Goal: Task Accomplishment & Management: Manage account settings

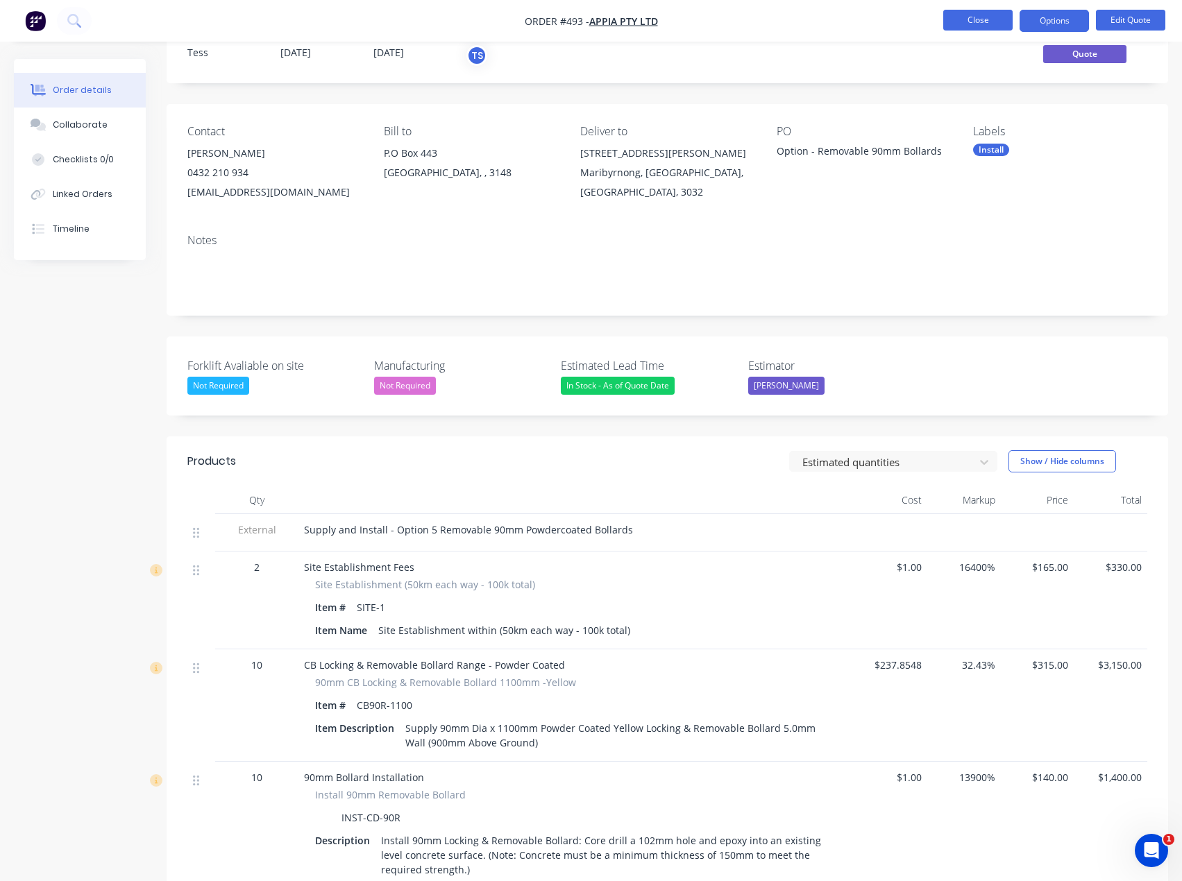
click at [970, 20] on button "Close" at bounding box center [977, 20] width 69 height 21
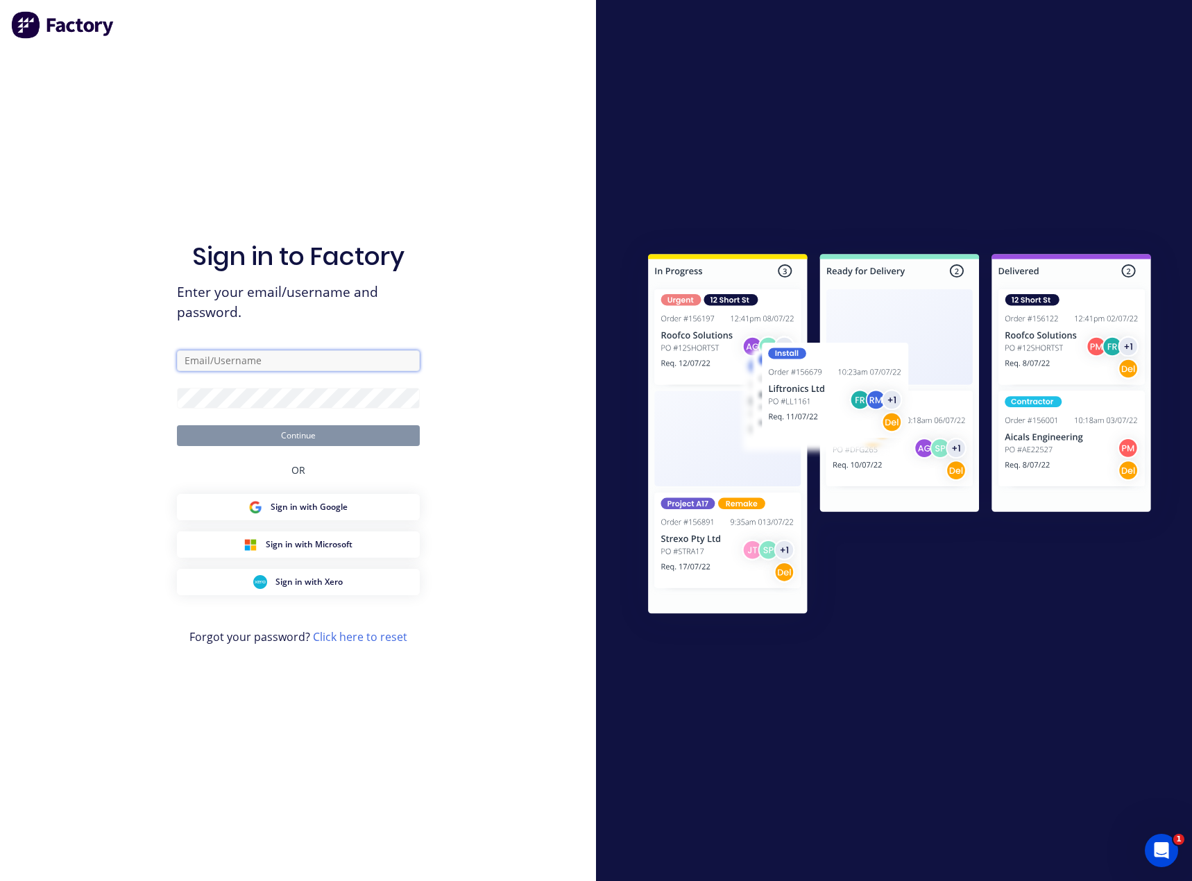
click at [258, 359] on input "text" at bounding box center [298, 360] width 243 height 21
type input "[EMAIL_ADDRESS][DOMAIN_NAME]"
click at [309, 441] on button "Continue" at bounding box center [298, 435] width 243 height 21
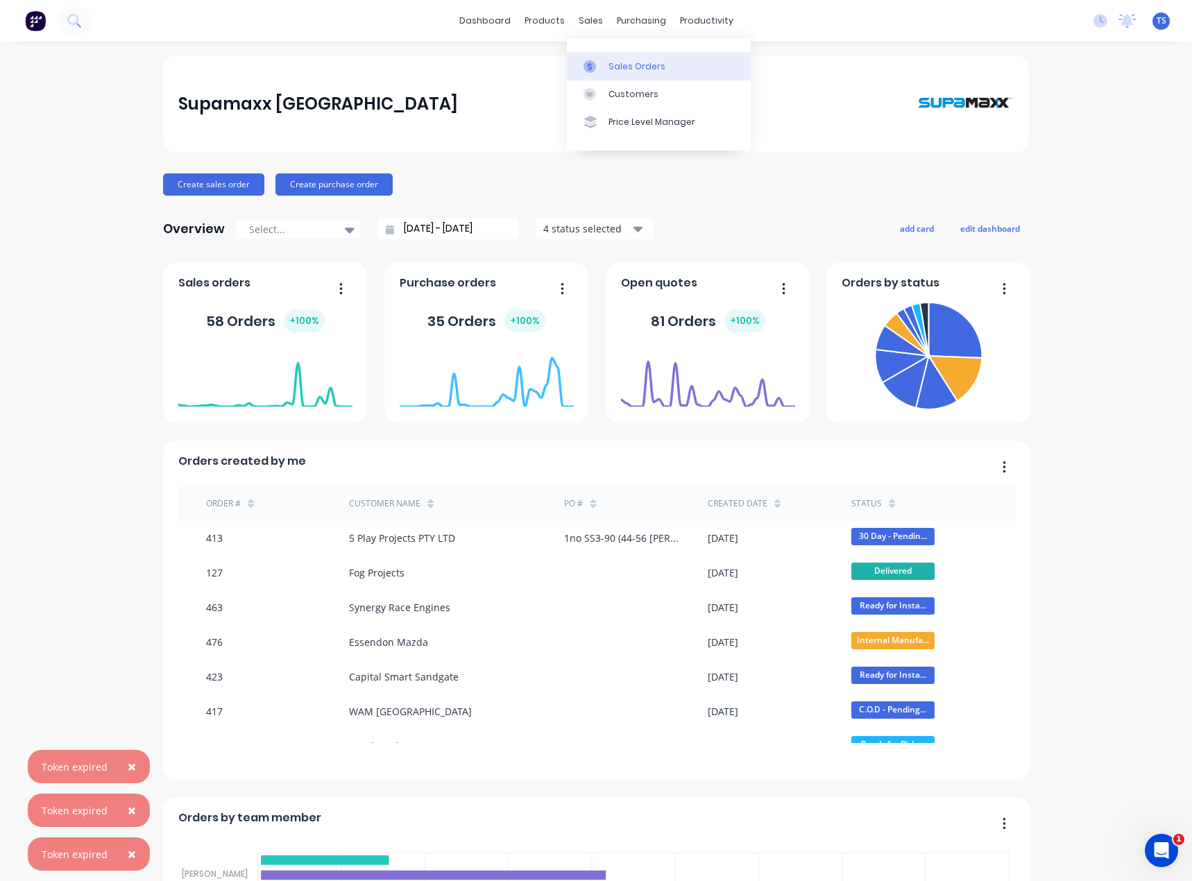
click at [610, 62] on div "Sales Orders" at bounding box center [637, 66] width 57 height 12
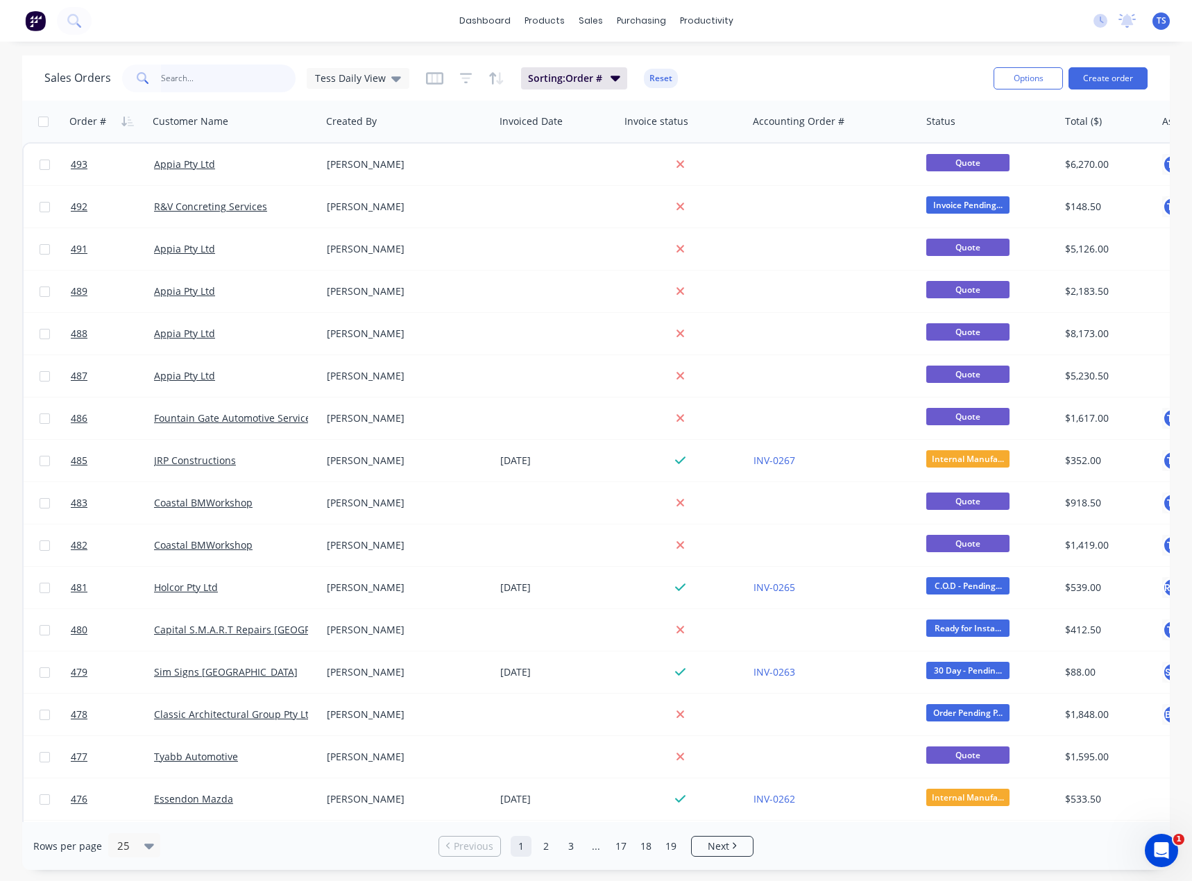
click at [200, 80] on input "text" at bounding box center [228, 79] width 135 height 28
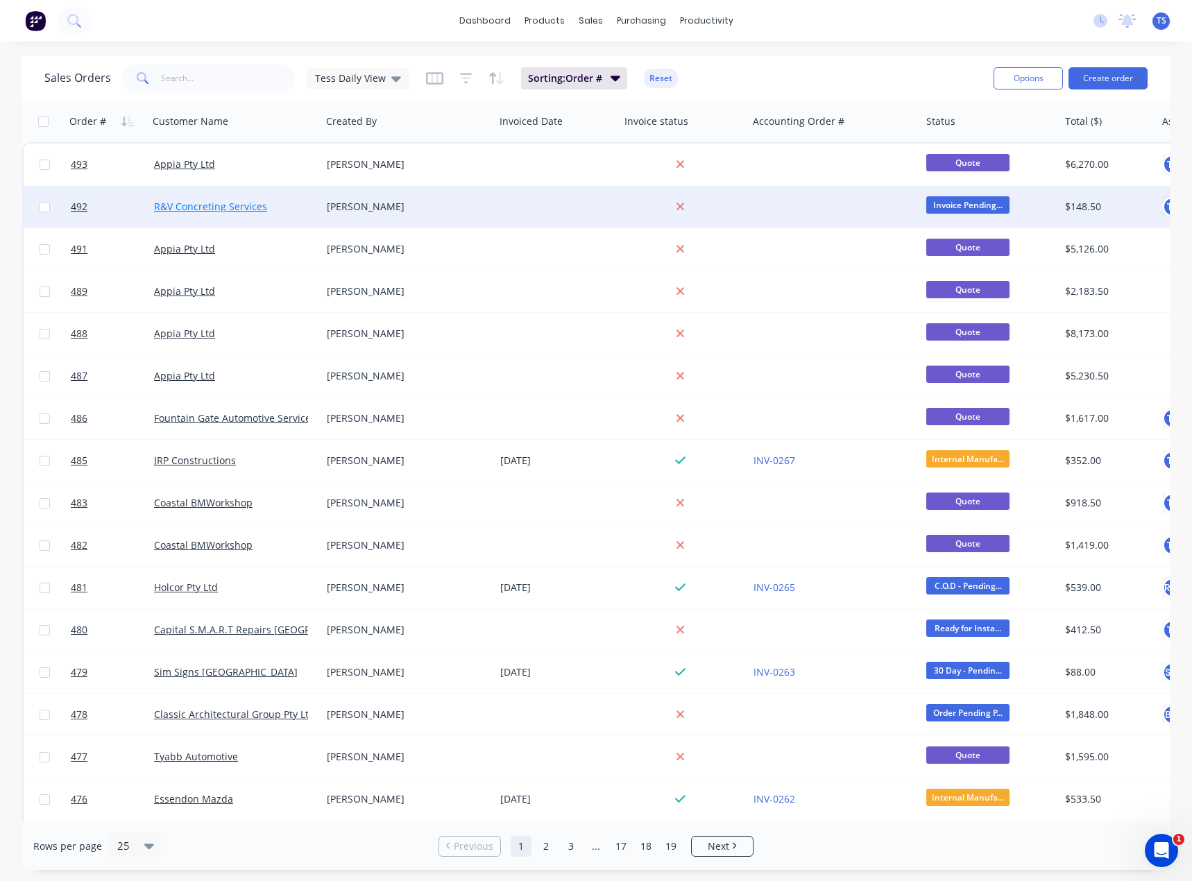
click at [244, 207] on link "R&V Concreting Services" at bounding box center [210, 206] width 113 height 13
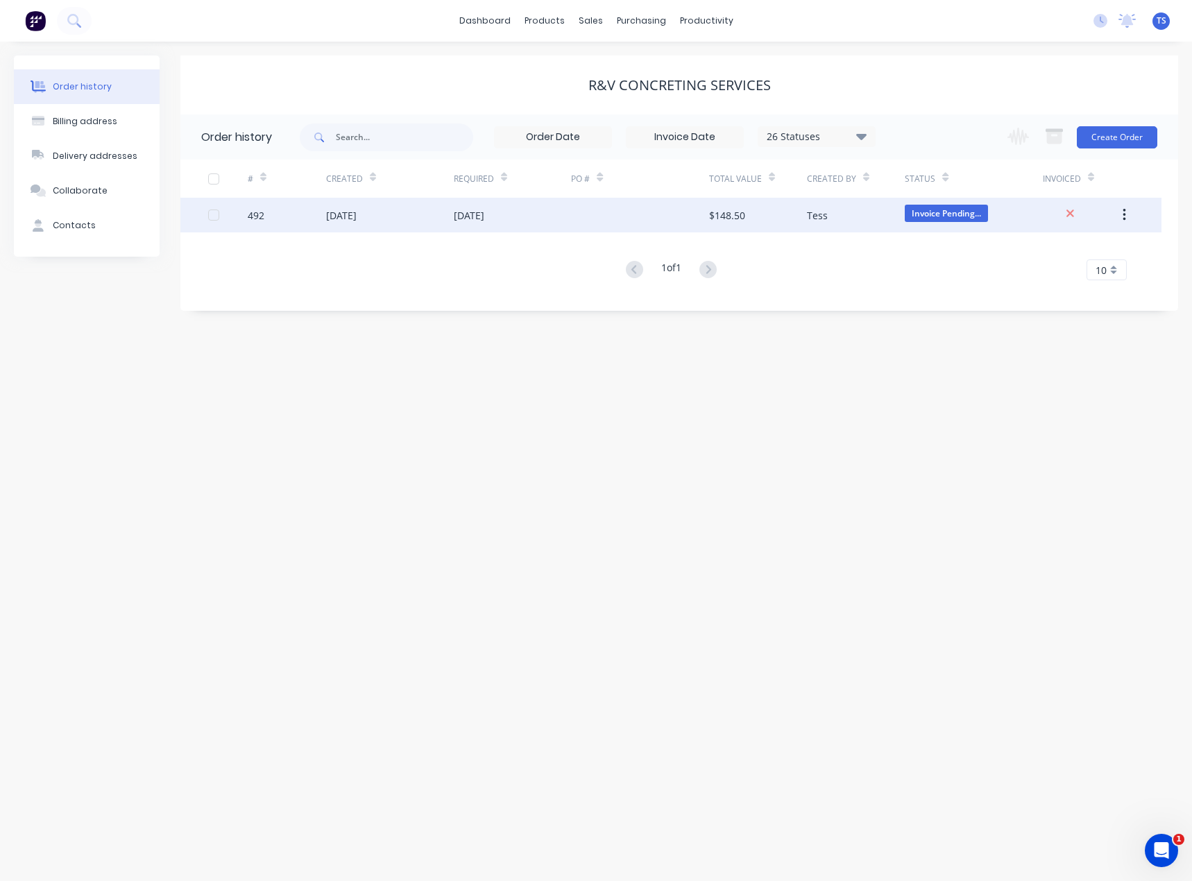
click at [513, 207] on div "[DATE]" at bounding box center [513, 215] width 118 height 35
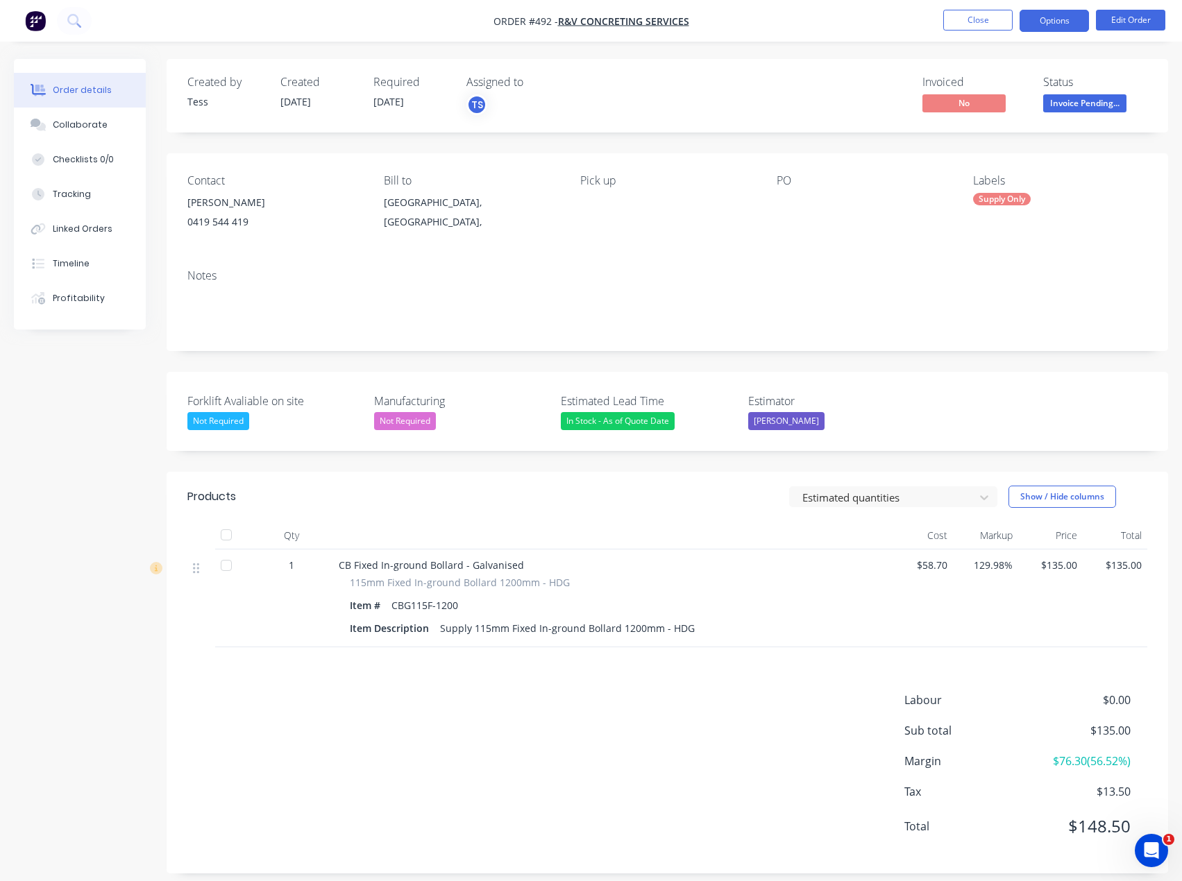
click at [1059, 24] on button "Options" at bounding box center [1053, 21] width 69 height 22
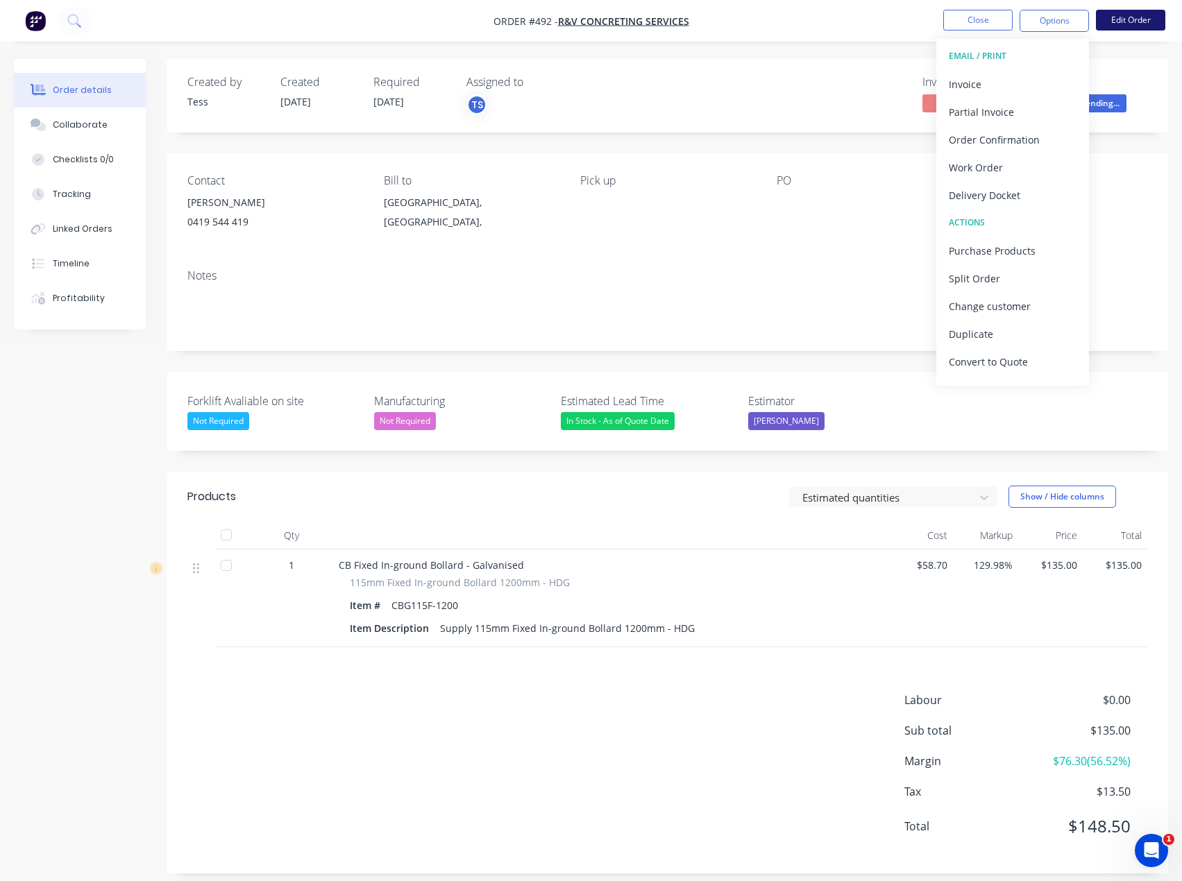
click at [1119, 16] on button "Edit Order" at bounding box center [1130, 20] width 69 height 21
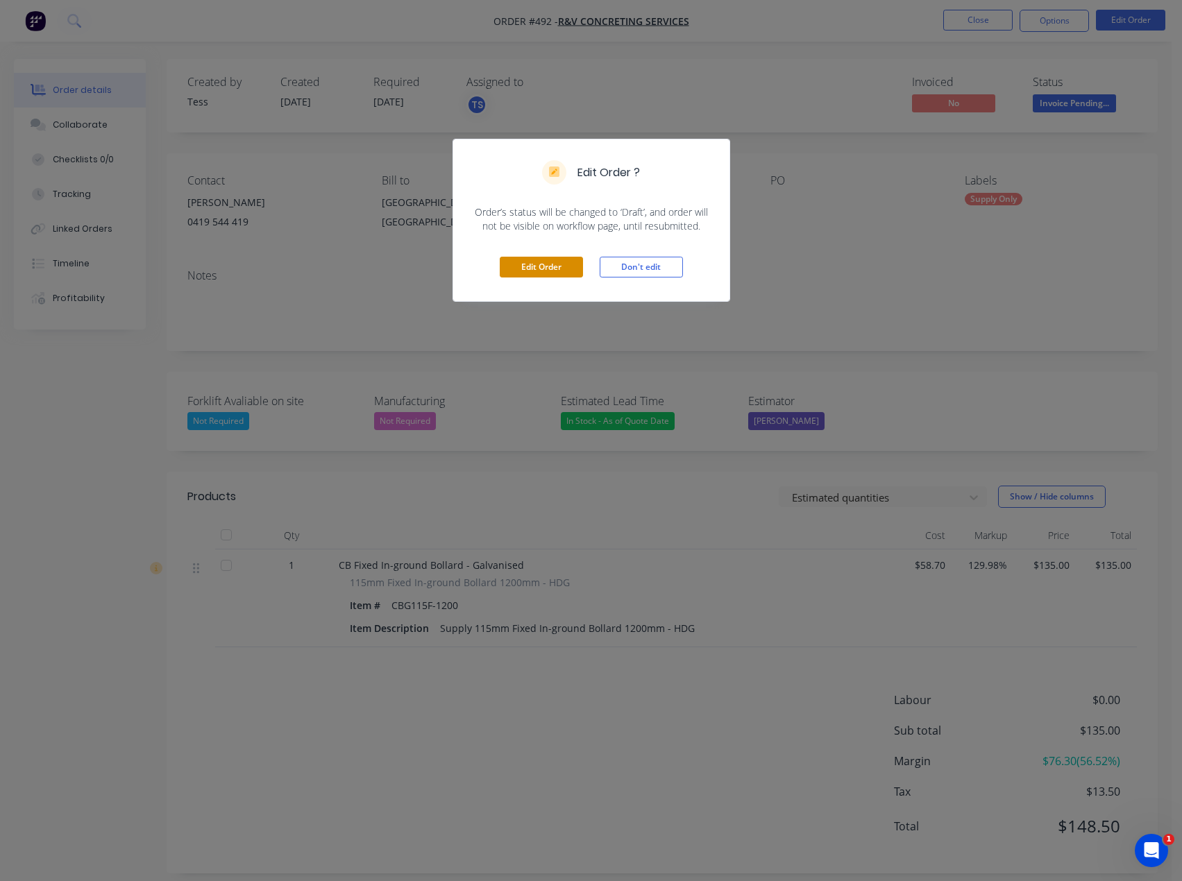
click at [531, 263] on button "Edit Order" at bounding box center [541, 267] width 83 height 21
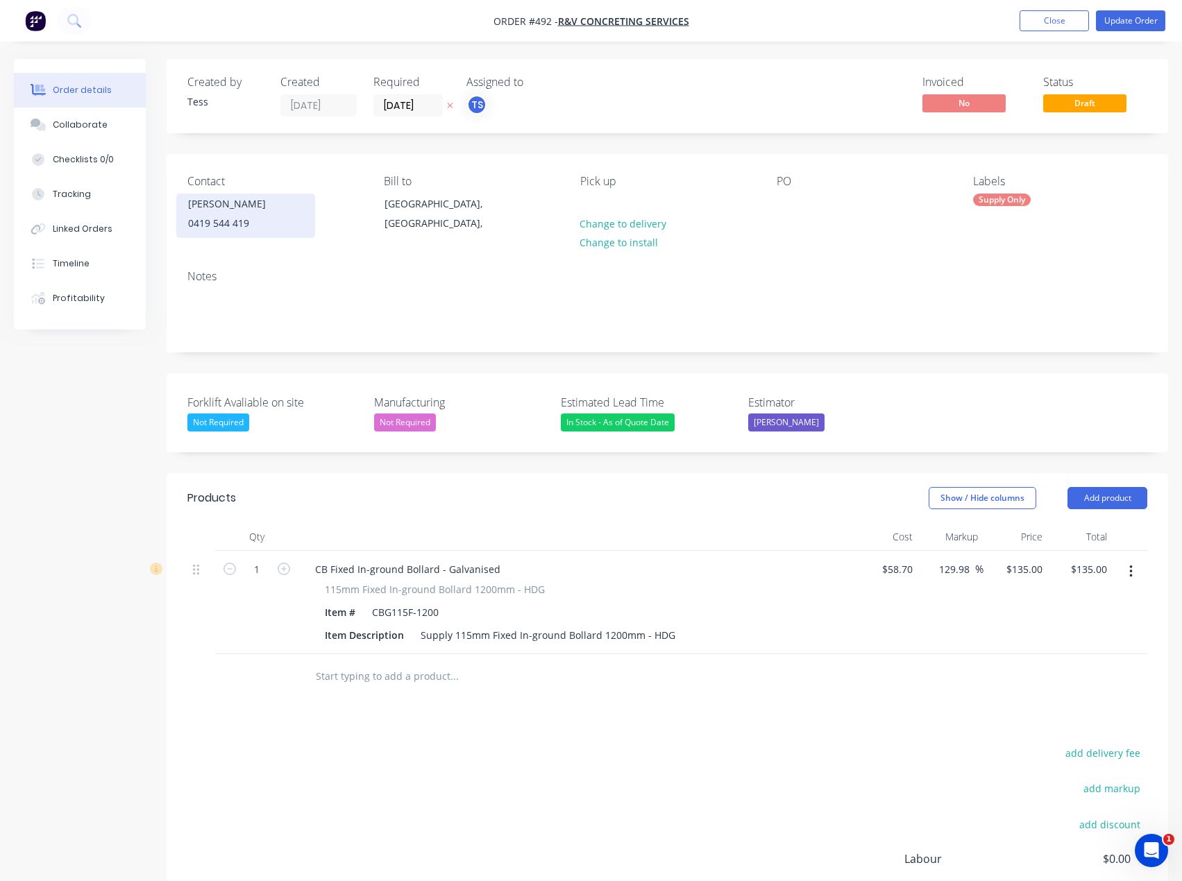
click at [236, 214] on div "0419 544 419" at bounding box center [245, 223] width 115 height 19
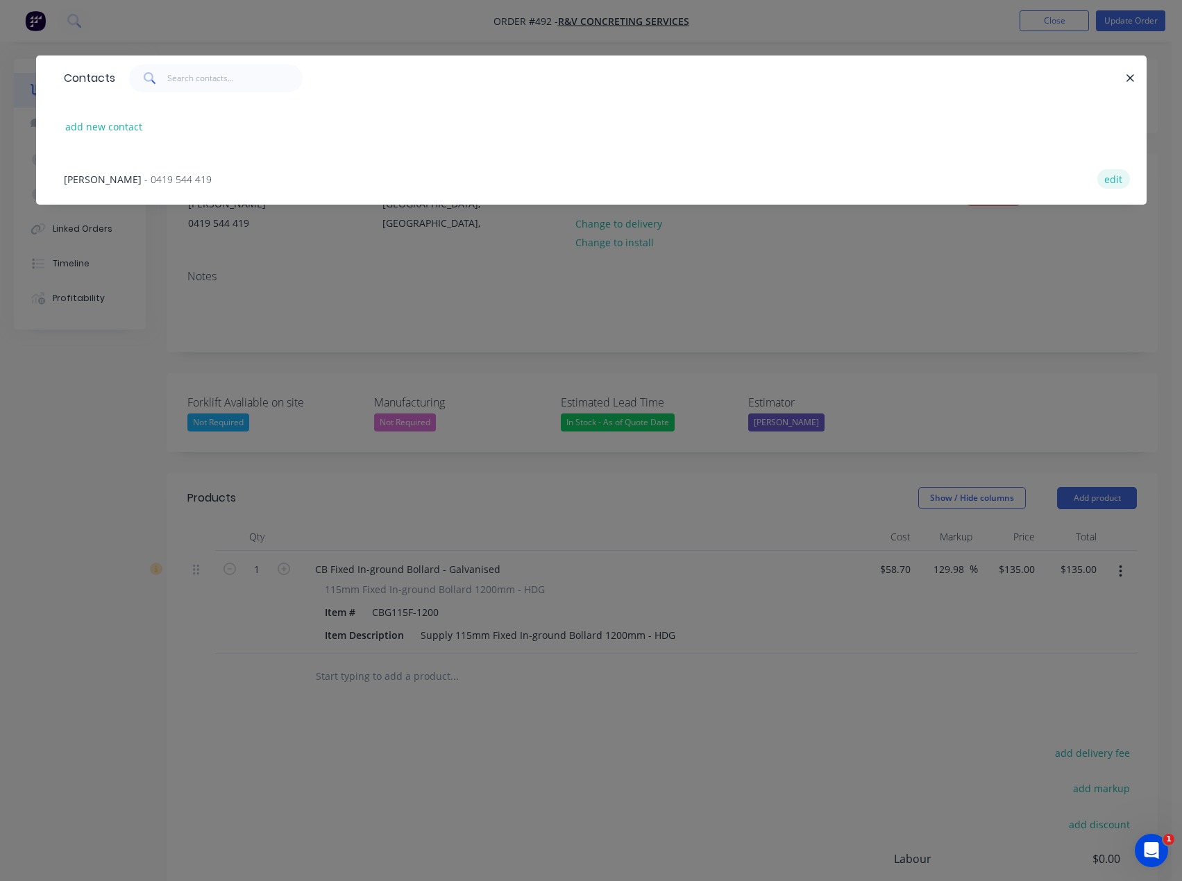
click at [1123, 185] on button "edit" at bounding box center [1113, 178] width 33 height 19
select select "AU"
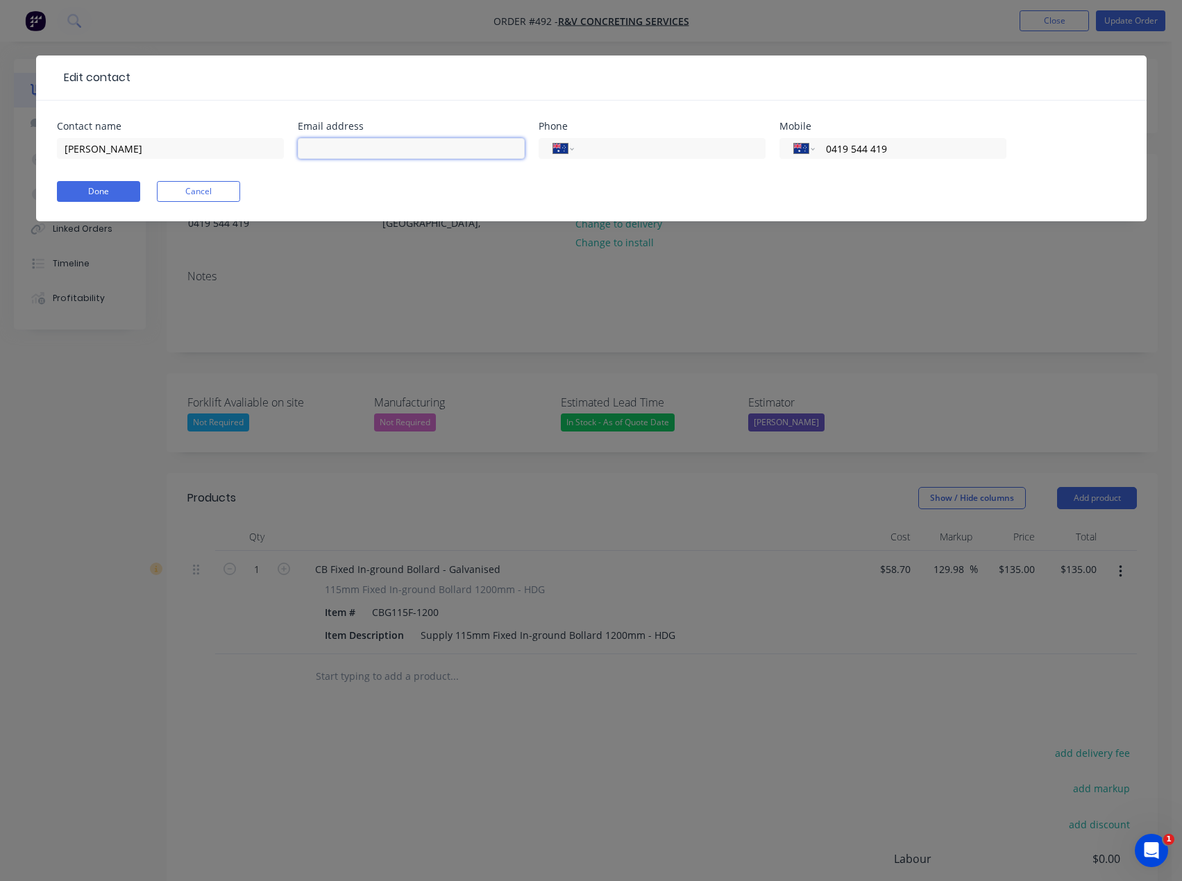
click at [396, 153] on input "text" at bounding box center [411, 148] width 227 height 21
type input "[EMAIL_ADDRESS][DOMAIN_NAME]"
click at [110, 146] on input "Ross" at bounding box center [170, 148] width 227 height 21
type input "[PERSON_NAME]"
click at [109, 194] on button "Done" at bounding box center [98, 191] width 83 height 21
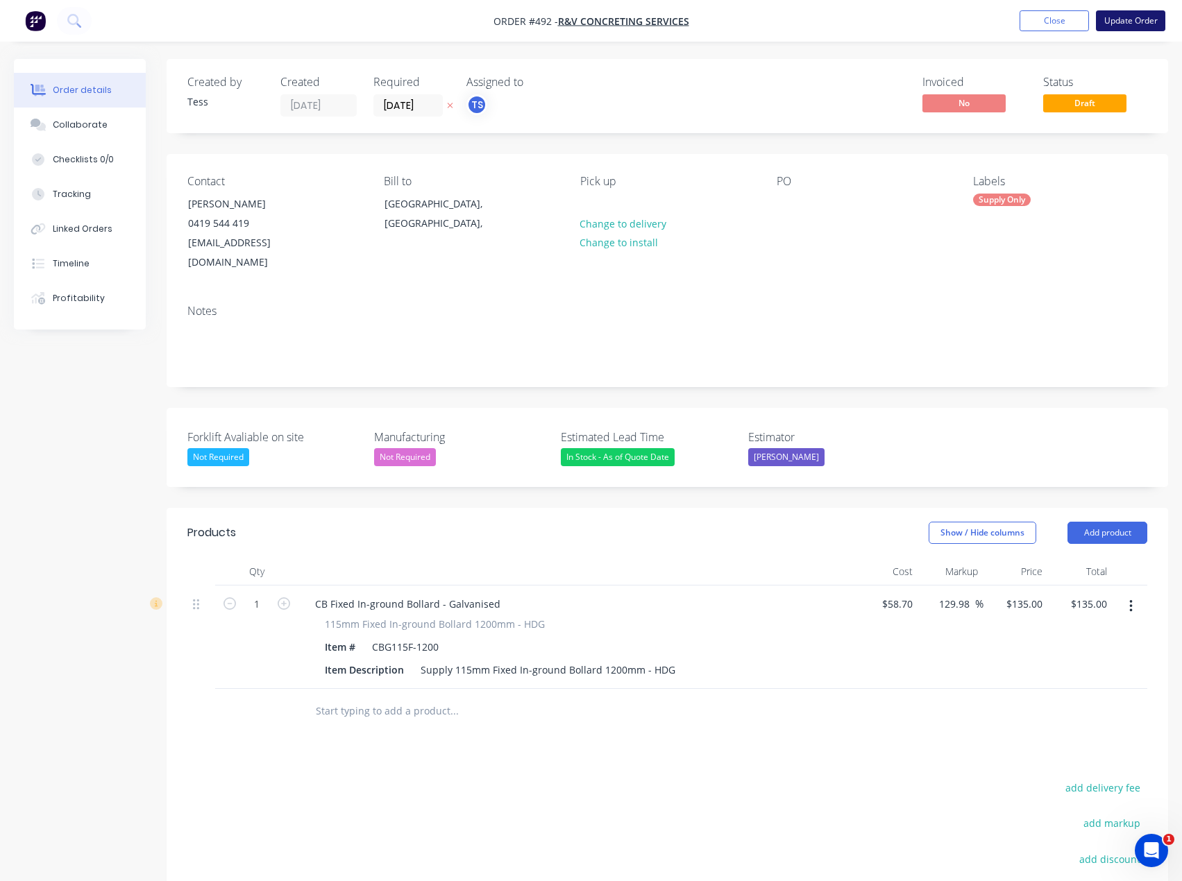
click at [1132, 20] on button "Update Order" at bounding box center [1130, 20] width 69 height 21
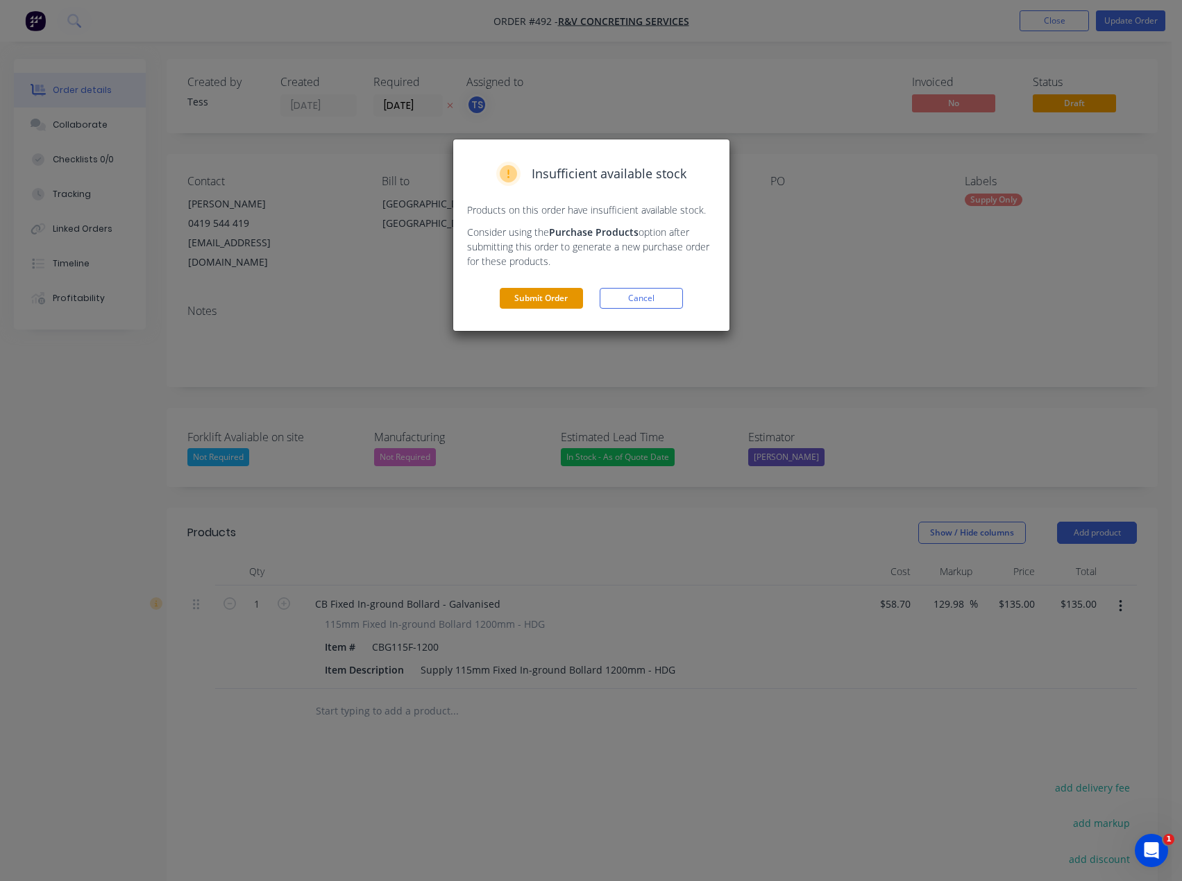
click at [547, 292] on button "Submit Order" at bounding box center [541, 298] width 83 height 21
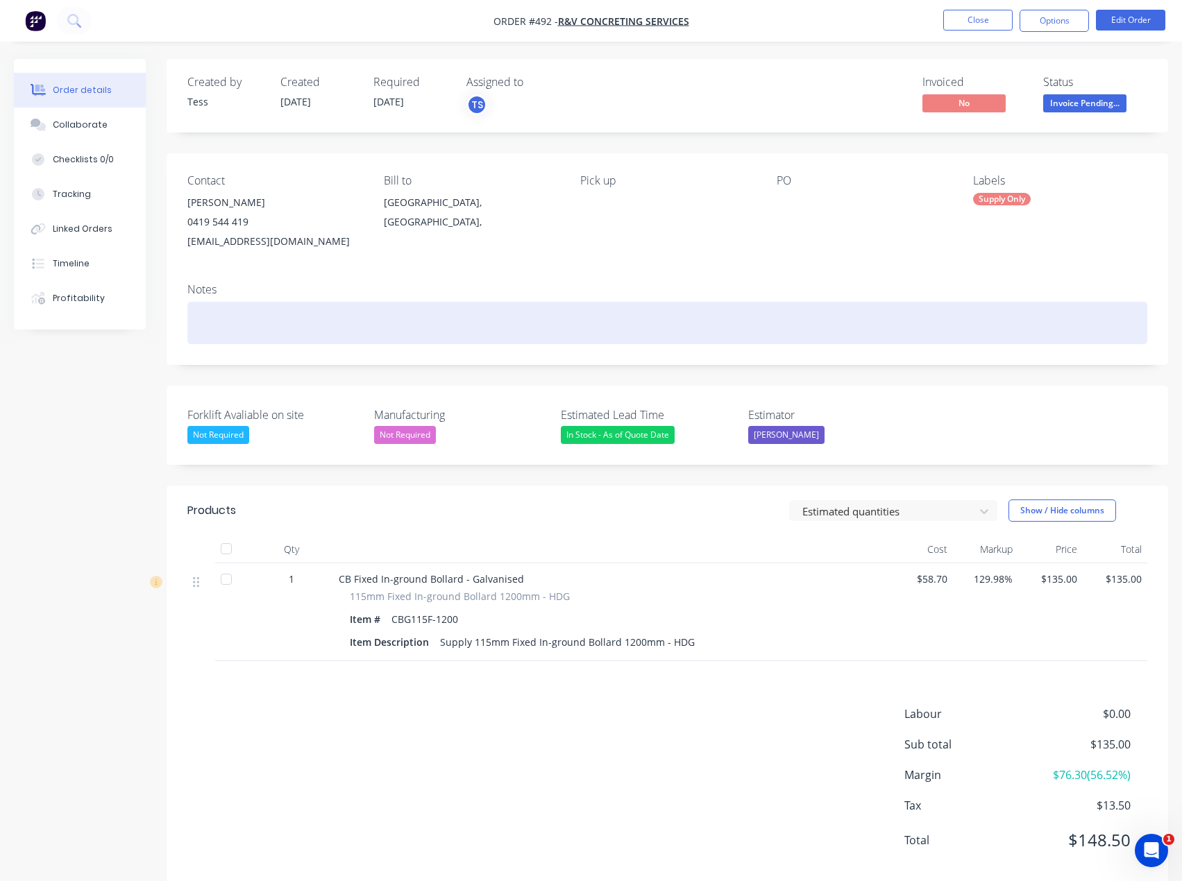
click at [552, 330] on div at bounding box center [667, 323] width 960 height 42
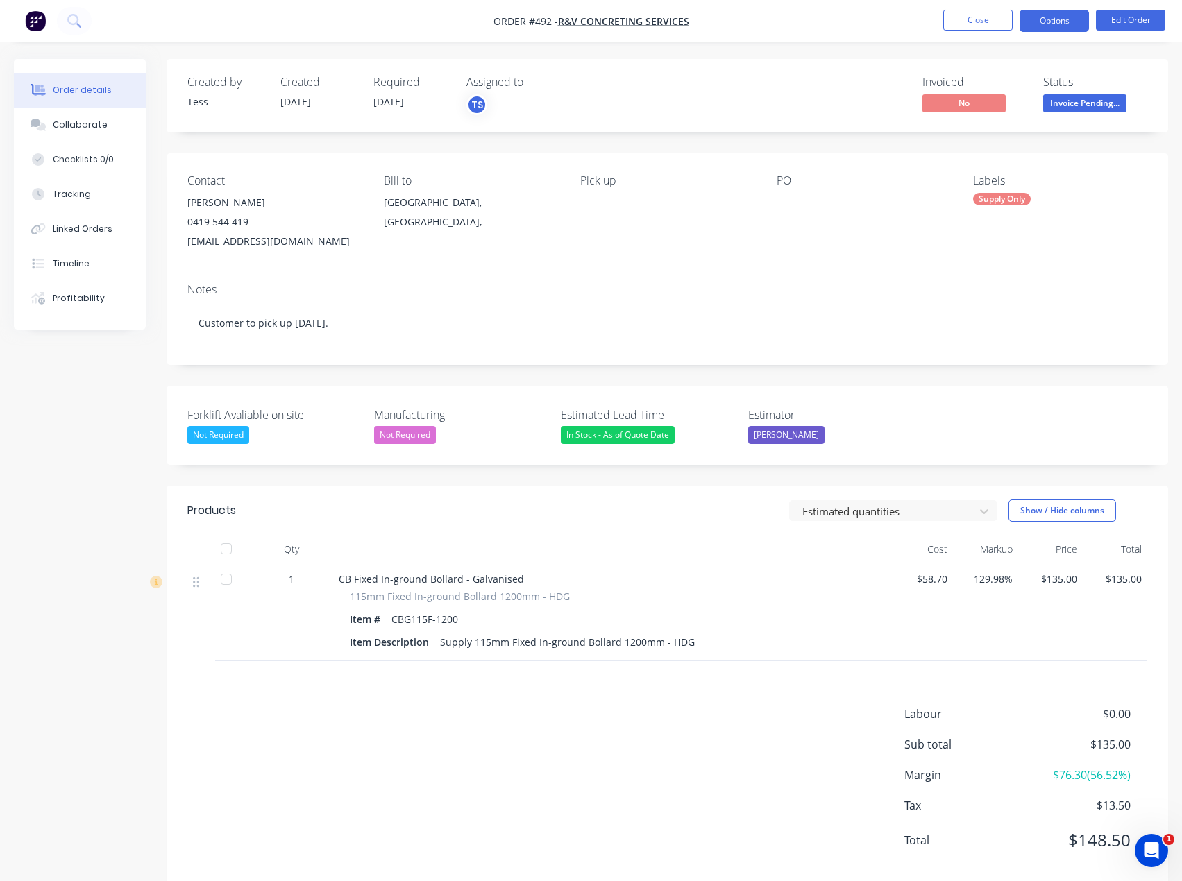
click at [1055, 22] on button "Options" at bounding box center [1053, 21] width 69 height 22
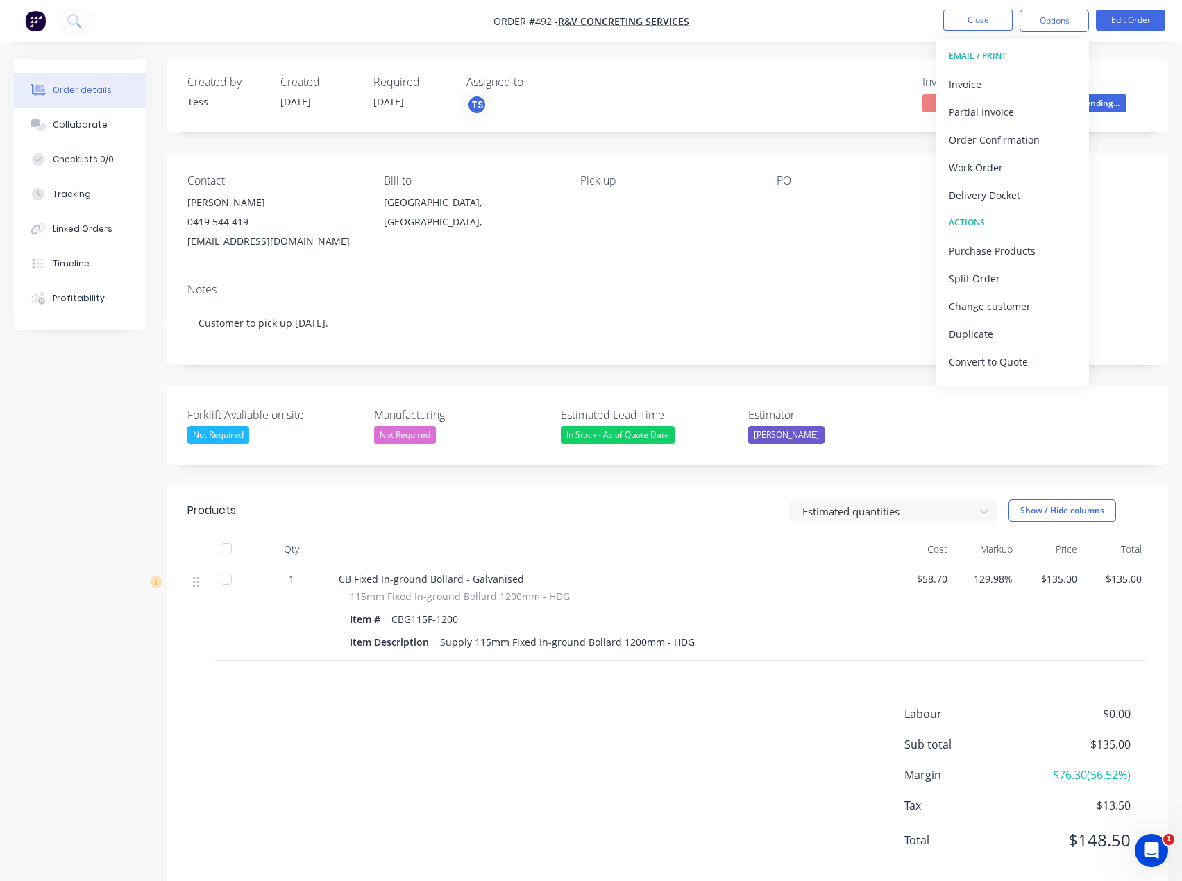
click at [890, 85] on div "Invoiced No Status Invoice Pending..." at bounding box center [876, 96] width 542 height 40
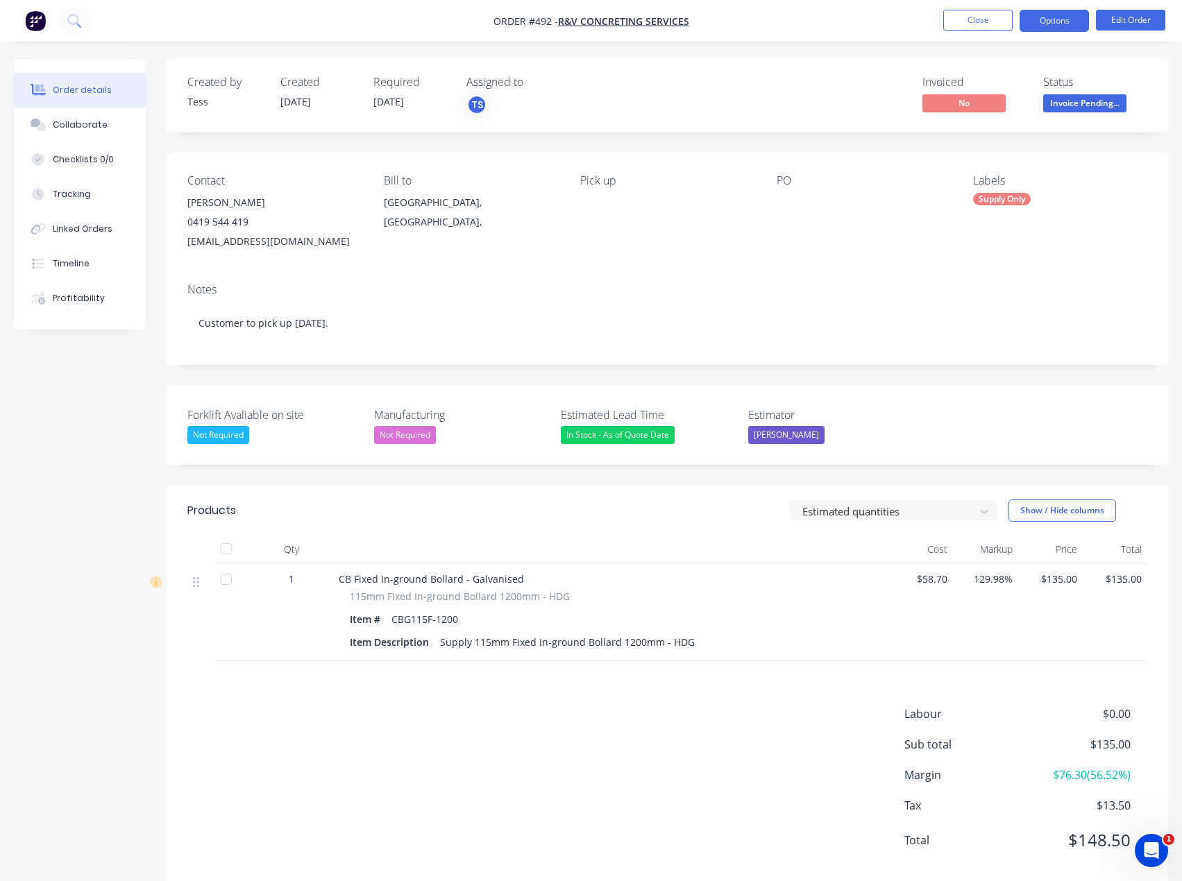
click at [1031, 29] on button "Options" at bounding box center [1053, 21] width 69 height 22
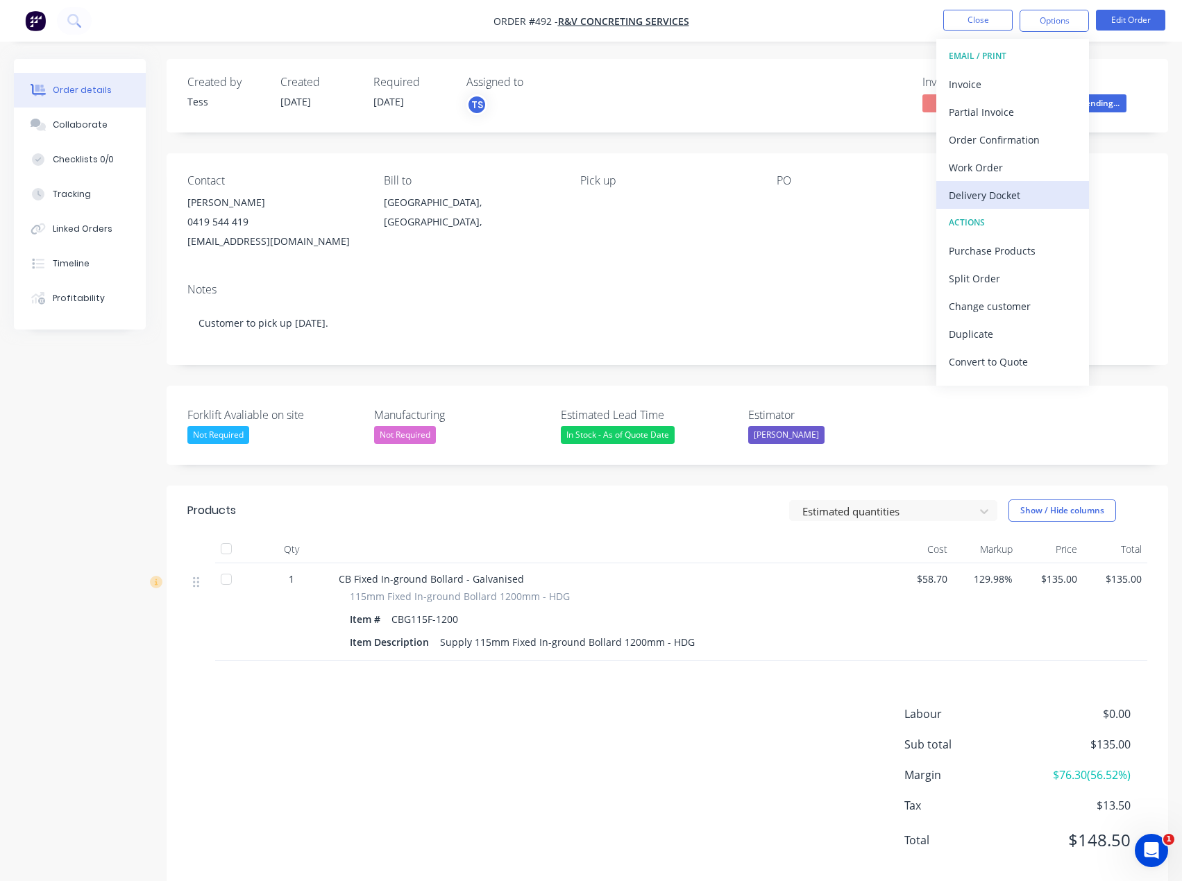
click at [984, 200] on div "Delivery Docket" at bounding box center [1013, 195] width 128 height 20
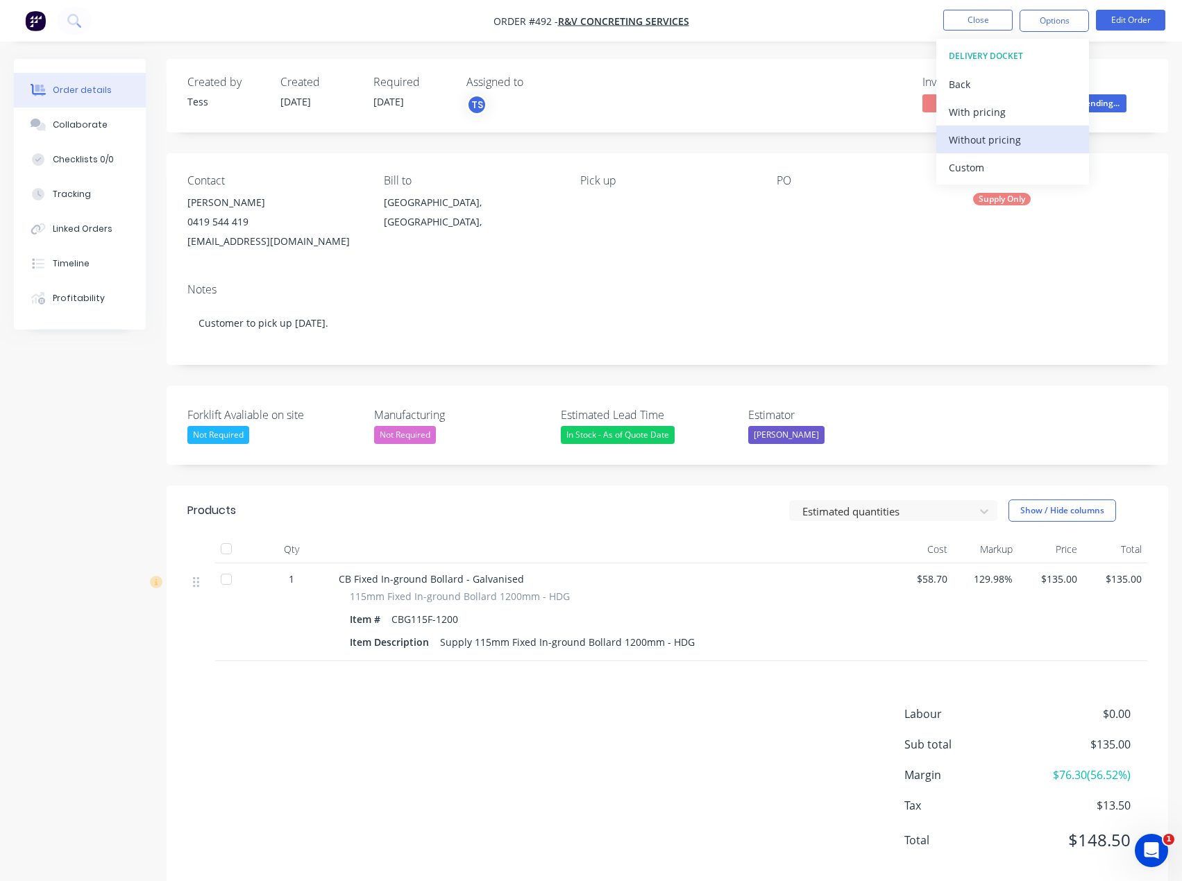
click at [975, 146] on div "Without pricing" at bounding box center [1013, 140] width 128 height 20
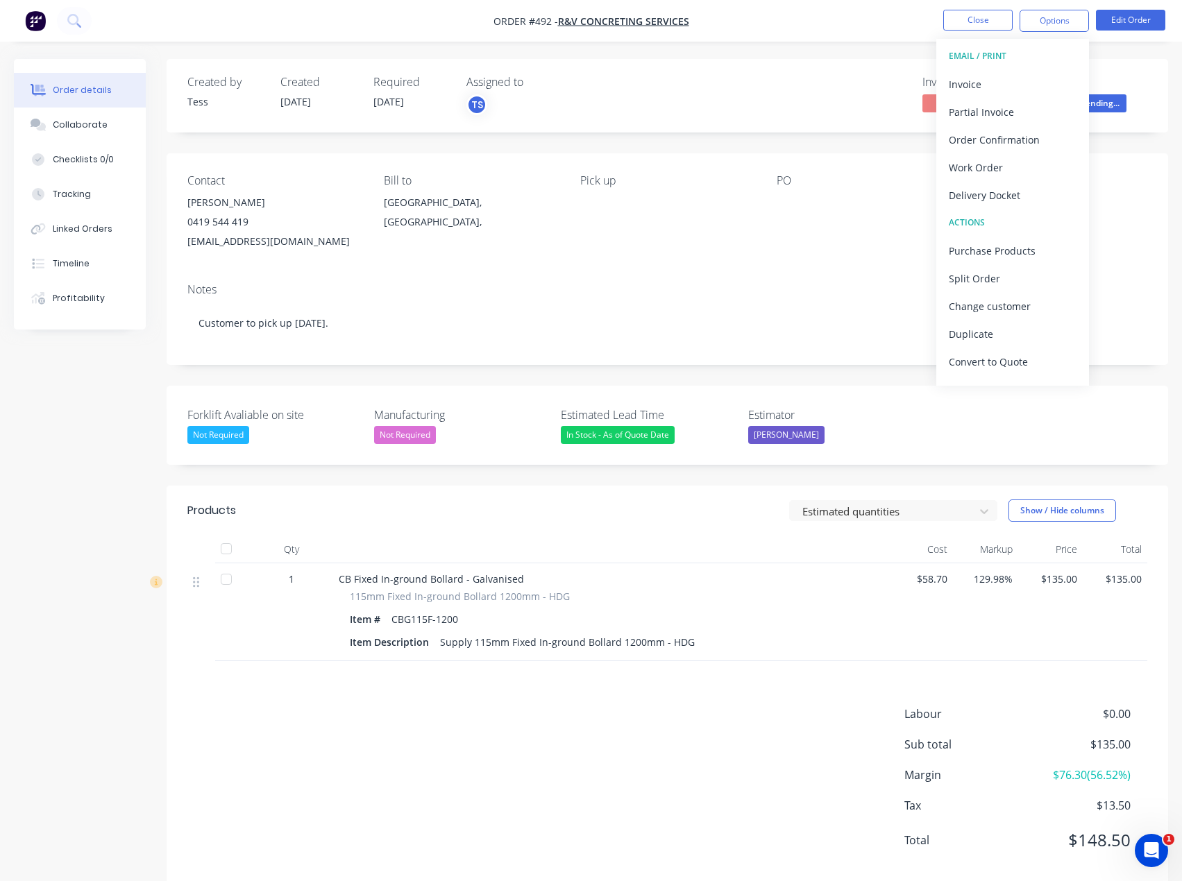
click at [799, 67] on div "Created by Tess Created 10/10/25 Required 10/10/25 Assigned to TS Invoiced No S…" at bounding box center [667, 96] width 1001 height 74
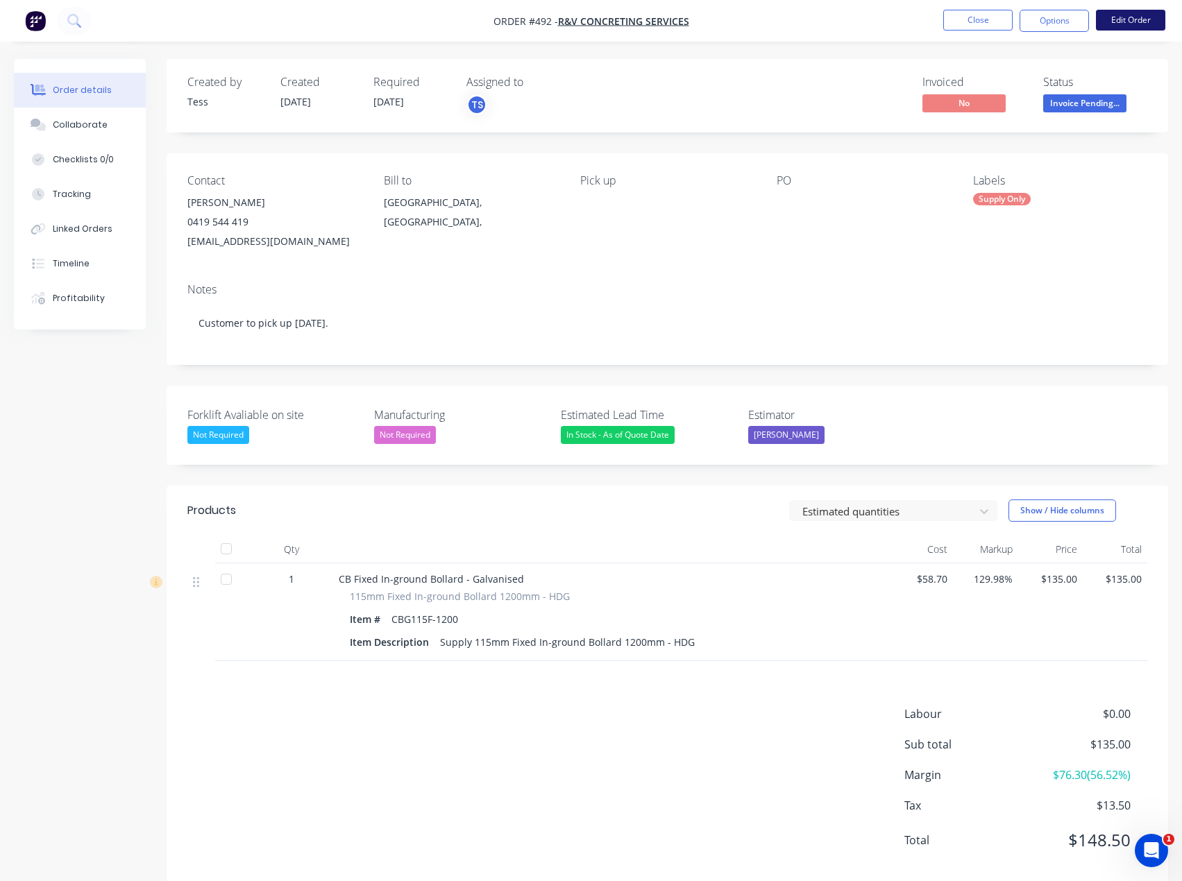
click at [1135, 14] on button "Edit Order" at bounding box center [1130, 20] width 69 height 21
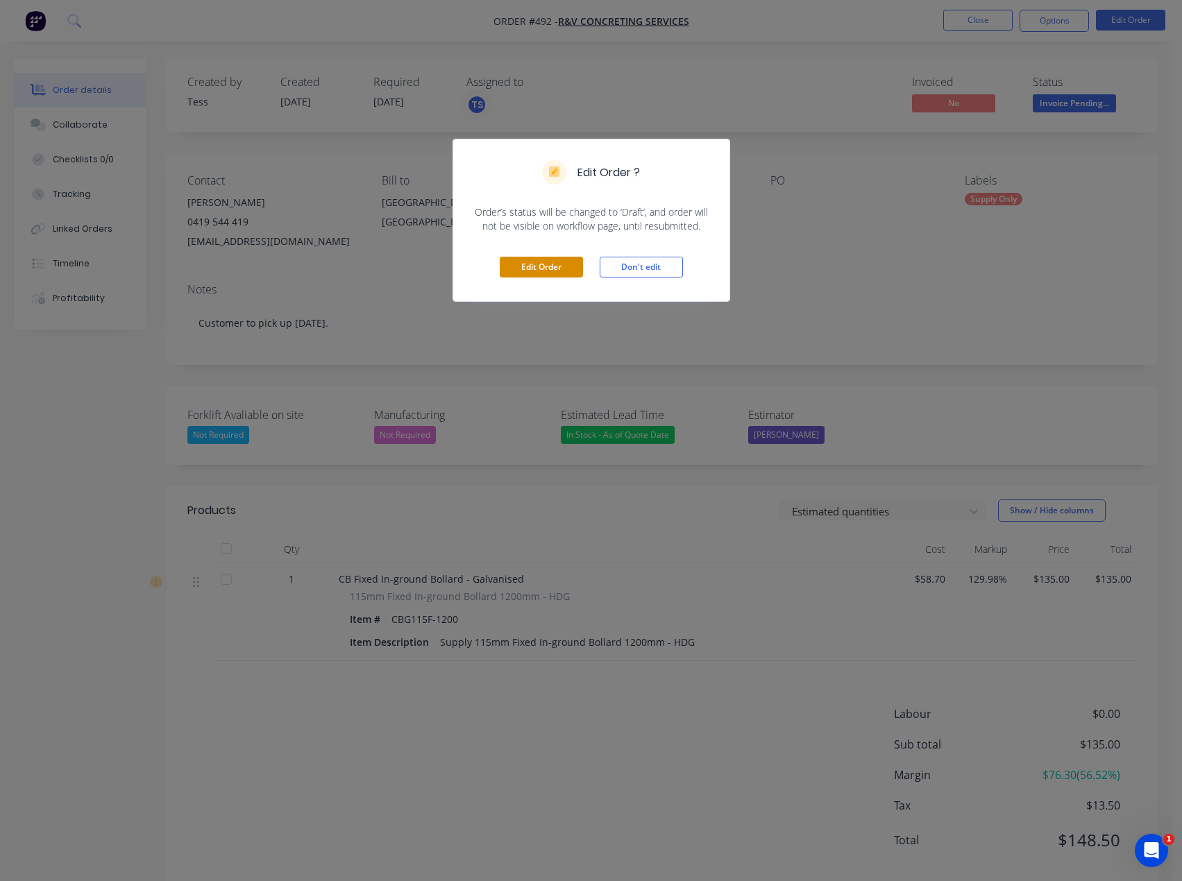
click at [548, 265] on button "Edit Order" at bounding box center [541, 267] width 83 height 21
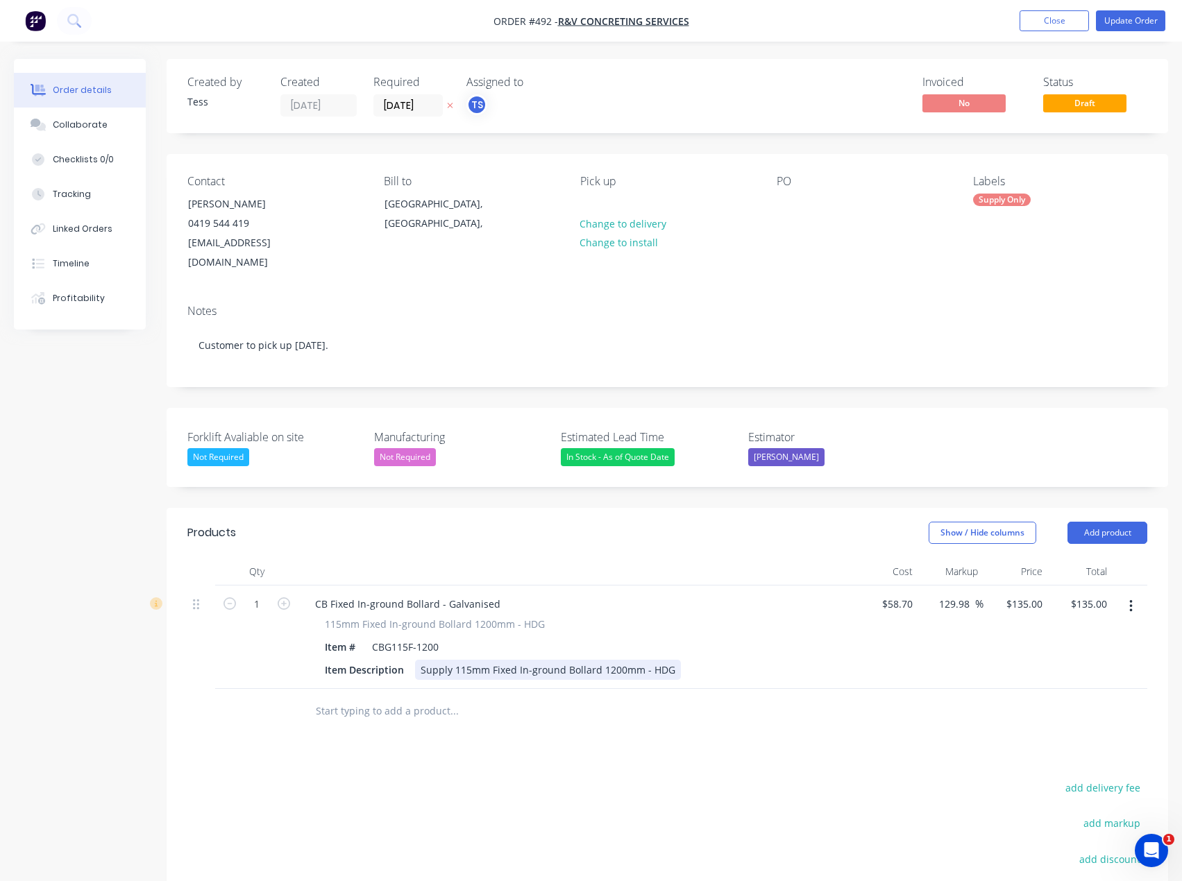
click at [679, 660] on div "Supply 115mm Fixed In-ground Bollard 1200mm - HDG" at bounding box center [548, 670] width 266 height 20
click at [1066, 23] on button "Close" at bounding box center [1053, 20] width 69 height 21
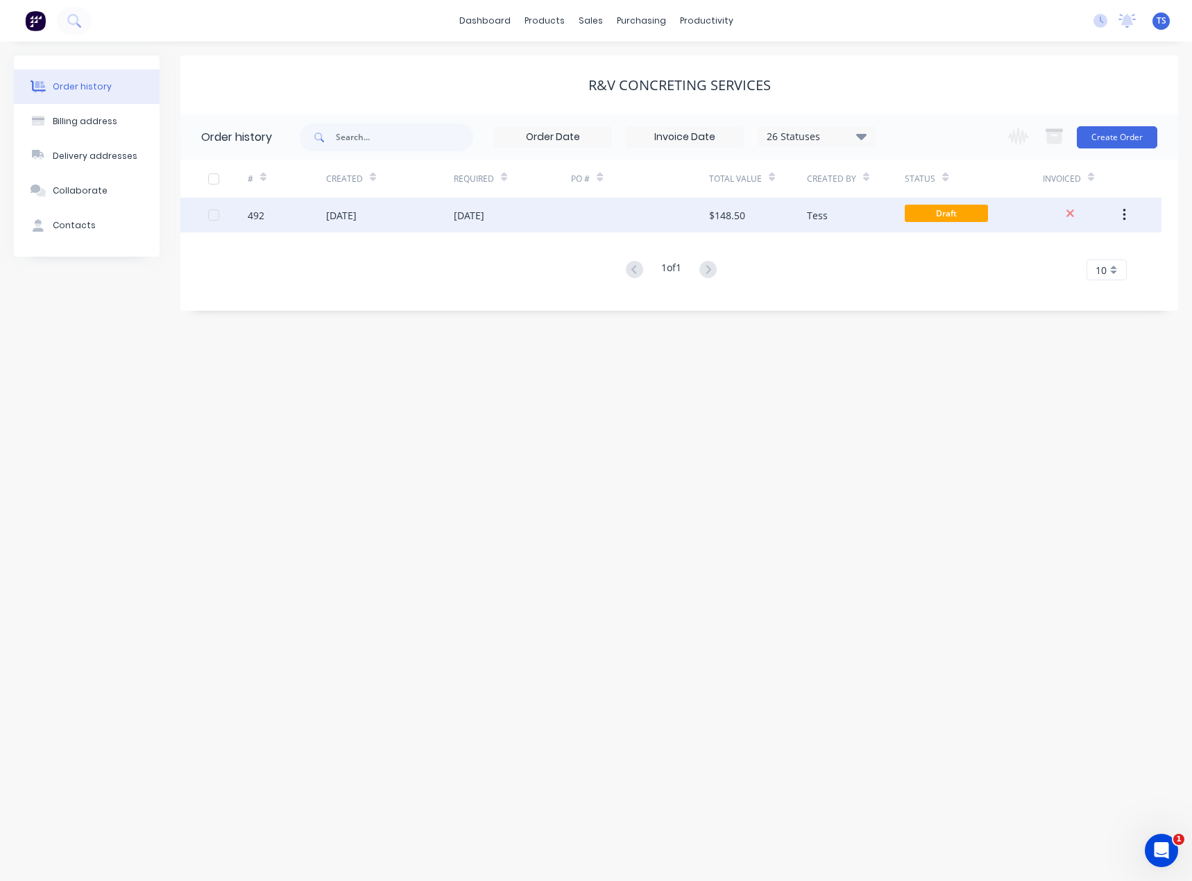
click at [489, 204] on div "[DATE]" at bounding box center [513, 215] width 118 height 35
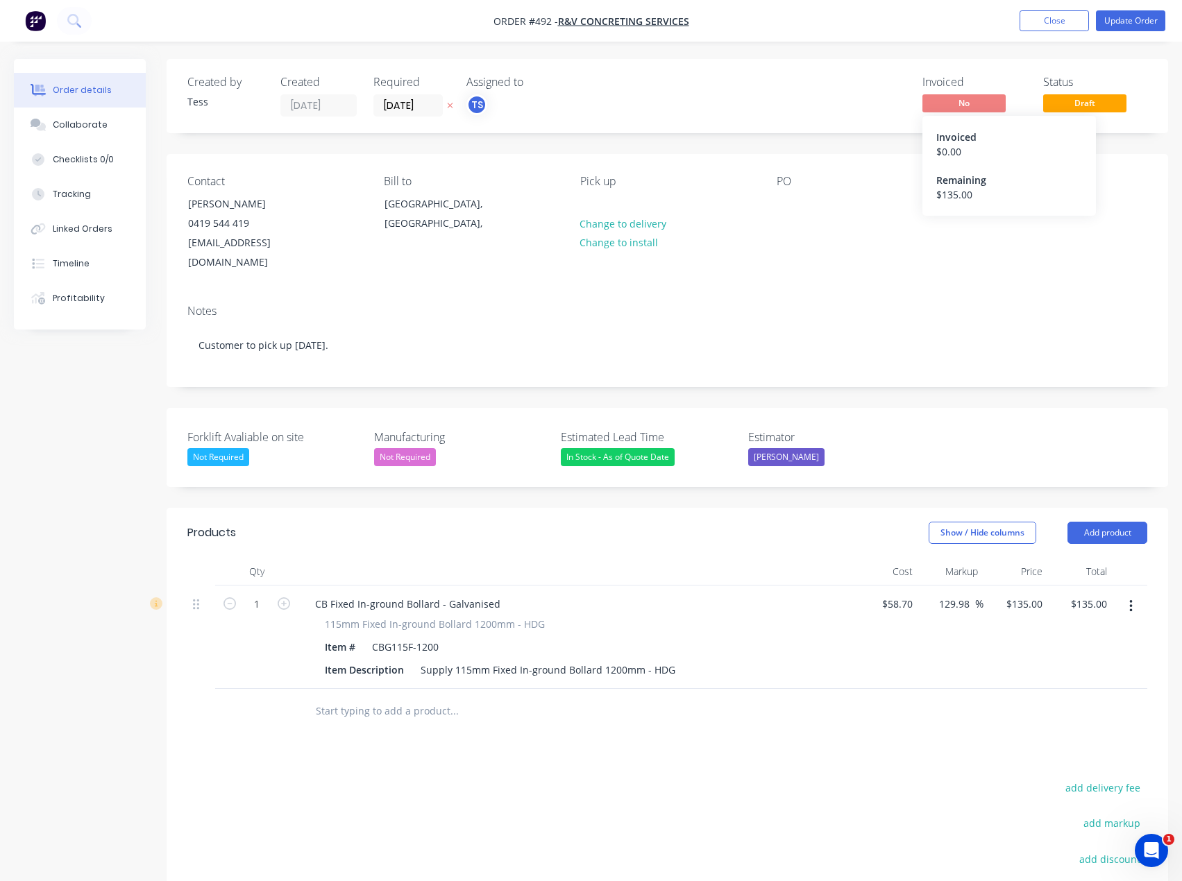
click at [969, 99] on span "No" at bounding box center [963, 102] width 83 height 17
click at [1129, 24] on button "Update Order" at bounding box center [1130, 20] width 69 height 21
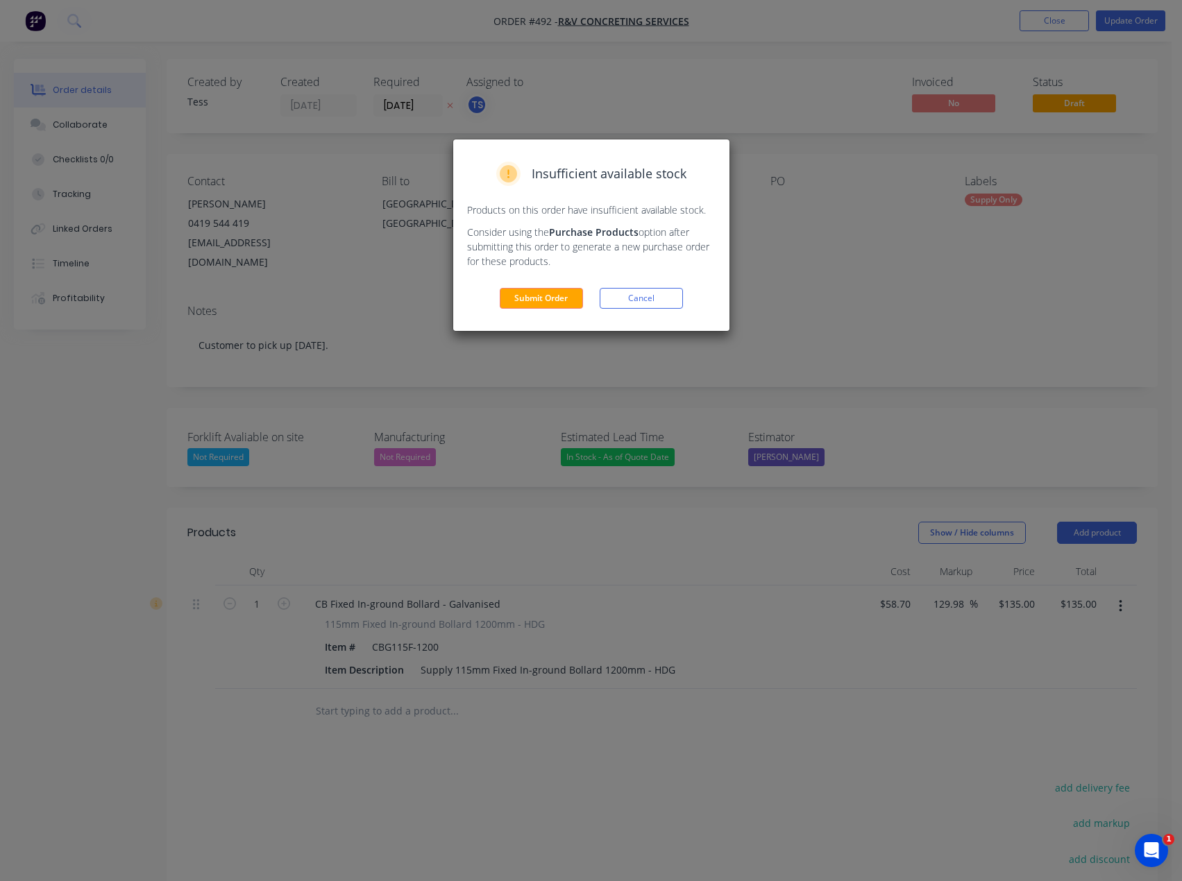
click at [563, 305] on button "Submit Order" at bounding box center [541, 298] width 83 height 21
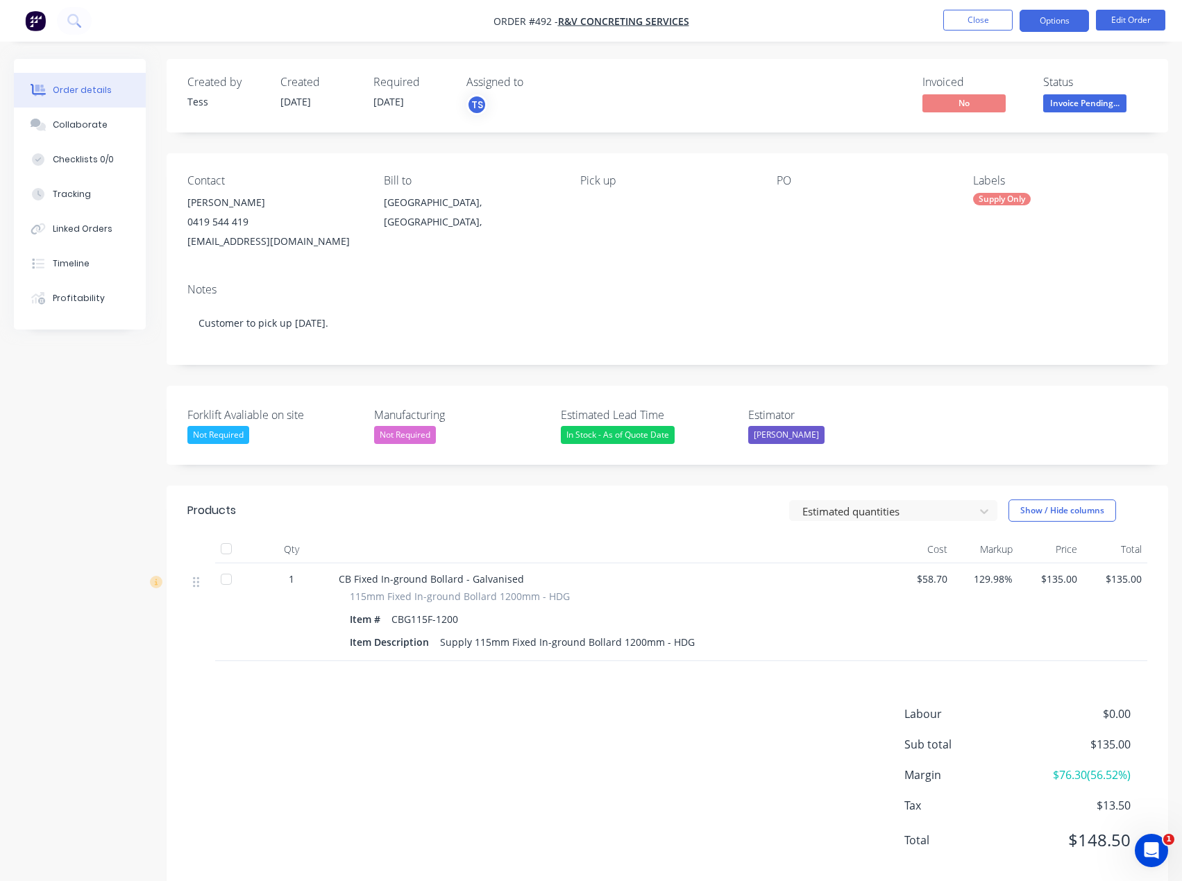
click at [1051, 23] on button "Options" at bounding box center [1053, 21] width 69 height 22
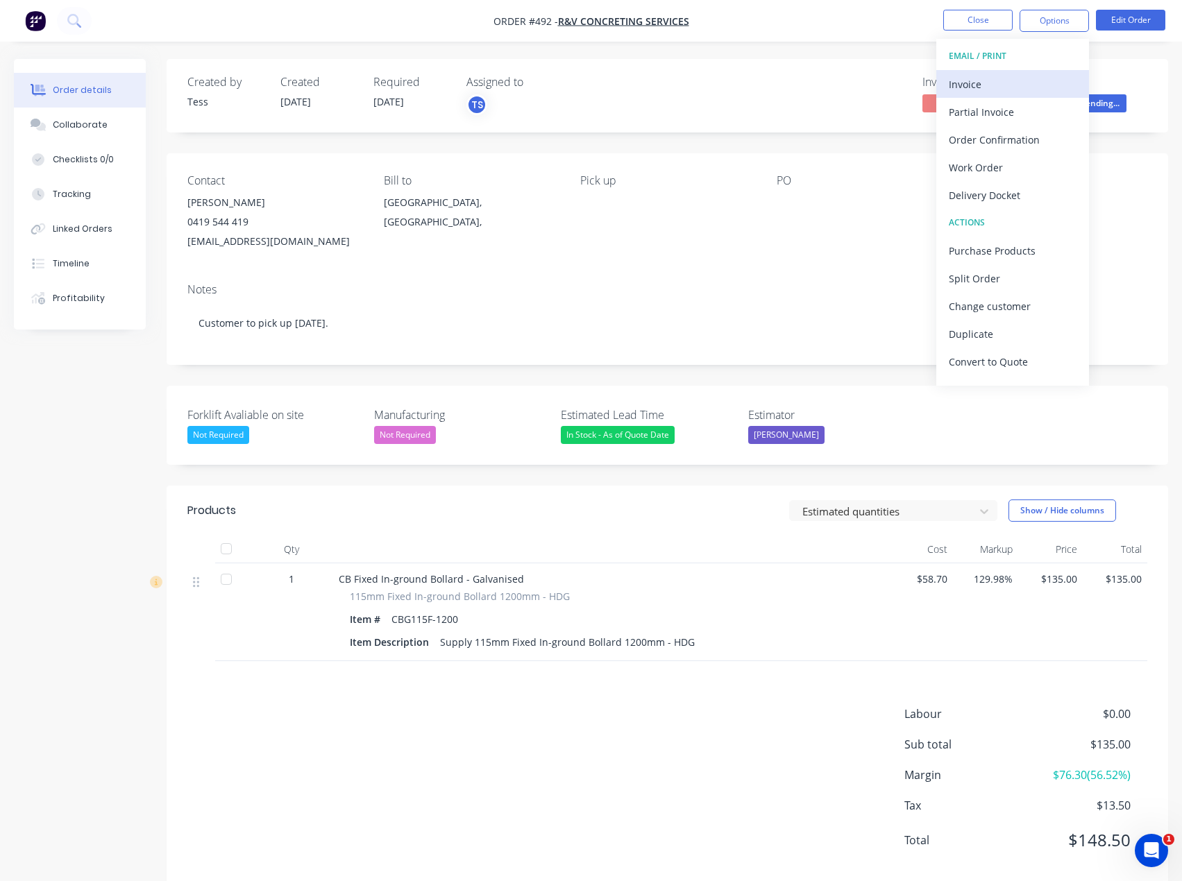
click at [985, 80] on div "Invoice" at bounding box center [1013, 84] width 128 height 20
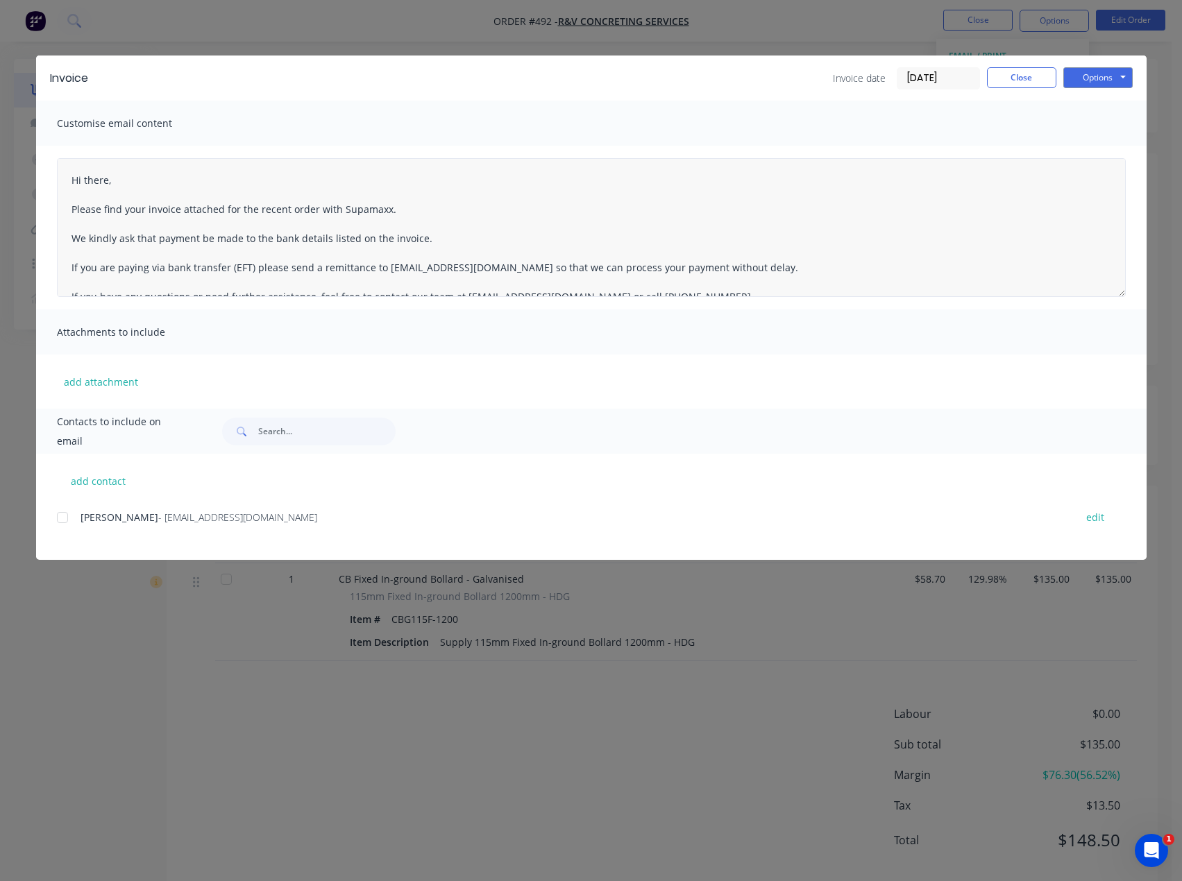
drag, startPoint x: 61, startPoint y: 518, endPoint x: 113, endPoint y: 216, distance: 306.3
click at [62, 518] on div at bounding box center [63, 518] width 28 height 28
click at [117, 171] on textarea "Hi there, Please find your invoice attached for the recent order with Supamaxx.…" at bounding box center [591, 227] width 1069 height 139
click at [418, 221] on textarea "Hi Ross, Please find your invoice attached for the recent order with Supamaxx. …" at bounding box center [591, 227] width 1069 height 139
click at [58, 516] on div at bounding box center [63, 518] width 28 height 28
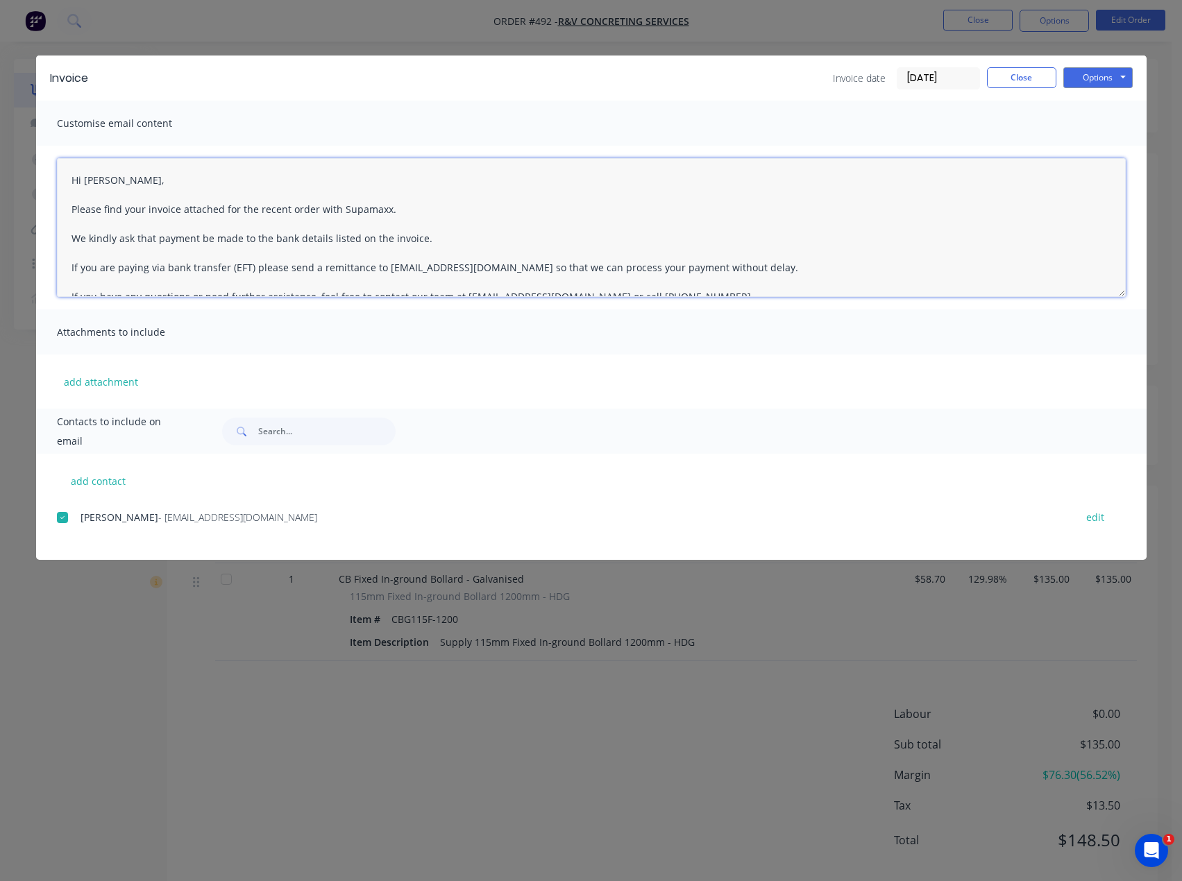
click at [157, 182] on textarea "Hi Ross, Please find your invoice attached for the recent order with Supamaxx. …" at bounding box center [591, 227] width 1069 height 139
type textarea "Hi Ross, Please find your invoice attached for the recent order with Supamaxx. …"
click at [1105, 78] on button "Options" at bounding box center [1097, 77] width 69 height 21
click at [62, 519] on div at bounding box center [63, 518] width 28 height 28
drag, startPoint x: 1102, startPoint y: 77, endPoint x: 1109, endPoint y: 90, distance: 14.3
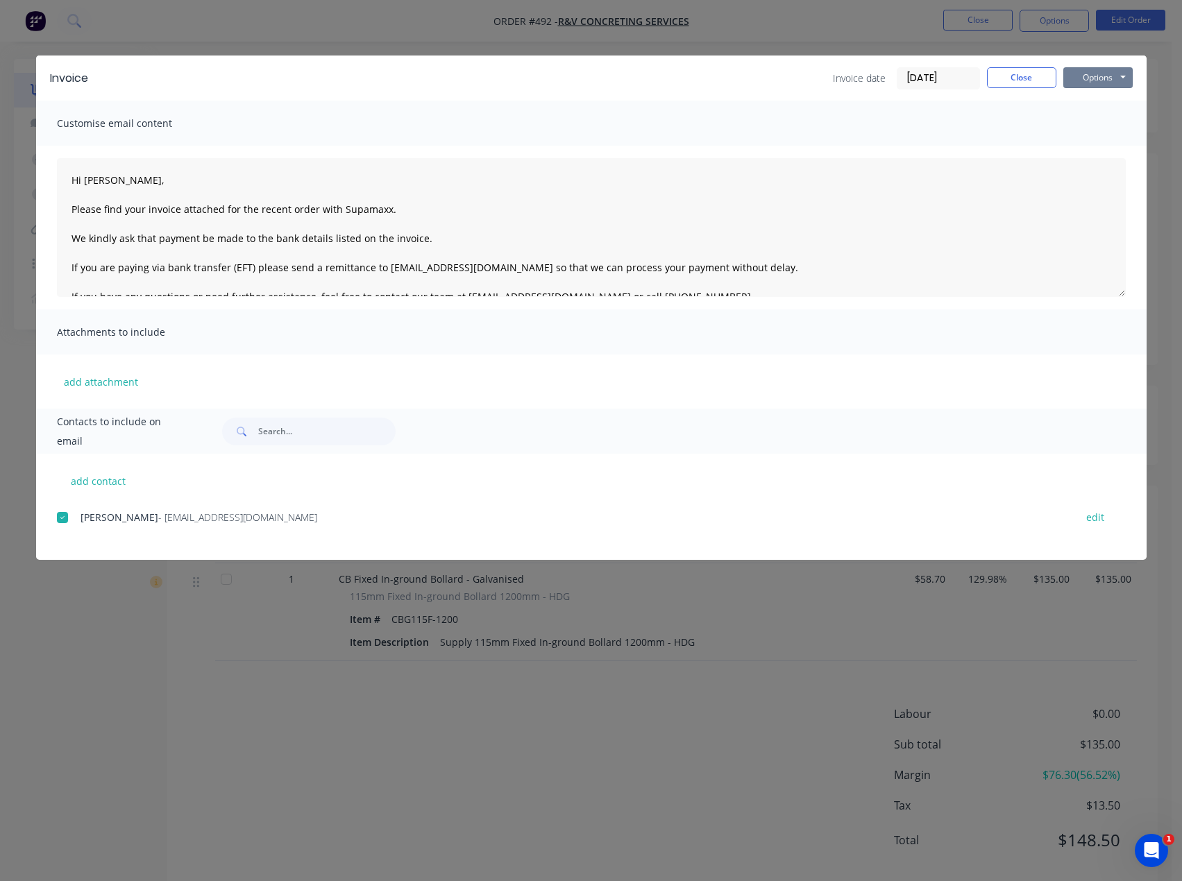
click at [1103, 77] on button "Options" at bounding box center [1097, 77] width 69 height 21
click at [1094, 152] on button "Email" at bounding box center [1107, 148] width 89 height 23
click at [1026, 81] on button "Close" at bounding box center [1021, 77] width 69 height 21
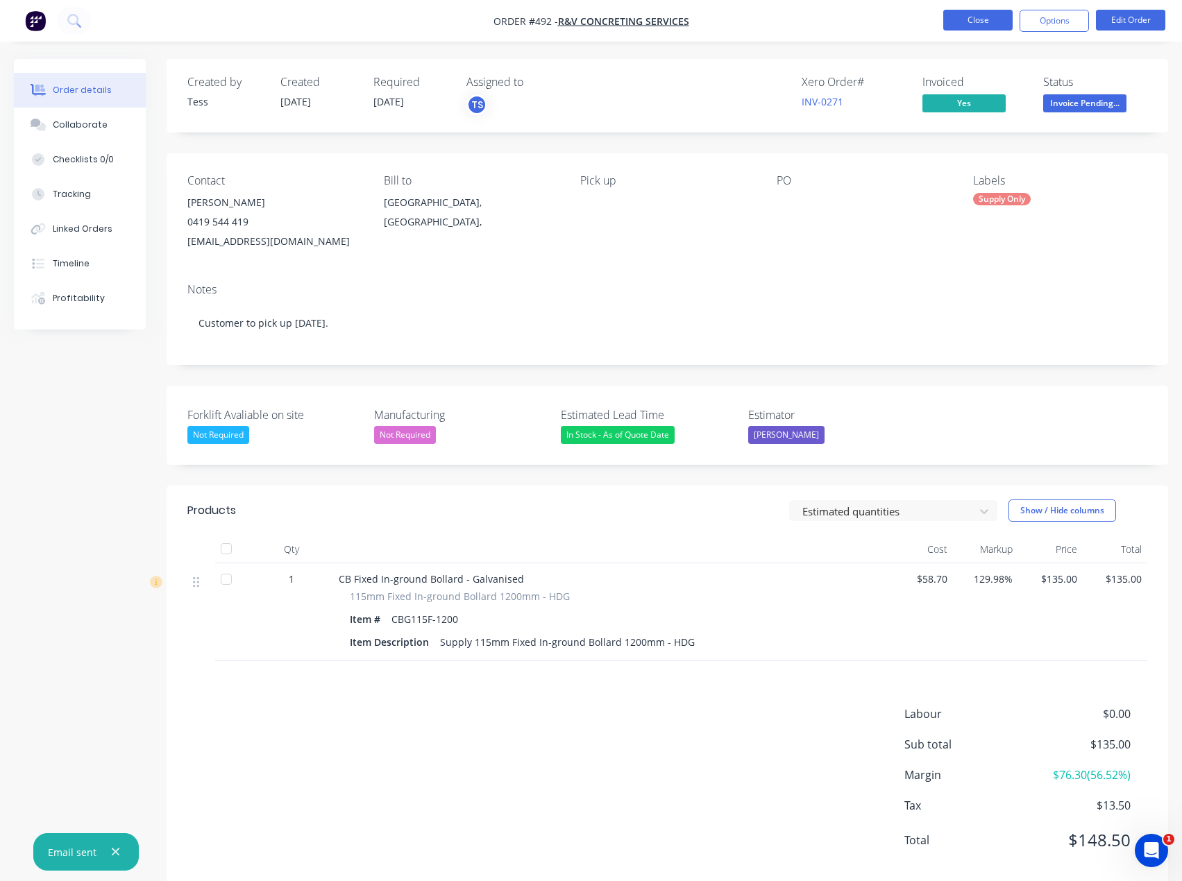
click at [959, 20] on button "Close" at bounding box center [977, 20] width 69 height 21
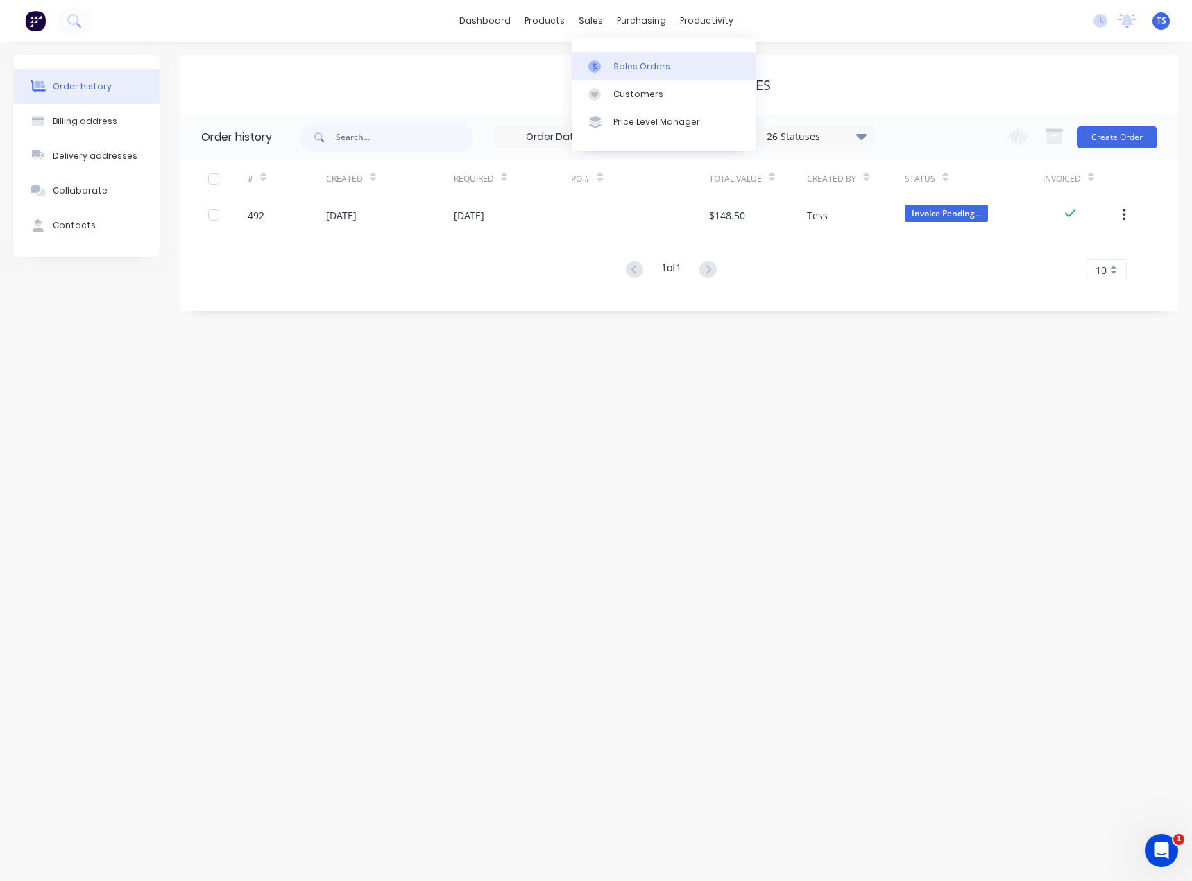
click at [620, 70] on div "Sales Orders" at bounding box center [641, 66] width 57 height 12
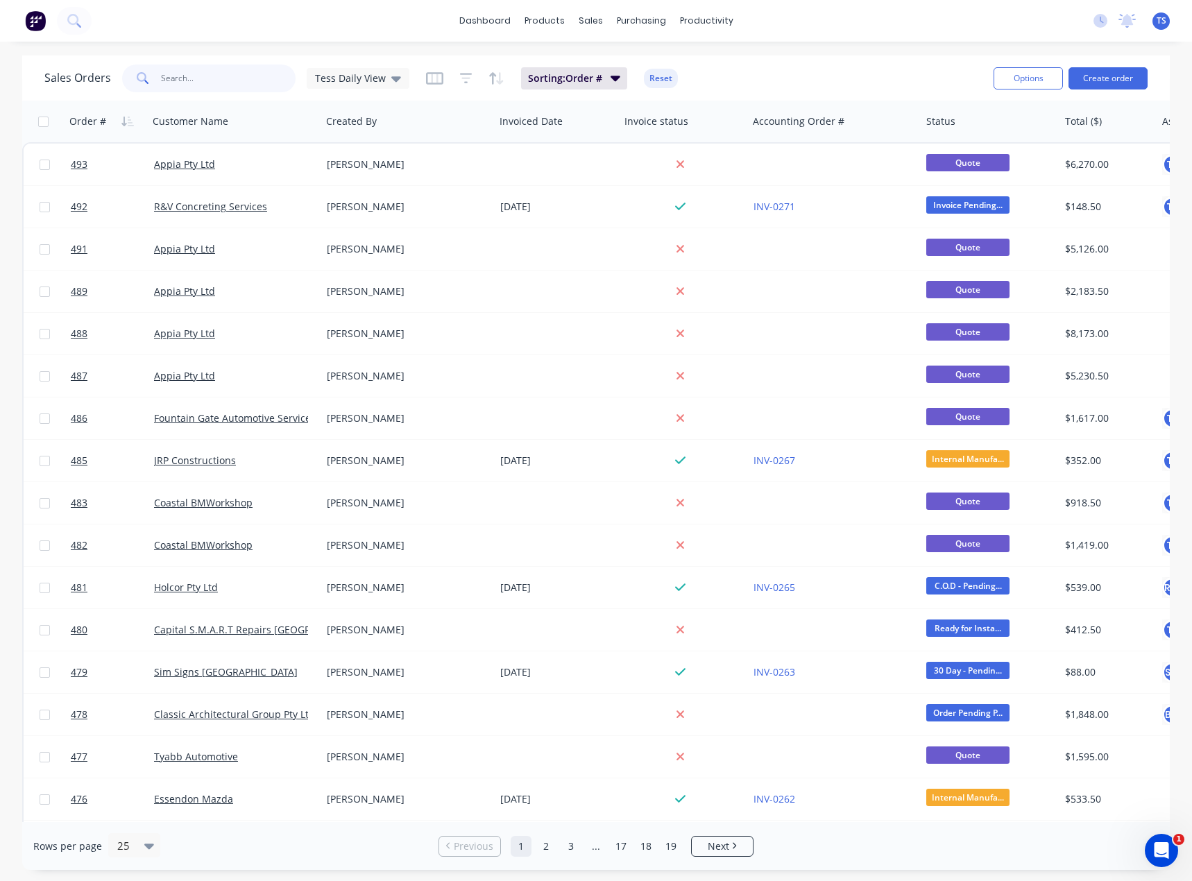
click at [228, 83] on input "text" at bounding box center [228, 79] width 135 height 28
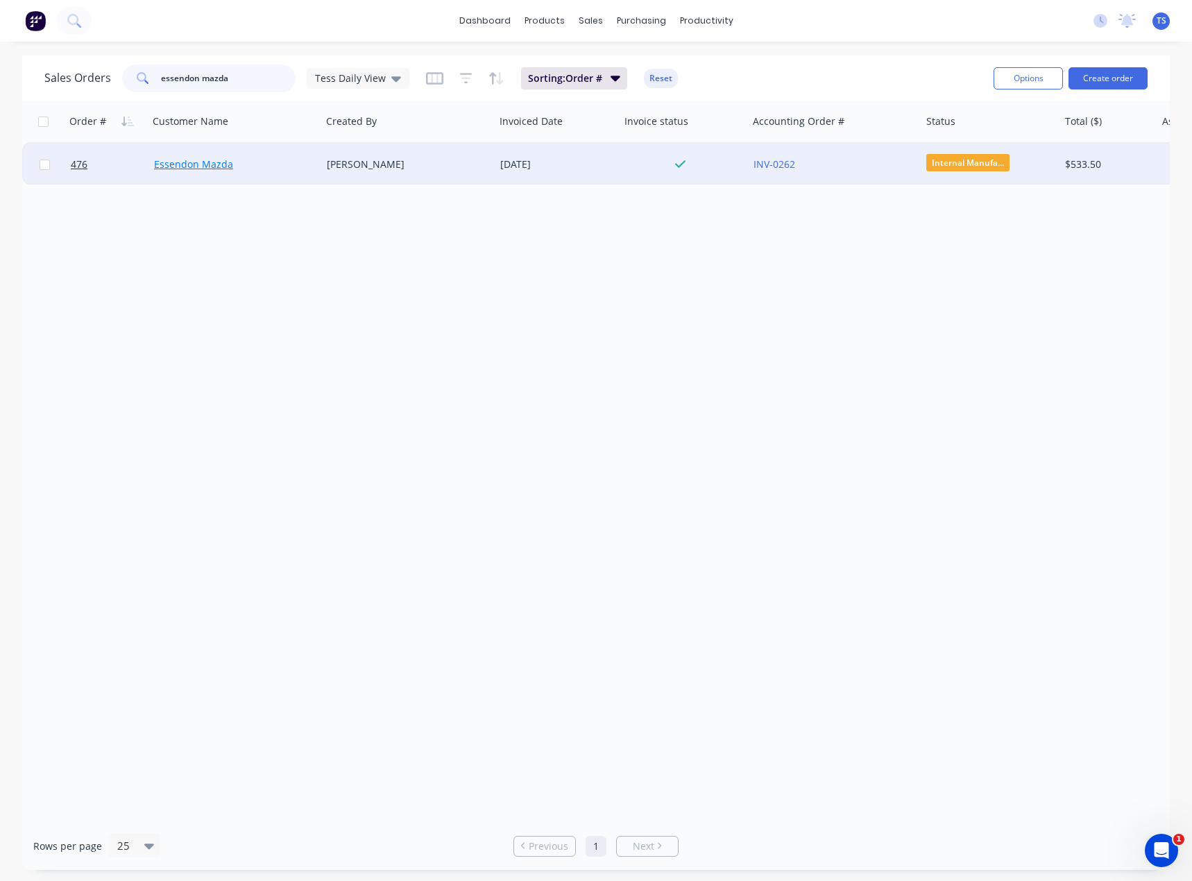
type input "essendon mazda"
click at [210, 167] on link "Essendon Mazda" at bounding box center [193, 164] width 79 height 13
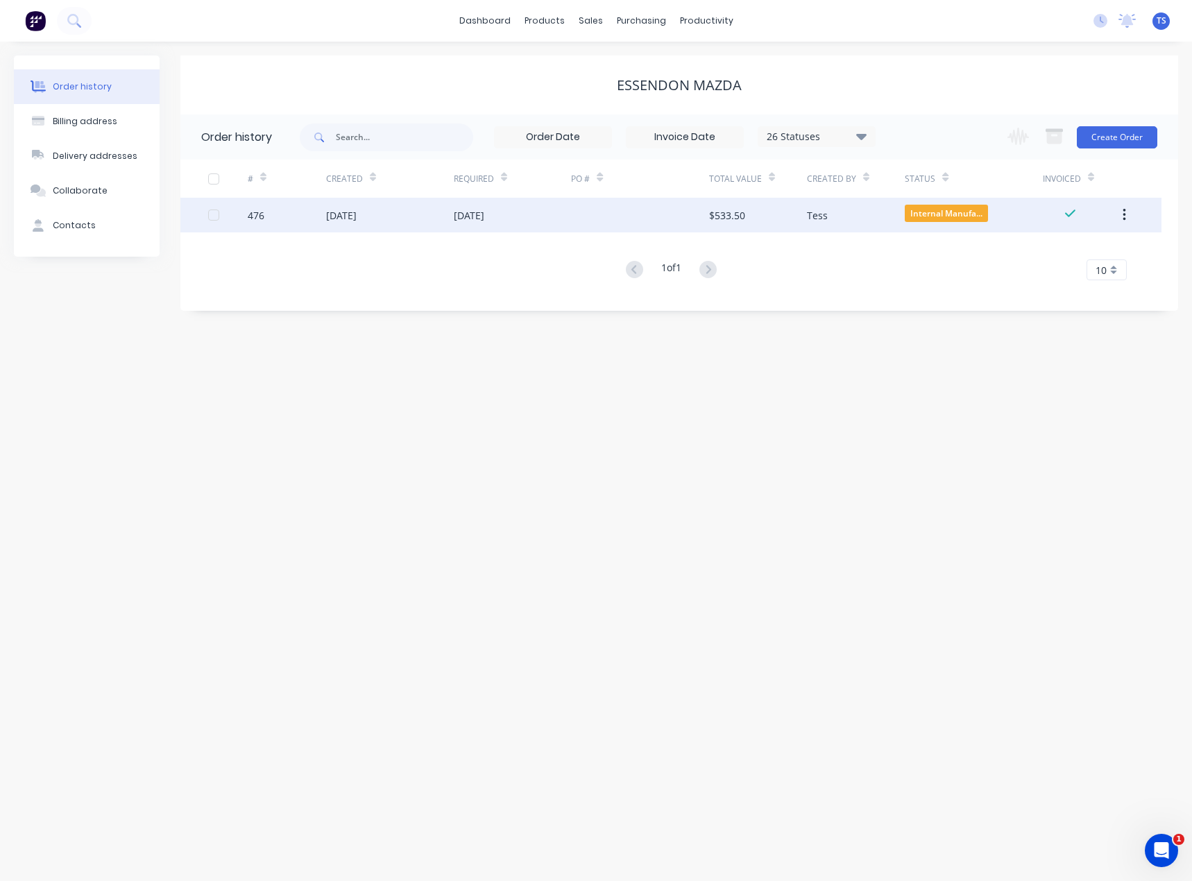
click at [484, 216] on div "[DATE]" at bounding box center [469, 215] width 31 height 15
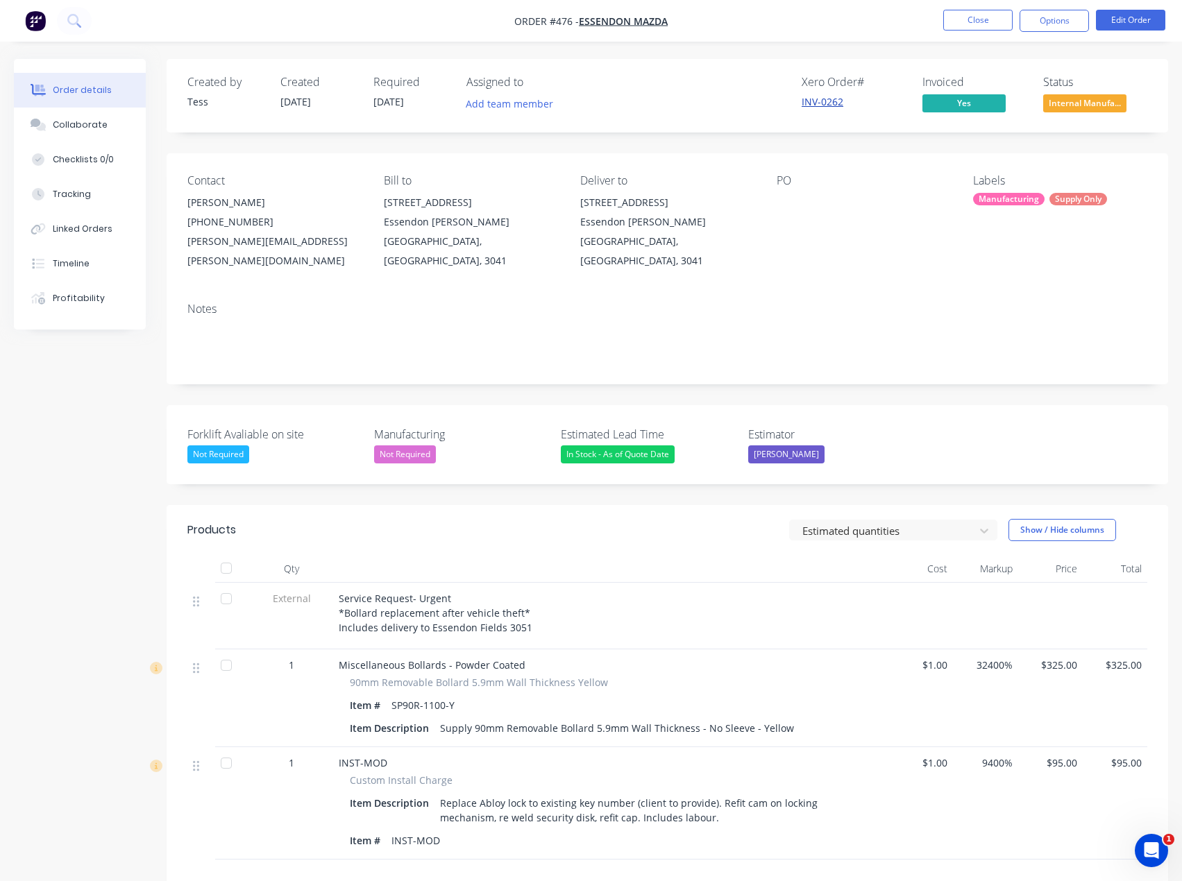
click at [825, 103] on link "INV-0262" at bounding box center [822, 101] width 42 height 13
click at [829, 102] on link "INV-0262" at bounding box center [822, 101] width 42 height 13
click at [504, 108] on button "Add team member" at bounding box center [510, 103] width 102 height 19
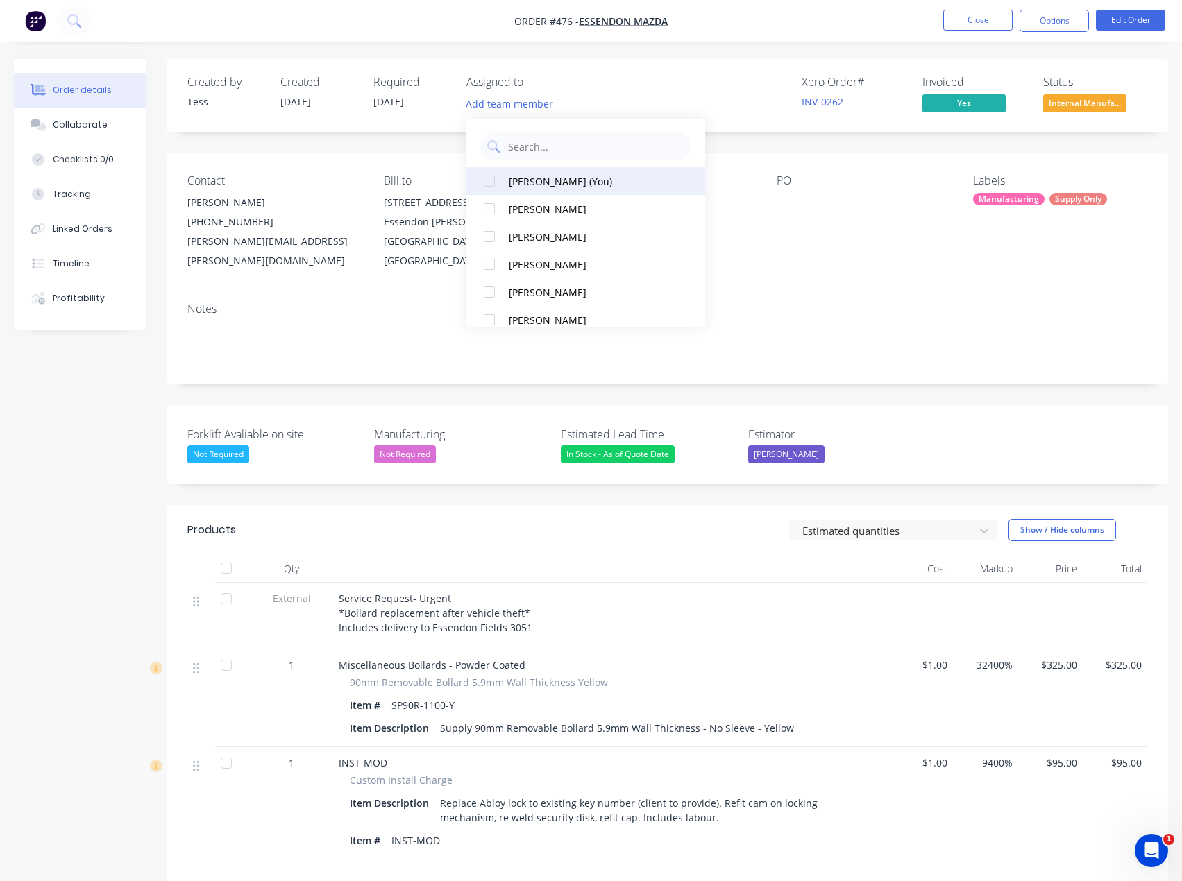
click at [508, 181] on button "[PERSON_NAME] (You)" at bounding box center [585, 181] width 239 height 28
click at [662, 87] on div "Xero Order # INV-0262 Invoiced Yes Status Internal Manufa..." at bounding box center [876, 96] width 542 height 40
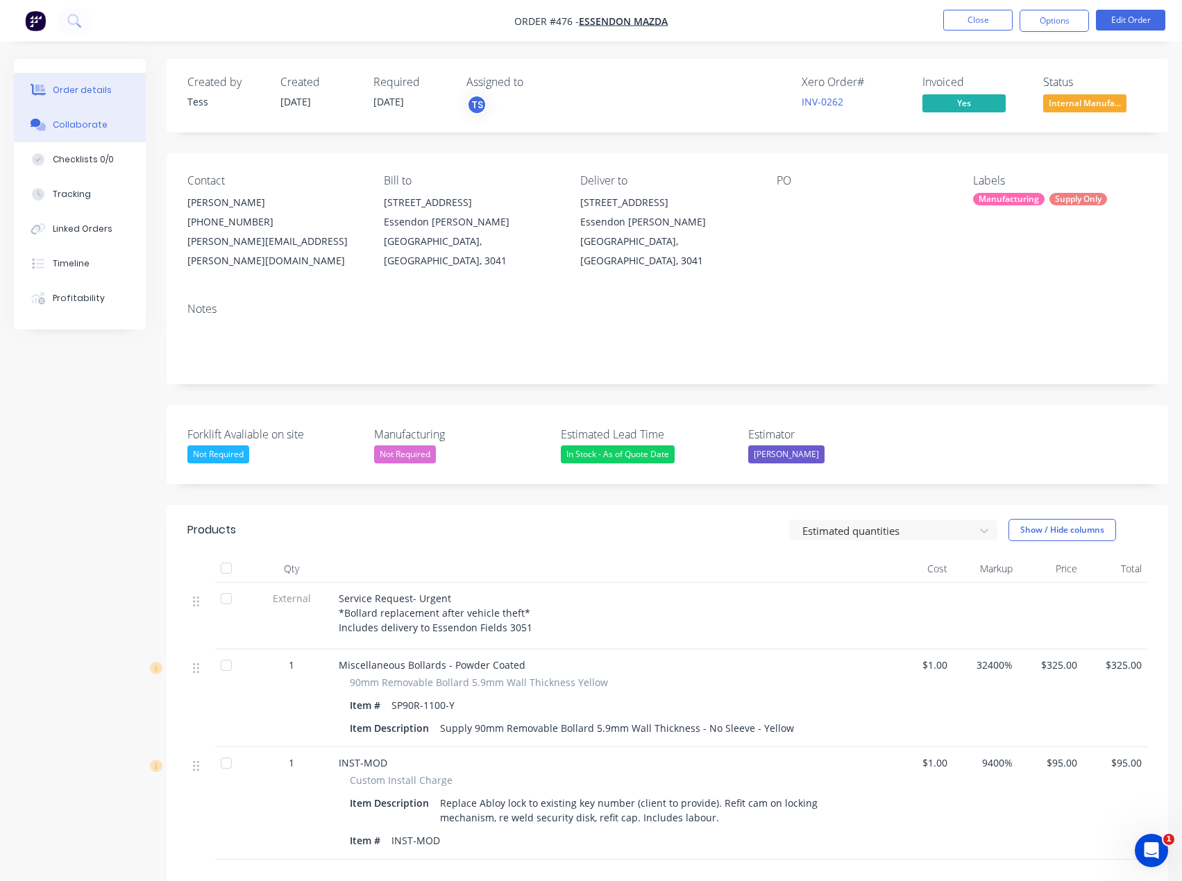
click at [71, 123] on div "Collaborate" at bounding box center [80, 125] width 55 height 12
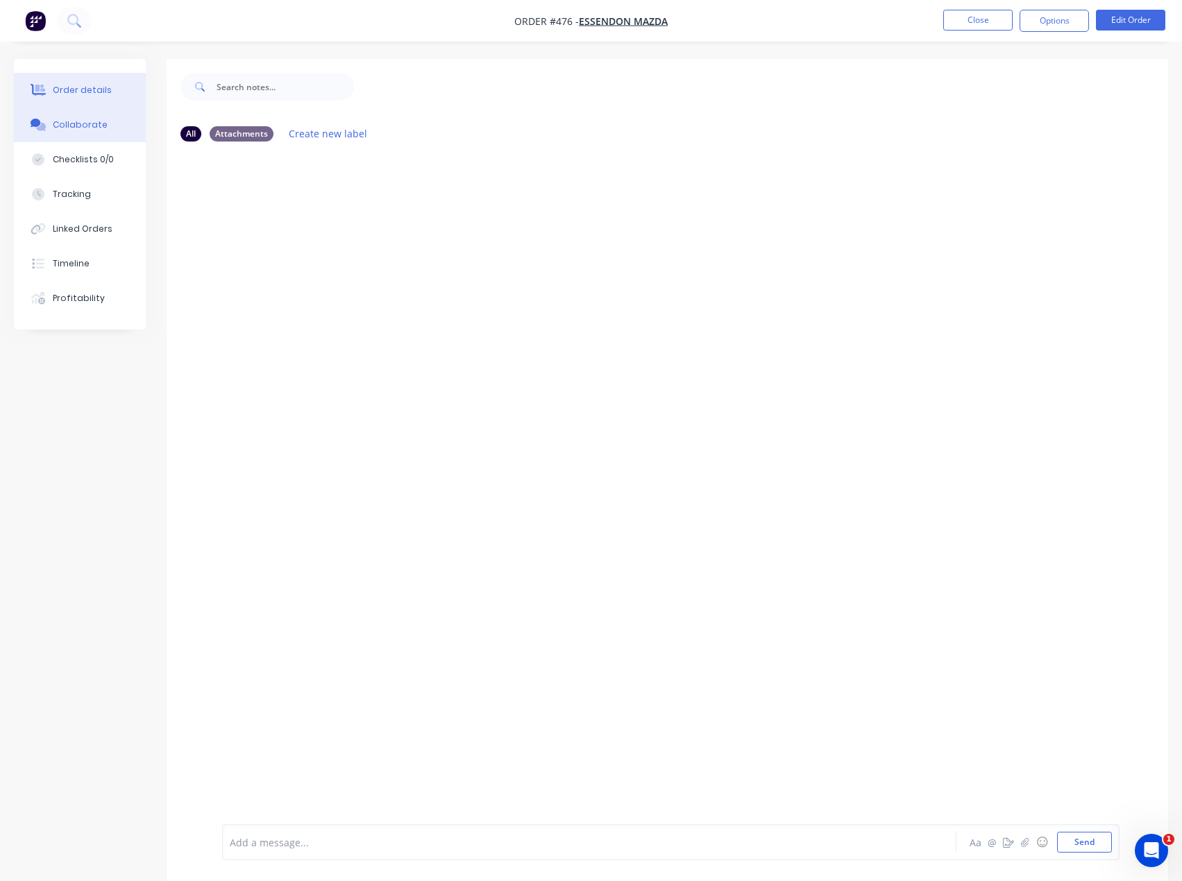
click at [75, 93] on div "Order details" at bounding box center [82, 90] width 59 height 12
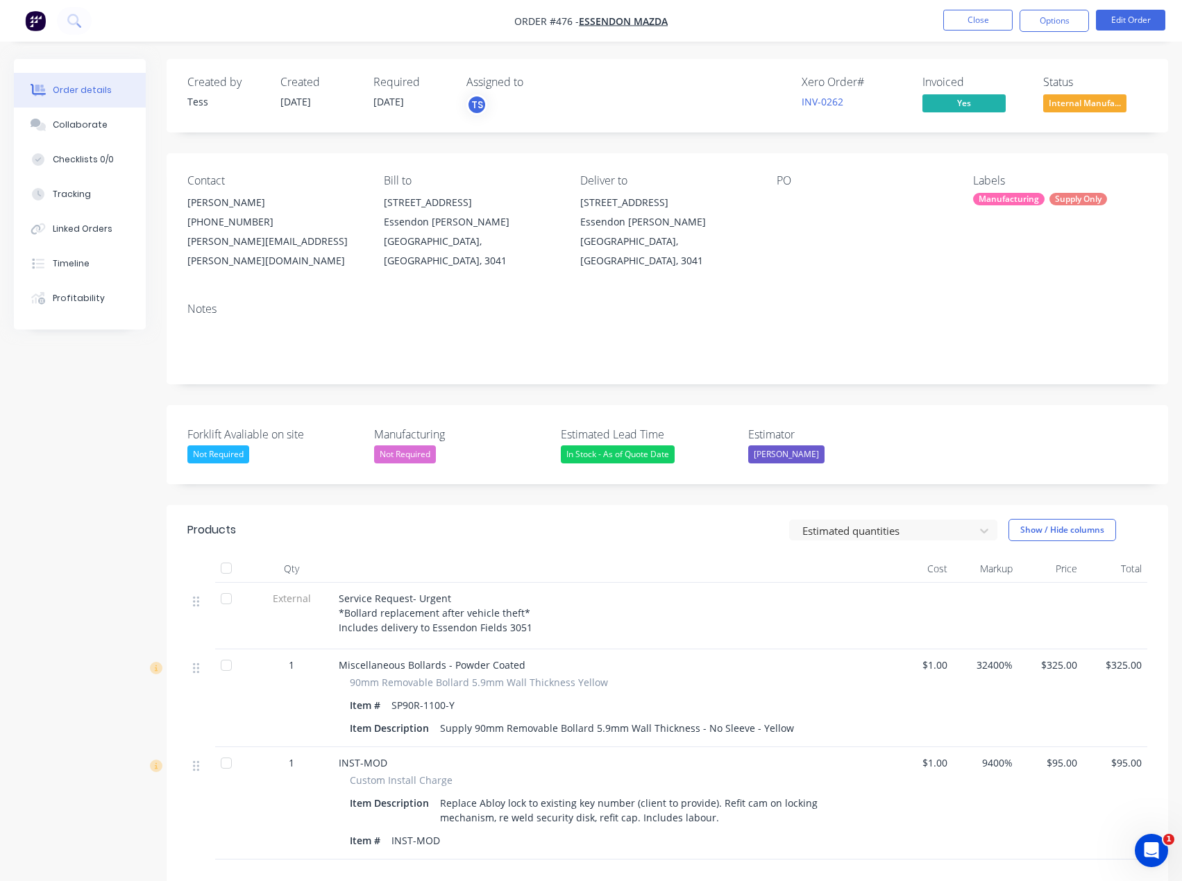
click at [1067, 105] on span "Internal Manufa..." at bounding box center [1084, 102] width 83 height 17
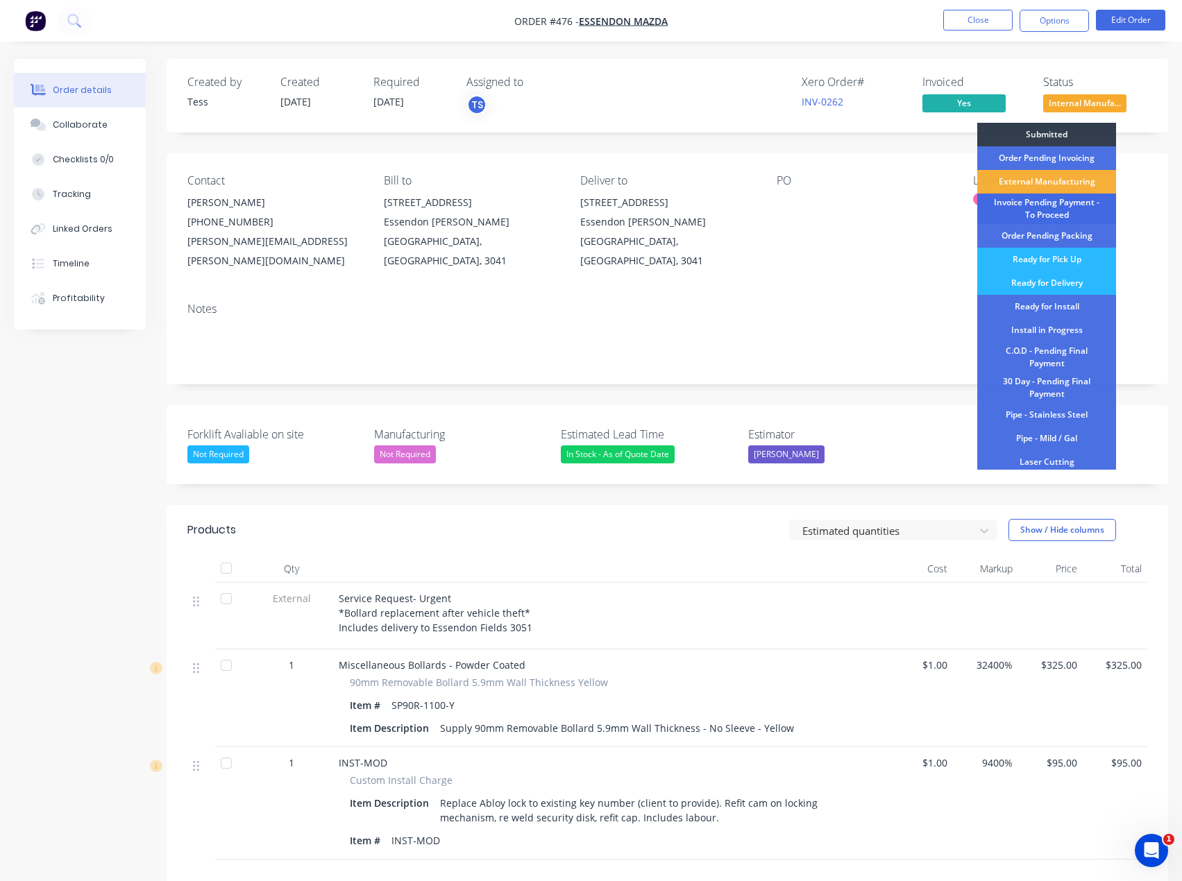
click at [1063, 209] on div "Invoice Pending Payment - To Proceed" at bounding box center [1046, 209] width 139 height 31
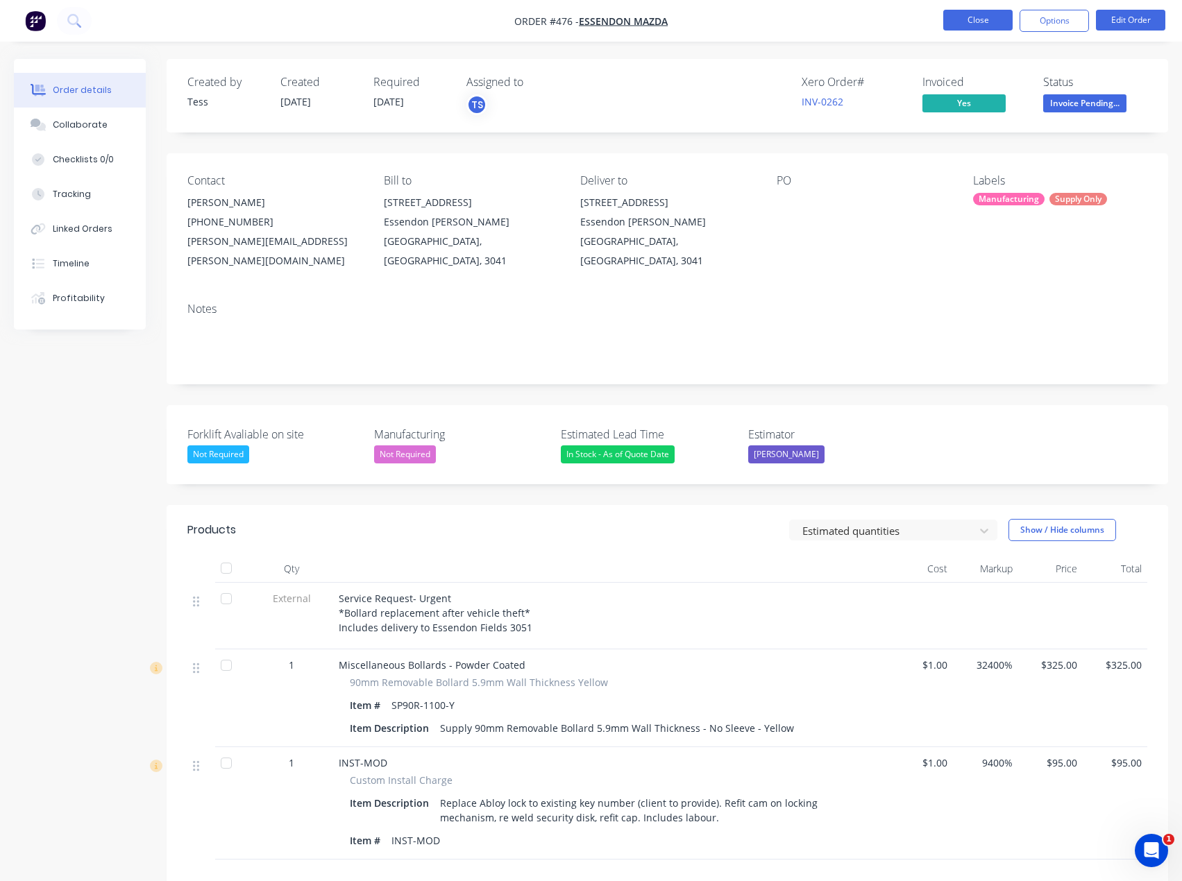
click at [974, 15] on button "Close" at bounding box center [977, 20] width 69 height 21
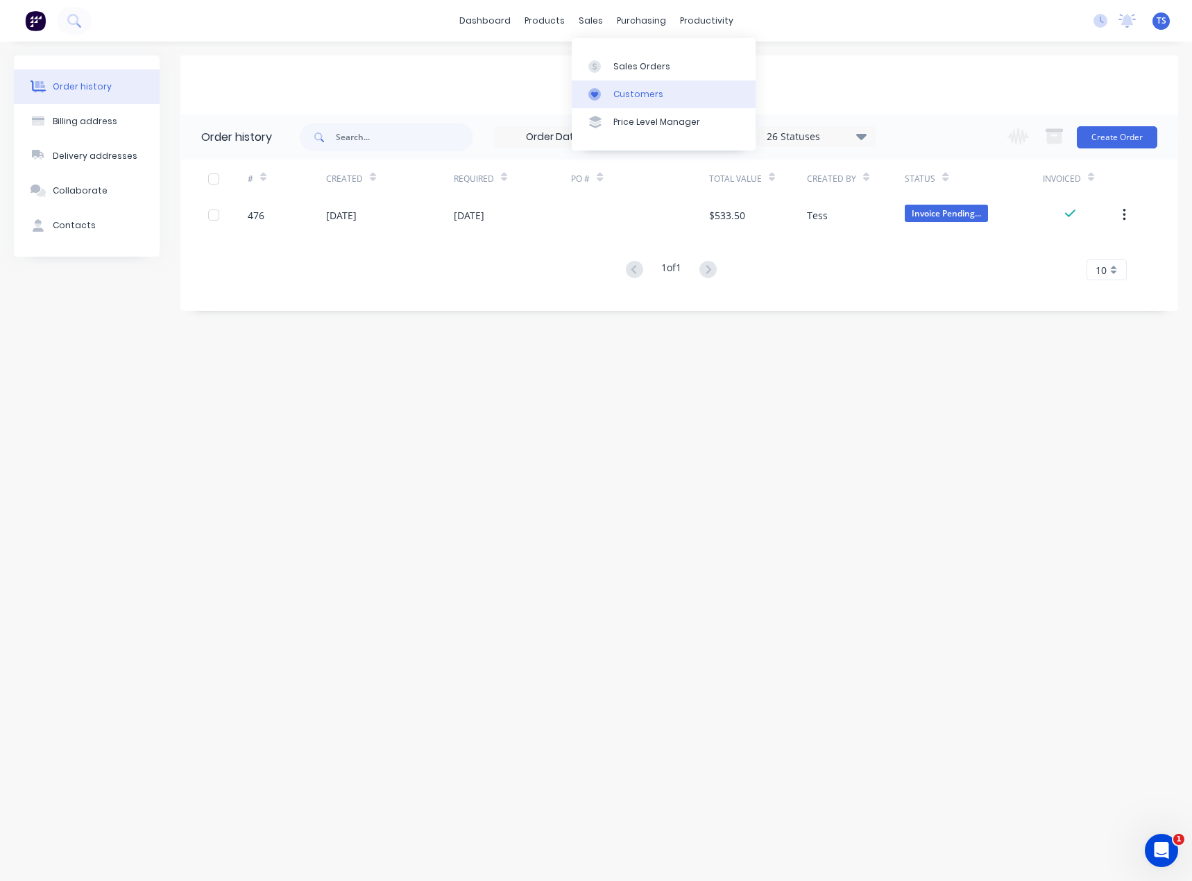
click at [615, 87] on link "Customers" at bounding box center [664, 94] width 184 height 28
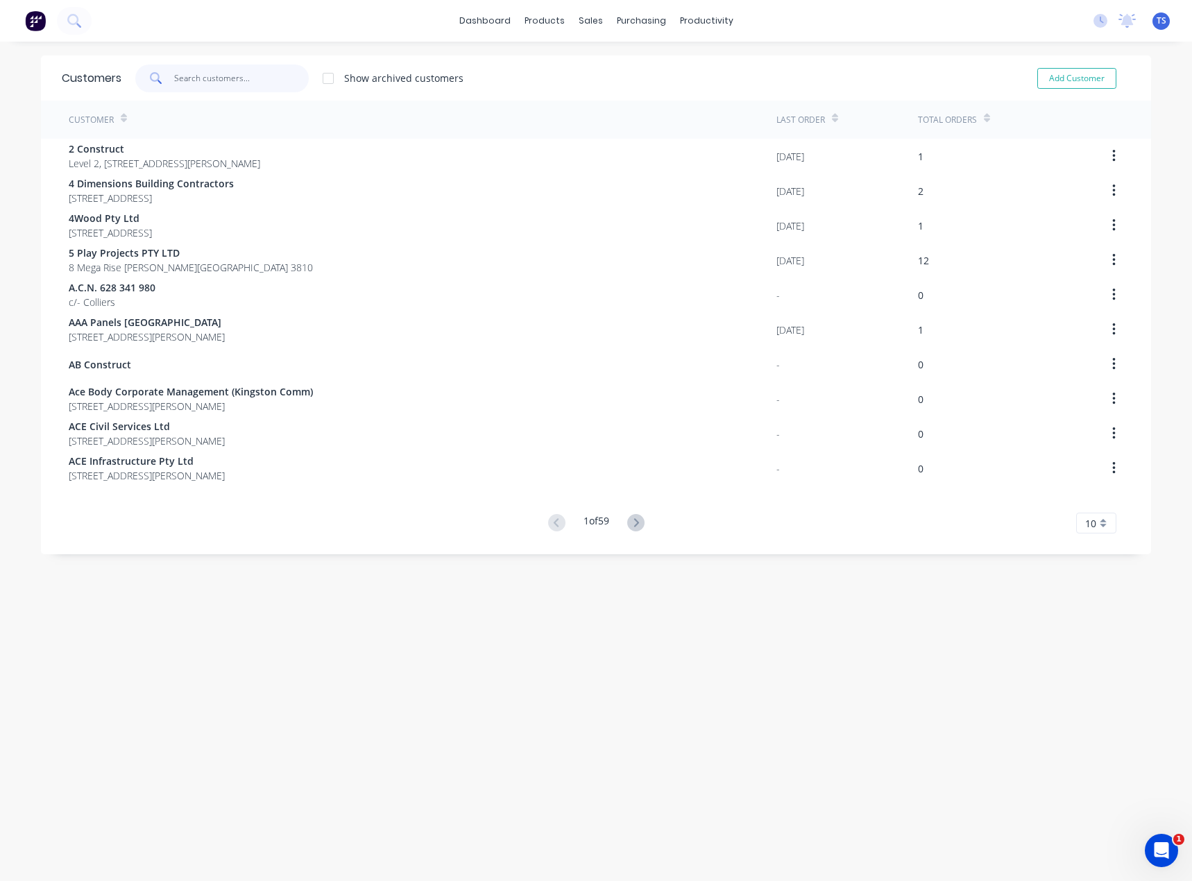
click at [212, 77] on input "text" at bounding box center [241, 79] width 135 height 28
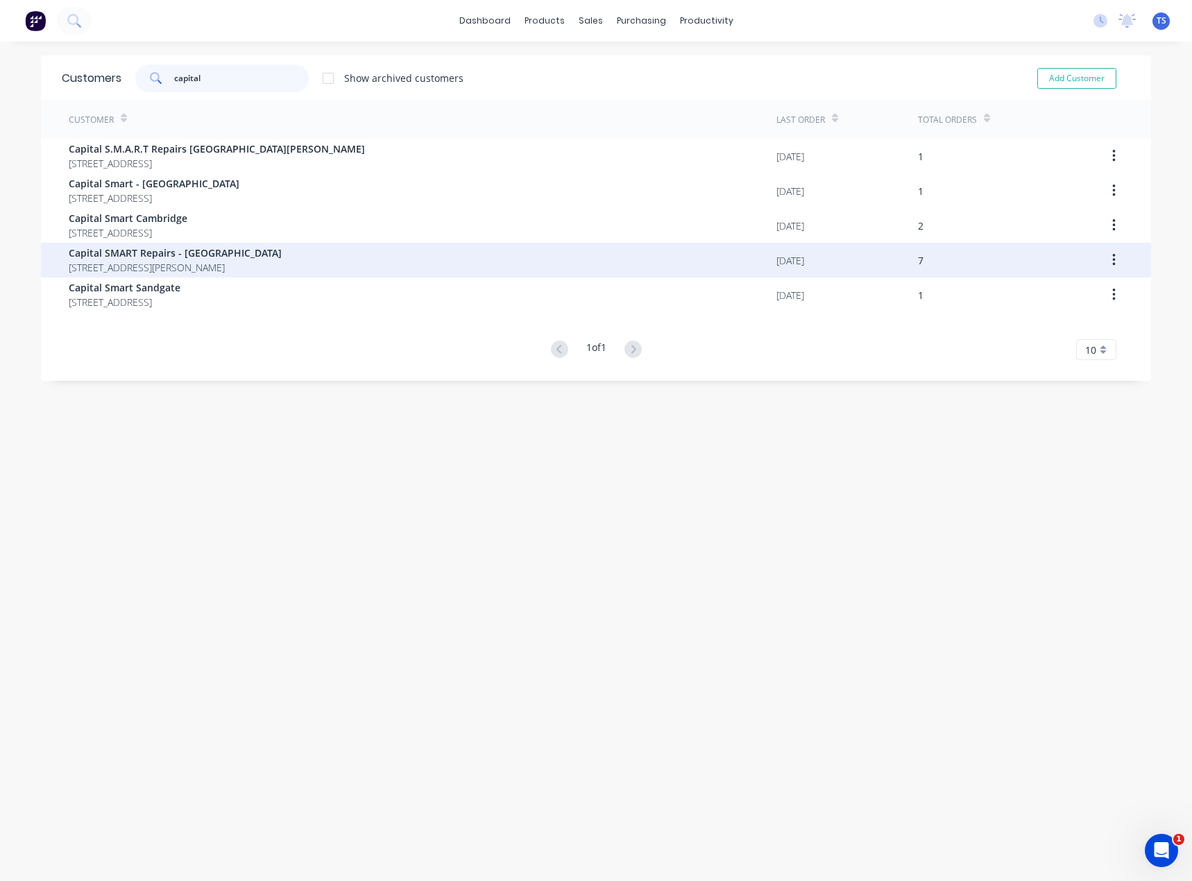
type input "capital"
click at [177, 264] on span "[STREET_ADDRESS][PERSON_NAME]" at bounding box center [175, 267] width 213 height 15
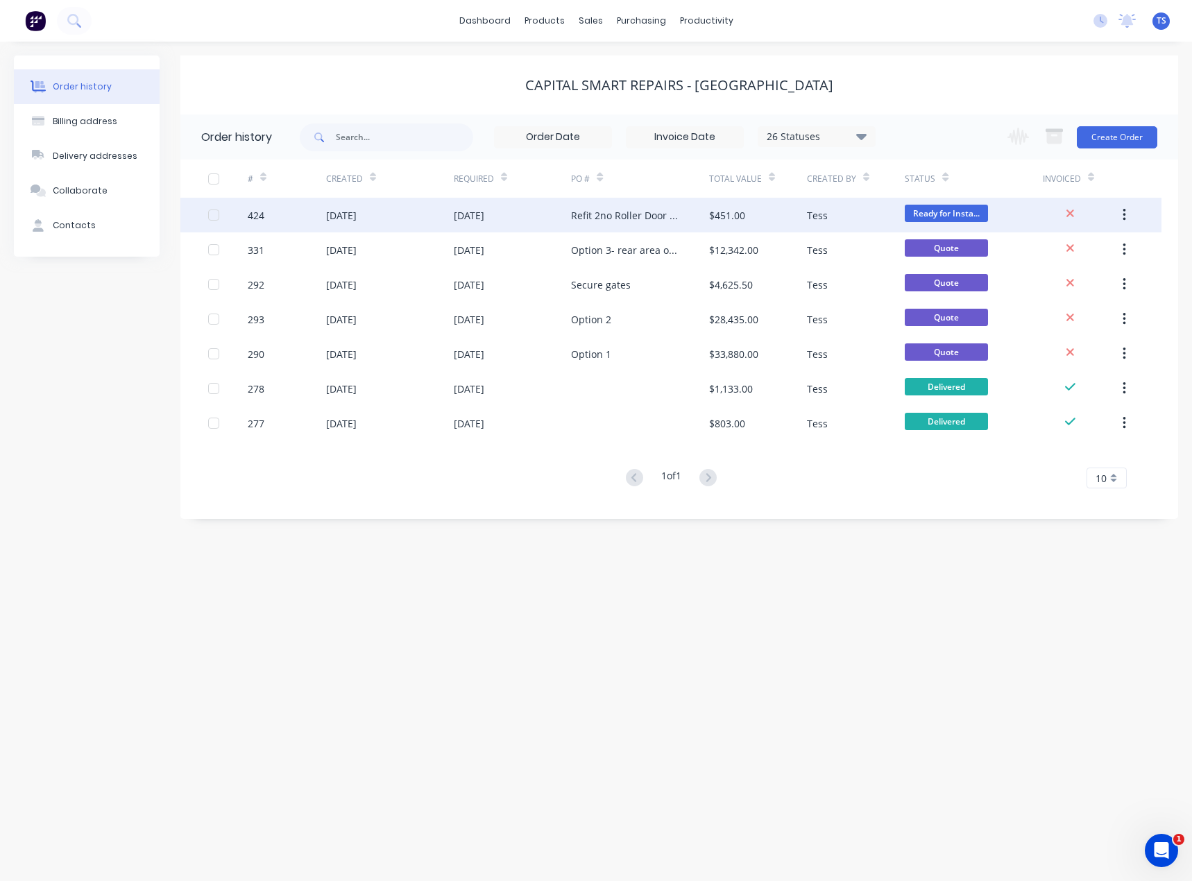
click at [718, 216] on div "$451.00" at bounding box center [727, 215] width 36 height 15
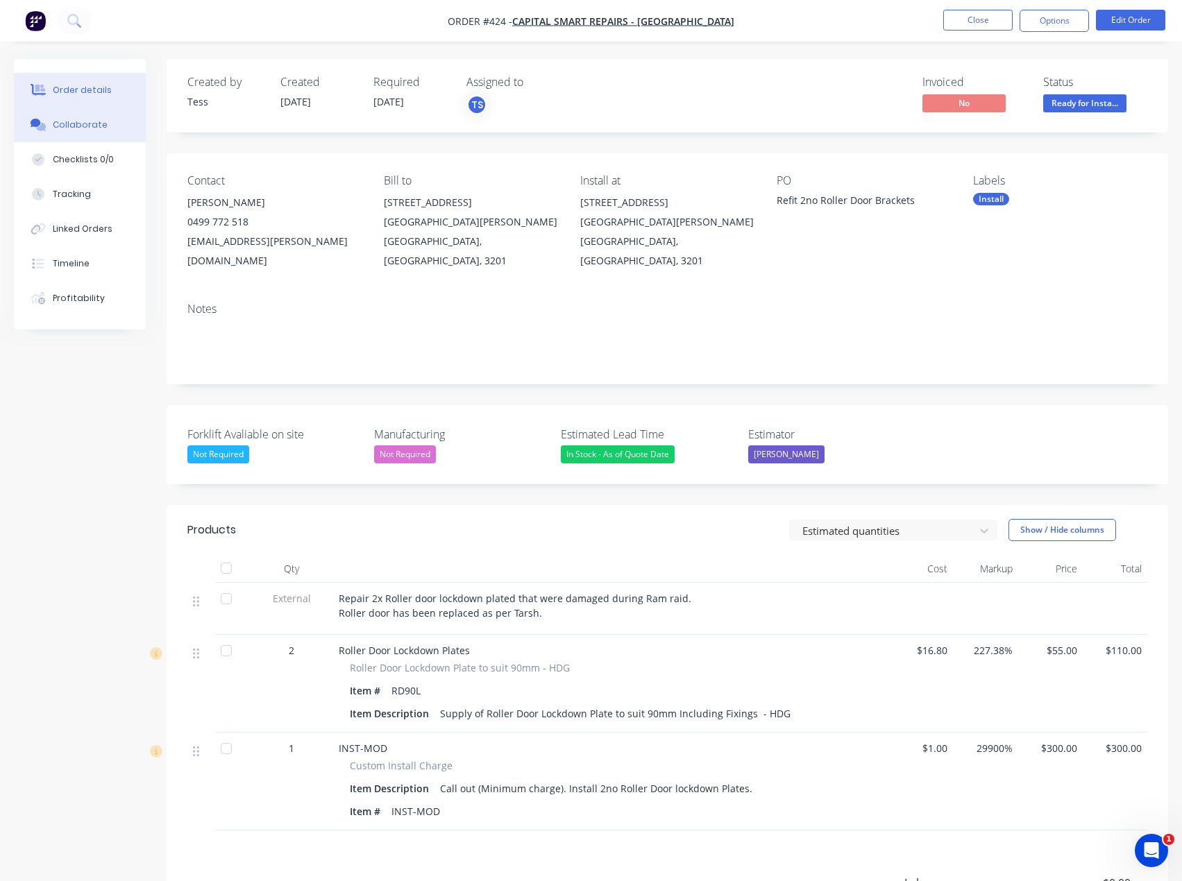
click at [64, 130] on div "Collaborate" at bounding box center [80, 125] width 55 height 12
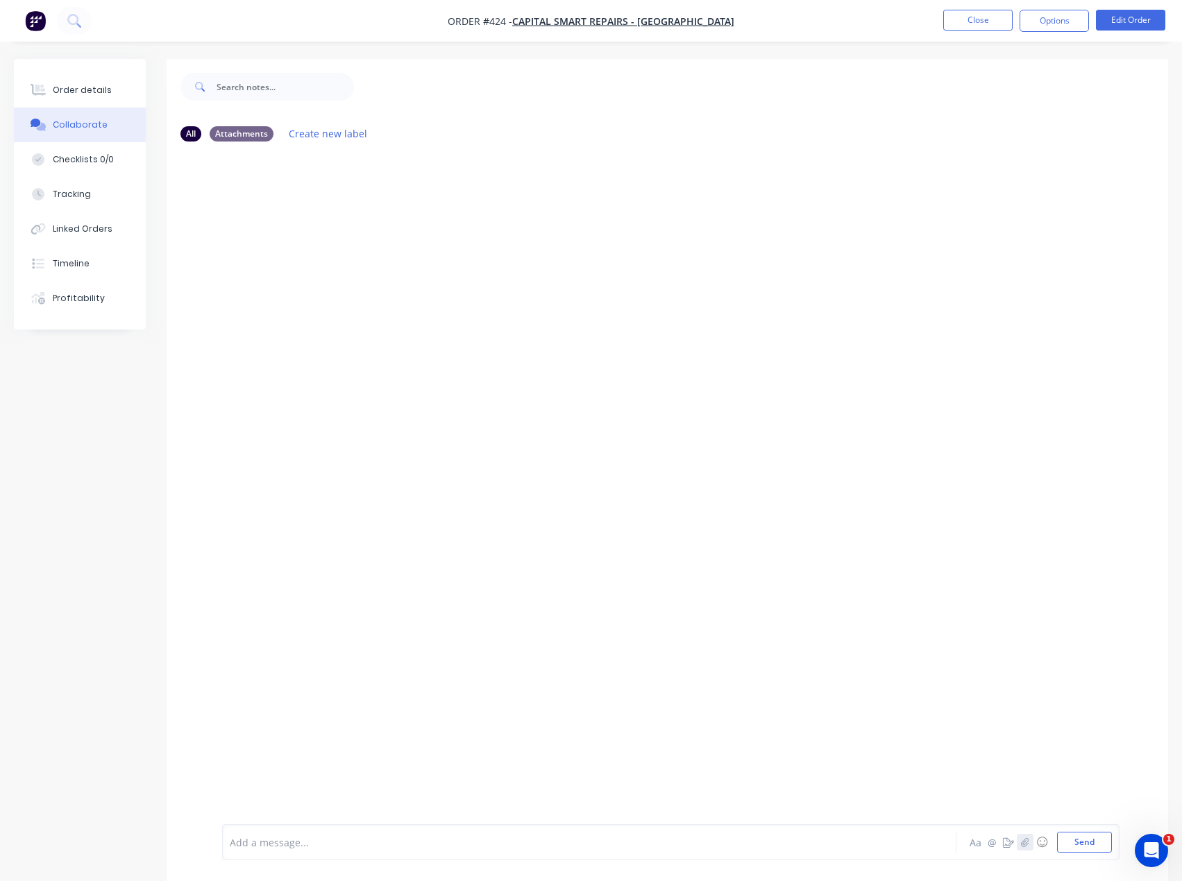
click at [1024, 844] on icon "button" at bounding box center [1025, 842] width 8 height 9
click at [1089, 842] on button "Send" at bounding box center [1084, 842] width 55 height 21
click at [298, 847] on div at bounding box center [560, 842] width 661 height 15
click at [1084, 846] on button "Send" at bounding box center [1084, 842] width 55 height 21
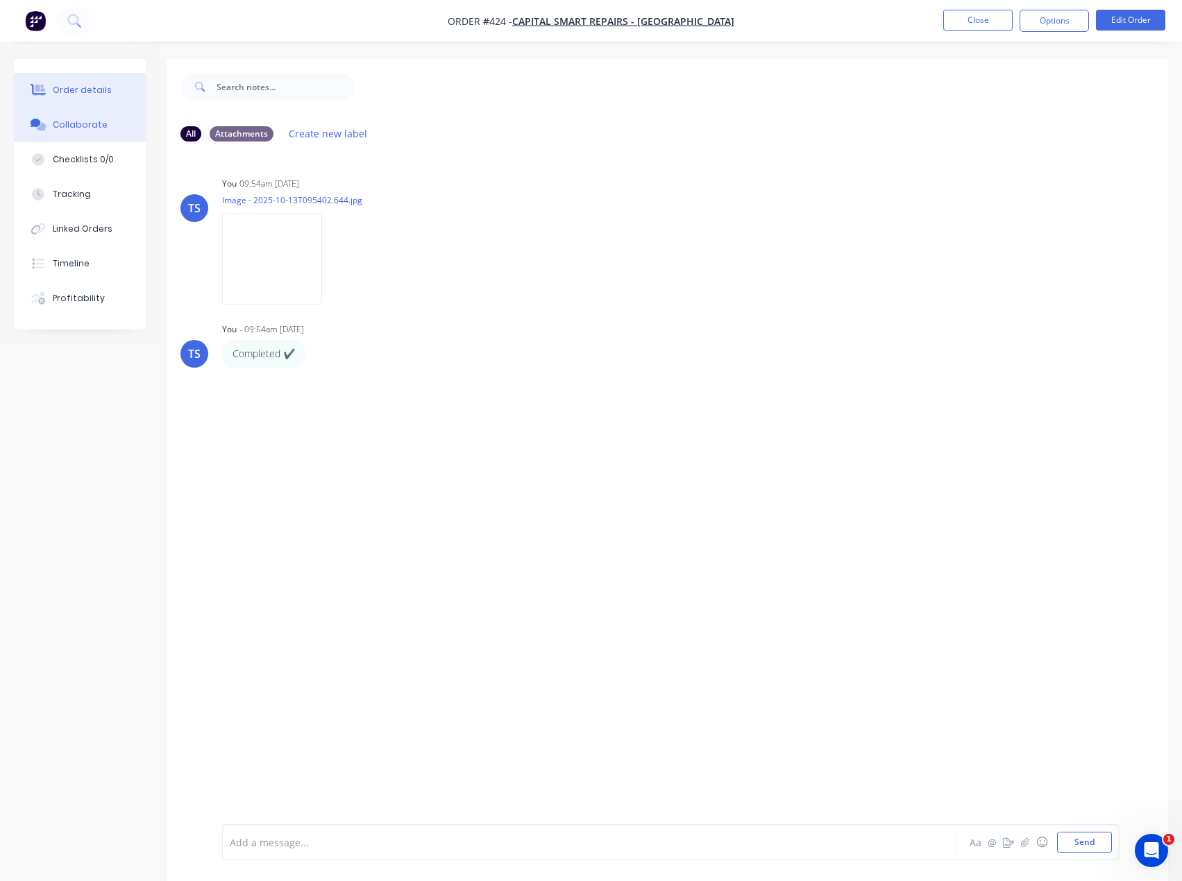
click at [83, 94] on div "Order details" at bounding box center [82, 90] width 59 height 12
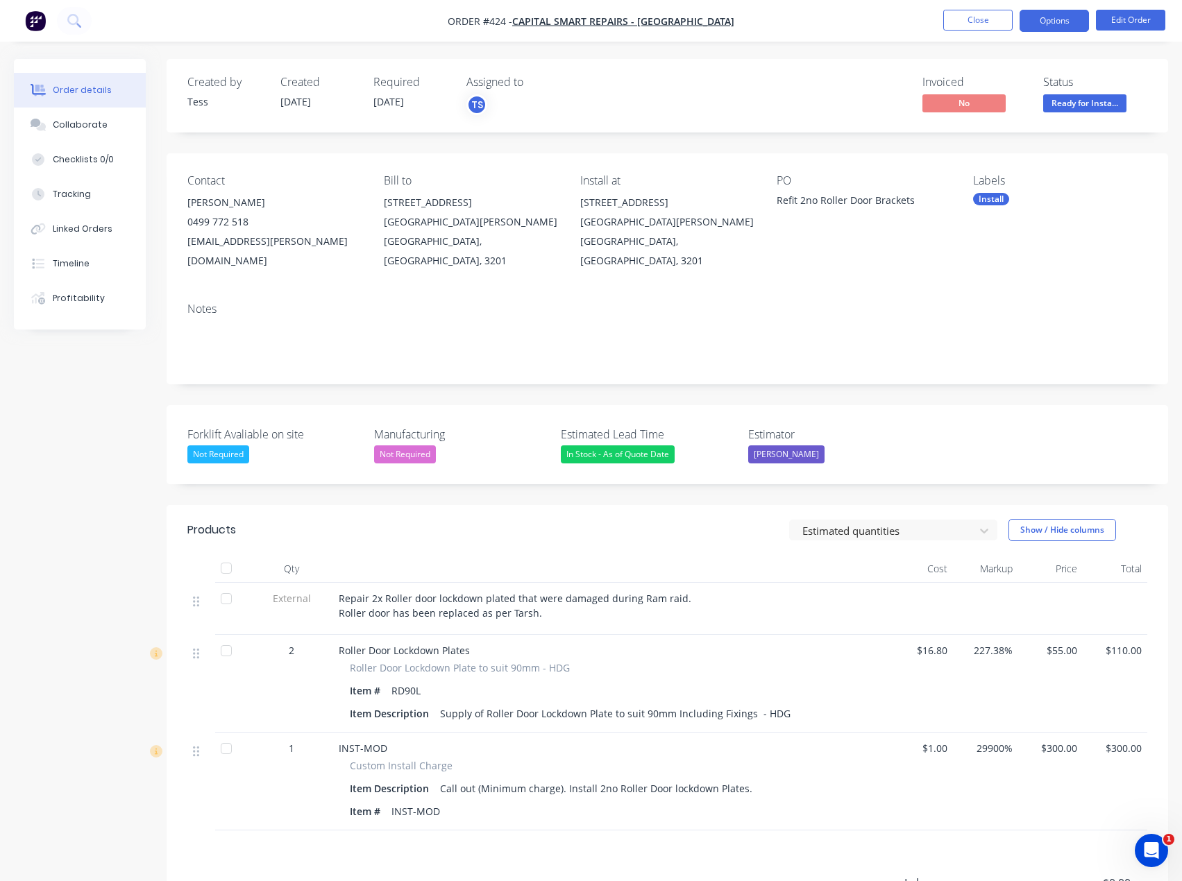
click at [1059, 15] on button "Options" at bounding box center [1053, 21] width 69 height 22
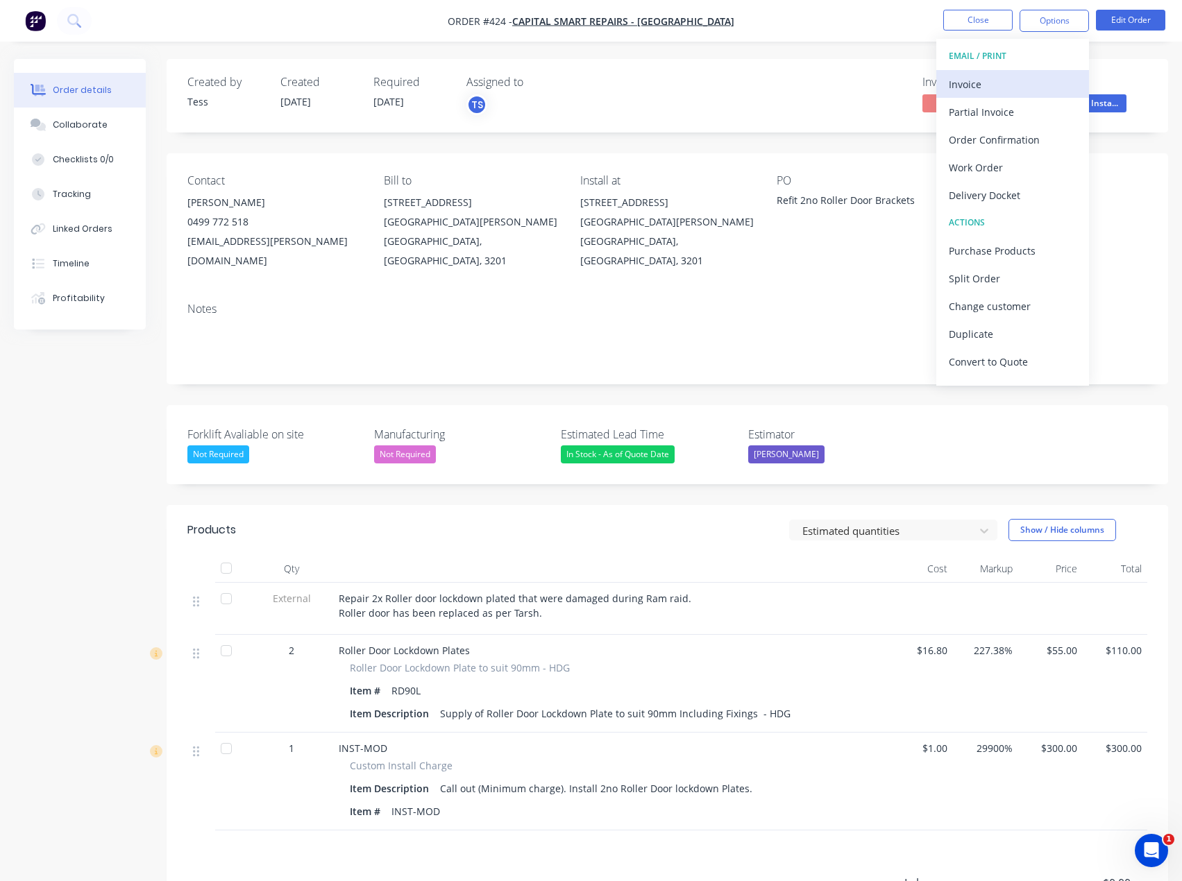
click at [976, 83] on div "Invoice" at bounding box center [1013, 84] width 128 height 20
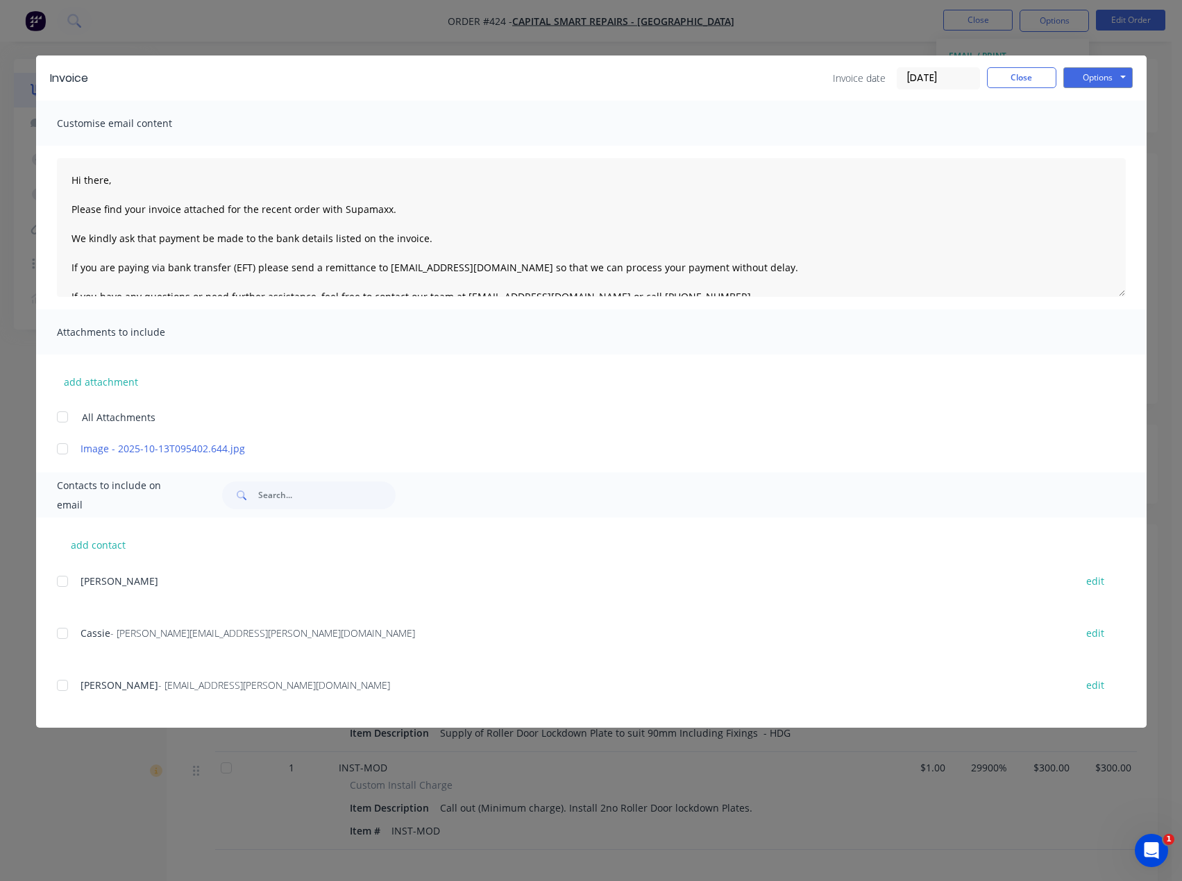
click at [62, 686] on div at bounding box center [63, 686] width 28 height 28
click at [121, 177] on textarea "Hi there, Please find your invoice attached for the recent order with Supamaxx.…" at bounding box center [591, 227] width 1069 height 139
type textarea "Hi Tarsh, Please find your invoice attached for the recent order with Supamaxx.…"
click at [1040, 71] on button "Close" at bounding box center [1021, 77] width 69 height 21
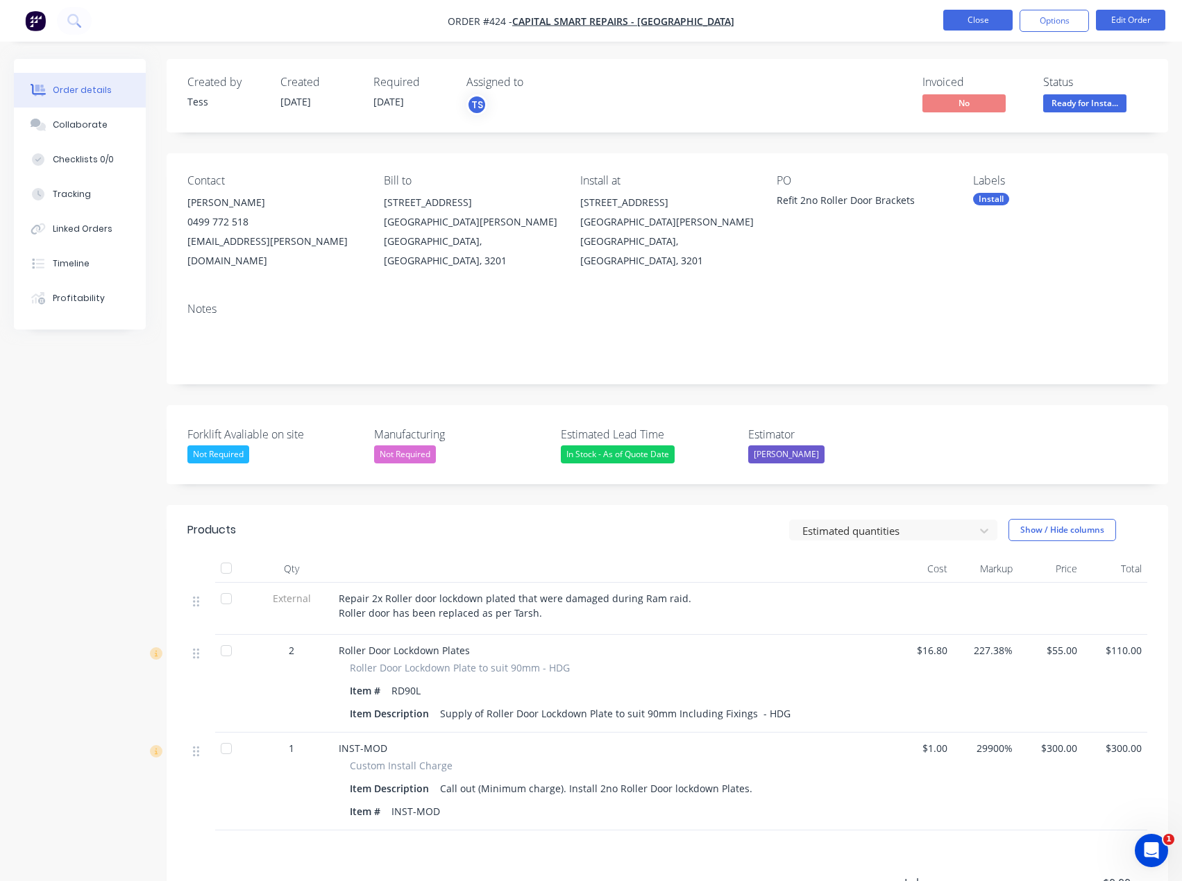
click at [968, 19] on button "Close" at bounding box center [977, 20] width 69 height 21
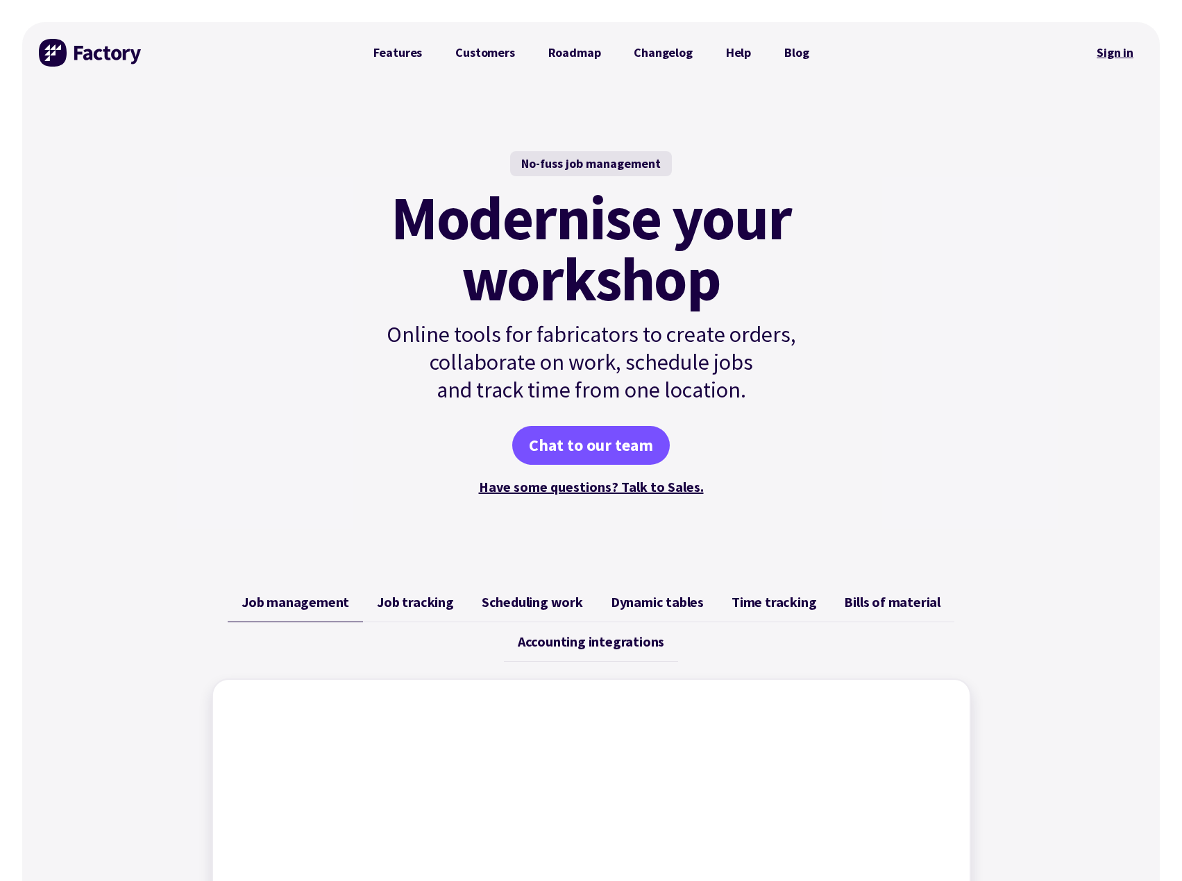
click at [1110, 47] on link "Sign in" at bounding box center [1115, 53] width 56 height 32
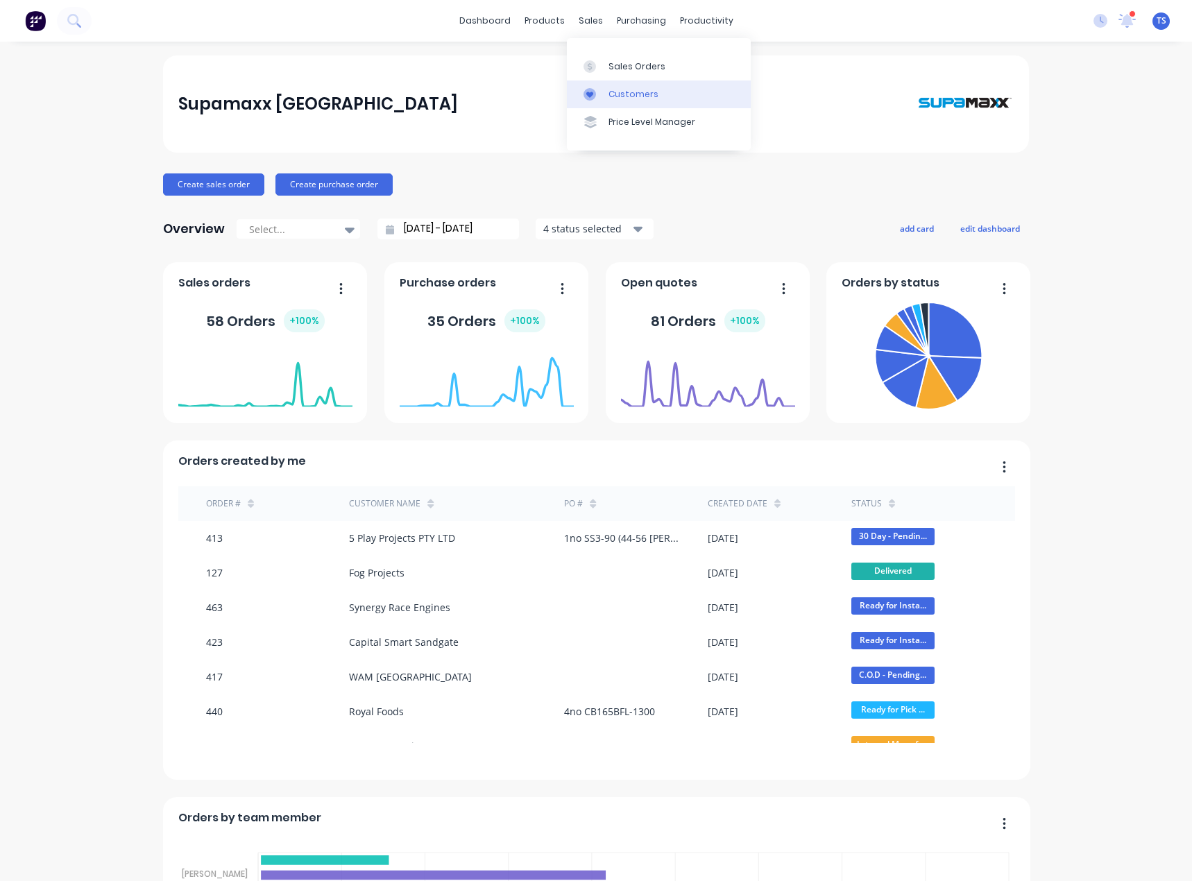
drag, startPoint x: 608, startPoint y: 96, endPoint x: 578, endPoint y: 80, distance: 33.8
click at [609, 95] on link "Customers" at bounding box center [659, 94] width 184 height 28
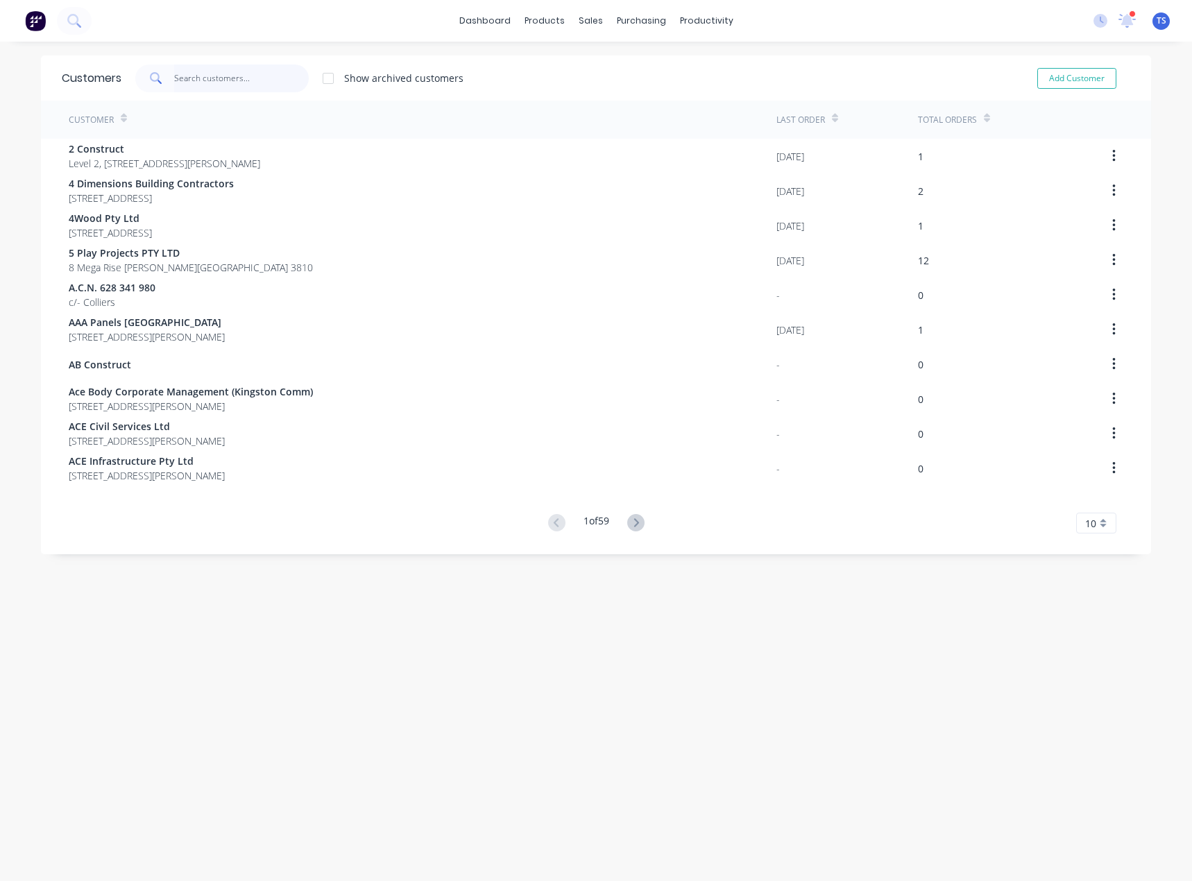
click at [196, 75] on input "text" at bounding box center [241, 79] width 135 height 28
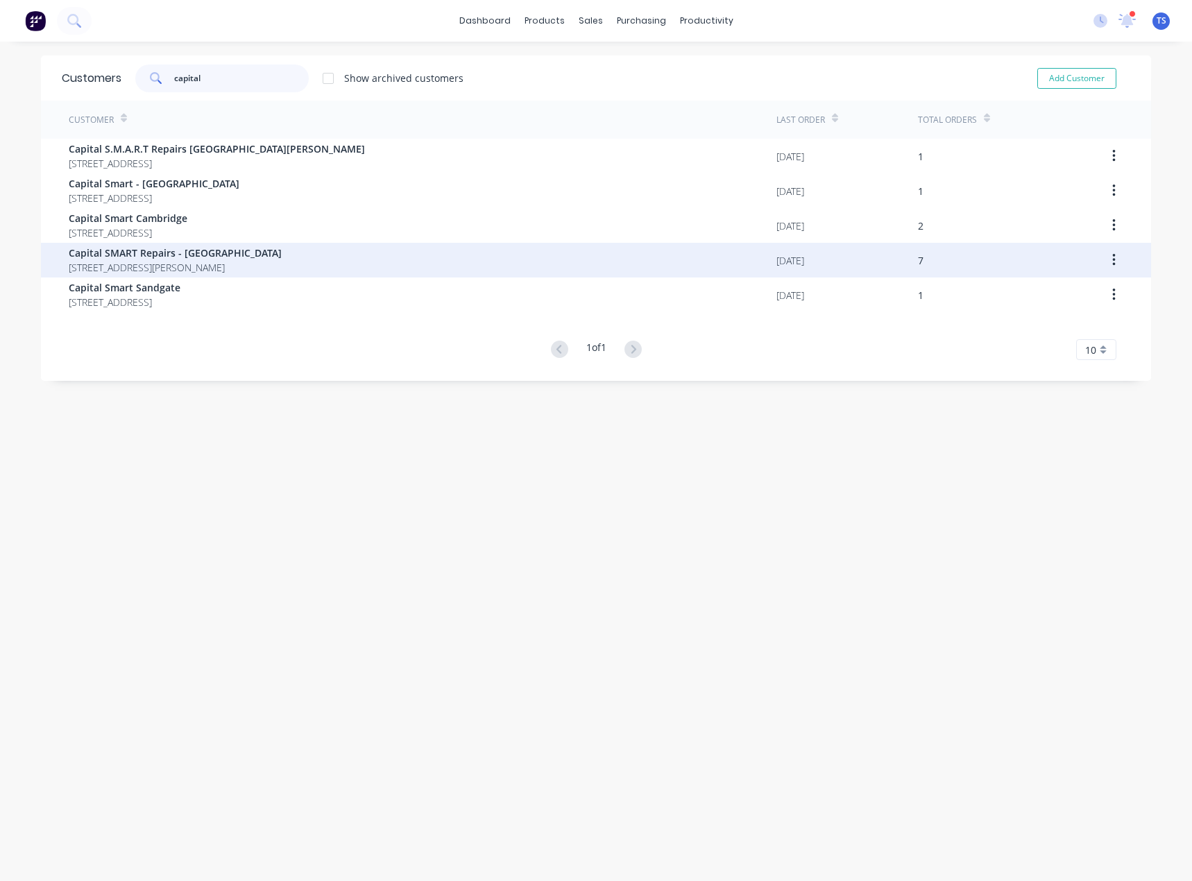
type input "capital"
click at [189, 260] on span "[STREET_ADDRESS][PERSON_NAME]" at bounding box center [175, 267] width 213 height 15
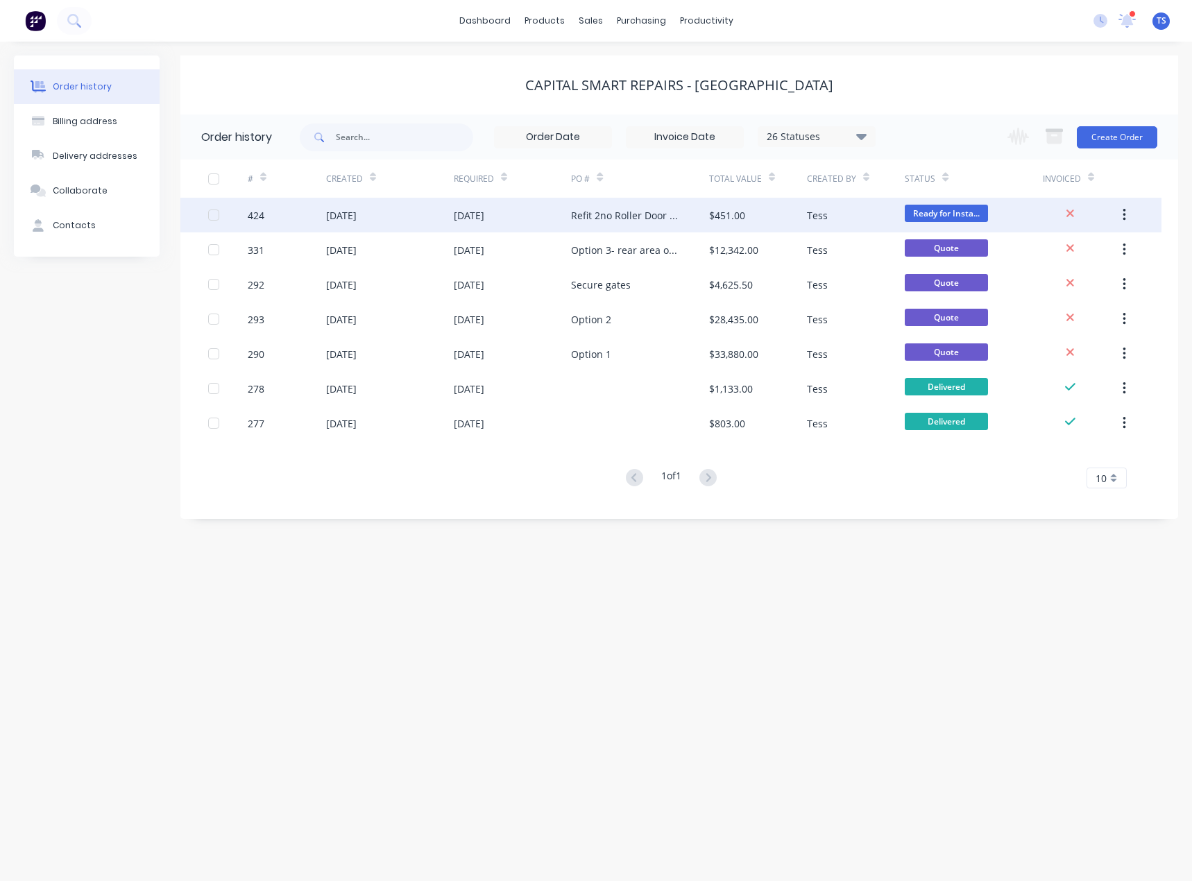
click at [822, 218] on div "Tess" at bounding box center [817, 215] width 21 height 15
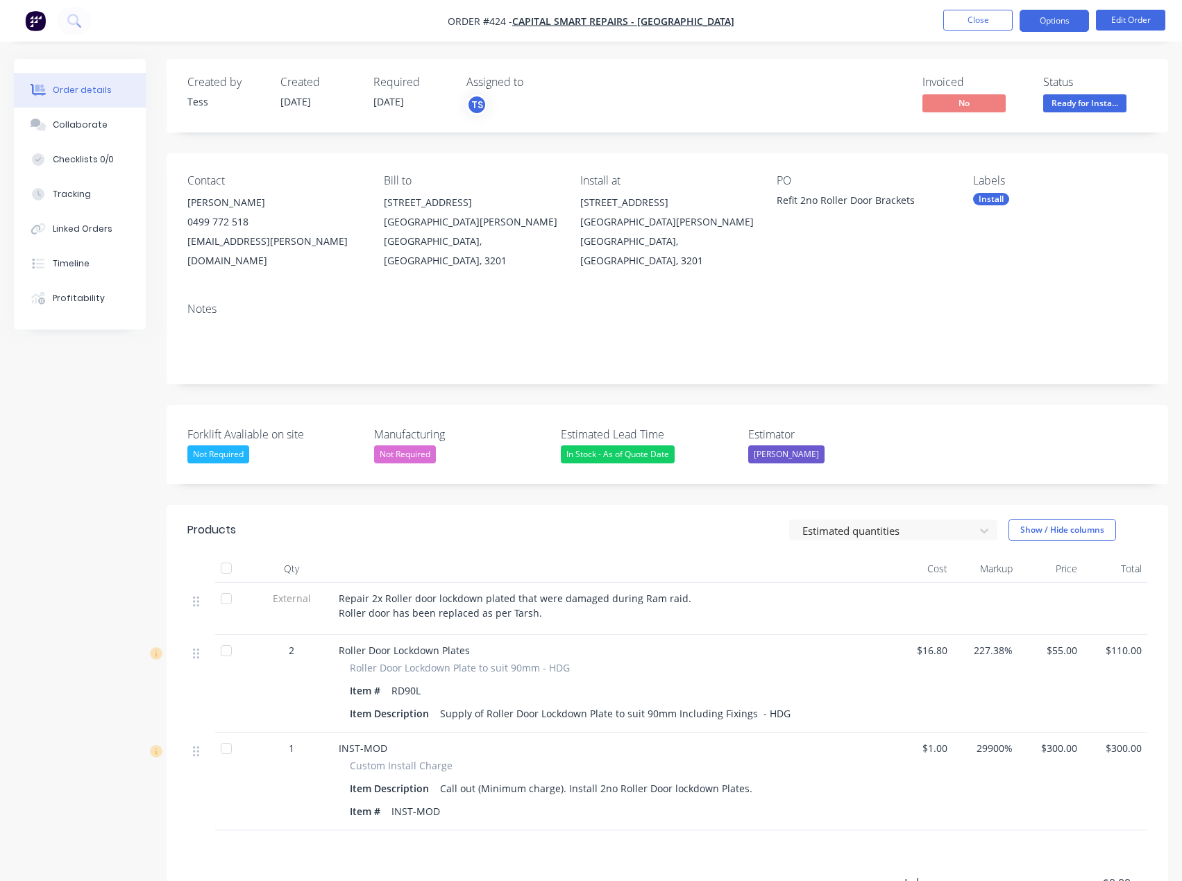
click at [1058, 24] on button "Options" at bounding box center [1053, 21] width 69 height 22
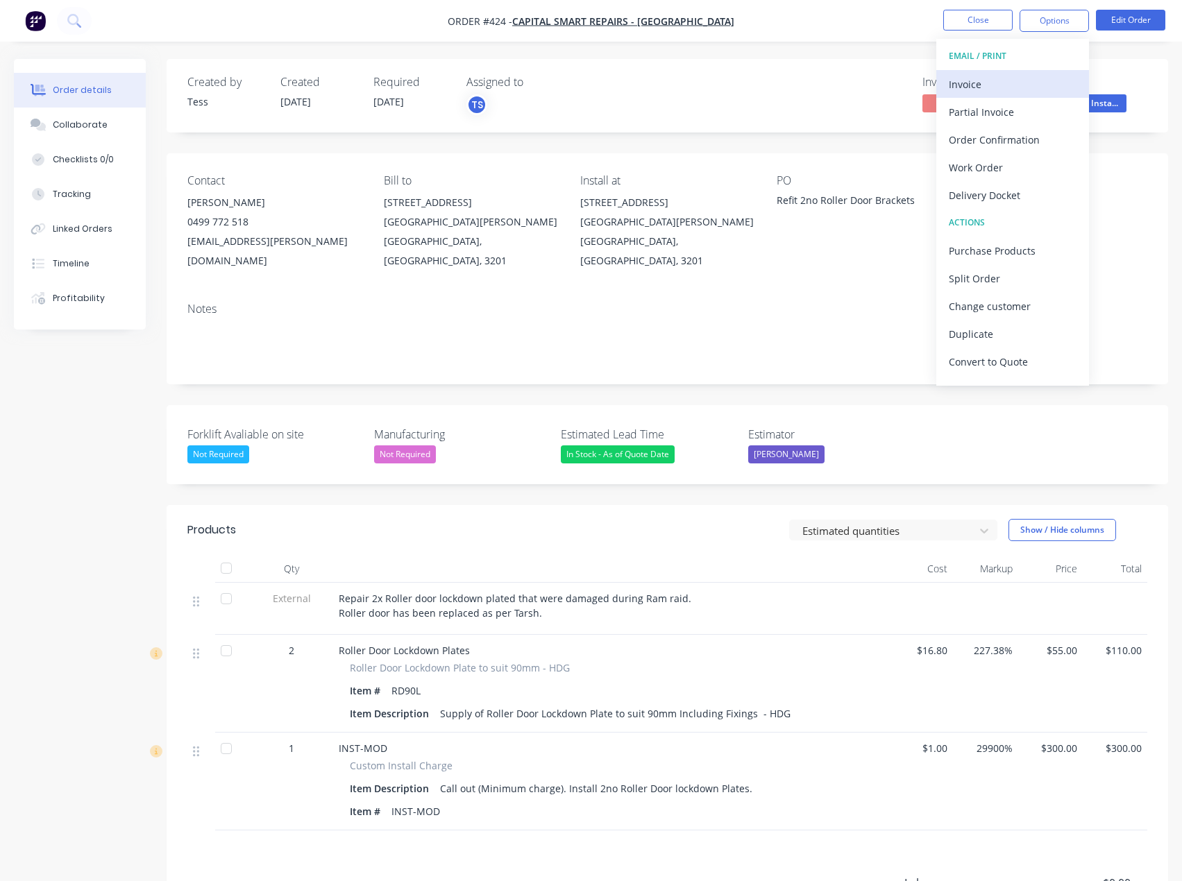
click at [966, 83] on div "Invoice" at bounding box center [1013, 84] width 128 height 20
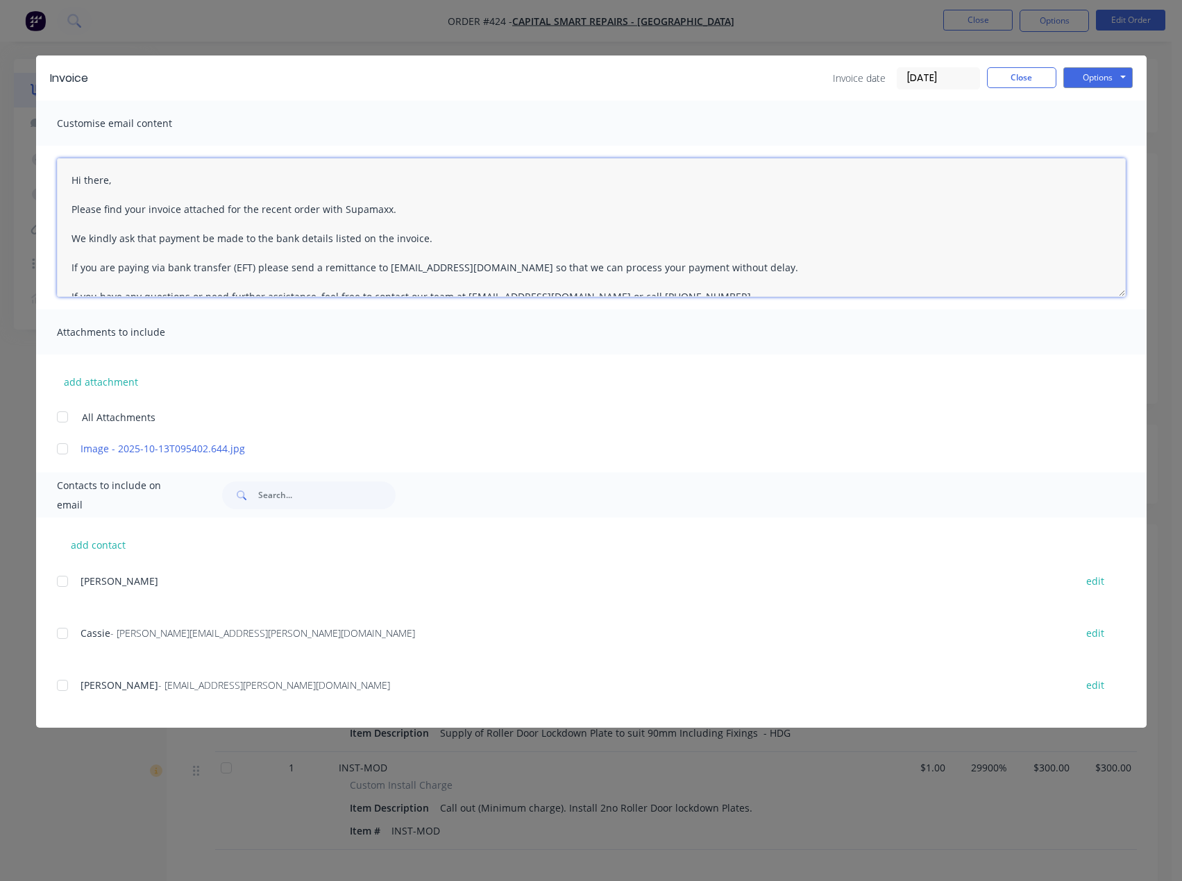
click at [114, 182] on textarea "Hi there, Please find your invoice attached for the recent order with Supamaxx.…" at bounding box center [591, 227] width 1069 height 139
click at [393, 214] on textarea "Hi Tarsh, Please find your invoice attached for the recent order with Supamaxx.…" at bounding box center [591, 227] width 1069 height 139
click at [313, 210] on textarea "Hi Tarsh, Please find your invoice attached for the recent order with Supamaxx.…" at bounding box center [591, 227] width 1069 height 139
click at [362, 207] on textarea "Hi Tarsh, Please find your invoice attached for the recent works completwed wit…" at bounding box center [591, 227] width 1069 height 139
click at [446, 210] on textarea "Hi Tarsh, Please find your invoice attached for the recent works completed with…" at bounding box center [591, 227] width 1069 height 139
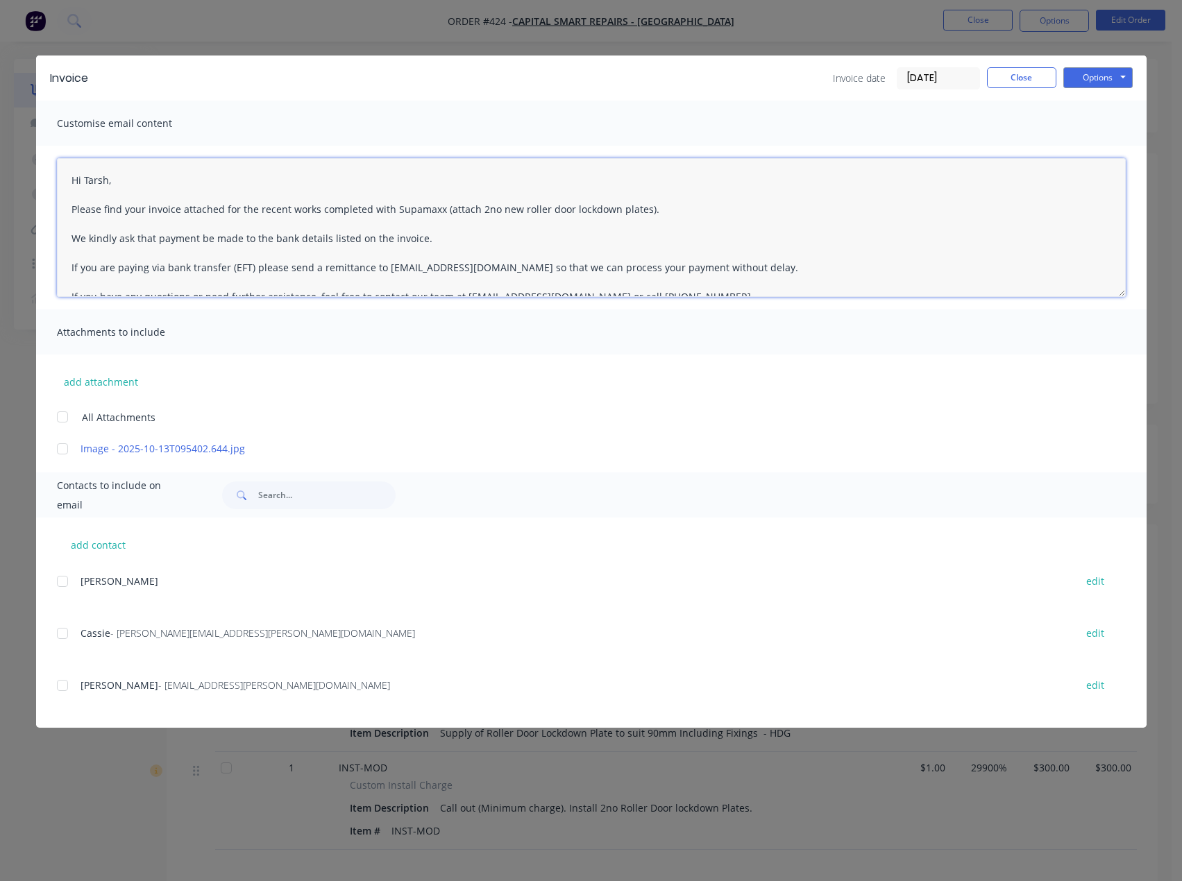
click at [64, 686] on div at bounding box center [63, 686] width 28 height 28
click at [60, 448] on div at bounding box center [63, 449] width 28 height 28
type textarea "Hi Tarsh, Please find your invoice attached for the recent works completed with…"
click at [100, 548] on button "add contact" at bounding box center [98, 544] width 83 height 21
select select "AU"
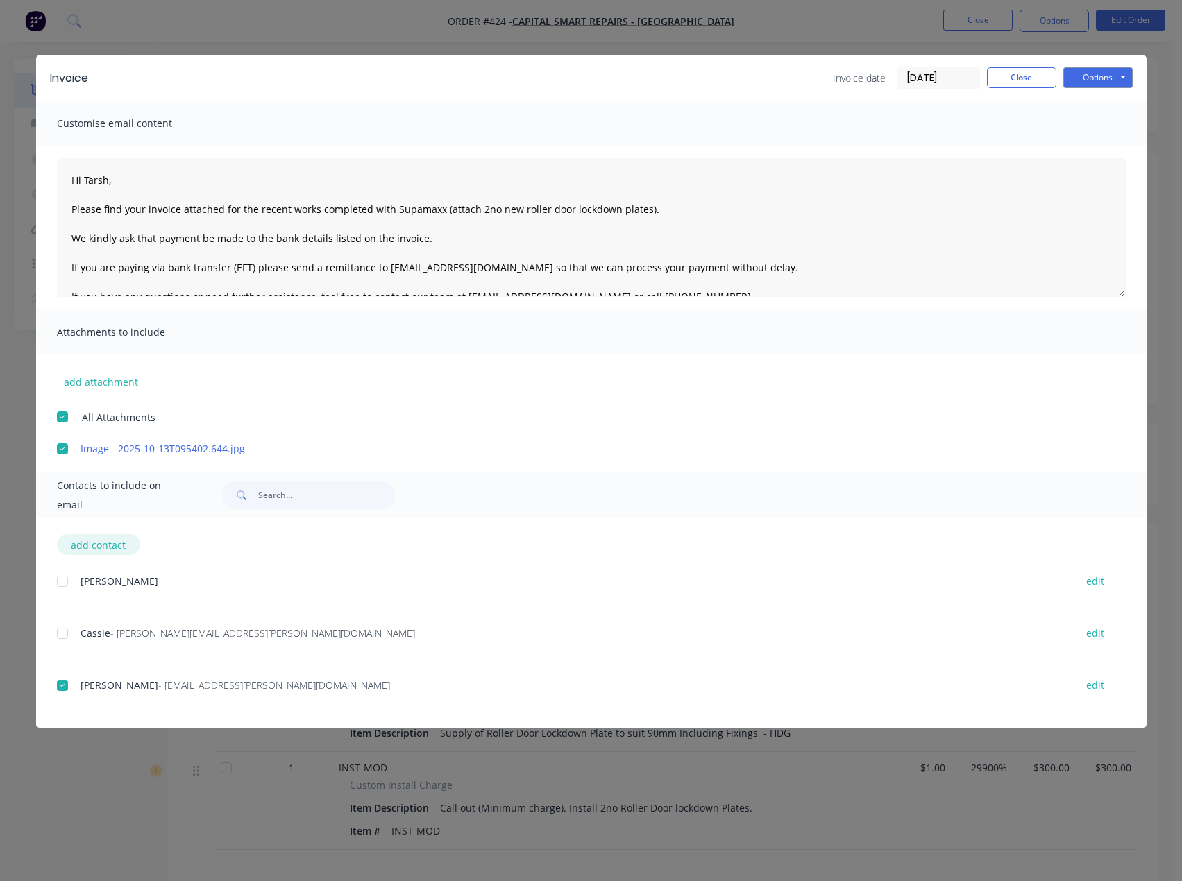
select select "AU"
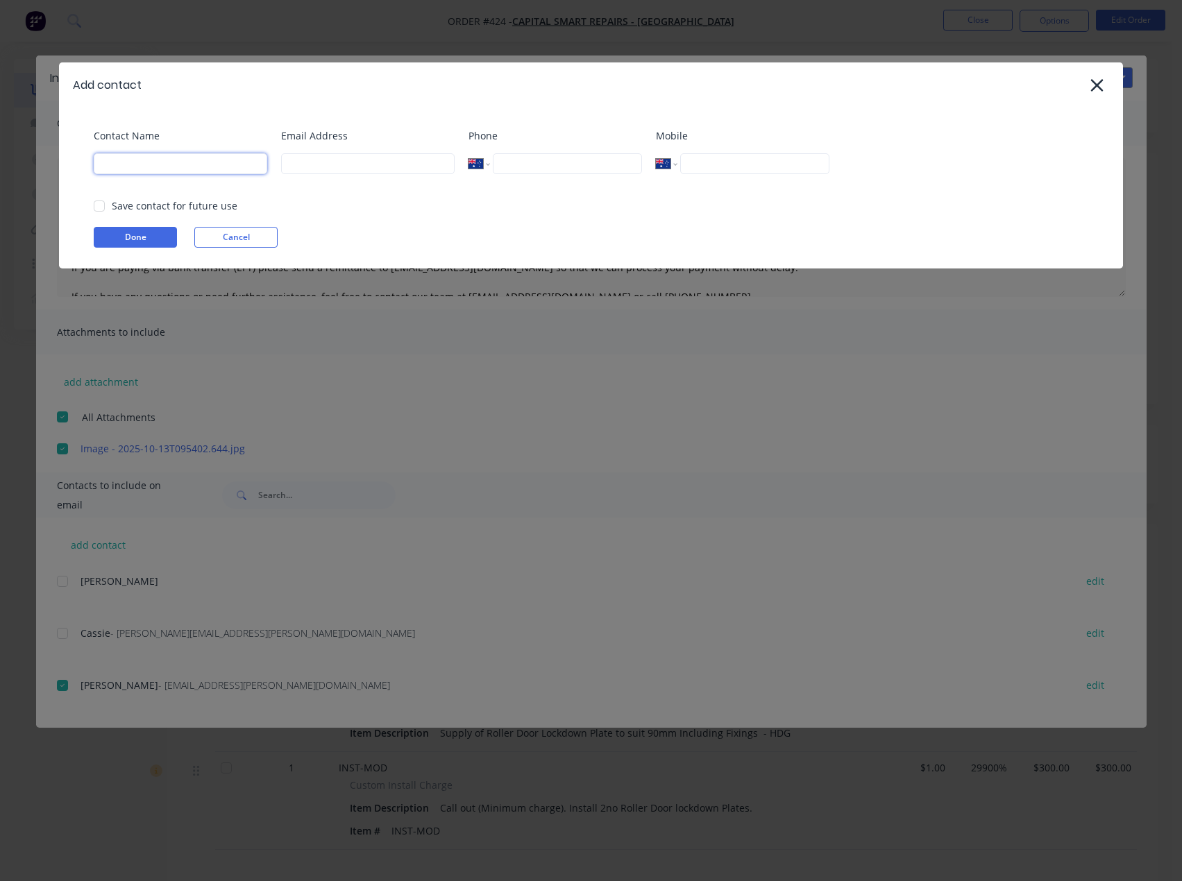
click at [139, 156] on input at bounding box center [180, 163] width 173 height 21
type input "Tess"
click at [300, 162] on input at bounding box center [367, 163] width 173 height 21
type input "[EMAIL_ADDRESS][DOMAIN_NAME]"
click at [139, 241] on button "Done" at bounding box center [135, 237] width 83 height 21
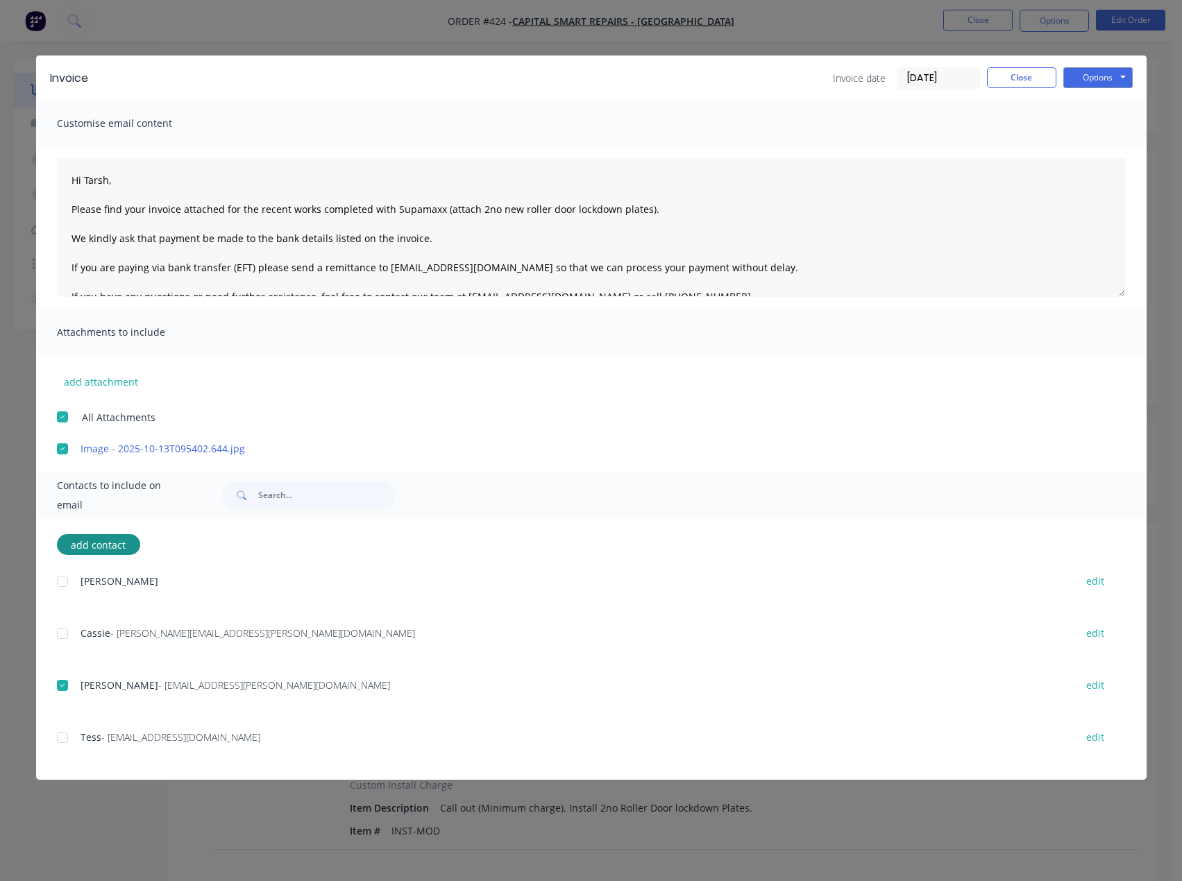
drag, startPoint x: 56, startPoint y: 740, endPoint x: 94, endPoint y: 734, distance: 37.9
click at [57, 740] on div at bounding box center [63, 738] width 28 height 28
click at [1101, 82] on button "Options" at bounding box center [1097, 77] width 69 height 21
click at [1102, 146] on button "Email" at bounding box center [1107, 148] width 89 height 23
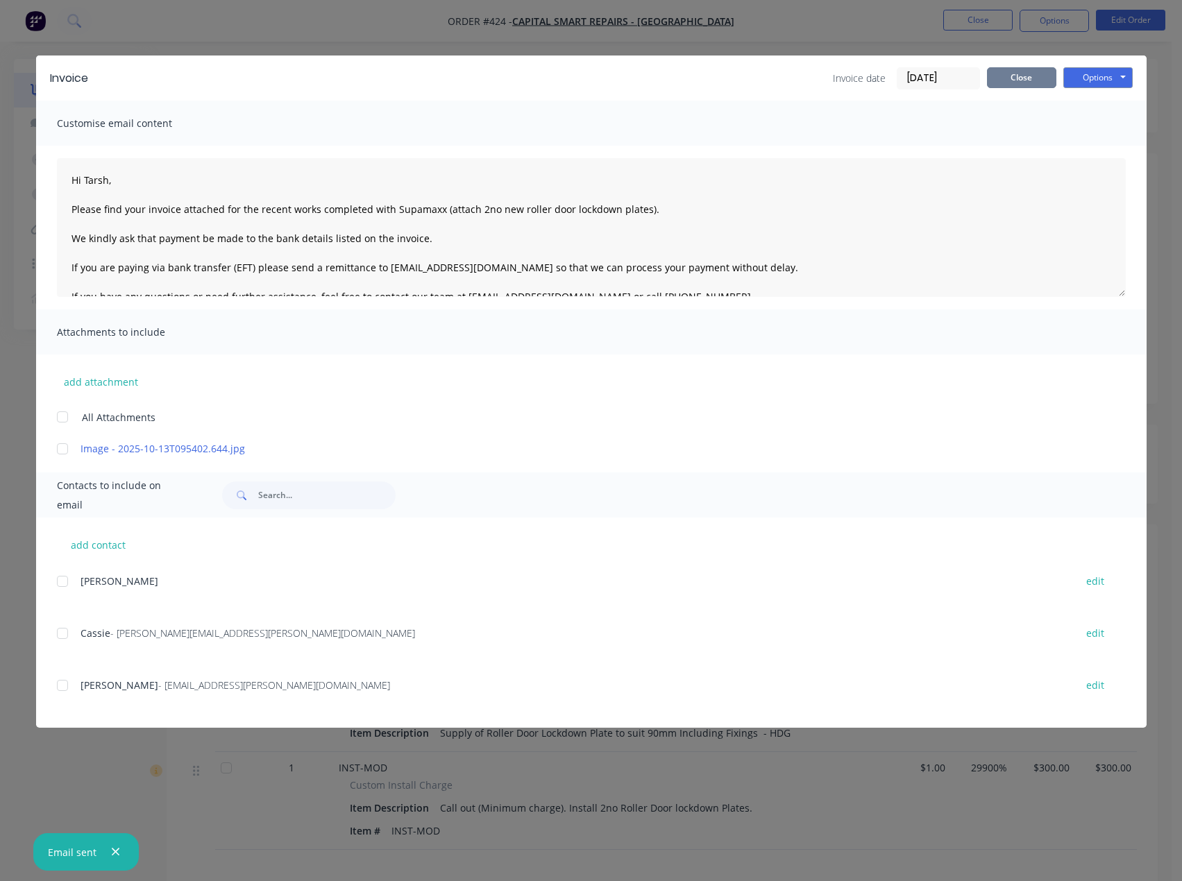
click at [1026, 68] on button "Close" at bounding box center [1021, 77] width 69 height 21
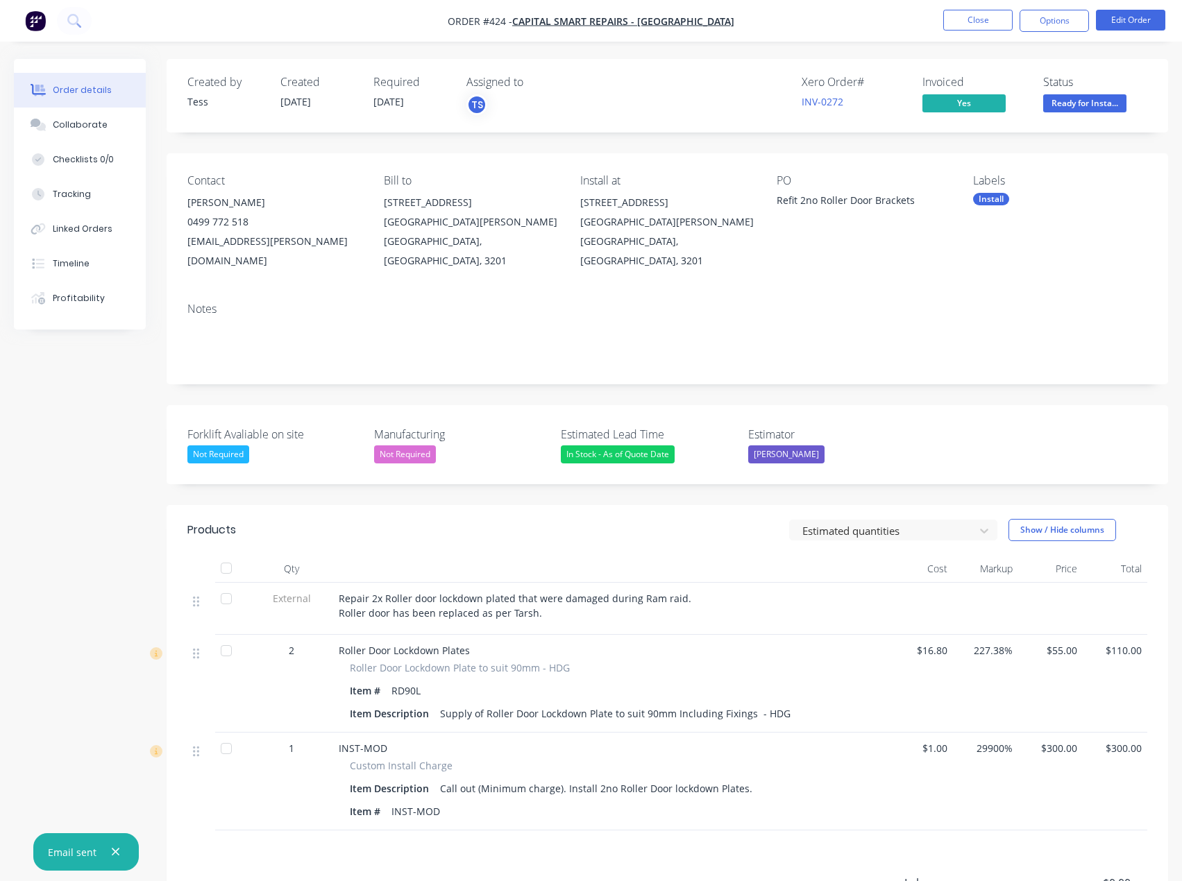
click at [1095, 109] on span "Ready for Insta..." at bounding box center [1084, 102] width 83 height 17
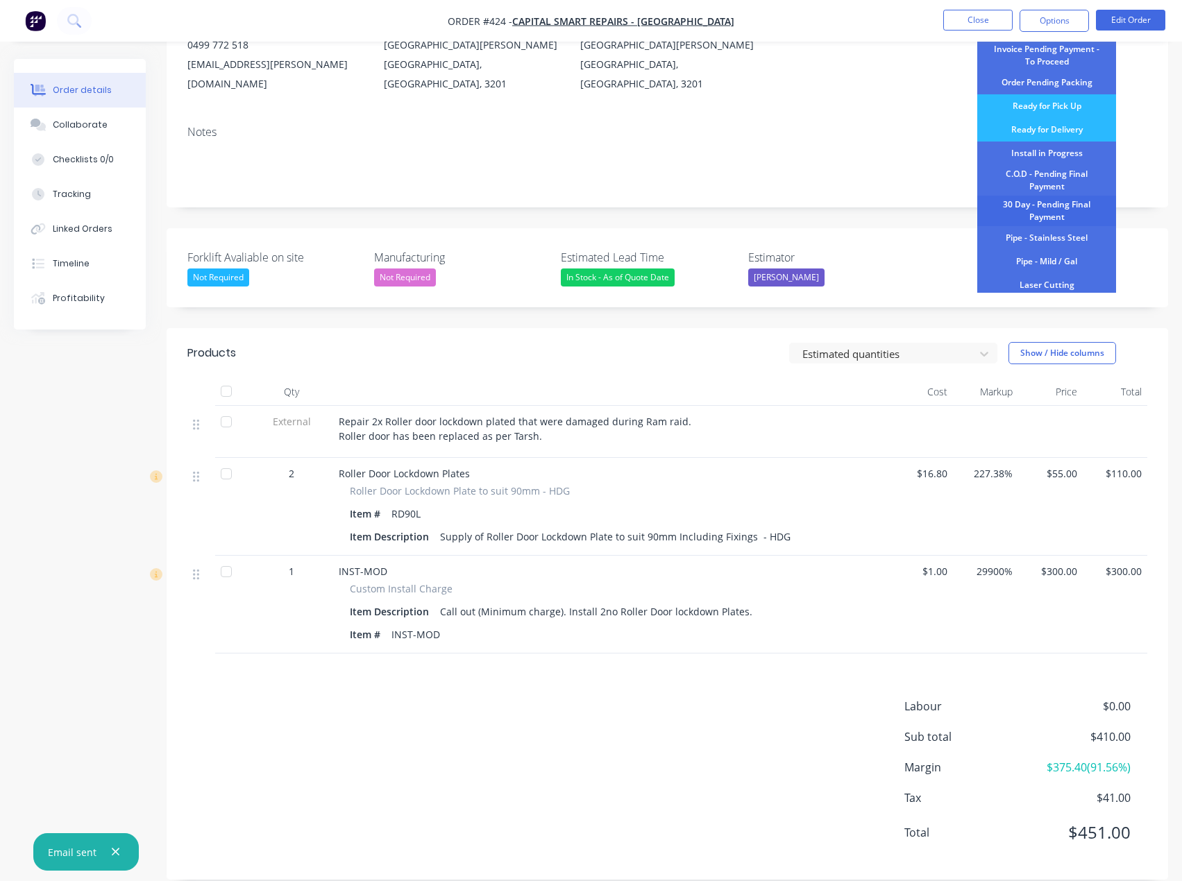
click at [1056, 207] on div "30 Day - Pending Final Payment" at bounding box center [1046, 211] width 139 height 31
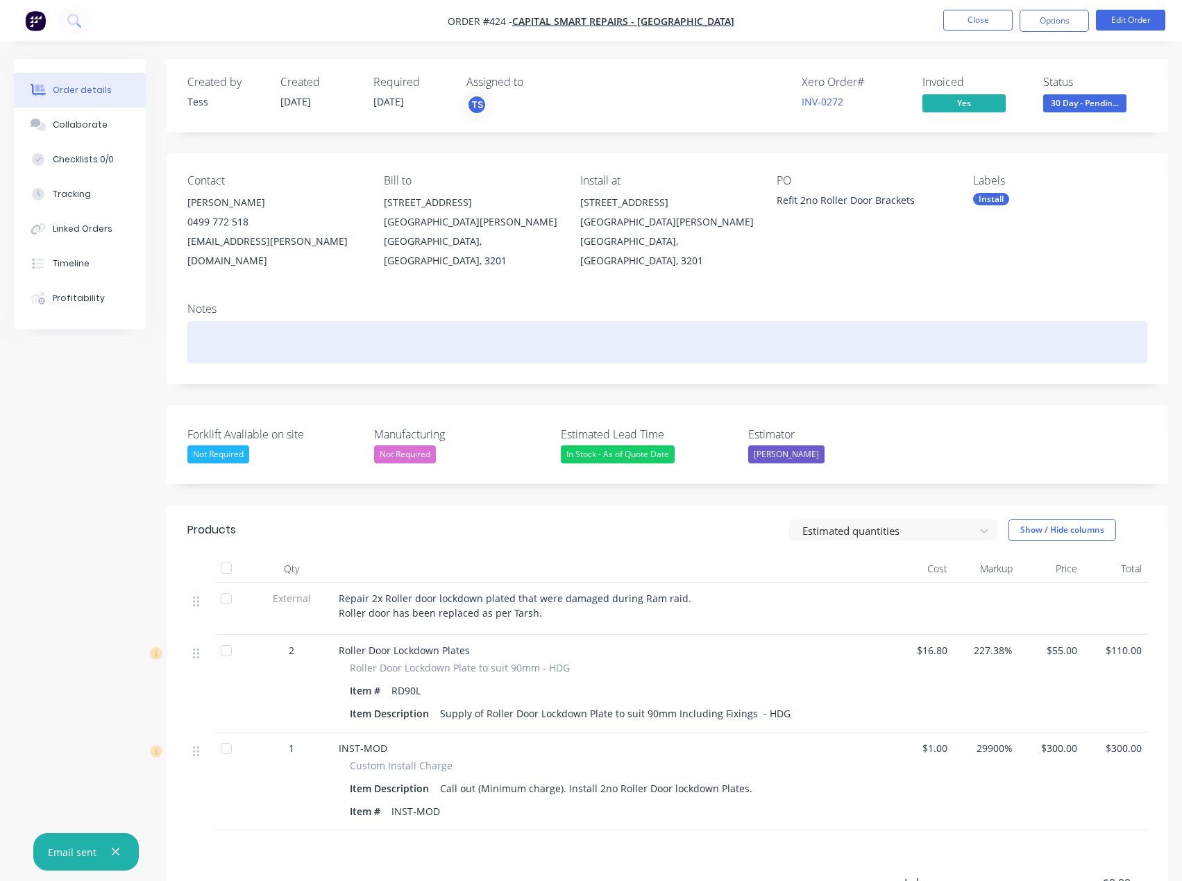
click at [319, 321] on div at bounding box center [667, 342] width 960 height 42
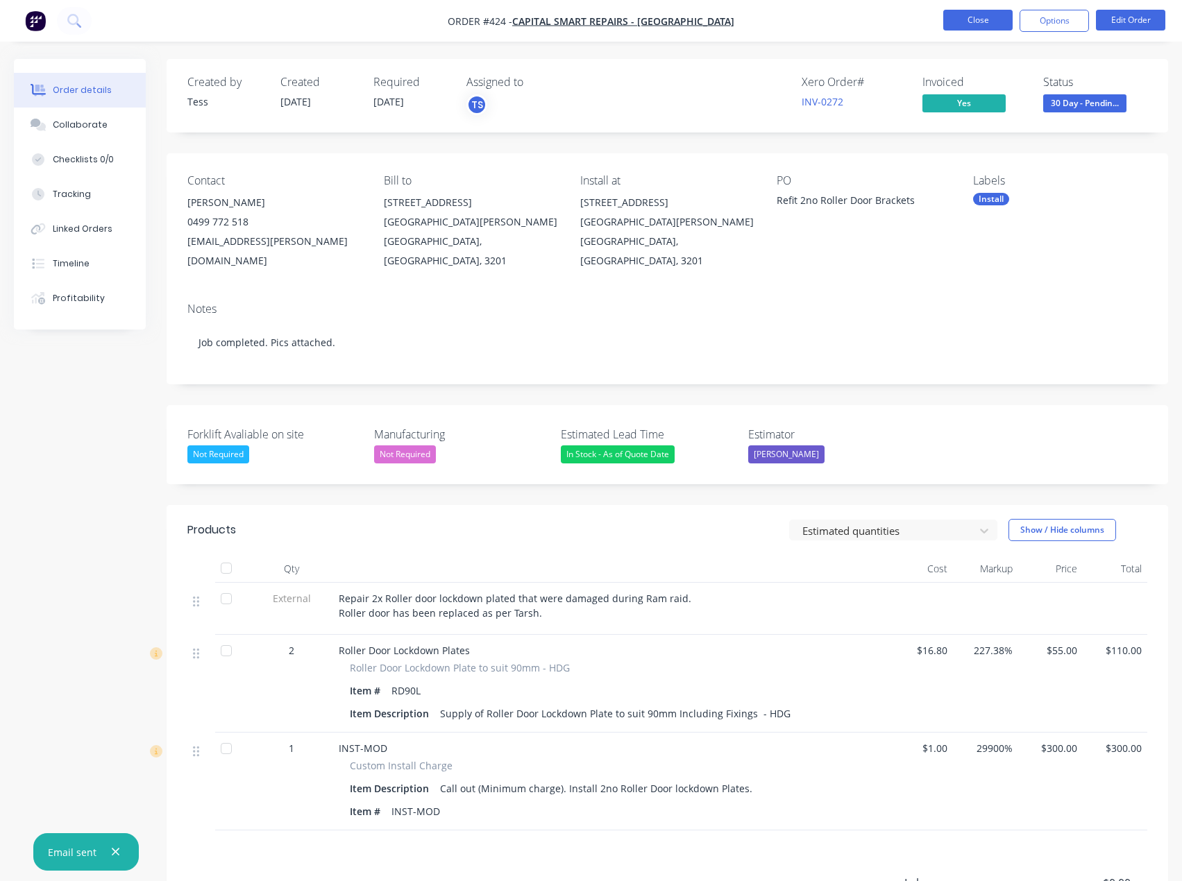
click at [981, 17] on button "Close" at bounding box center [977, 20] width 69 height 21
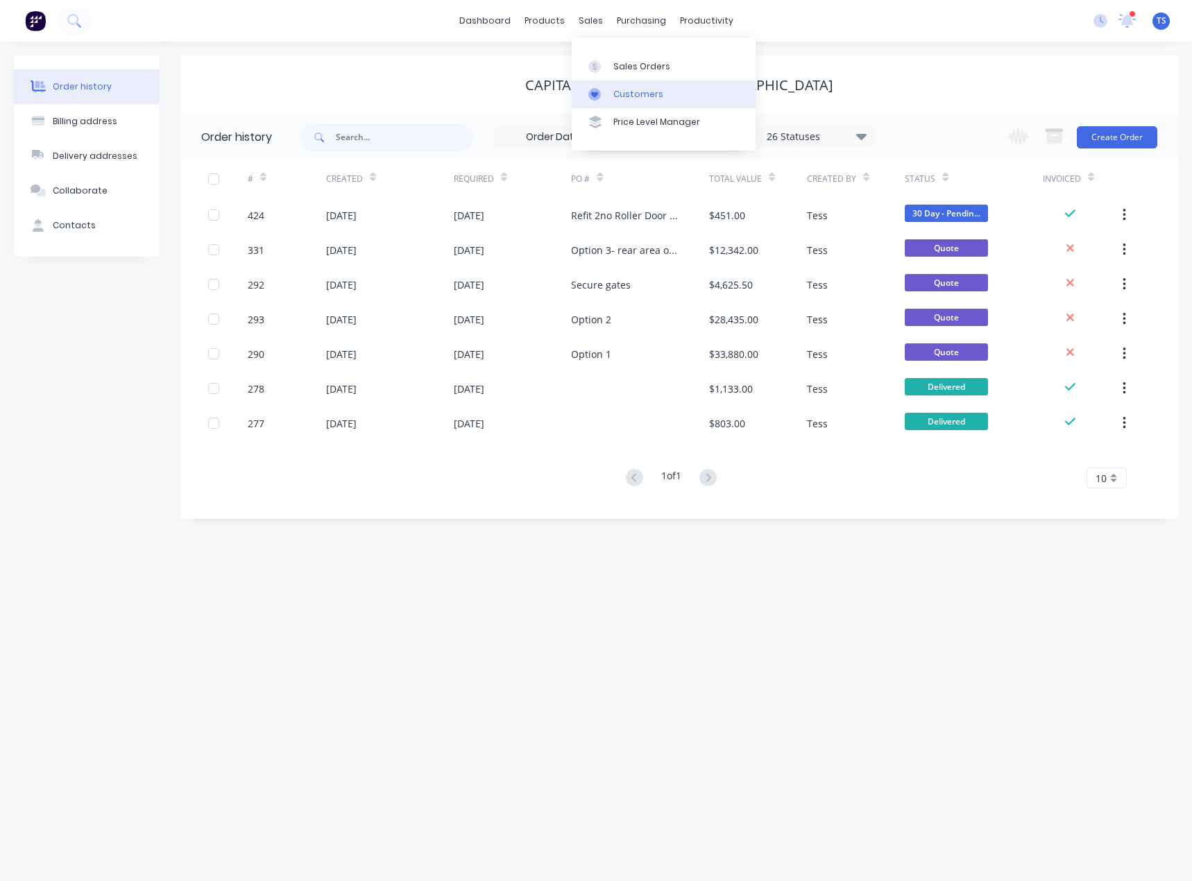
click at [623, 95] on div "Customers" at bounding box center [638, 94] width 50 height 12
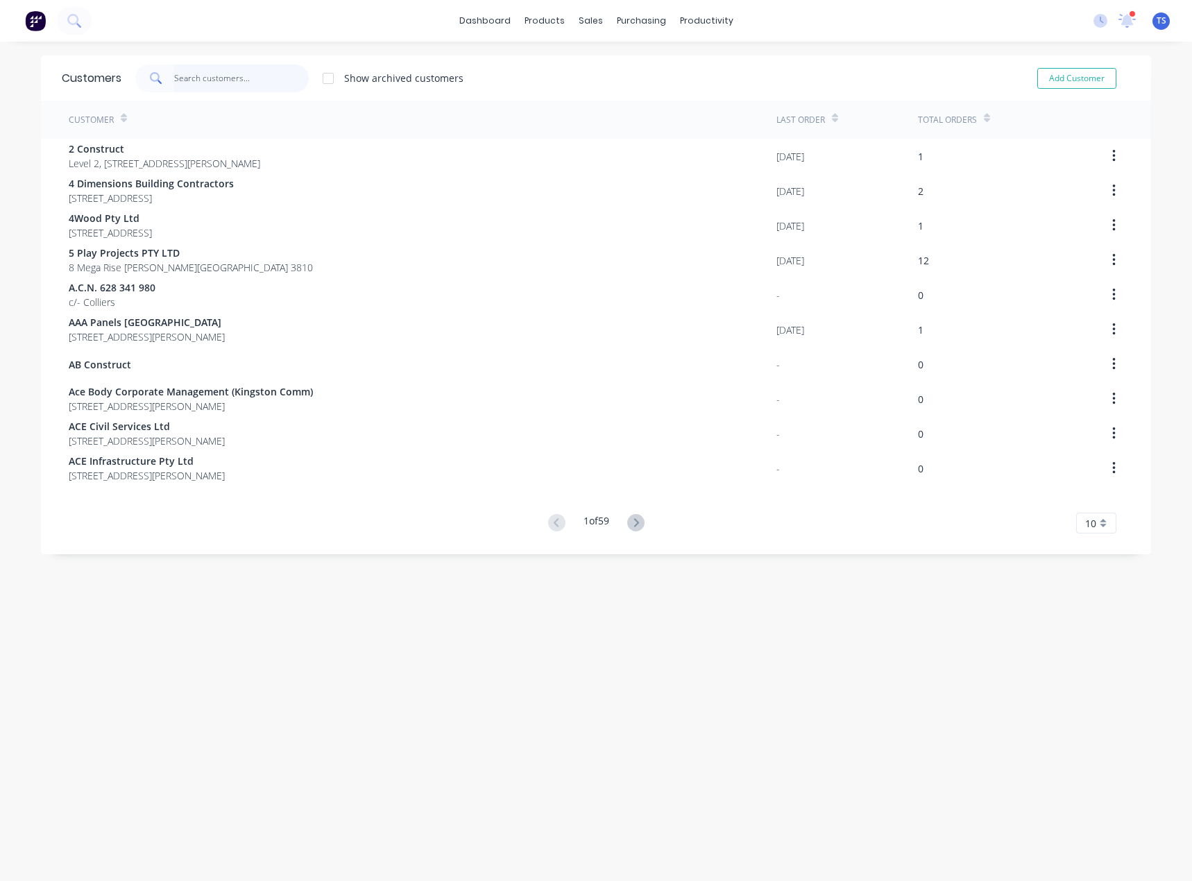
click at [215, 83] on input "text" at bounding box center [241, 79] width 135 height 28
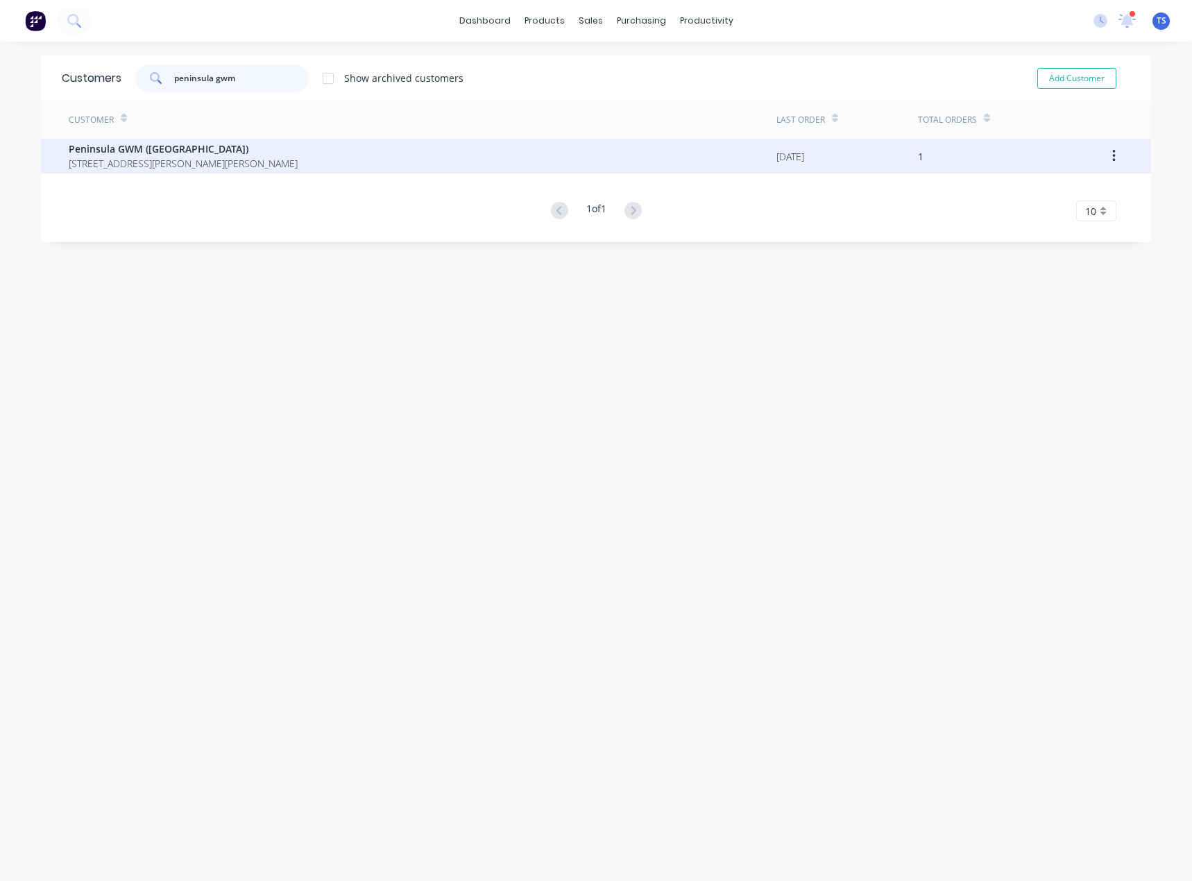
type input "peninsula gwm"
click at [192, 155] on span "Peninsula GWM ([GEOGRAPHIC_DATA])" at bounding box center [183, 149] width 229 height 15
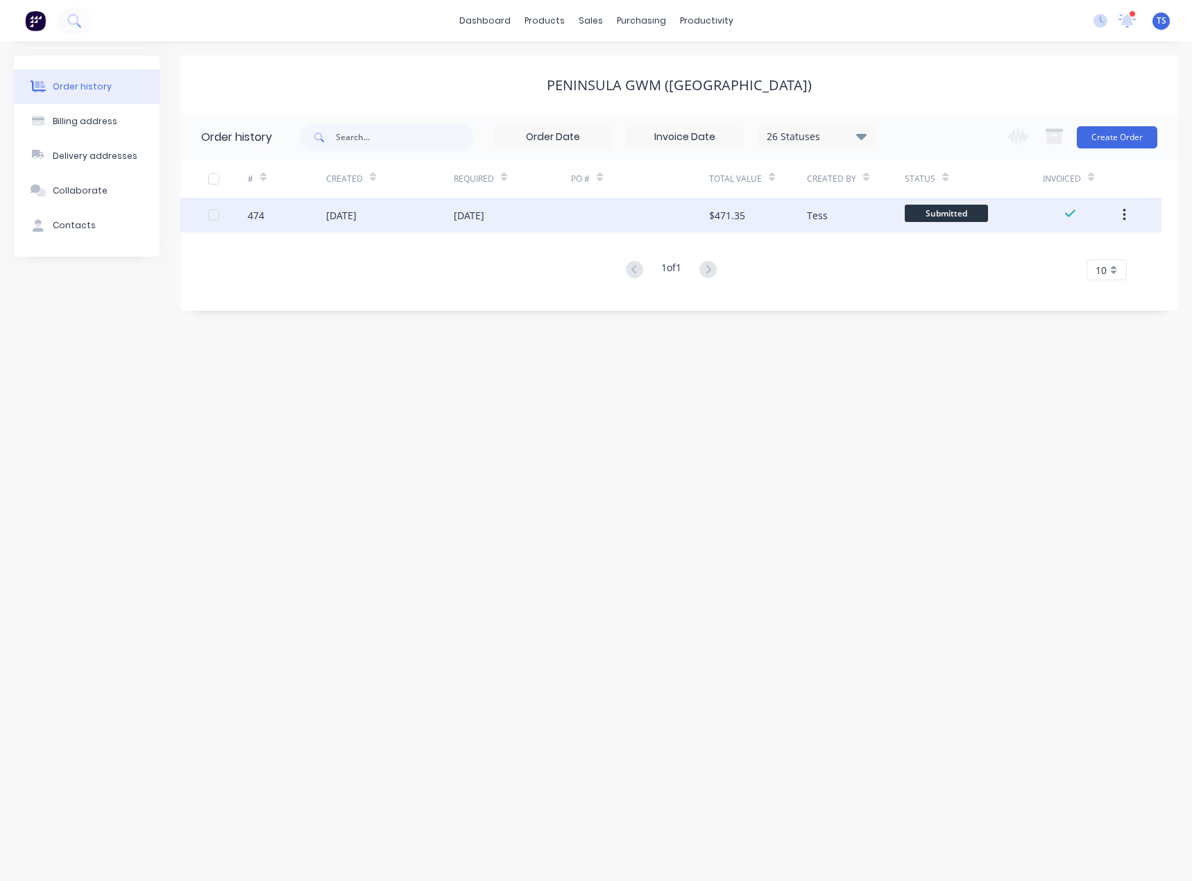
click at [455, 215] on div "[DATE]" at bounding box center [469, 215] width 31 height 15
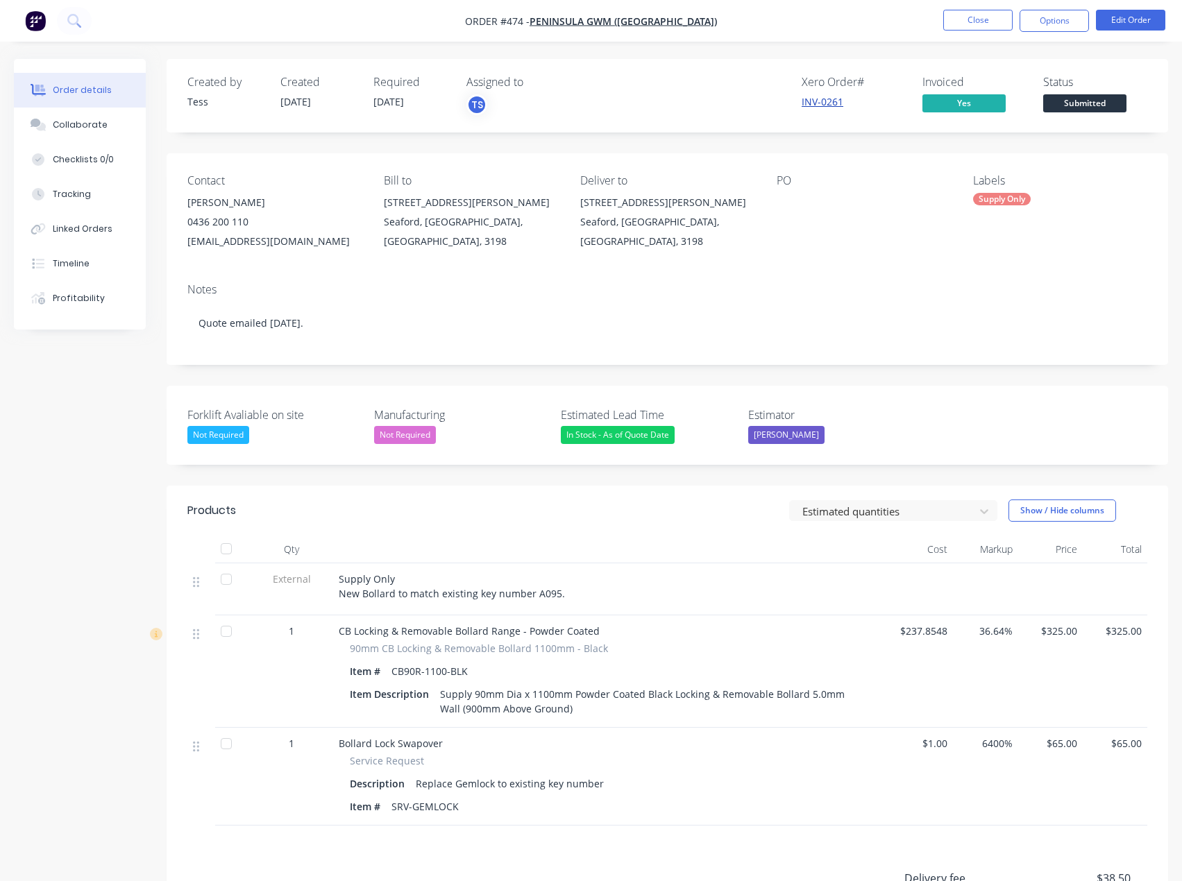
click at [820, 104] on link "INV-0261" at bounding box center [822, 101] width 42 height 13
click at [975, 27] on button "Close" at bounding box center [977, 20] width 69 height 21
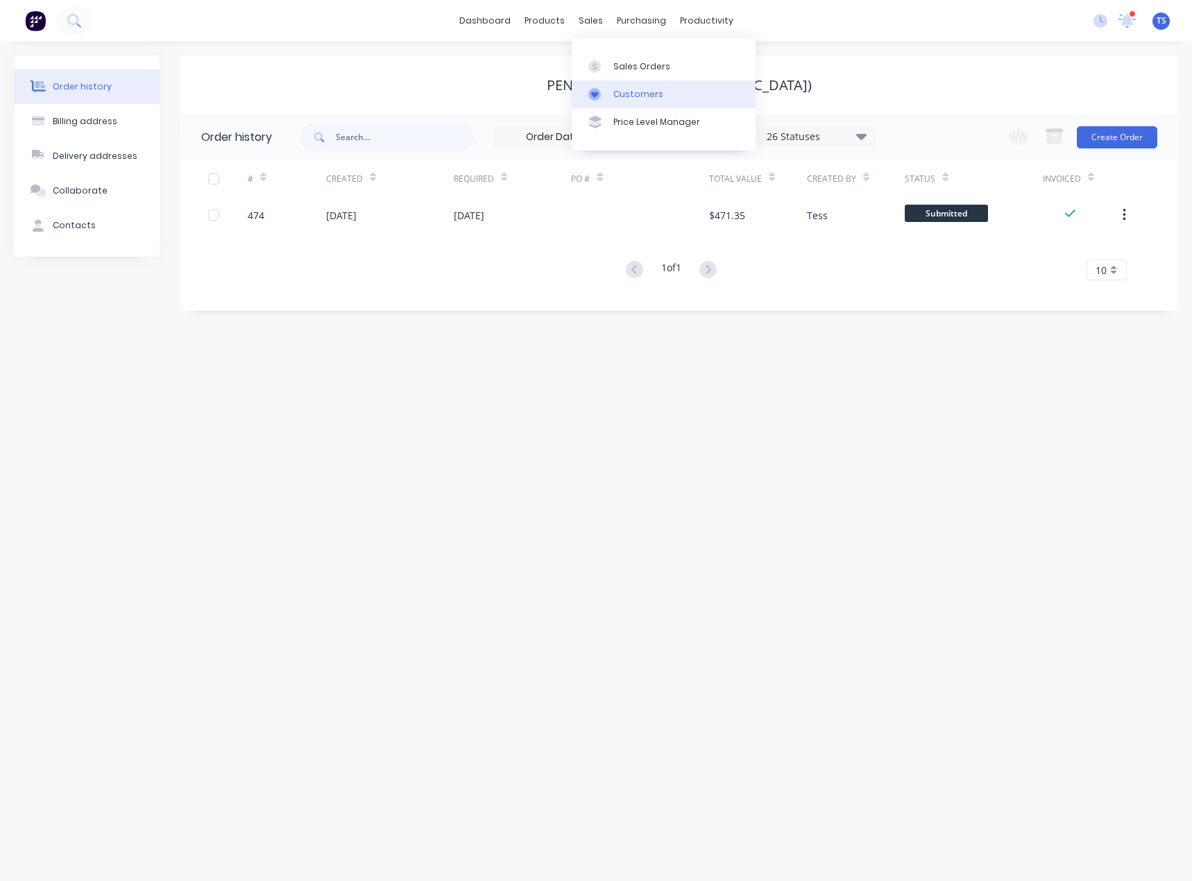
click at [625, 93] on div "Customers" at bounding box center [638, 94] width 50 height 12
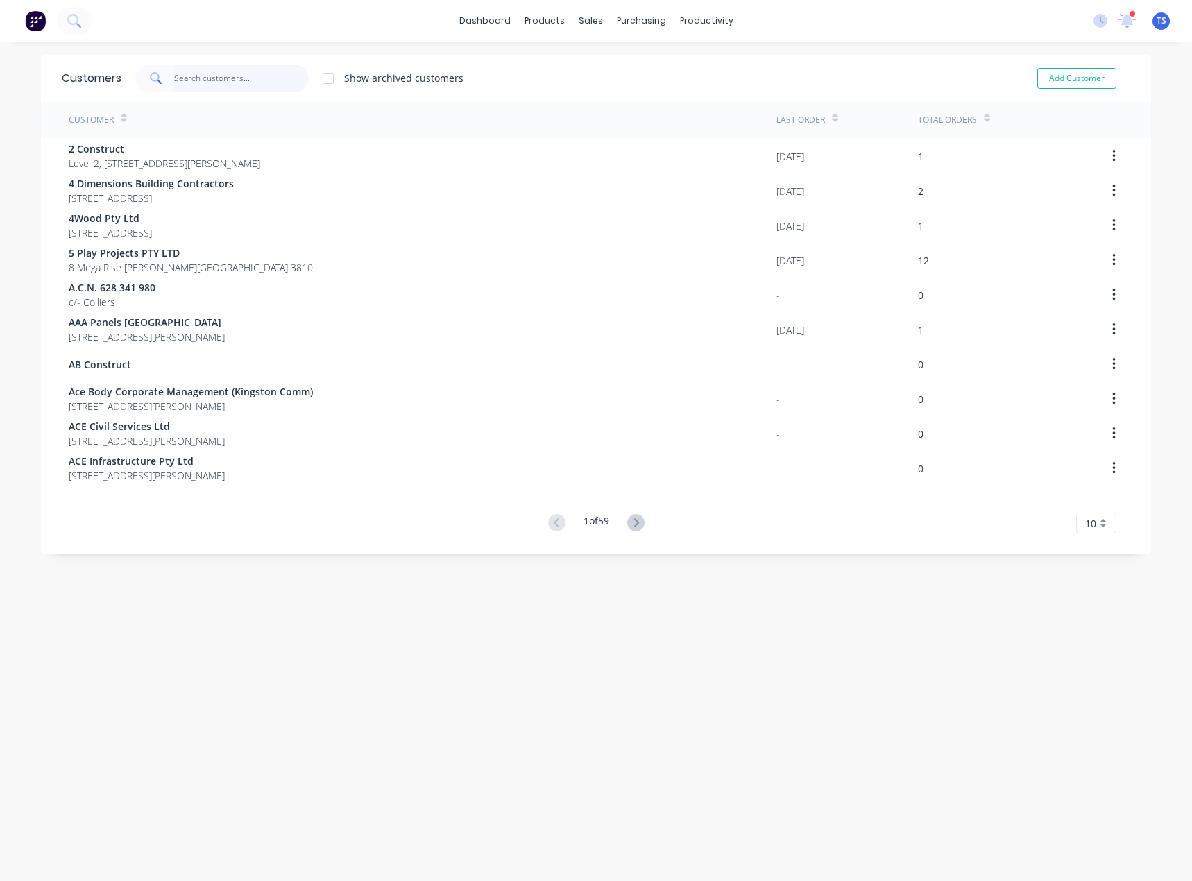
click at [282, 78] on input "text" at bounding box center [241, 79] width 135 height 28
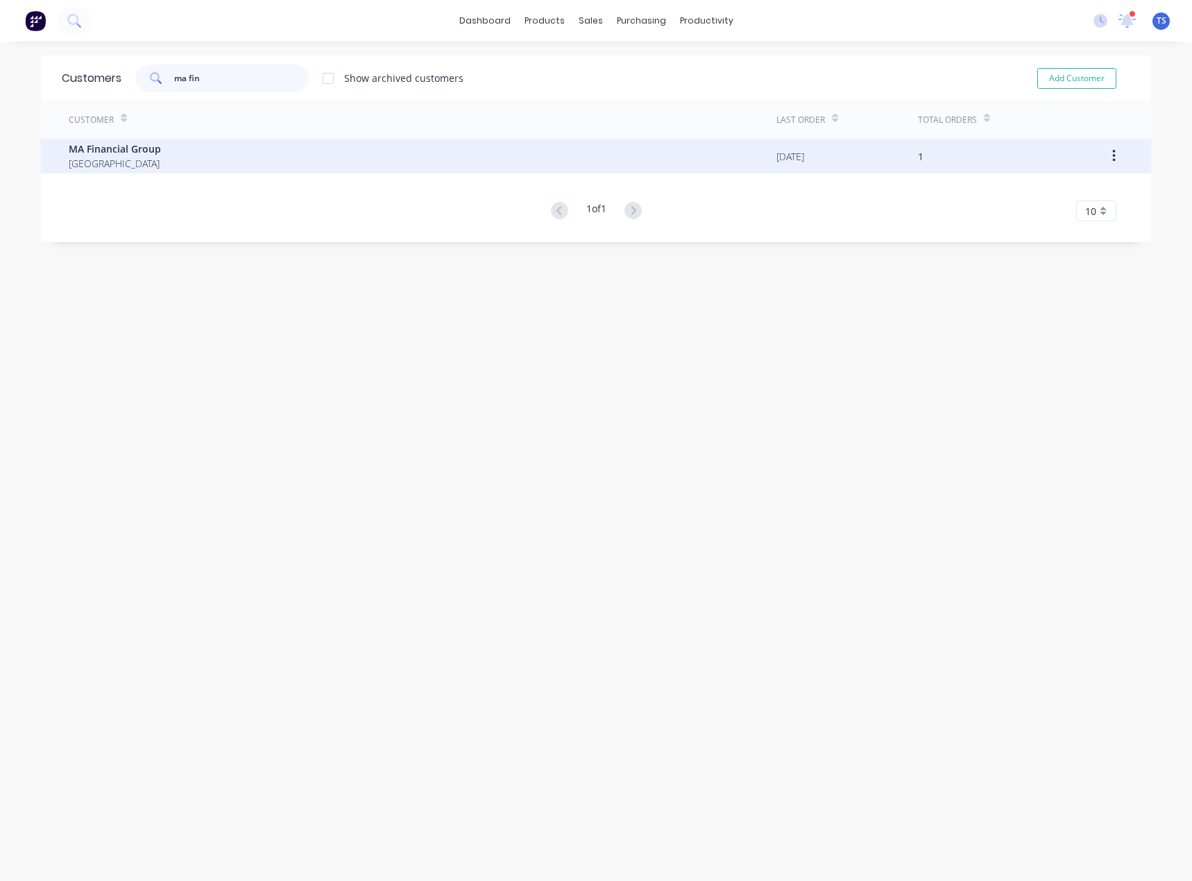
type input "ma fin"
click at [133, 155] on span "MA Financial Group" at bounding box center [115, 149] width 92 height 15
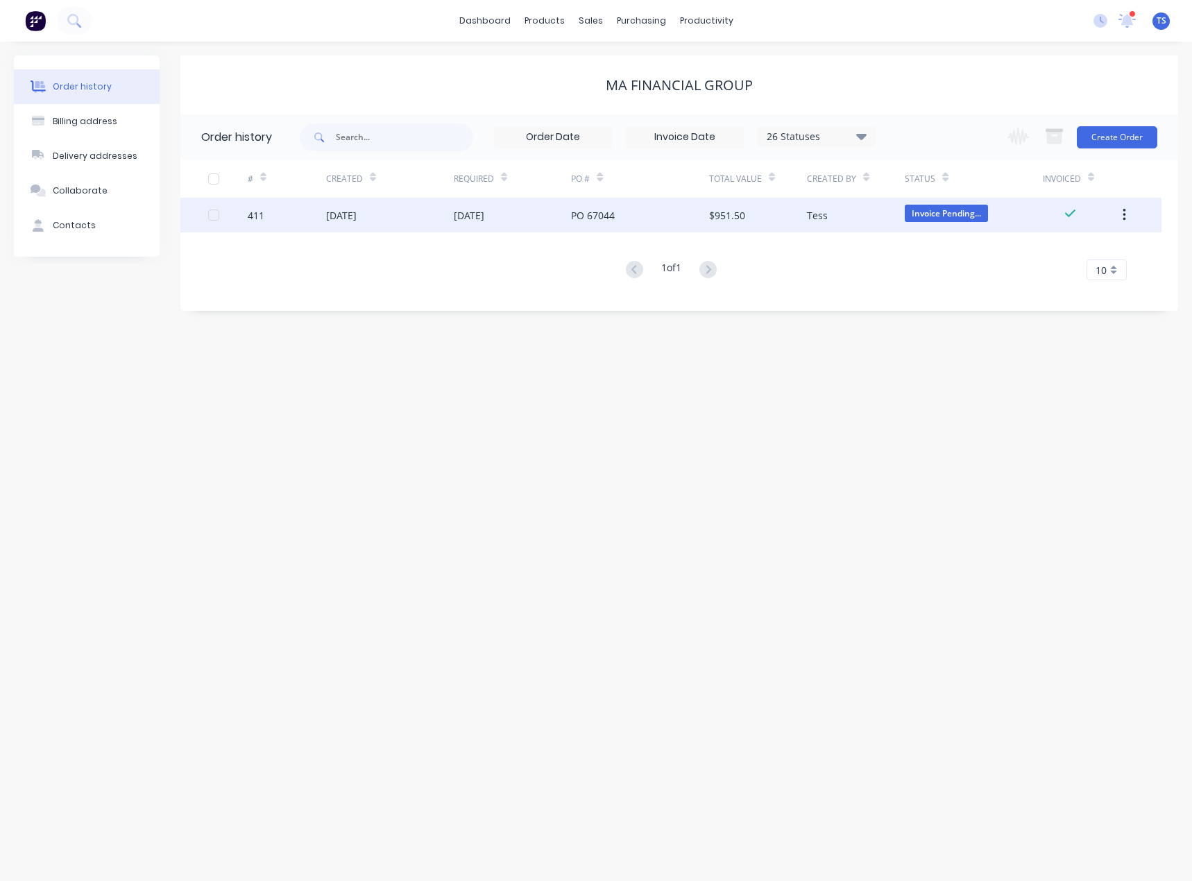
click at [446, 219] on div "[DATE]" at bounding box center [390, 215] width 128 height 35
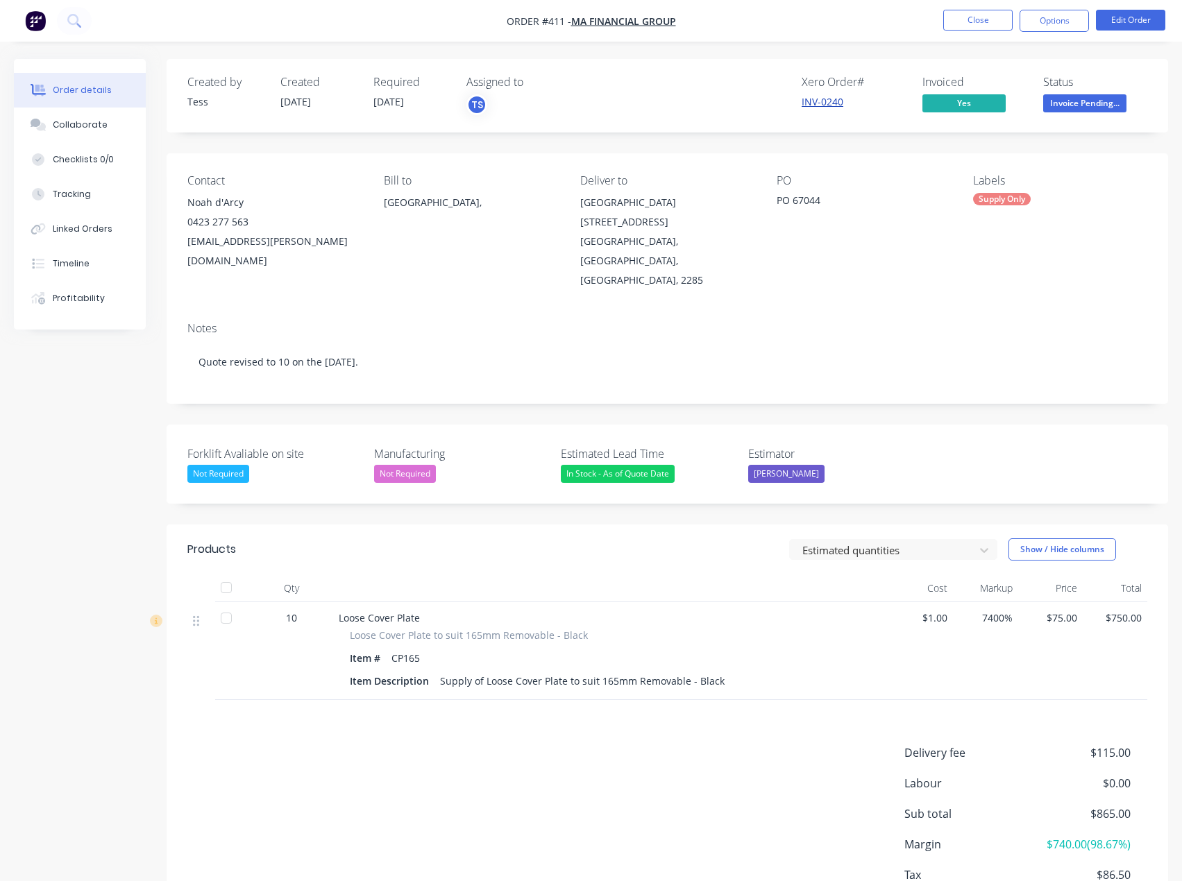
click at [832, 100] on link "INV-0240" at bounding box center [822, 101] width 42 height 13
click at [975, 25] on button "Close" at bounding box center [977, 20] width 69 height 21
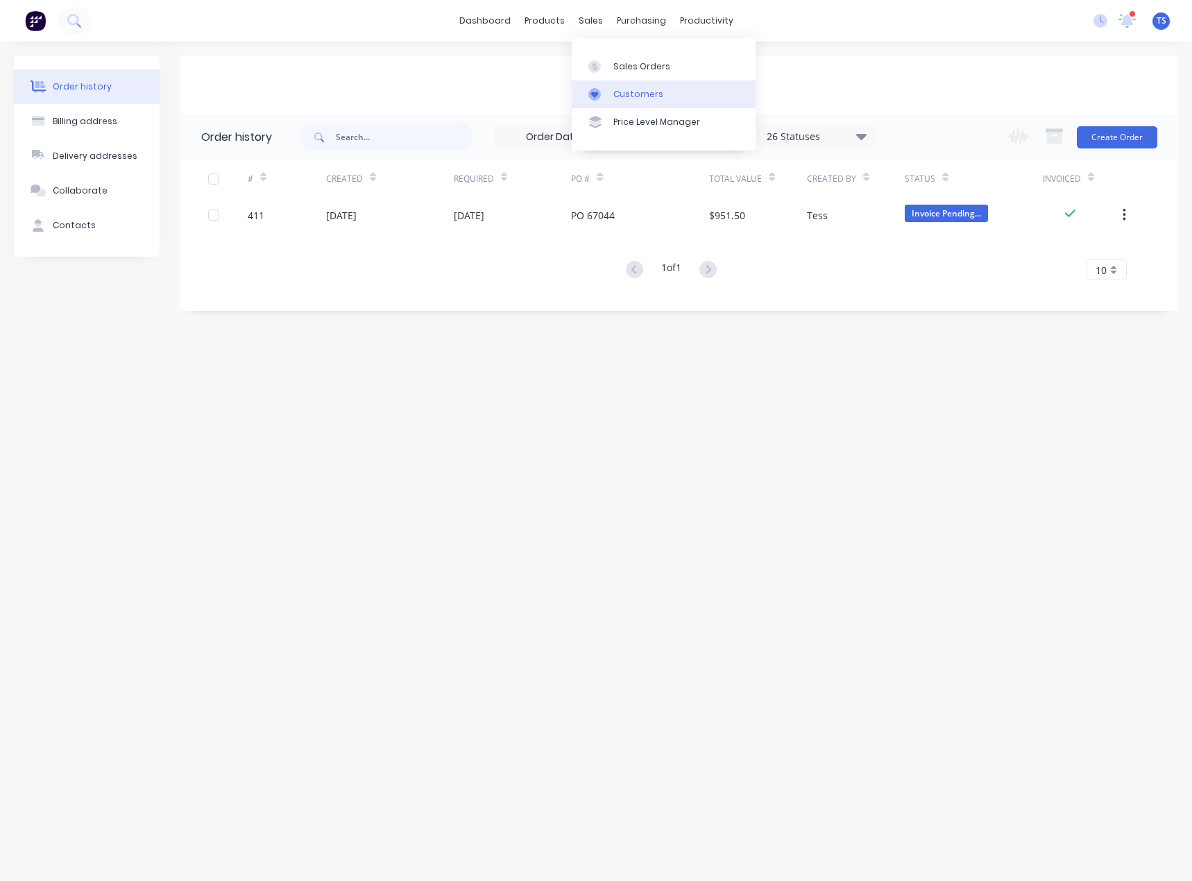
click at [625, 95] on div "Customers" at bounding box center [638, 94] width 50 height 12
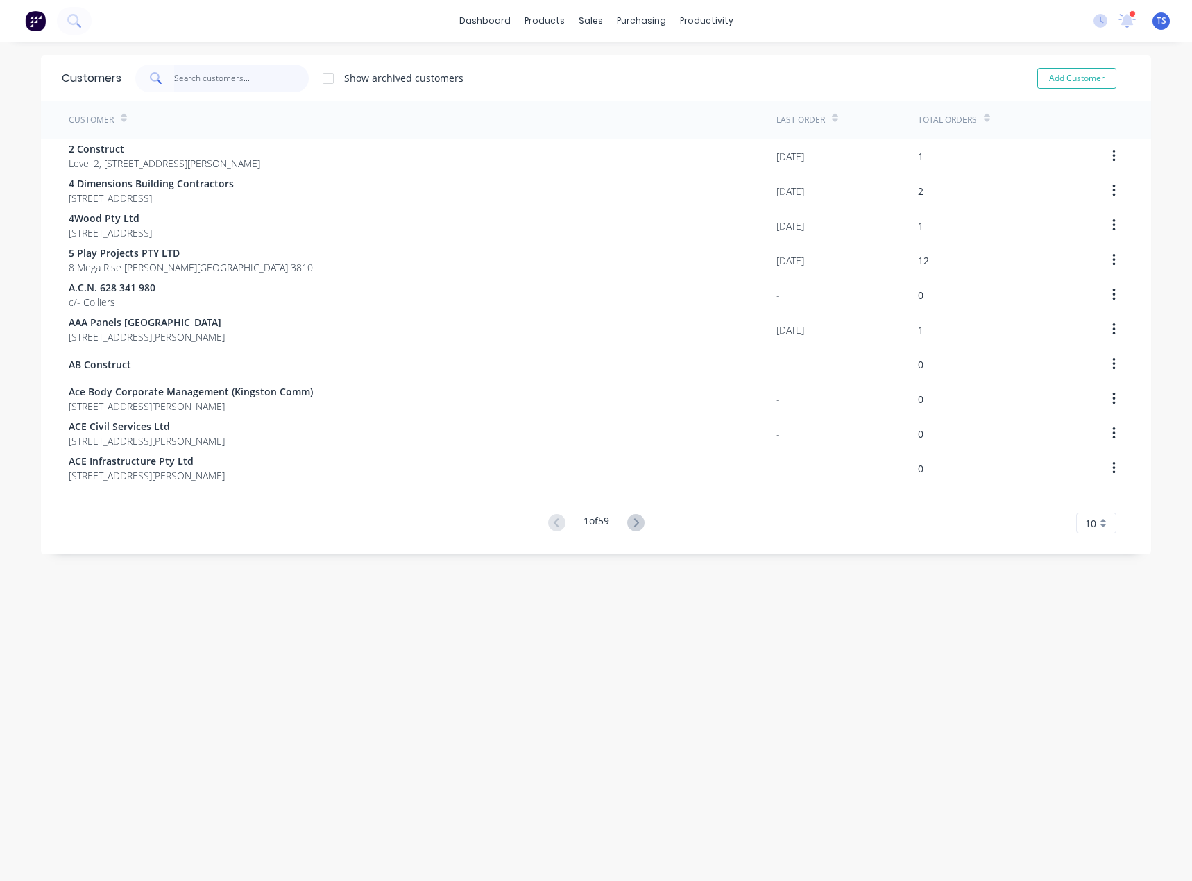
click at [244, 75] on input "text" at bounding box center [241, 79] width 135 height 28
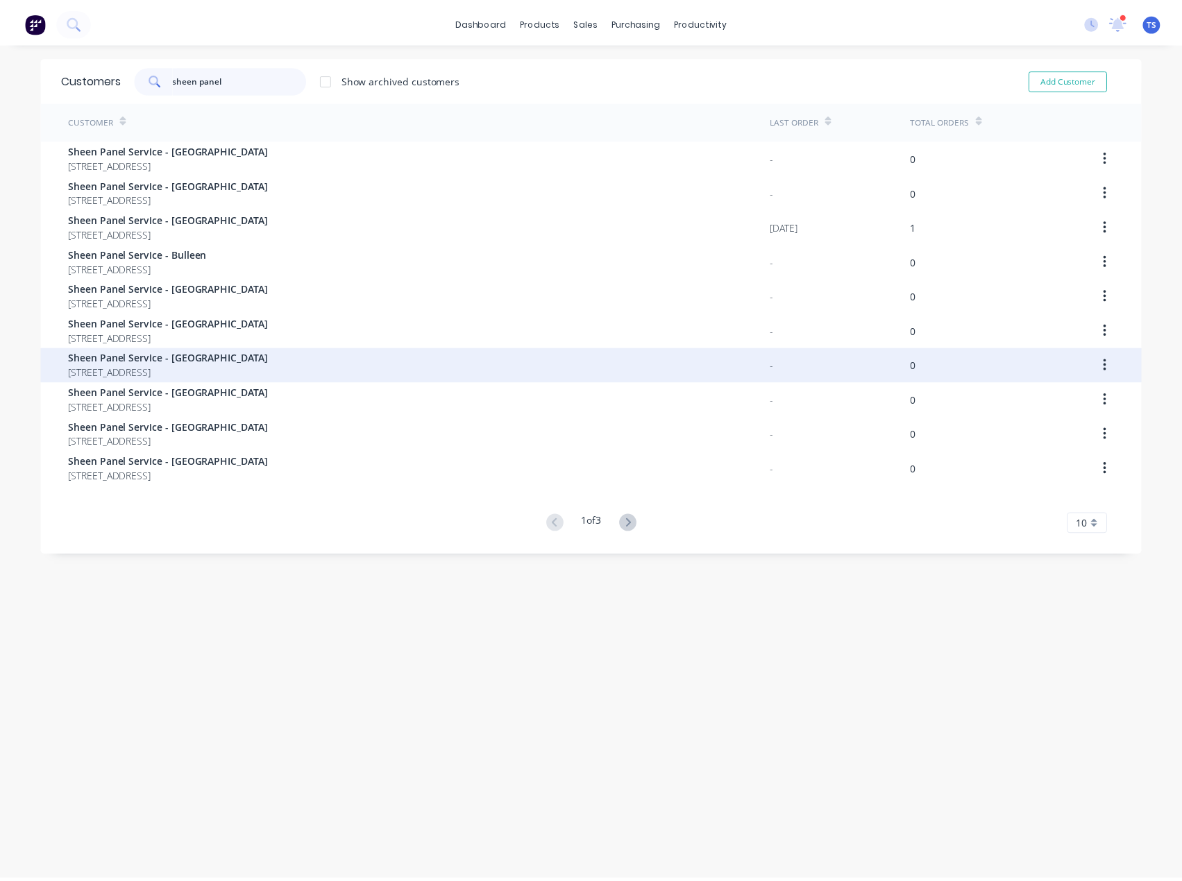
scroll to position [28, 0]
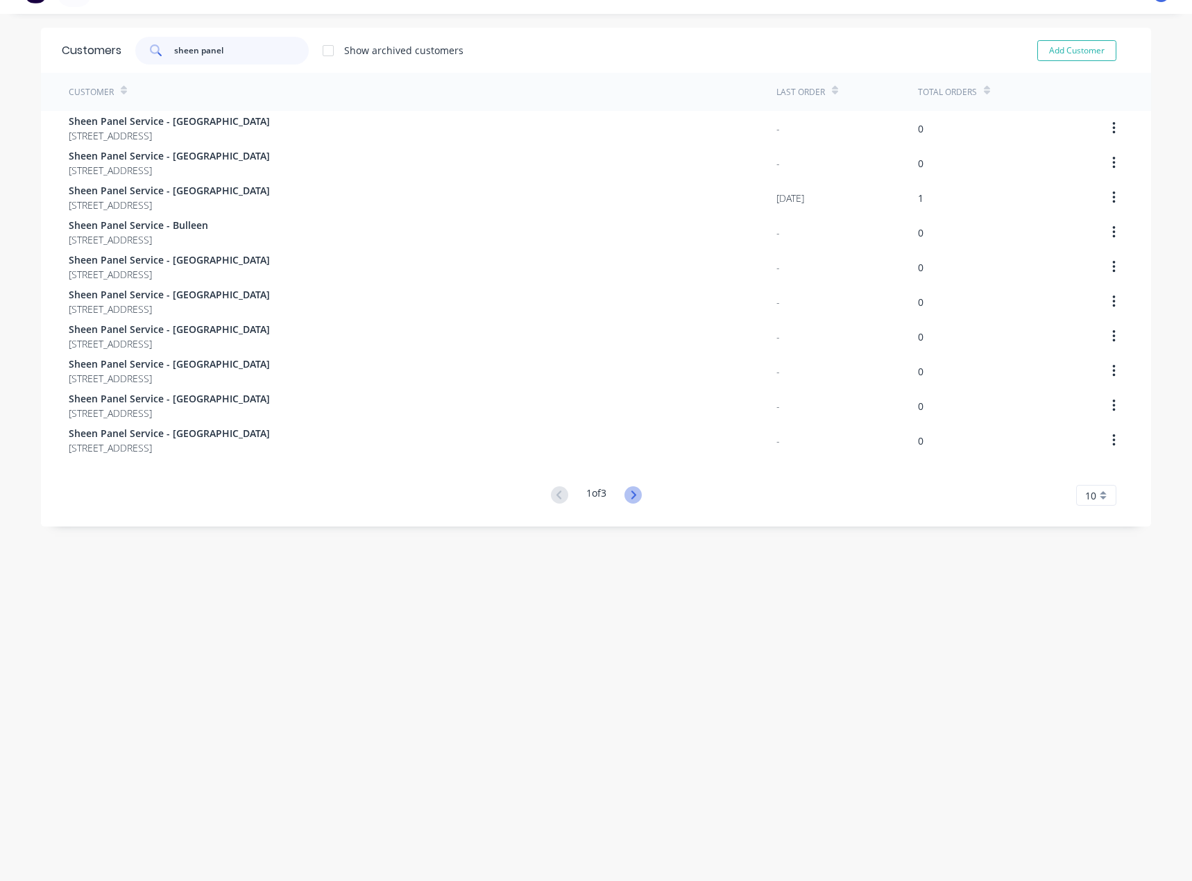
type input "sheen panel"
click at [635, 497] on icon at bounding box center [633, 494] width 17 height 17
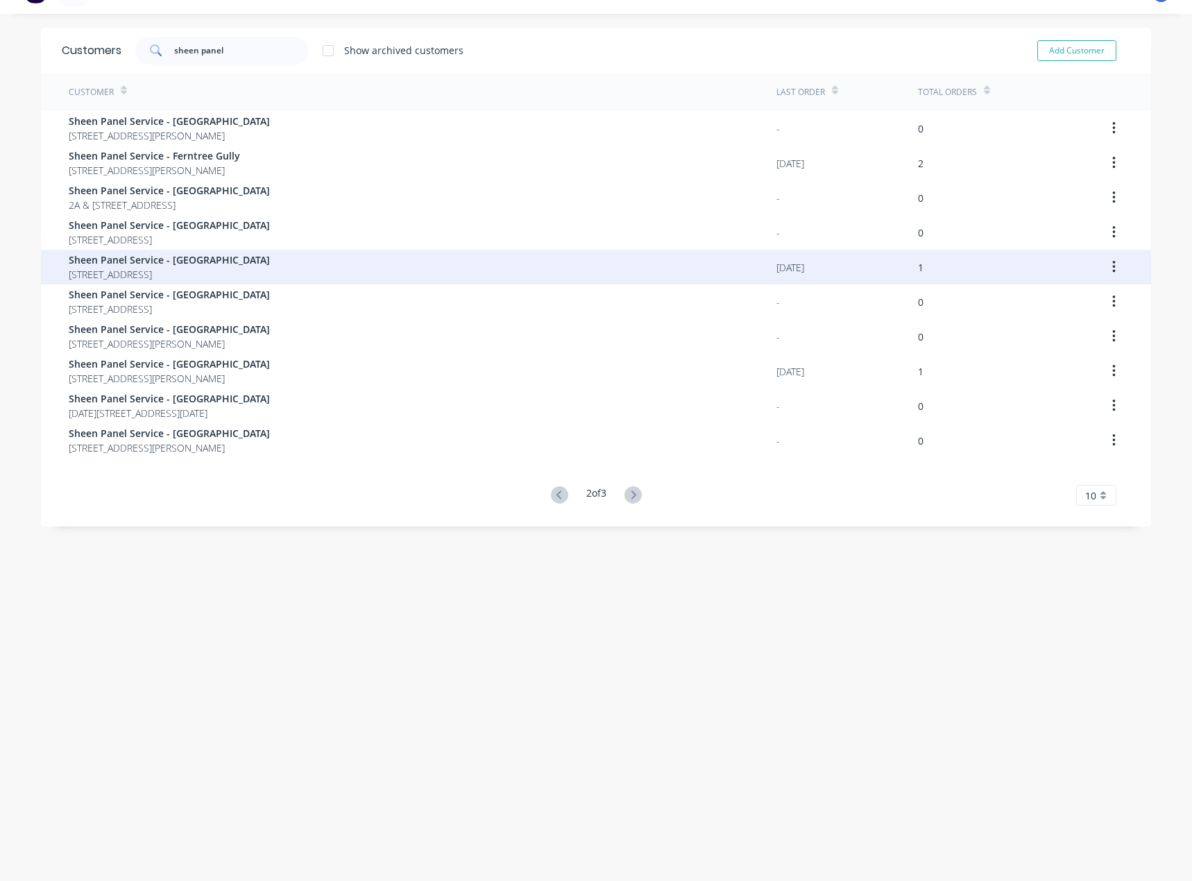
click at [210, 259] on span "Sheen Panel Service - [GEOGRAPHIC_DATA]" at bounding box center [169, 260] width 201 height 15
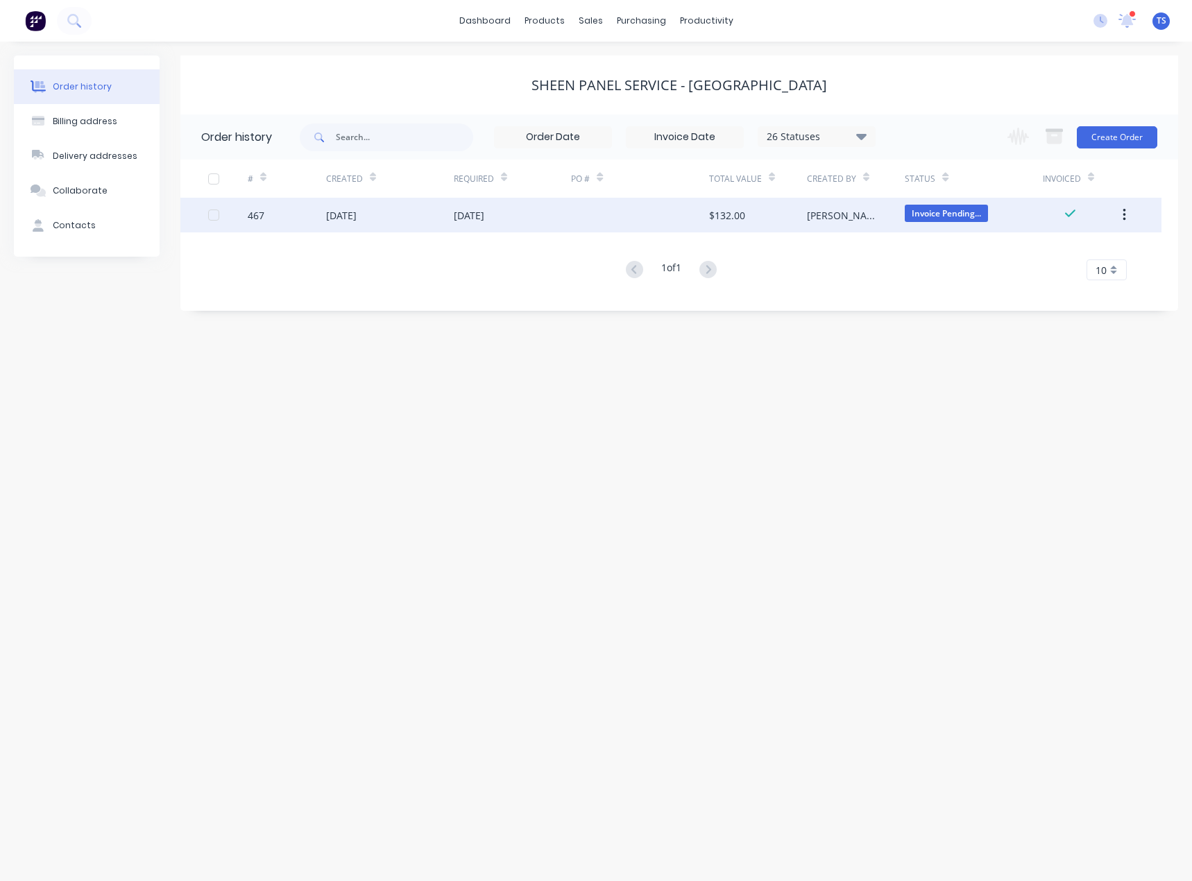
click at [339, 219] on div "[DATE]" at bounding box center [341, 215] width 31 height 15
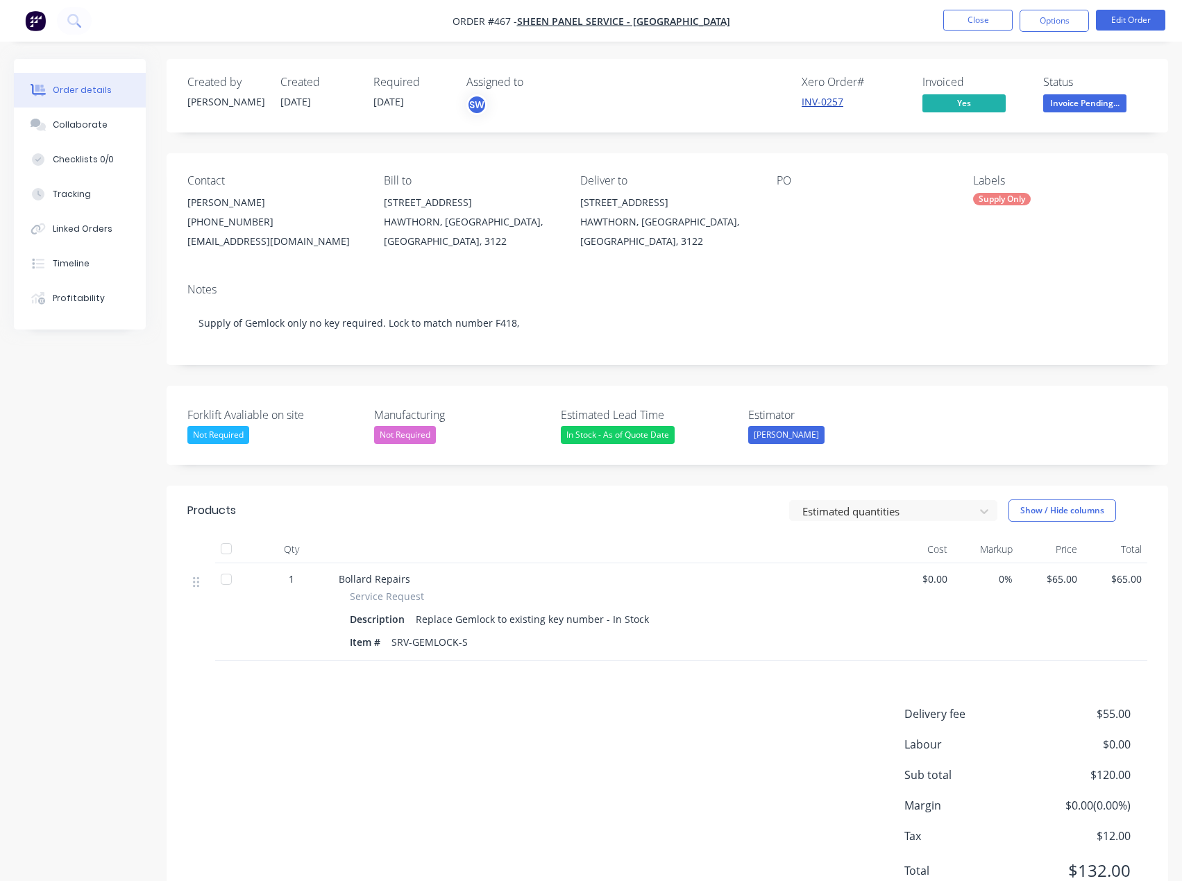
click at [823, 95] on link "INV-0257" at bounding box center [822, 101] width 42 height 13
click at [969, 17] on button "Close" at bounding box center [977, 20] width 69 height 21
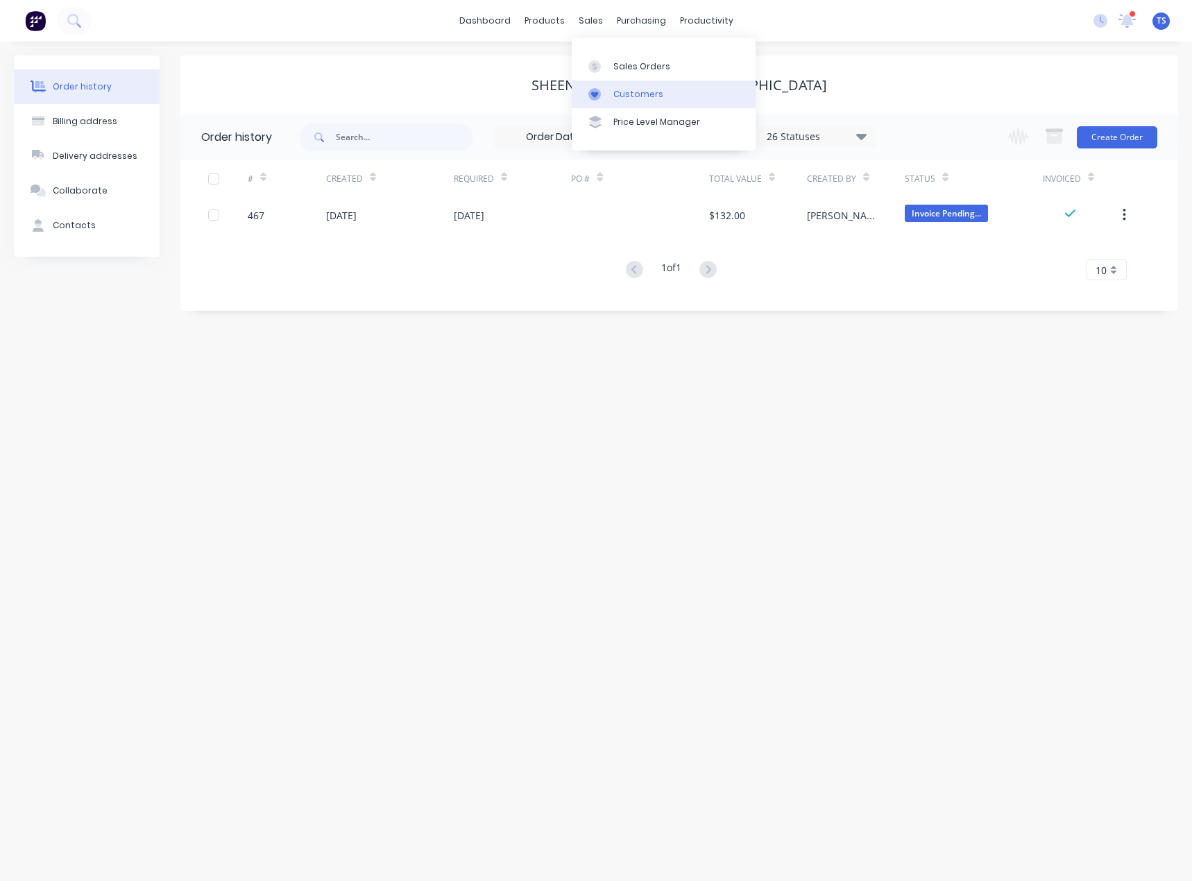
click at [634, 101] on link "Customers" at bounding box center [664, 94] width 184 height 28
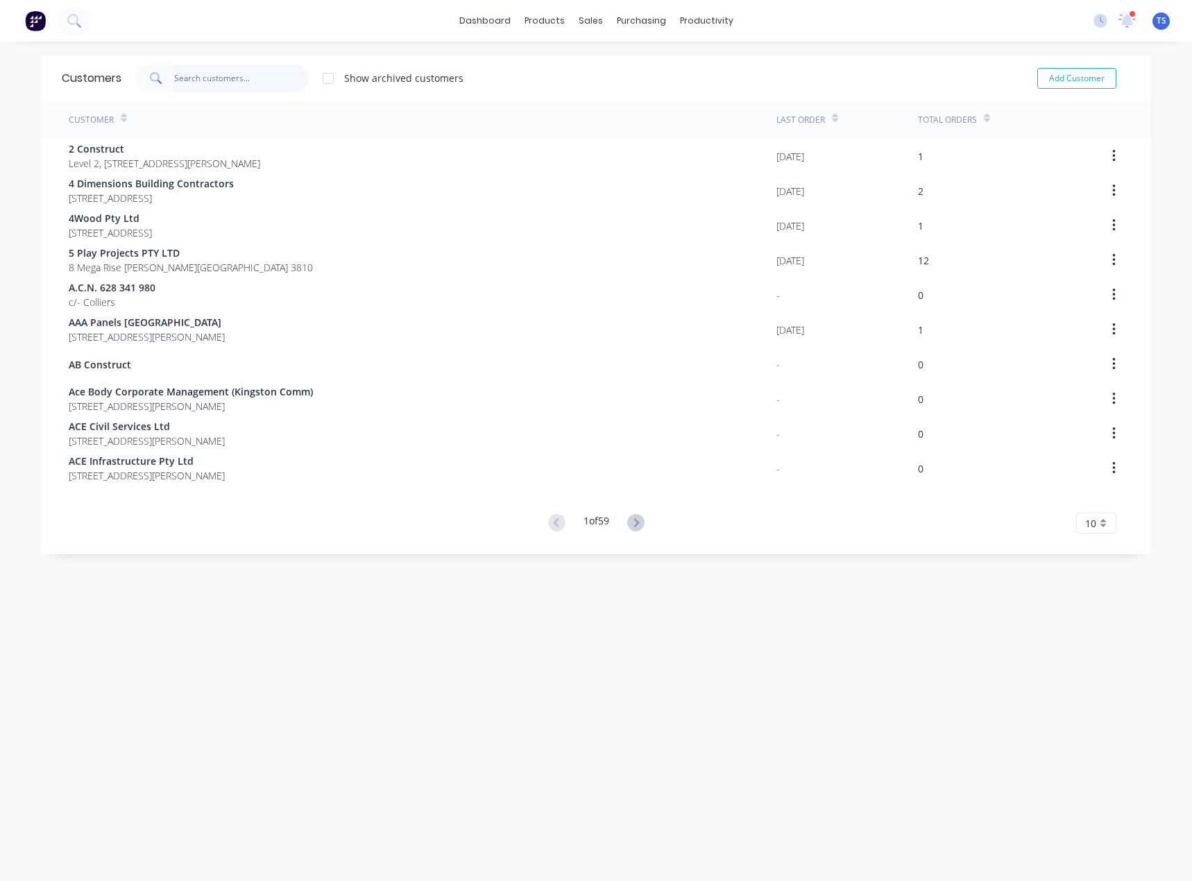
click at [207, 76] on input "text" at bounding box center [241, 79] width 135 height 28
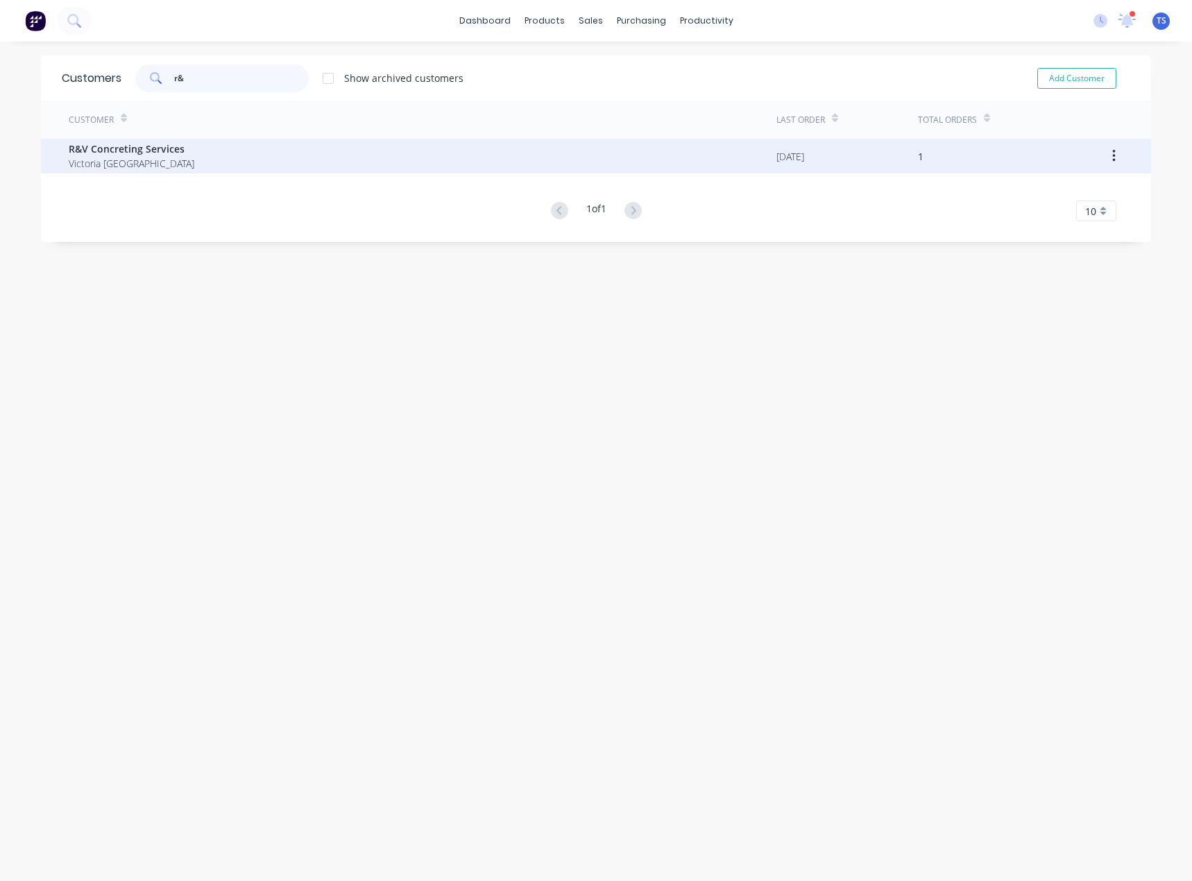
type input "r&"
click at [137, 148] on span "R&V Concreting Services" at bounding box center [132, 149] width 126 height 15
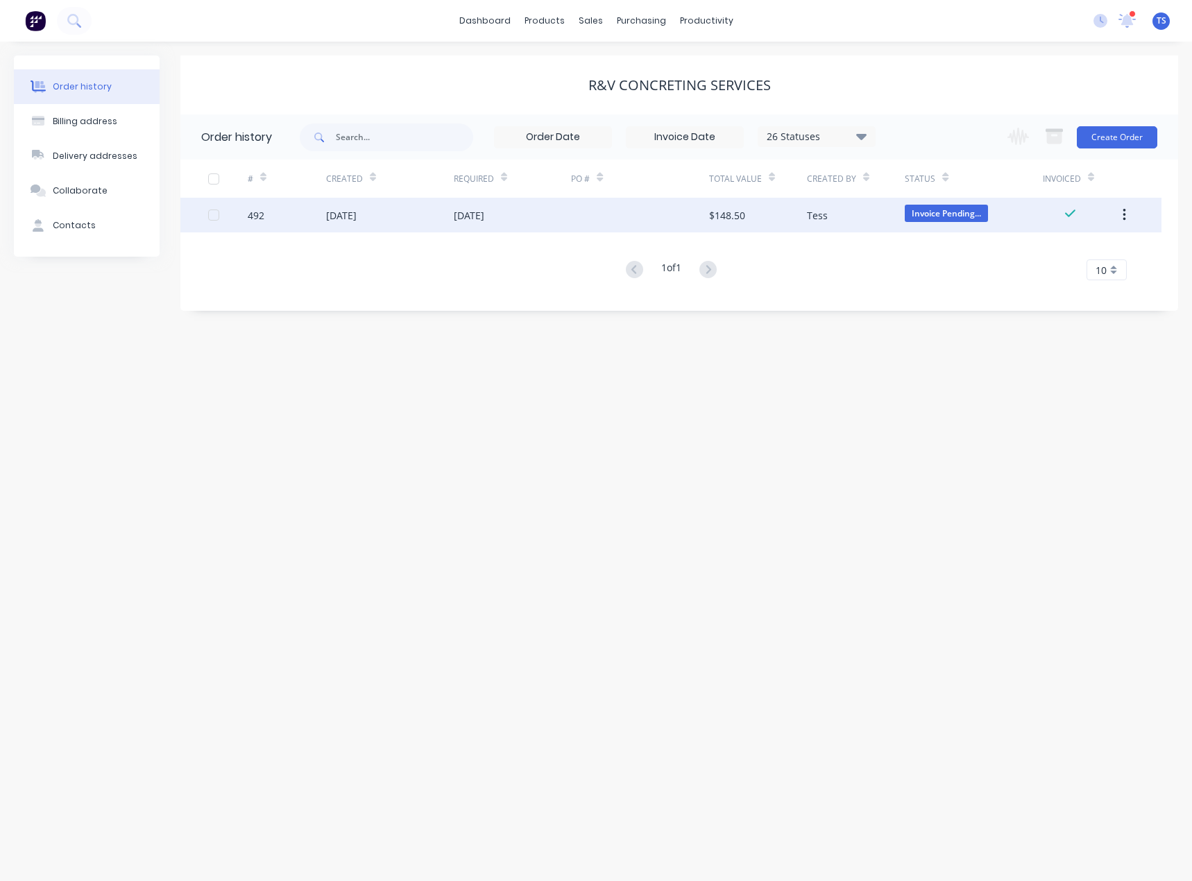
click at [572, 220] on div at bounding box center [639, 215] width 137 height 35
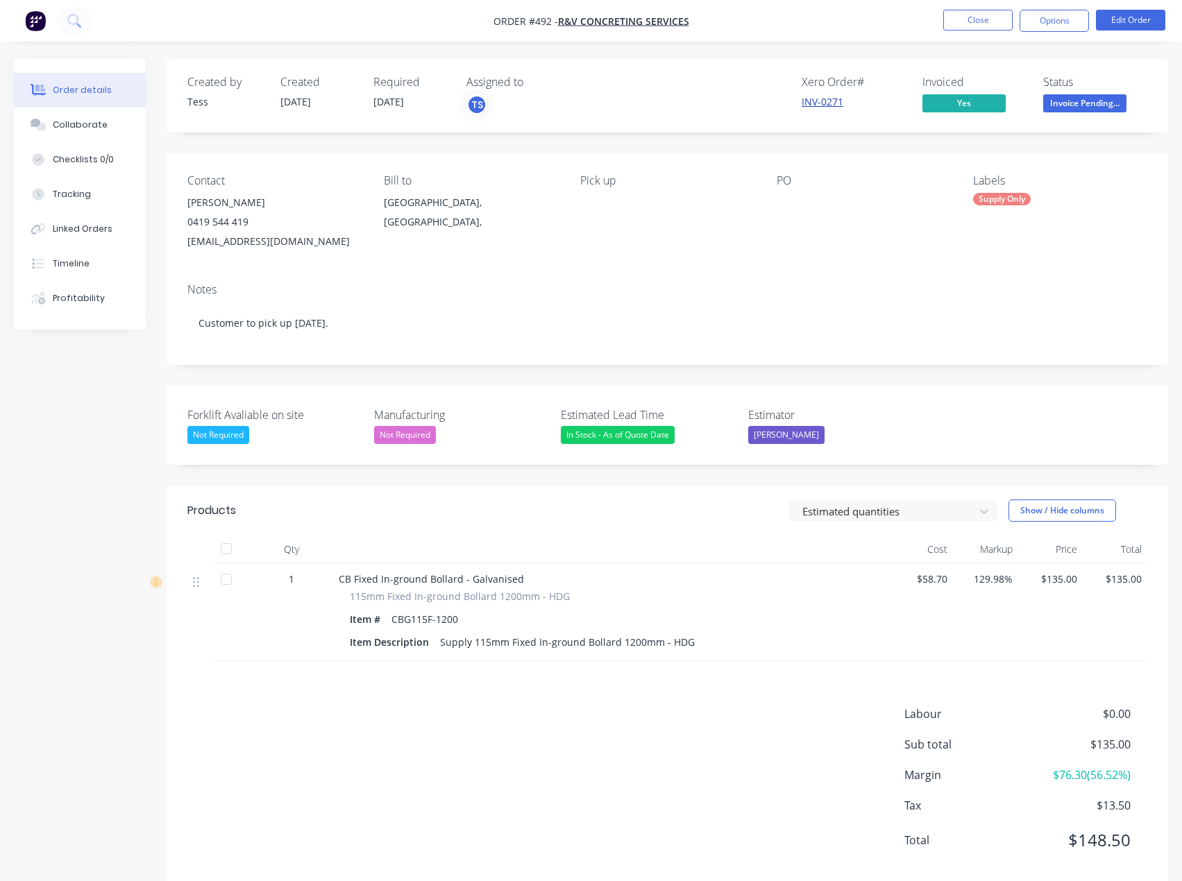
click at [819, 106] on link "INV-0271" at bounding box center [822, 101] width 42 height 13
click at [1074, 105] on span "Invoice Pending..." at bounding box center [1084, 102] width 83 height 17
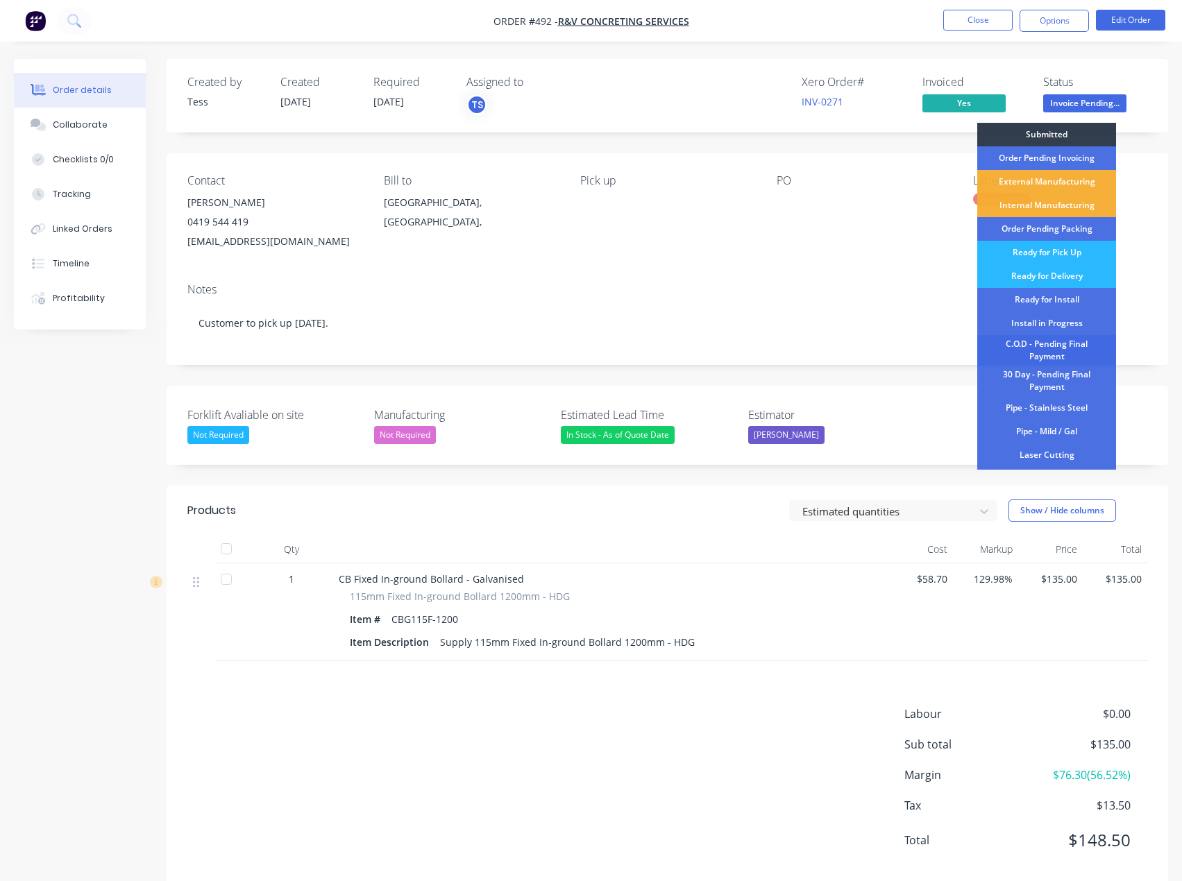
click at [1053, 343] on div "C.O.D - Pending Final Payment" at bounding box center [1046, 350] width 139 height 31
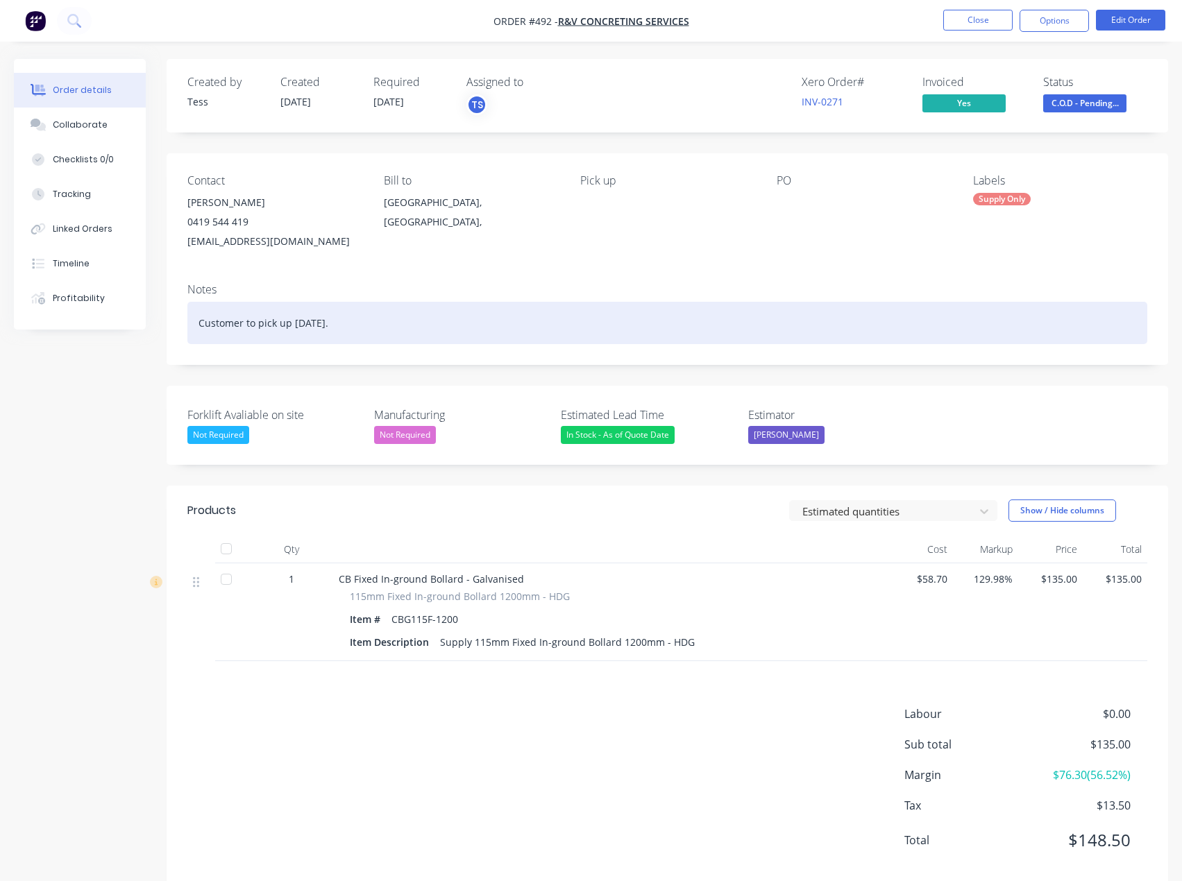
click at [374, 323] on div "Customer to pick up [DATE]." at bounding box center [667, 323] width 960 height 42
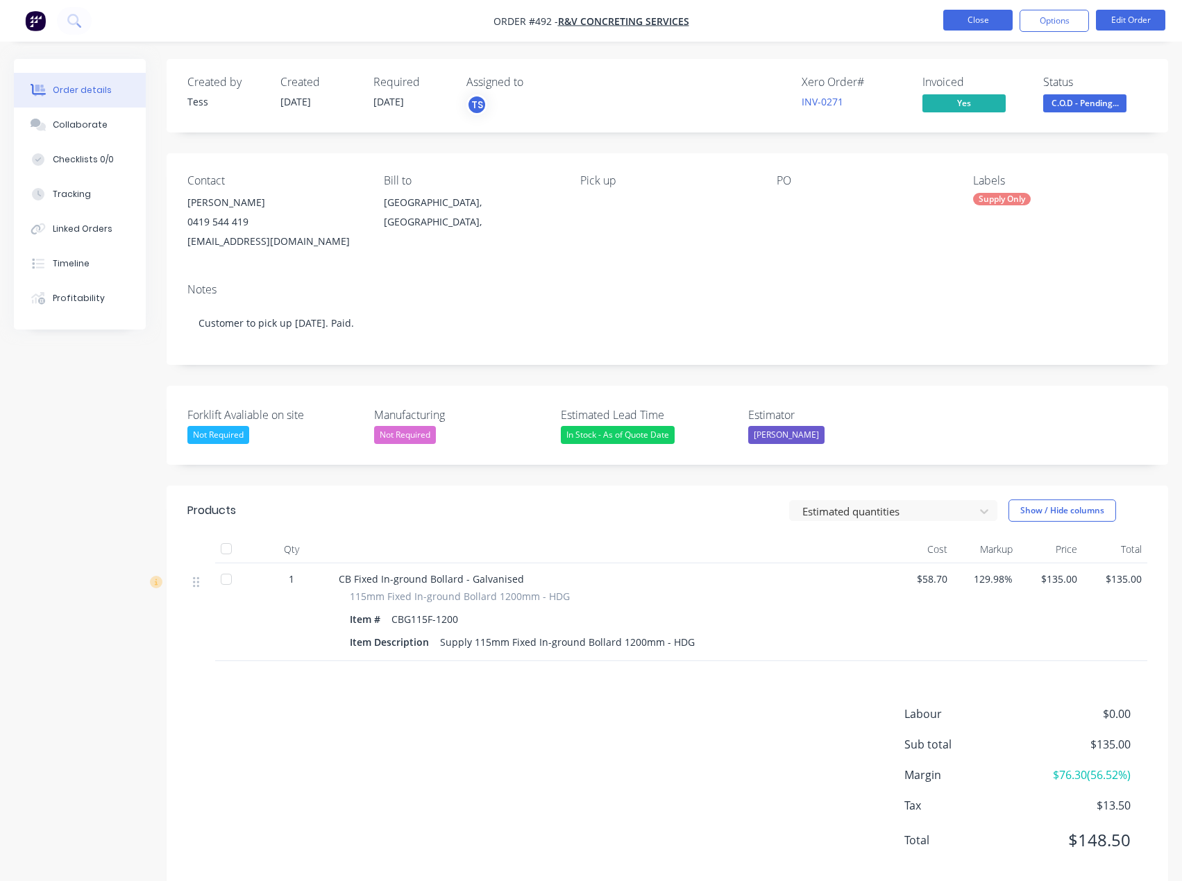
click at [976, 16] on button "Close" at bounding box center [977, 20] width 69 height 21
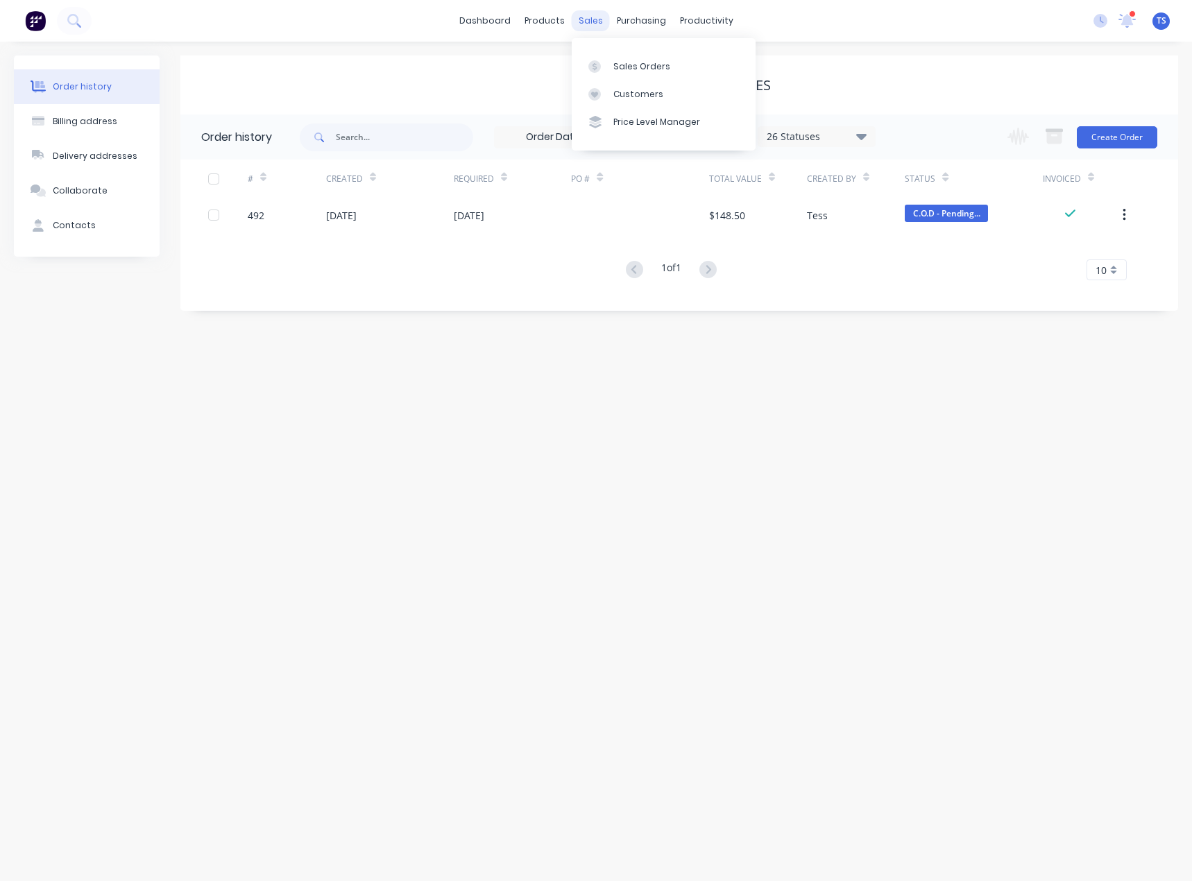
click at [589, 15] on div "sales" at bounding box center [591, 20] width 38 height 21
drag, startPoint x: 621, startPoint y: 63, endPoint x: 580, endPoint y: 63, distance: 40.9
click at [622, 63] on div "Sales Orders" at bounding box center [641, 66] width 57 height 12
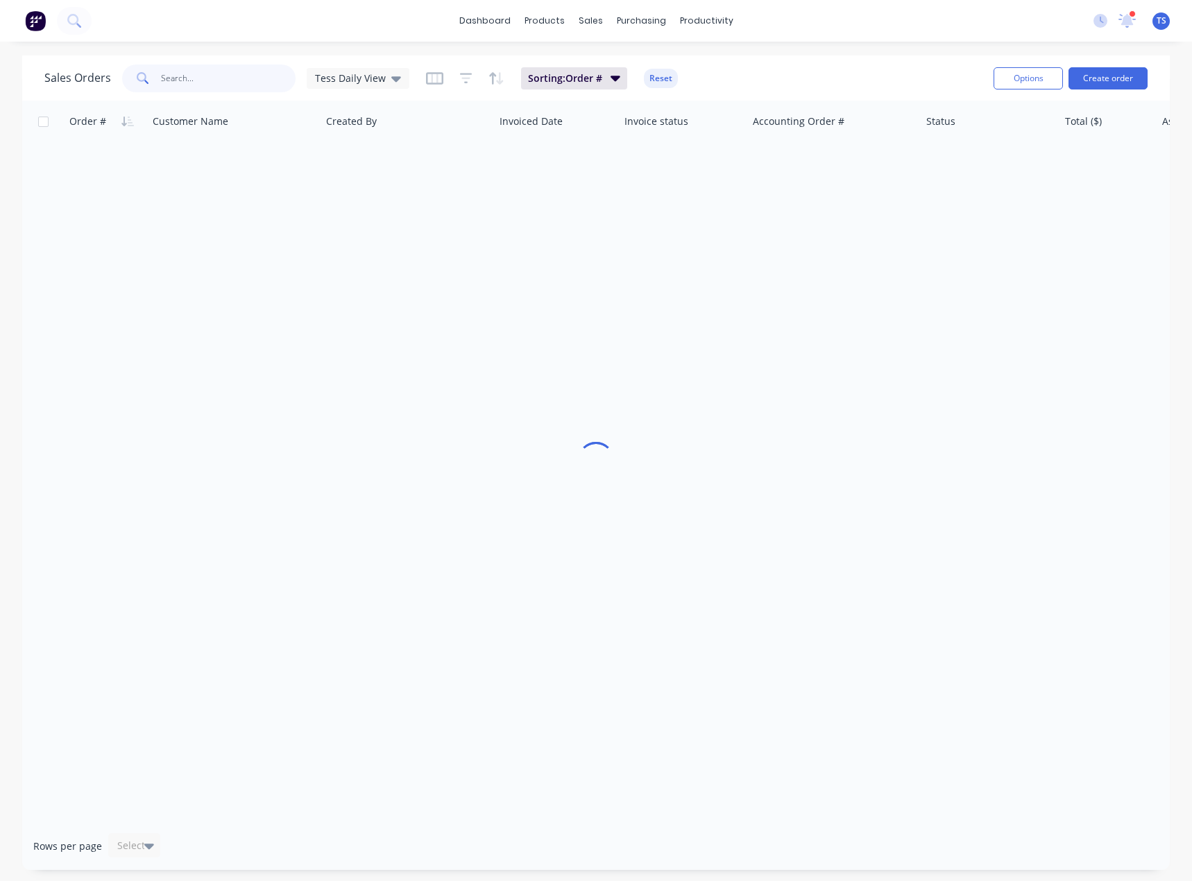
click at [178, 85] on input "text" at bounding box center [228, 79] width 135 height 28
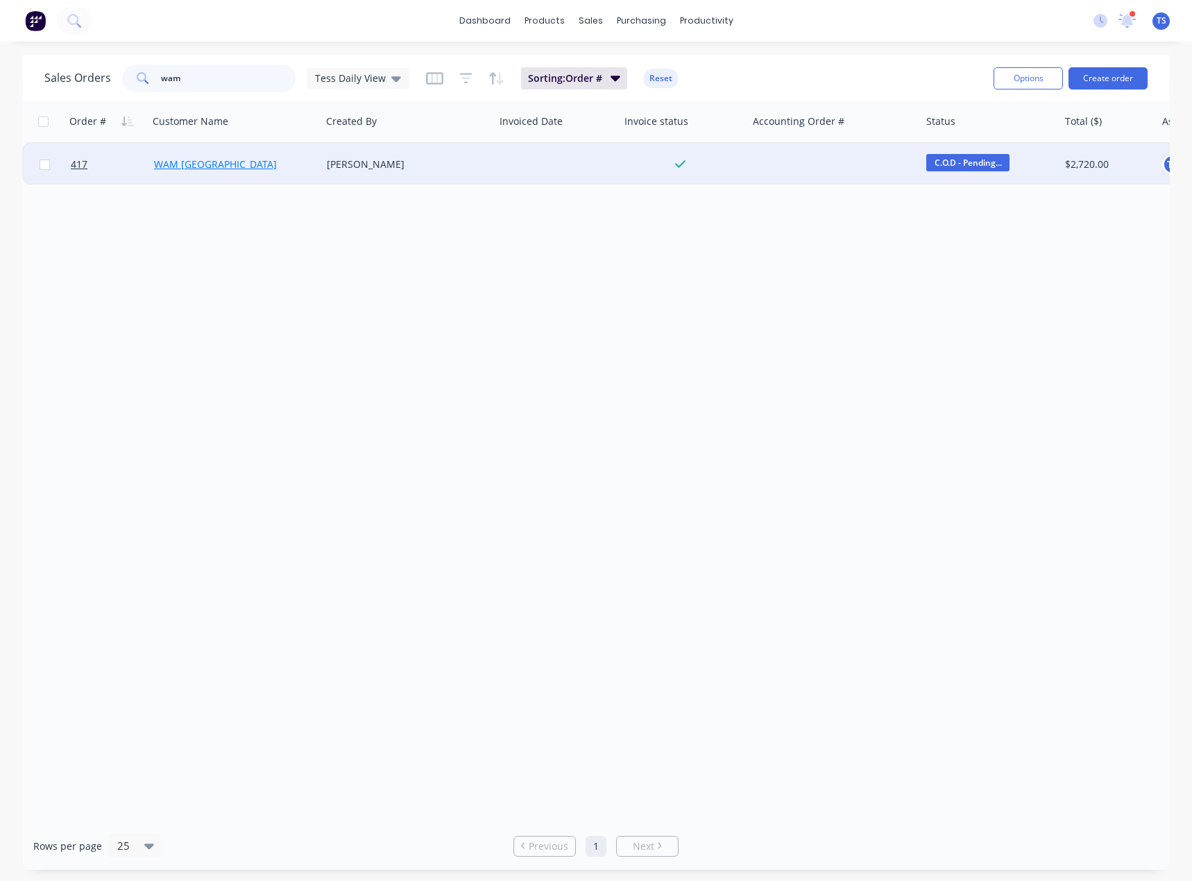
type input "wam"
click at [194, 165] on link "WAM [GEOGRAPHIC_DATA]" at bounding box center [215, 164] width 123 height 13
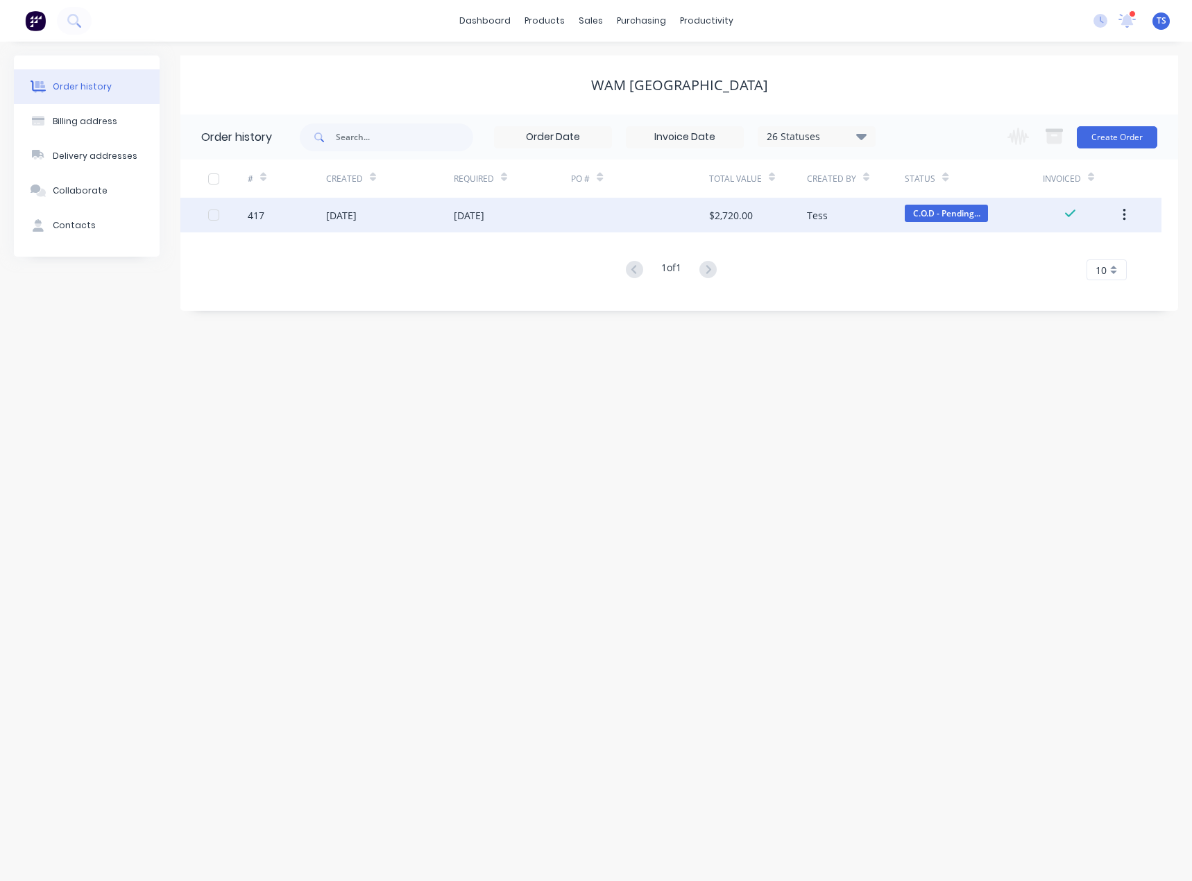
click at [384, 227] on div "[DATE]" at bounding box center [390, 215] width 128 height 35
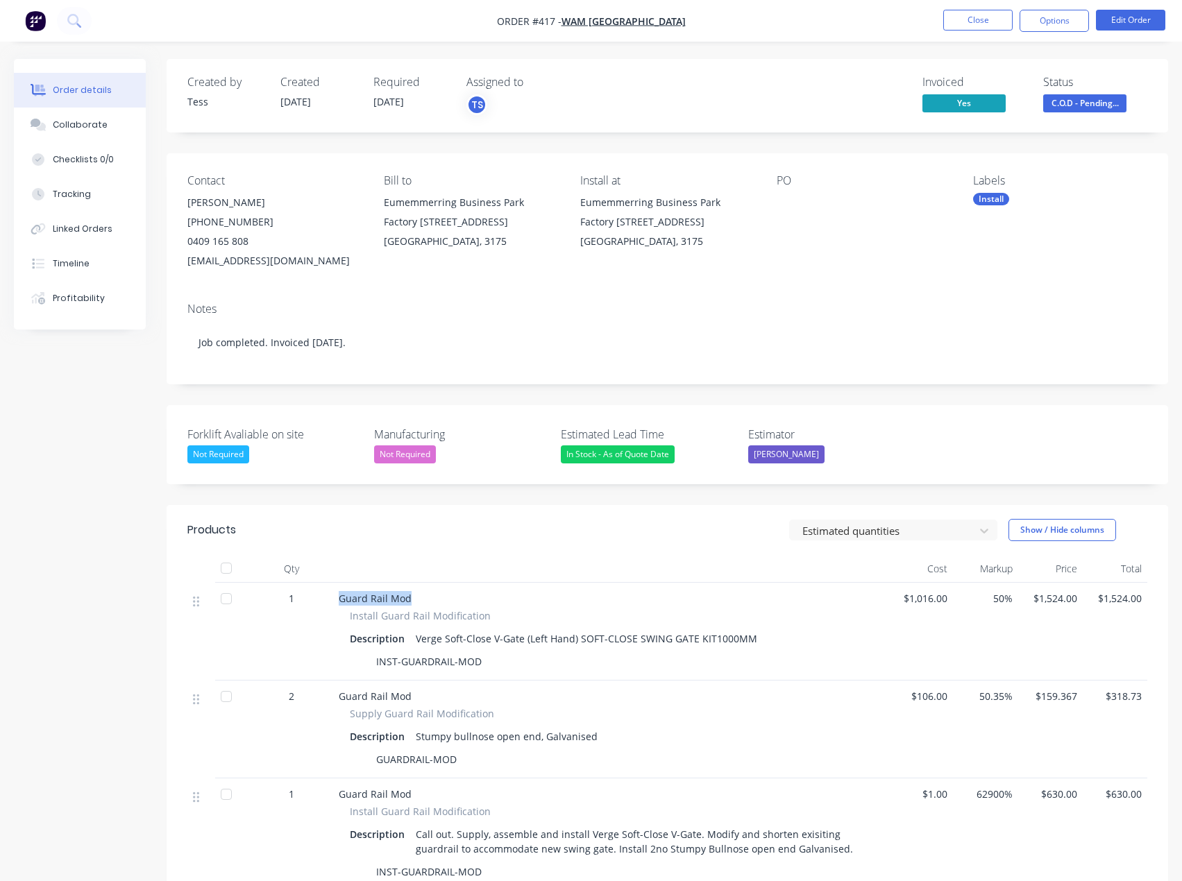
drag, startPoint x: 411, startPoint y: 598, endPoint x: 341, endPoint y: 602, distance: 70.9
click at [341, 602] on div "Guard Rail Mod" at bounding box center [611, 598] width 544 height 15
copy span "Guard Rail Mod"
click at [348, 573] on div at bounding box center [610, 569] width 555 height 28
drag, startPoint x: 411, startPoint y: 597, endPoint x: 339, endPoint y: 597, distance: 72.2
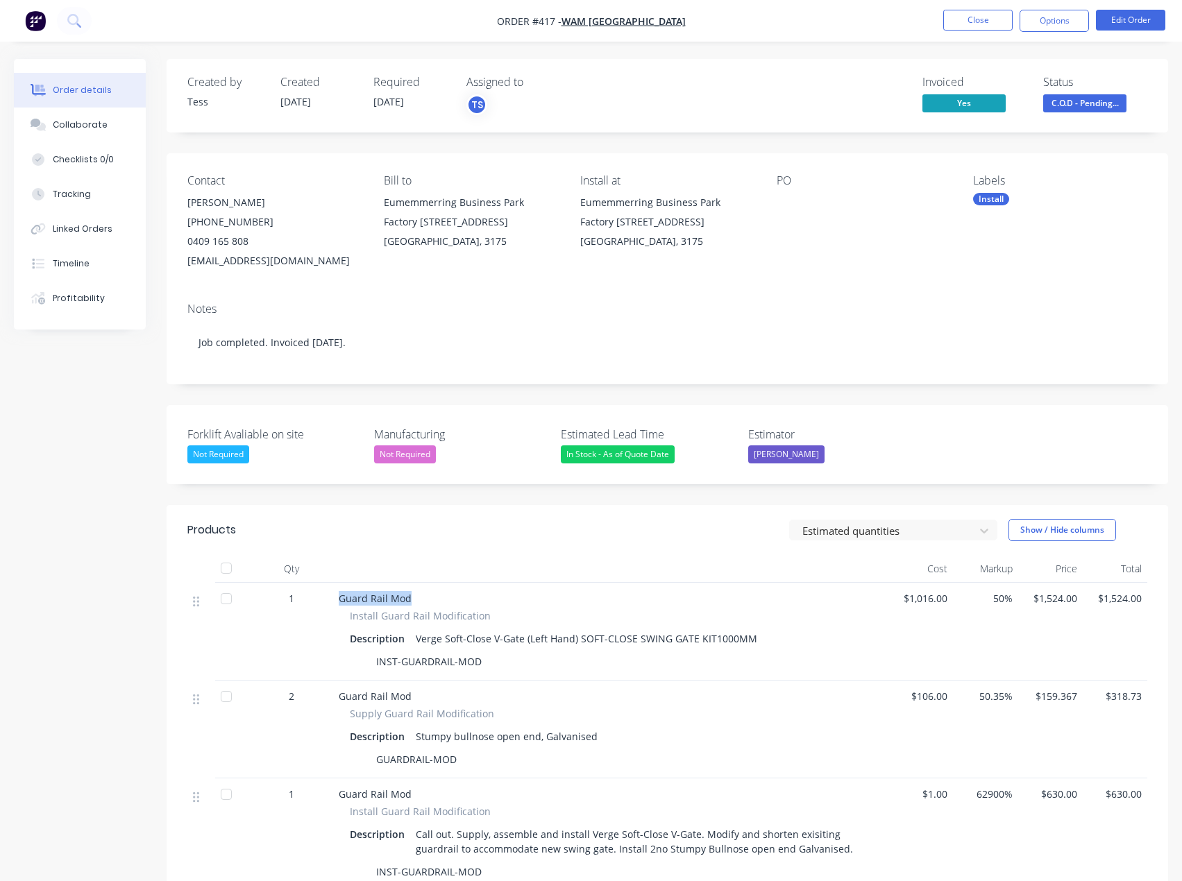
click at [339, 597] on div "Guard Rail Mod" at bounding box center [611, 598] width 544 height 15
copy span "Guard Rail Mod"
drag, startPoint x: 756, startPoint y: 634, endPoint x: 416, endPoint y: 643, distance: 339.4
click at [416, 643] on div "Verge Soft-Close V-Gate (Left Hand) SOFT-CLOSE SWING GATE KIT1000MM" at bounding box center [586, 639] width 353 height 20
copy div "Verge Soft-Close V-Gate (Left Hand) SOFT-CLOSE SWING GATE KIT1000MM"
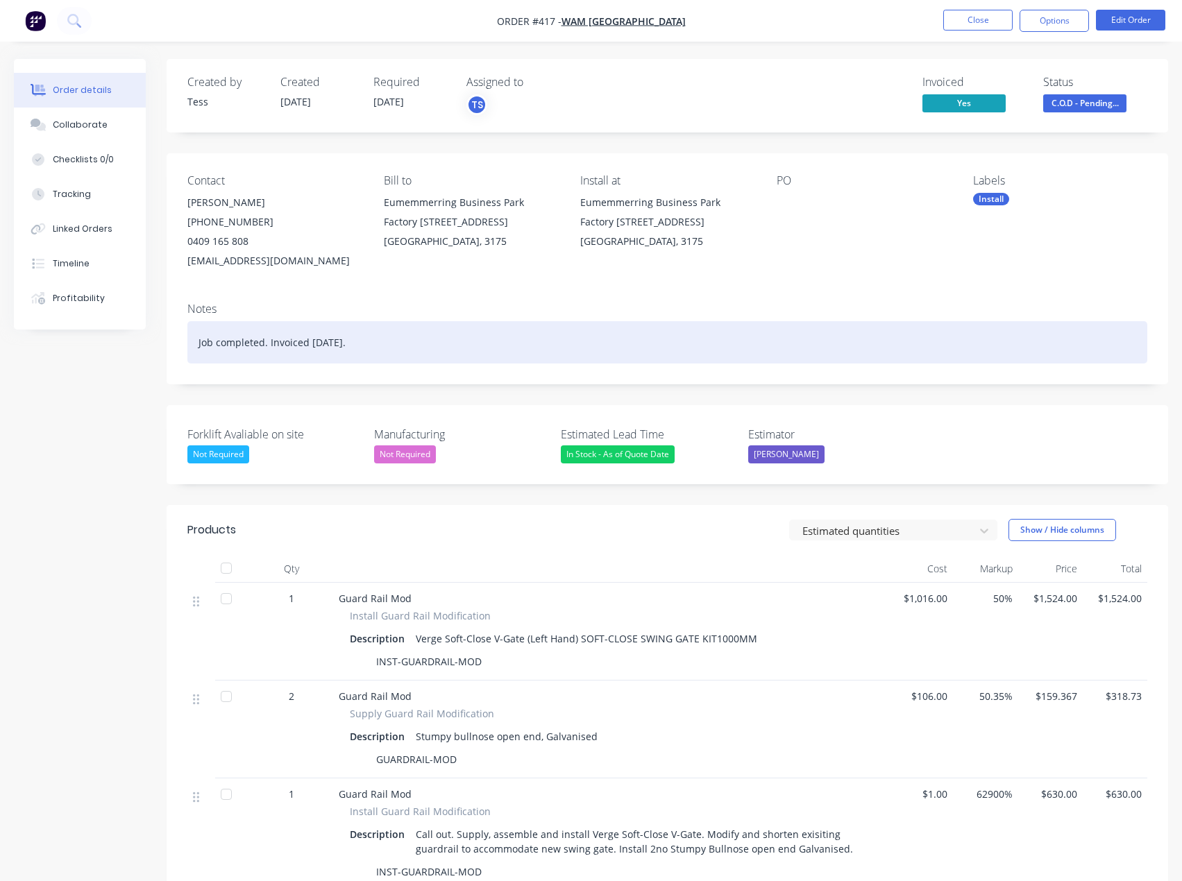
click at [372, 345] on div "Job completed. Invoiced [DATE]." at bounding box center [667, 342] width 960 height 42
drag, startPoint x: 477, startPoint y: 347, endPoint x: 364, endPoint y: 348, distance: 113.1
click at [364, 348] on div "Job completed. Invoiced [DATE]. Need to create the PO." at bounding box center [667, 342] width 960 height 42
click at [442, 355] on div "Job completed. Invoiced [DATE]." at bounding box center [667, 342] width 960 height 42
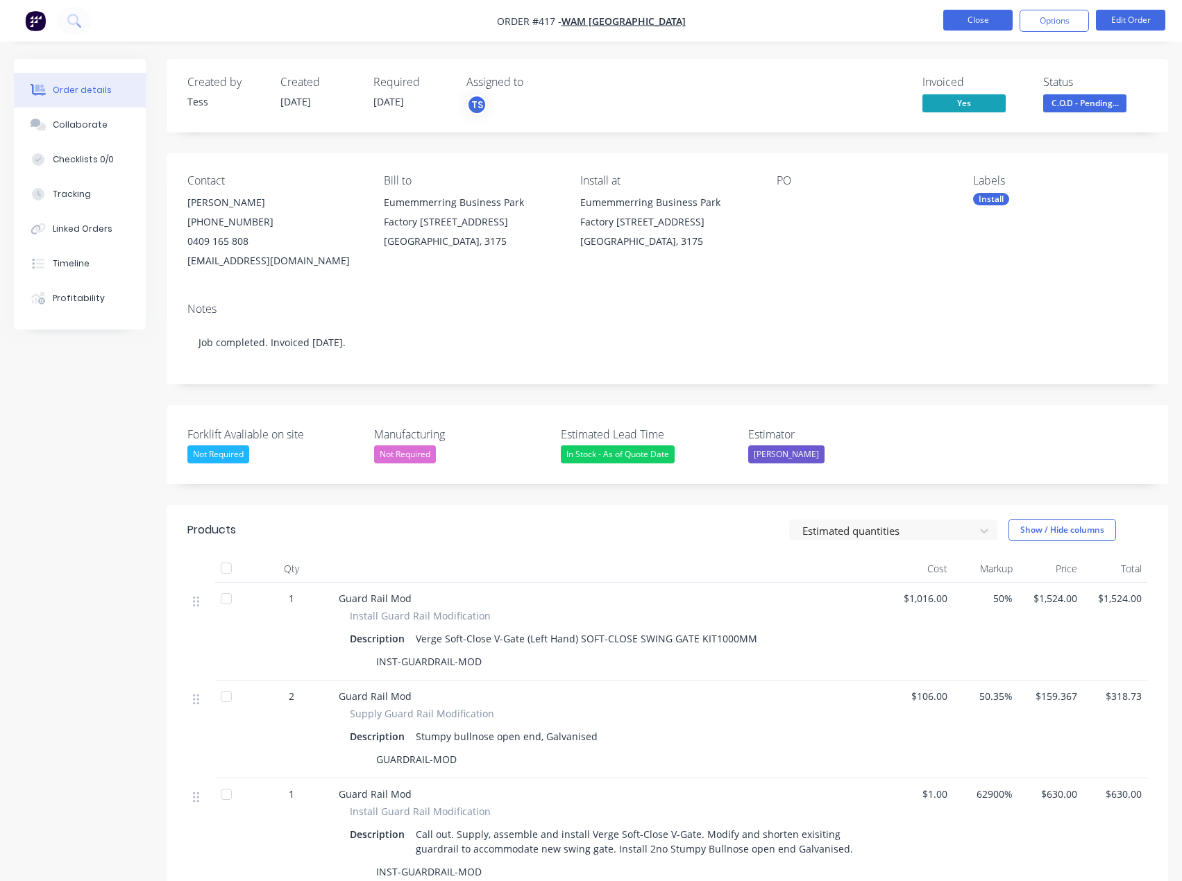
click at [969, 17] on button "Close" at bounding box center [977, 20] width 69 height 21
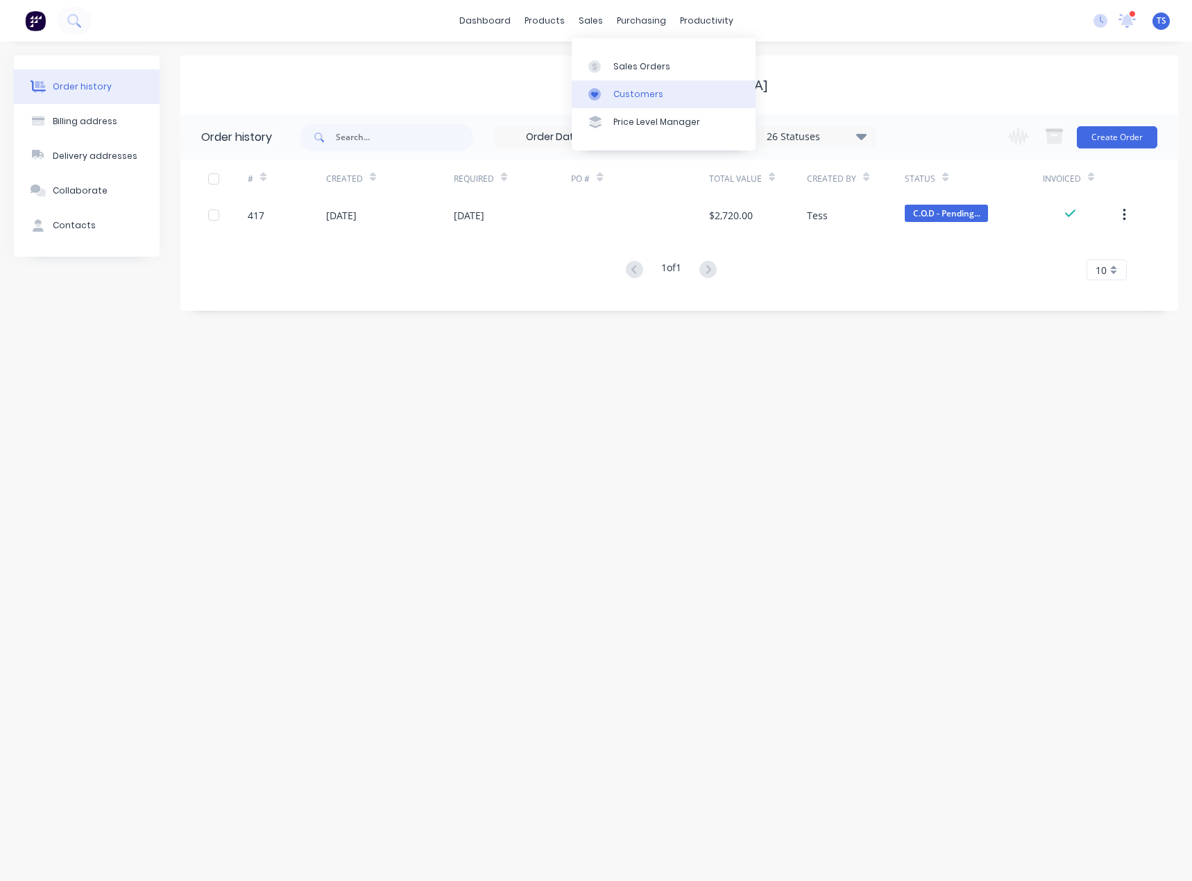
click at [613, 99] on link "Customers" at bounding box center [664, 94] width 184 height 28
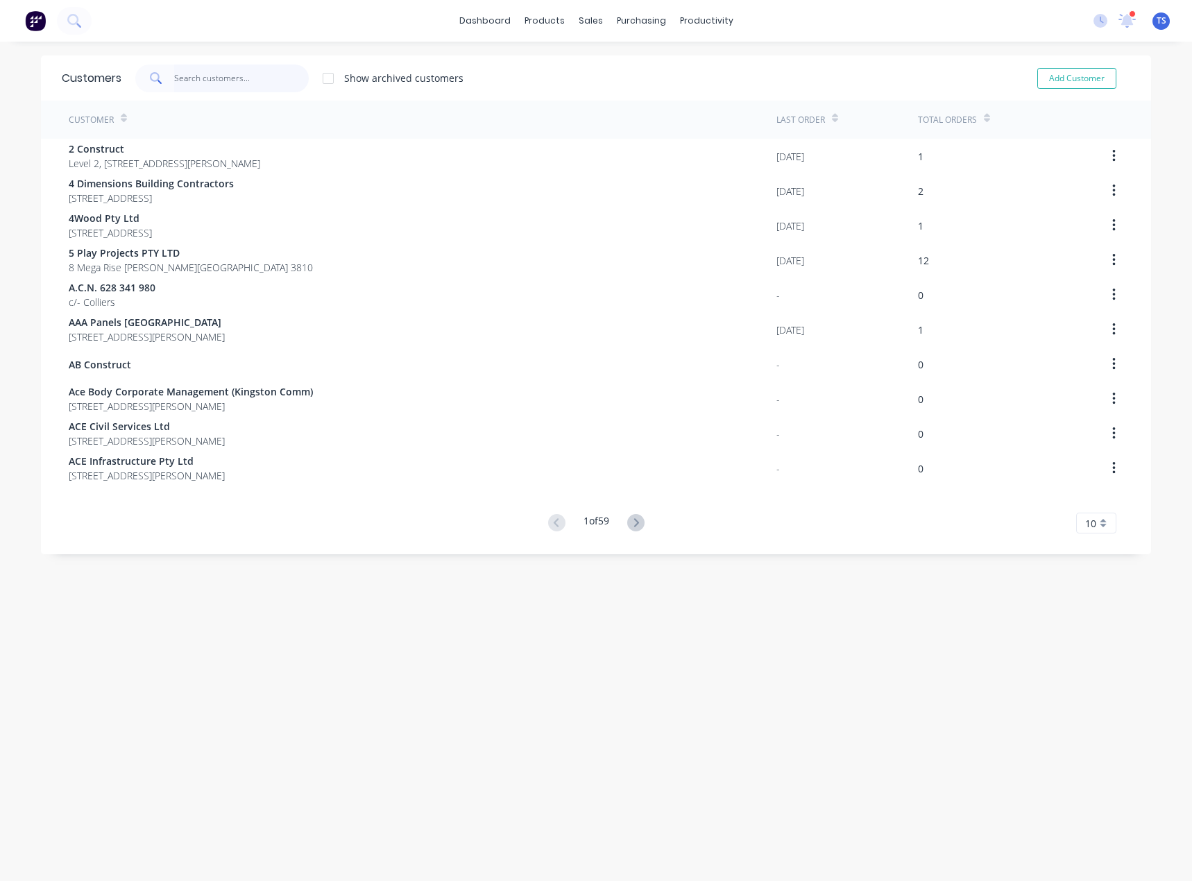
click at [182, 85] on input "text" at bounding box center [241, 79] width 135 height 28
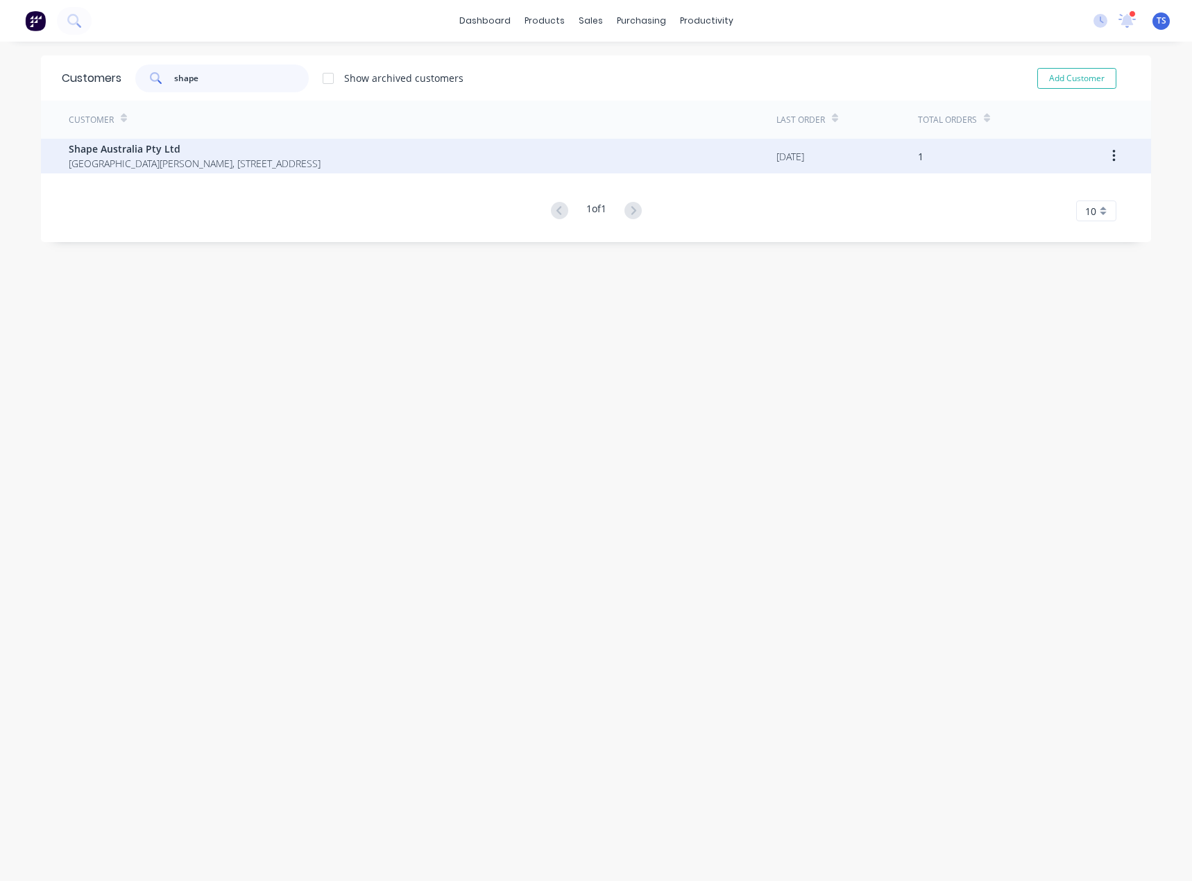
type input "shape"
click at [136, 155] on span "Shape Australia Pty Ltd" at bounding box center [195, 149] width 252 height 15
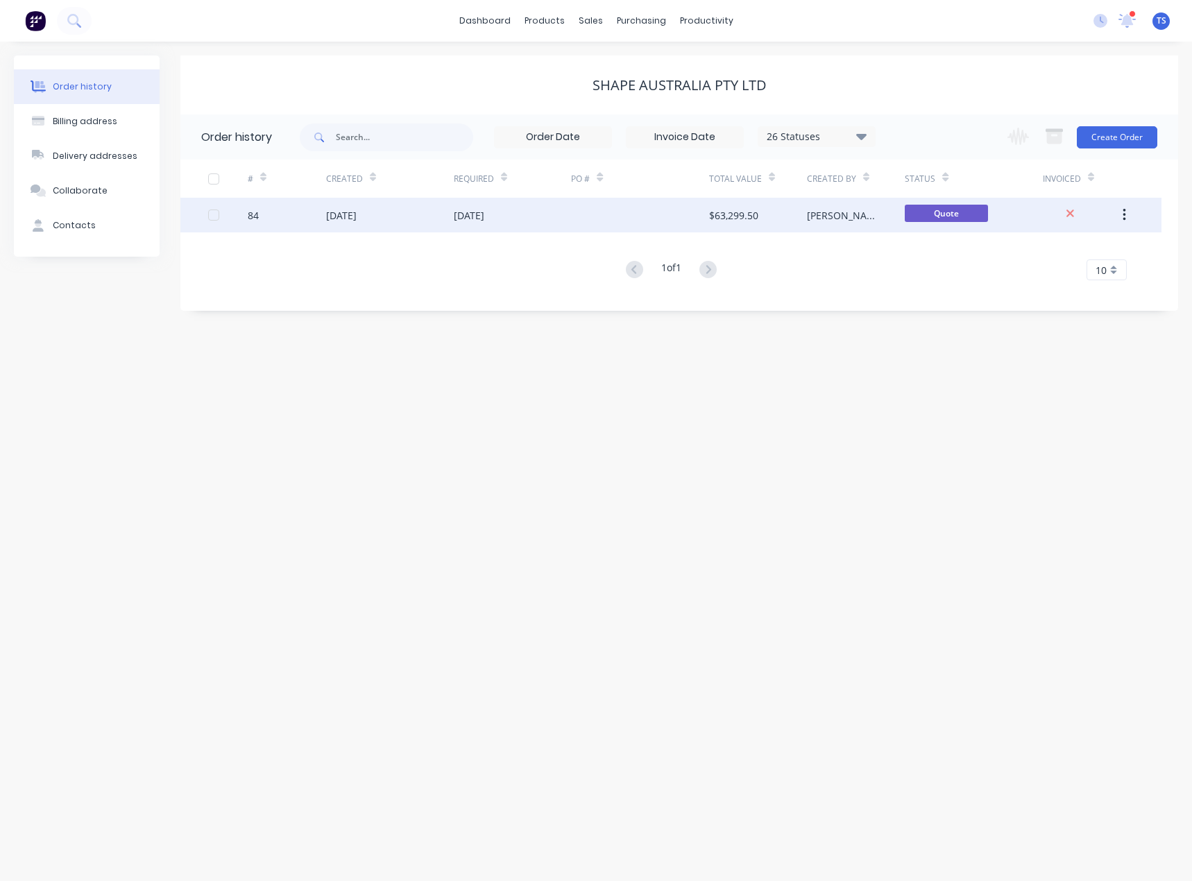
click at [435, 219] on div "[DATE]" at bounding box center [390, 215] width 128 height 35
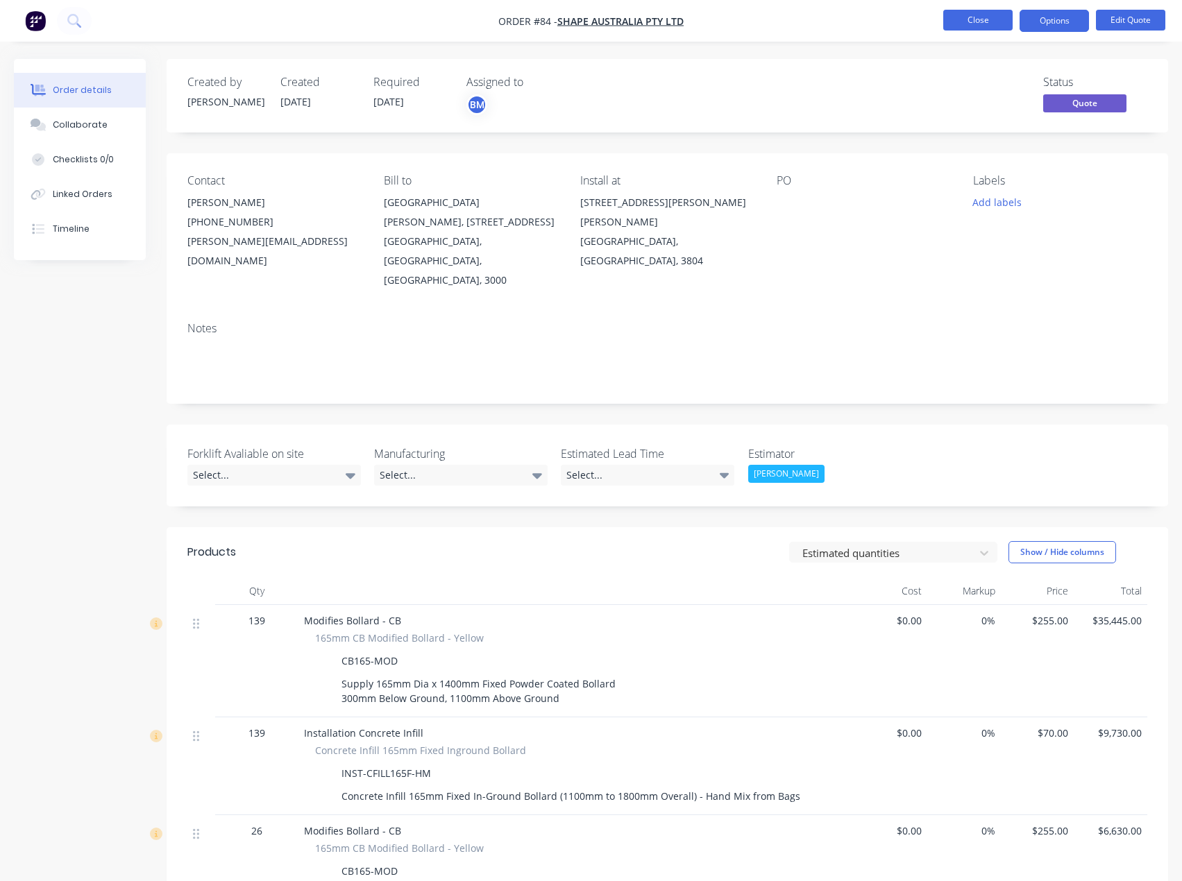
click at [993, 23] on button "Close" at bounding box center [977, 20] width 69 height 21
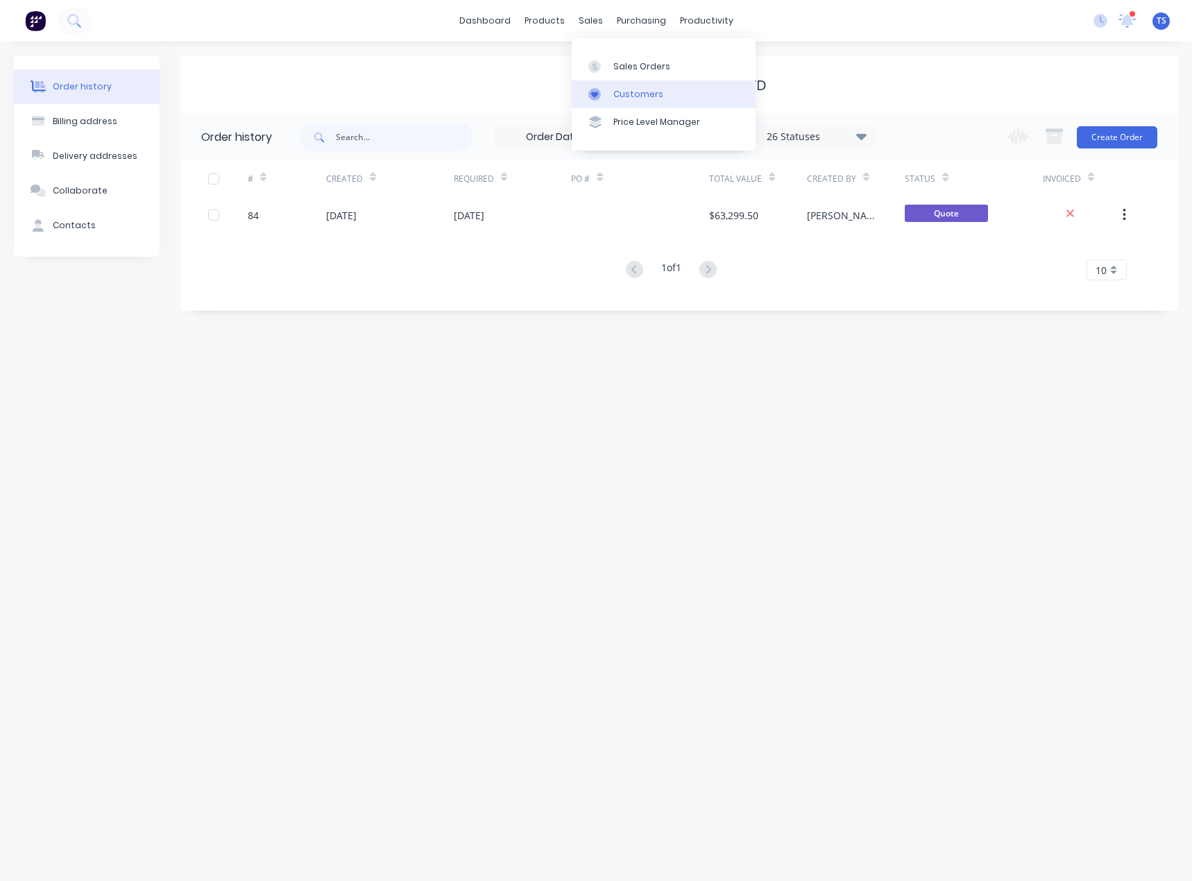
click at [620, 94] on div "Customers" at bounding box center [638, 94] width 50 height 12
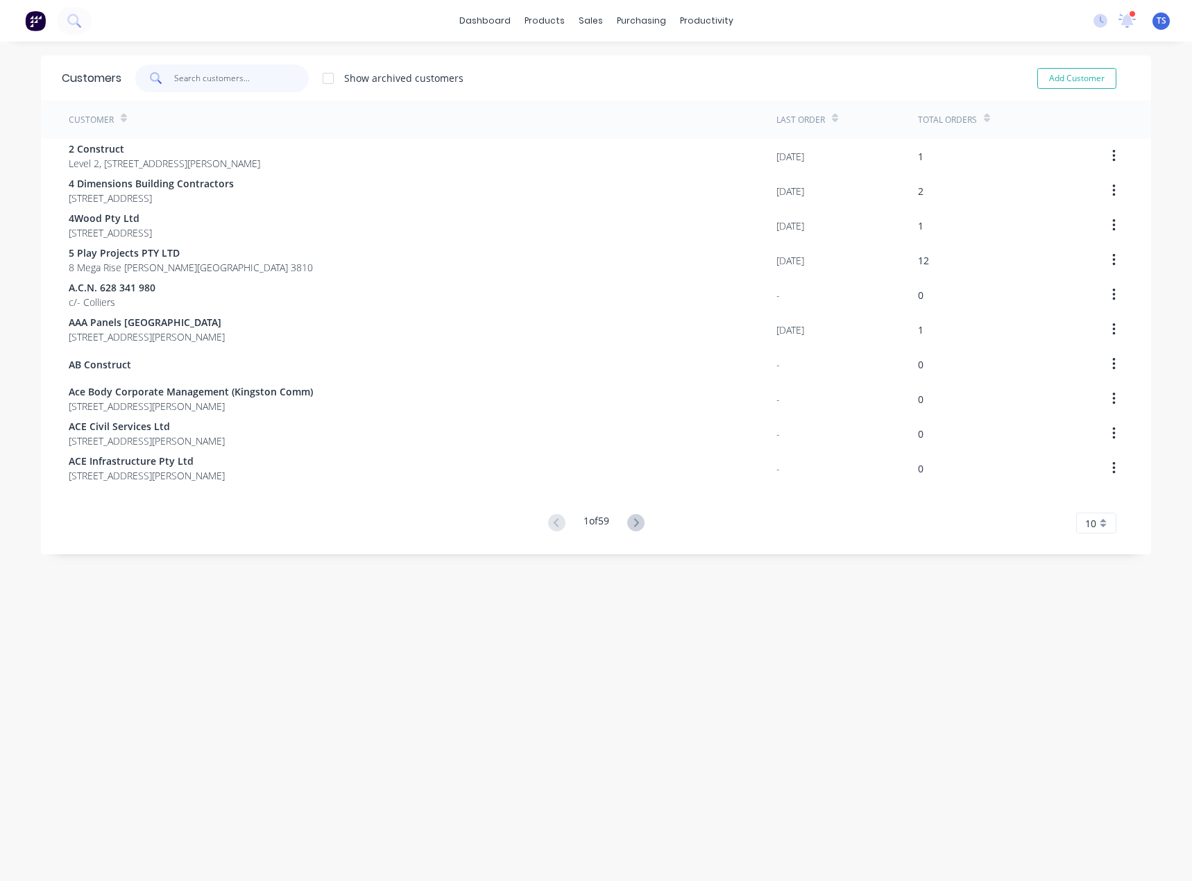
click at [253, 78] on input "text" at bounding box center [241, 79] width 135 height 28
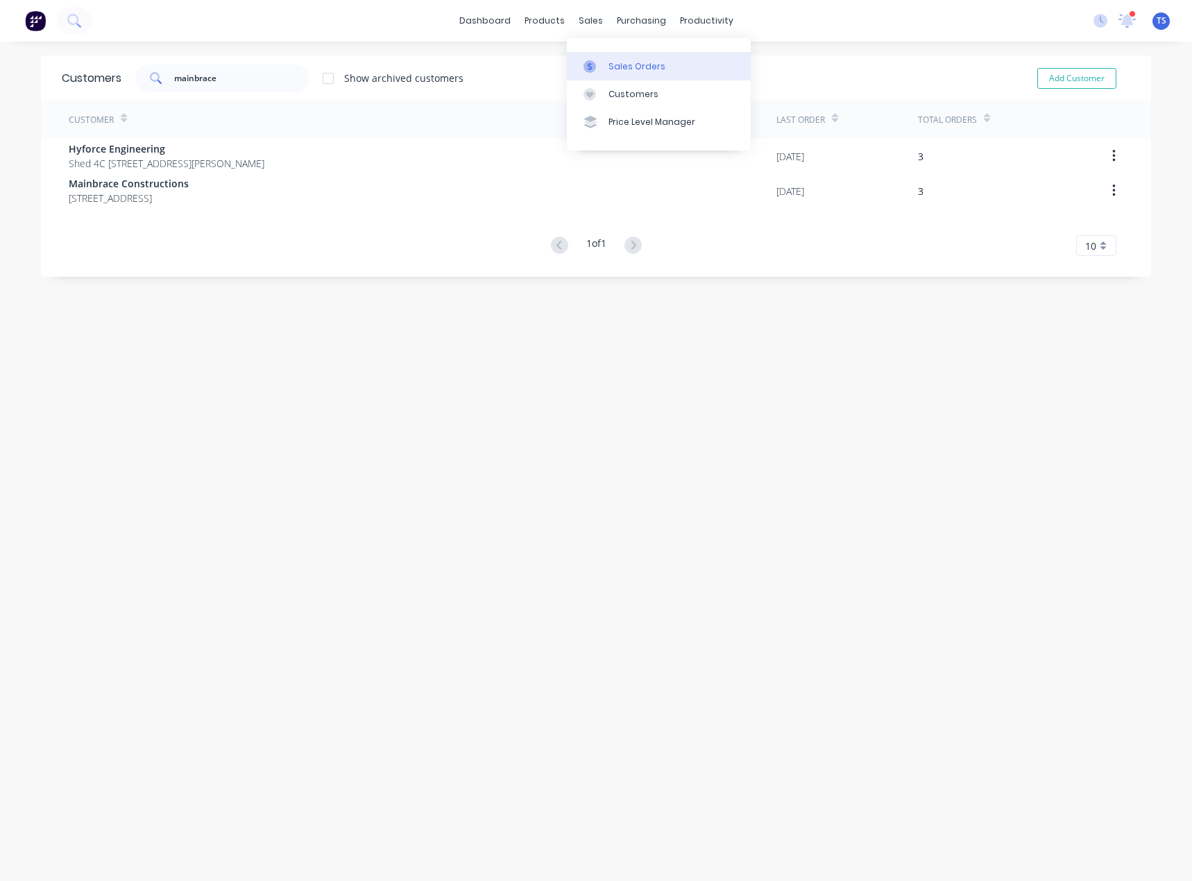
drag, startPoint x: 602, startPoint y: 92, endPoint x: 577, endPoint y: 76, distance: 29.3
click at [603, 92] on div at bounding box center [594, 94] width 21 height 12
drag, startPoint x: 256, startPoint y: 78, endPoint x: 142, endPoint y: 69, distance: 114.8
click at [142, 69] on div "mainbrace" at bounding box center [221, 79] width 173 height 28
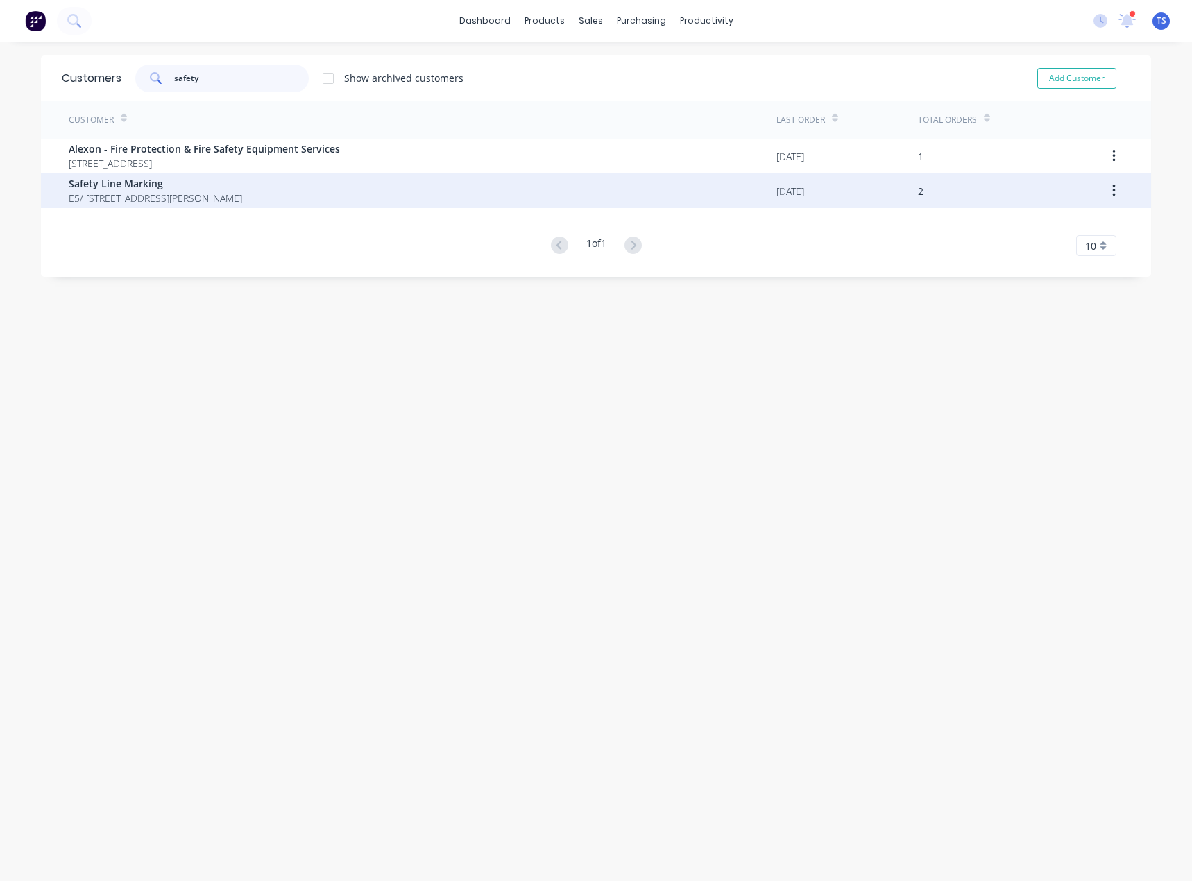
type input "safety"
click at [141, 188] on span "Safety Line Marking" at bounding box center [155, 183] width 173 height 15
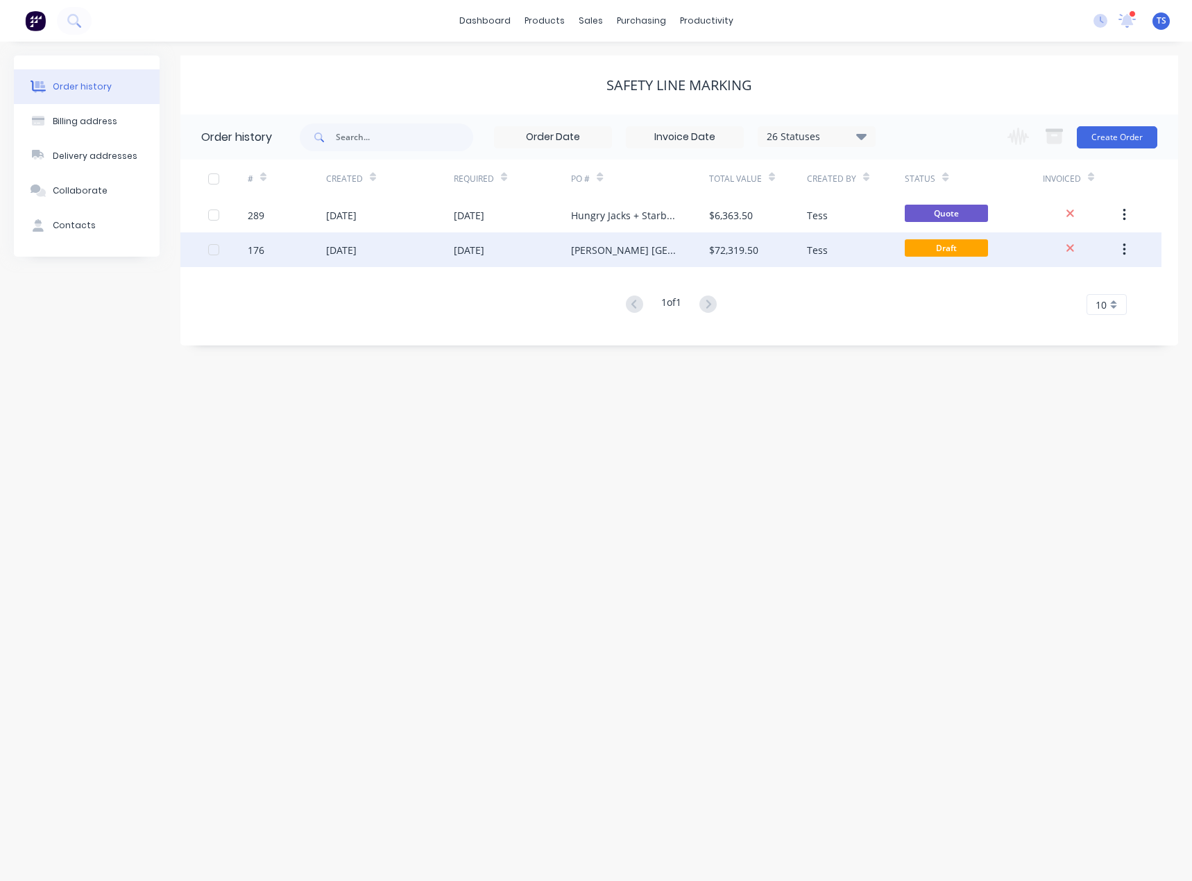
click at [393, 250] on div "[DATE]" at bounding box center [390, 249] width 128 height 35
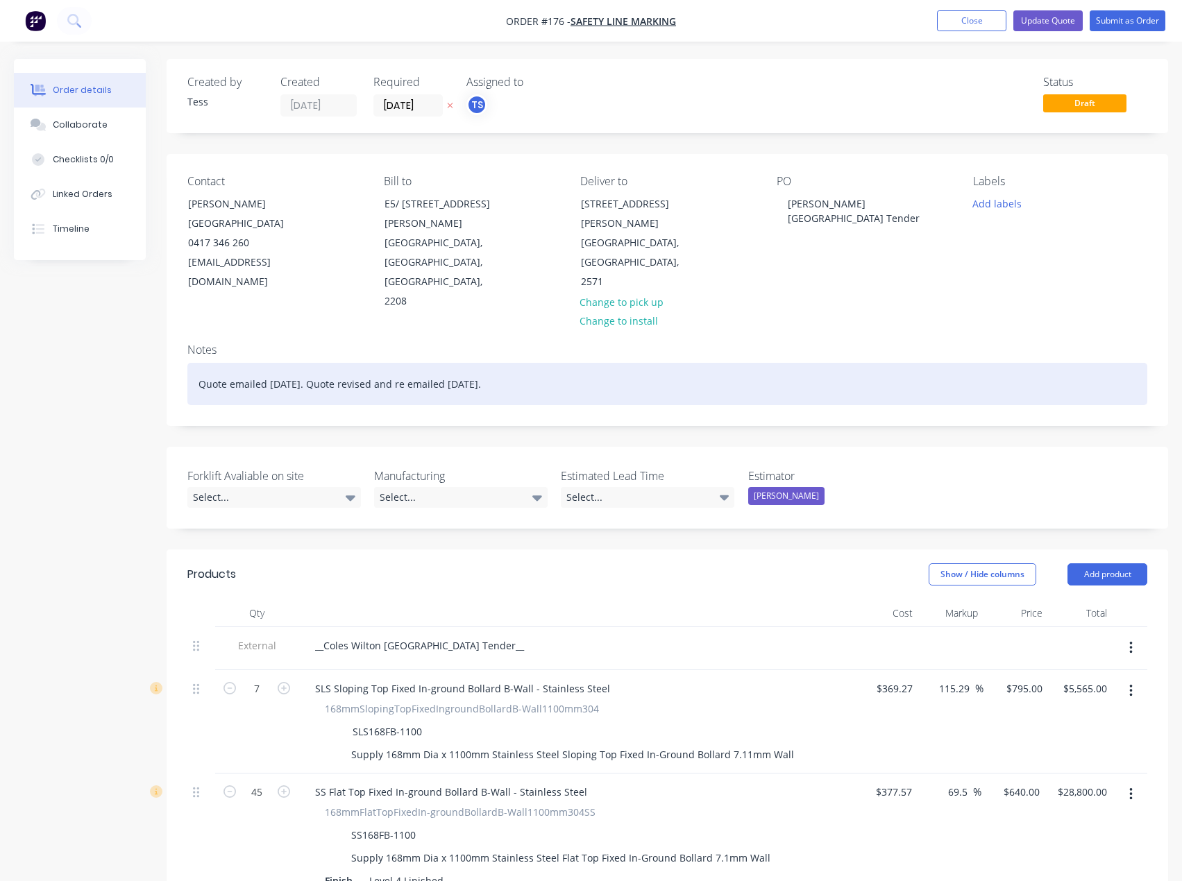
click at [516, 363] on div "Quote emailed [DATE]. Quote revised and re emailed [DATE]." at bounding box center [667, 384] width 960 height 42
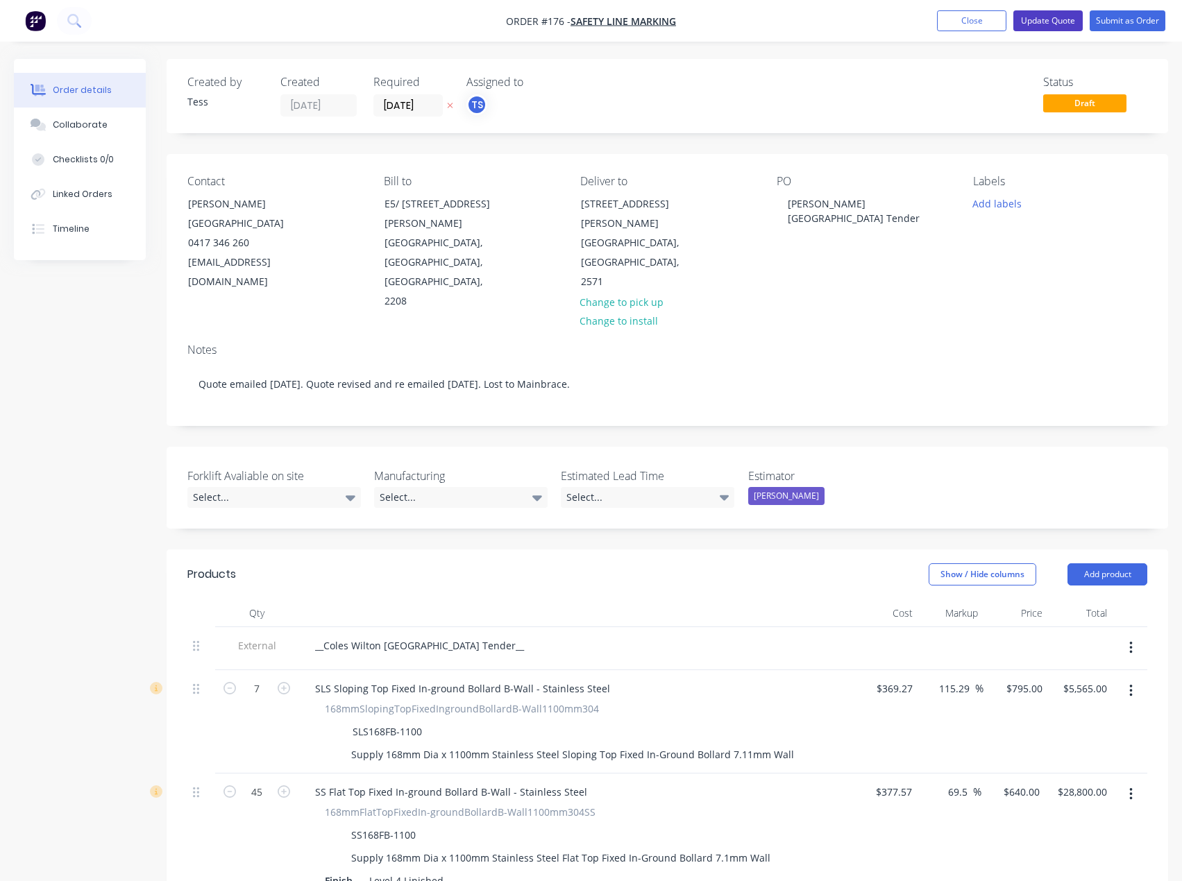
click at [1048, 20] on button "Update Quote" at bounding box center [1047, 20] width 69 height 21
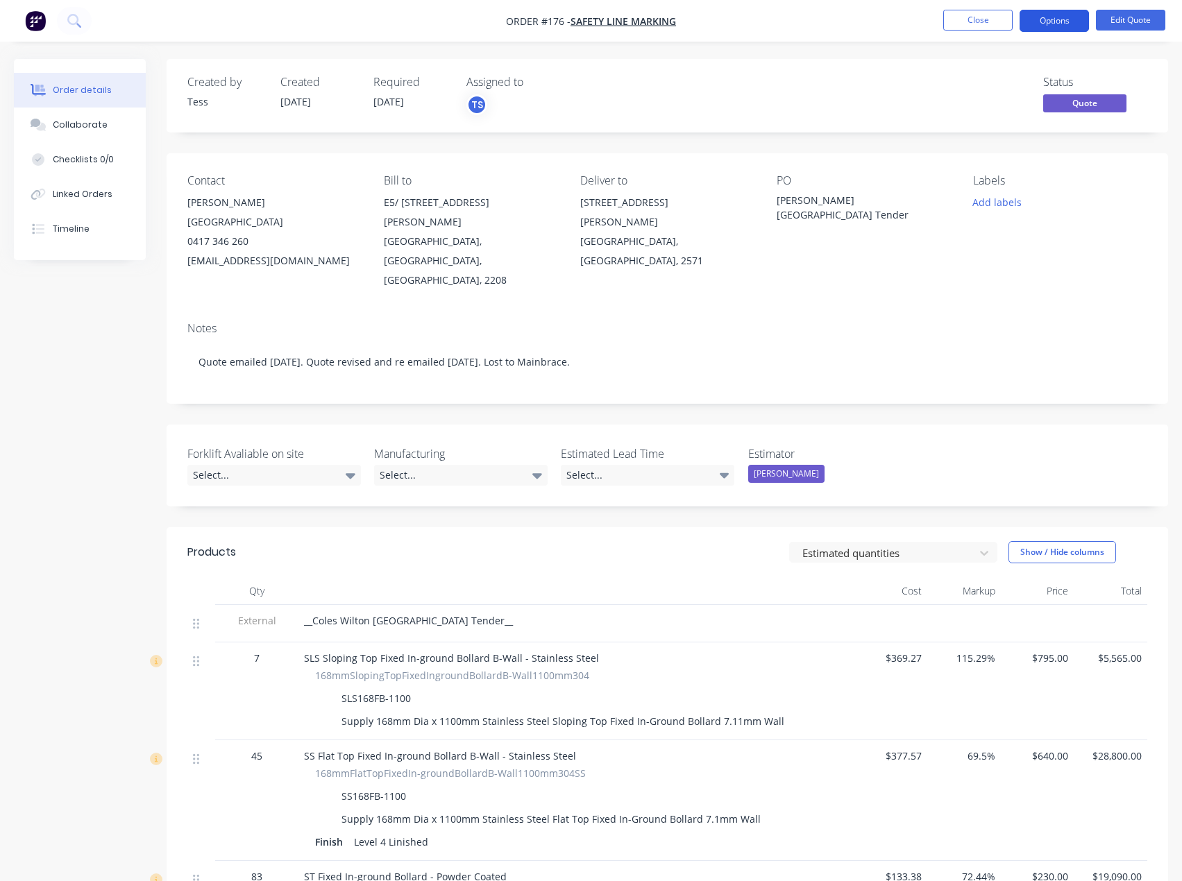
click at [1059, 20] on button "Options" at bounding box center [1053, 21] width 69 height 22
click at [886, 53] on div "Order details Collaborate Checklists 0/0 Linked Orders Timeline Order details C…" at bounding box center [591, 693] width 1182 height 1386
click at [1064, 19] on button "Options" at bounding box center [1053, 21] width 69 height 22
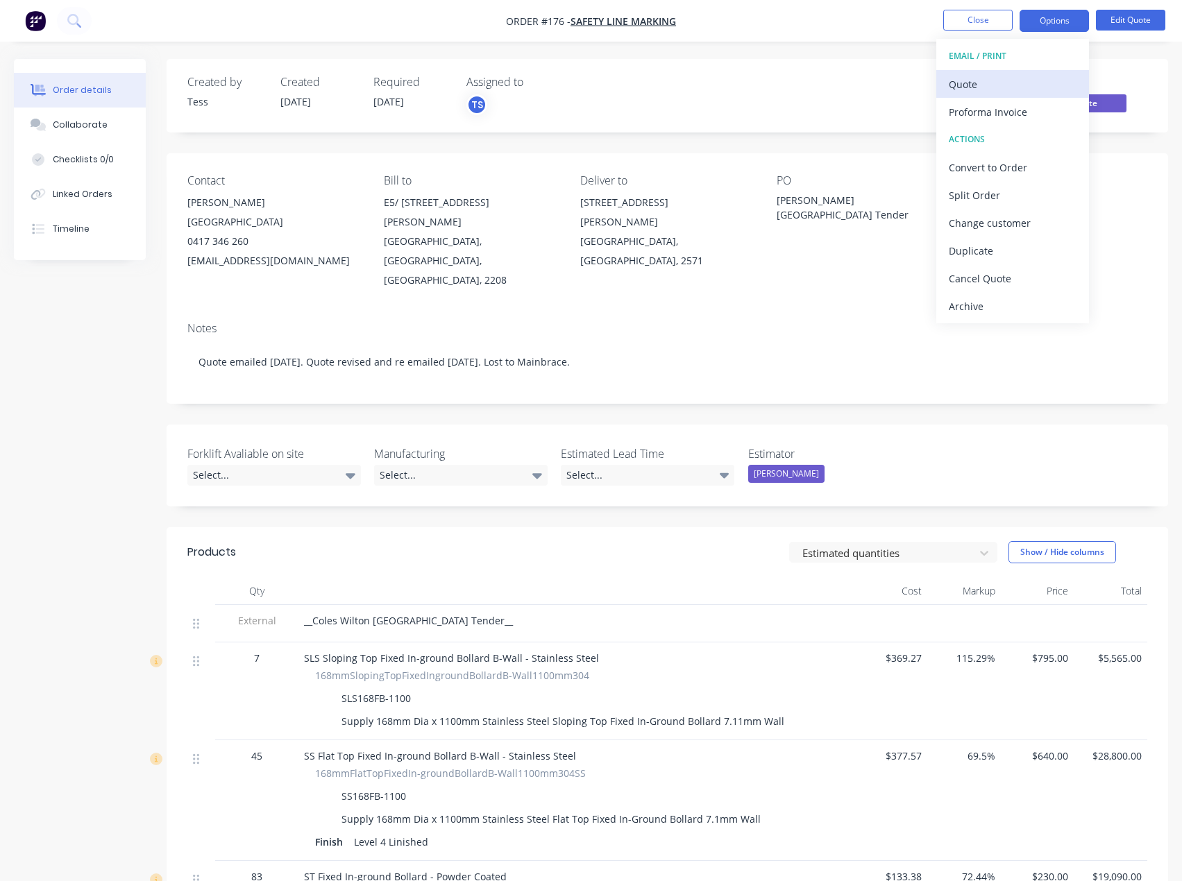
click at [971, 84] on div "Quote" at bounding box center [1013, 84] width 128 height 20
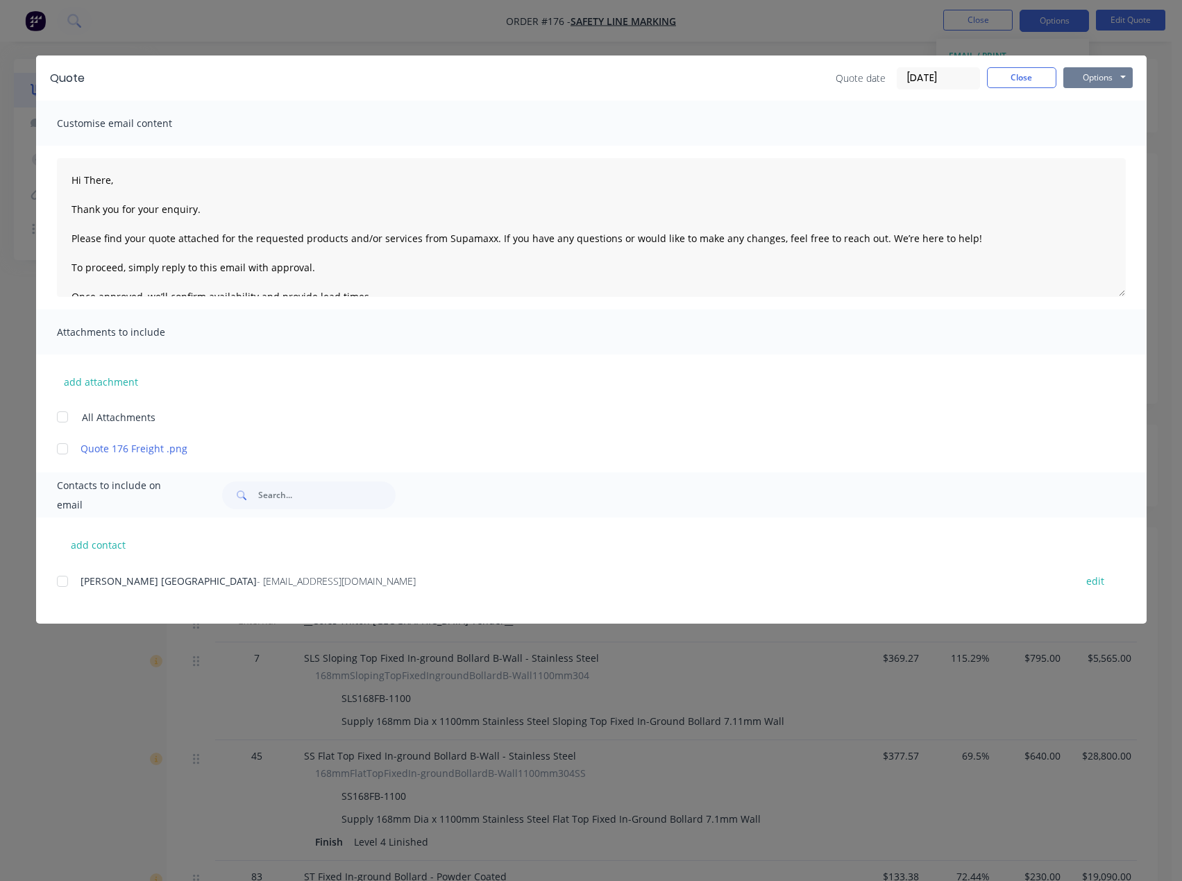
click at [1110, 72] on button "Options" at bounding box center [1097, 77] width 69 height 21
click at [1108, 105] on button "Preview" at bounding box center [1107, 102] width 89 height 23
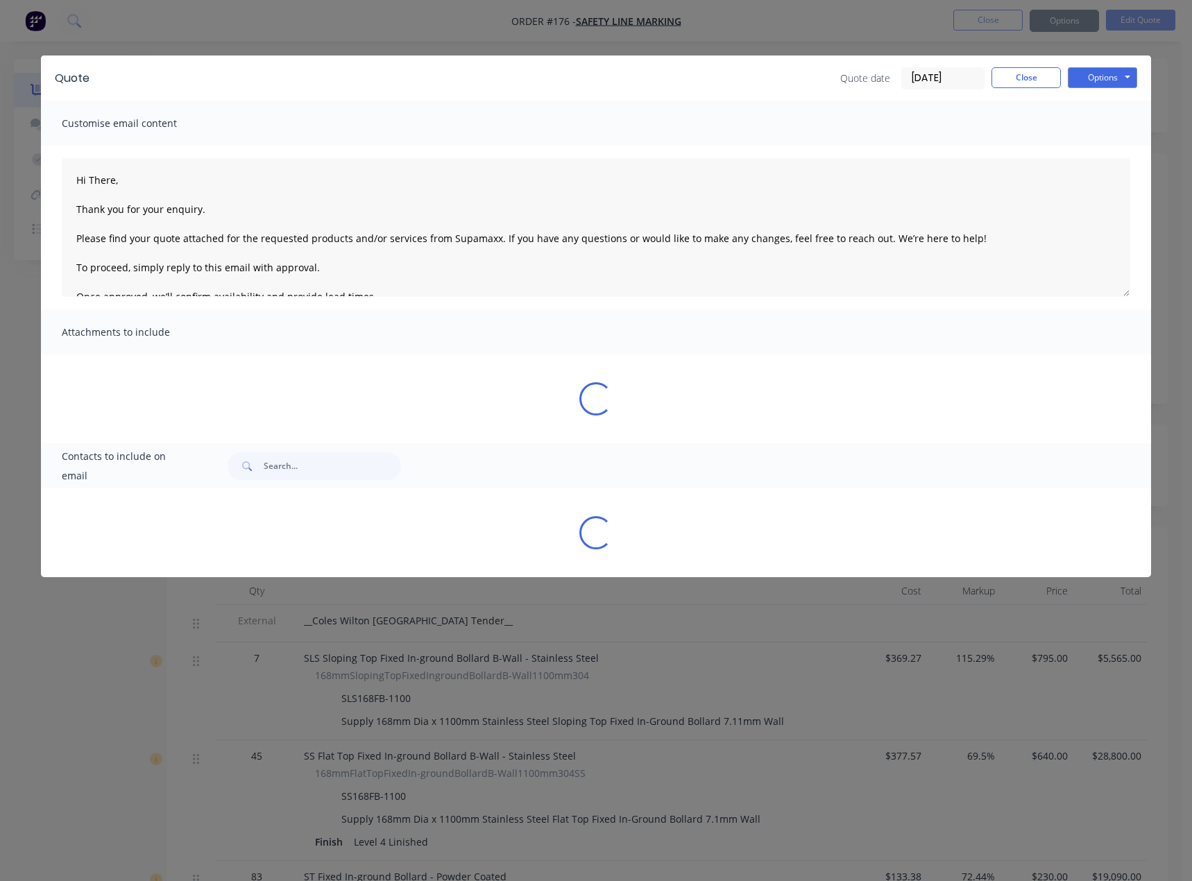
type textarea "Hi There, Thank you for your enquiry. Please find your quote attached for the r…"
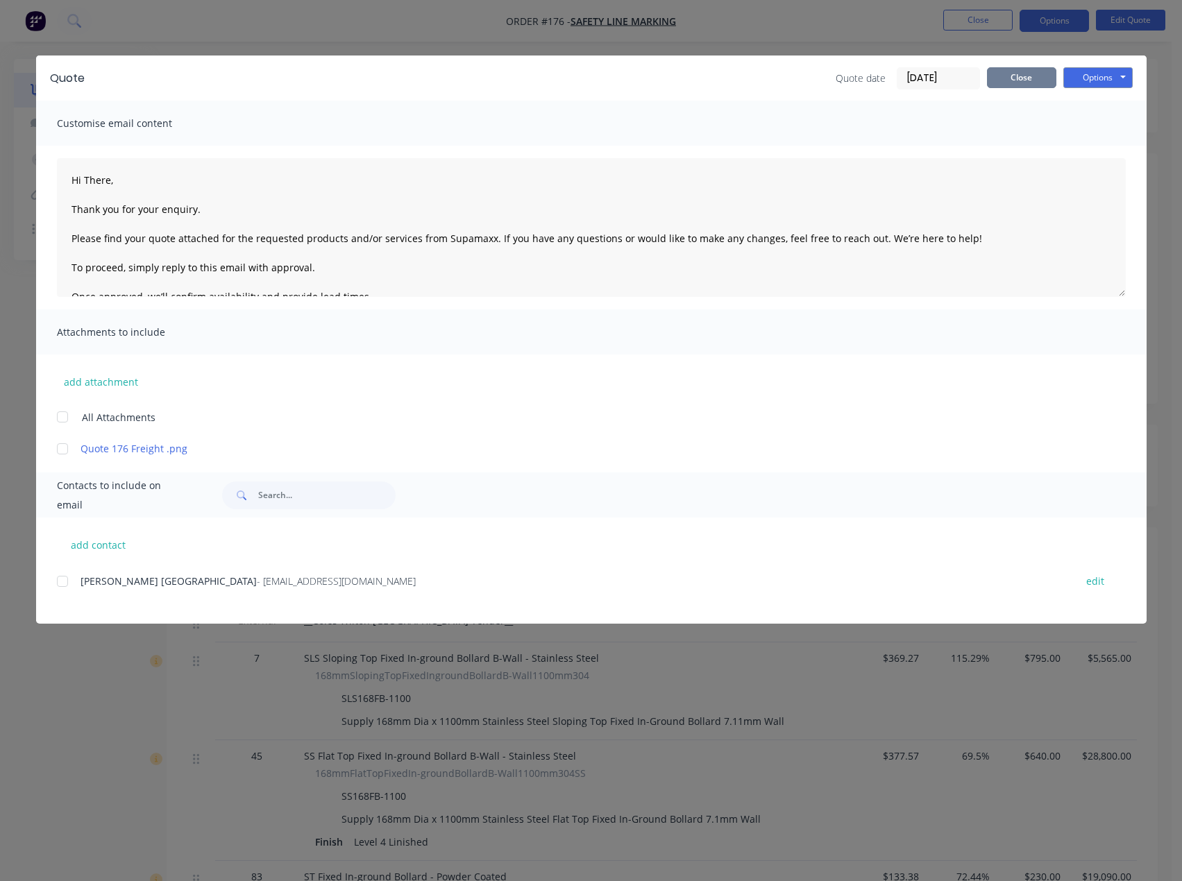
click at [1009, 74] on button "Close" at bounding box center [1021, 77] width 69 height 21
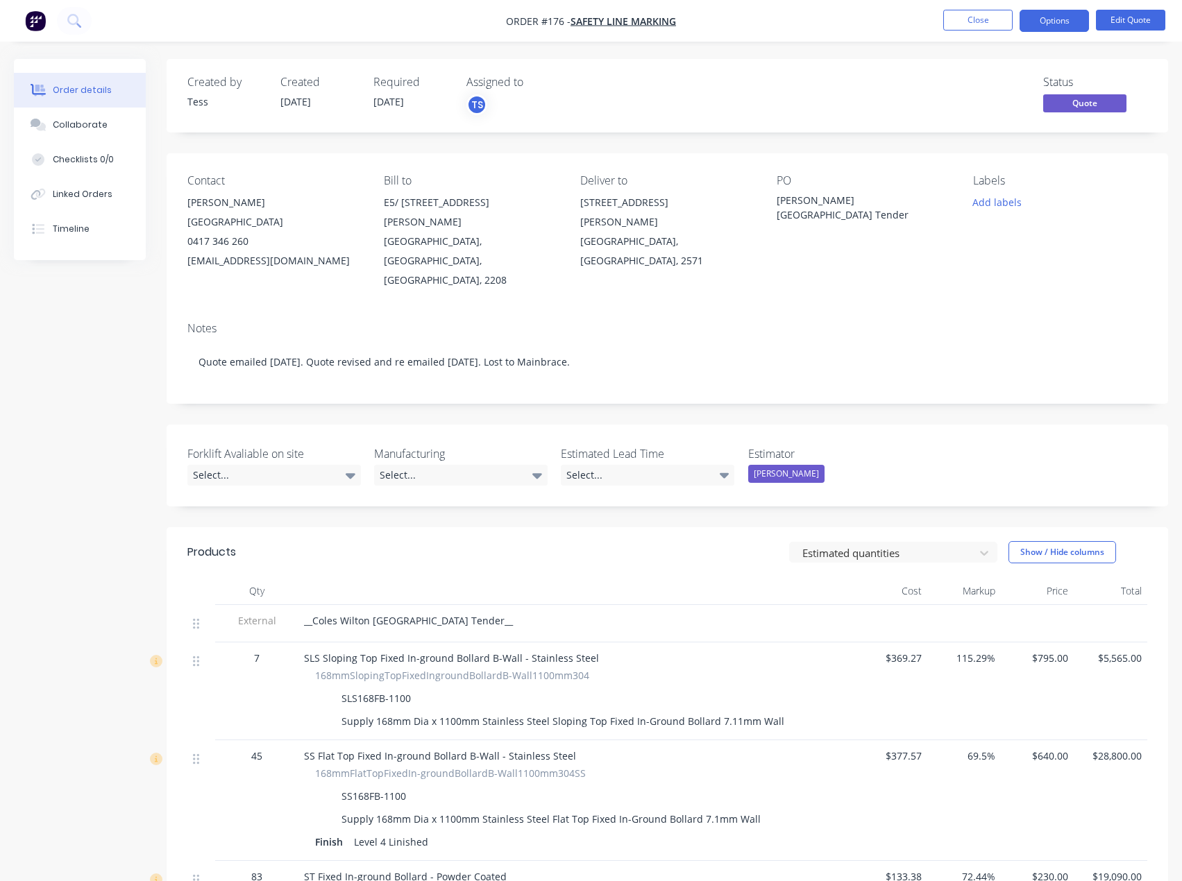
click at [976, 8] on nav "Order #176 - Safety Line Marking Close Options Edit Quote" at bounding box center [591, 21] width 1182 height 42
click at [976, 12] on button "Close" at bounding box center [977, 20] width 69 height 21
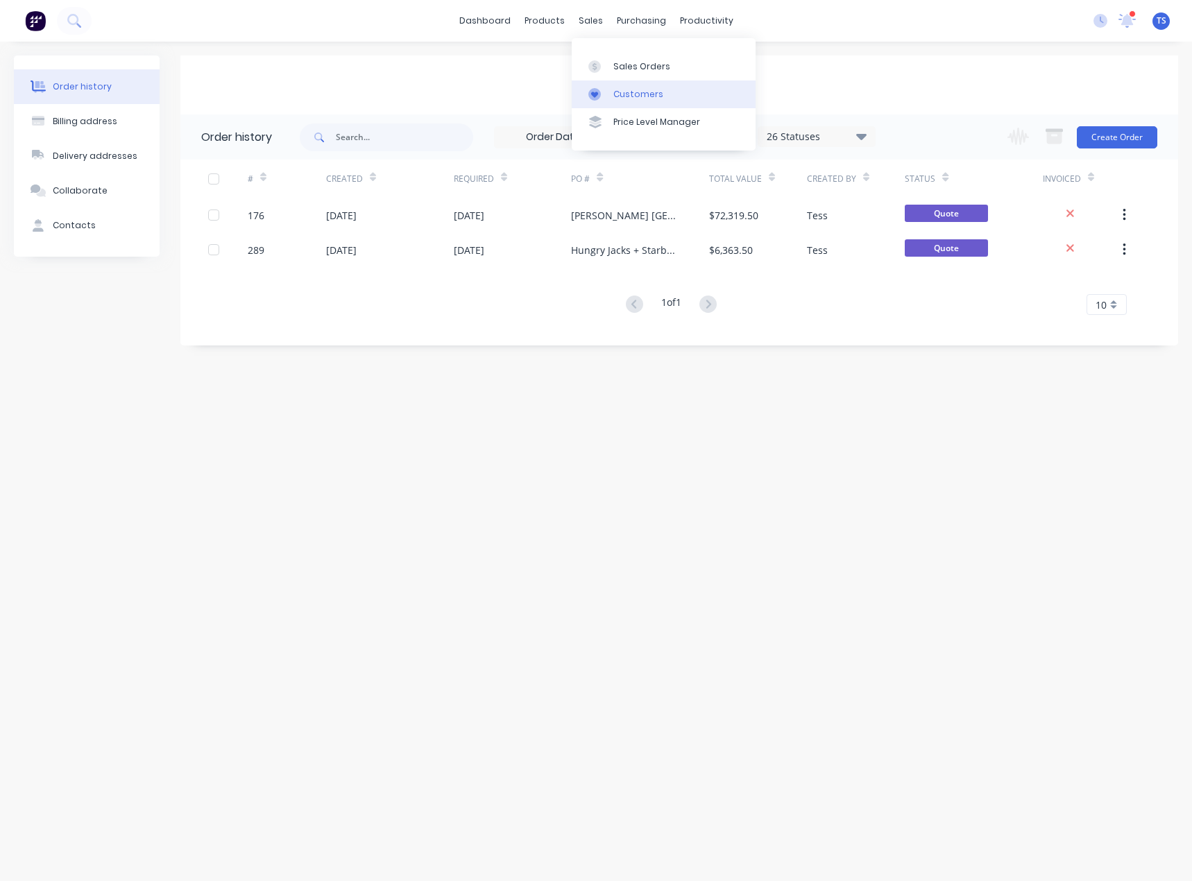
click at [629, 91] on div "Customers" at bounding box center [638, 94] width 50 height 12
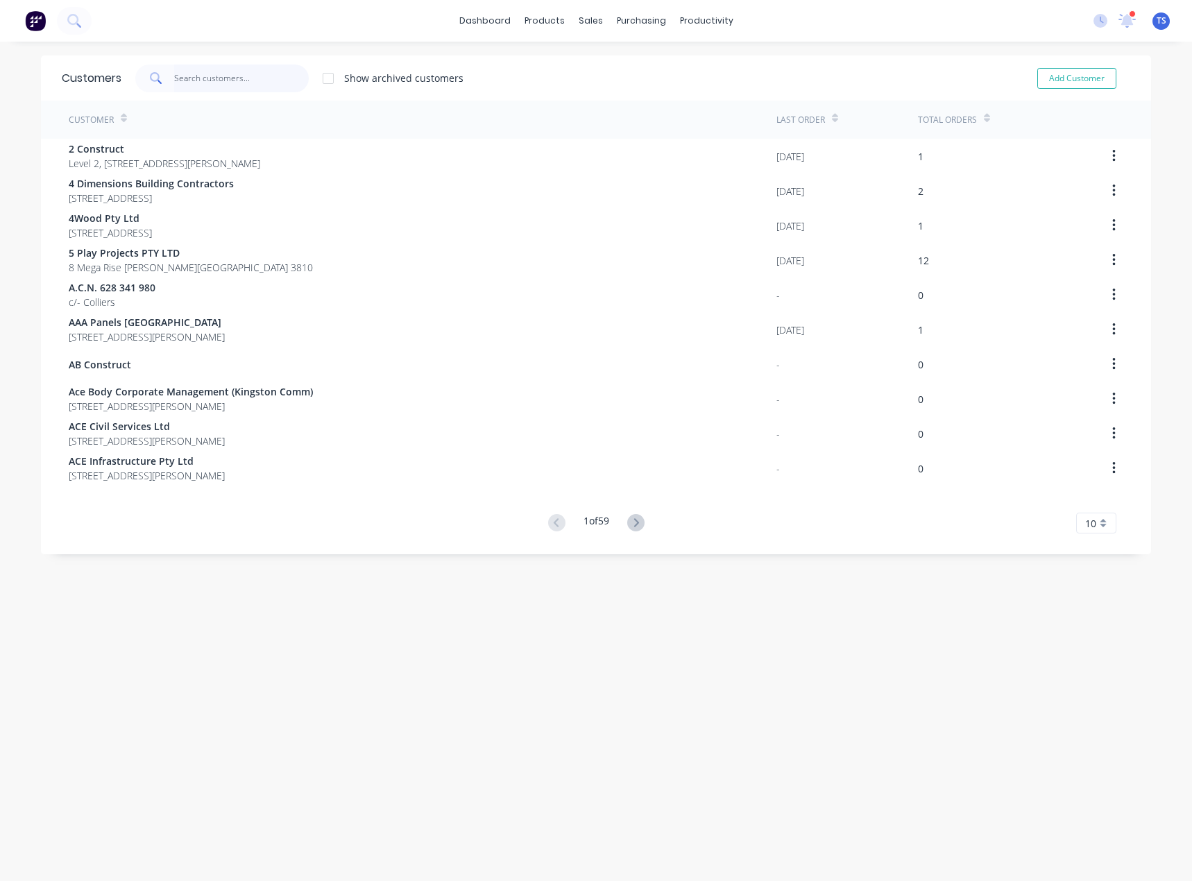
click at [255, 82] on input "text" at bounding box center [241, 79] width 135 height 28
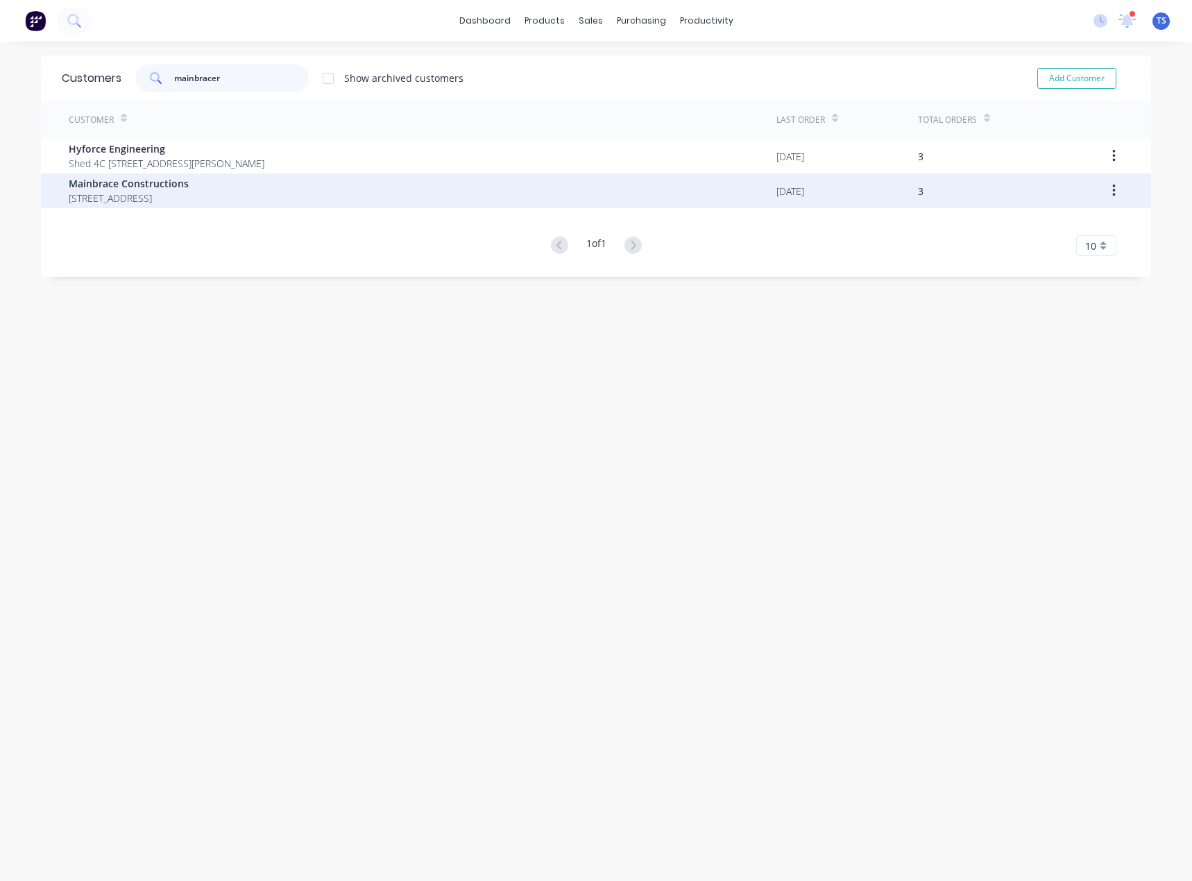
type input "mainbracer"
click at [181, 185] on span "Mainbrace Constructions" at bounding box center [129, 183] width 120 height 15
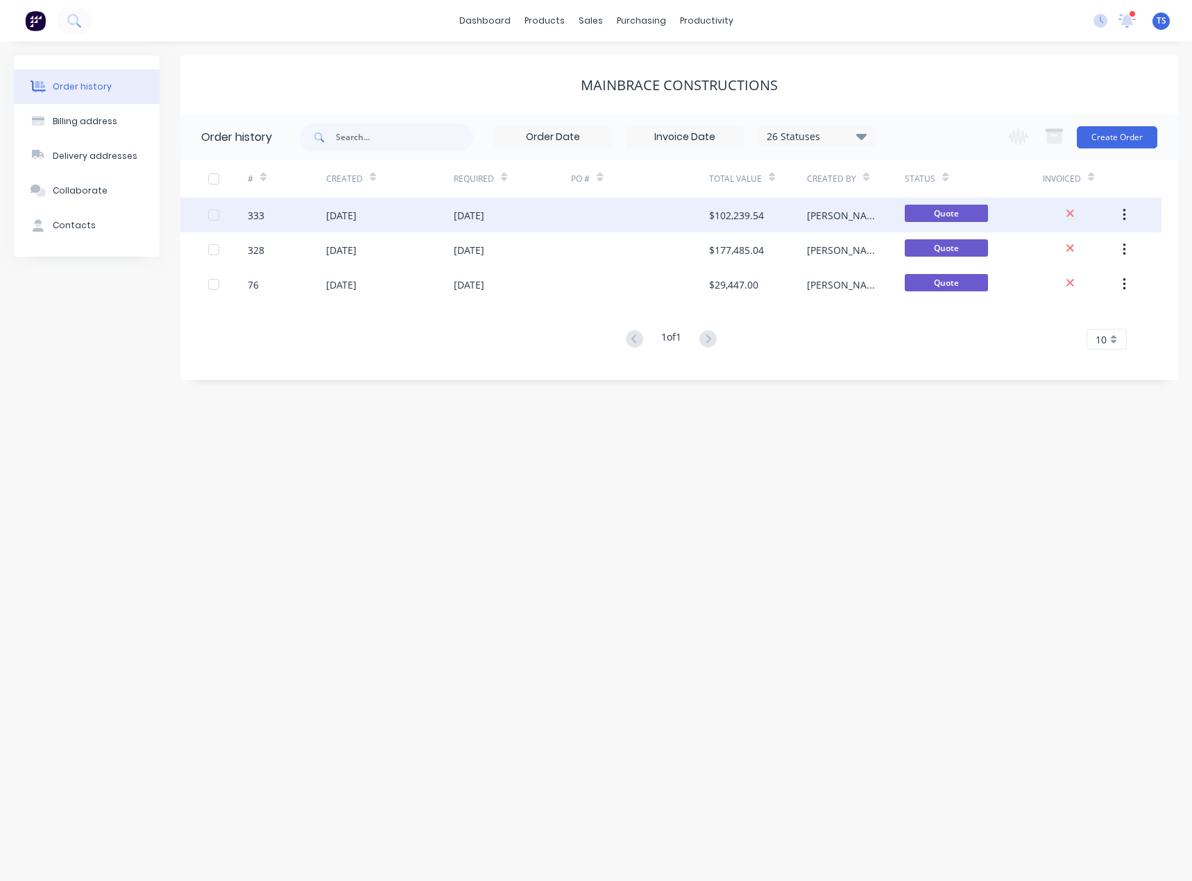
click at [470, 227] on div "[DATE]" at bounding box center [513, 215] width 118 height 35
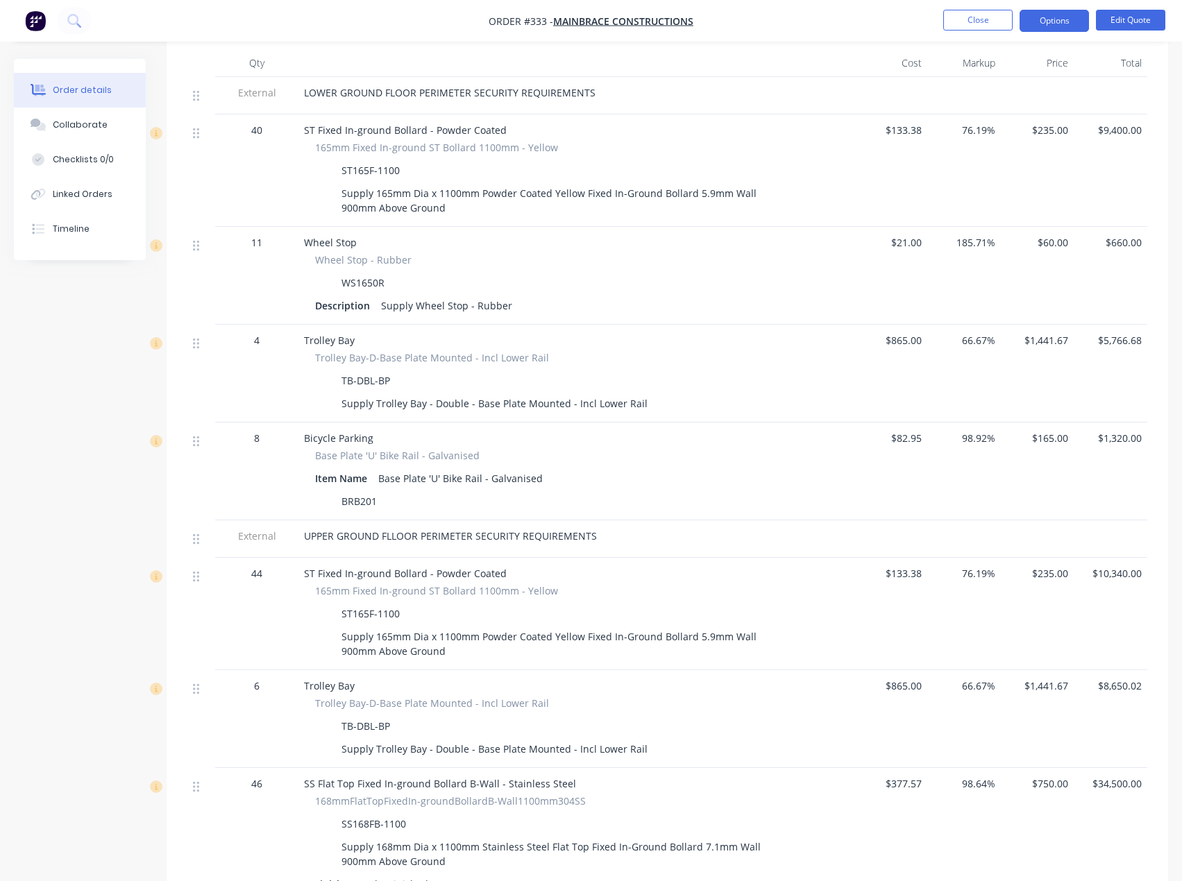
scroll to position [625, 0]
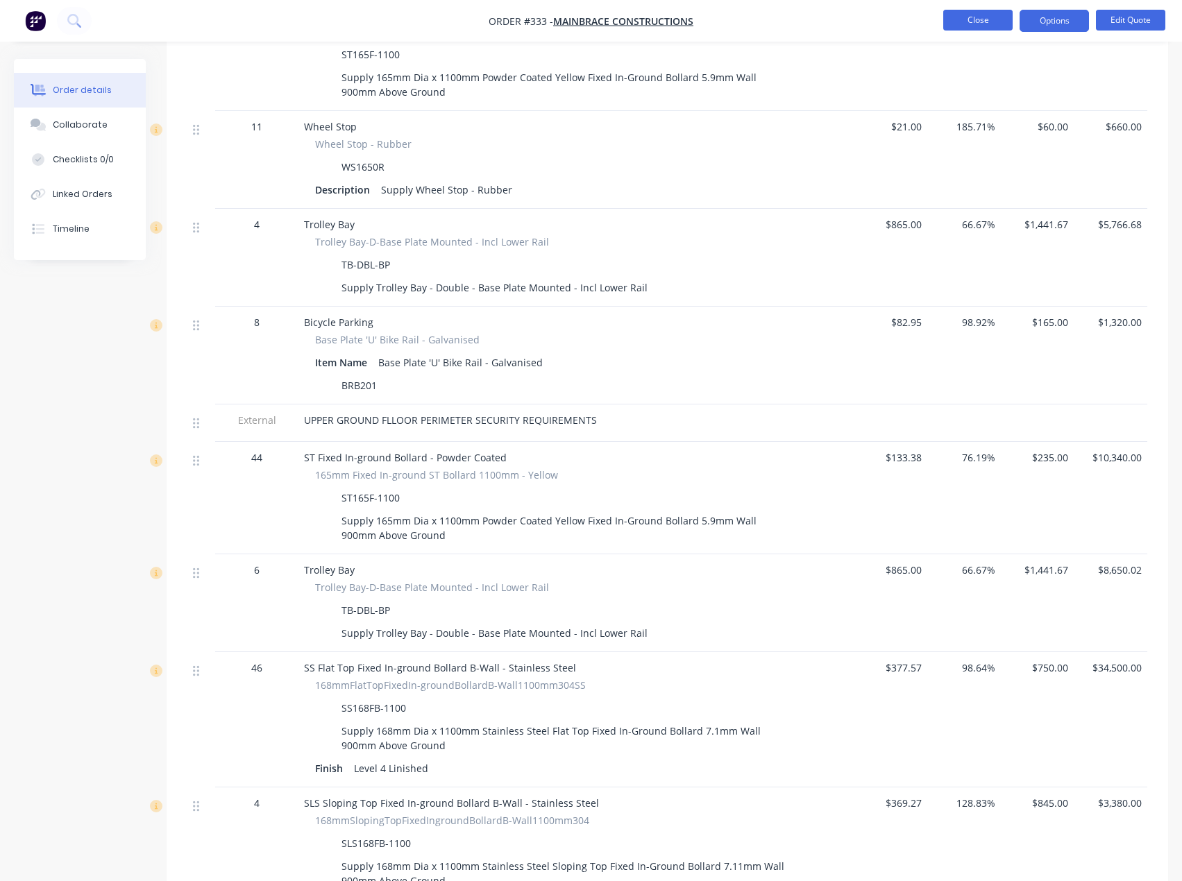
click at [989, 24] on button "Close" at bounding box center [977, 20] width 69 height 21
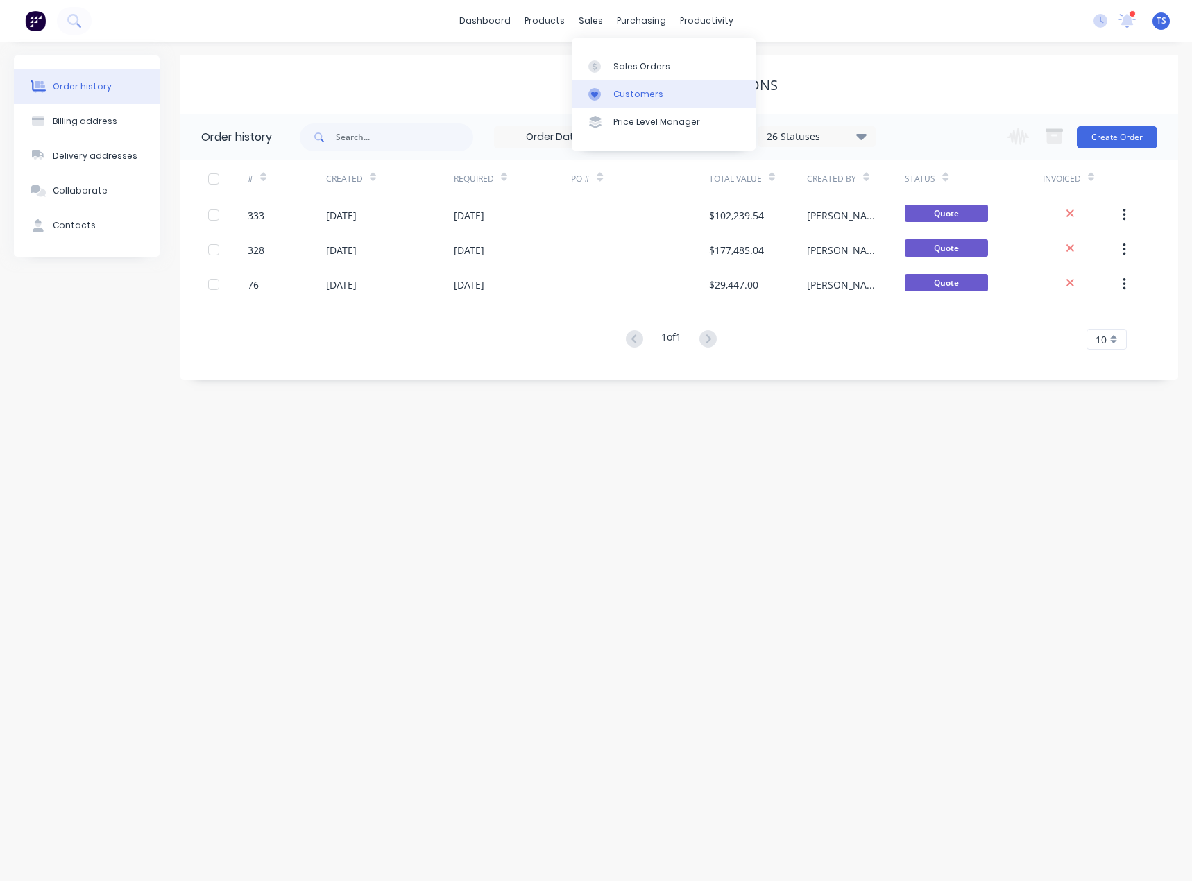
click at [619, 98] on div "Customers" at bounding box center [638, 94] width 50 height 12
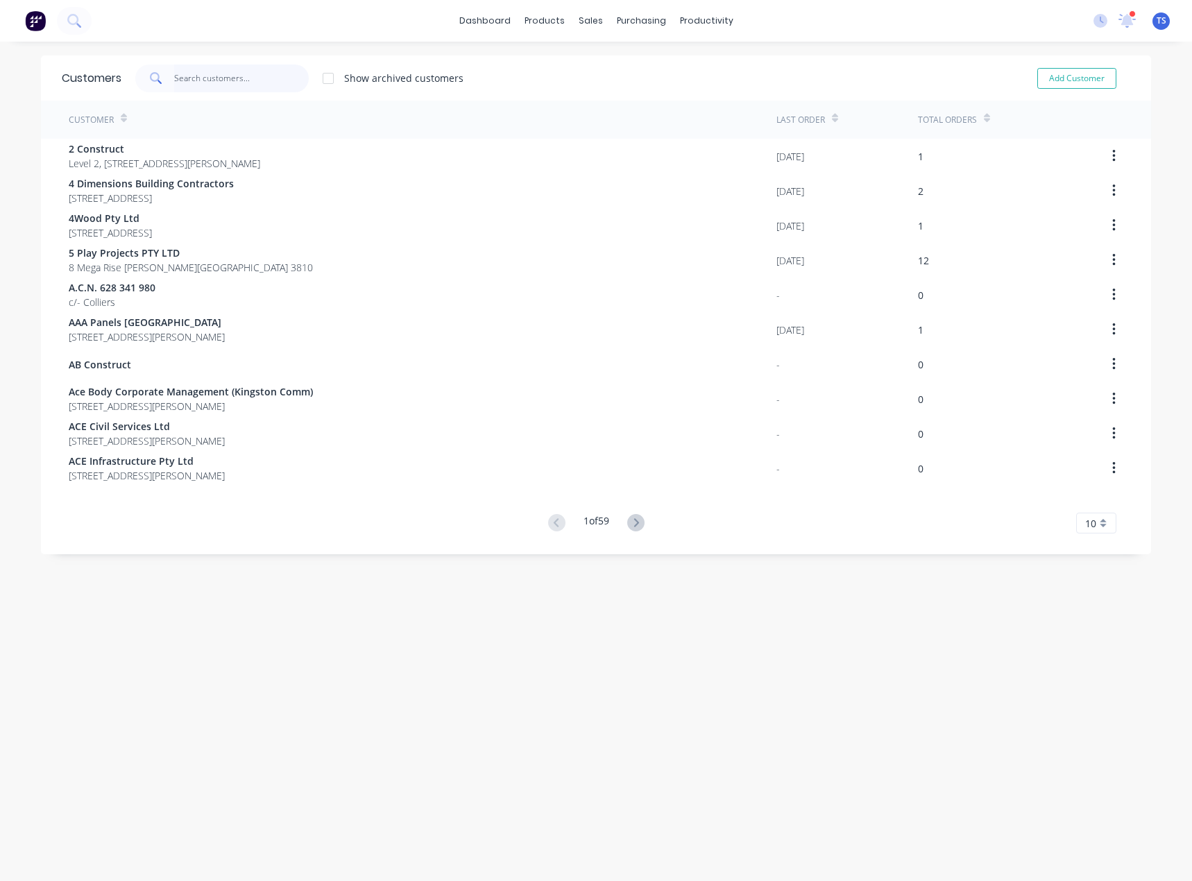
click at [232, 78] on input "text" at bounding box center [241, 79] width 135 height 28
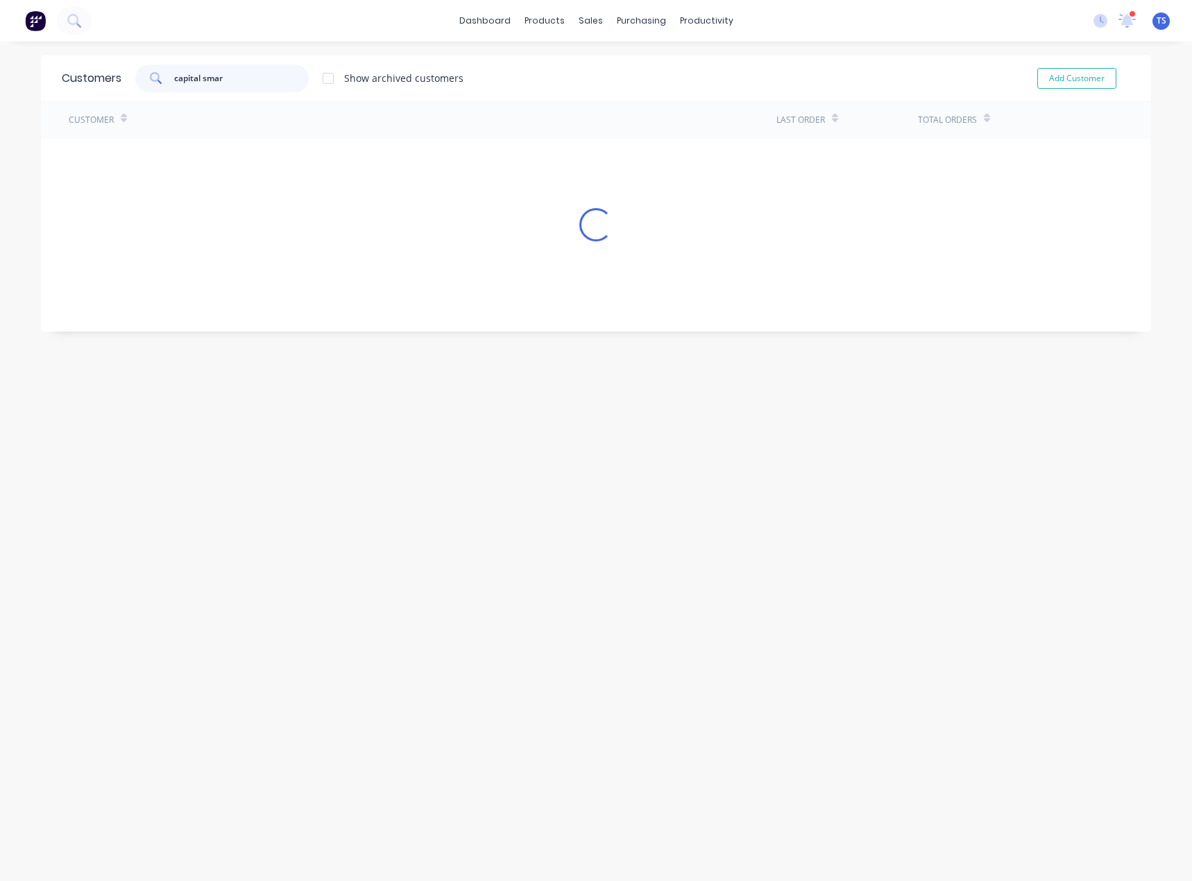
type input "capital smart"
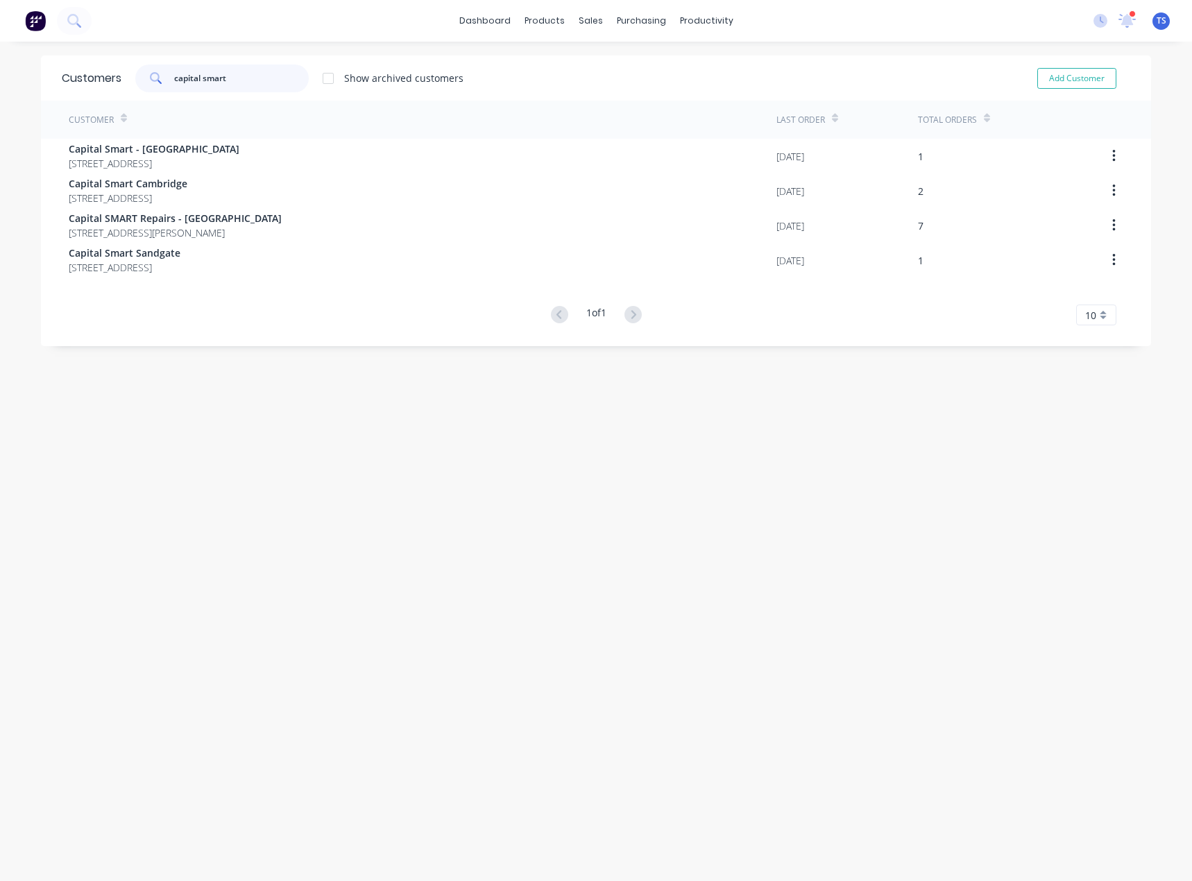
drag, startPoint x: 231, startPoint y: 77, endPoint x: 154, endPoint y: 77, distance: 77.0
click at [154, 77] on div "capital smart" at bounding box center [221, 79] width 173 height 28
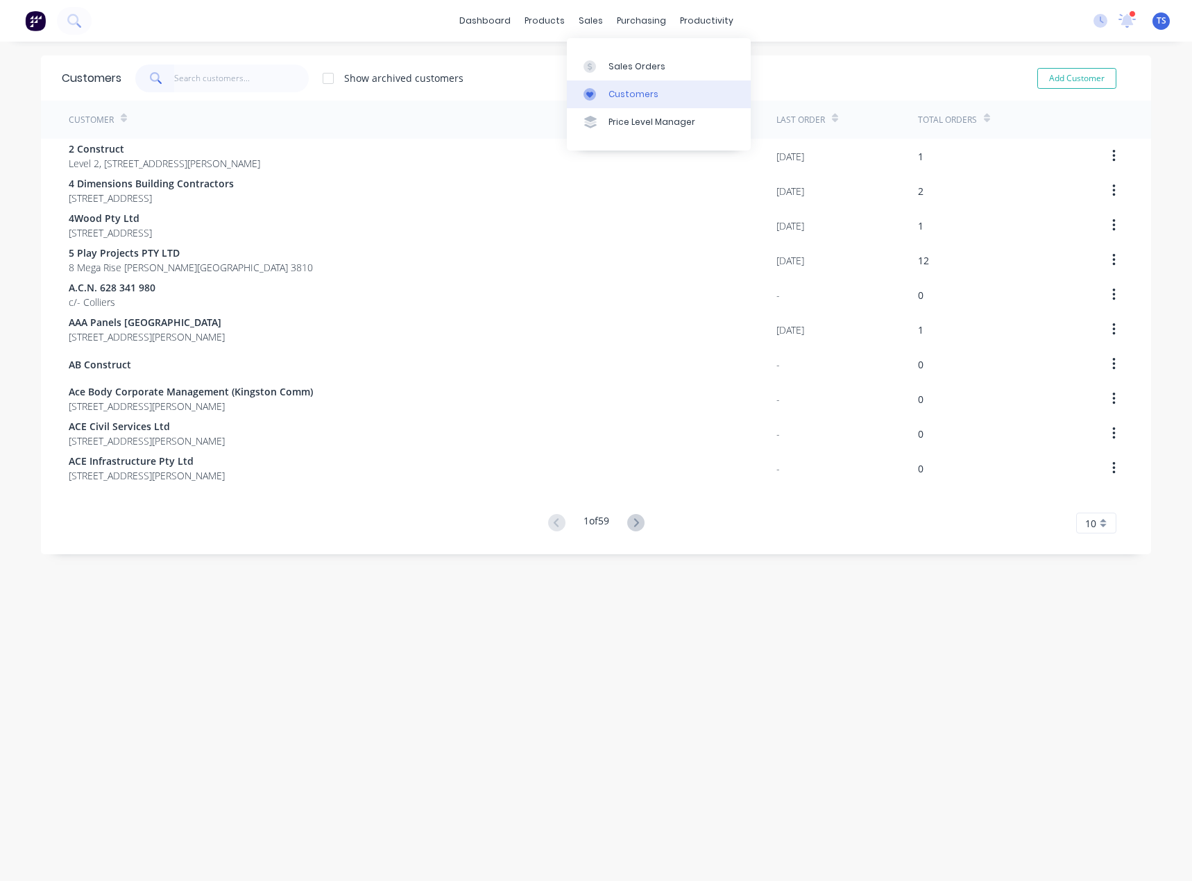
drag, startPoint x: 619, startPoint y: 94, endPoint x: 585, endPoint y: 84, distance: 35.6
click at [619, 94] on div "Customers" at bounding box center [634, 94] width 50 height 12
click at [176, 78] on input "text" at bounding box center [241, 79] width 135 height 28
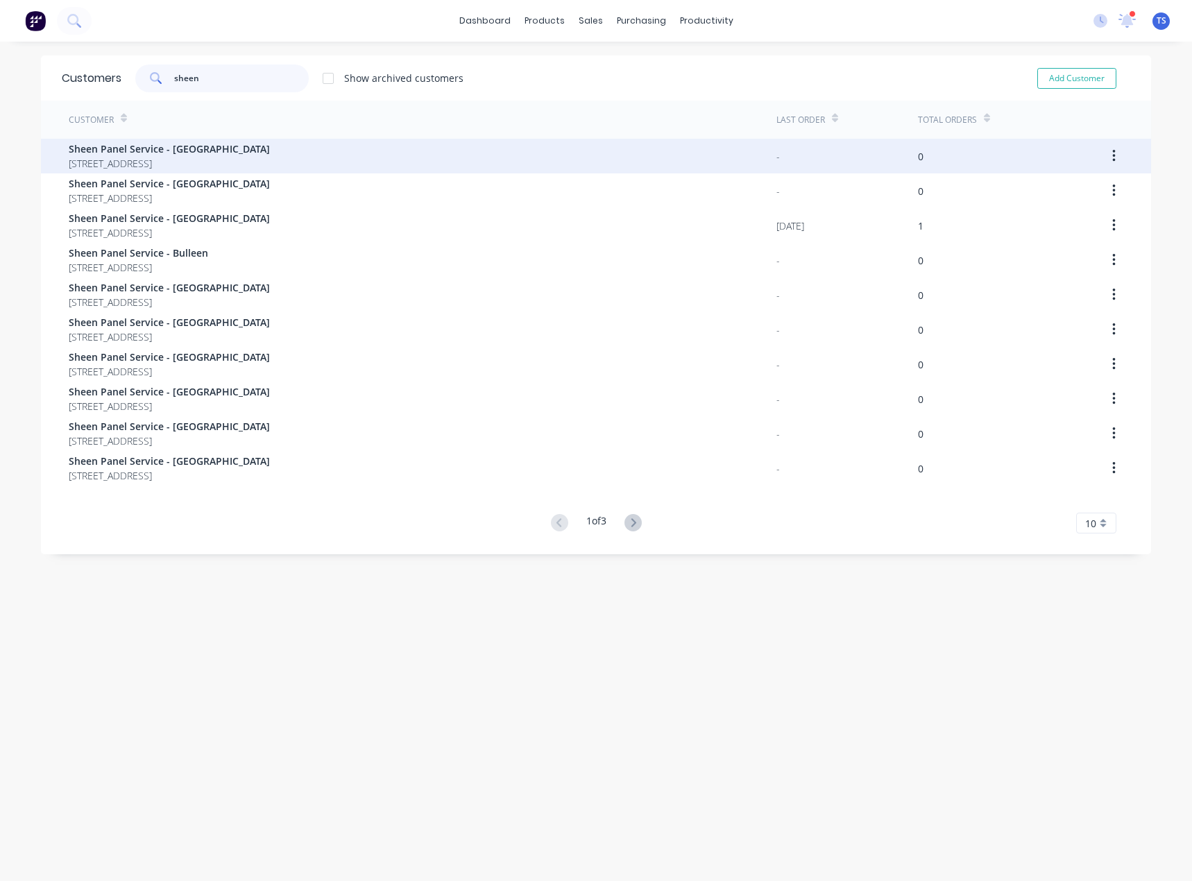
type input "sheen"
click at [181, 153] on span "Sheen Panel Service - [GEOGRAPHIC_DATA]" at bounding box center [169, 149] width 201 height 15
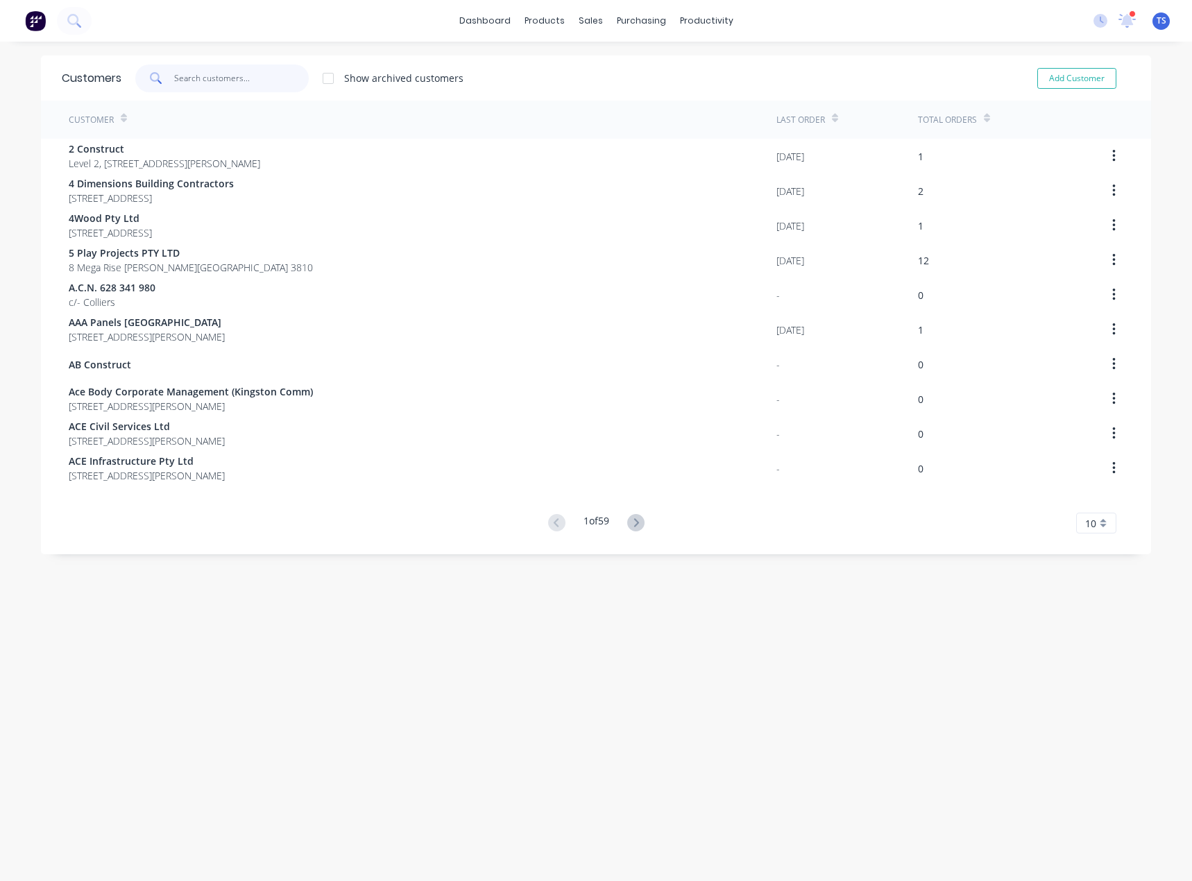
click at [225, 79] on input "text" at bounding box center [241, 79] width 135 height 28
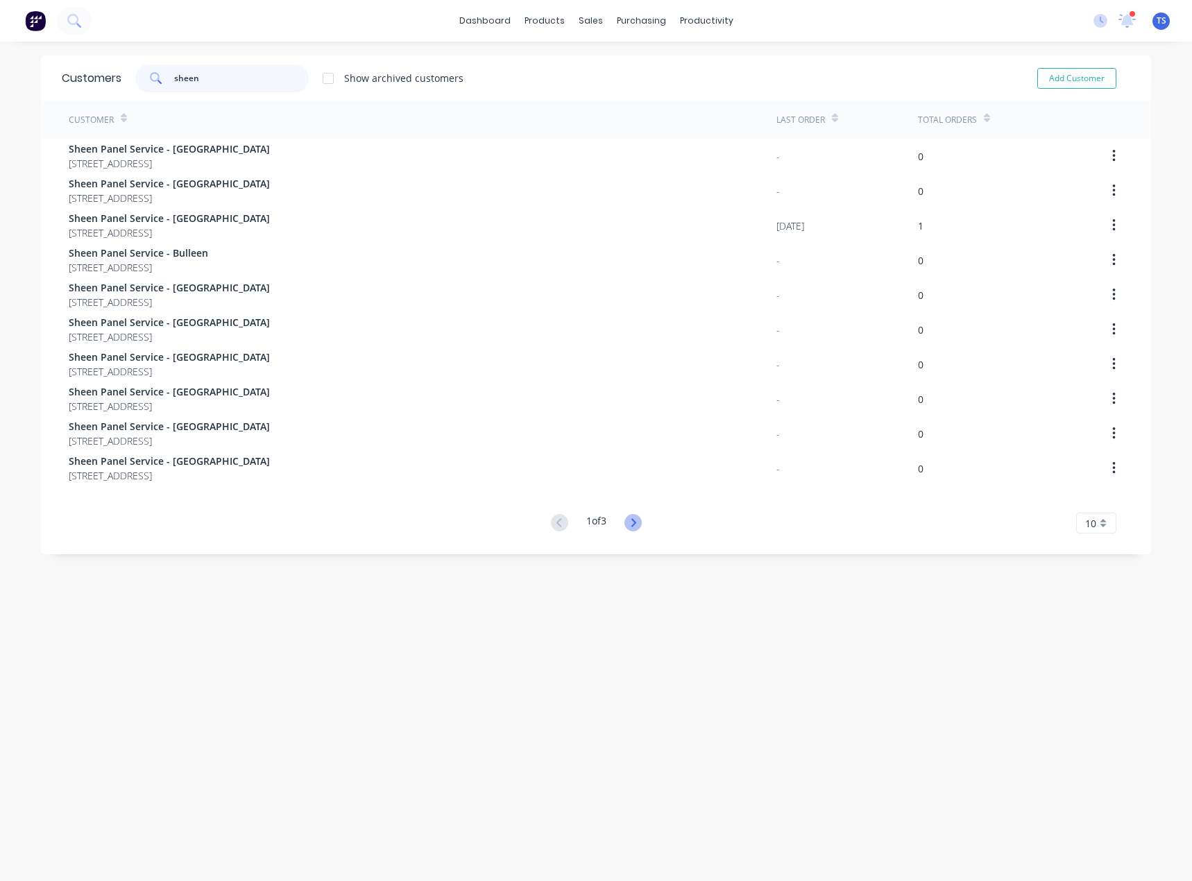
type input "sheen"
click at [633, 524] on icon at bounding box center [633, 522] width 17 height 17
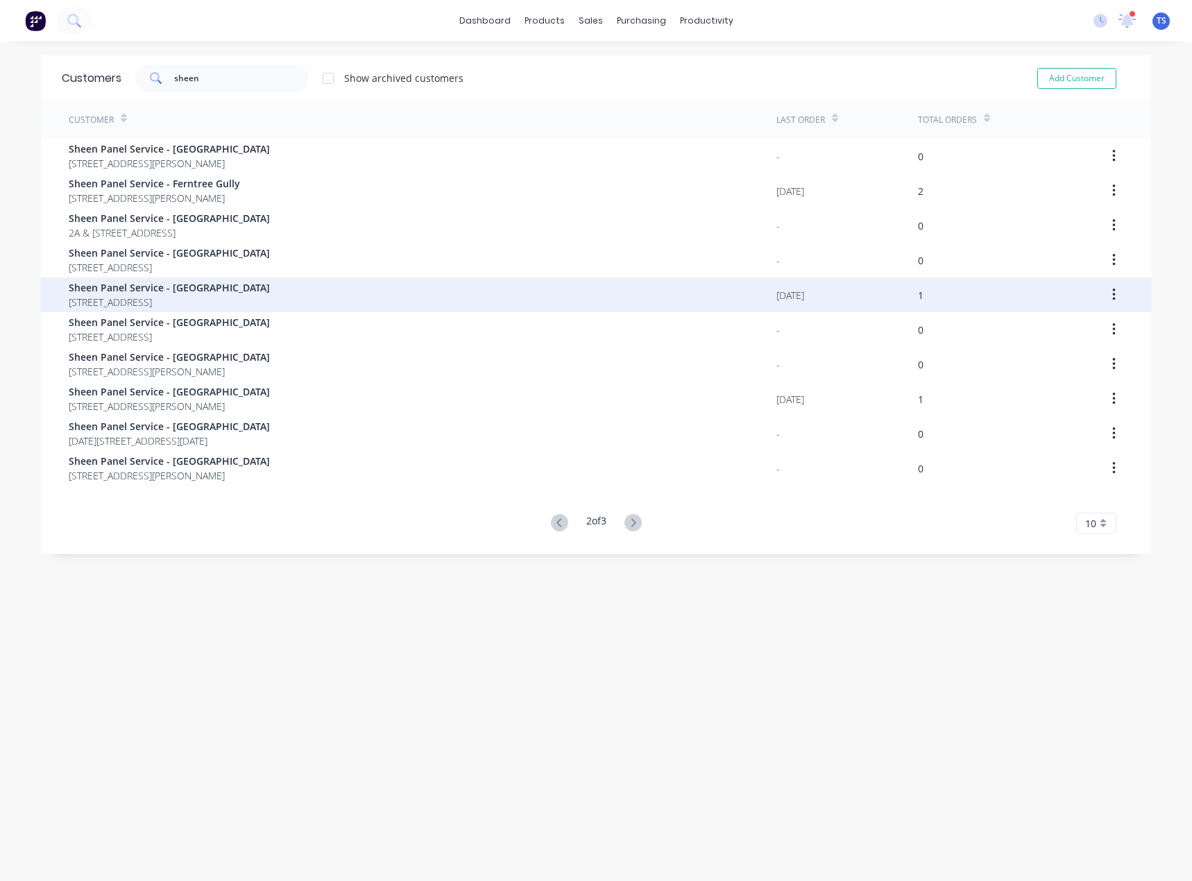
click at [143, 302] on span "[STREET_ADDRESS]" at bounding box center [169, 302] width 201 height 15
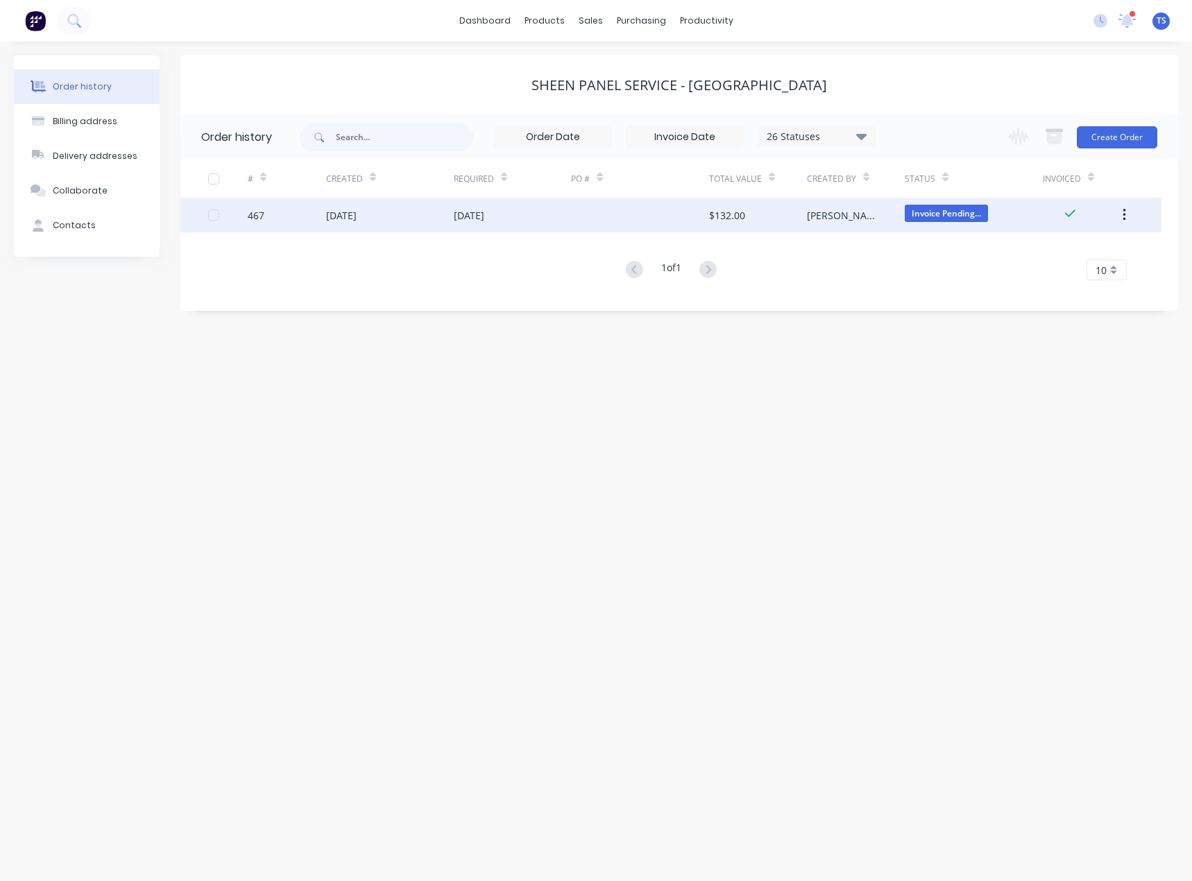
click at [418, 214] on div "[DATE]" at bounding box center [390, 215] width 128 height 35
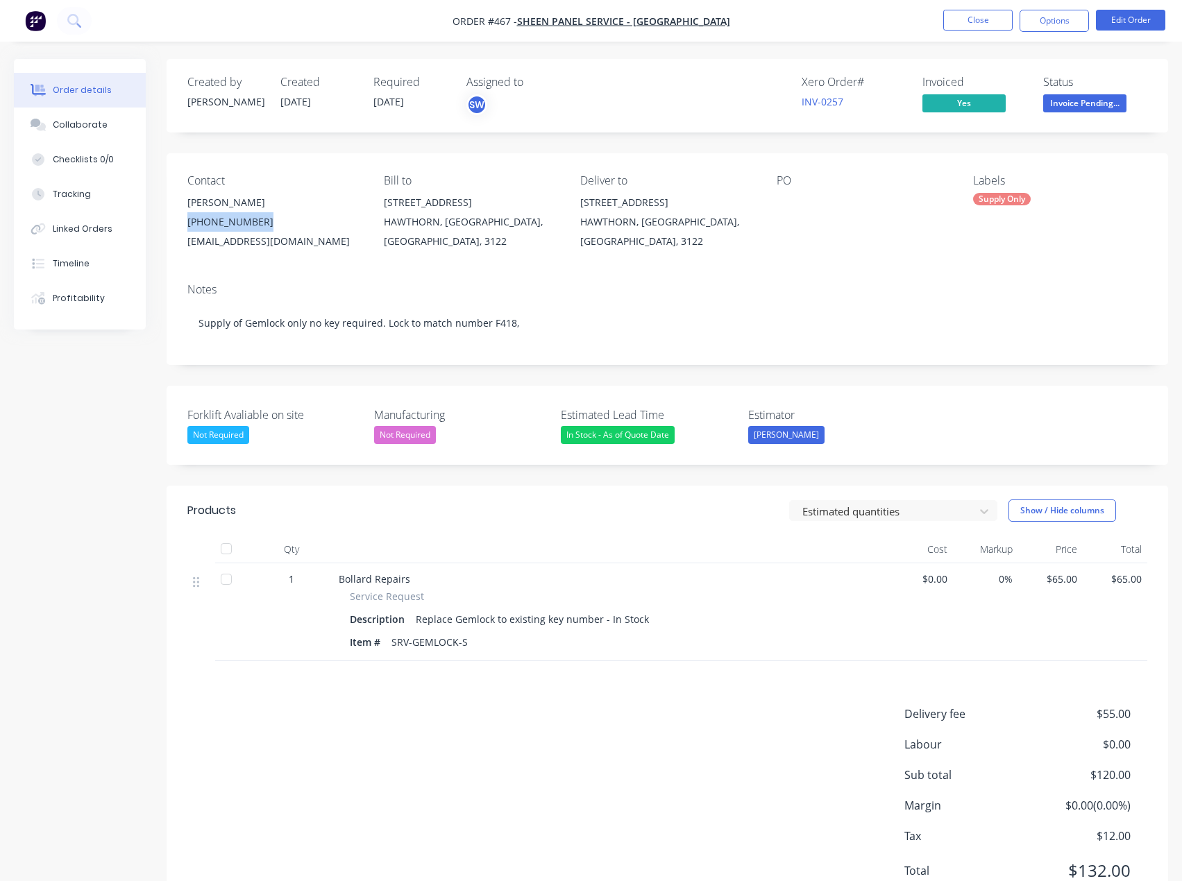
drag, startPoint x: 255, startPoint y: 220, endPoint x: 188, endPoint y: 221, distance: 67.3
click at [188, 221] on div "[PHONE_NUMBER]" at bounding box center [274, 221] width 174 height 19
copy div "[PHONE_NUMBER]"
copy div "[EMAIL_ADDRESS][DOMAIN_NAME]"
drag, startPoint x: 362, startPoint y: 243, endPoint x: 268, endPoint y: 226, distance: 95.3
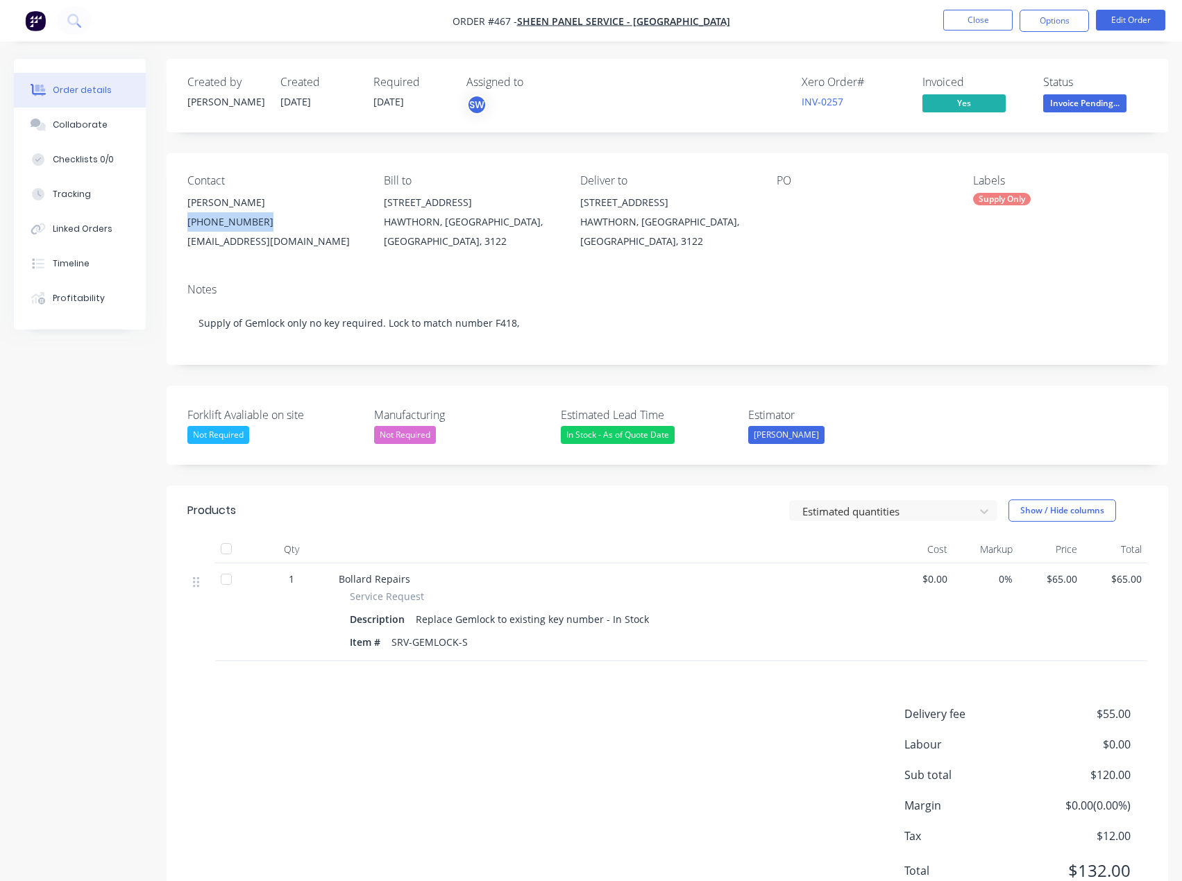
click at [186, 242] on div "Contact [PERSON_NAME] [PHONE_NUMBER] [EMAIL_ADDRESS][DOMAIN_NAME] Bill to [STRE…" at bounding box center [667, 212] width 1001 height 119
drag, startPoint x: 472, startPoint y: 19, endPoint x: 533, endPoint y: 25, distance: 61.3
click at [533, 25] on nav "Order #467 - Sheen Panel Service - Hawthorn Close Options Edit Order" at bounding box center [591, 21] width 1182 height 42
copy span "Order #467"
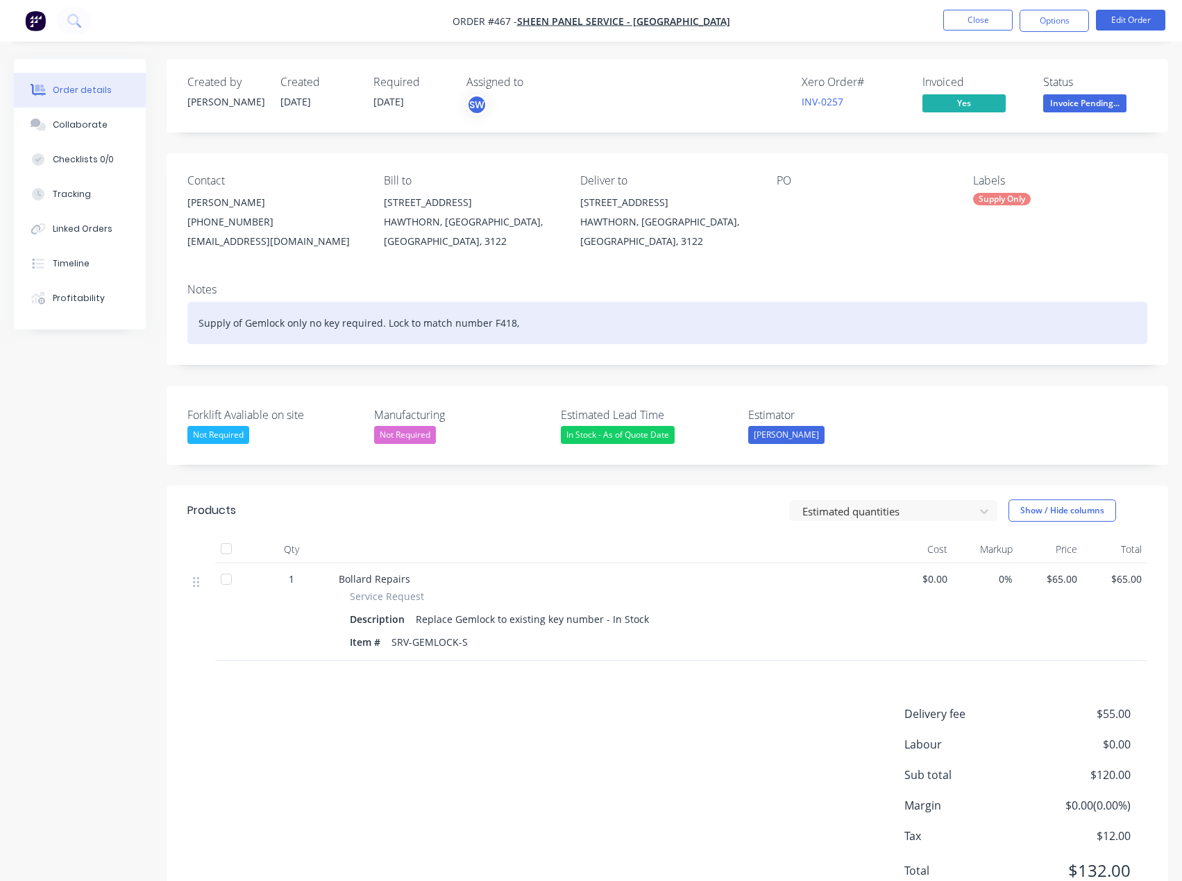
click at [522, 323] on div "Supply of Gemlock only no key required. Lock to match number F418," at bounding box center [667, 323] width 960 height 42
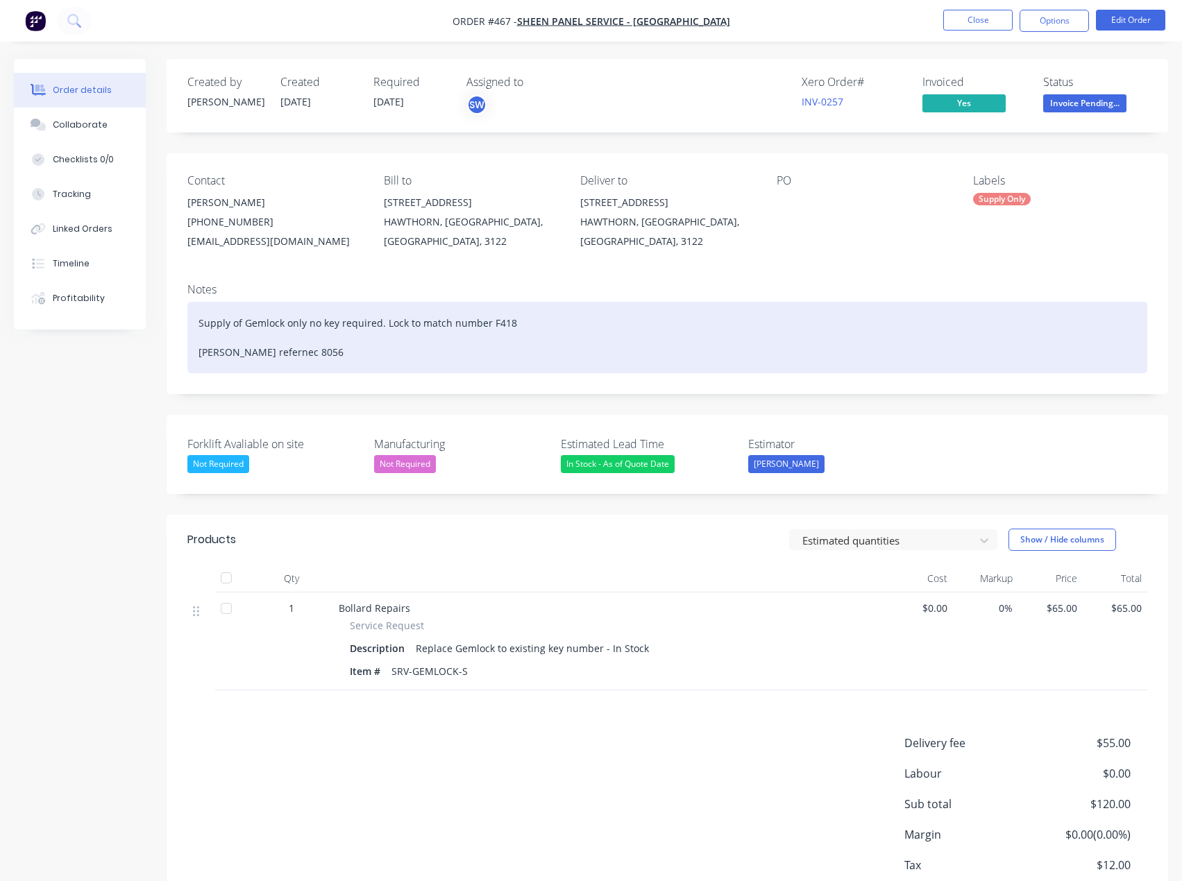
click at [285, 355] on div "Supply of Gemlock only no key required. Lock to match number F418 Jet Coruire r…" at bounding box center [667, 337] width 960 height 71
click at [287, 350] on div "Supply of Gemlock only no key required. Lock to match number F418 Jet Coruire r…" at bounding box center [667, 337] width 960 height 71
click at [253, 352] on div "Supply of Gemlock only no key required. Lock to match number F418 [PERSON_NAME]…" at bounding box center [667, 337] width 960 height 71
click at [294, 353] on div "Supply of Gemlock only no key required. Lock to match number F418 Jet Coruire R…" at bounding box center [667, 337] width 960 height 71
click at [287, 355] on div "Supply of Gemlock only no key required. Lock to match number F418 Jet Coruire R…" at bounding box center [667, 337] width 960 height 71
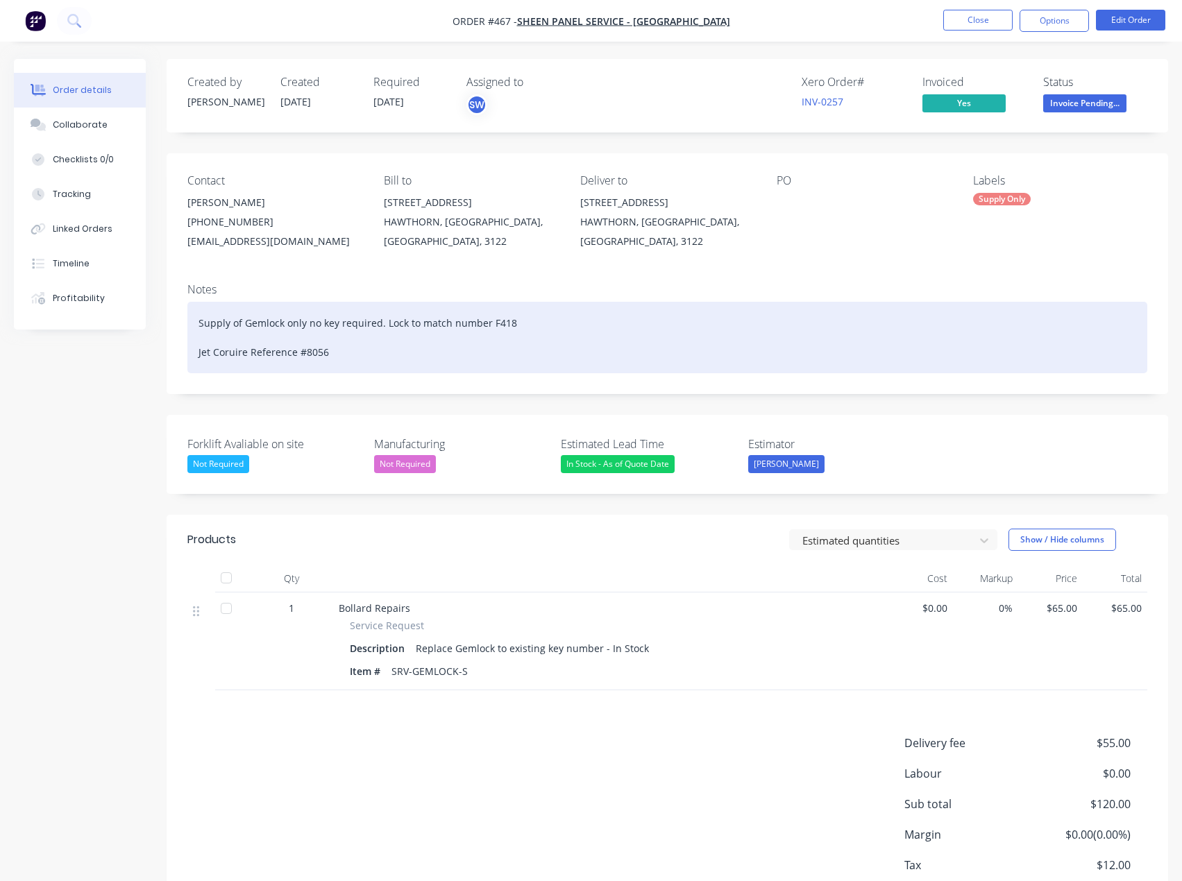
click at [353, 354] on div "Supply of Gemlock only no key required. Lock to match number F418 Jet Coruire R…" at bounding box center [667, 337] width 960 height 71
click at [246, 355] on div "Supply of Gemlock only no key required. Lock to match number F418 Jet Coruire R…" at bounding box center [667, 337] width 960 height 71
click at [251, 350] on div "Supply of Gemlock only no key required. Lock to match number F418 Jet courier R…" at bounding box center [667, 337] width 960 height 71
click at [201, 355] on div "Supply of Gemlock only no key required. Lock to match number F418 Jet courier r…" at bounding box center [667, 337] width 960 height 71
click at [199, 356] on div "Supply of Gemlock only no key required. Lock to match number F418 Jet courier r…" at bounding box center [667, 337] width 960 height 71
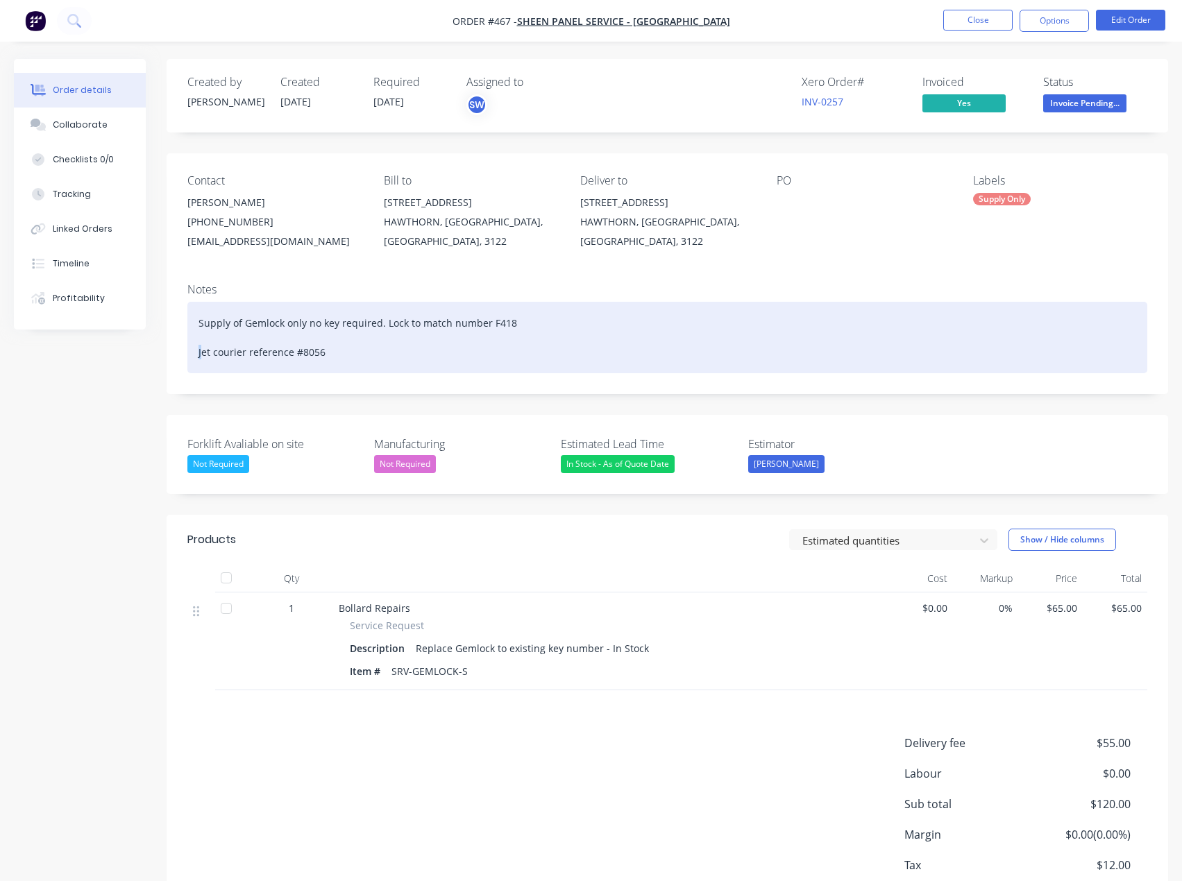
click at [198, 354] on div "Supply of Gemlock only no key required. Lock to match number F418 Jet courier r…" at bounding box center [667, 337] width 960 height 71
click at [198, 355] on div "Supply of Gemlock only no key required. Lock to match number F418 Jet courier r…" at bounding box center [667, 337] width 960 height 71
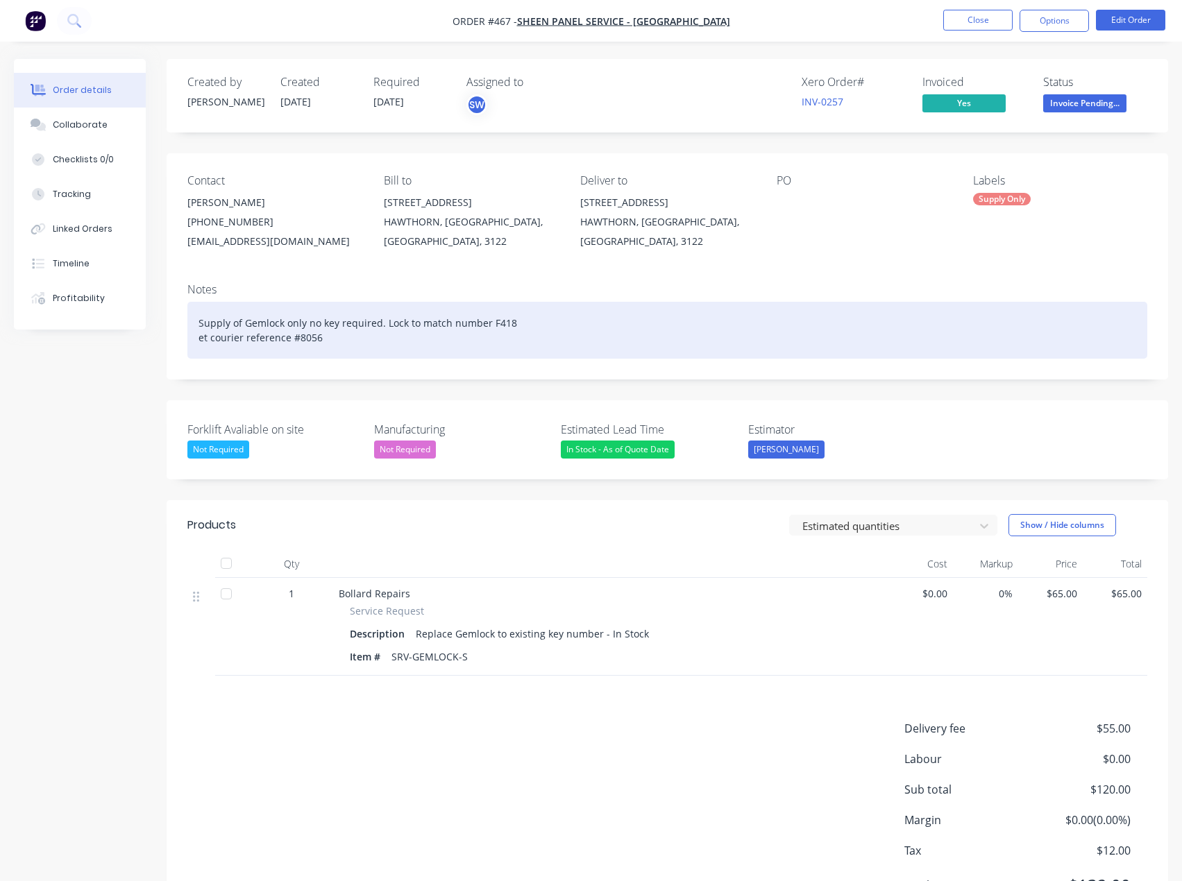
click at [198, 341] on div "Supply of Gemlock only no key required. Lock to match number F418 et courier re…" at bounding box center [667, 330] width 960 height 57
click at [347, 337] on div "Supply of Gemlock only no key required. Lock to match number F418 Jet courier r…" at bounding box center [667, 330] width 960 height 57
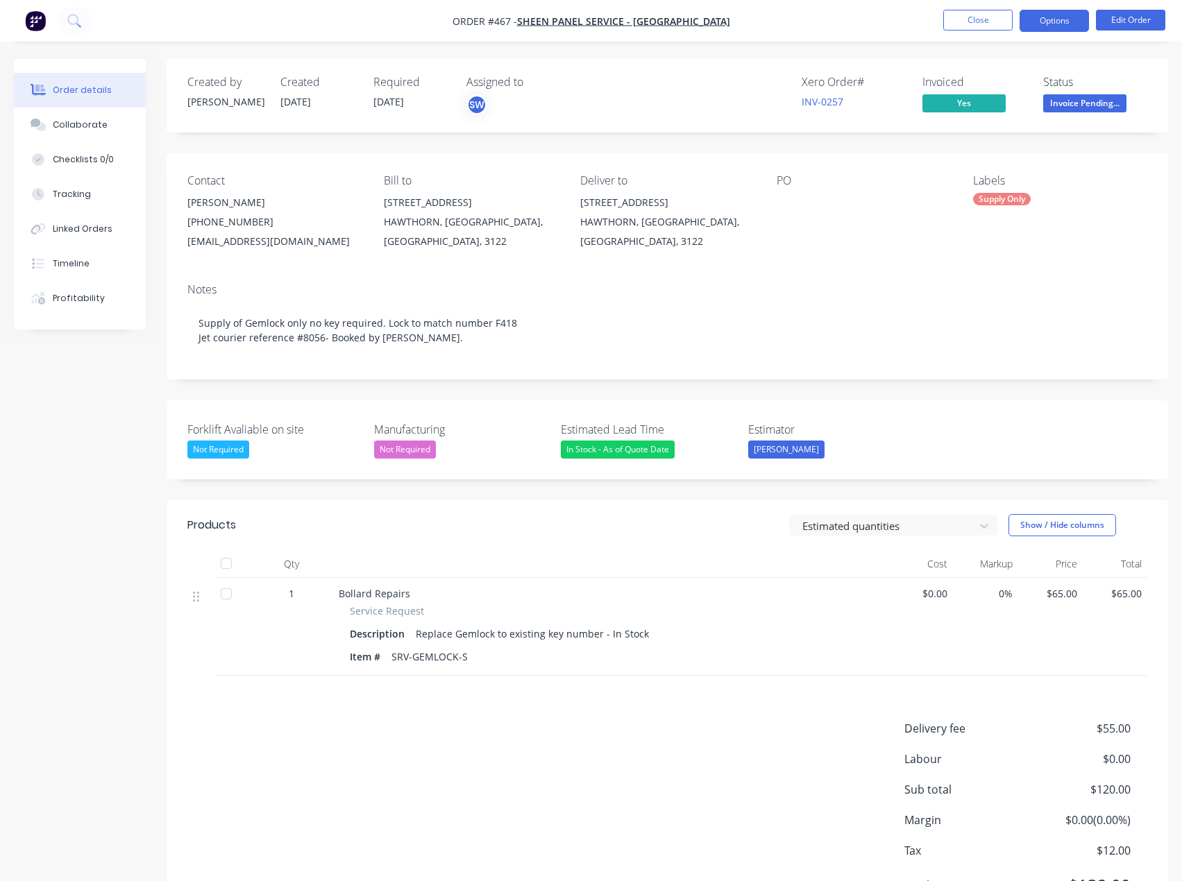
click at [1062, 26] on button "Options" at bounding box center [1053, 21] width 69 height 22
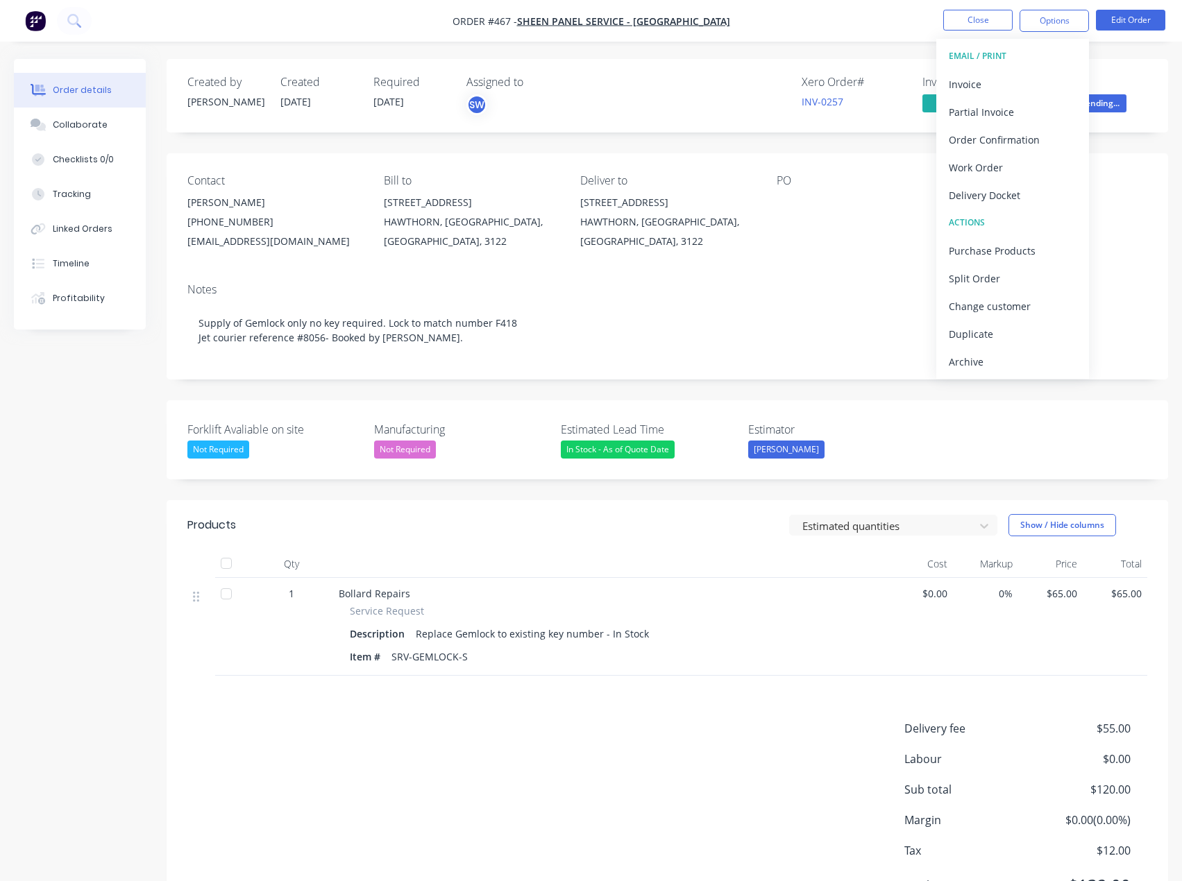
click at [989, 192] on div "Delivery Docket" at bounding box center [1013, 195] width 128 height 20
click at [987, 143] on div "Without pricing" at bounding box center [1013, 140] width 128 height 20
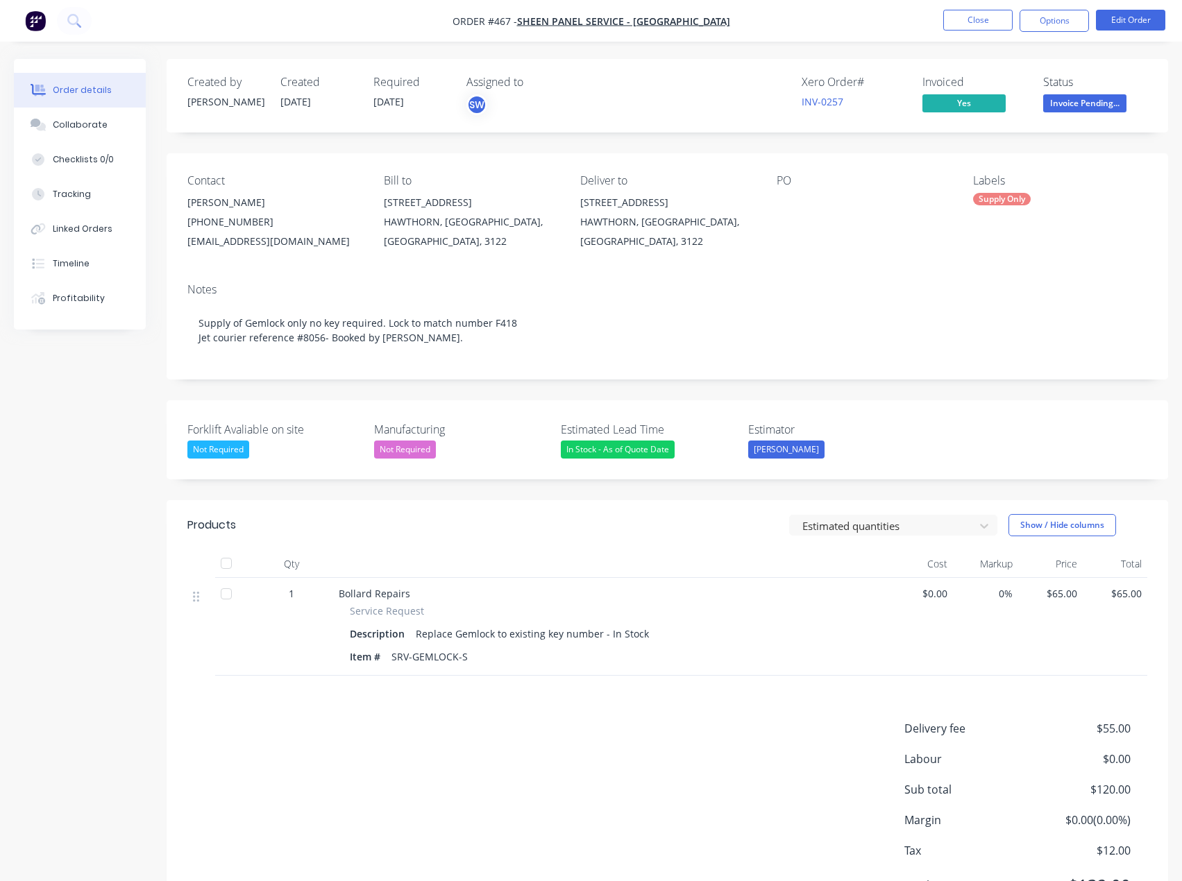
click at [874, 44] on div "Order details Collaborate Checklists 0/0 Tracking Linked Orders Timeline Profit…" at bounding box center [591, 476] width 1182 height 953
click at [1069, 103] on span "Invoice Pending..." at bounding box center [1084, 102] width 83 height 17
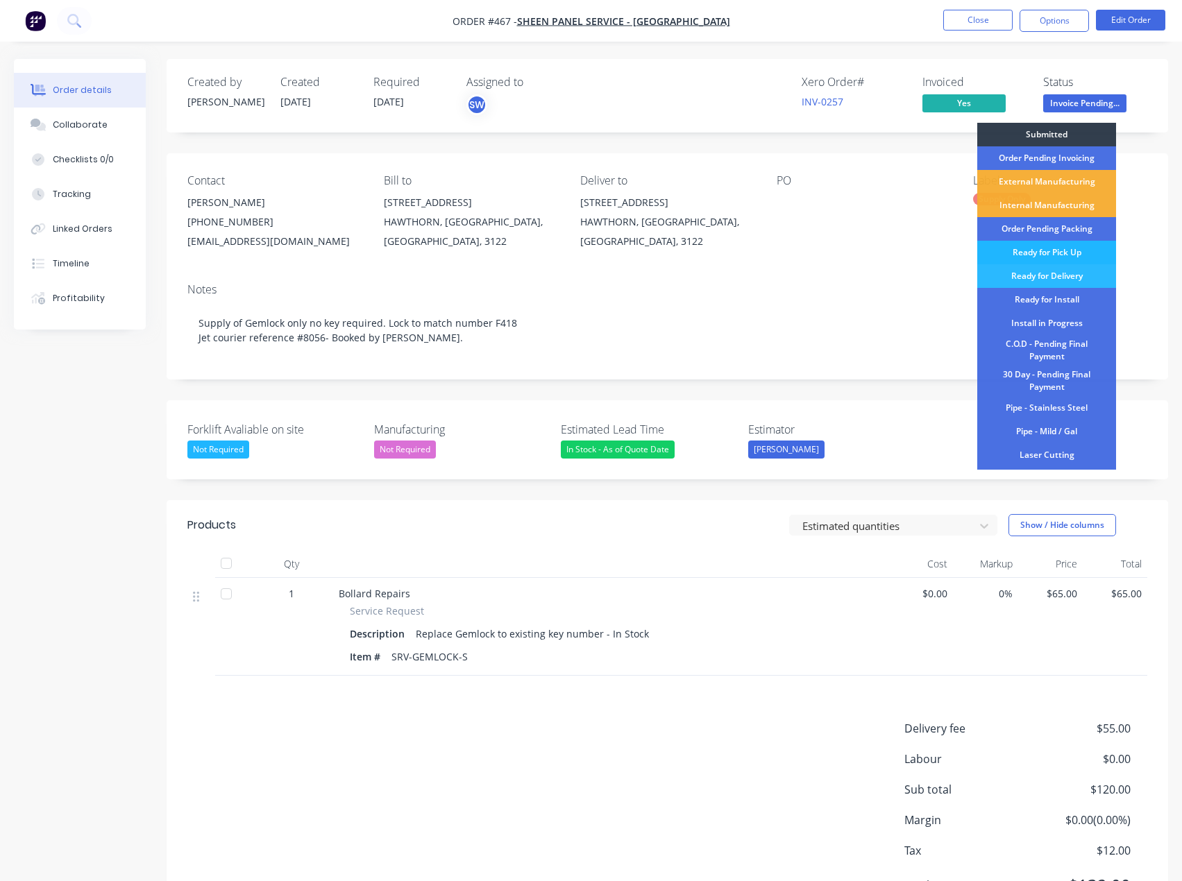
click at [1058, 253] on div "Ready for Pick Up" at bounding box center [1046, 253] width 139 height 24
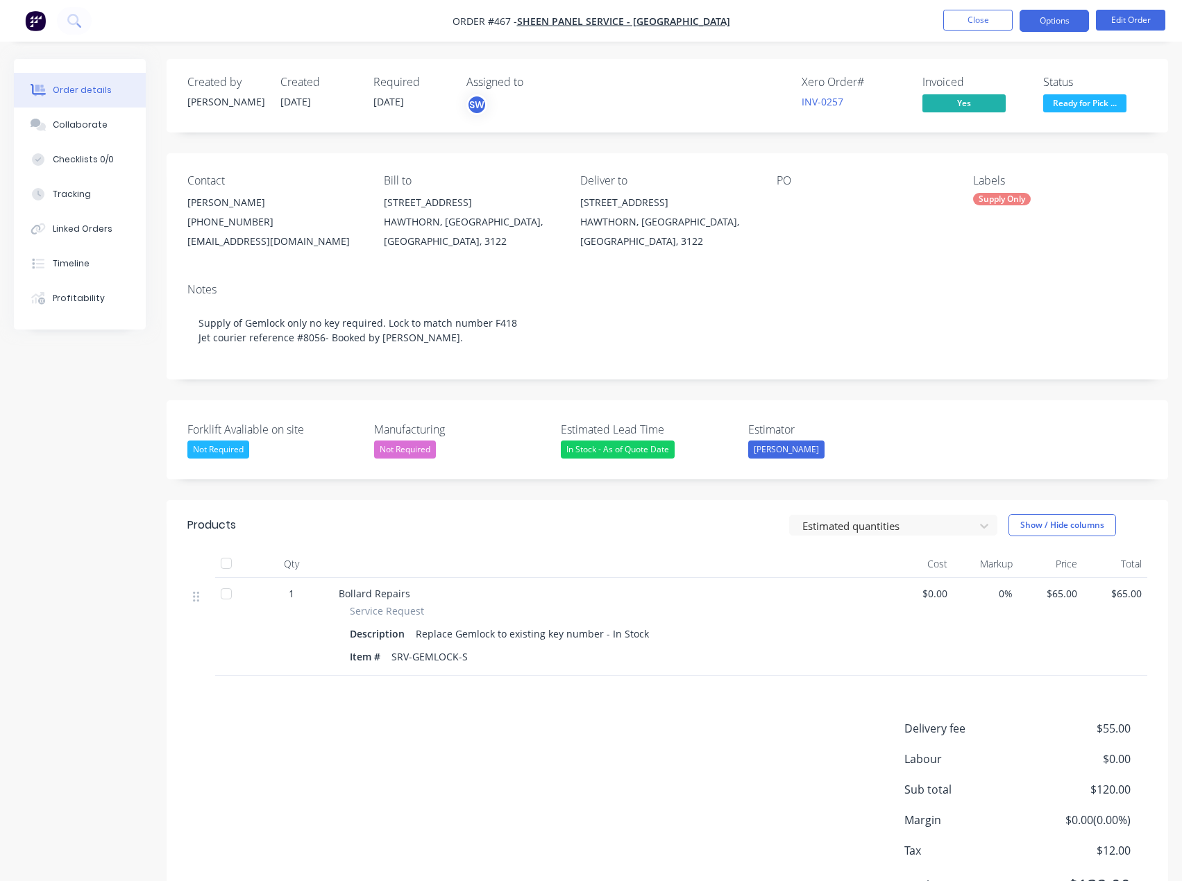
click at [1051, 18] on button "Options" at bounding box center [1053, 21] width 69 height 22
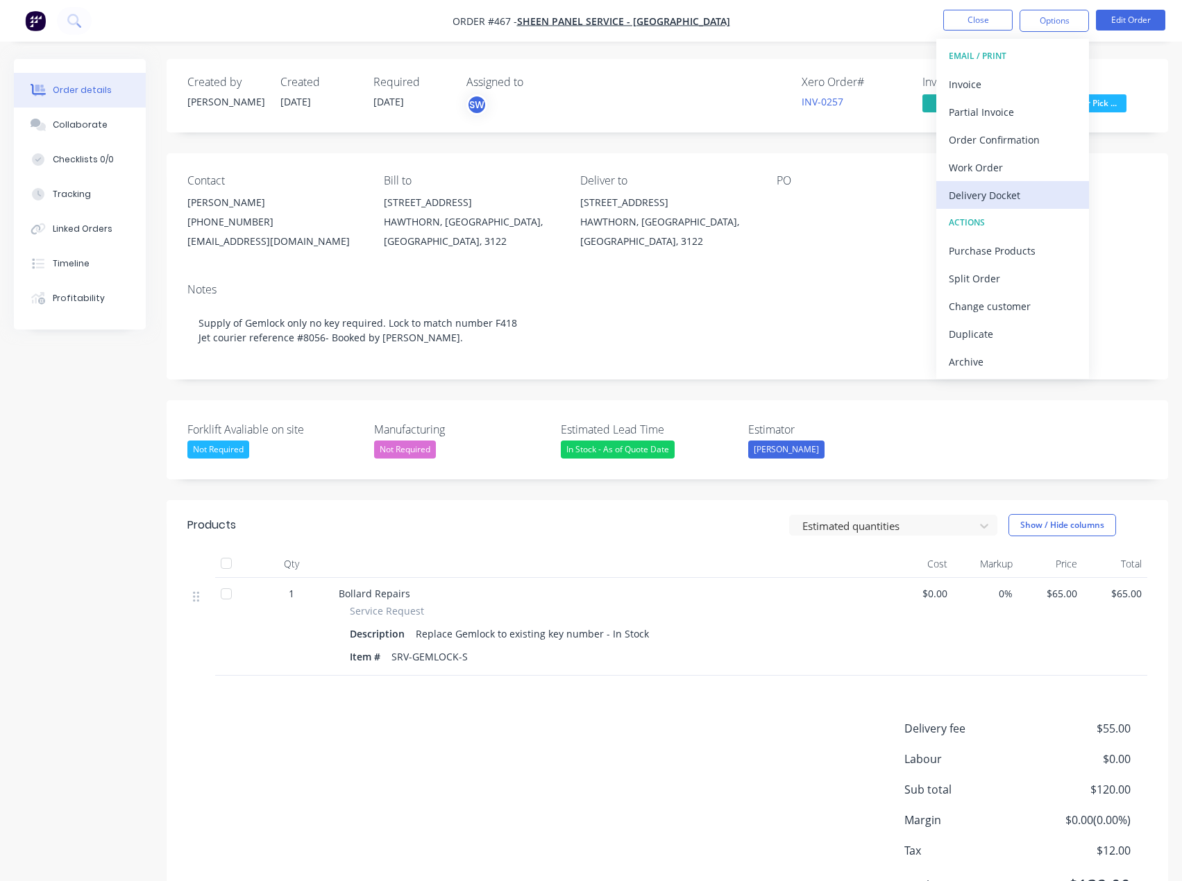
click at [996, 200] on div "Delivery Docket" at bounding box center [1013, 195] width 128 height 20
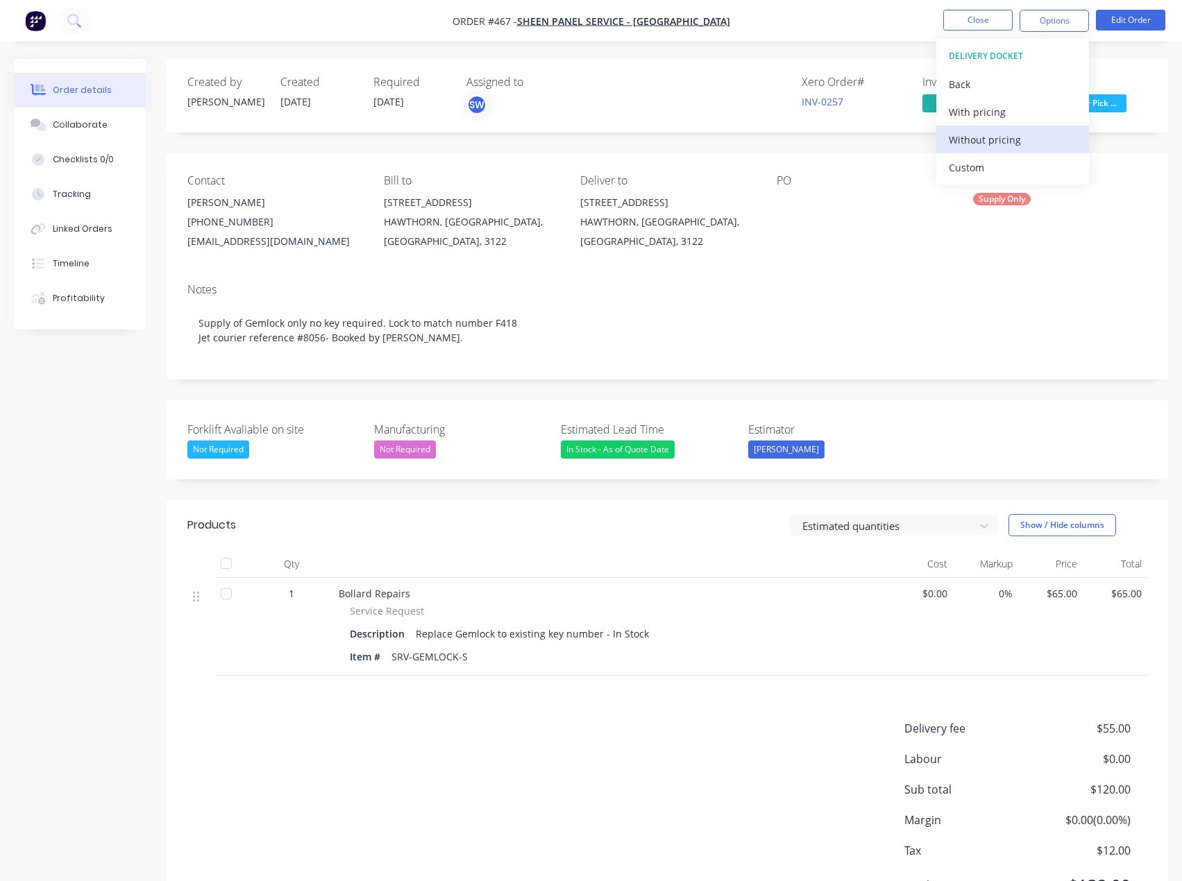
click at [989, 140] on div "Without pricing" at bounding box center [1013, 140] width 128 height 20
click at [879, 58] on div "Order details Collaborate Checklists 0/0 Tracking Linked Orders Timeline Profit…" at bounding box center [591, 476] width 1182 height 953
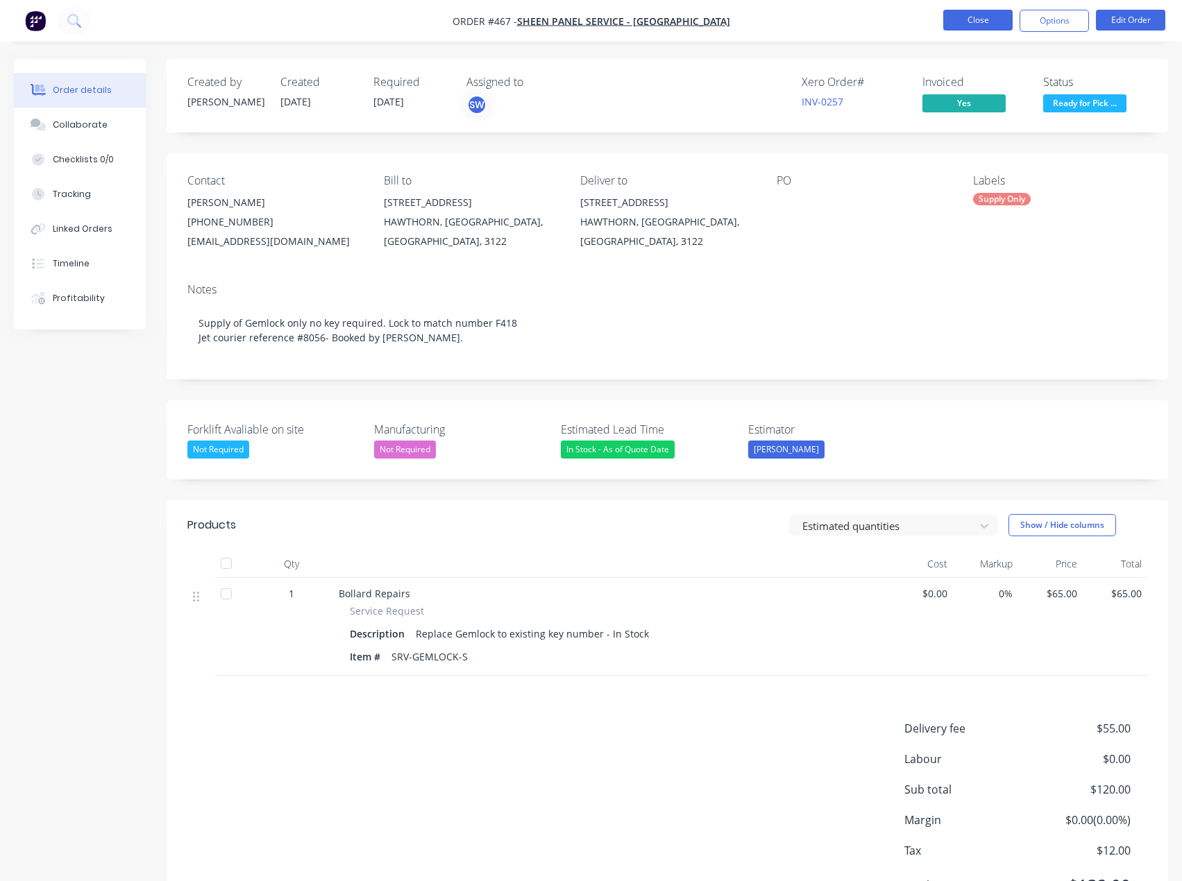
click at [996, 22] on button "Close" at bounding box center [977, 20] width 69 height 21
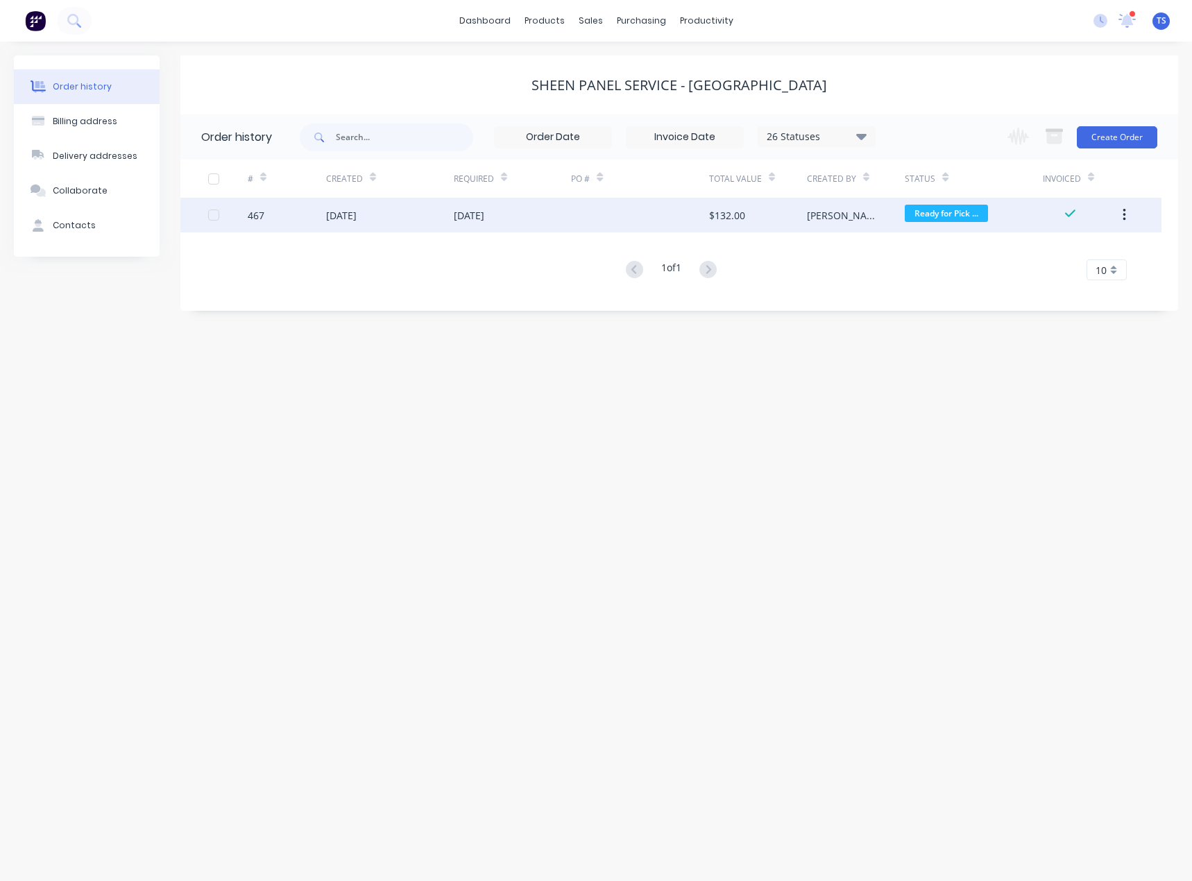
click at [484, 222] on div "[DATE]" at bounding box center [469, 215] width 31 height 15
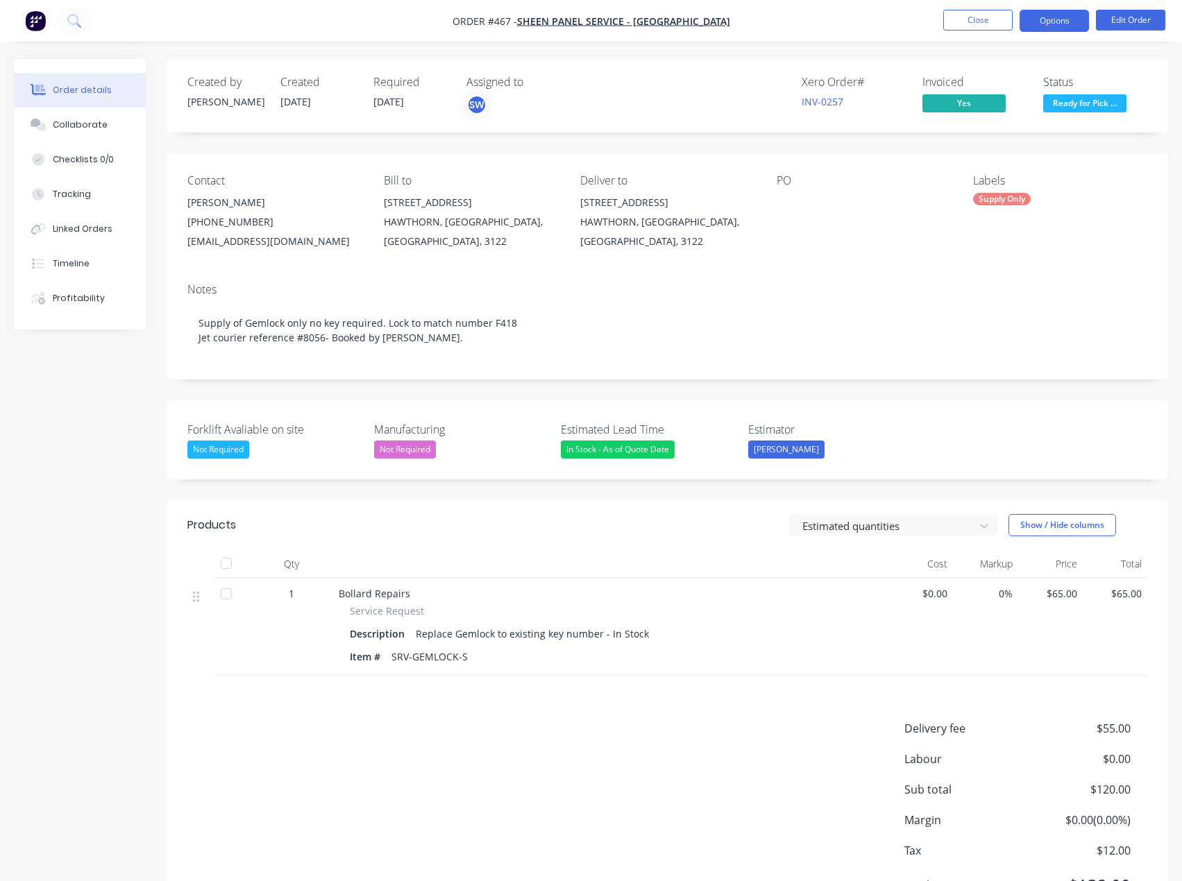
click at [1070, 22] on button "Options" at bounding box center [1053, 21] width 69 height 22
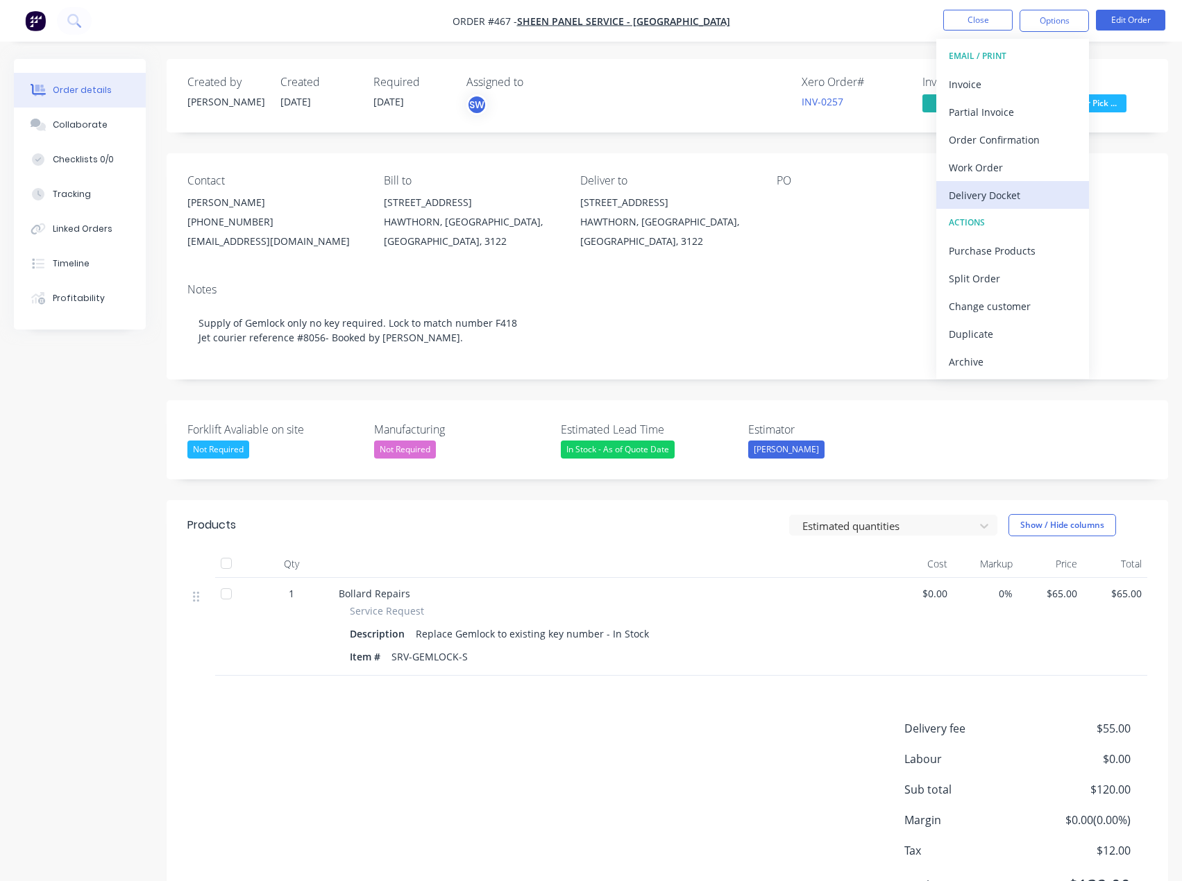
click at [1001, 195] on div "Delivery Docket" at bounding box center [1013, 195] width 128 height 20
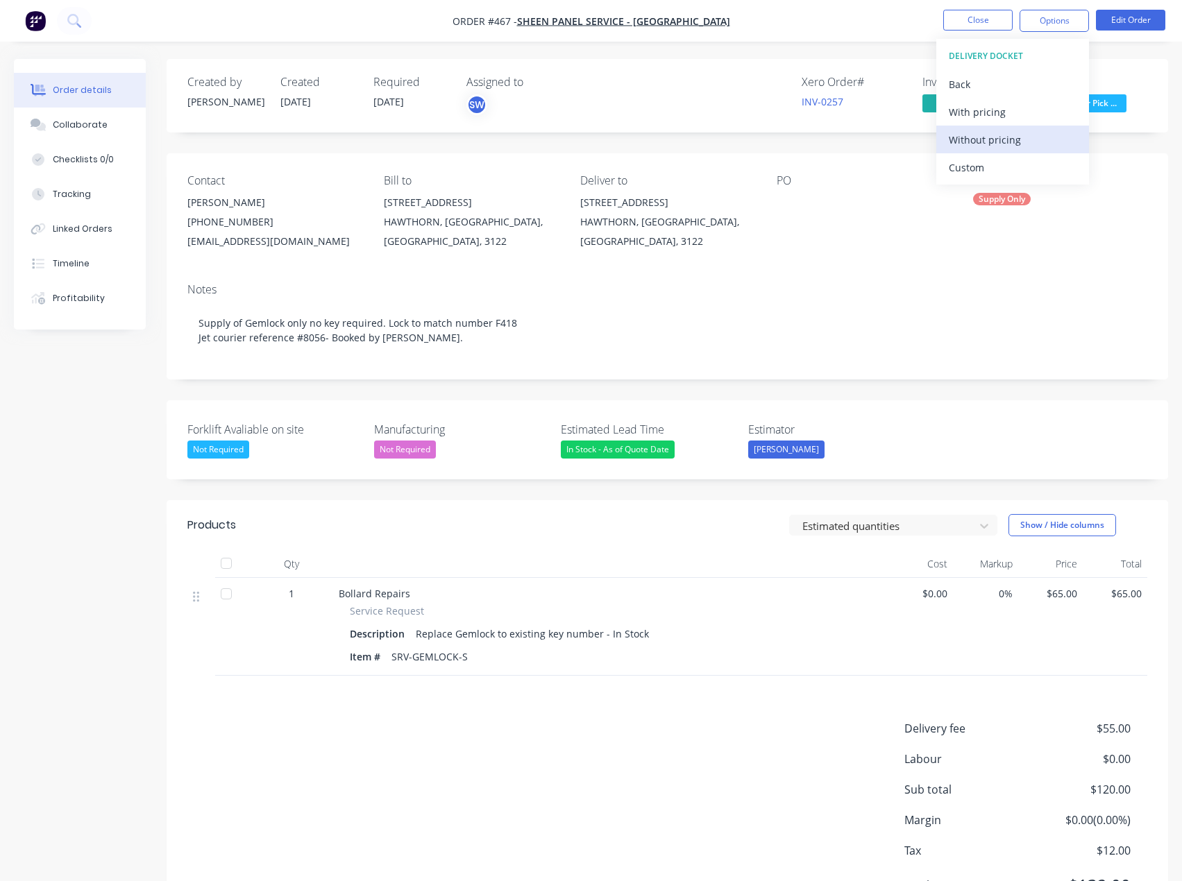
click at [979, 143] on div "Without pricing" at bounding box center [1013, 140] width 128 height 20
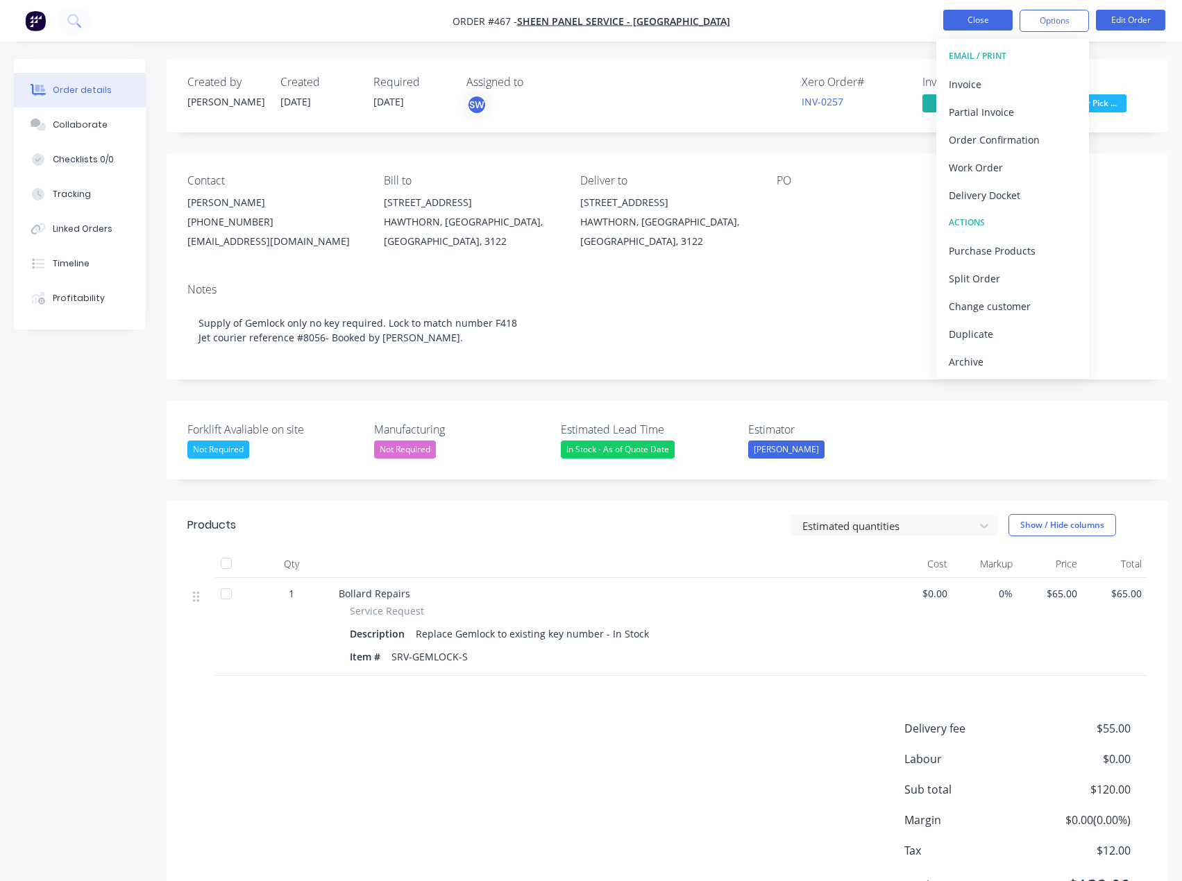
click at [974, 22] on button "Close" at bounding box center [977, 20] width 69 height 21
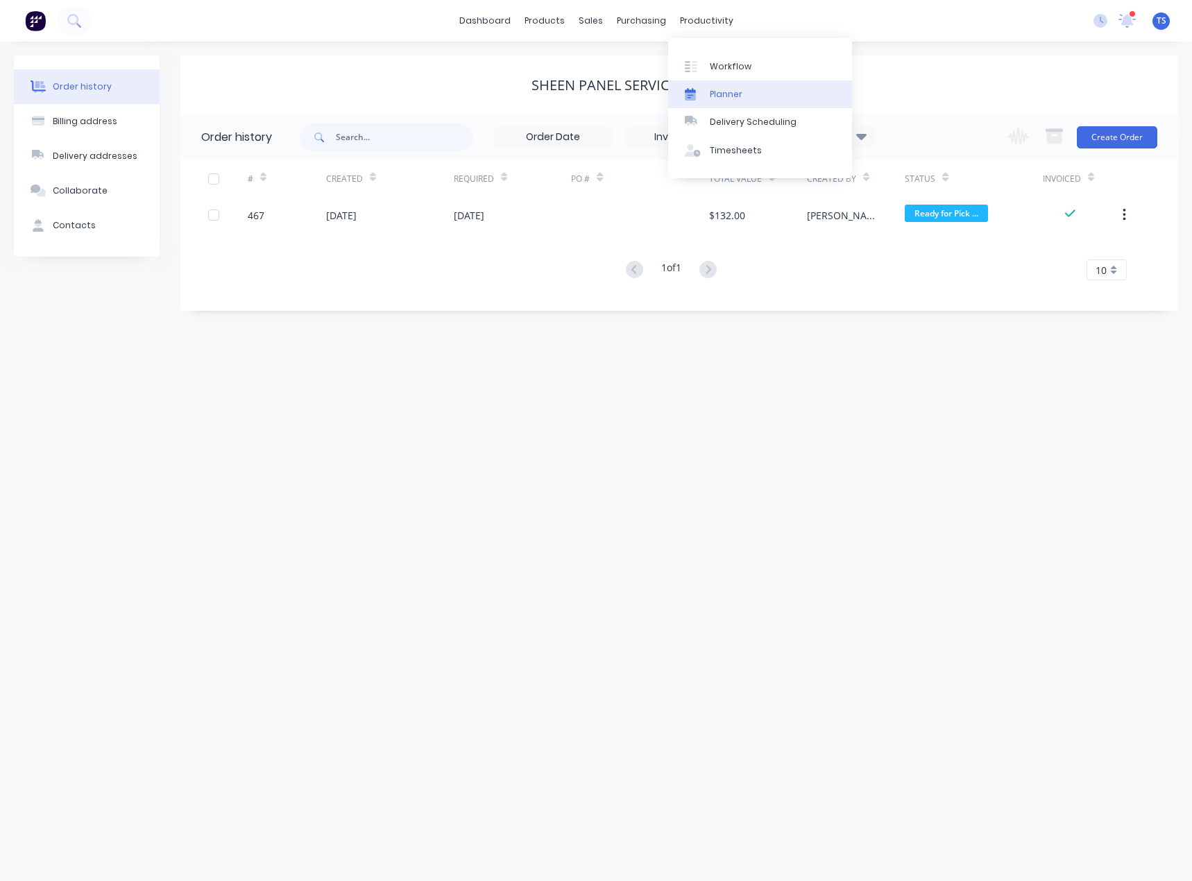
click at [721, 93] on div "Planner" at bounding box center [726, 94] width 33 height 12
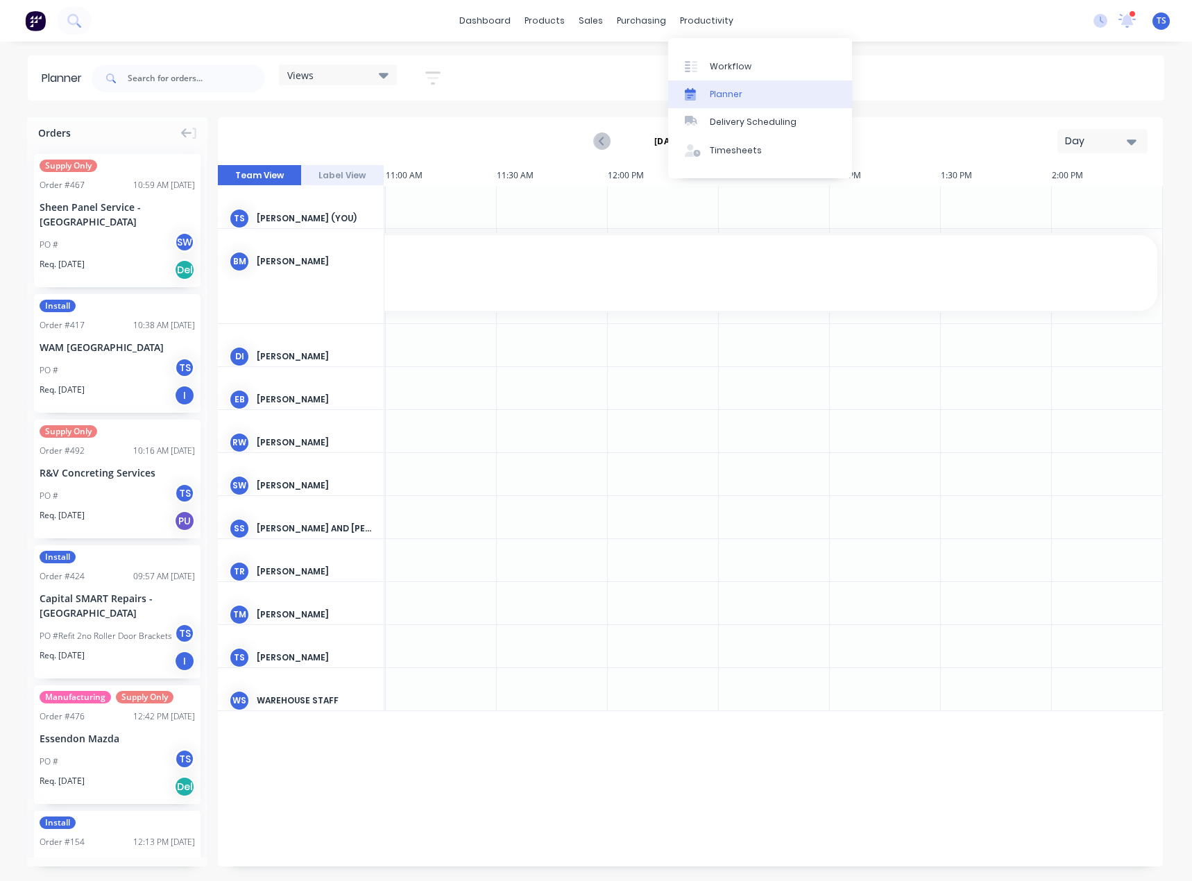
scroll to position [0, 998]
click at [722, 94] on div "Planner" at bounding box center [726, 94] width 33 height 12
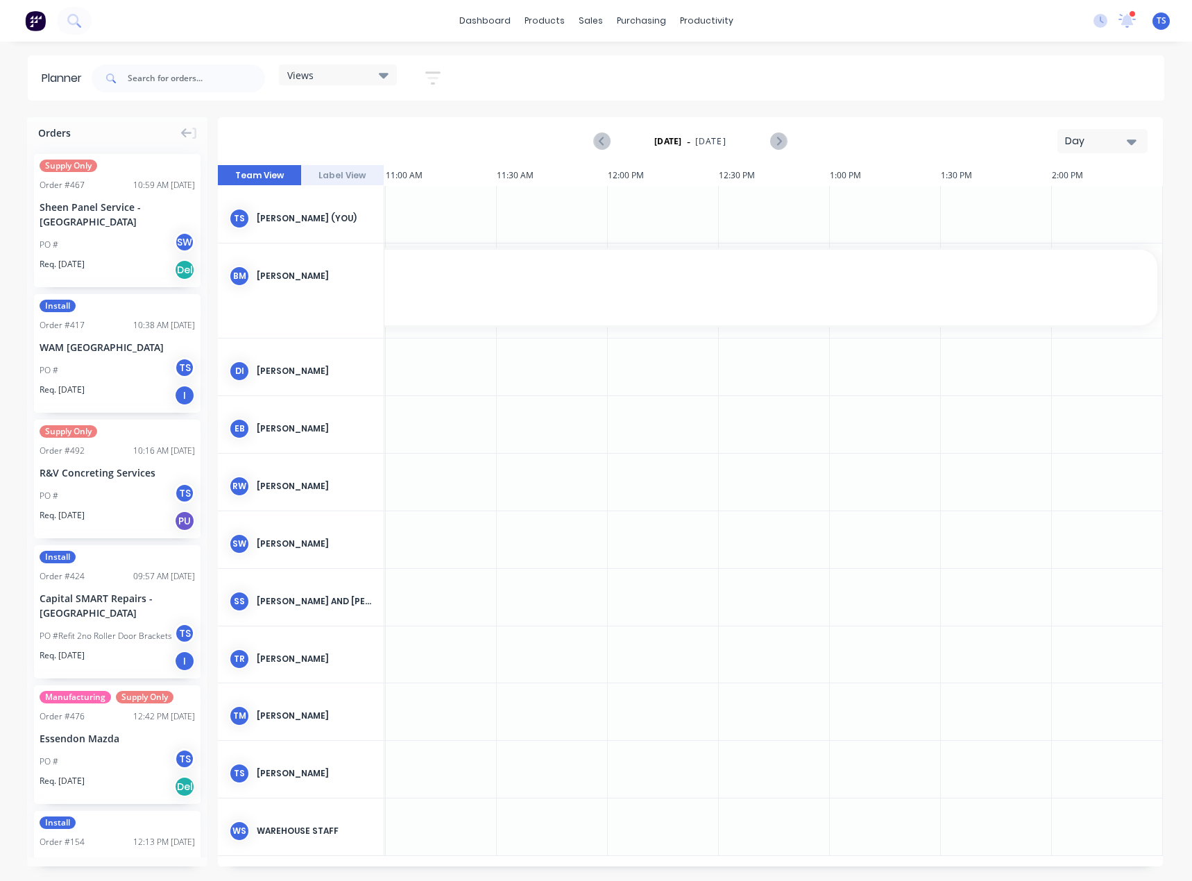
click at [1100, 144] on div "Day" at bounding box center [1097, 141] width 64 height 15
click at [1069, 235] on div "Month" at bounding box center [1077, 234] width 137 height 28
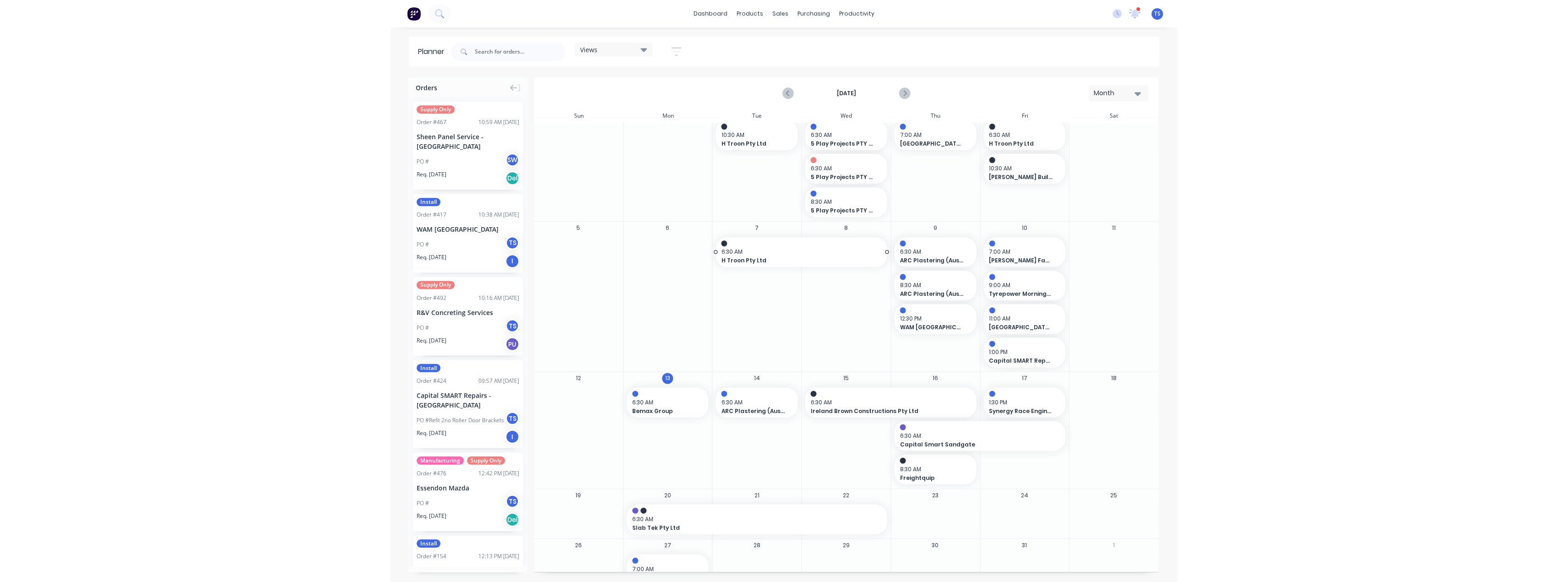
scroll to position [35, 0]
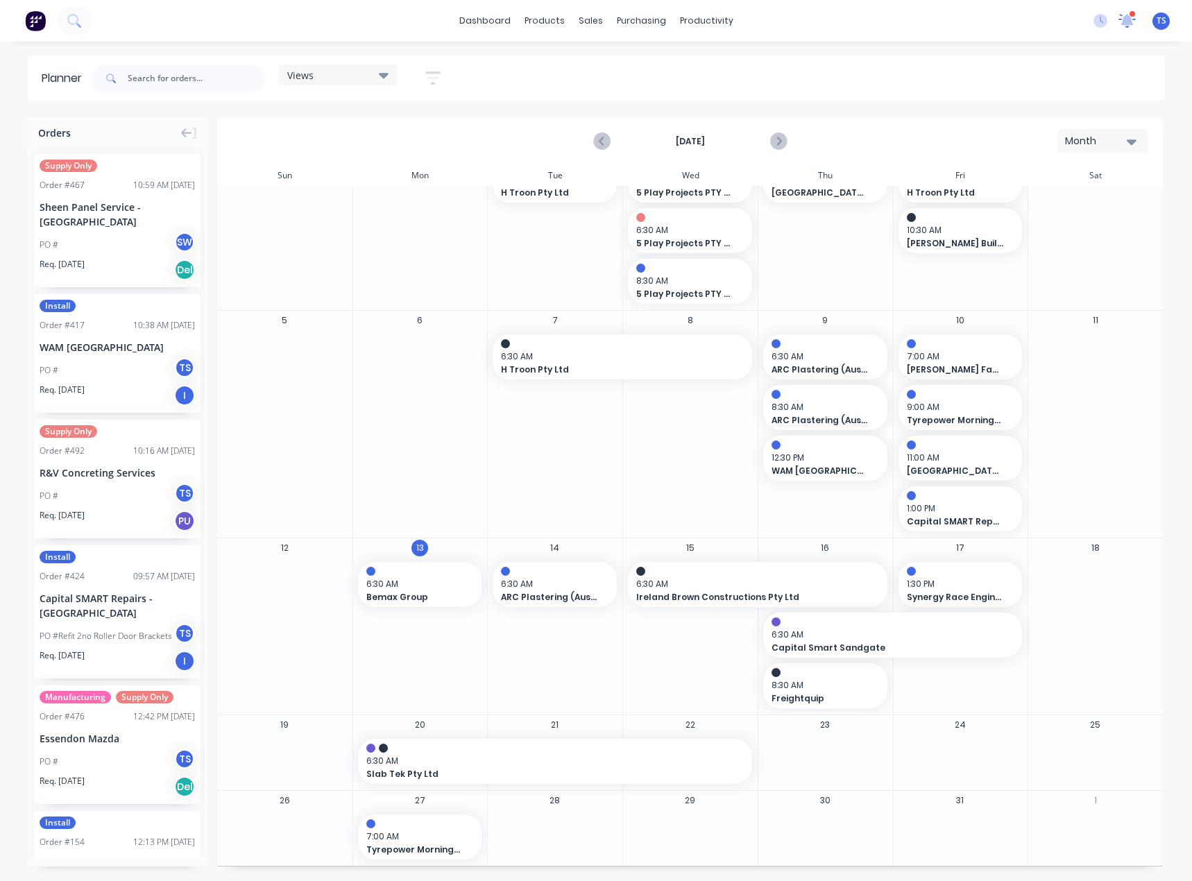
click at [1125, 17] on icon at bounding box center [1127, 19] width 12 height 11
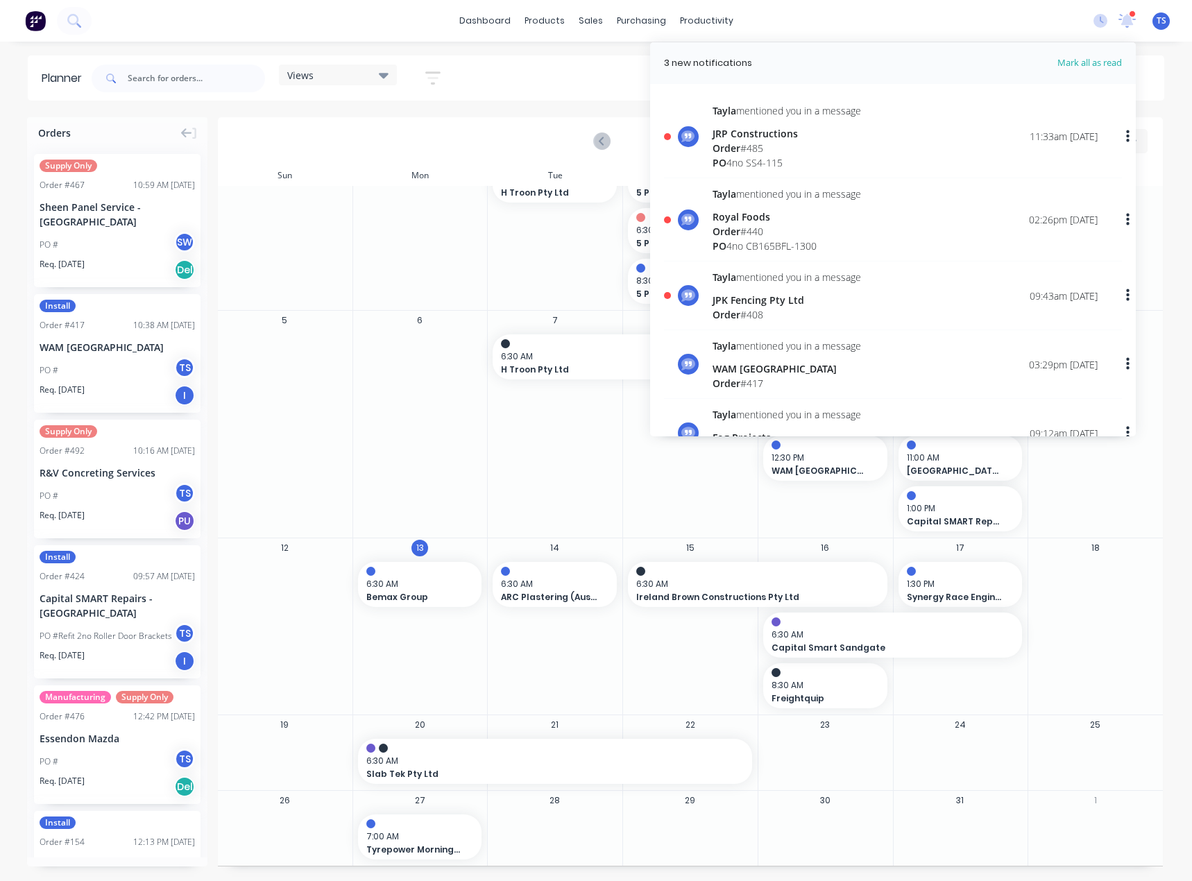
click at [776, 130] on div "JRP Constructions" at bounding box center [787, 133] width 148 height 15
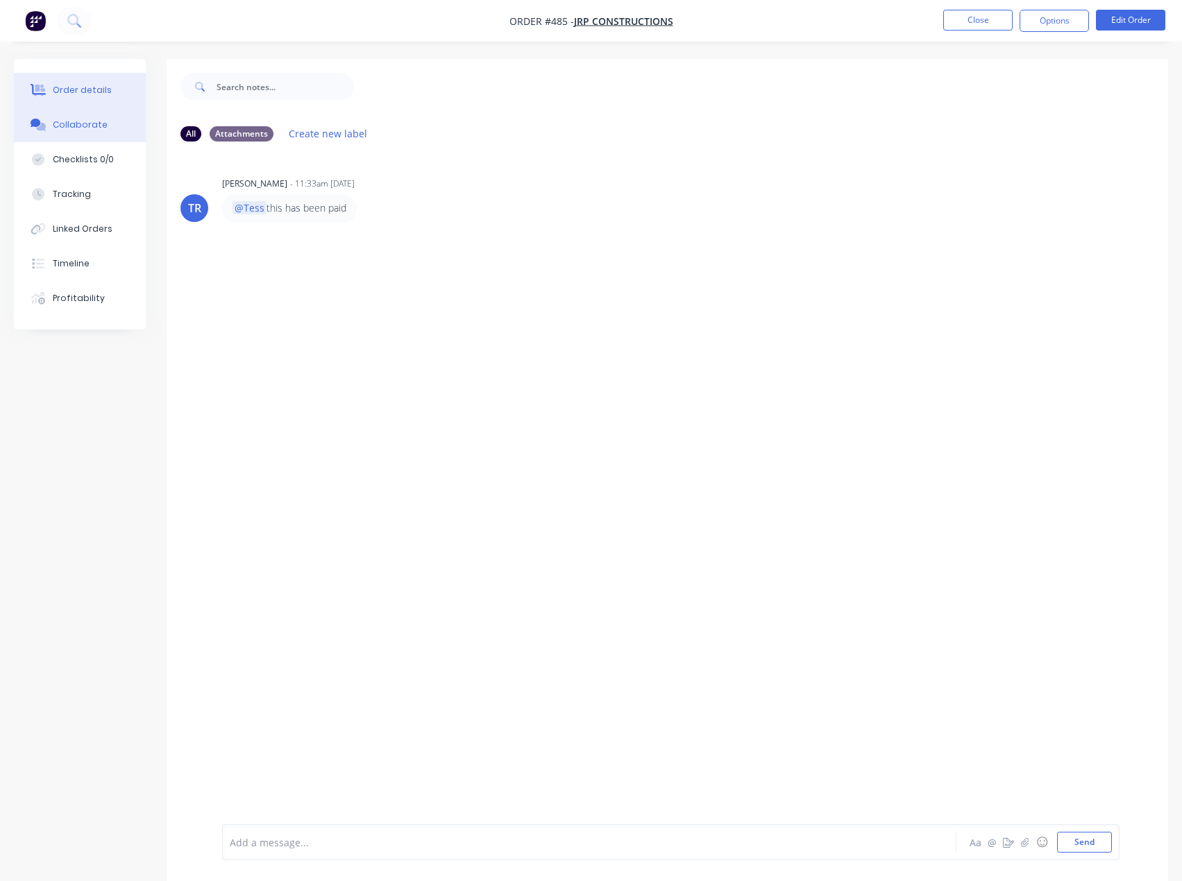
click at [63, 103] on button "Order details" at bounding box center [80, 90] width 132 height 35
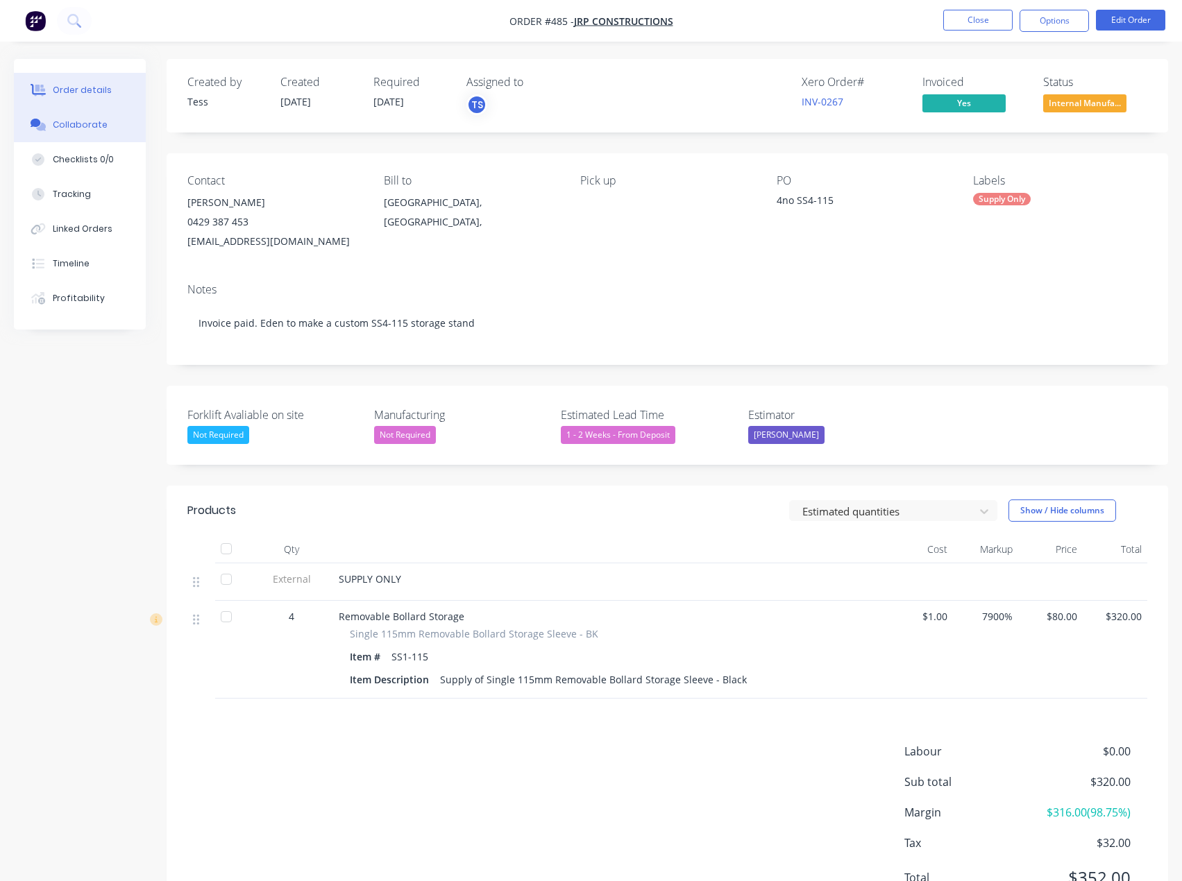
click at [73, 137] on button "Collaborate" at bounding box center [80, 125] width 132 height 35
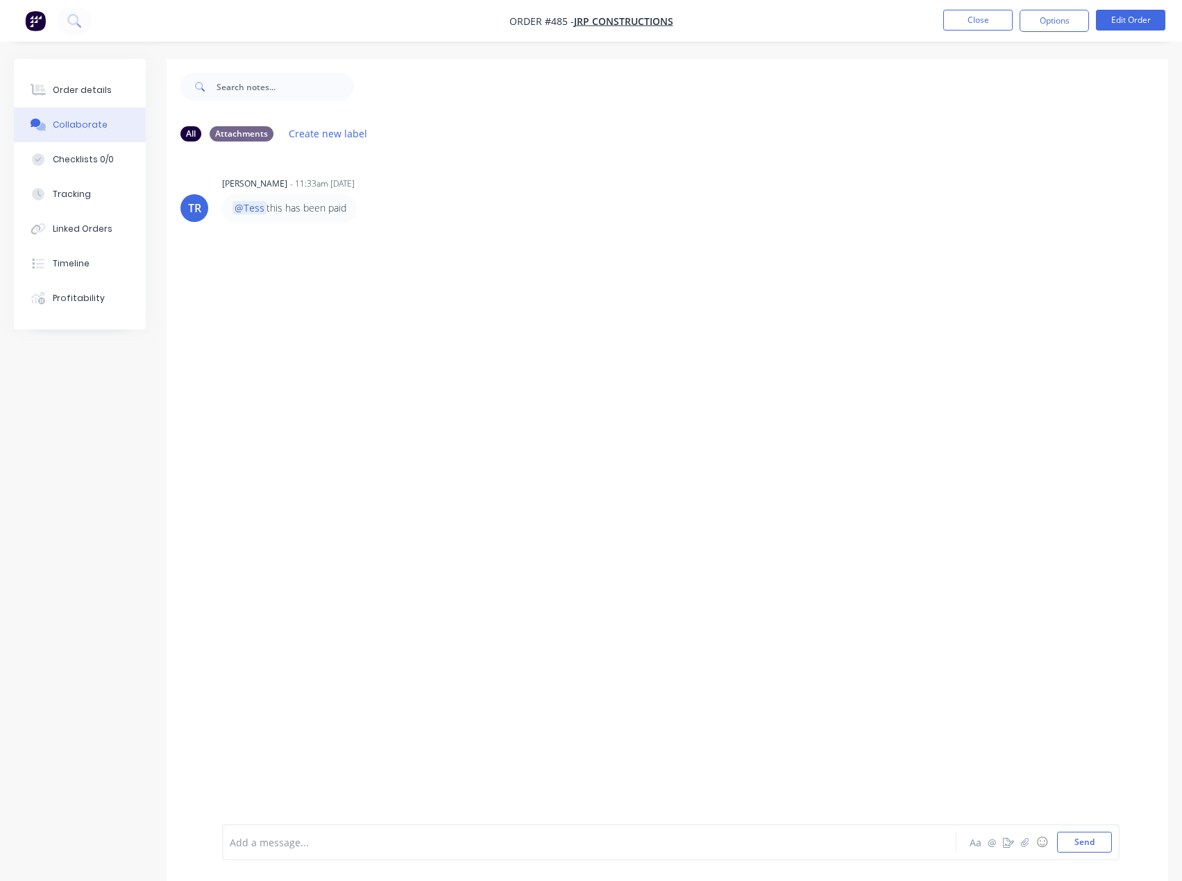
click at [265, 845] on div at bounding box center [560, 842] width 661 height 15
drag, startPoint x: 392, startPoint y: 853, endPoint x: 207, endPoint y: 847, distance: 184.7
click at [207, 847] on div "@[PERSON_NAME] Just checkign if eden Aa @ ☺ Send" at bounding box center [667, 843] width 1001 height 78
click at [360, 829] on div "@[PERSON_NAME] Just checkign if eden Aa @ ☺ Send" at bounding box center [670, 842] width 897 height 36
drag, startPoint x: 370, startPoint y: 844, endPoint x: 187, endPoint y: 847, distance: 183.2
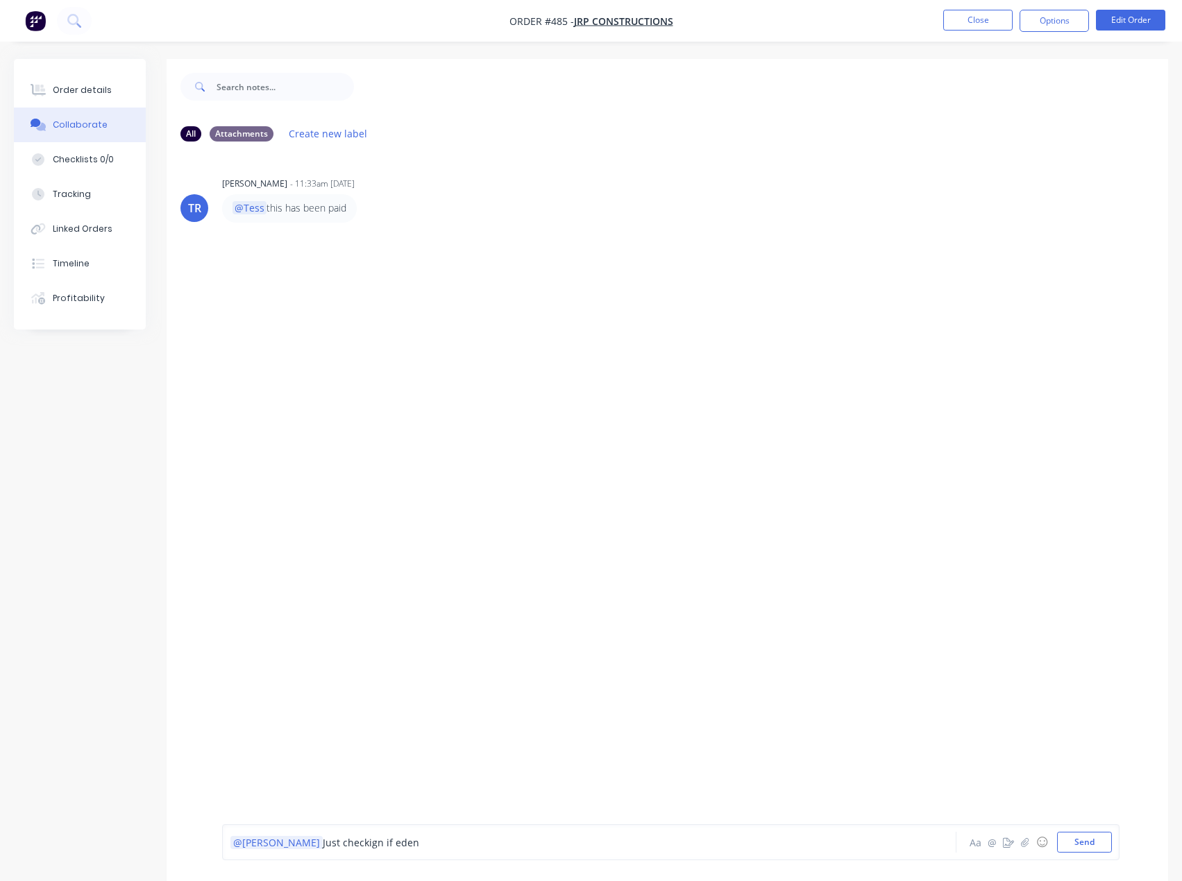
click at [186, 847] on div "@[PERSON_NAME] Just checkign if eden Aa @ ☺ Send" at bounding box center [667, 843] width 1001 height 78
click at [1098, 843] on button "Send" at bounding box center [1084, 842] width 55 height 21
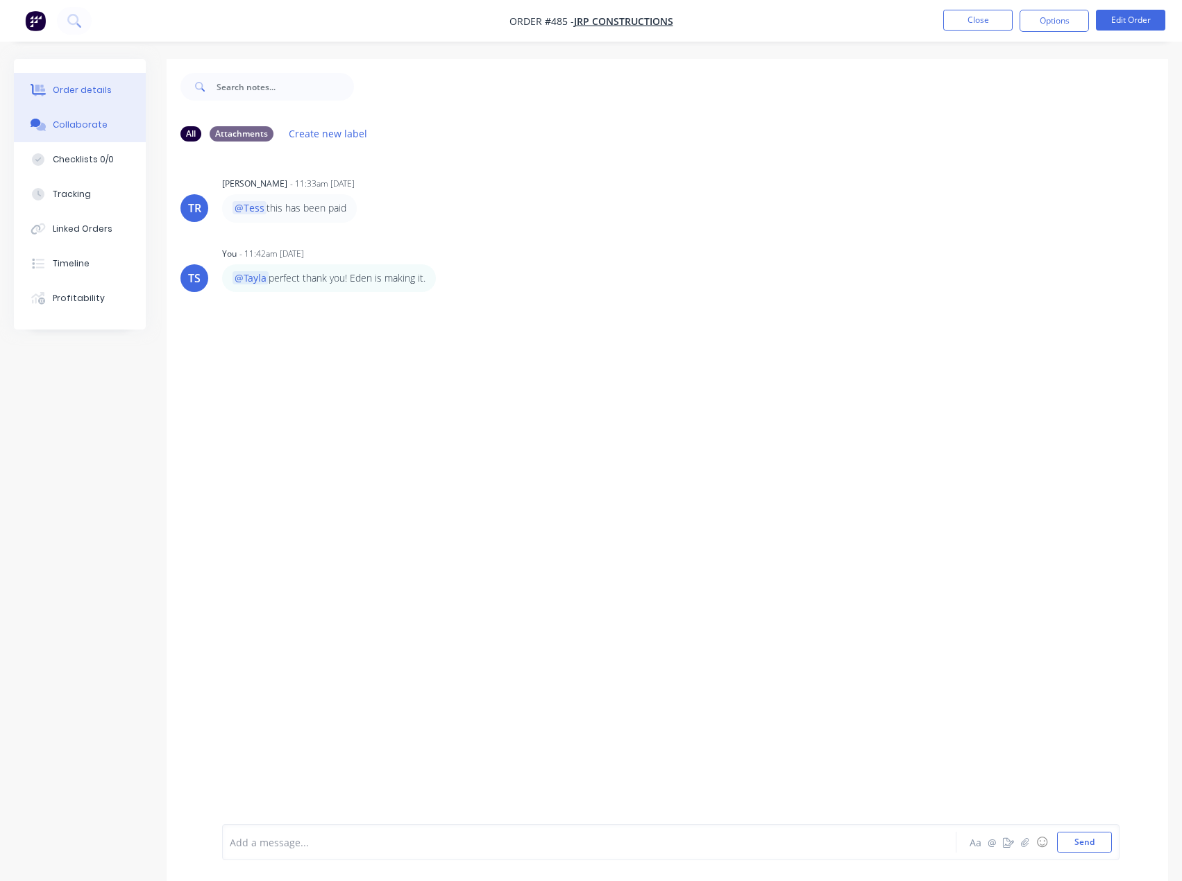
click at [69, 92] on div "Order details" at bounding box center [82, 90] width 59 height 12
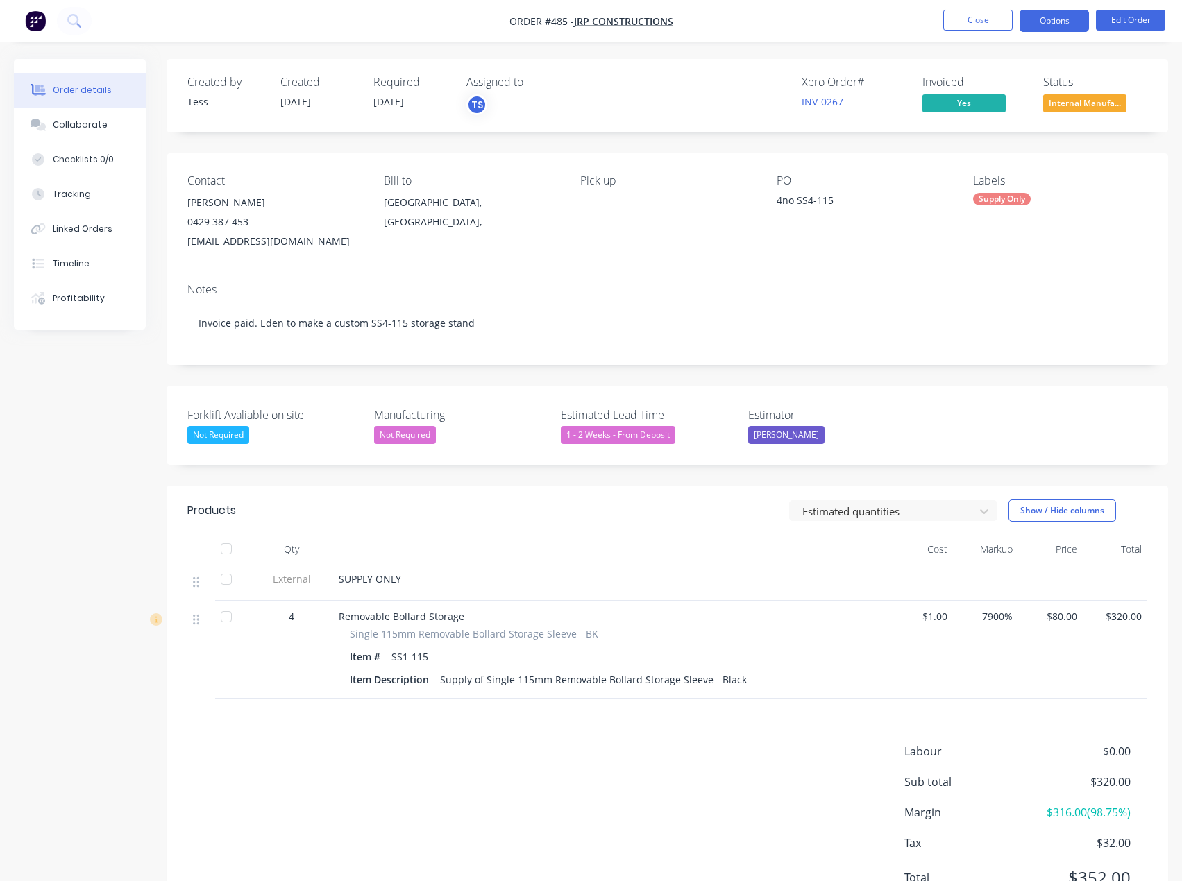
click at [1058, 15] on button "Options" at bounding box center [1053, 21] width 69 height 22
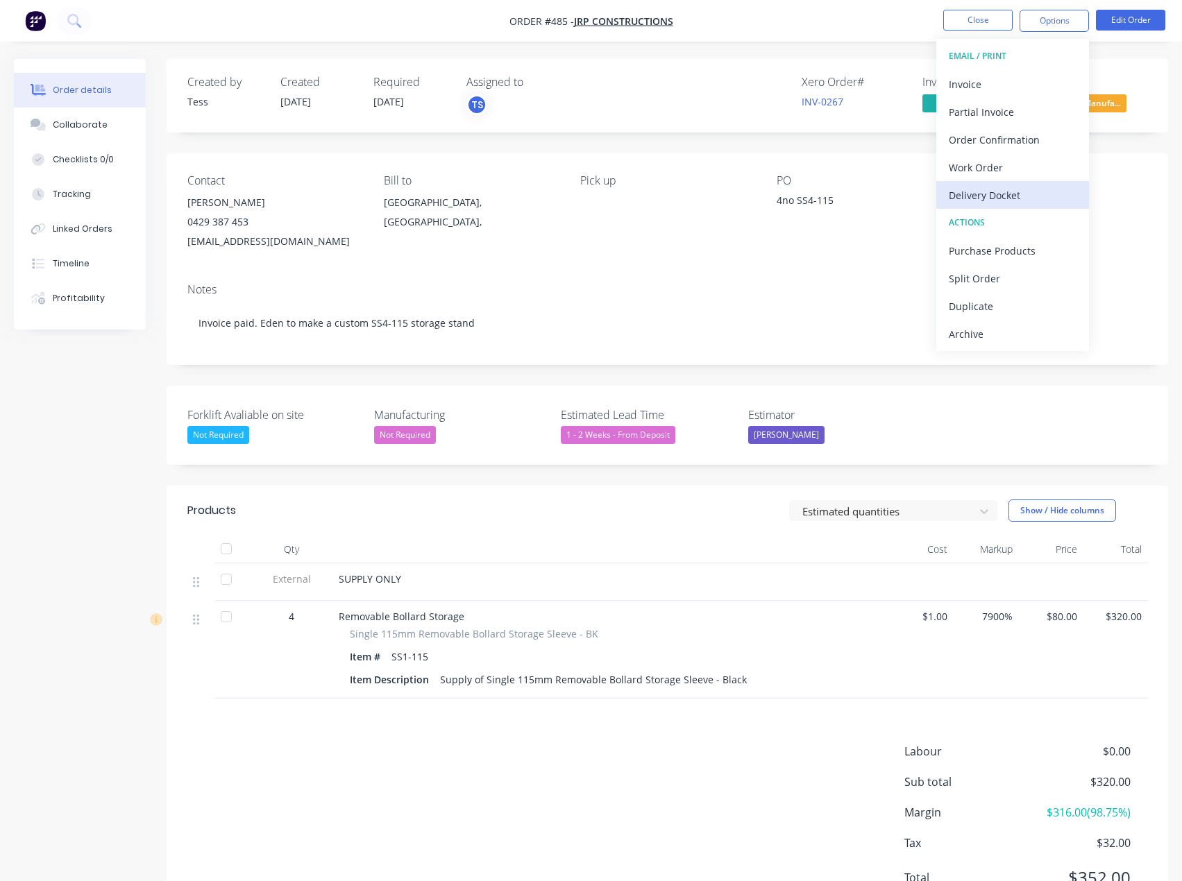
click at [1008, 197] on div "Delivery Docket" at bounding box center [1013, 195] width 128 height 20
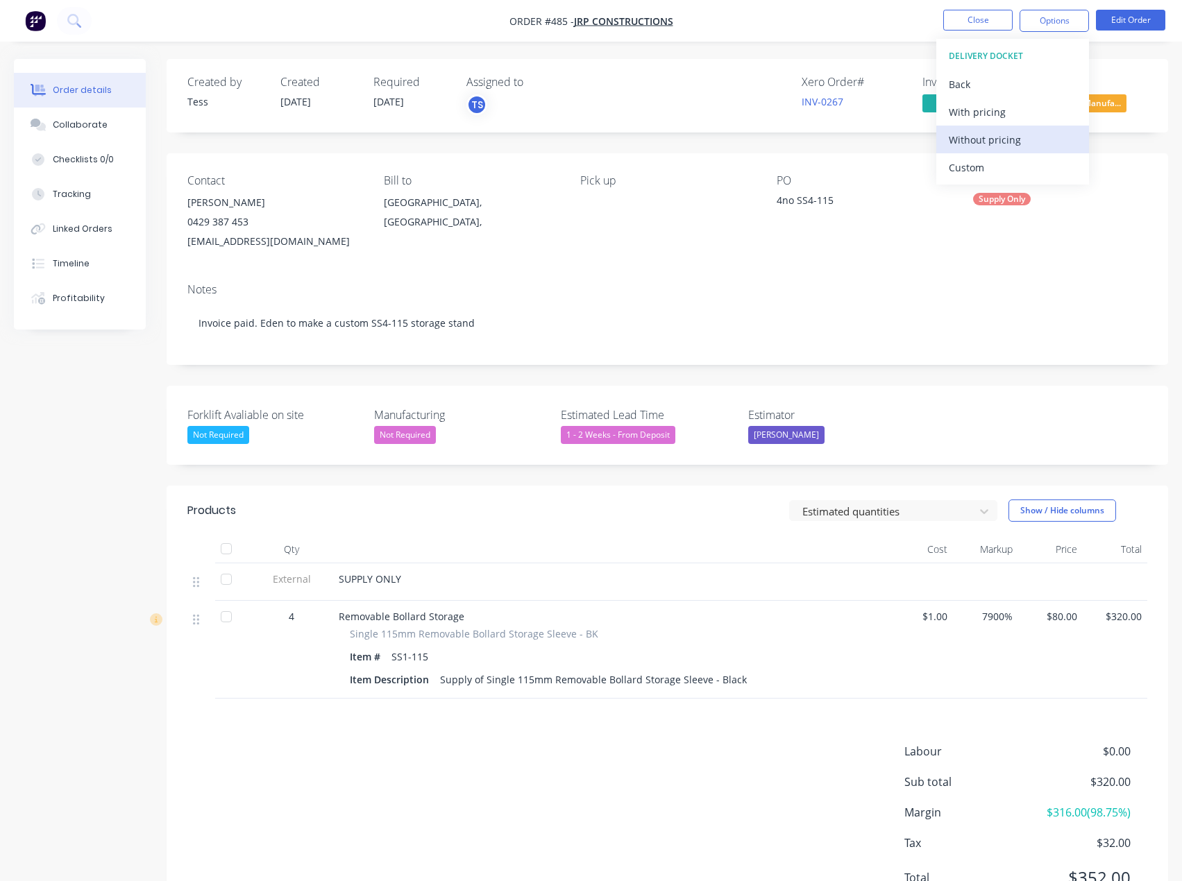
click at [981, 146] on div "Without pricing" at bounding box center [1013, 140] width 128 height 20
click at [818, 49] on div "Order details Collaborate Checklists 0/0 Tracking Linked Orders Timeline Profit…" at bounding box center [591, 473] width 1182 height 946
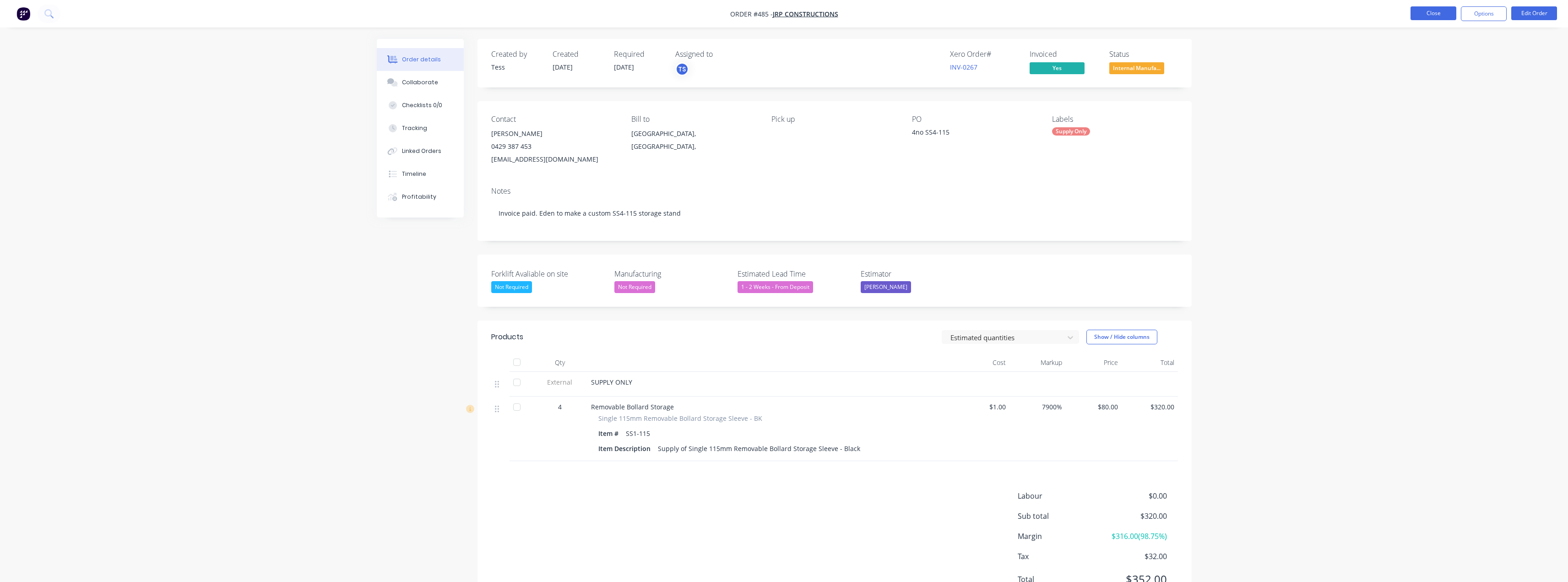
click at [786, 13] on button "Close" at bounding box center [1433, 13] width 46 height 14
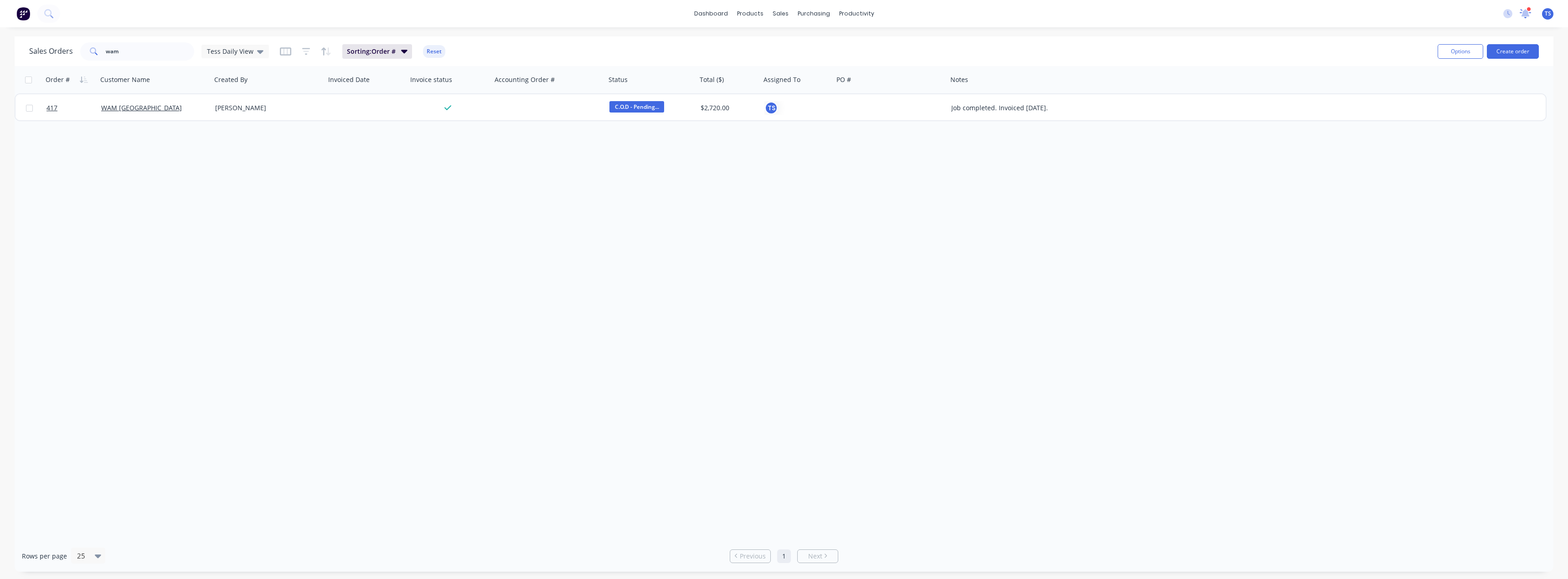
click at [782, 12] on icon at bounding box center [1525, 12] width 8 height 7
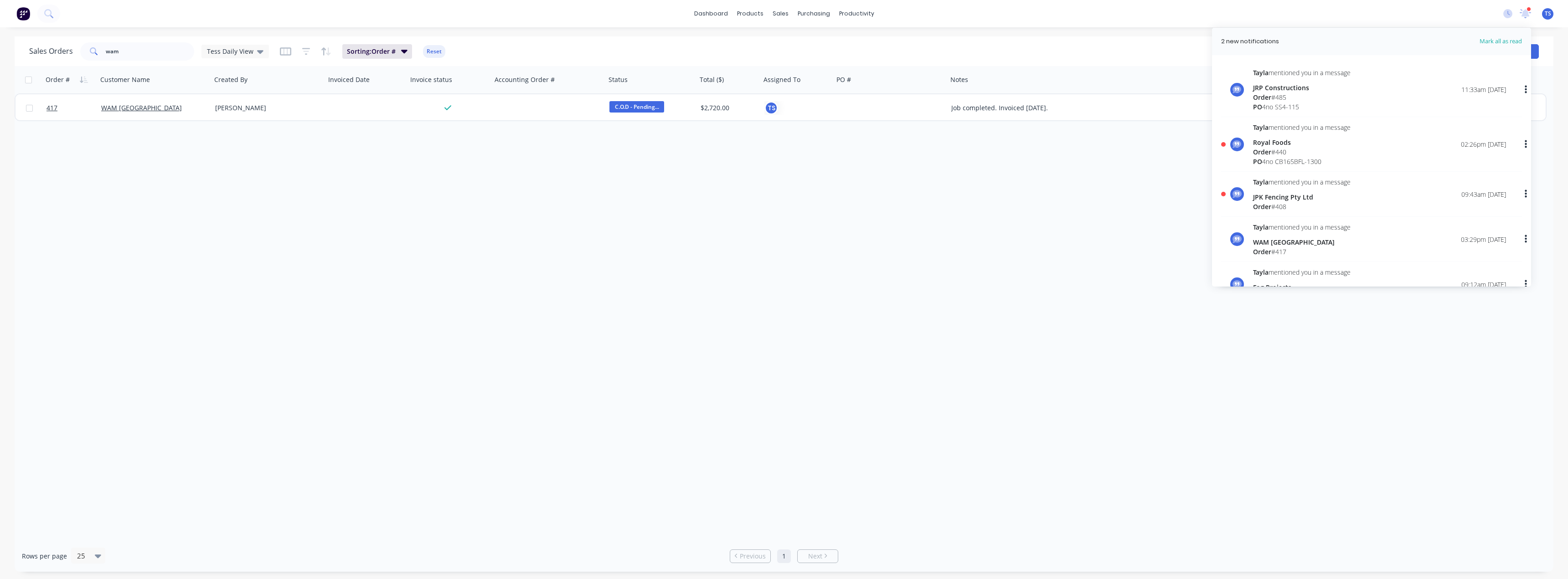
click at [782, 144] on div "Royal Foods" at bounding box center [1302, 142] width 97 height 10
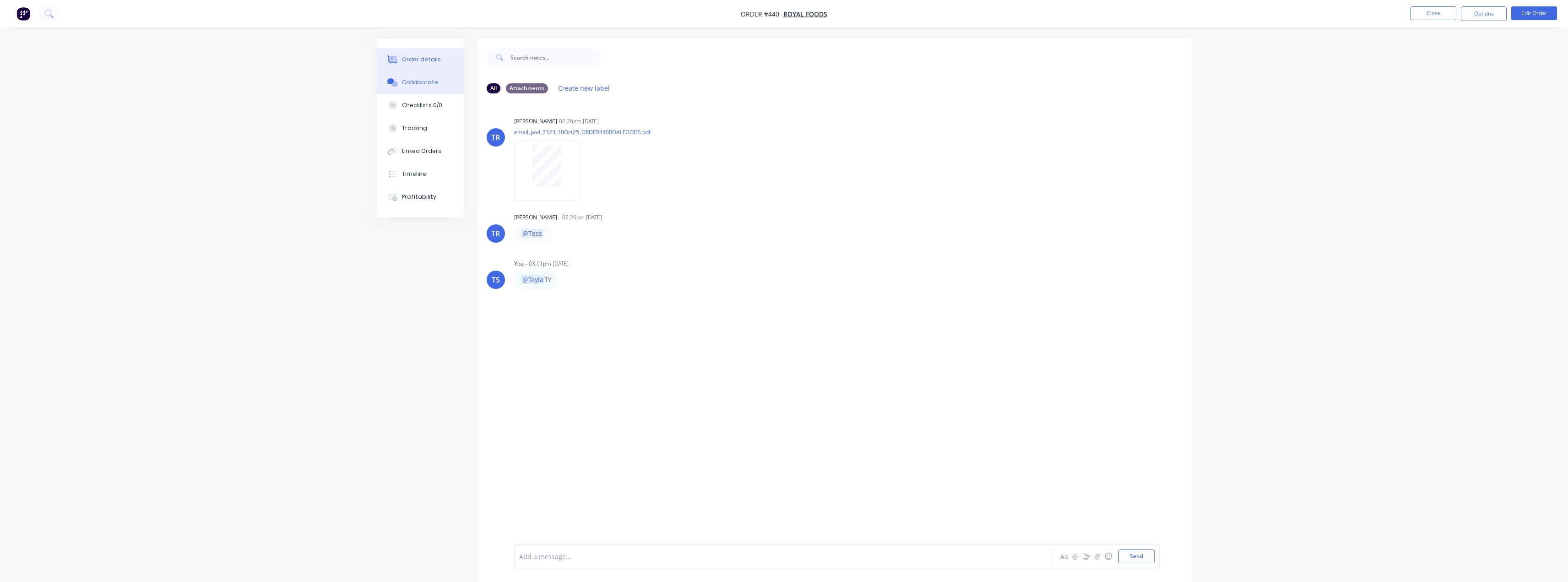
click at [411, 64] on button "Order details" at bounding box center [420, 59] width 87 height 23
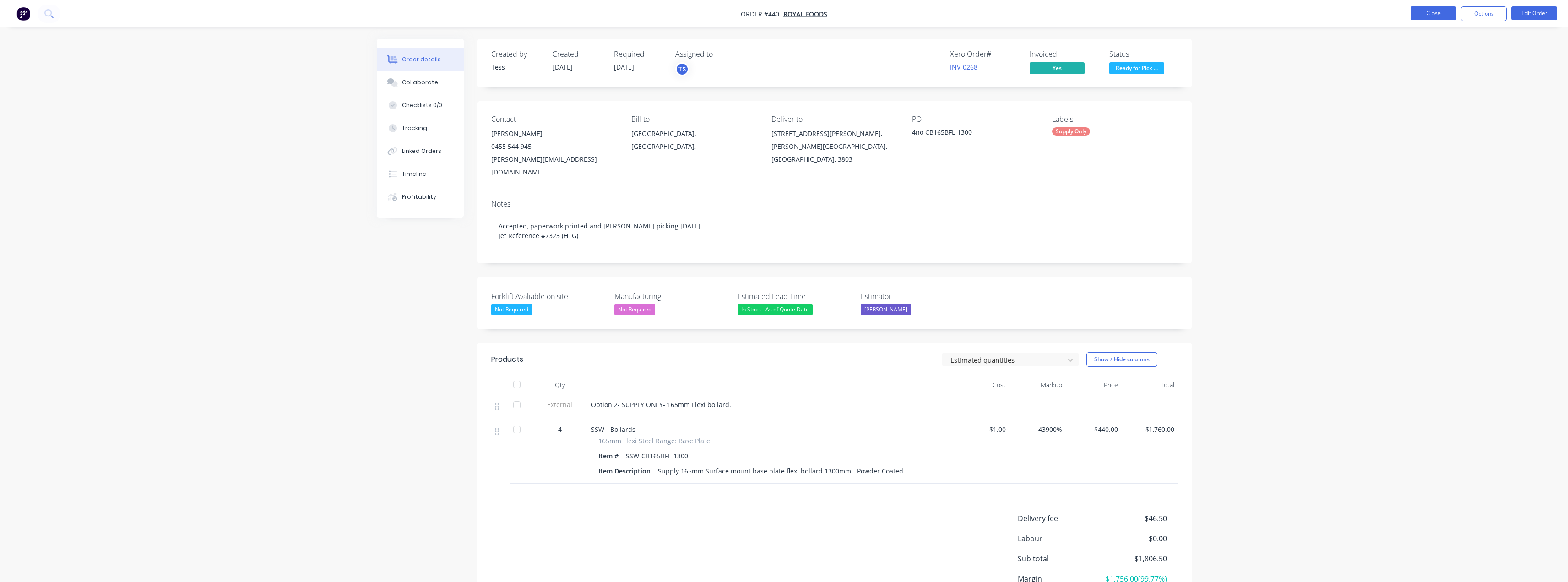
click at [786, 14] on button "Close" at bounding box center [1433, 13] width 46 height 14
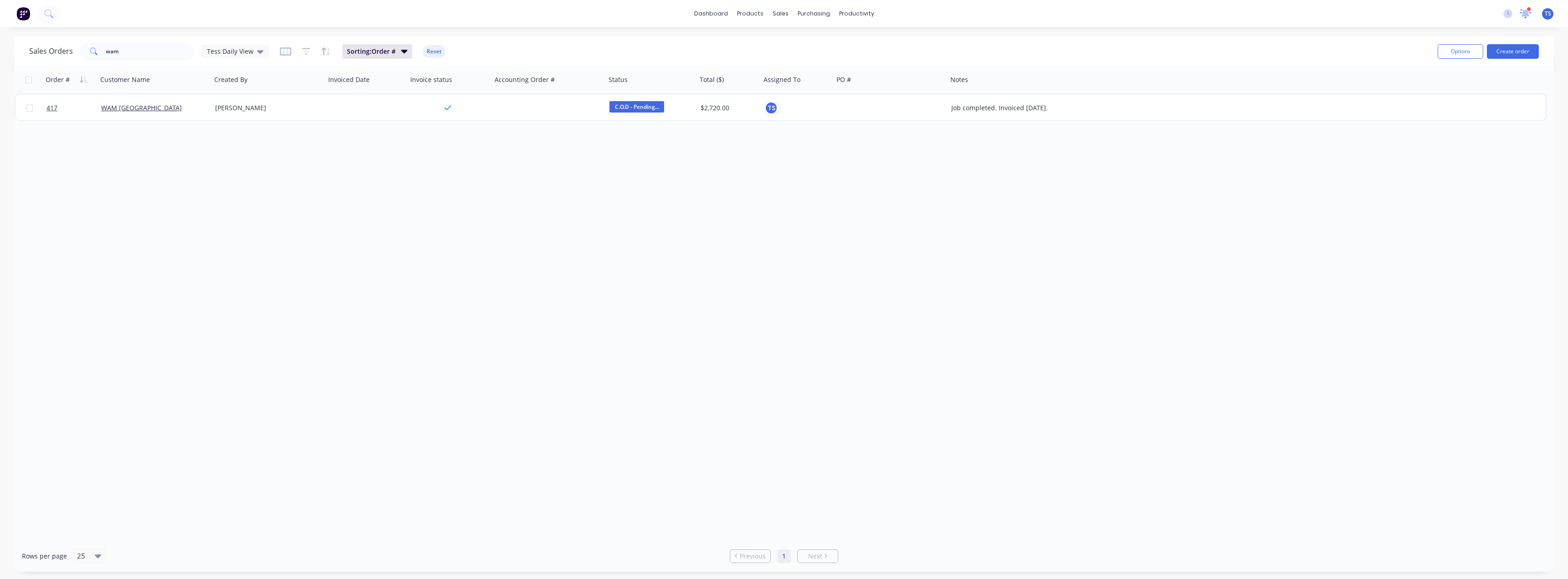
click at [782, 14] on icon at bounding box center [1525, 12] width 9 height 8
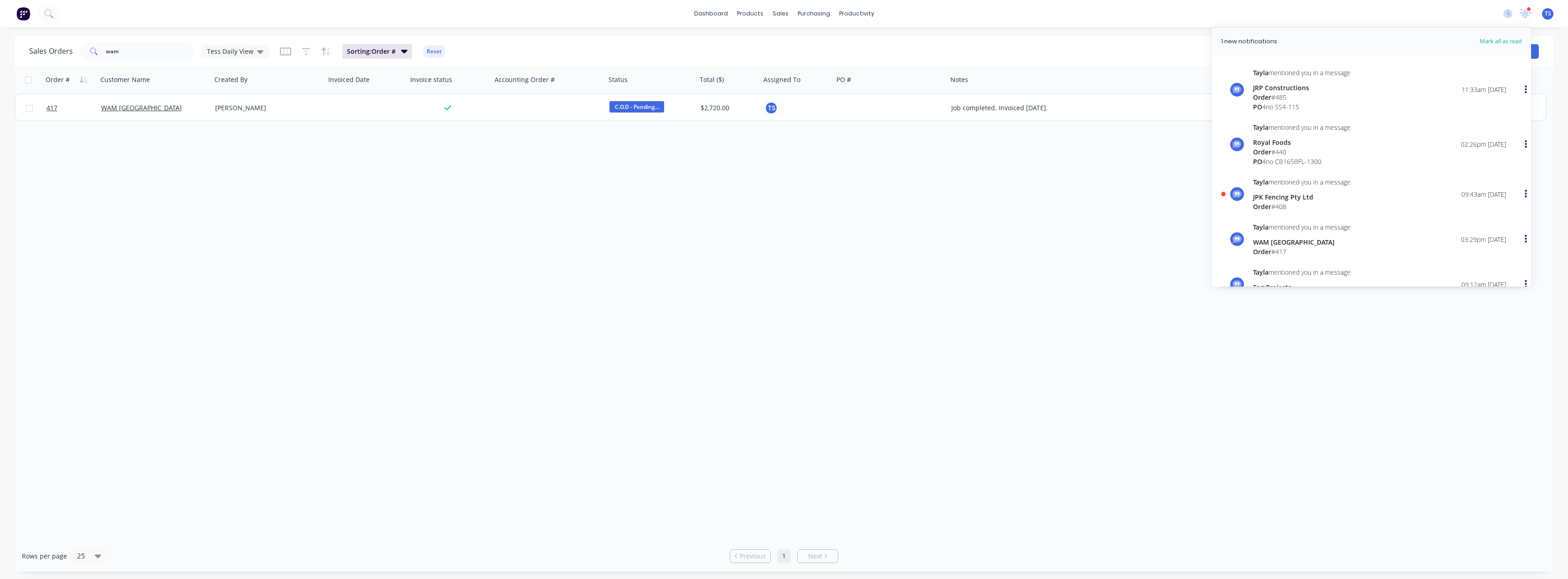
click at [782, 190] on div "[PERSON_NAME] mentioned you in a message JPK Fencing Pty Ltd Order # 408" at bounding box center [1302, 194] width 97 height 34
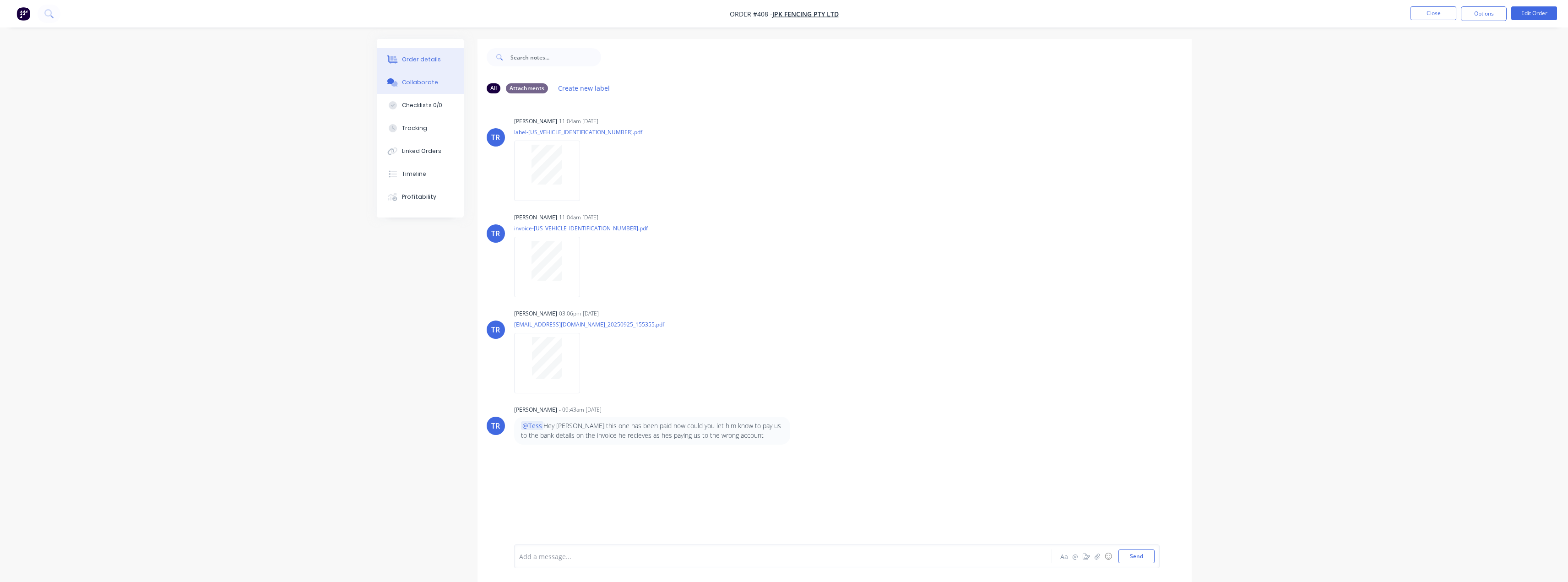
click at [410, 58] on div "Order details" at bounding box center [421, 59] width 39 height 8
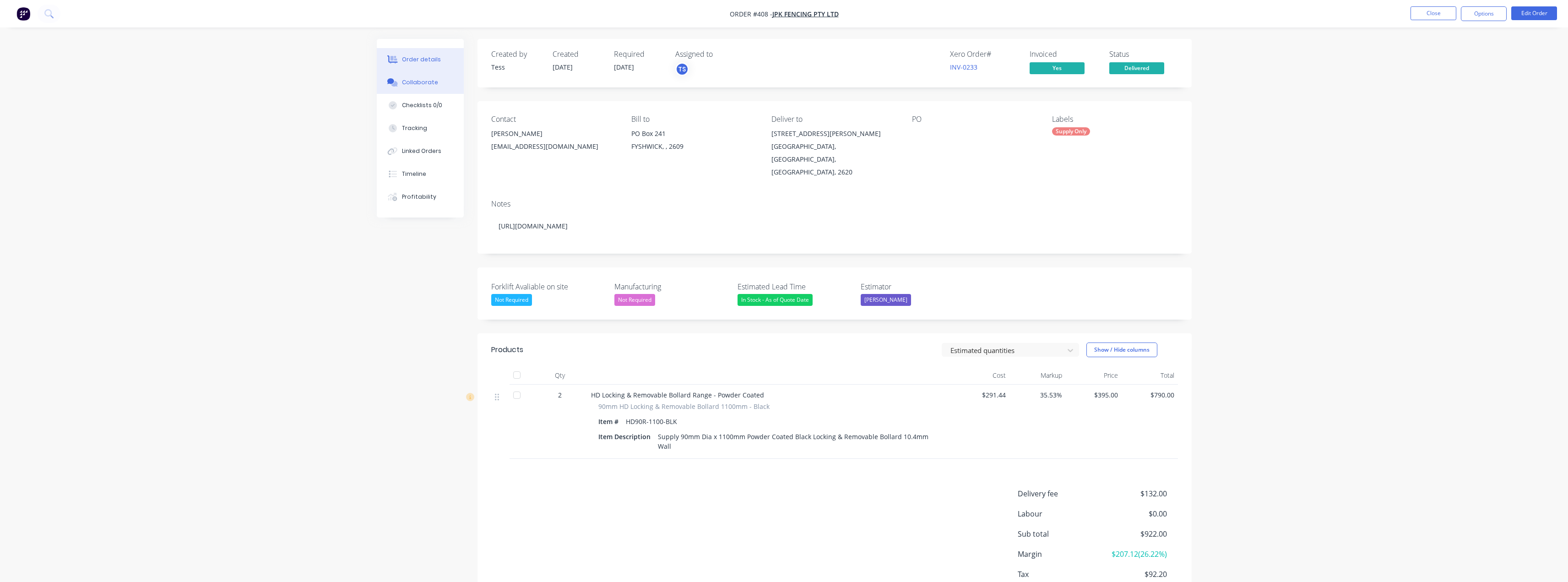
click at [408, 82] on div "Collaborate" at bounding box center [420, 82] width 36 height 8
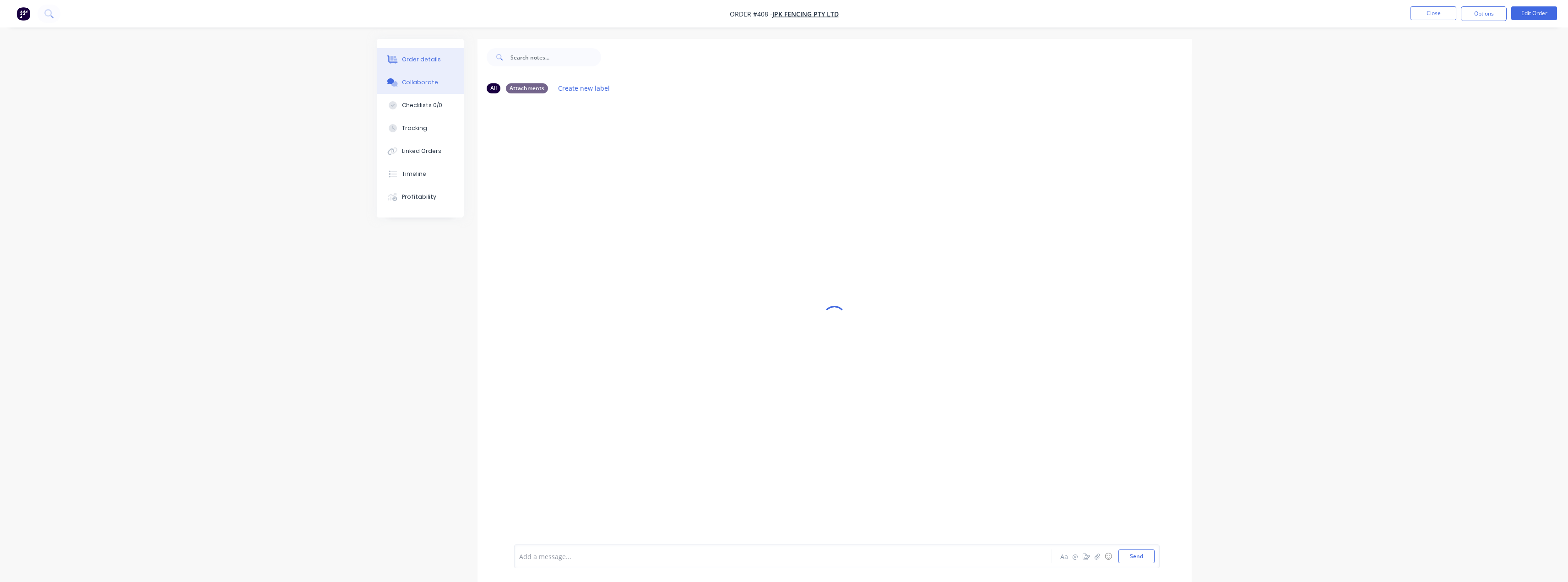
click at [408, 59] on div "Order details" at bounding box center [421, 59] width 39 height 8
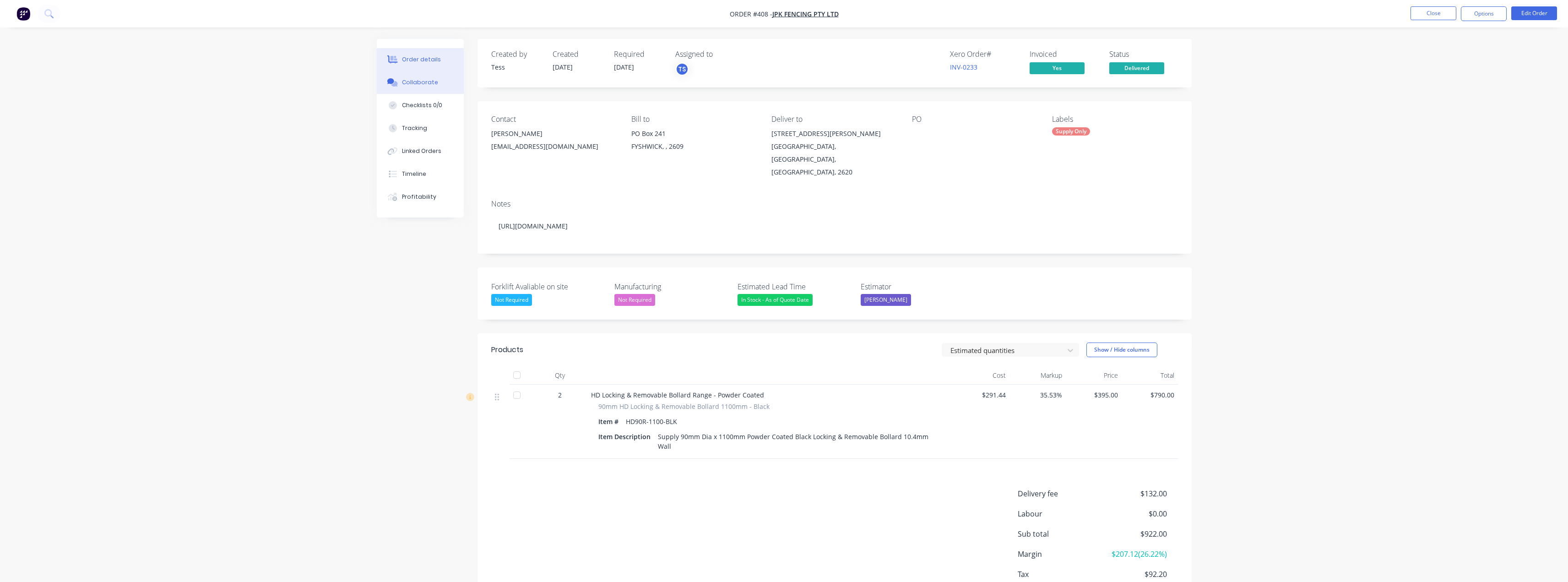
click at [408, 77] on button "Collaborate" at bounding box center [420, 82] width 87 height 23
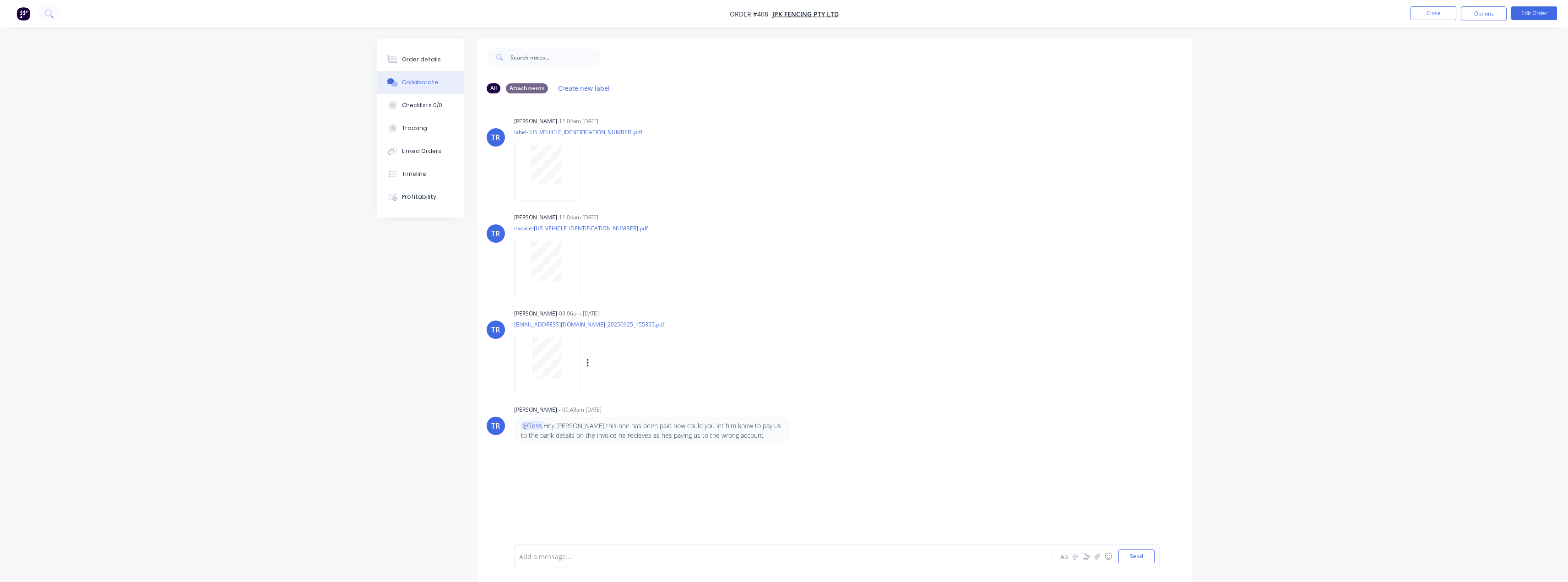
click at [564, 362] on div at bounding box center [546, 358] width 57 height 42
click at [542, 554] on div at bounding box center [758, 556] width 476 height 10
click at [786, 556] on button "Send" at bounding box center [1136, 556] width 36 height 14
click at [415, 57] on div "Order details" at bounding box center [421, 59] width 39 height 8
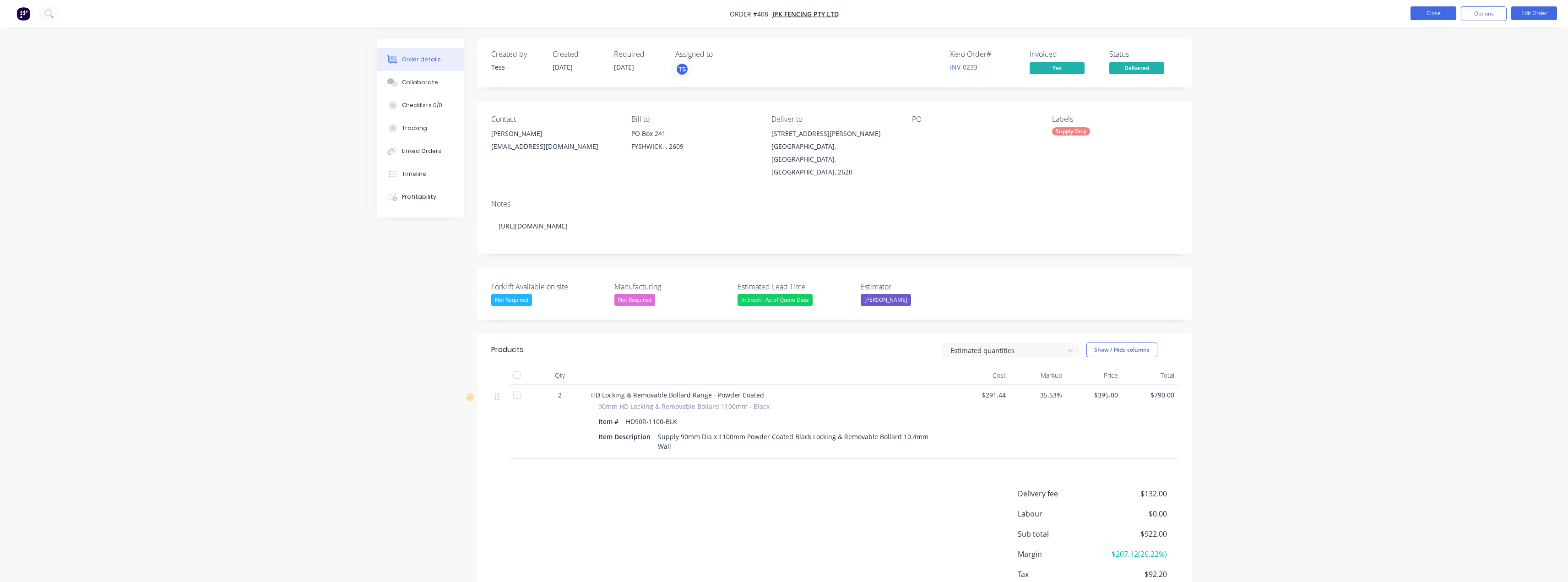
click at [786, 16] on button "Close" at bounding box center [1433, 13] width 46 height 14
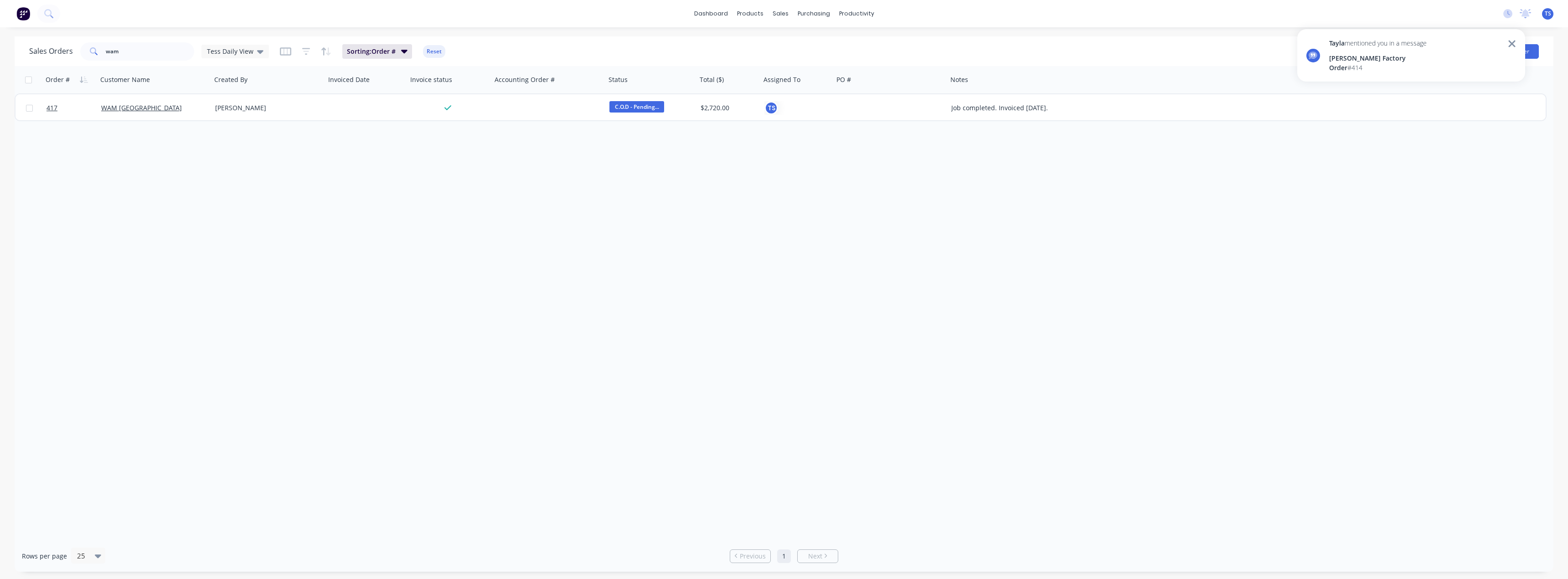
click at [782, 62] on div "[PERSON_NAME] Factory" at bounding box center [1378, 58] width 97 height 10
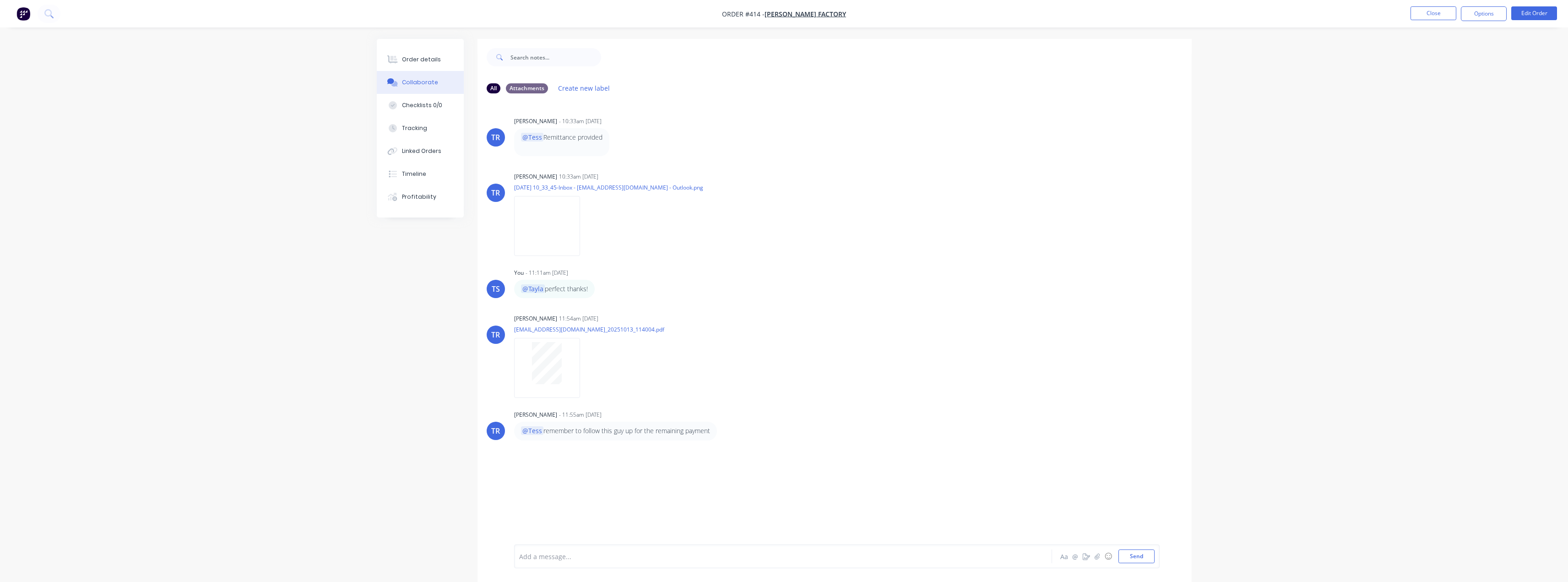
click at [559, 550] on div "Add a message..." at bounding box center [757, 556] width 476 height 14
click at [418, 55] on button "Order details" at bounding box center [420, 59] width 87 height 23
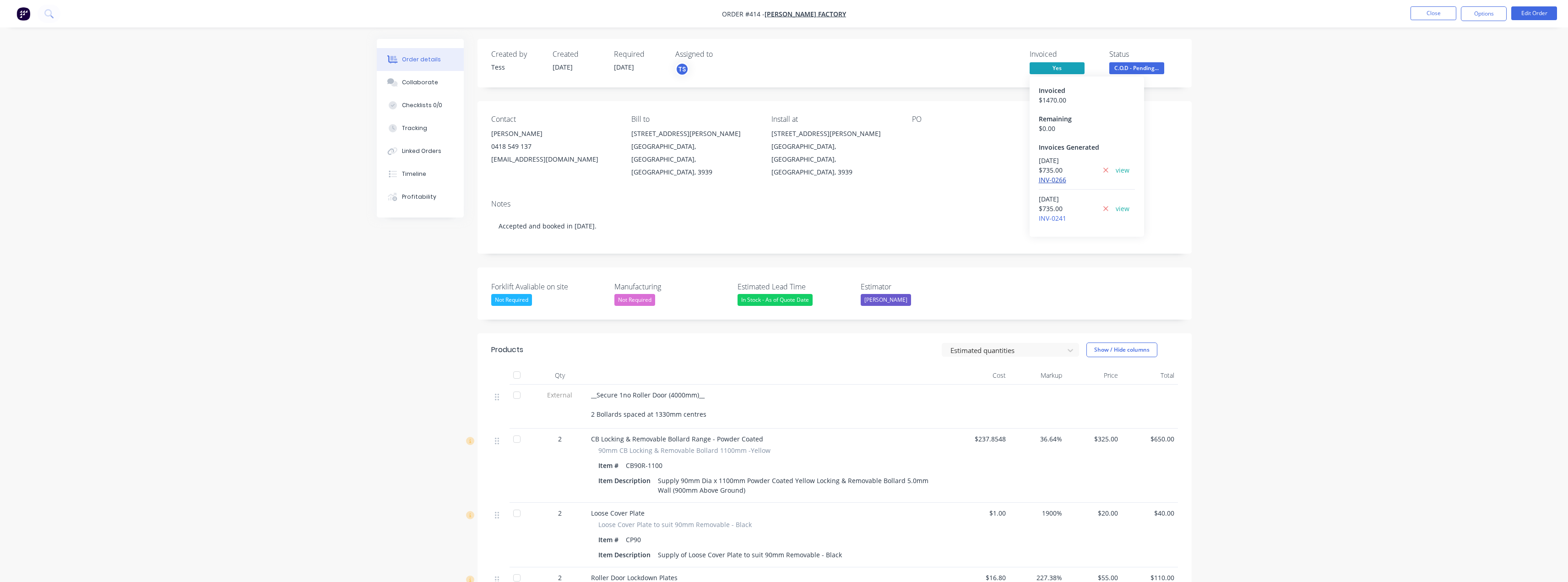
click at [786, 179] on link "INV-0266" at bounding box center [1052, 179] width 28 height 9
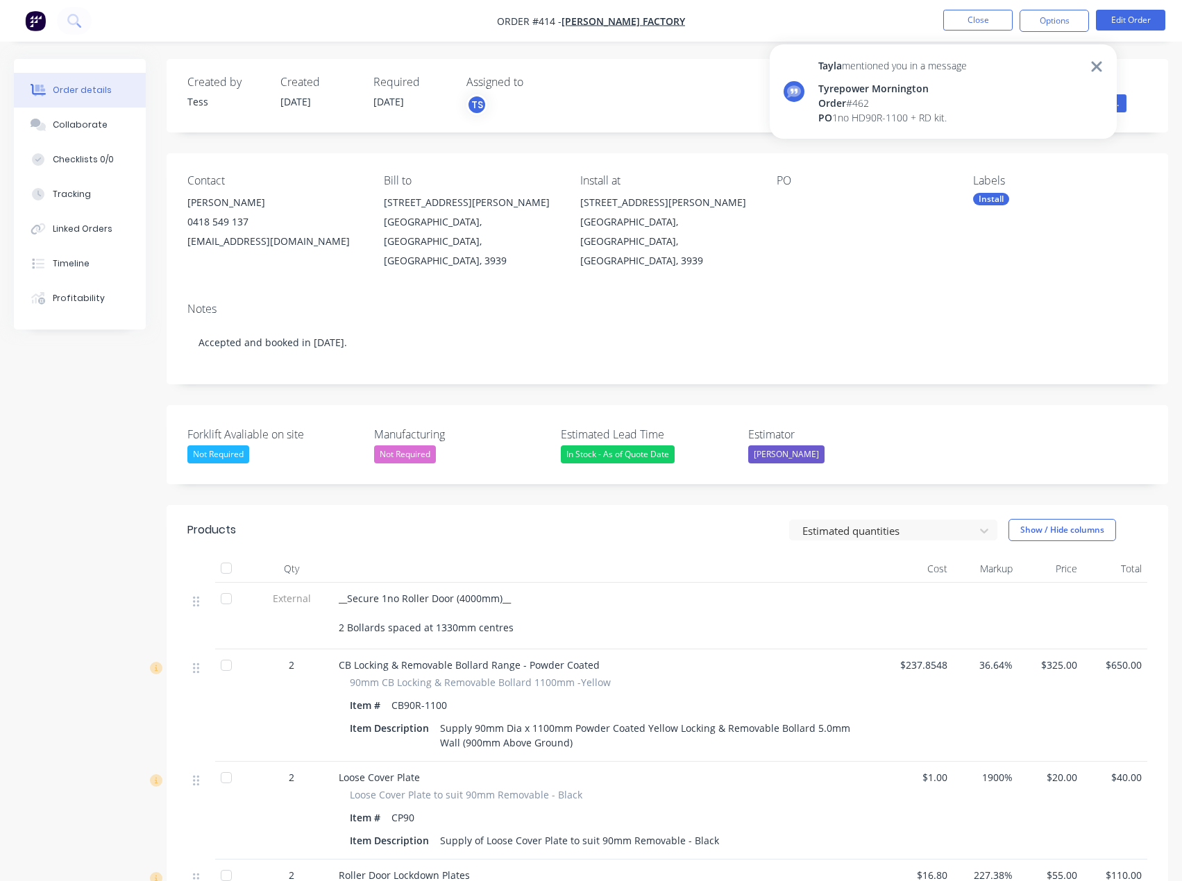
click at [1095, 65] on icon at bounding box center [1096, 66] width 10 height 10
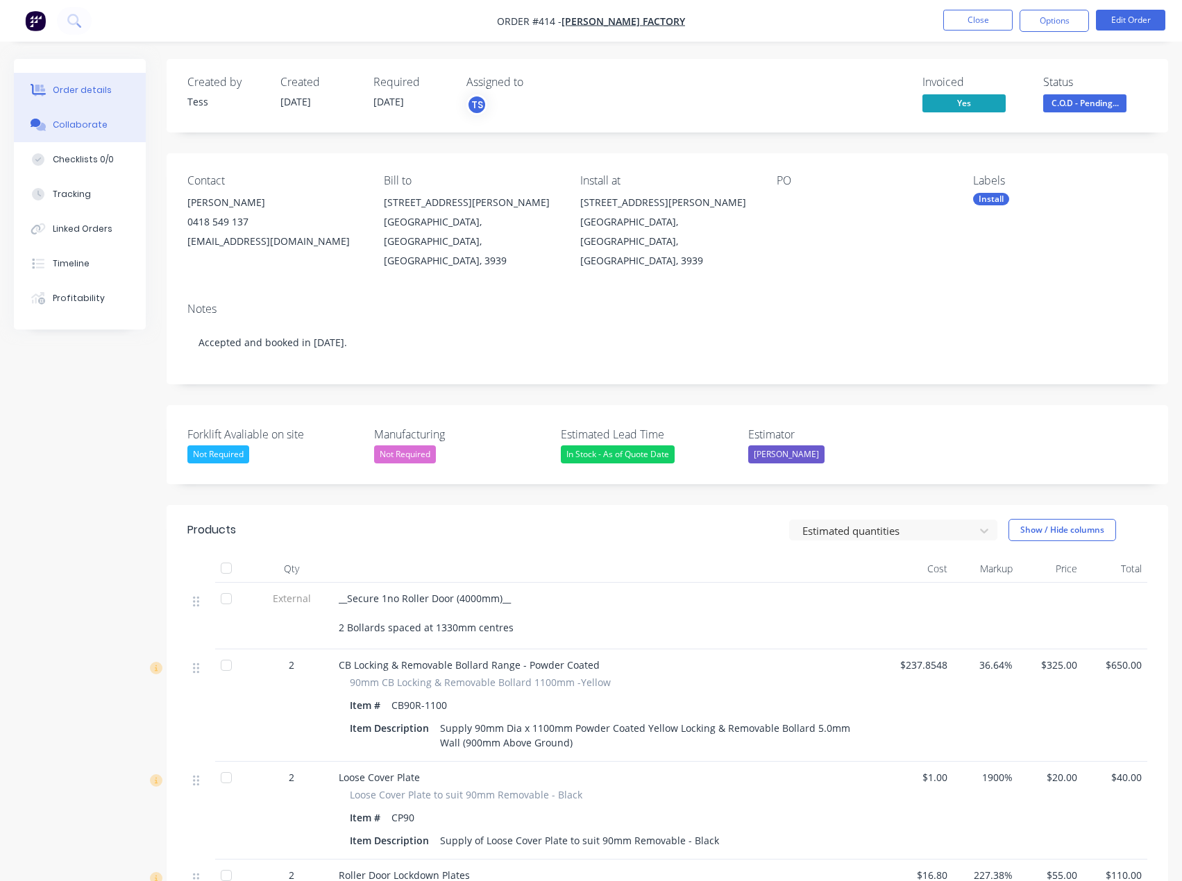
click at [72, 131] on button "Collaborate" at bounding box center [80, 125] width 132 height 35
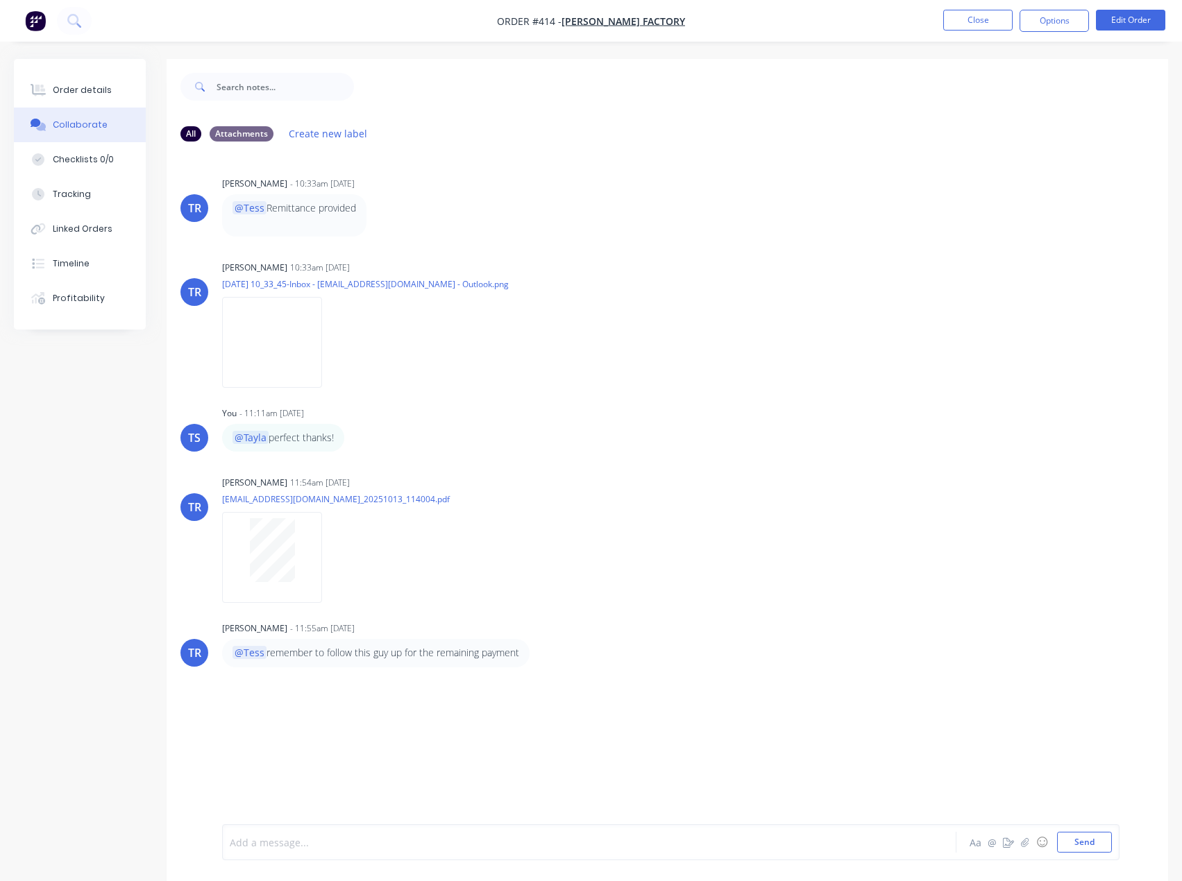
click at [264, 840] on div at bounding box center [560, 842] width 661 height 15
drag, startPoint x: 374, startPoint y: 843, endPoint x: 395, endPoint y: 851, distance: 22.2
click at [374, 844] on span "just spoke to him. Invoce from factiory never got to his email. Ive emailed him…" at bounding box center [510, 842] width 485 height 13
click at [559, 844] on span "just spoke to him. Invoice from factiory never got to his email. Ive emailed hi…" at bounding box center [512, 842] width 488 height 13
click at [754, 841] on div "@[PERSON_NAME] just spoke to him. Invoice from factiory never got to his email.…" at bounding box center [560, 842] width 661 height 15
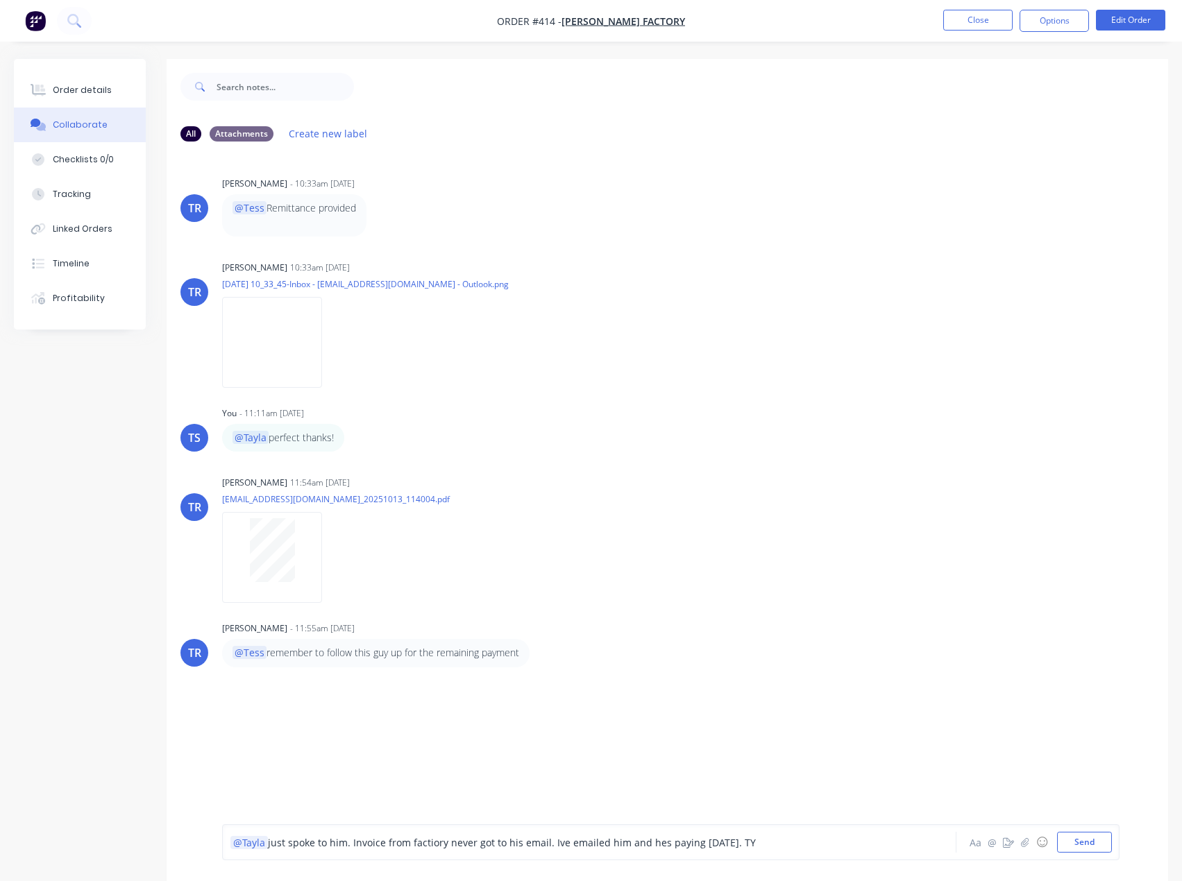
click at [269, 845] on span "just spoke to him. Invoice from factiory never got to his email. Ive emailed hi…" at bounding box center [512, 842] width 488 height 13
click at [822, 850] on div "@Tayla I just spoke to him. Invoice from factiory never got to his email. Ive e…" at bounding box center [560, 842] width 661 height 21
click at [1098, 838] on button "Send" at bounding box center [1084, 842] width 55 height 21
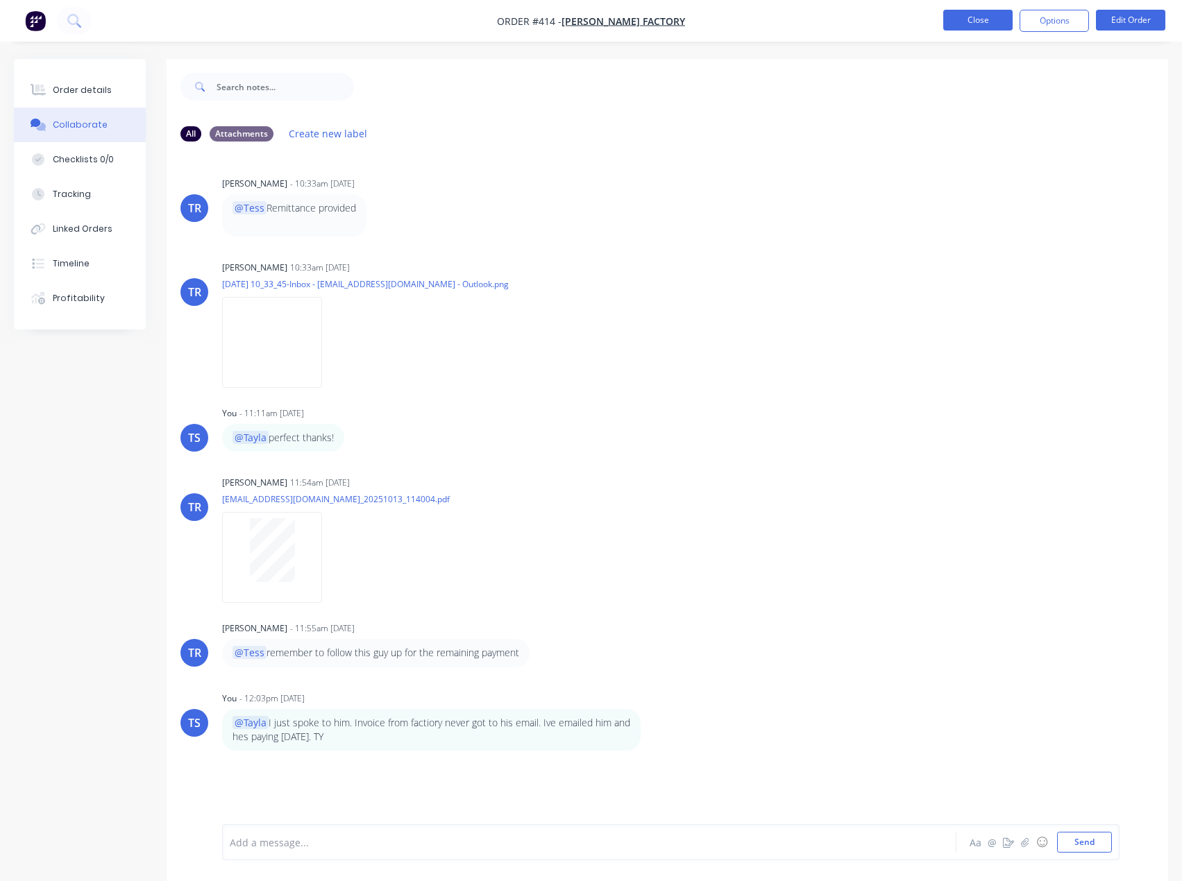
click at [983, 19] on button "Close" at bounding box center [977, 20] width 69 height 21
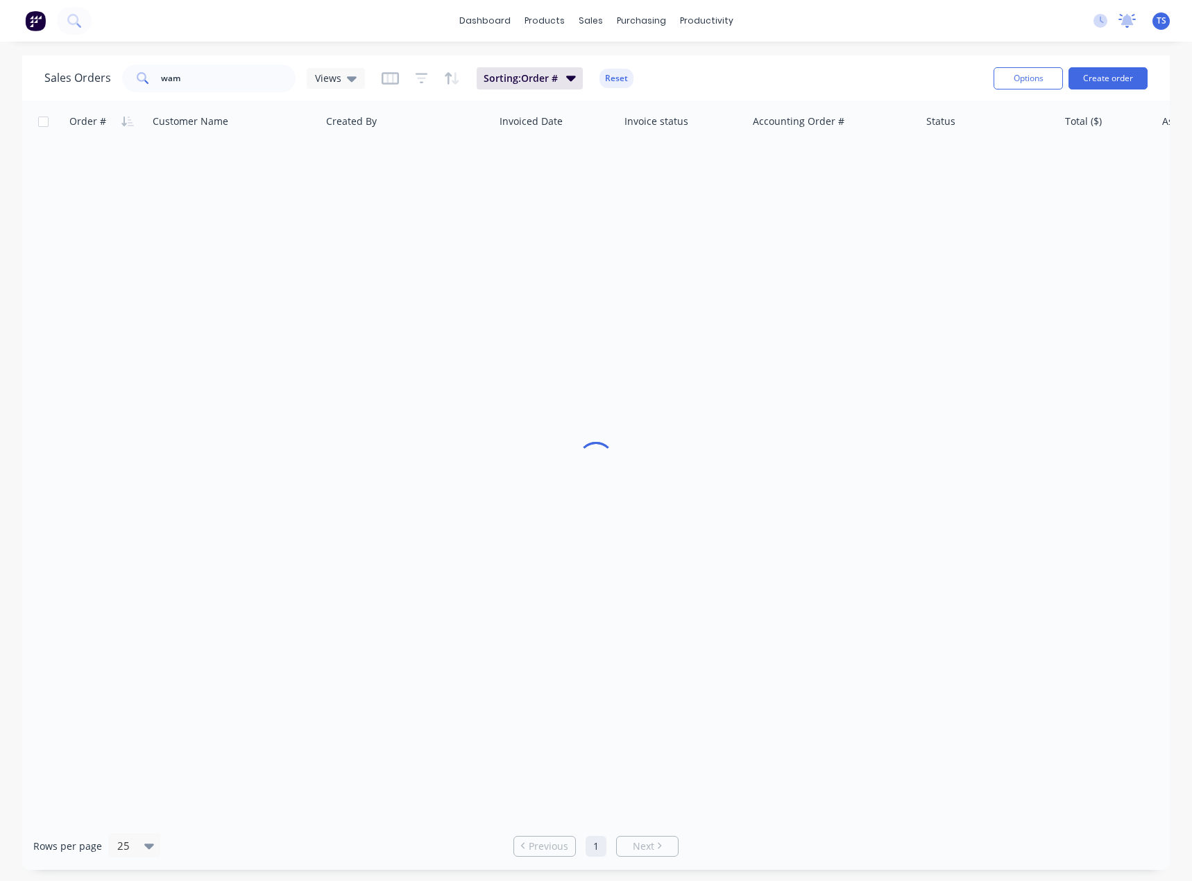
click at [1133, 23] on icon at bounding box center [1127, 21] width 17 height 14
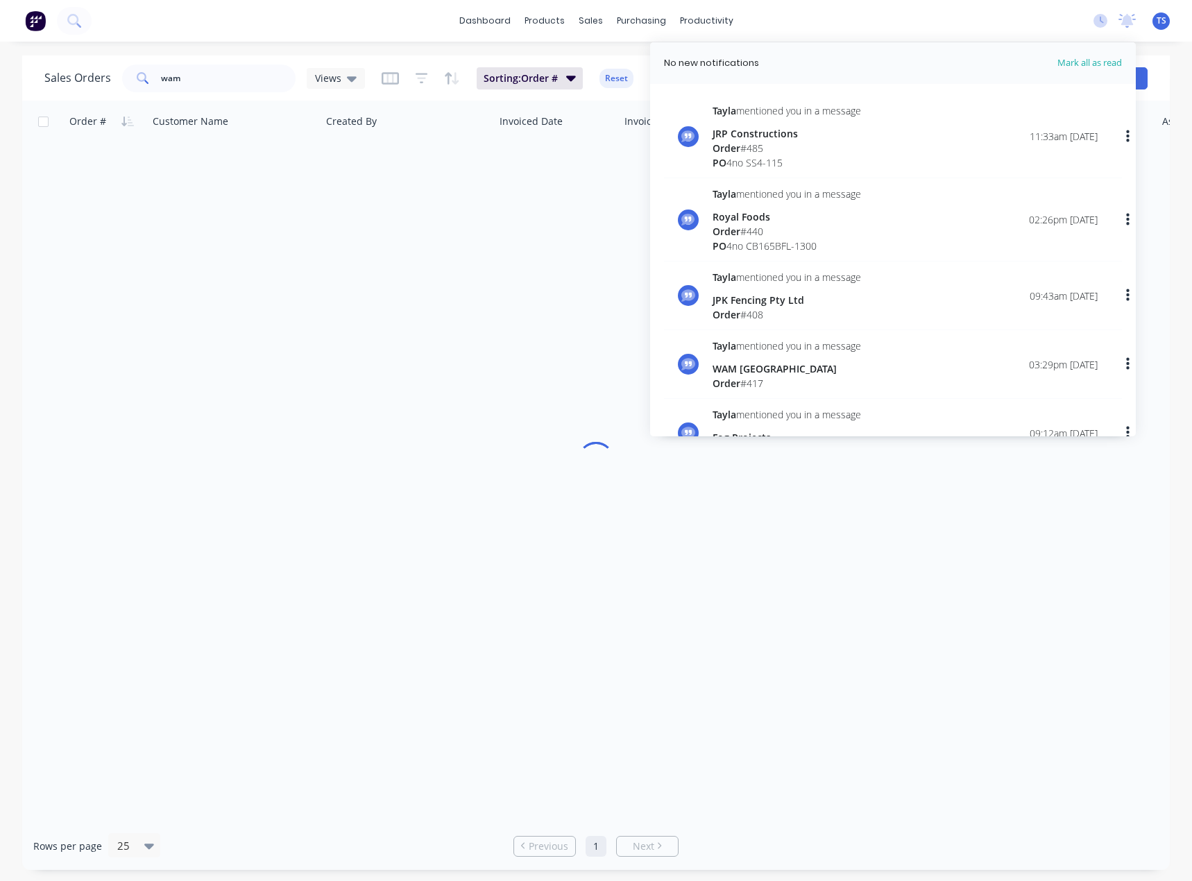
click at [638, 54] on div "dashboard products sales purchasing productivity dashboard products Product Cat…" at bounding box center [596, 440] width 1192 height 881
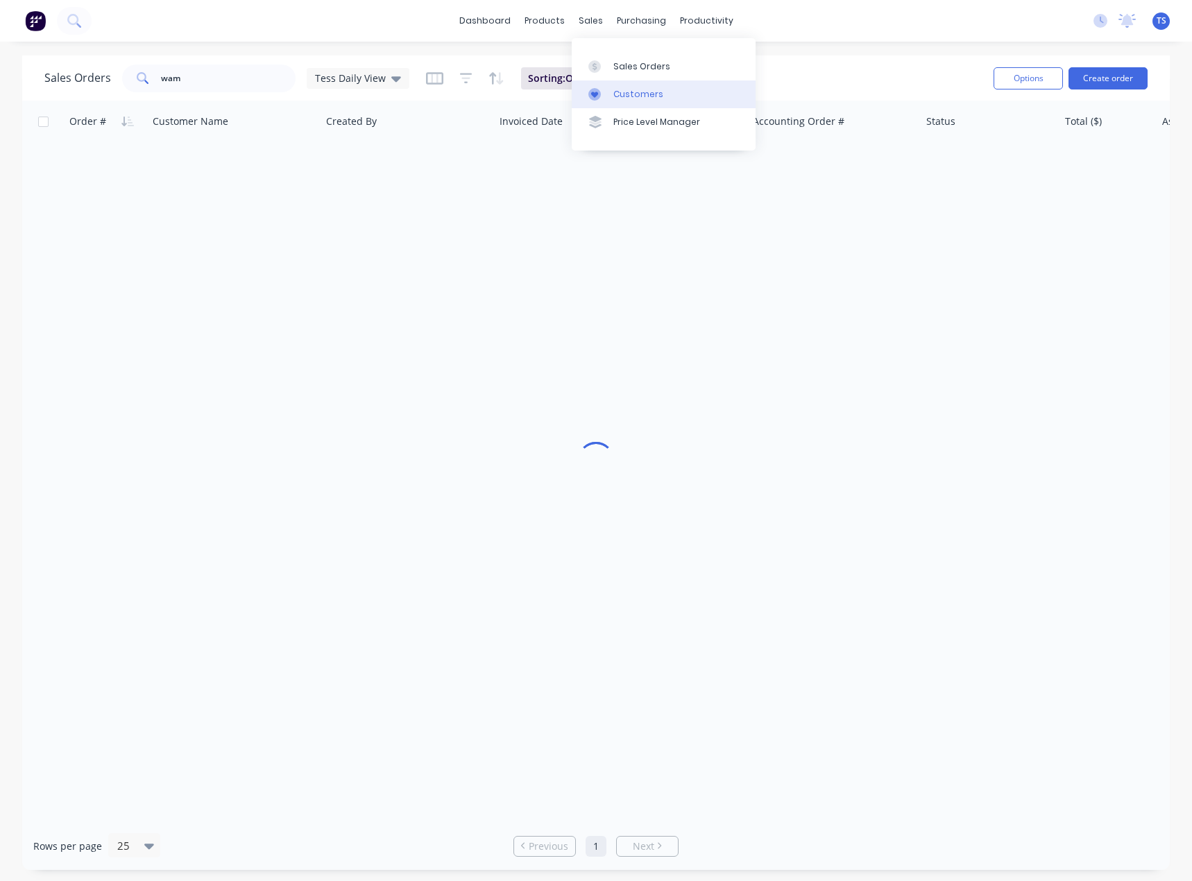
click at [612, 94] on link "Customers" at bounding box center [664, 94] width 184 height 28
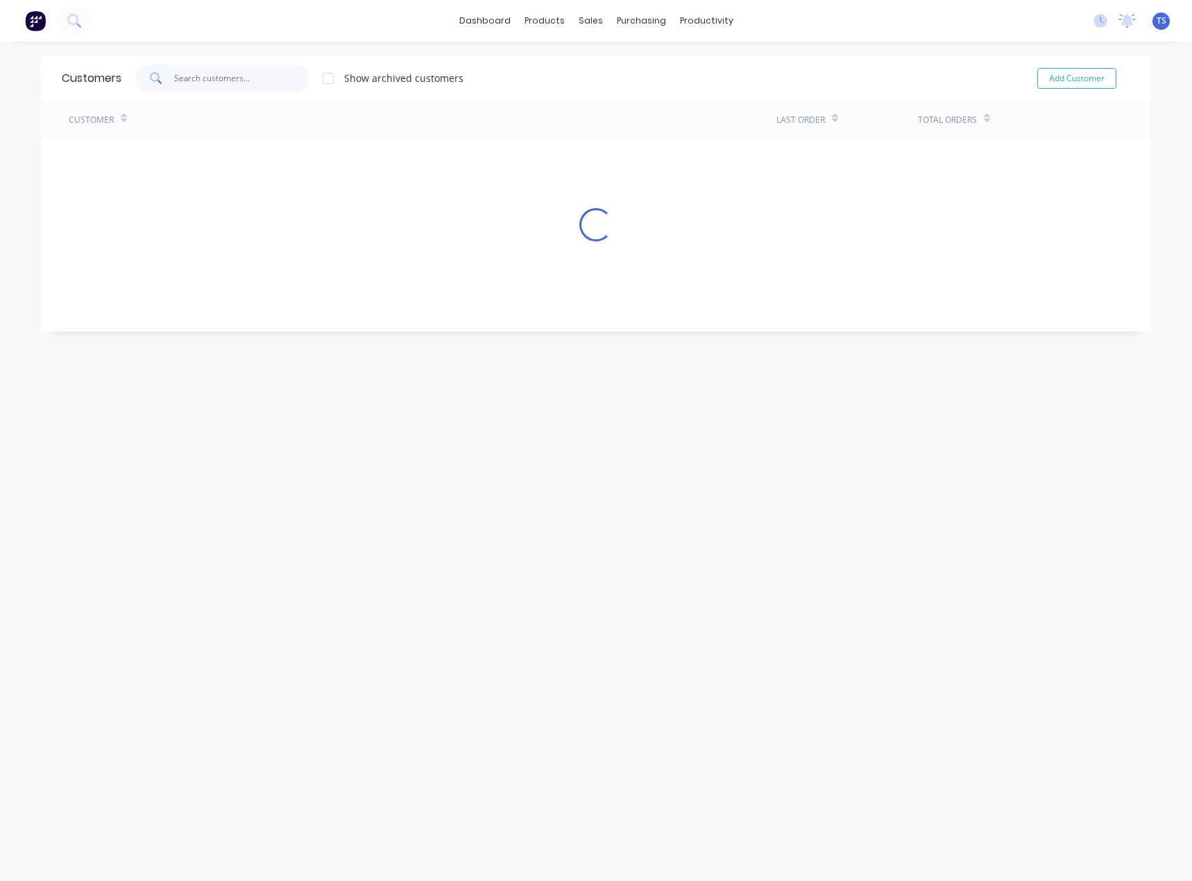
click at [216, 77] on input "text" at bounding box center [241, 79] width 135 height 28
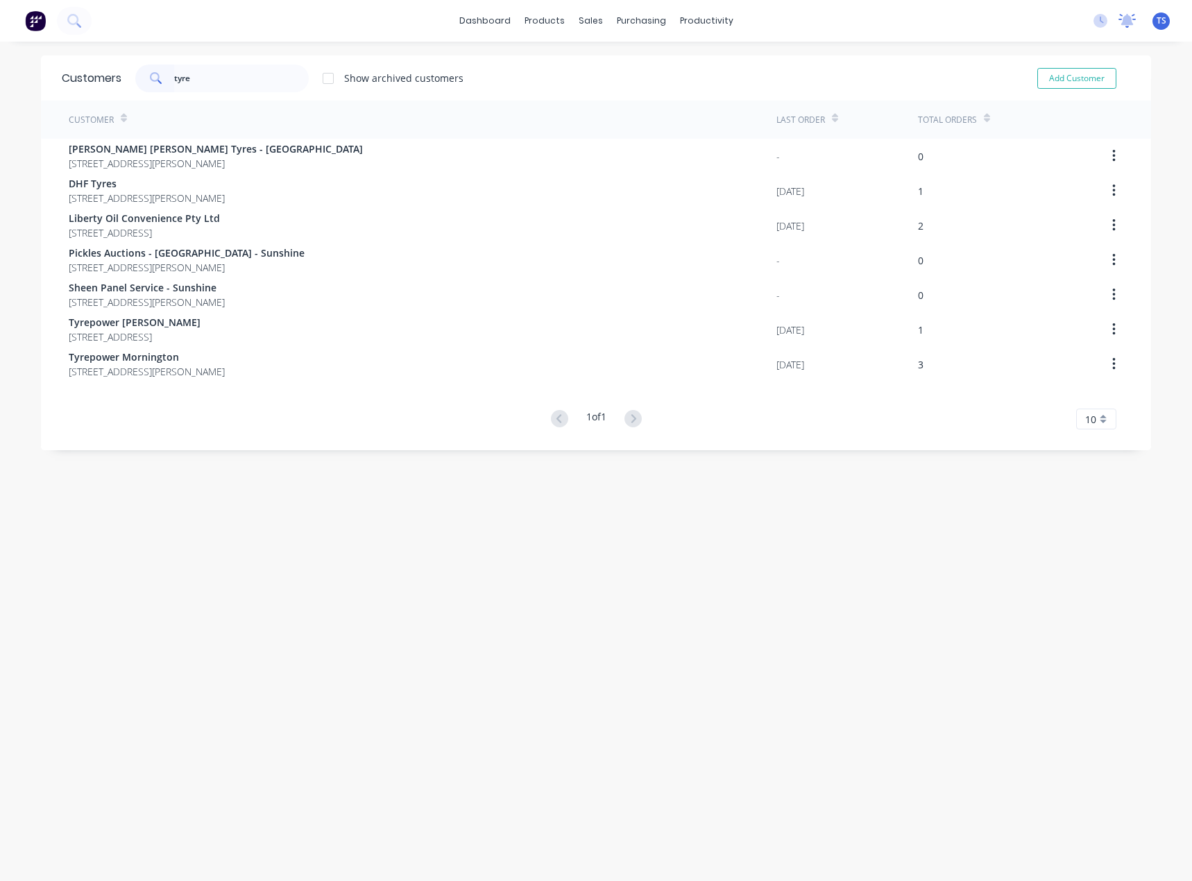
click at [1121, 22] on icon at bounding box center [1127, 19] width 12 height 11
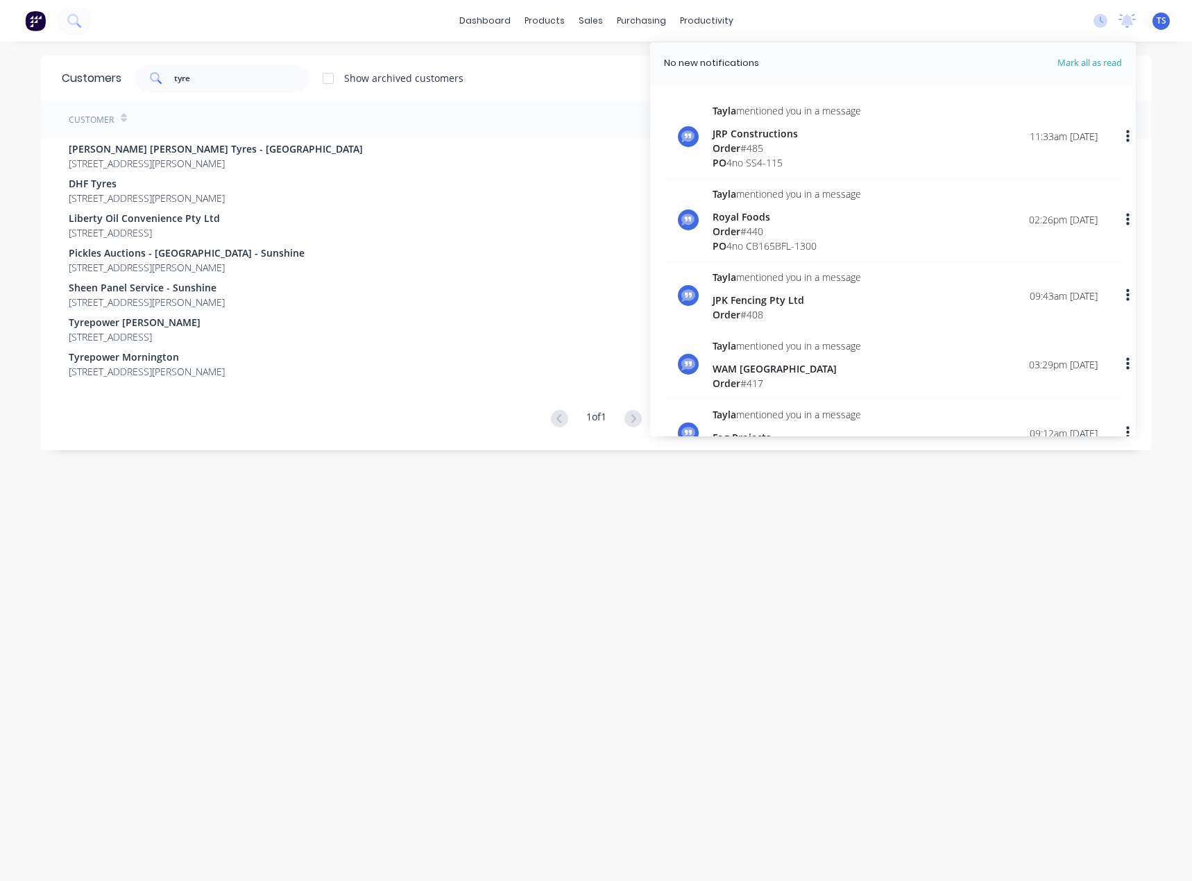
click at [853, 22] on div "dashboard products sales purchasing productivity dashboard products Product Cat…" at bounding box center [596, 21] width 1192 height 42
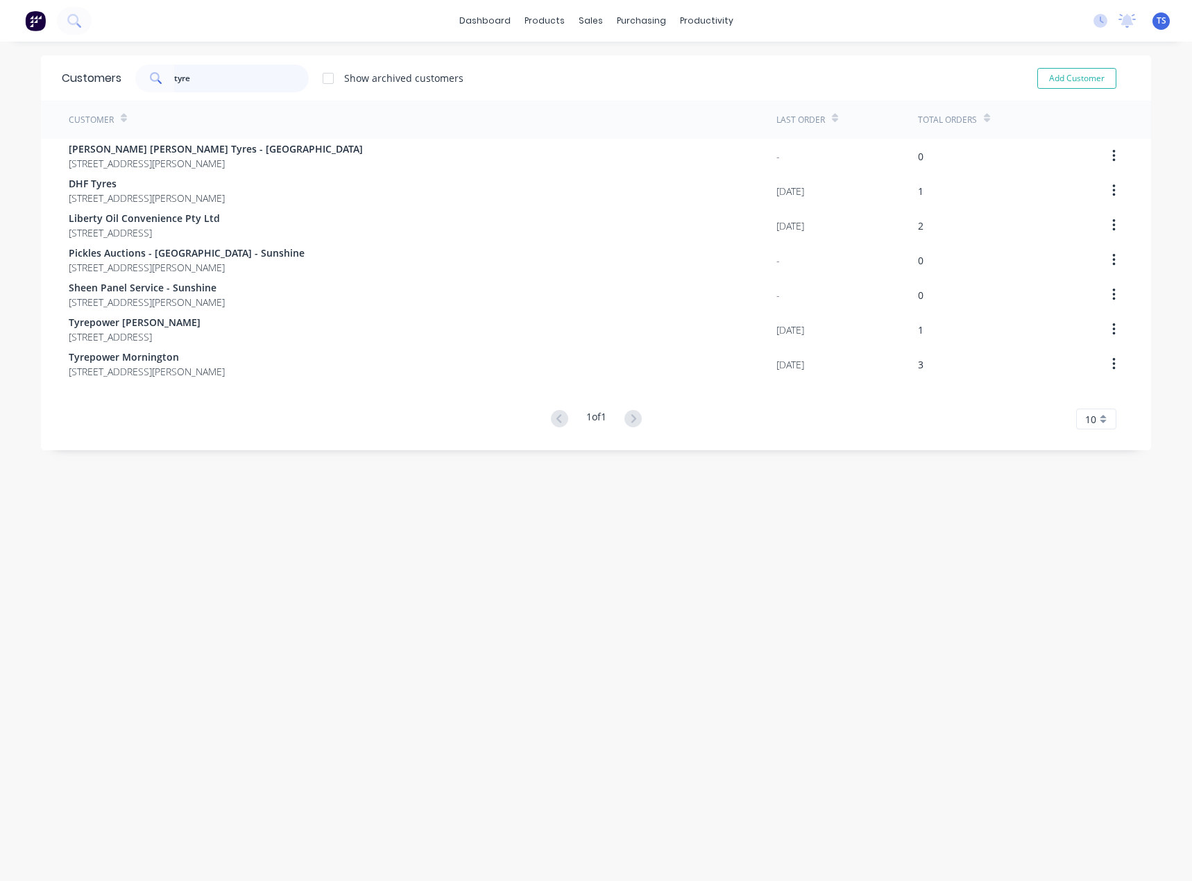
click at [205, 80] on input "tyre" at bounding box center [241, 79] width 135 height 28
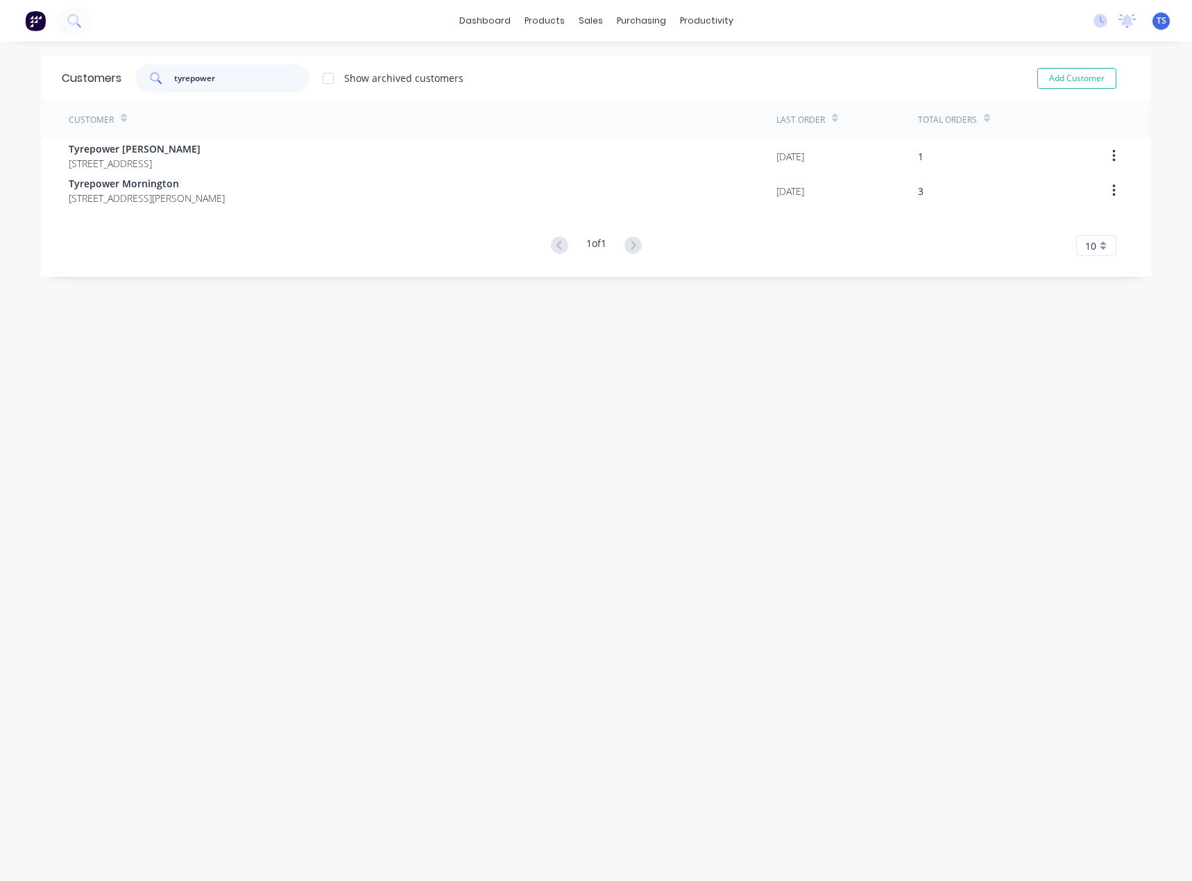
drag, startPoint x: 218, startPoint y: 80, endPoint x: 89, endPoint y: 70, distance: 129.4
click at [89, 70] on div "Customers tyrepower Show archived customers Add Customer" at bounding box center [596, 78] width 1110 height 45
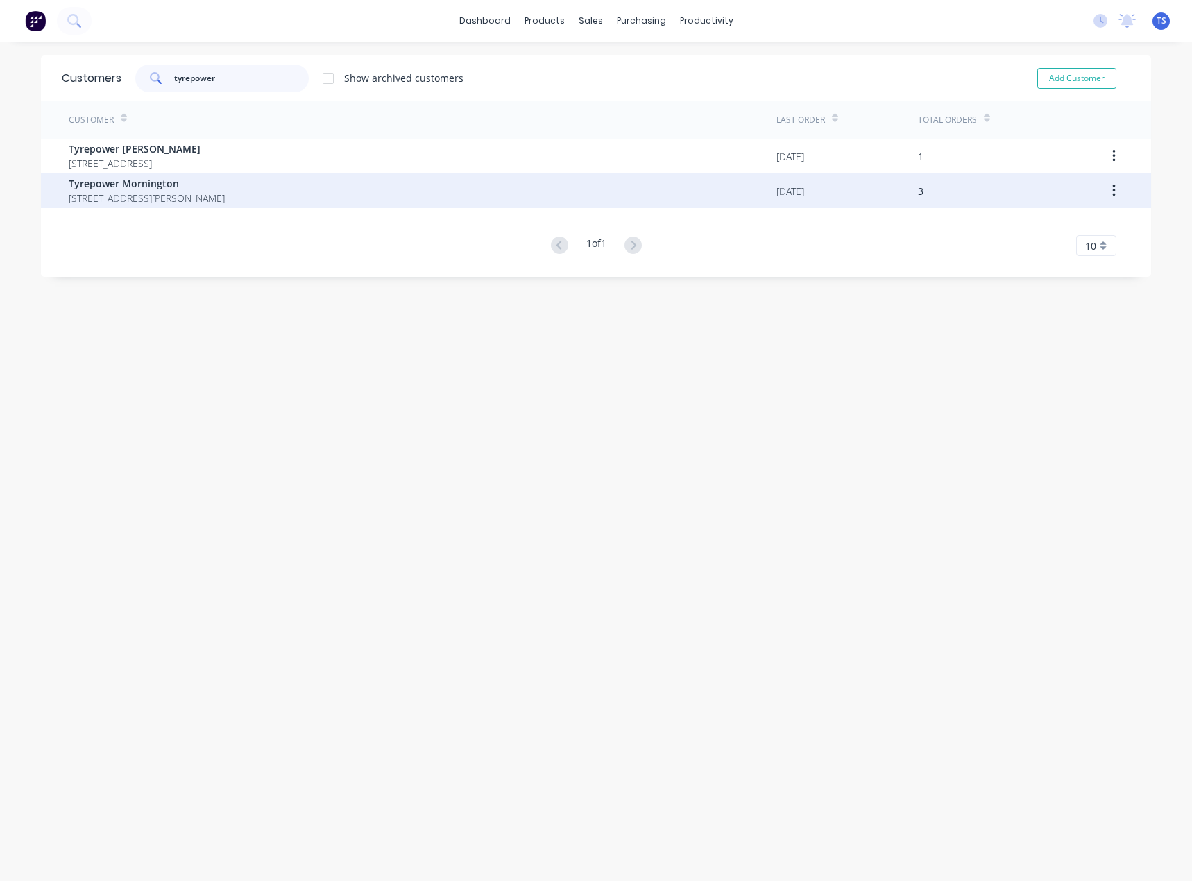
type input "tyrepower"
click at [142, 187] on span "Tyrepower Mornington" at bounding box center [147, 183] width 156 height 15
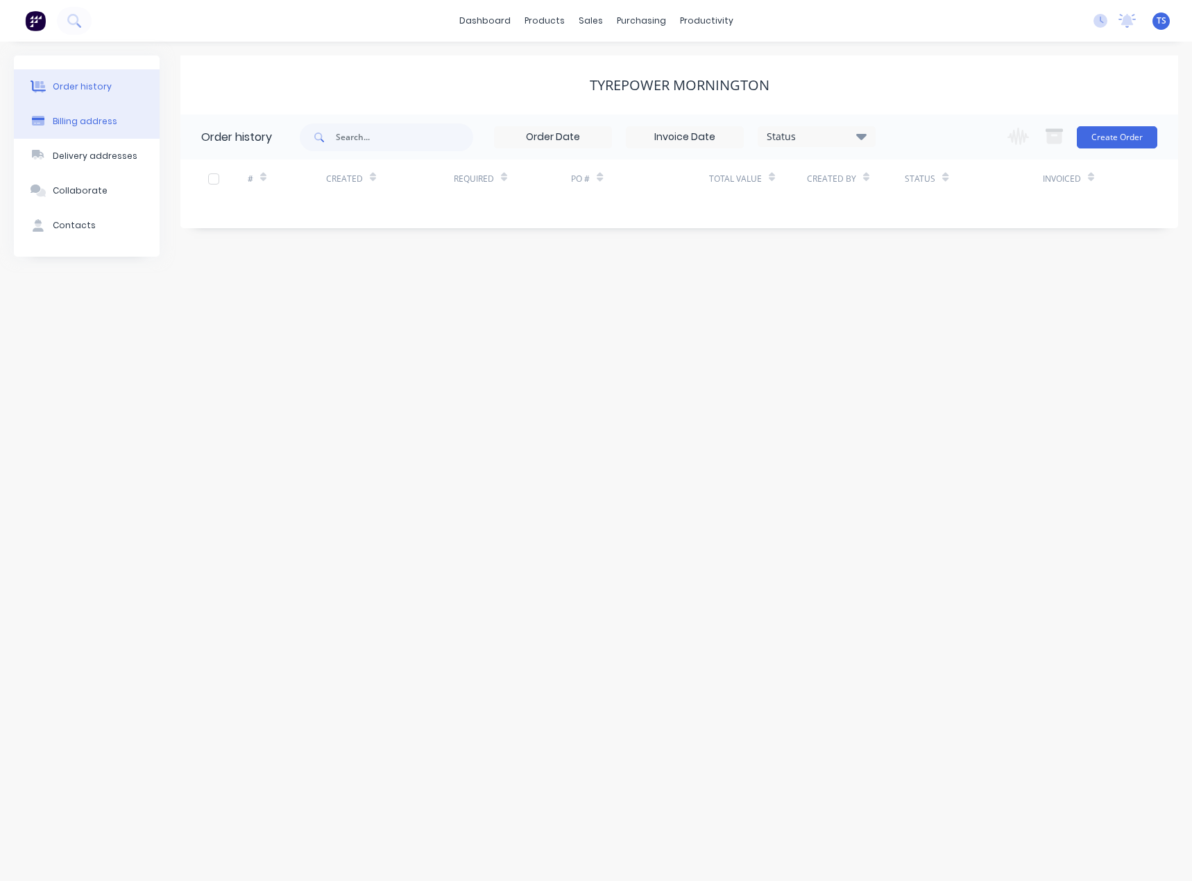
click at [71, 117] on div "Billing address" at bounding box center [85, 121] width 65 height 12
select select "AU"
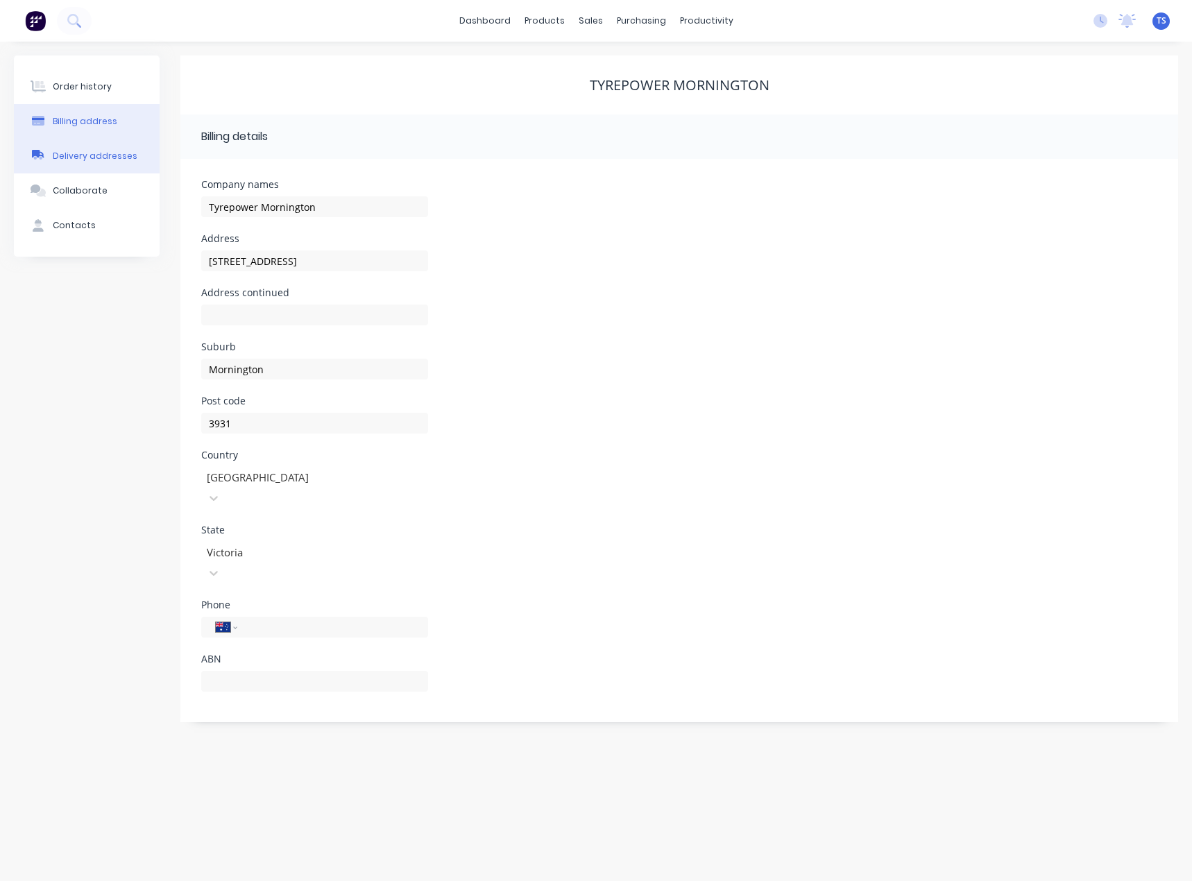
click at [73, 158] on div "Delivery addresses" at bounding box center [95, 156] width 85 height 12
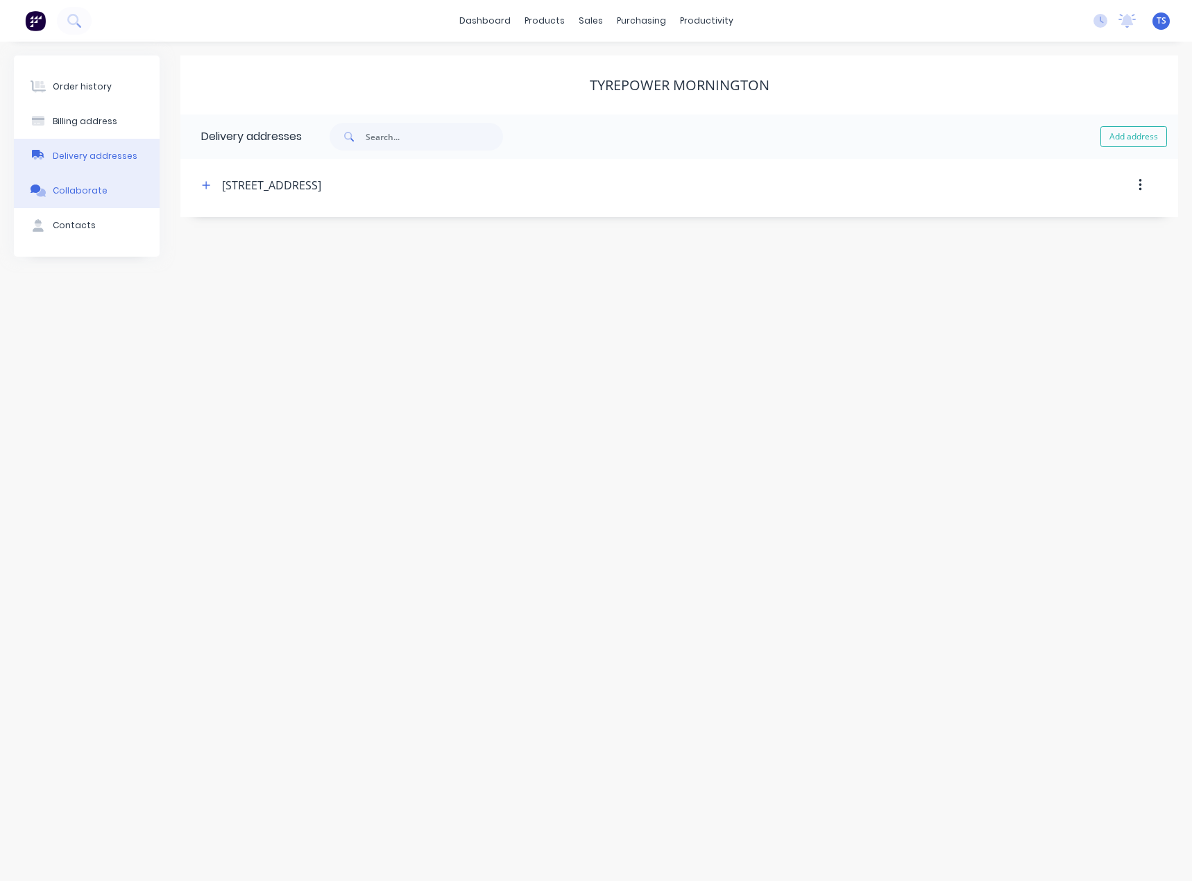
click at [71, 197] on button "Collaborate" at bounding box center [87, 190] width 146 height 35
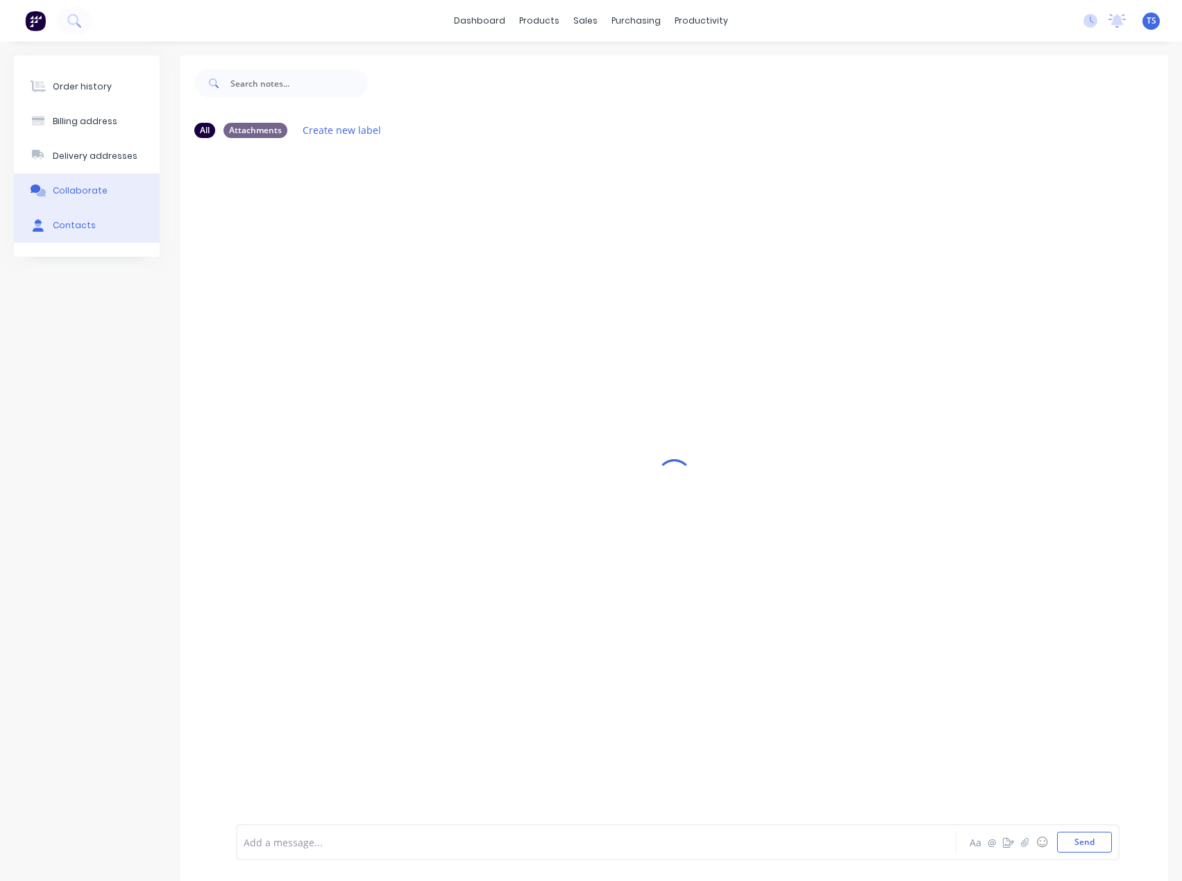
click at [66, 234] on button "Contacts" at bounding box center [87, 225] width 146 height 35
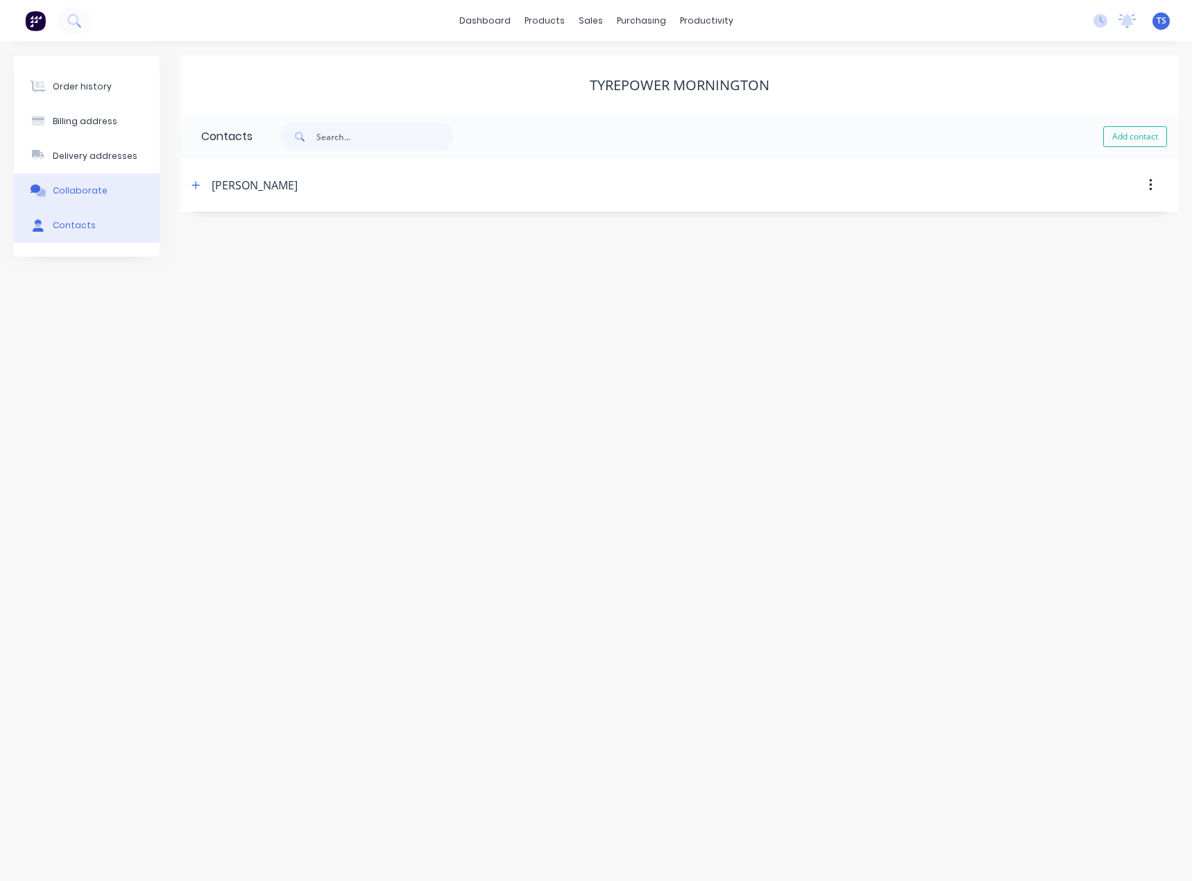
click at [65, 189] on div "Collaborate" at bounding box center [80, 191] width 55 height 12
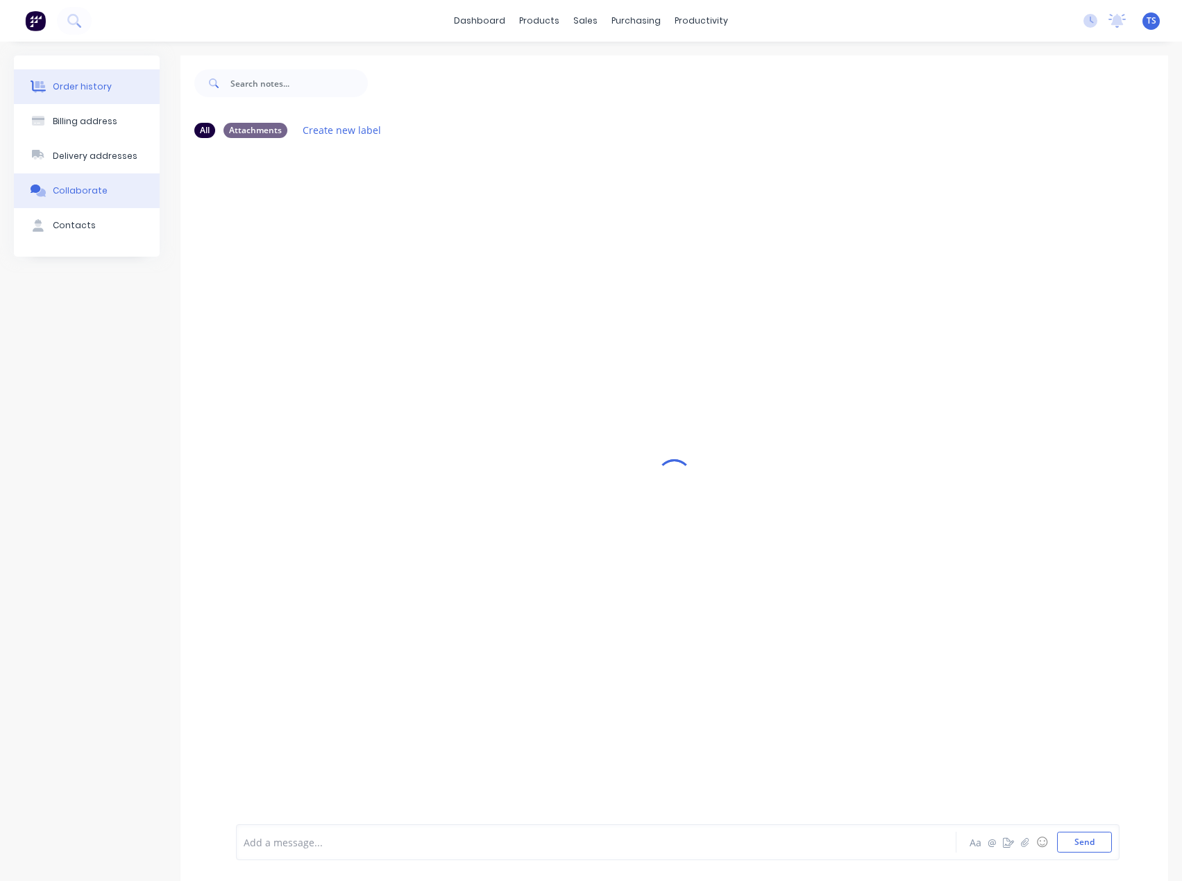
click at [67, 85] on div "Order history" at bounding box center [82, 86] width 59 height 12
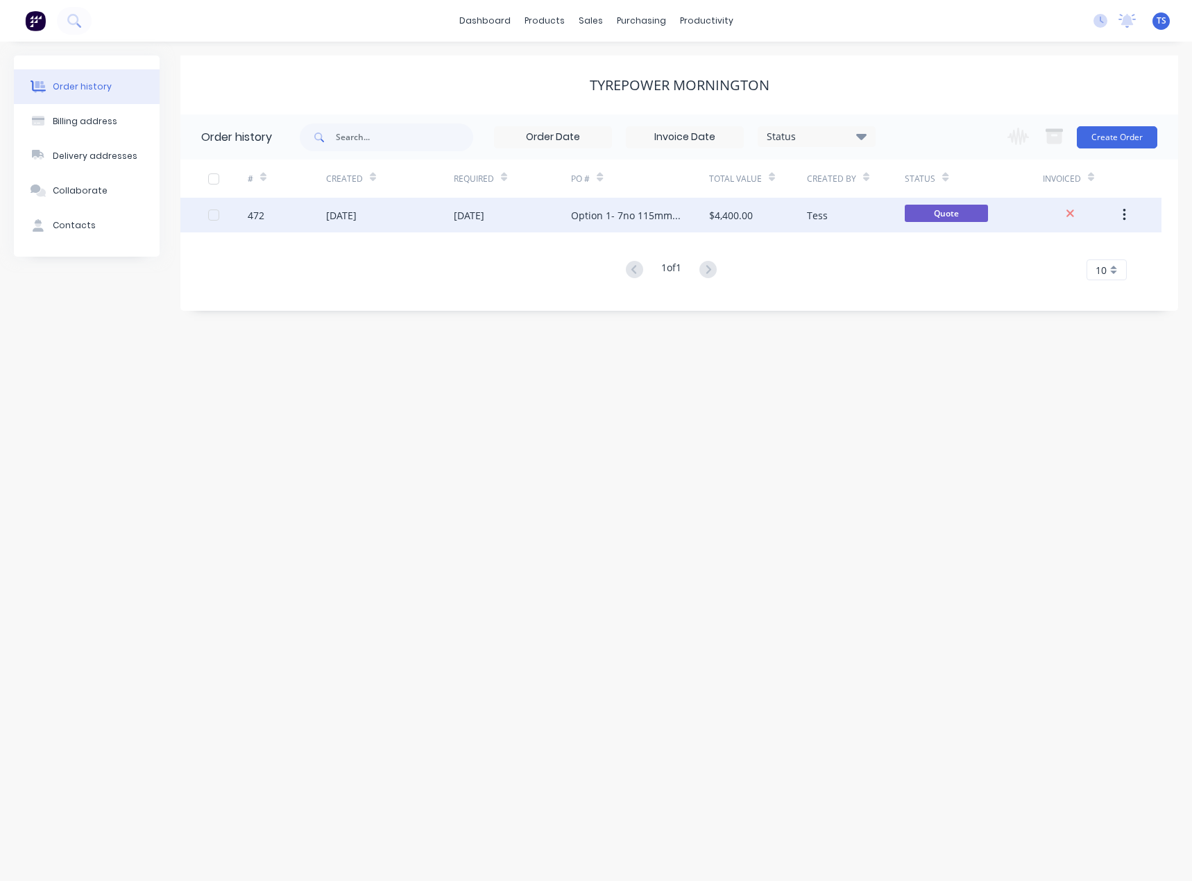
click at [685, 215] on div "Option 1- 7no 115mm Fixed Bollards" at bounding box center [639, 215] width 137 height 35
click at [607, 220] on div "Option 1- 7no 115mm Fixed Bollards" at bounding box center [626, 215] width 110 height 15
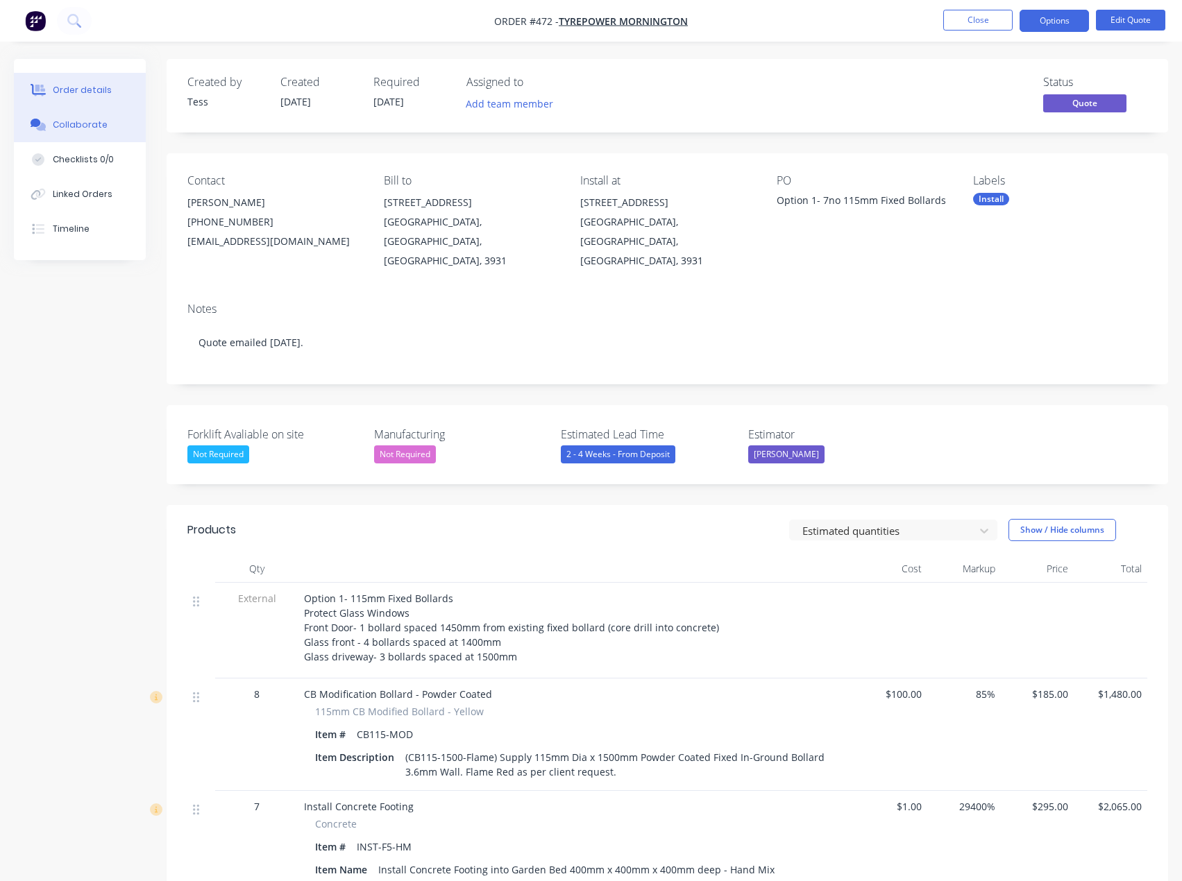
click at [66, 136] on button "Collaborate" at bounding box center [80, 125] width 132 height 35
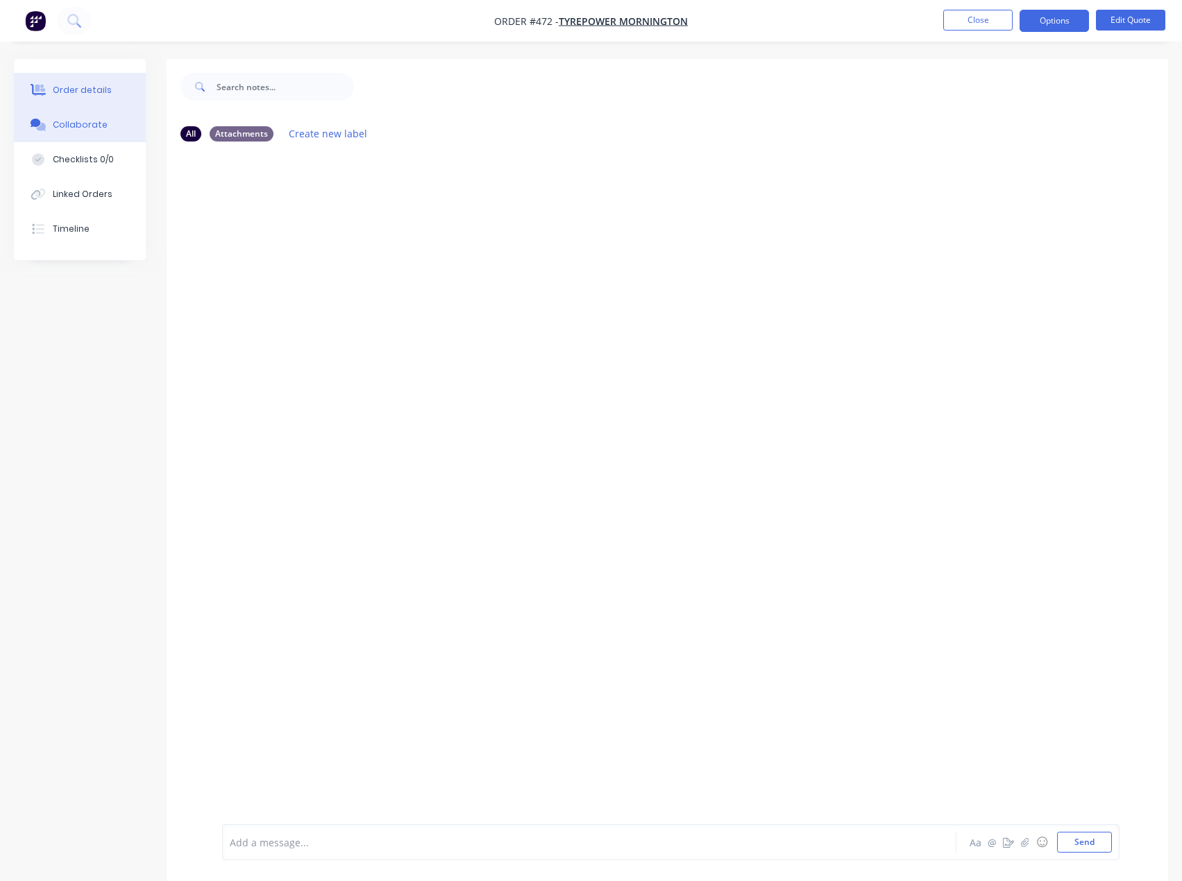
click at [74, 94] on div "Order details" at bounding box center [82, 90] width 59 height 12
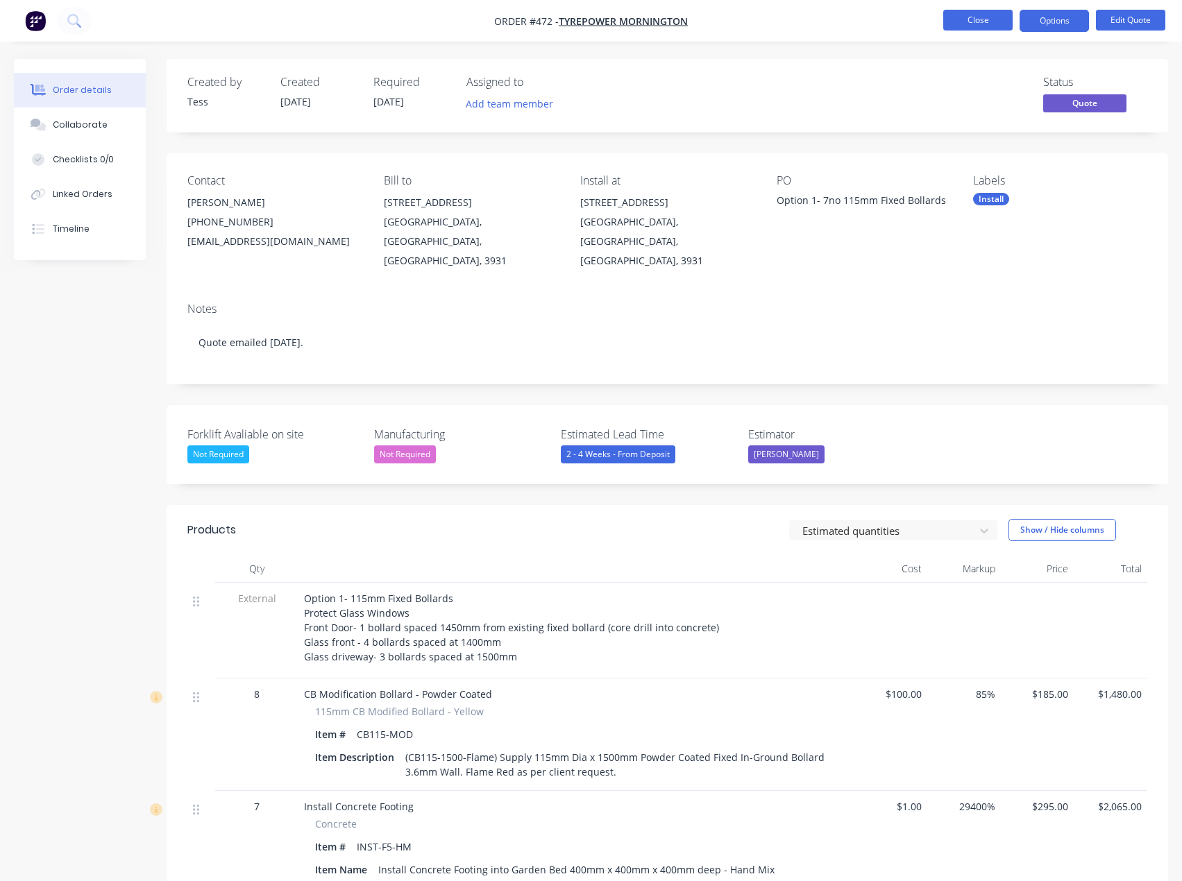
click at [992, 22] on button "Close" at bounding box center [977, 20] width 69 height 21
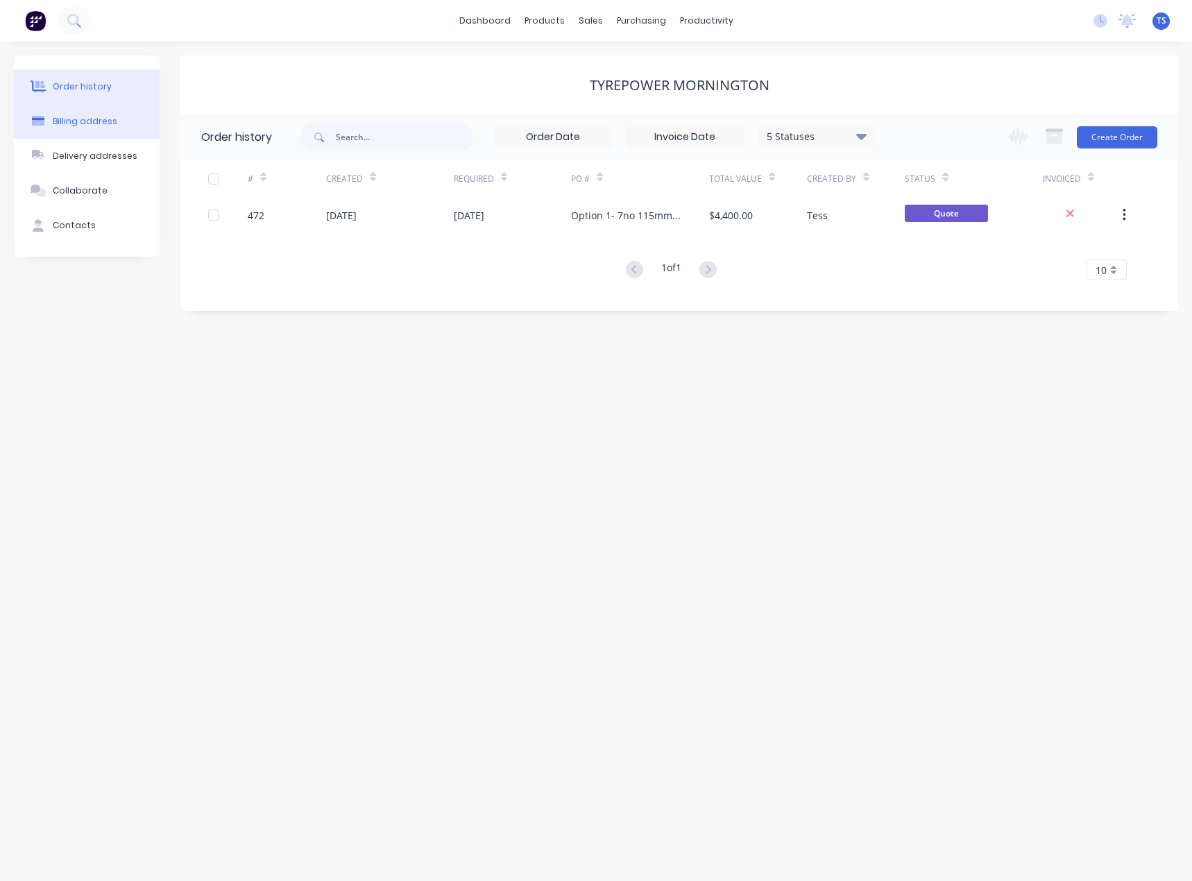
click at [67, 132] on button "Billing address" at bounding box center [87, 121] width 146 height 35
select select "AU"
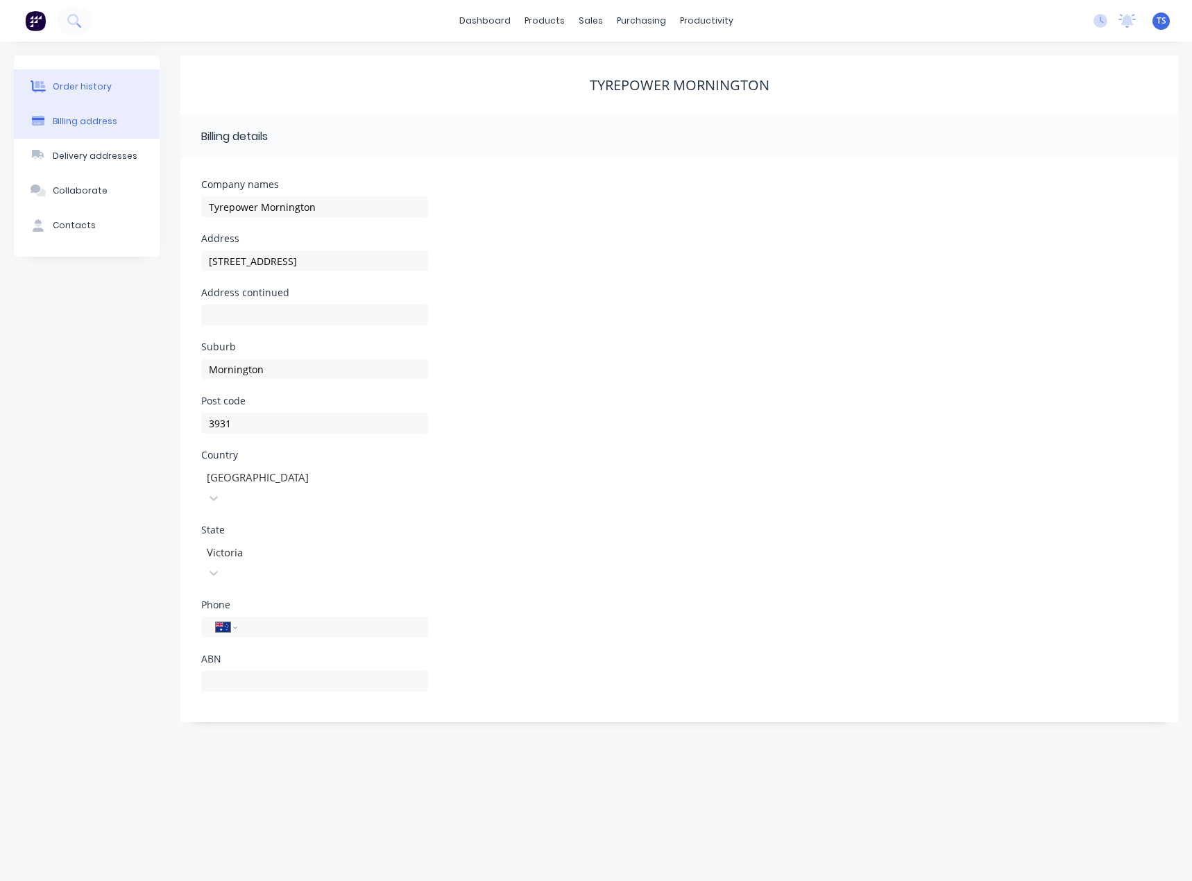
click at [78, 94] on button "Order history" at bounding box center [87, 86] width 146 height 35
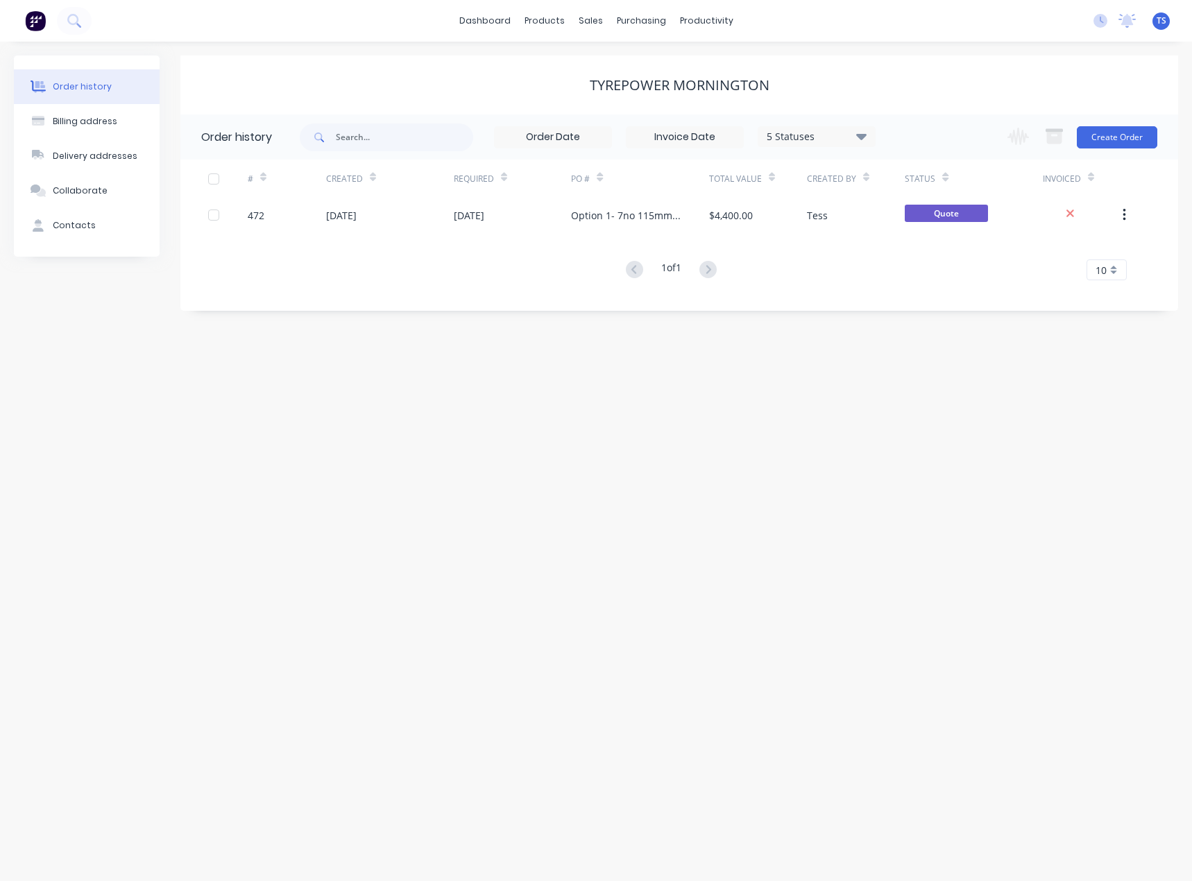
click at [825, 134] on div "5 Statuses" at bounding box center [816, 136] width 117 height 15
click at [931, 296] on label at bounding box center [931, 296] width 0 height 0
click at [931, 307] on input "checkbox" at bounding box center [936, 302] width 11 height 13
checkbox input "true"
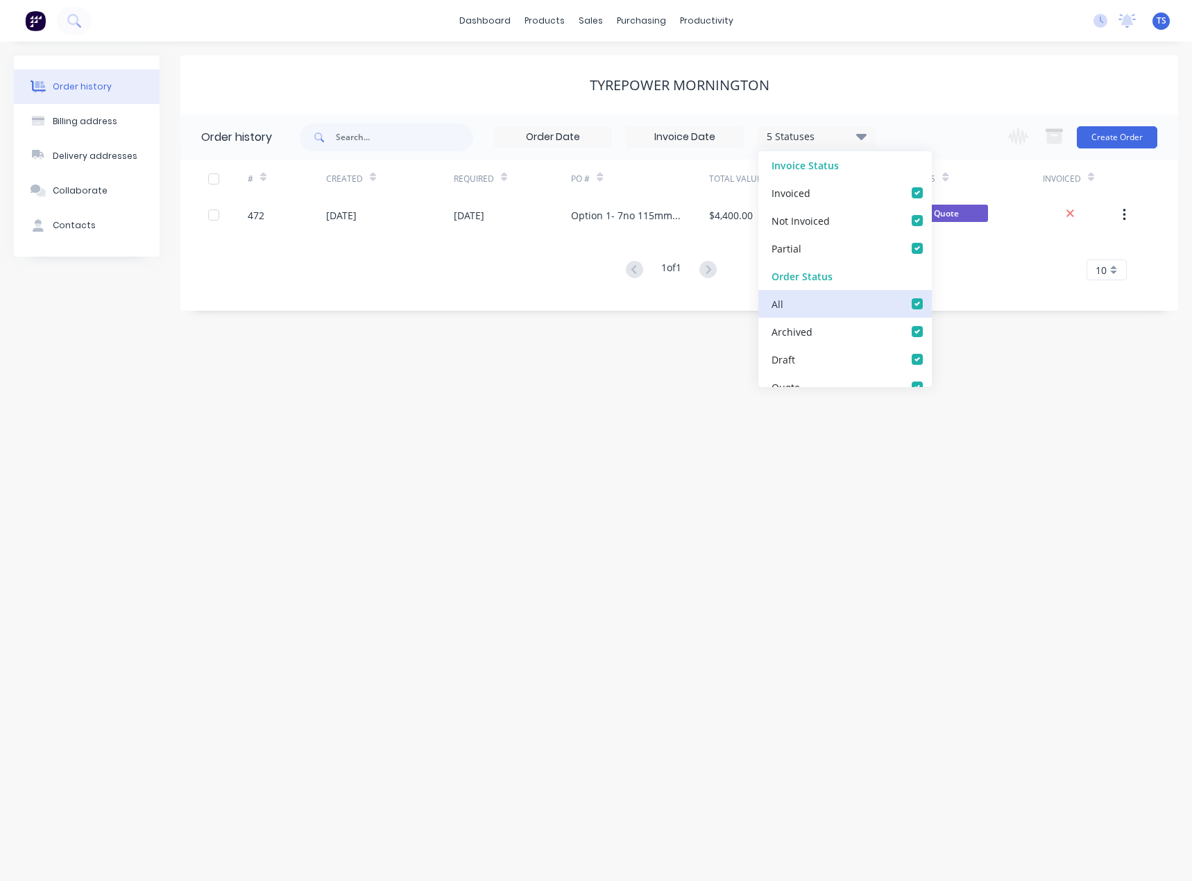
checkbox input "true"
checkbox Invoicing_checkbox_c38381dd-b1c3-4461-8d0d-6207c995ac49undefined "true"
checkbox Manufacturing_checkbox_634402cc-3d59-4f8c-8907-d5fb6e8b1845undefined "true"
checkbox Manufacturing_checkbox_aab40d17-9165-41c3-936a-df3d636897bfundefined "true"
checkbox _checkbox_b85d88da-4330-40bc-9139-e677d5174bebundefined "true"
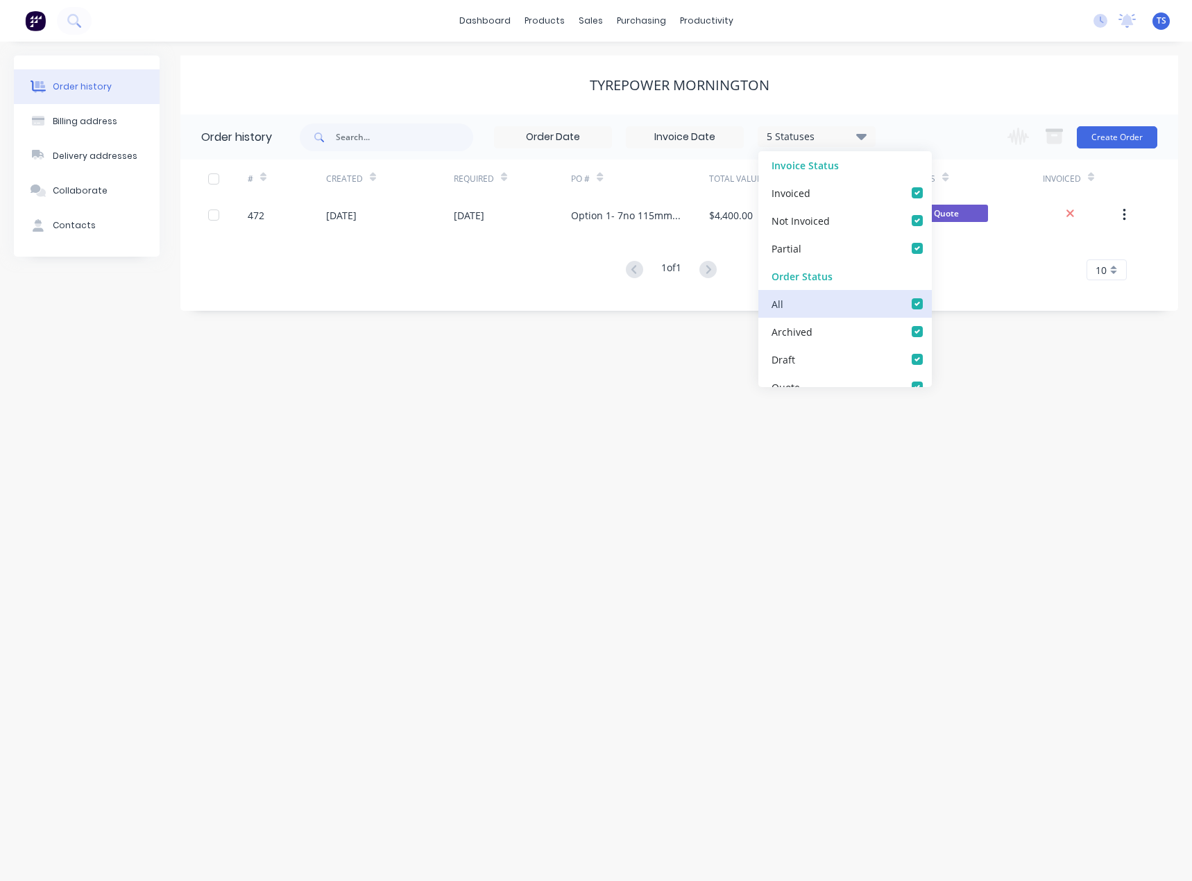
checkbox _checkbox_a6da061c-f482-451d-9638-b589ea9fb3abundefined "true"
checkbox Up_checkbox_3a4072ef-df1c-4ce3-a06b-7dd07e9b658dundefined "true"
checkbox Delivery_checkbox_d54f53ab-012e-4b10-b78a-0d86b9d20f84undefined "true"
checkbox Install_checkbox_240be2db-cacb-47c0-8974-177c978a69aaundefined "true"
checkbox Progress_checkbox_24ef3b89-b7ea-4e37-8107-d2b3f76e9057undefined "true"
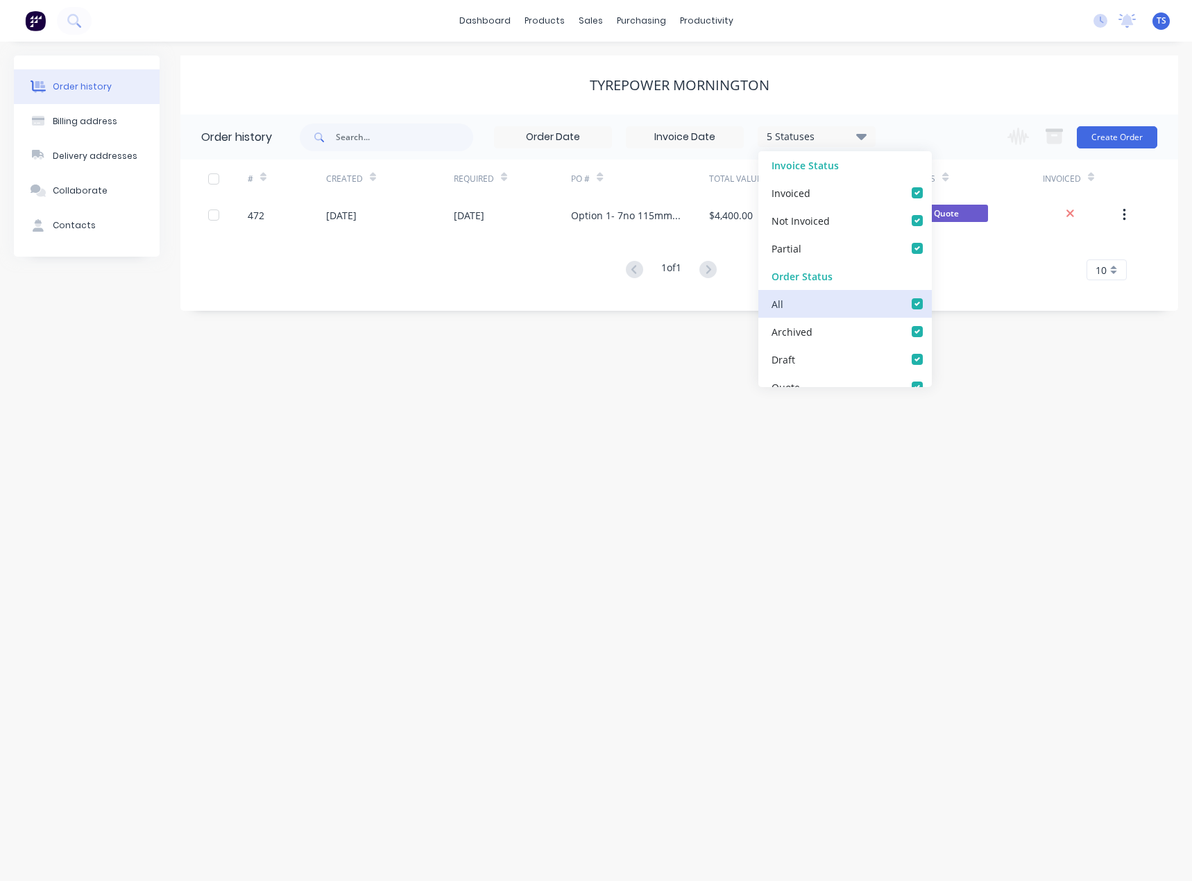
checkbox Payment_checkbox_7dec932c-9b74-4aff-abea-8b798bc5e8dfundefined "true"
checkbox Payment_checkbox_89a1cd1b-5567-4dc9-a973-d9402a006283undefined "true"
checkbox Steel_checkbox_e99401c4-75f5-4c56-bca9-9c1b3513b853undefined "true"
checkbox Gal_checkbox_8c3129d4-184b-4412-bdaf-1fab3b4b3b2dundefined "true"
checkbox Cutting_checkbox_3edf6d22-55a3-48e6-8720-02136b509d72undefined "true"
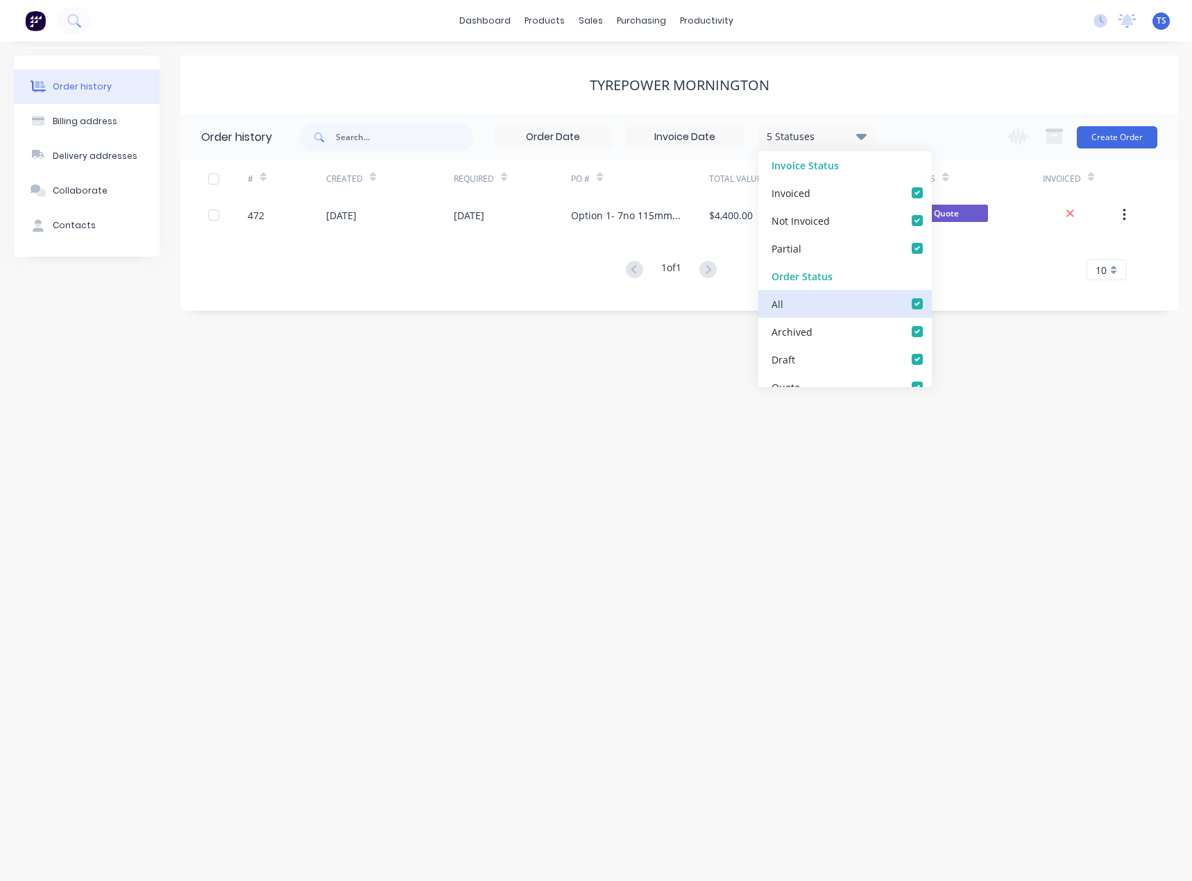
checkbox _checkbox_c771b17d-7b53-4012-a28b-0fc95899bae4undefined "true"
checkbox input "true"
checkbox Coating_checkbox_15ed8f91-5f5b-4080-a868-504bda6f8b01undefined "true"
checkbox Boxing_checkbox_6ebcf8bf-417f-48ba-a412-5ff0475185f9undefined "true"
checkbox input "true"
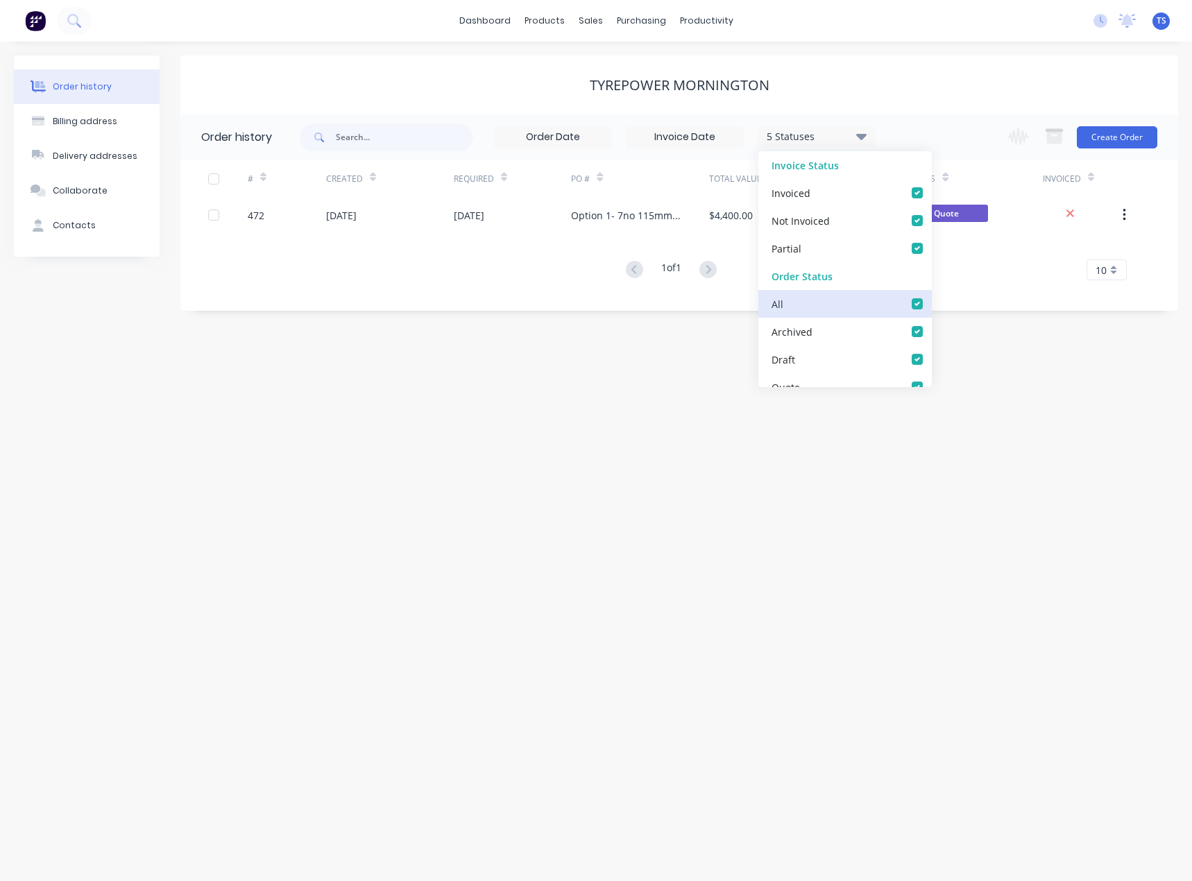
checkbox Up_checkbox_7bqseundefined "true"
click at [679, 397] on div "Order history Billing address Delivery addresses Collaborate Contacts Tyrepower…" at bounding box center [596, 462] width 1192 height 840
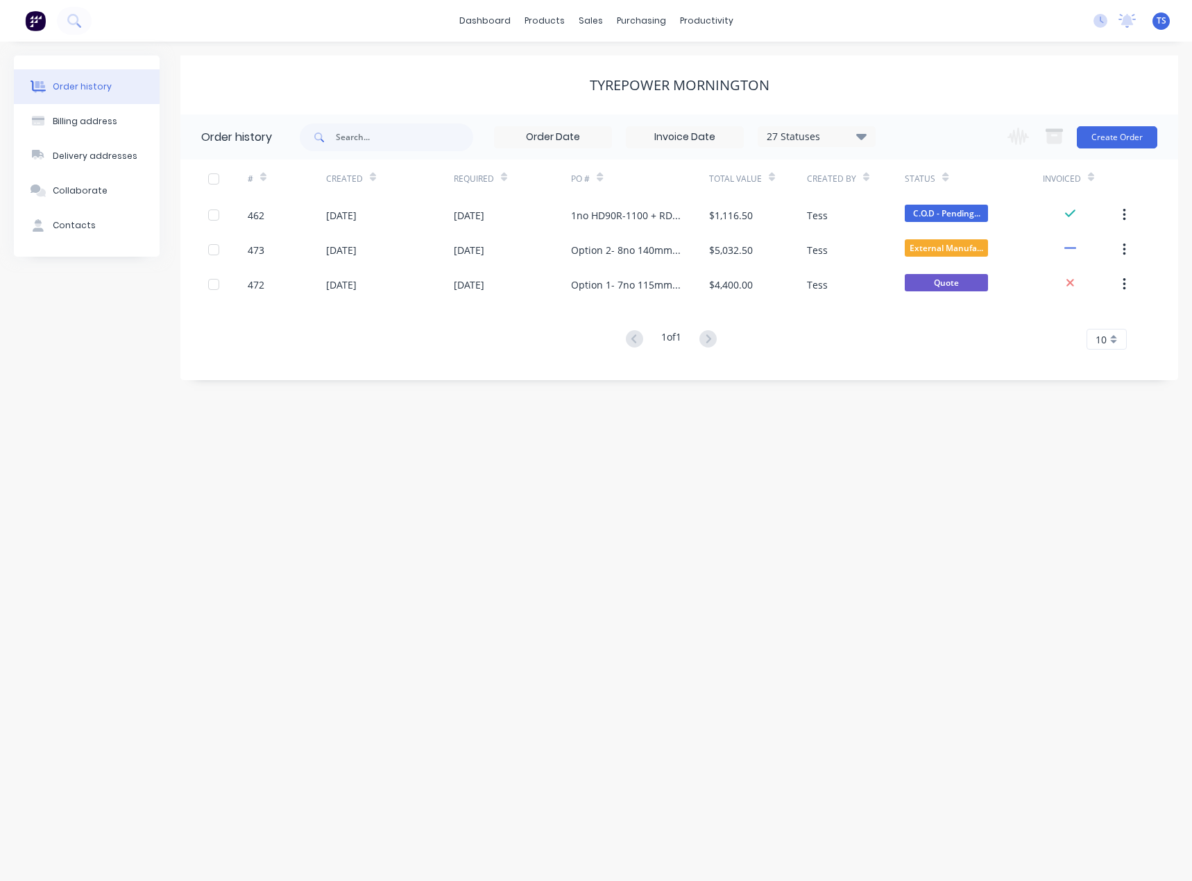
click at [850, 139] on div "27 Statuses" at bounding box center [816, 136] width 117 height 15
click at [935, 92] on div "Tyrepower Mornington" at bounding box center [679, 85] width 998 height 17
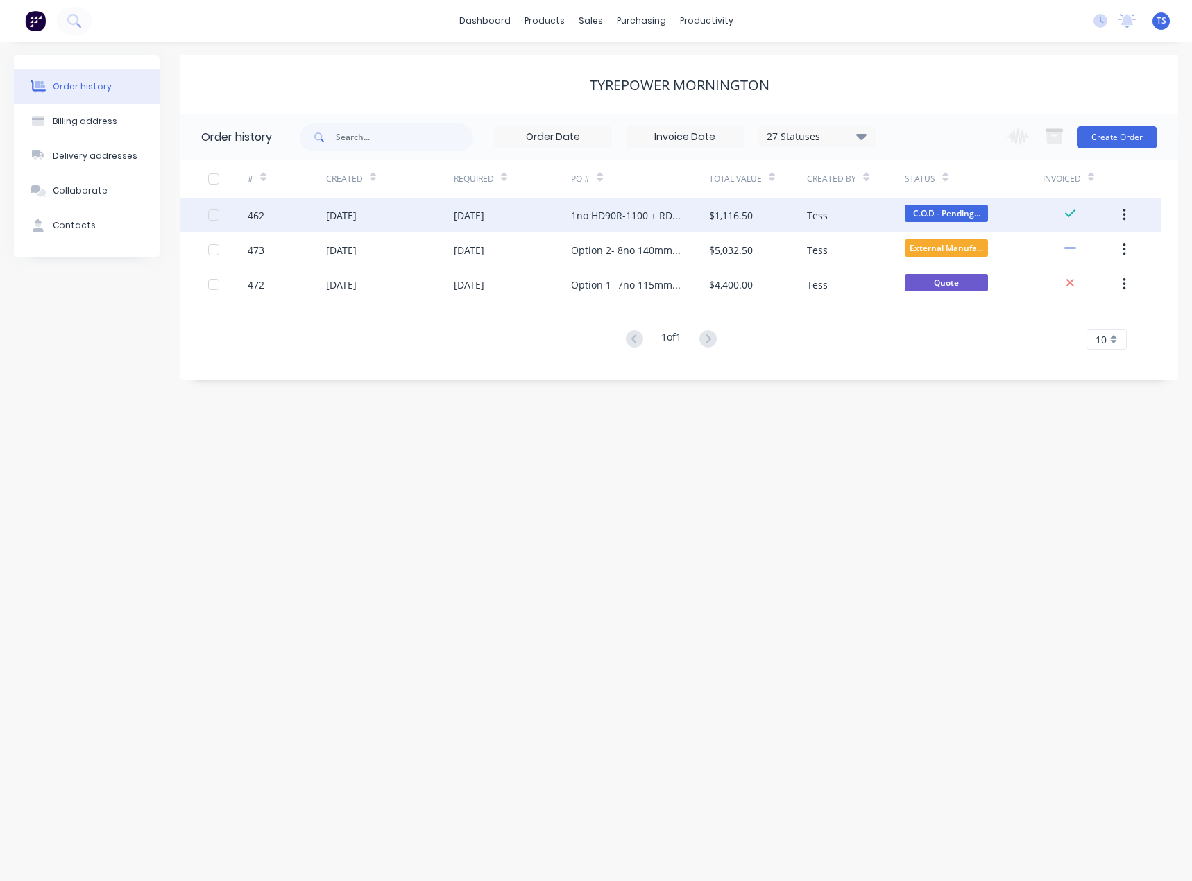
click at [639, 215] on div "1no HD90R-1100 + RD kit." at bounding box center [626, 215] width 110 height 15
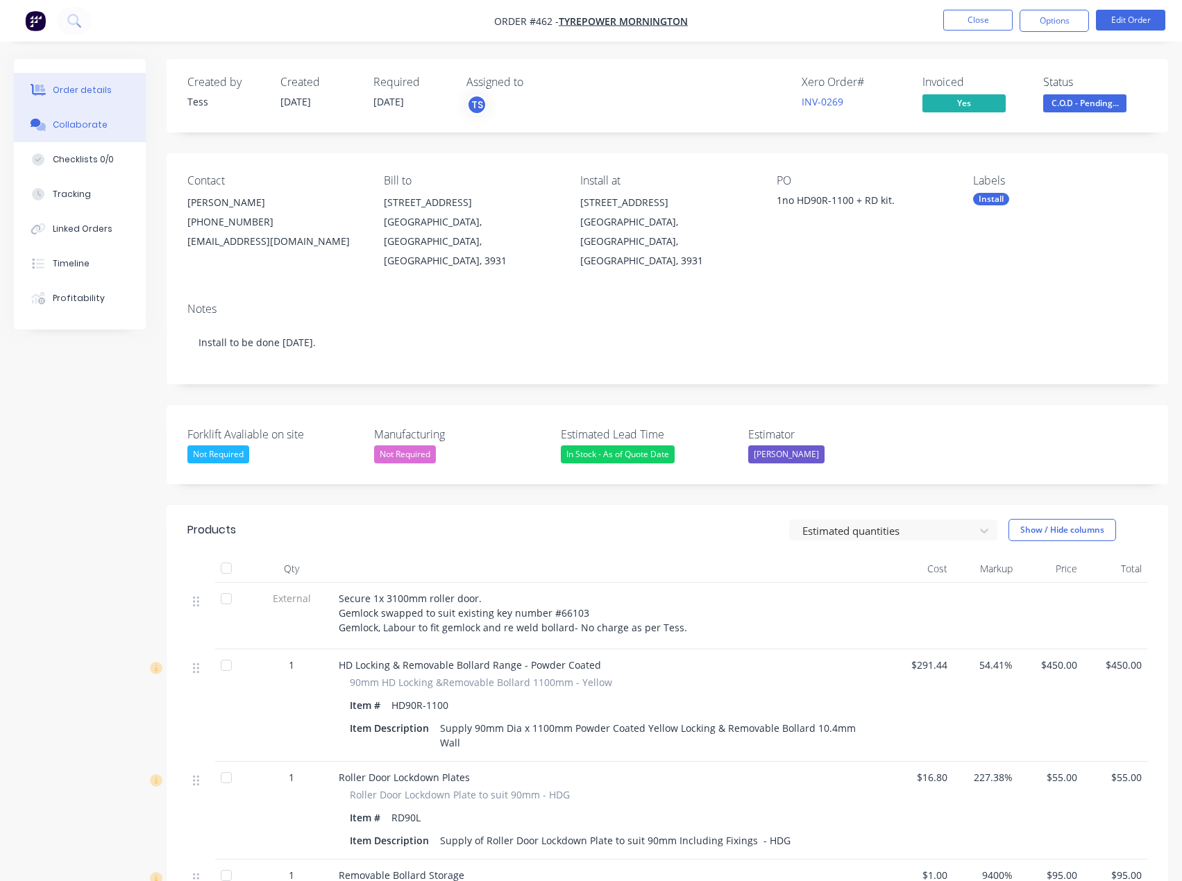
click at [73, 130] on div "Collaborate" at bounding box center [80, 125] width 55 height 12
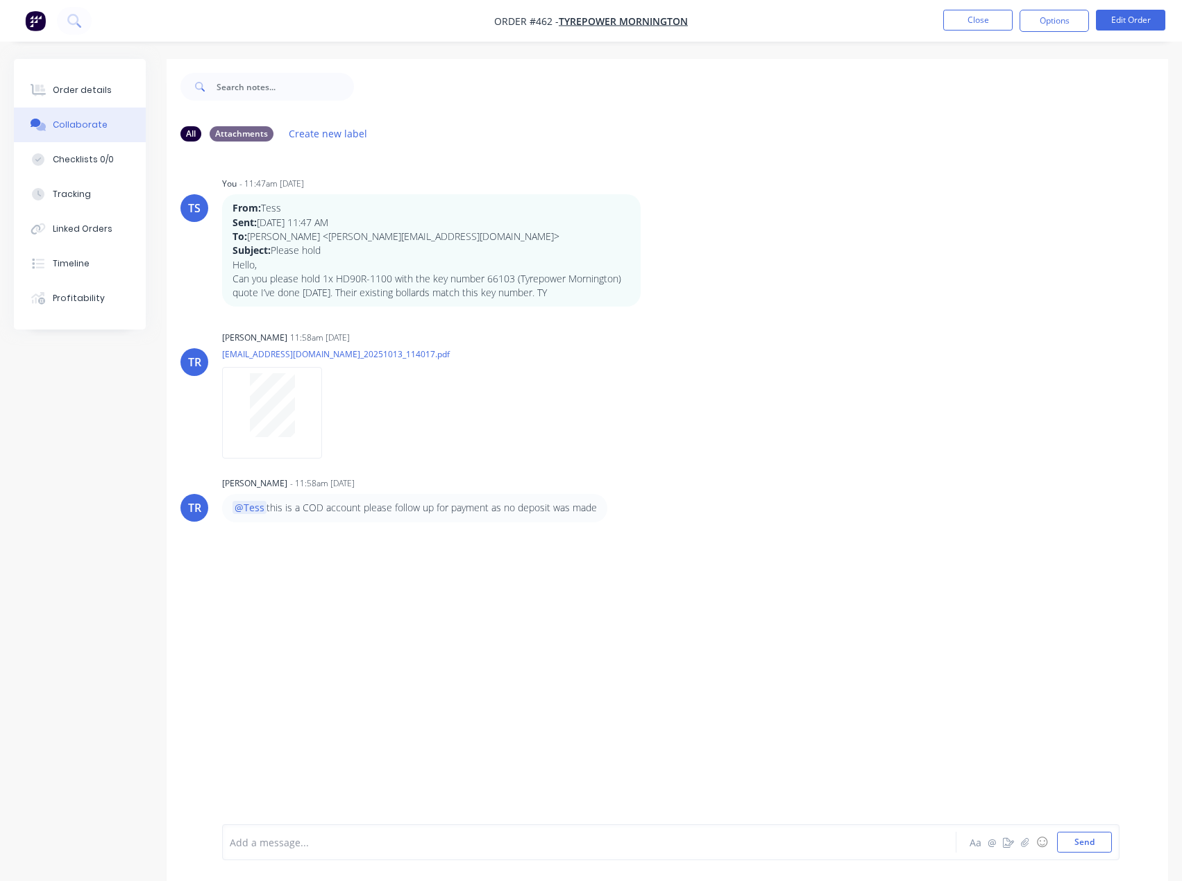
click at [269, 841] on div at bounding box center [560, 842] width 661 height 15
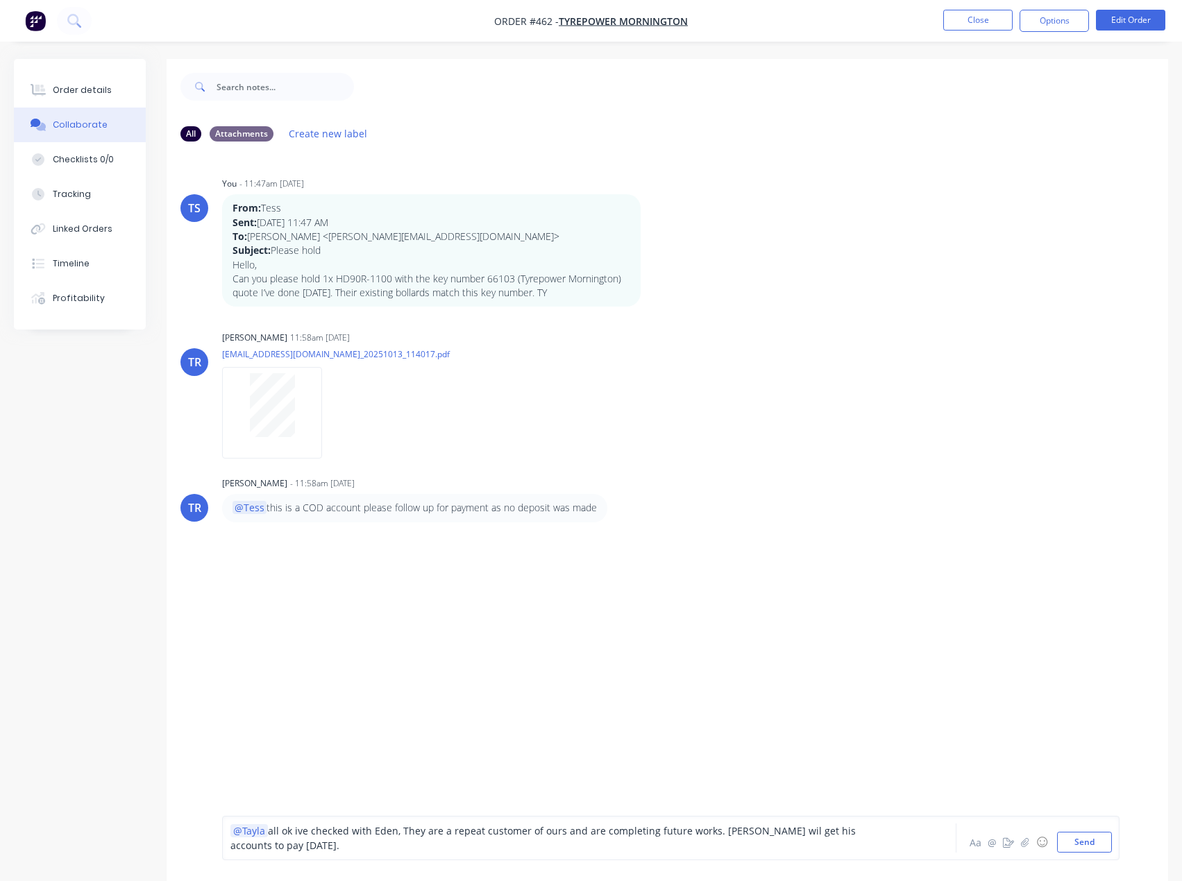
click at [273, 850] on span "all ok ive checked with Eden, They are a repeat customer of ours and are comple…" at bounding box center [544, 838] width 628 height 28
click at [300, 831] on span "all ok ive checked with Eden, They are a repeat customer of ours and are comple…" at bounding box center [544, 838] width 628 height 28
click at [407, 829] on span "all ok I've checked with [PERSON_NAME], They are a repeat customer of ours and …" at bounding box center [555, 838] width 650 height 28
click at [709, 831] on span "all ok I've checked with [PERSON_NAME], they are a repeat customer of ours and …" at bounding box center [554, 838] width 648 height 28
click at [677, 843] on div "@Tayla all ok I've checked with Eden, they are a repeat customer of ours and ar…" at bounding box center [560, 838] width 661 height 29
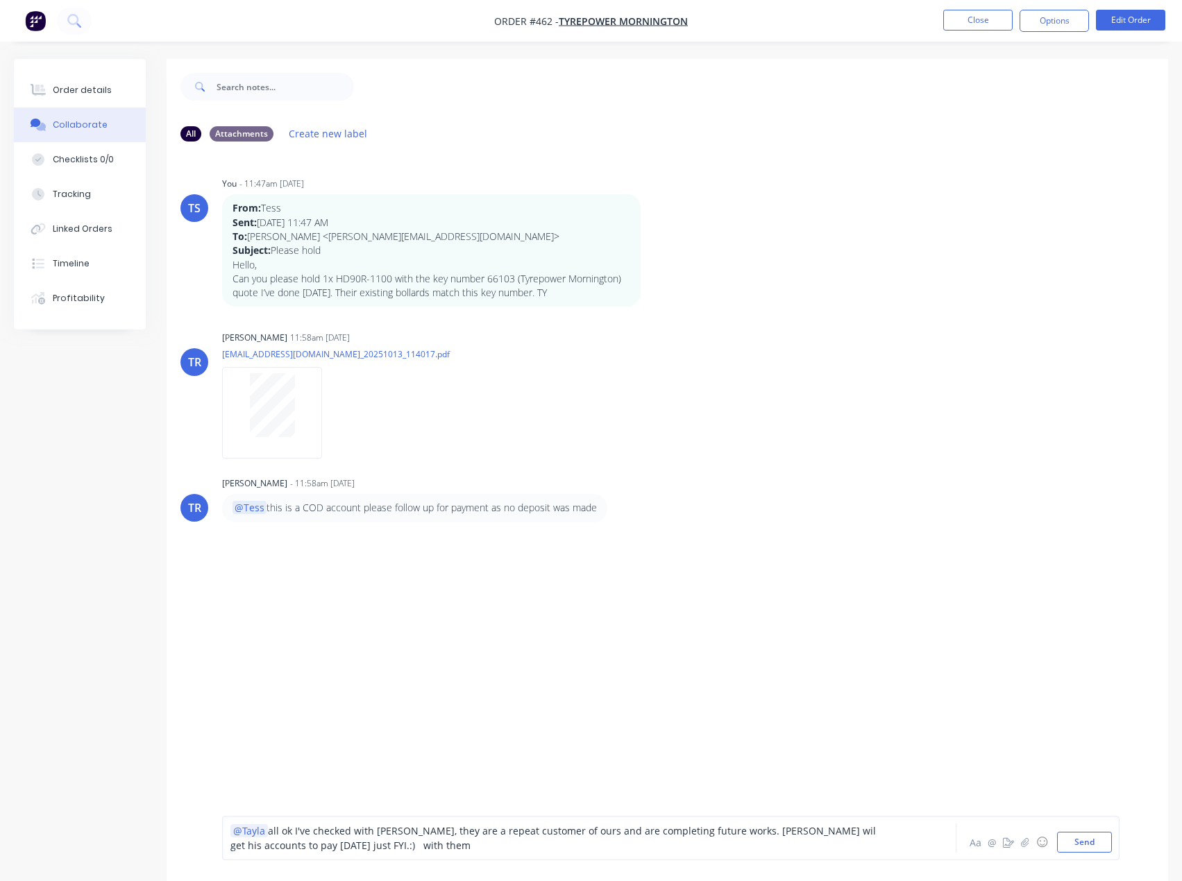
drag, startPoint x: 436, startPoint y: 848, endPoint x: 388, endPoint y: 848, distance: 48.6
click at [388, 848] on div "@Tayla all ok I've checked with Eden, they are a repeat customer of ours and ar…" at bounding box center [560, 838] width 661 height 29
click at [709, 835] on span "all ok I've checked with [PERSON_NAME], they are a repeat customer of ours and …" at bounding box center [554, 838] width 648 height 28
click at [802, 826] on span "all ok I've checked with [PERSON_NAME], they are a repeat customer of ours and …" at bounding box center [531, 838] width 602 height 28
click at [770, 835] on span "all ok I've checked with [PERSON_NAME], they are a repeat customer of ours and …" at bounding box center [531, 838] width 602 height 28
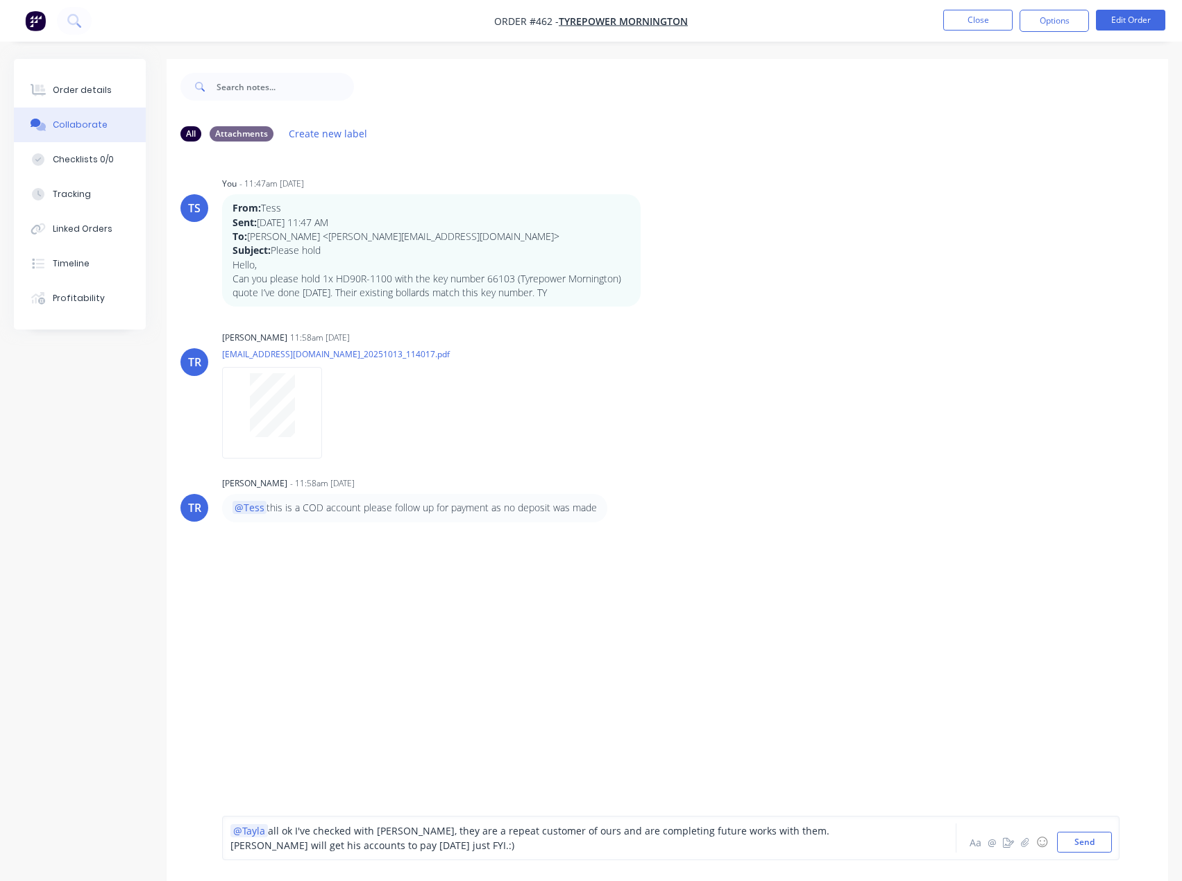
click at [411, 853] on div "@Tayla all ok I've checked with [PERSON_NAME], they are a repeat customer of ou…" at bounding box center [670, 838] width 897 height 44
click at [418, 849] on div "@Tayla all ok I've checked with [PERSON_NAME], they are a repeat customer of ou…" at bounding box center [560, 838] width 661 height 29
click at [1074, 844] on button "Send" at bounding box center [1084, 842] width 55 height 21
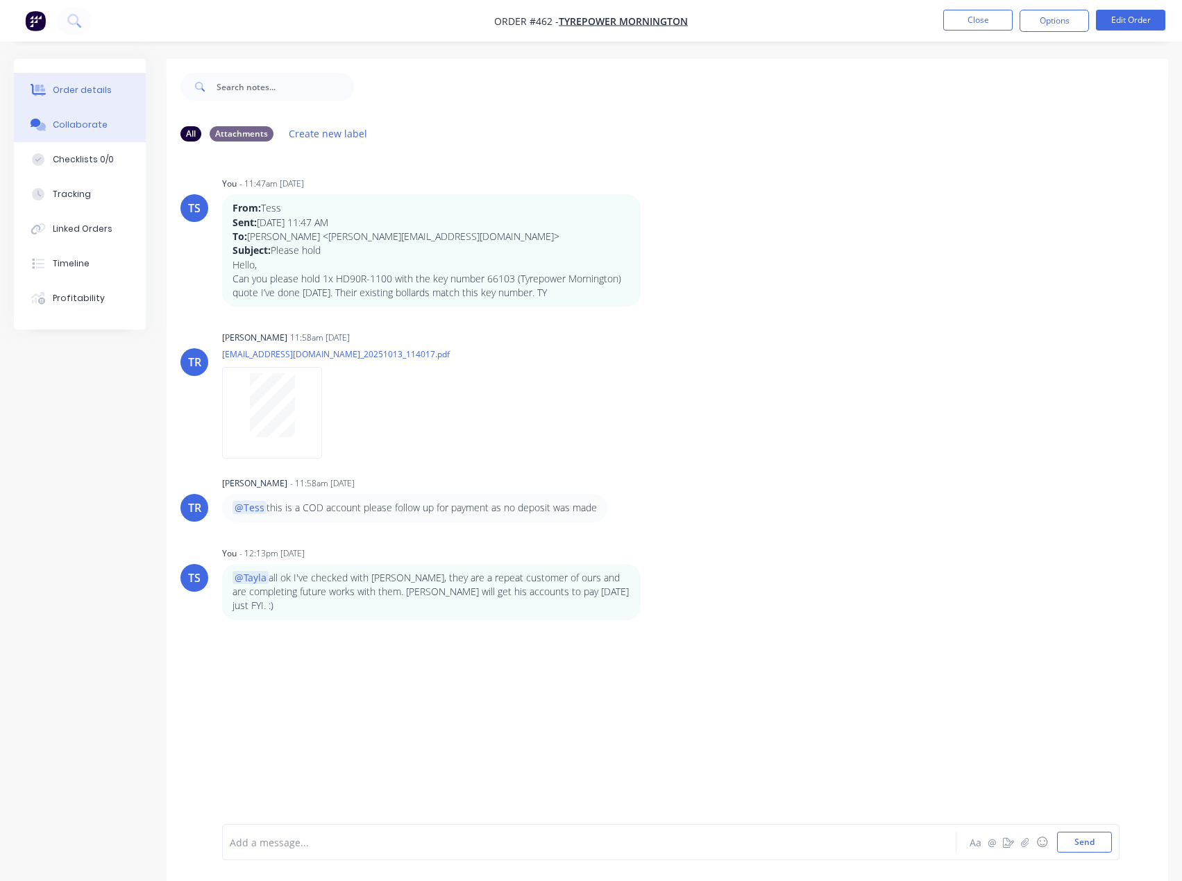
click at [84, 96] on button "Order details" at bounding box center [80, 90] width 132 height 35
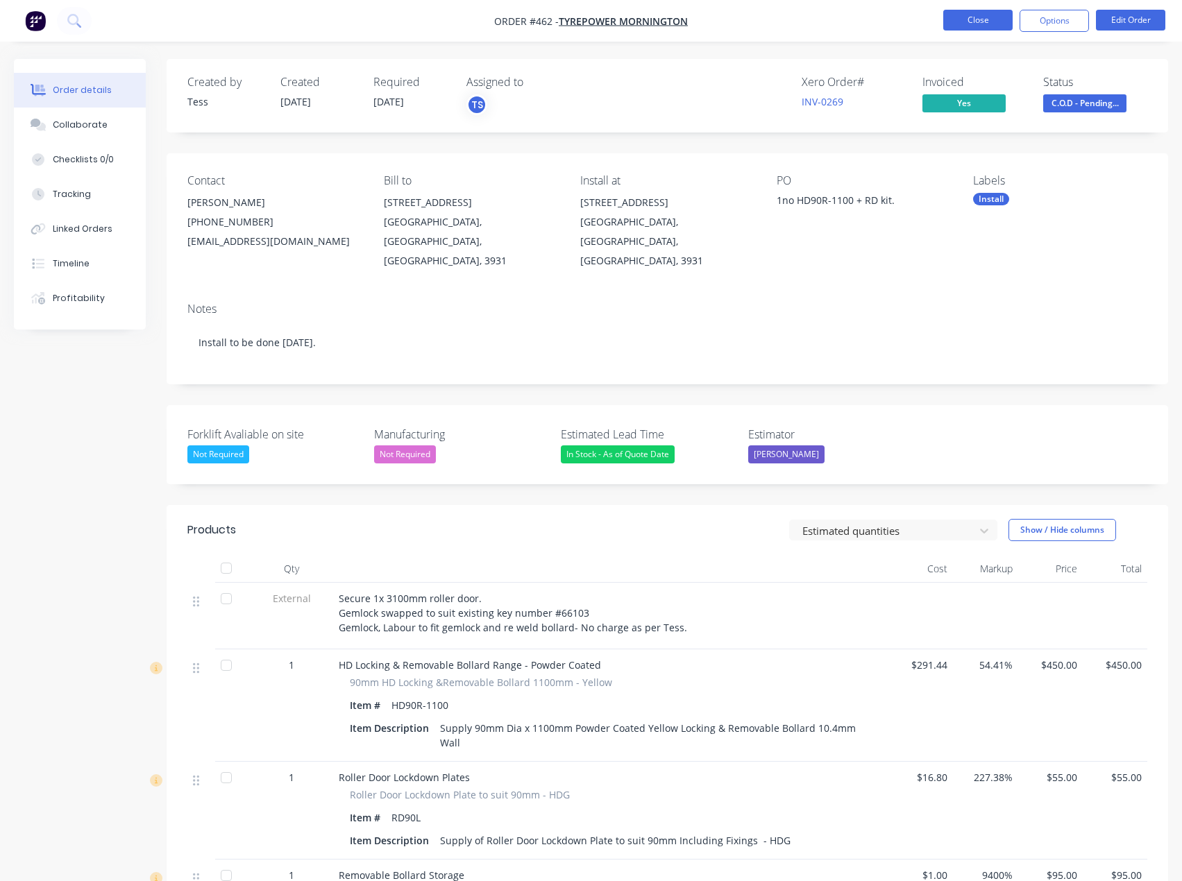
click at [985, 26] on button "Close" at bounding box center [977, 20] width 69 height 21
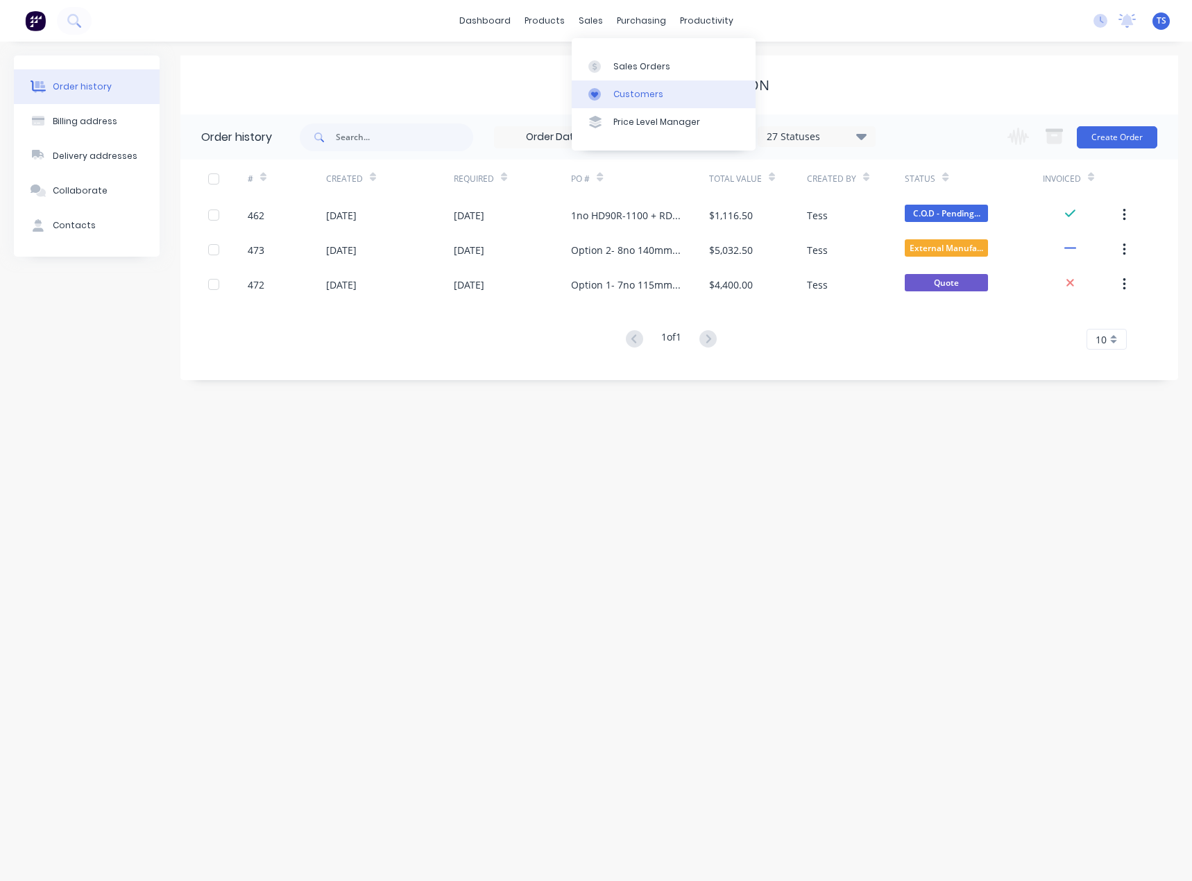
click at [614, 102] on link "Customers" at bounding box center [664, 94] width 184 height 28
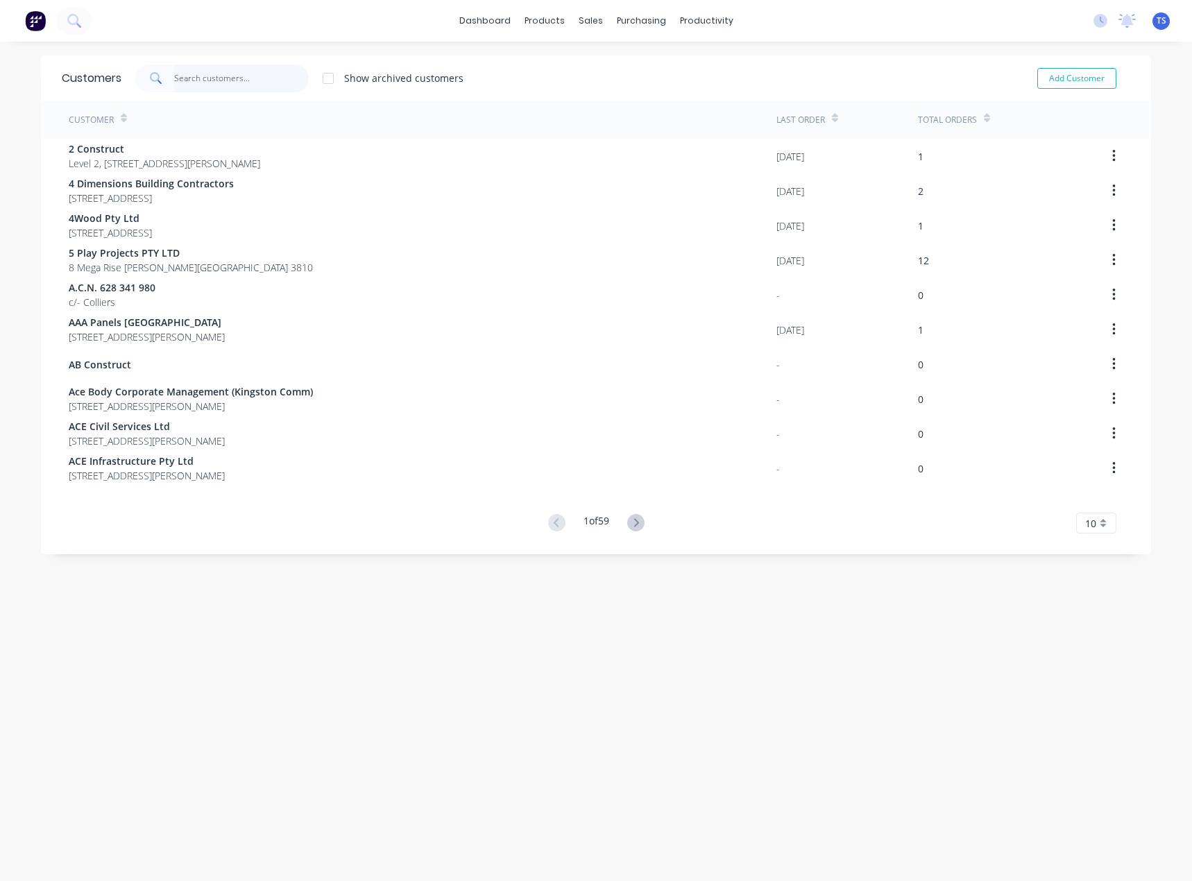
click at [247, 78] on input "text" at bounding box center [241, 79] width 135 height 28
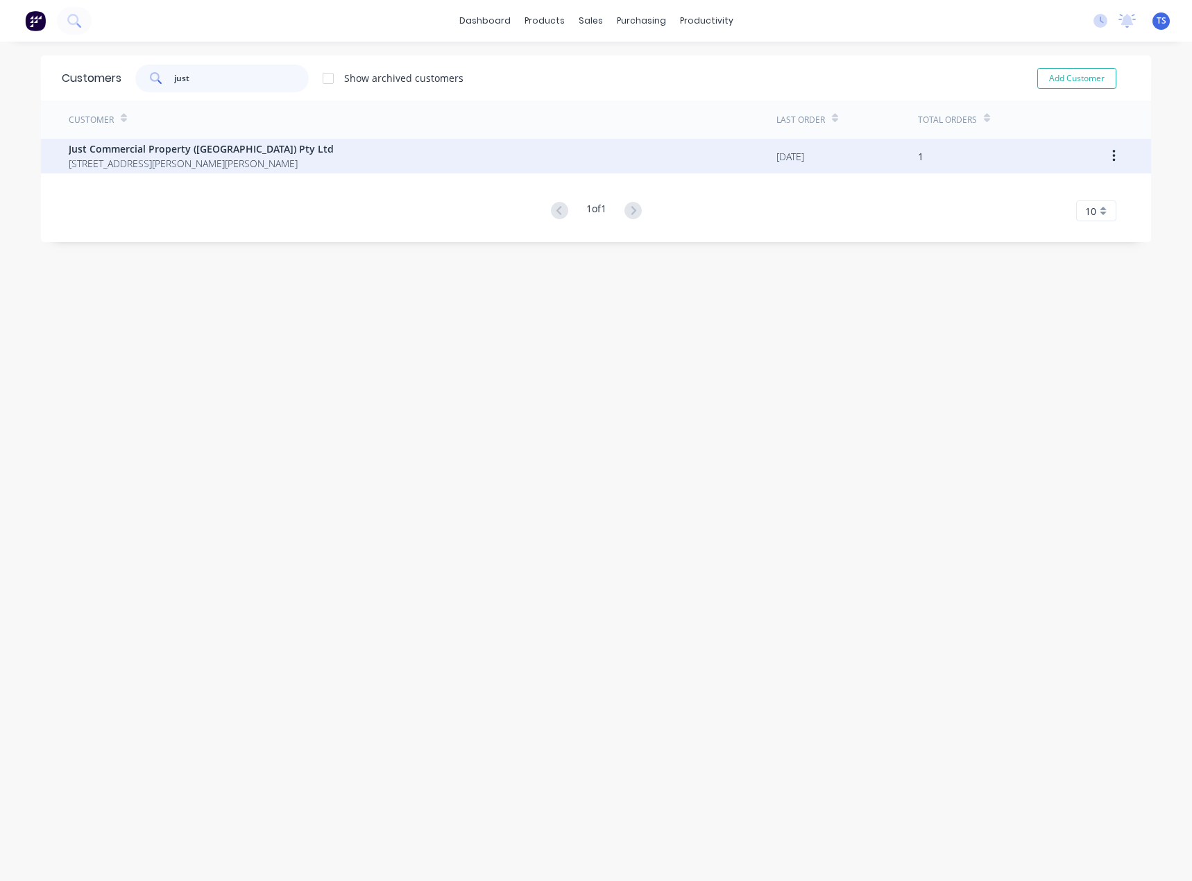
type input "just"
click at [216, 165] on span "[STREET_ADDRESS][PERSON_NAME][PERSON_NAME]" at bounding box center [201, 163] width 265 height 15
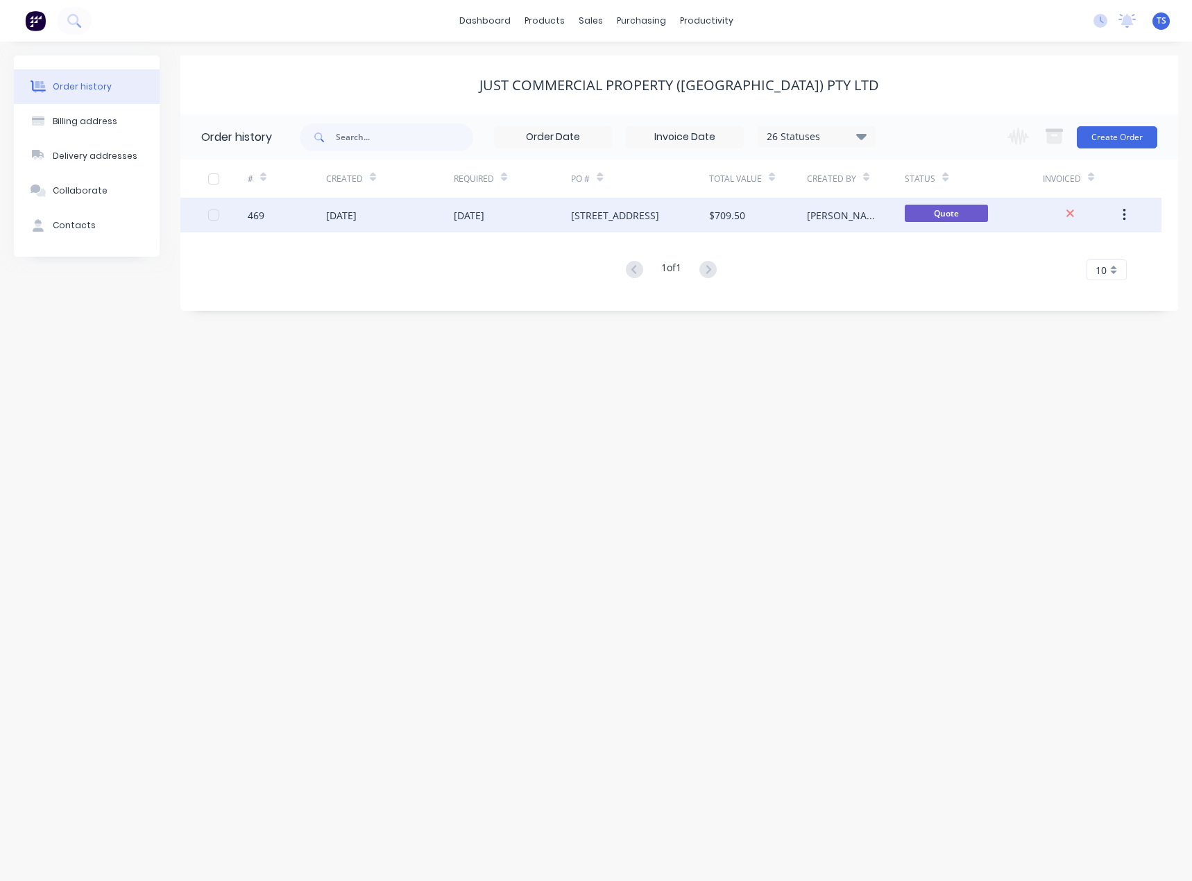
click at [484, 218] on div "[DATE]" at bounding box center [469, 215] width 31 height 15
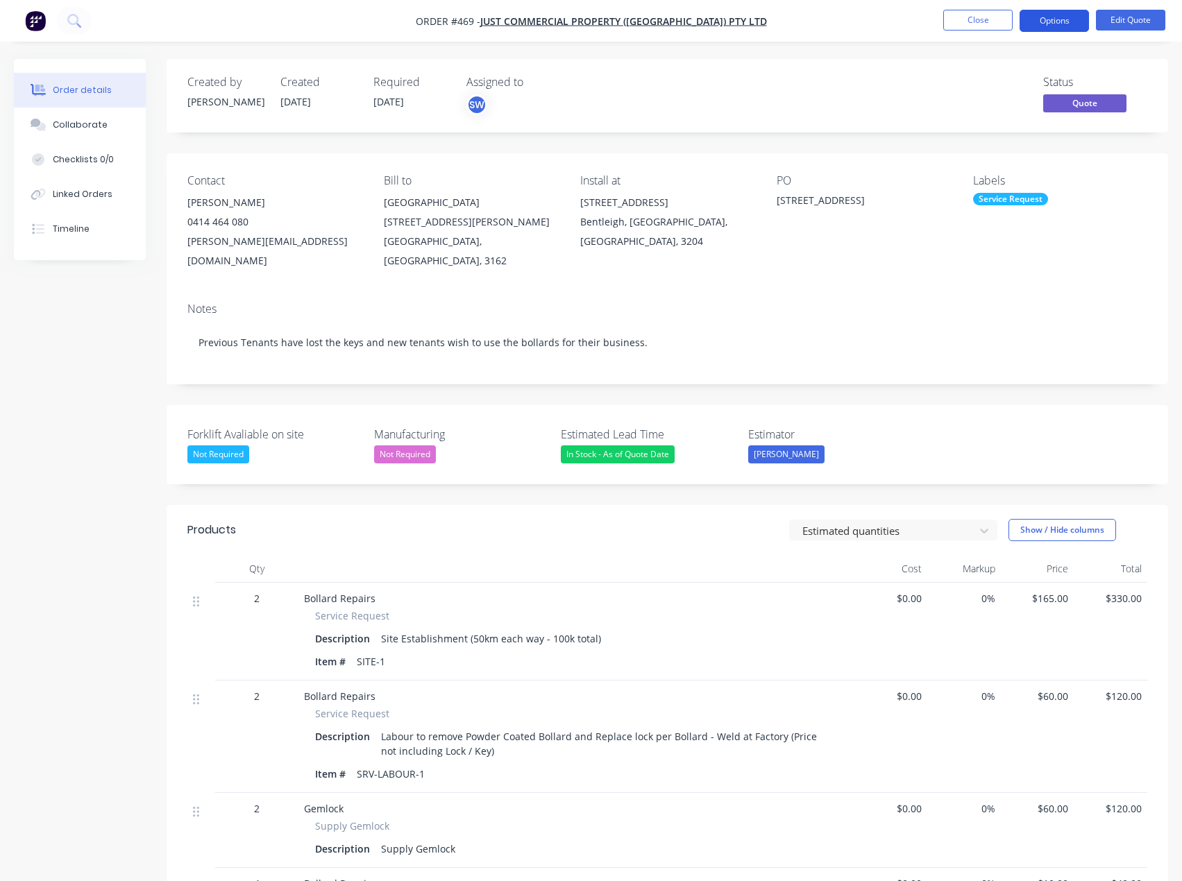
click at [1055, 19] on button "Options" at bounding box center [1053, 21] width 69 height 22
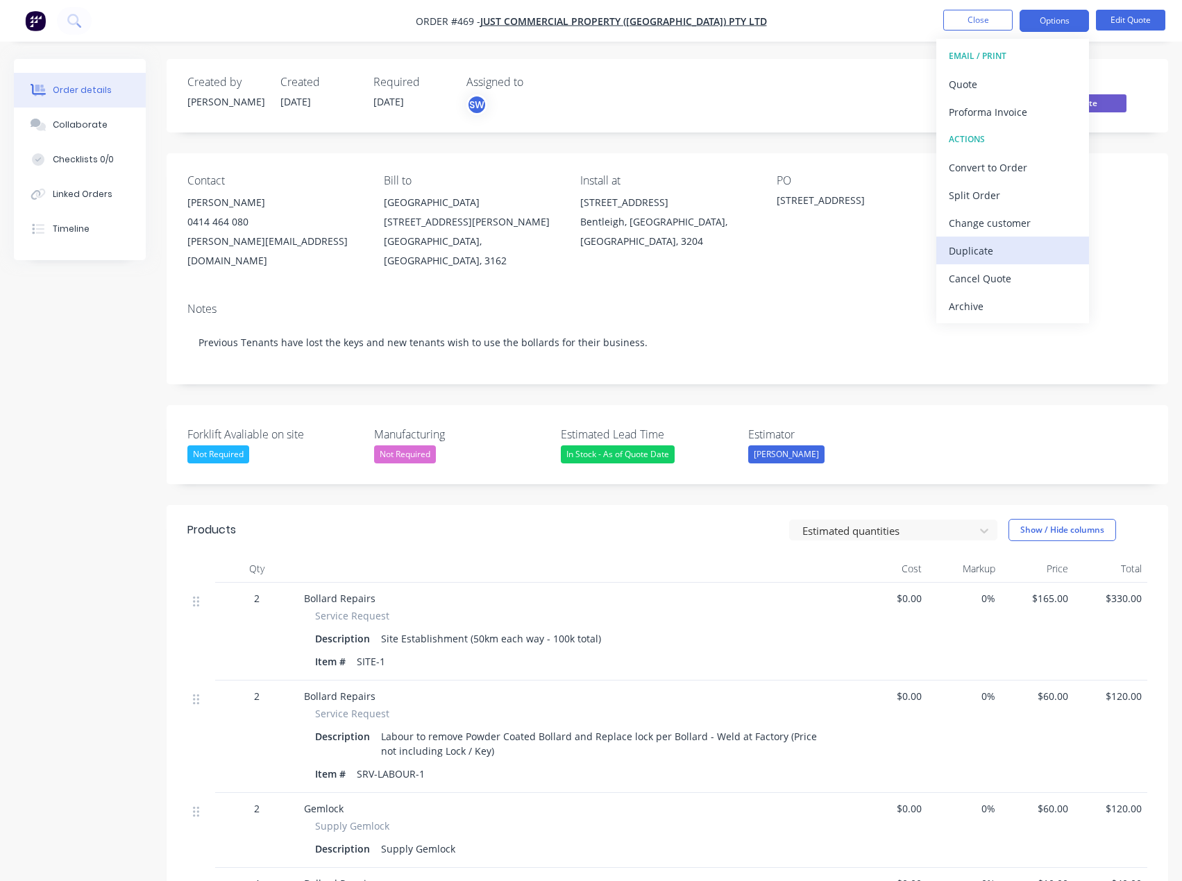
click at [978, 252] on div "Duplicate" at bounding box center [1013, 251] width 128 height 20
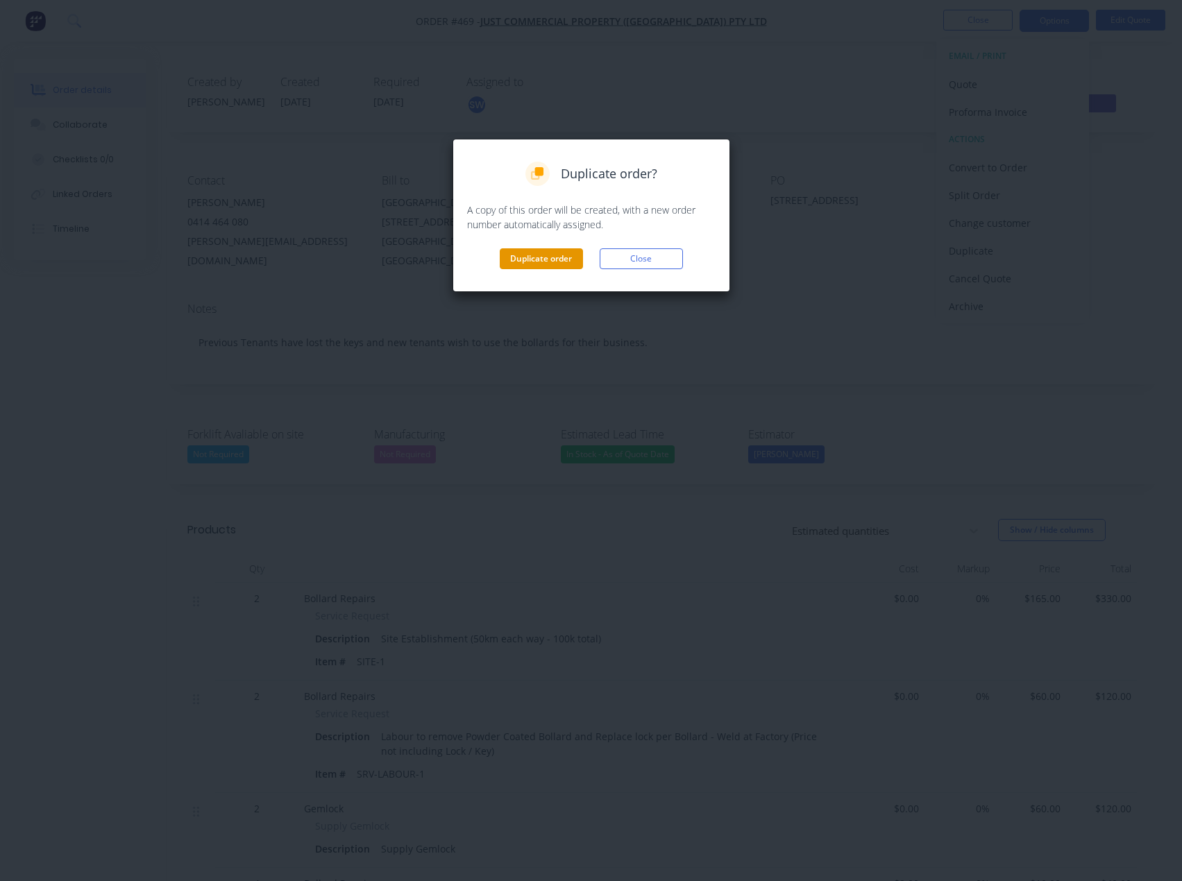
click at [515, 260] on button "Duplicate order" at bounding box center [541, 258] width 83 height 21
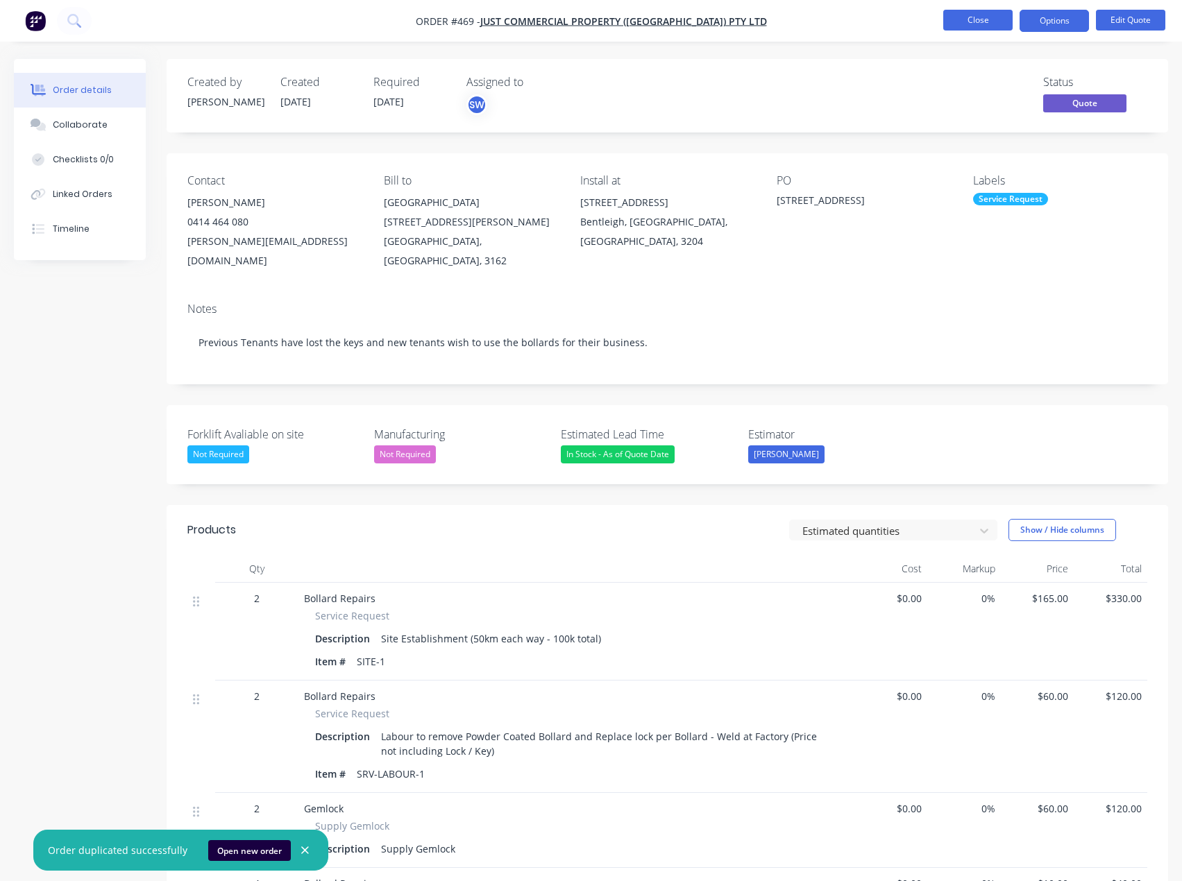
click at [982, 15] on button "Close" at bounding box center [977, 20] width 69 height 21
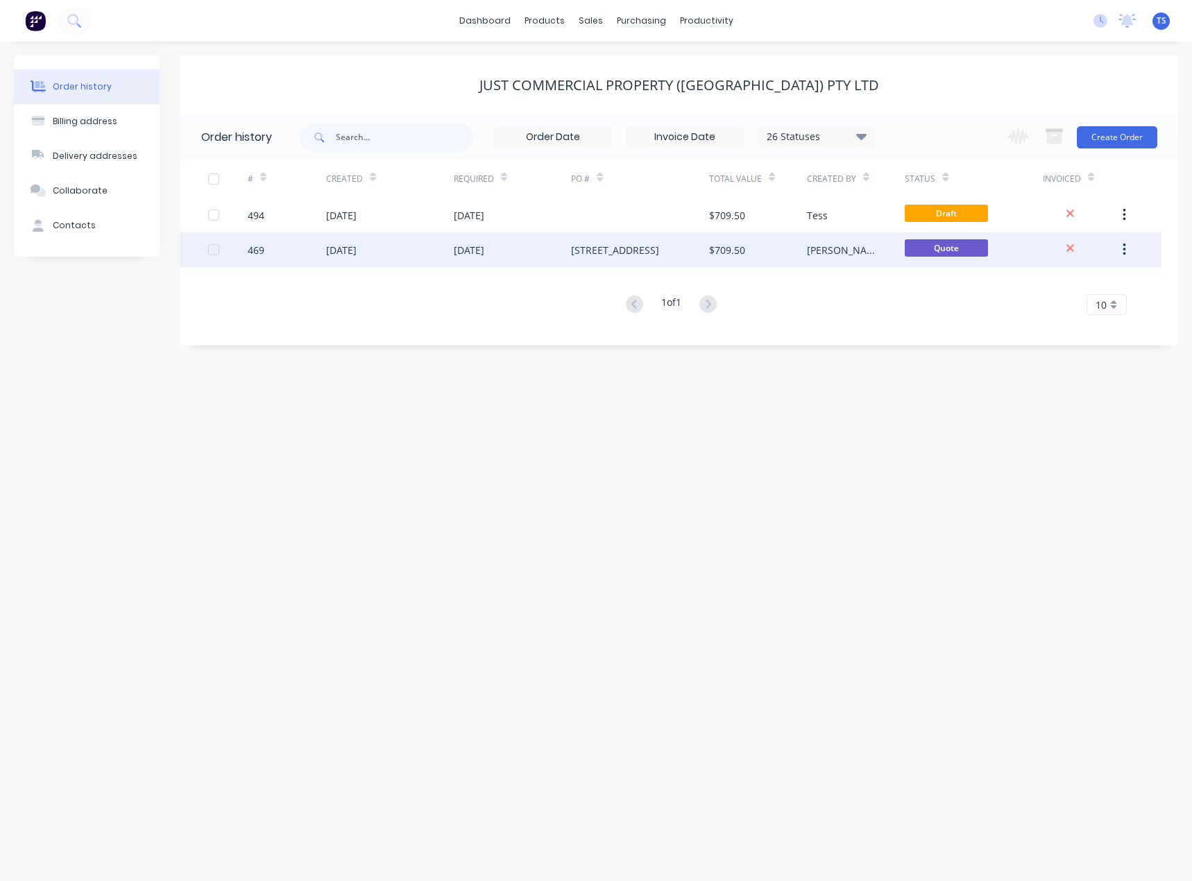
click at [590, 250] on div "[STREET_ADDRESS]" at bounding box center [615, 250] width 88 height 15
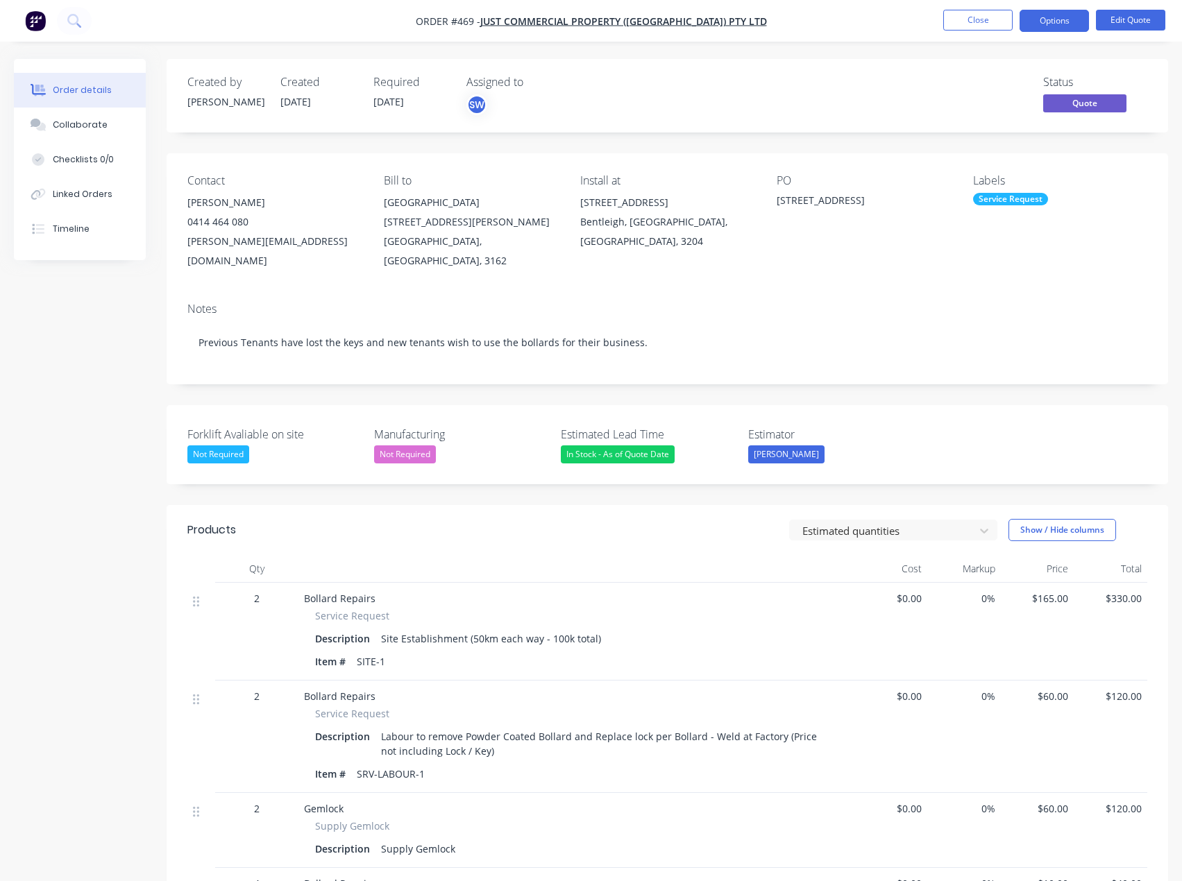
drag, startPoint x: 915, startPoint y: 201, endPoint x: 769, endPoint y: 201, distance: 145.7
click at [769, 201] on div "Contact [PERSON_NAME] 0414 464 080 [PERSON_NAME][EMAIL_ADDRESS][DOMAIN_NAME] Bi…" at bounding box center [667, 222] width 1001 height 138
copy div "[STREET_ADDRESS]"
click at [962, 17] on button "Close" at bounding box center [977, 20] width 69 height 21
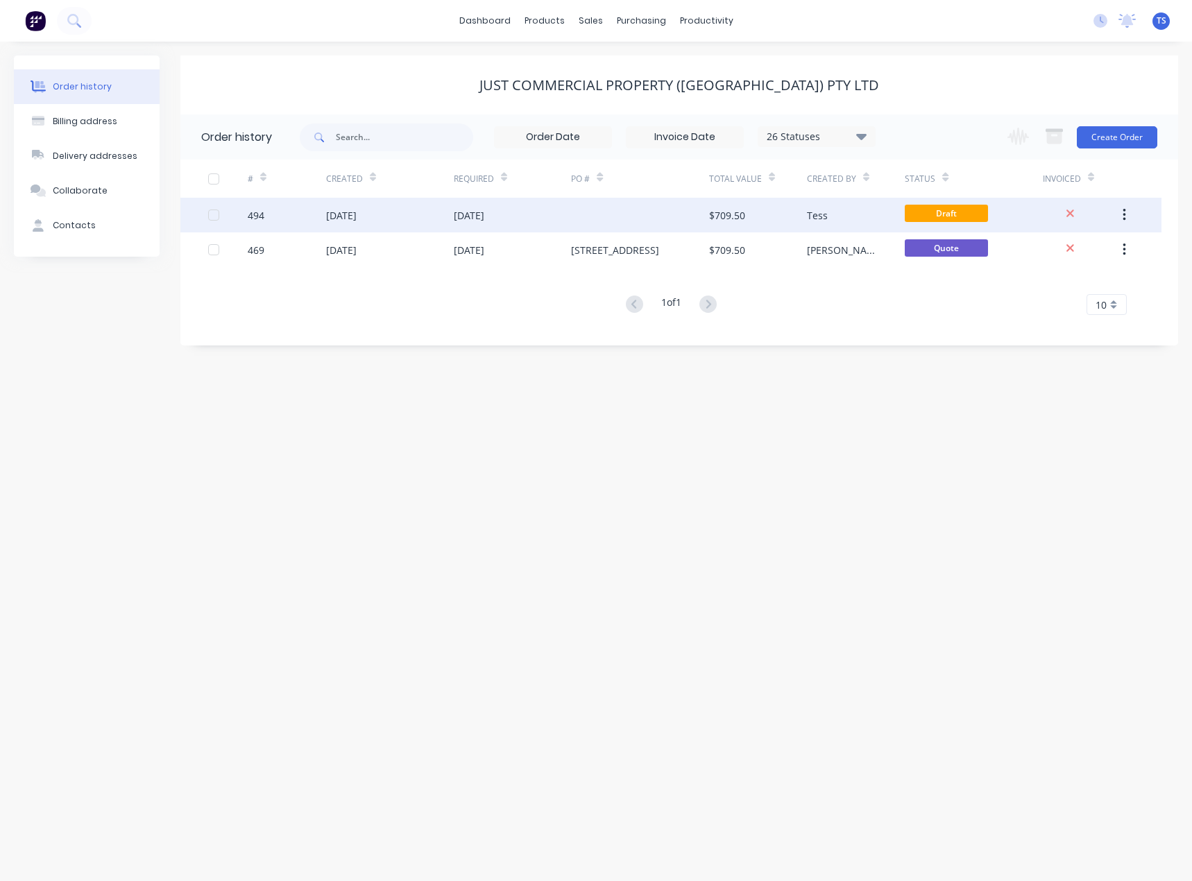
click at [702, 221] on div at bounding box center [639, 215] width 137 height 35
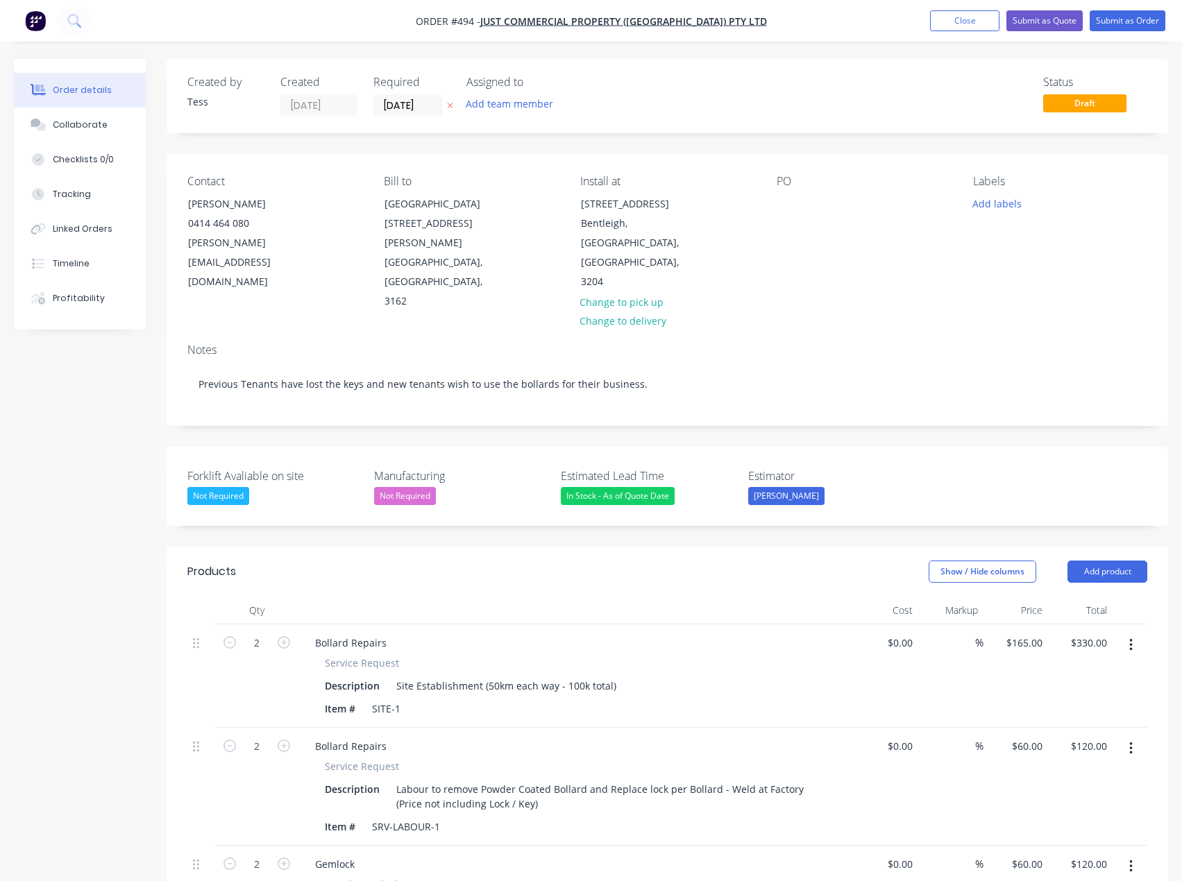
click at [791, 214] on div "PO" at bounding box center [863, 243] width 174 height 137
click at [782, 203] on div at bounding box center [787, 204] width 22 height 20
paste div
click at [987, 203] on button "Add labels" at bounding box center [997, 203] width 64 height 19
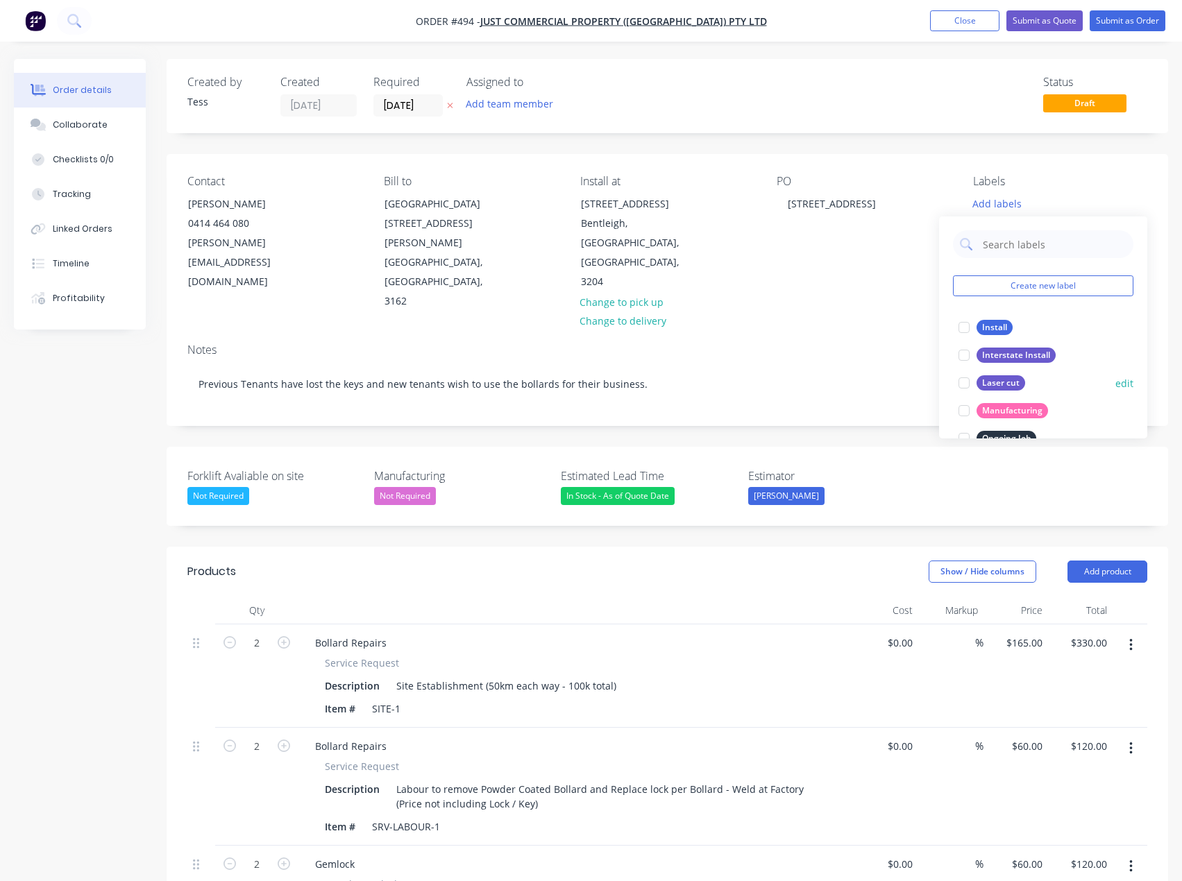
scroll to position [222, 0]
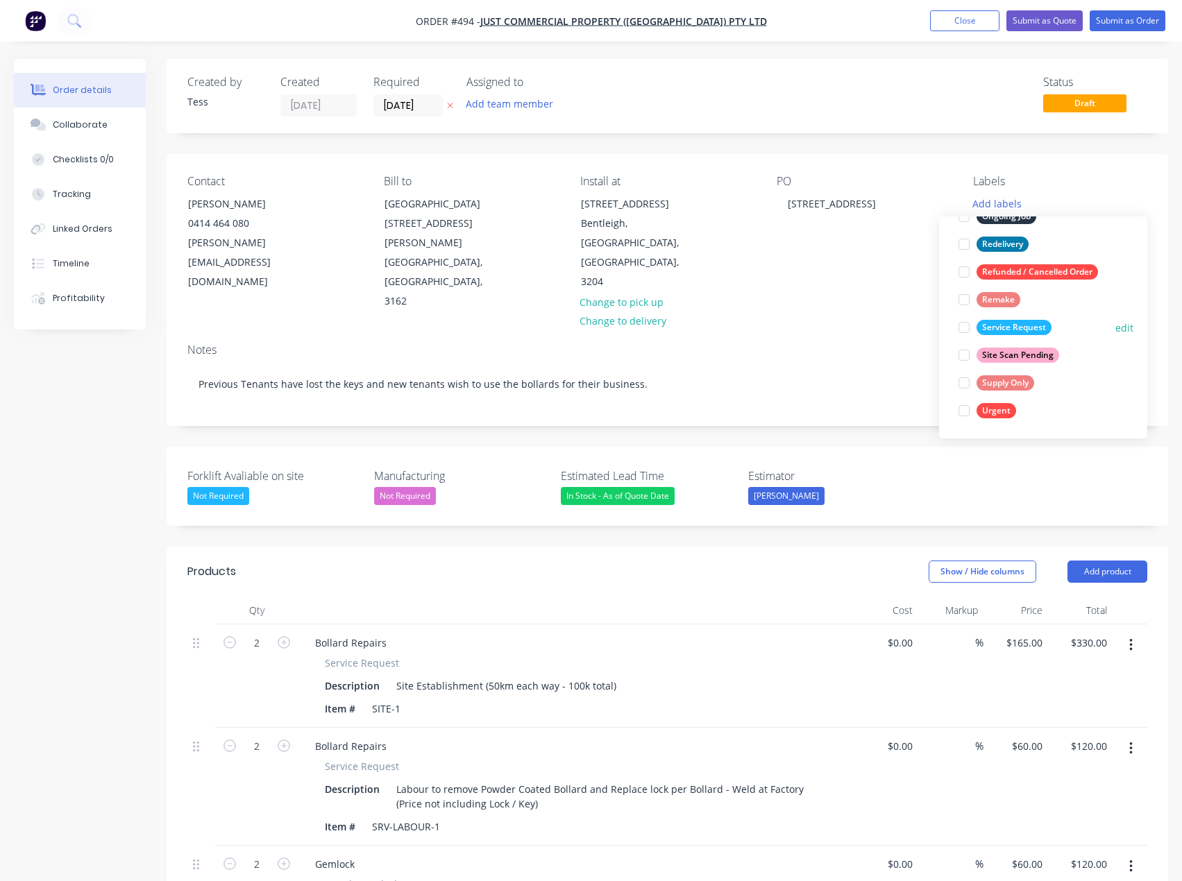
click at [961, 327] on div at bounding box center [964, 328] width 28 height 28
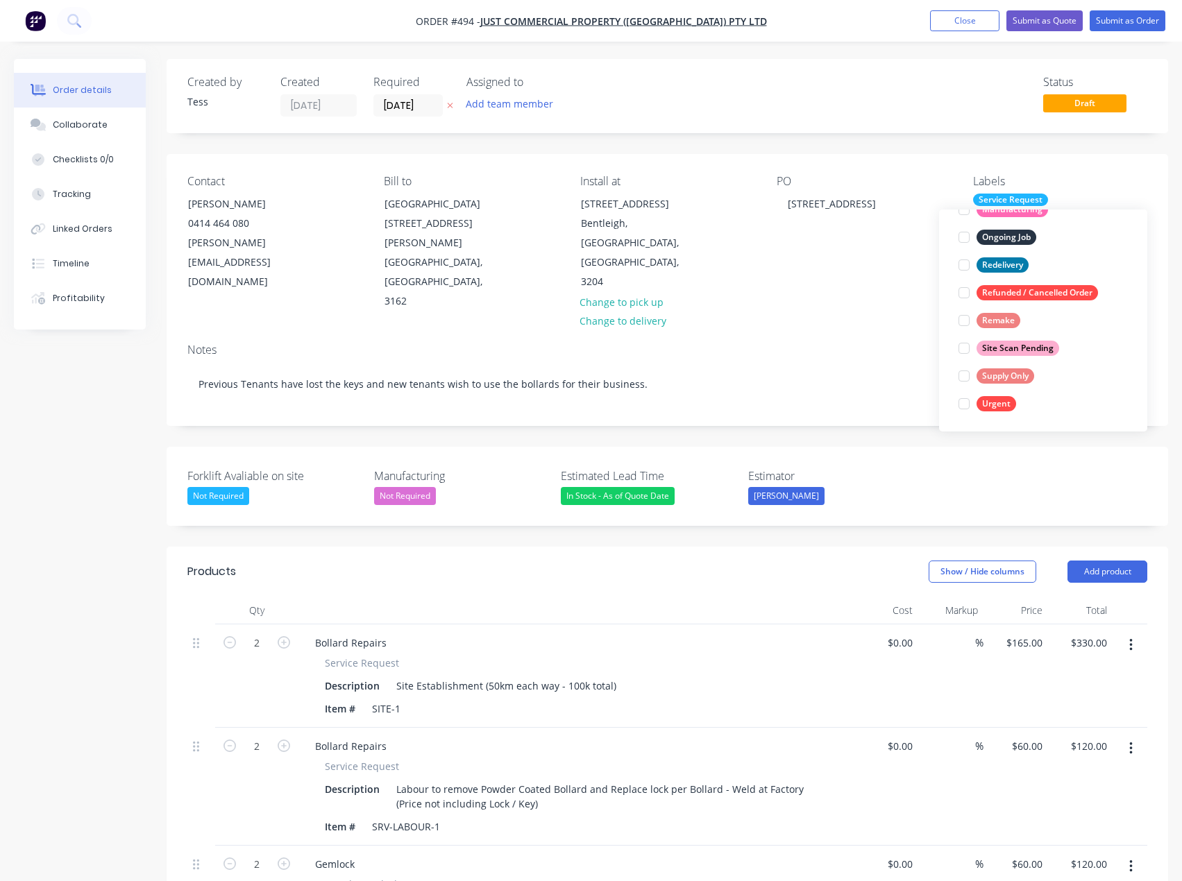
scroll to position [0, 0]
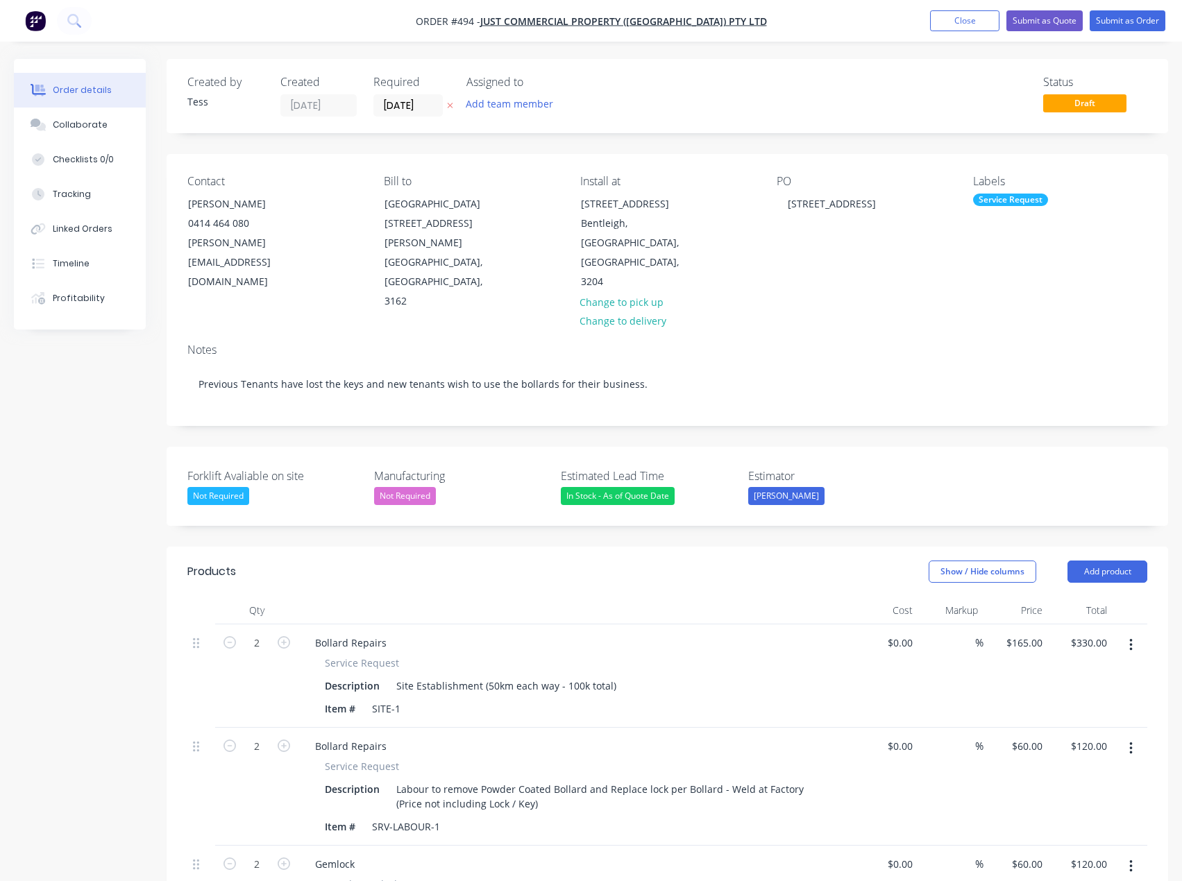
click at [842, 233] on div "[GEOGRAPHIC_DATA][STREET_ADDRESS]" at bounding box center [863, 243] width 174 height 137
click at [230, 636] on icon "button" at bounding box center [229, 642] width 12 height 12
type input "1"
type input "$165.00"
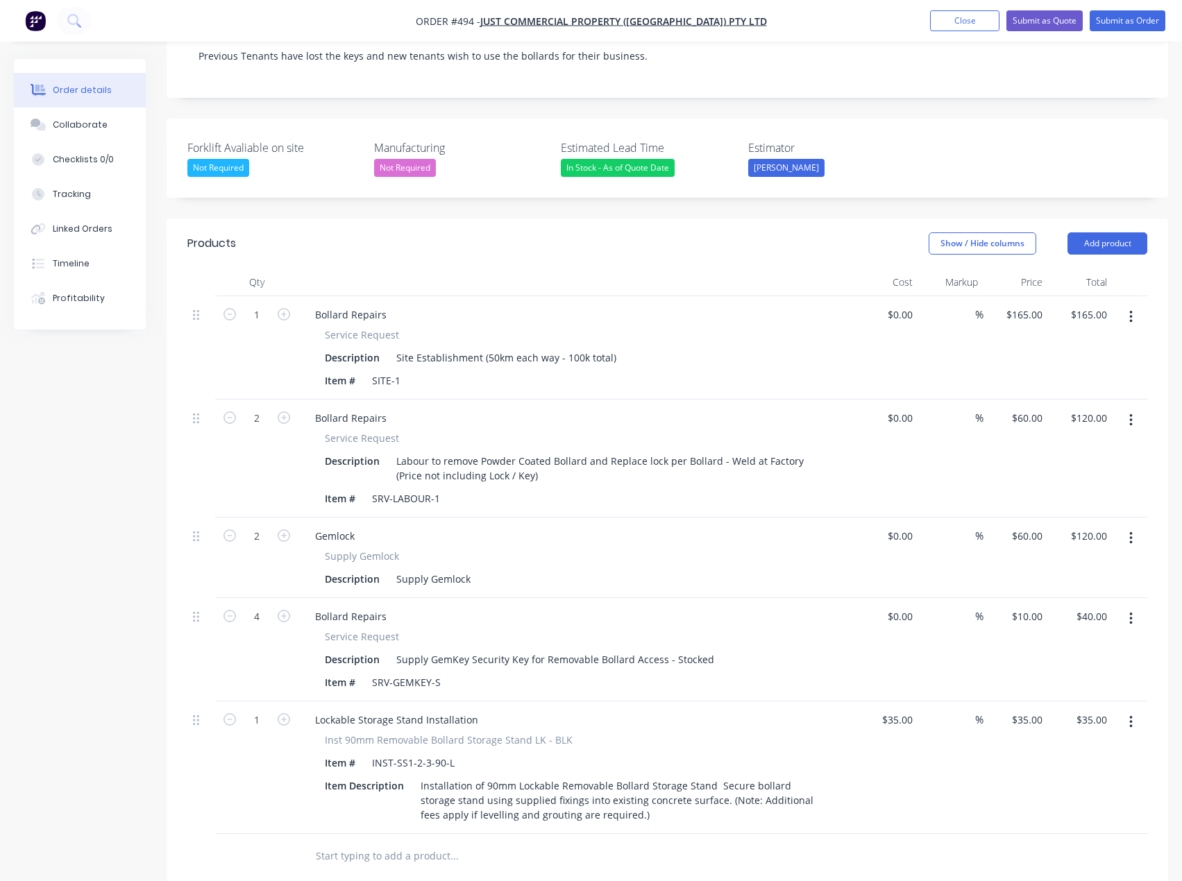
scroll to position [416, 0]
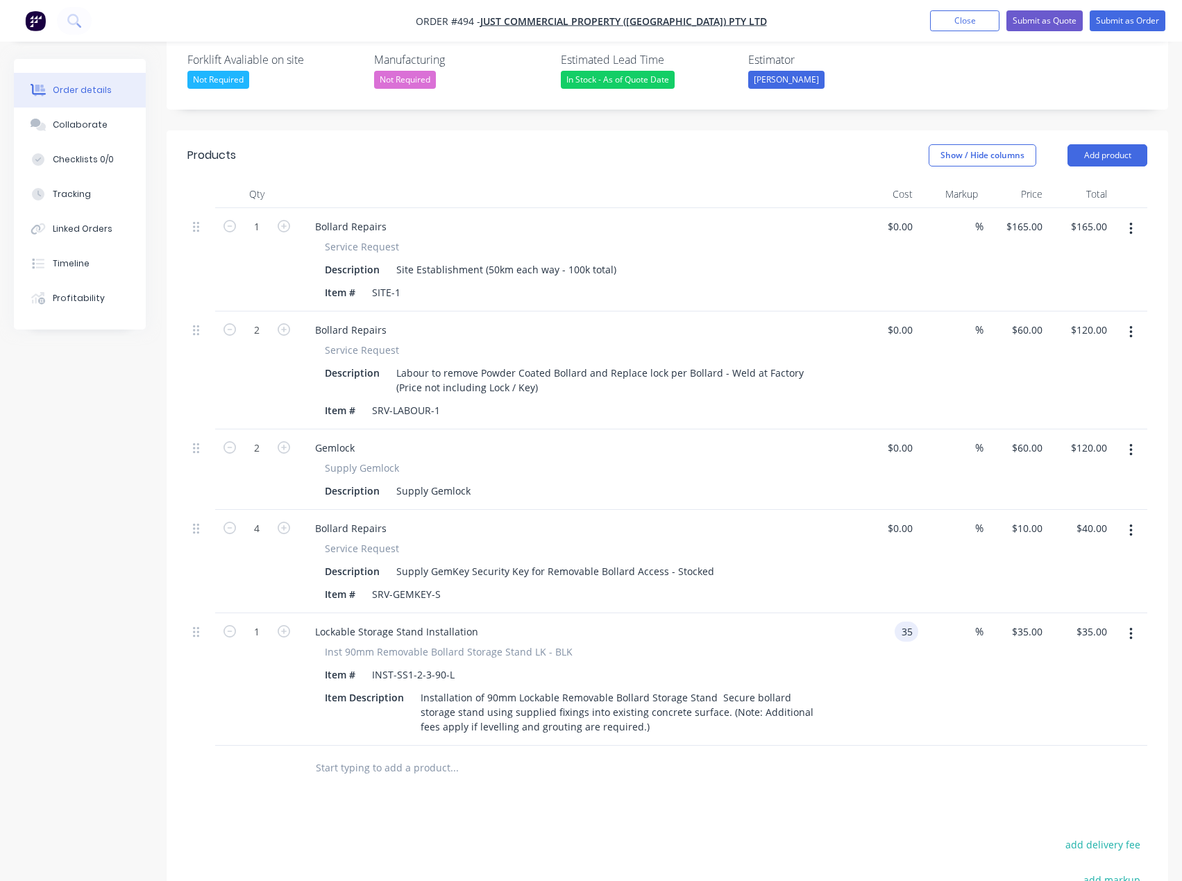
click at [899, 622] on div "35 35" at bounding box center [906, 632] width 24 height 20
type input "$1.00"
type input "1"
type input "$1.00"
click at [1019, 613] on div "1 $35.00" at bounding box center [1015, 679] width 65 height 133
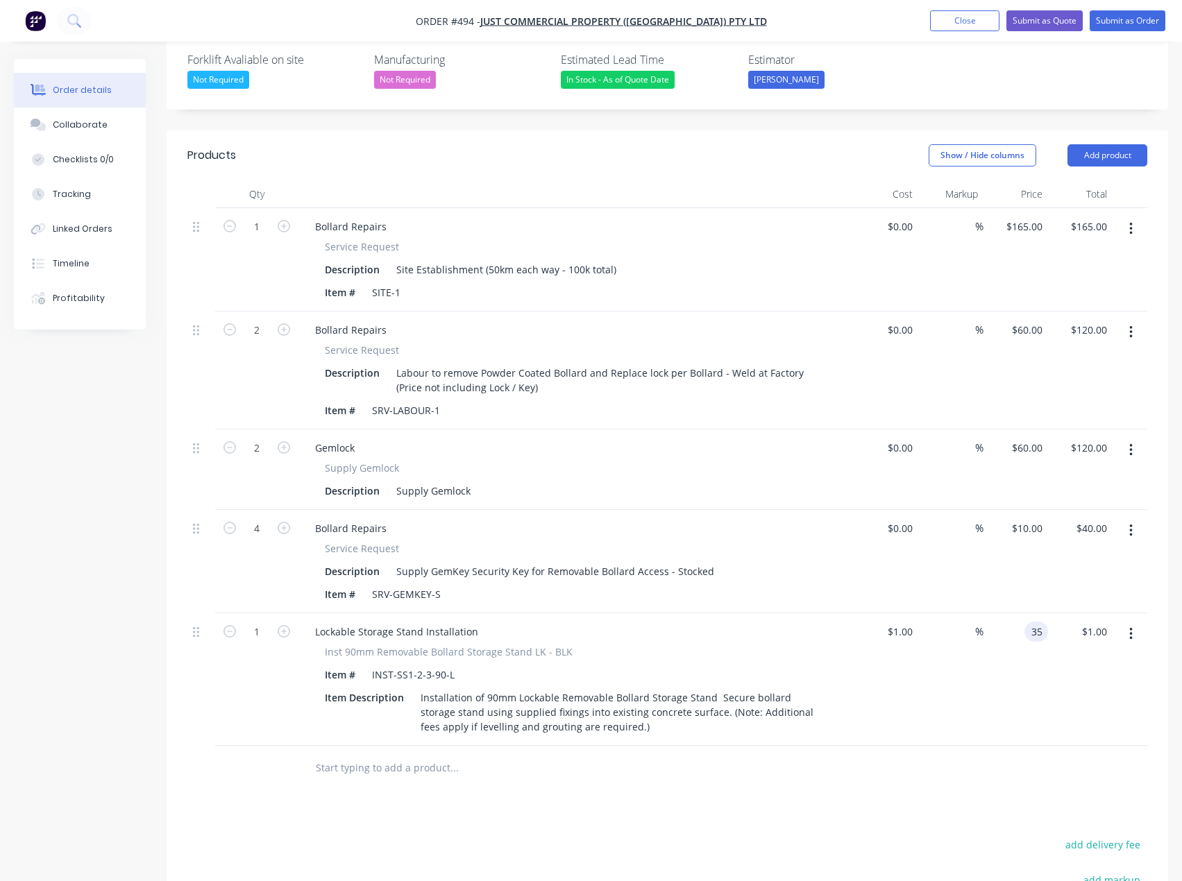
type input "35"
type input "3400"
type input "$35.00"
click at [680, 754] on div at bounding box center [512, 768] width 416 height 28
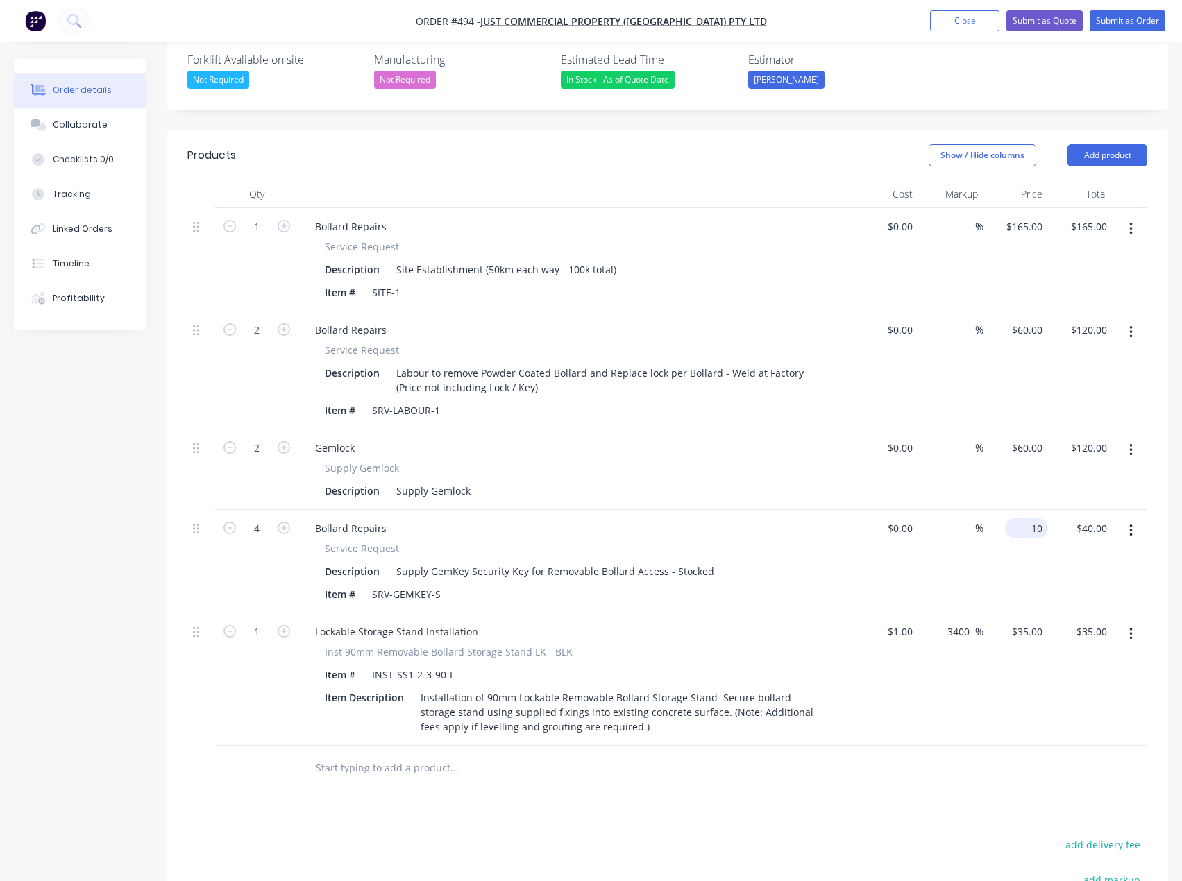
click at [1024, 518] on div "10 $10.00" at bounding box center [1026, 528] width 43 height 20
type input "$10.00"
click at [829, 543] on div "Service Request Description Supply GemKey Security Key for Removable Bollard Ac…" at bounding box center [576, 572] width 544 height 63
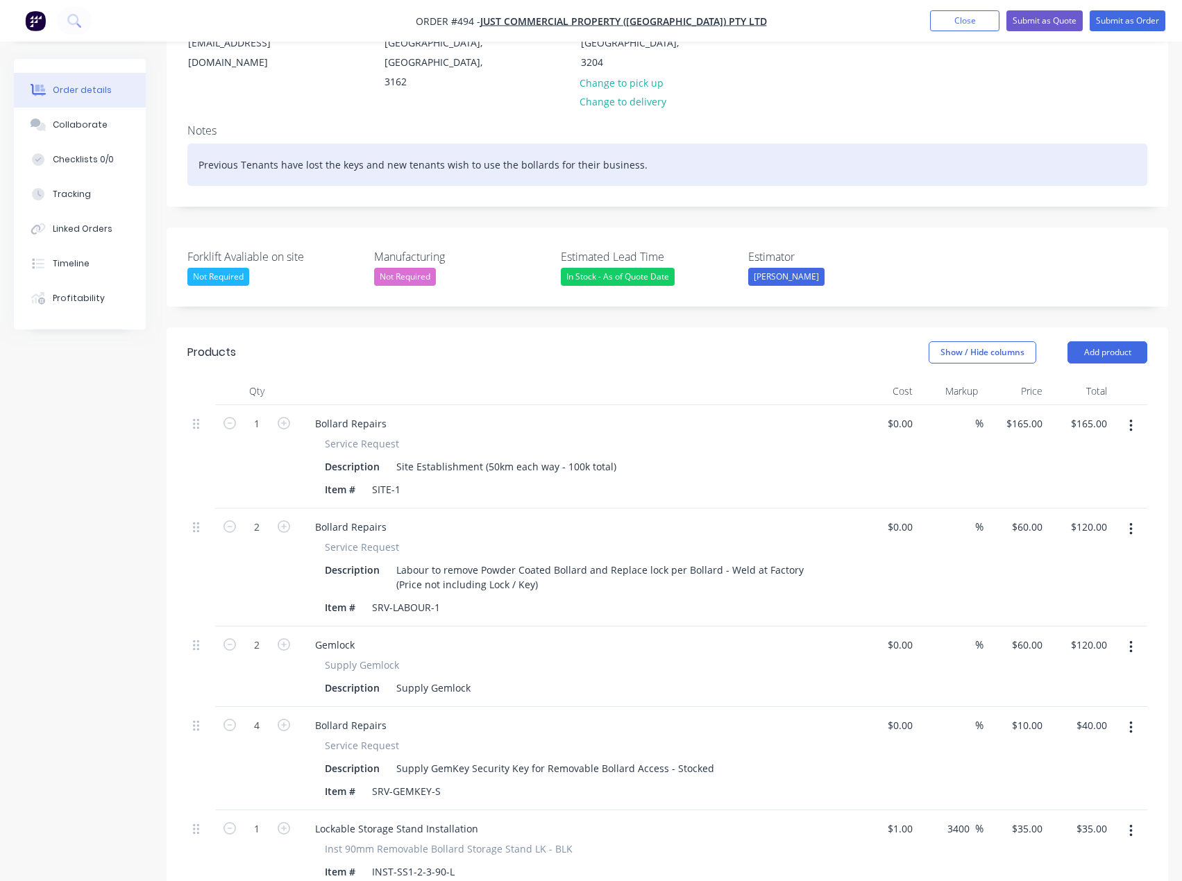
scroll to position [139, 0]
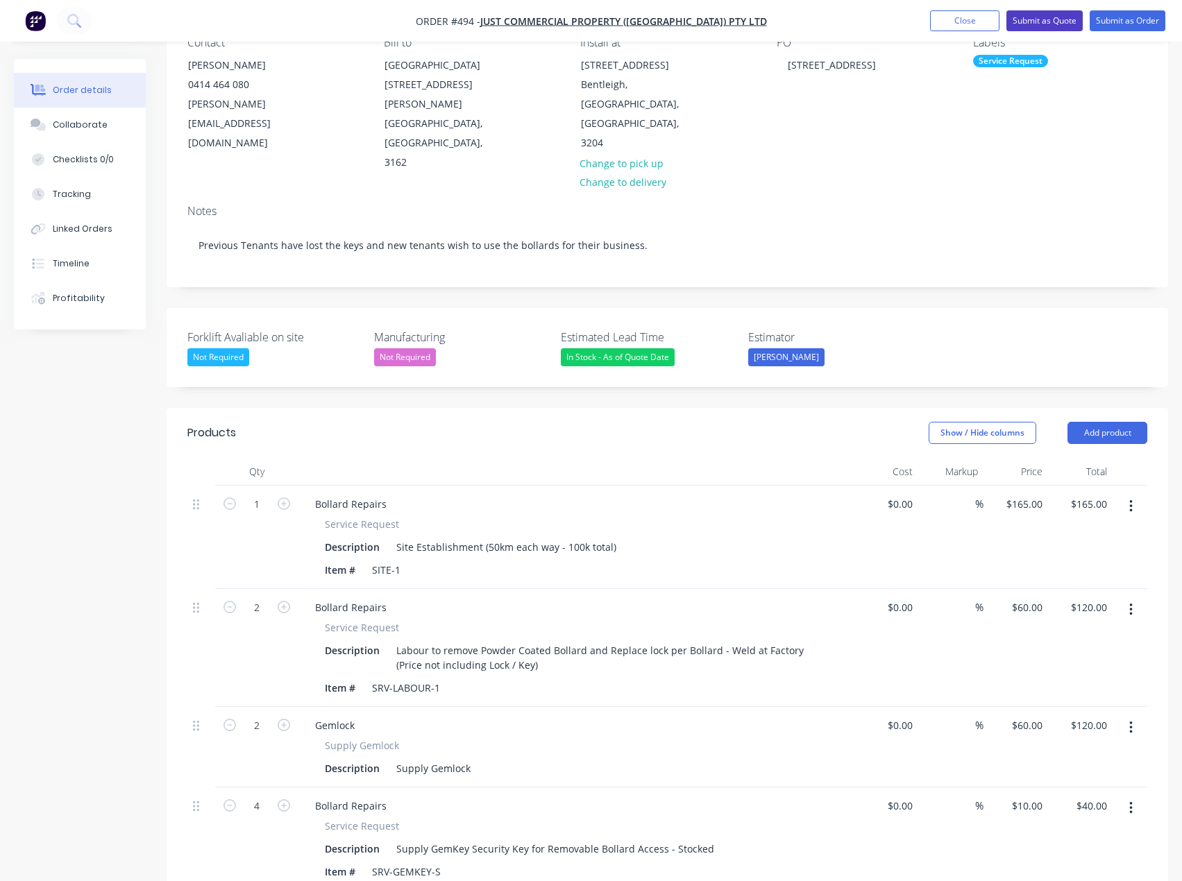
click at [1049, 19] on button "Submit as Quote" at bounding box center [1044, 20] width 76 height 21
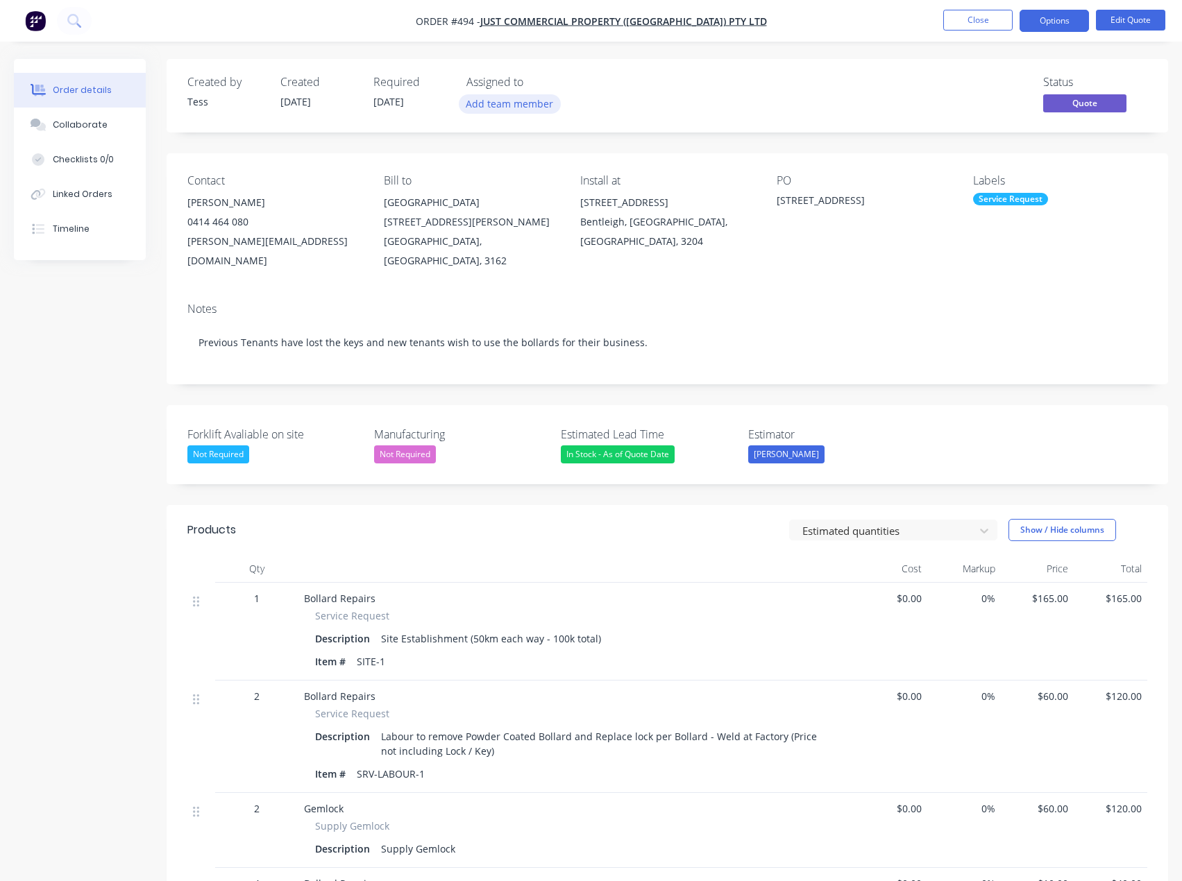
click at [504, 106] on button "Add team member" at bounding box center [510, 103] width 102 height 19
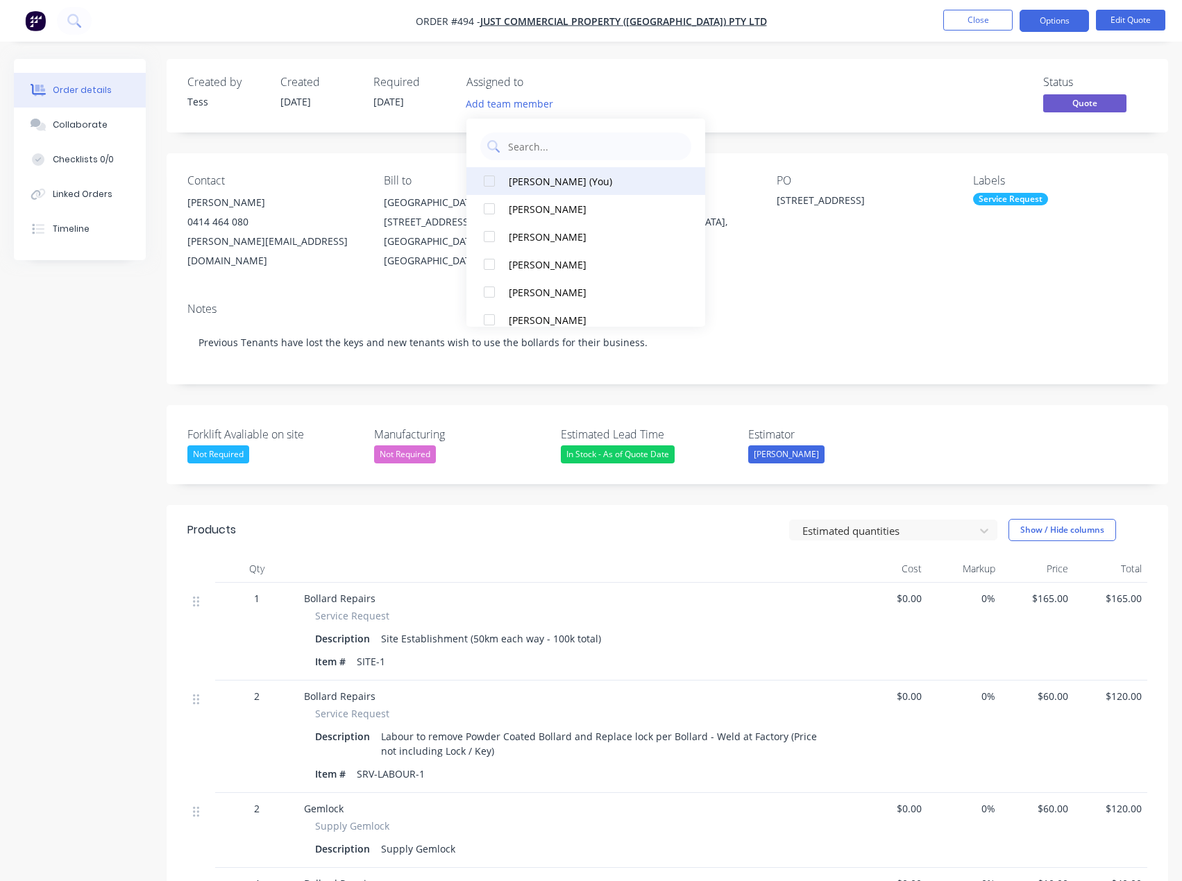
click at [526, 180] on div "[PERSON_NAME] (You)" at bounding box center [590, 181] width 163 height 15
click at [615, 91] on div "Status Quote" at bounding box center [876, 96] width 542 height 40
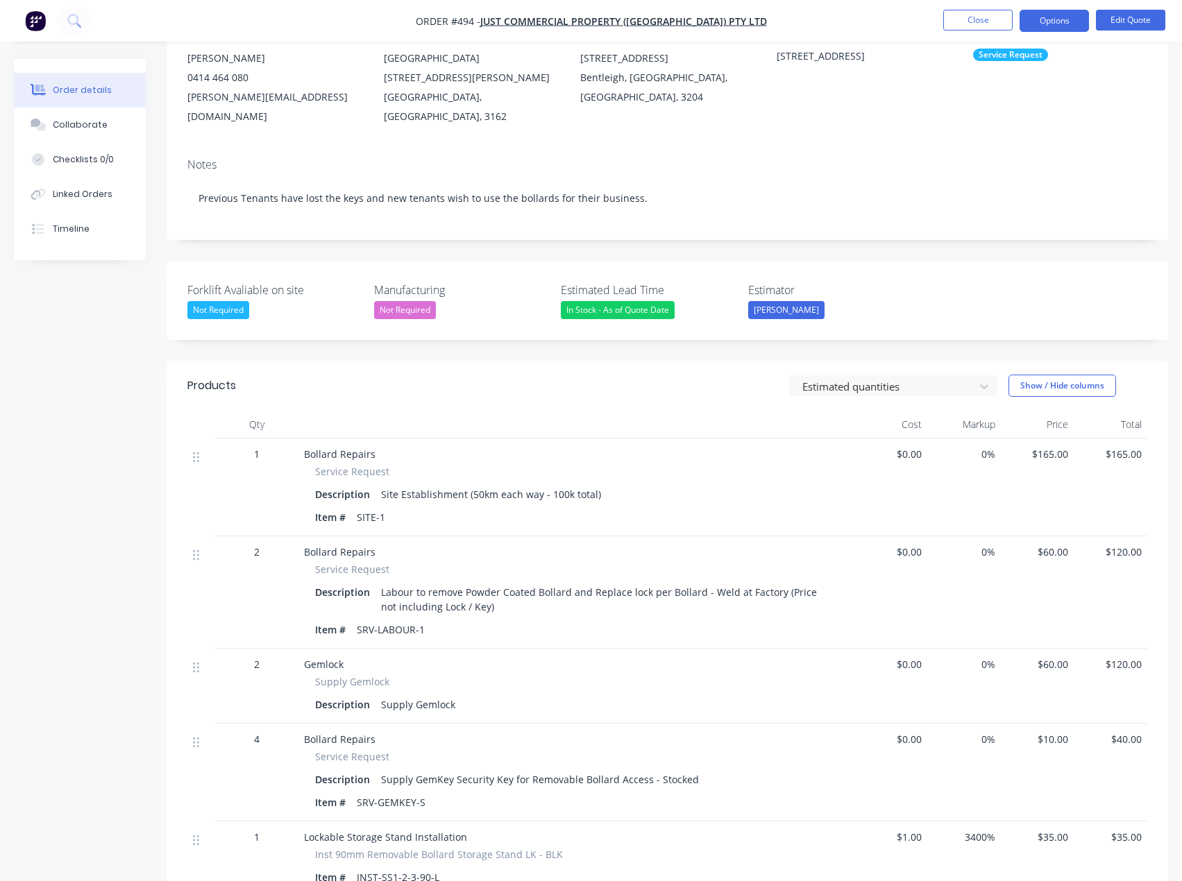
scroll to position [69, 0]
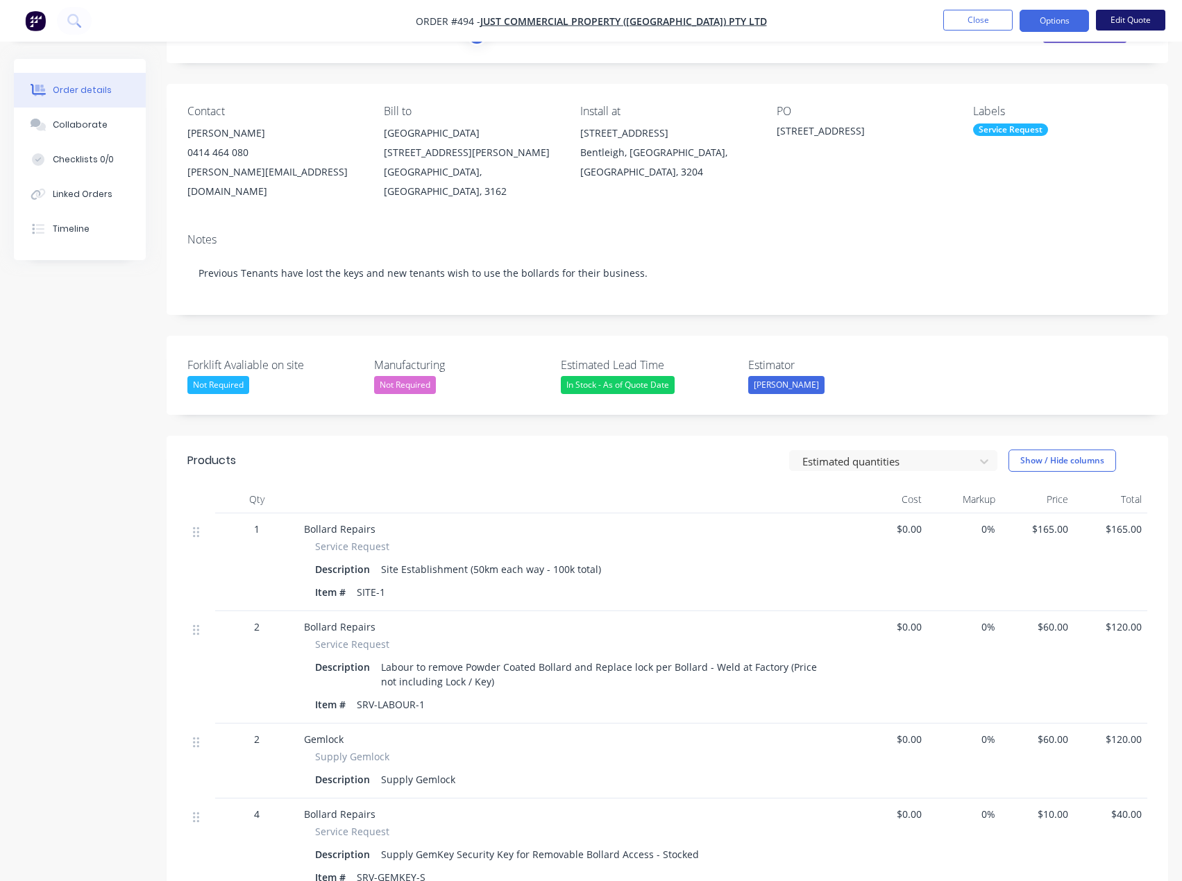
click at [1143, 22] on button "Edit Quote" at bounding box center [1130, 20] width 69 height 21
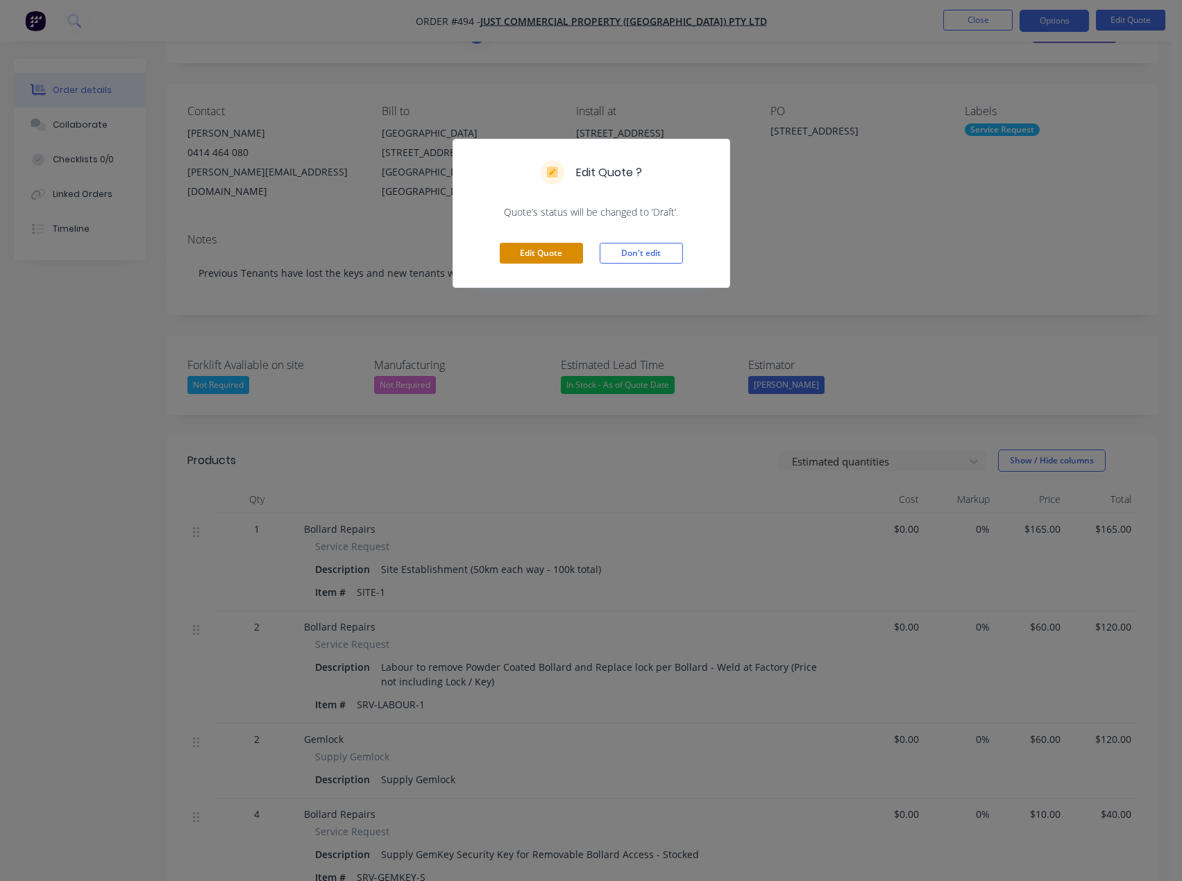
click at [548, 251] on button "Edit Quote" at bounding box center [541, 253] width 83 height 21
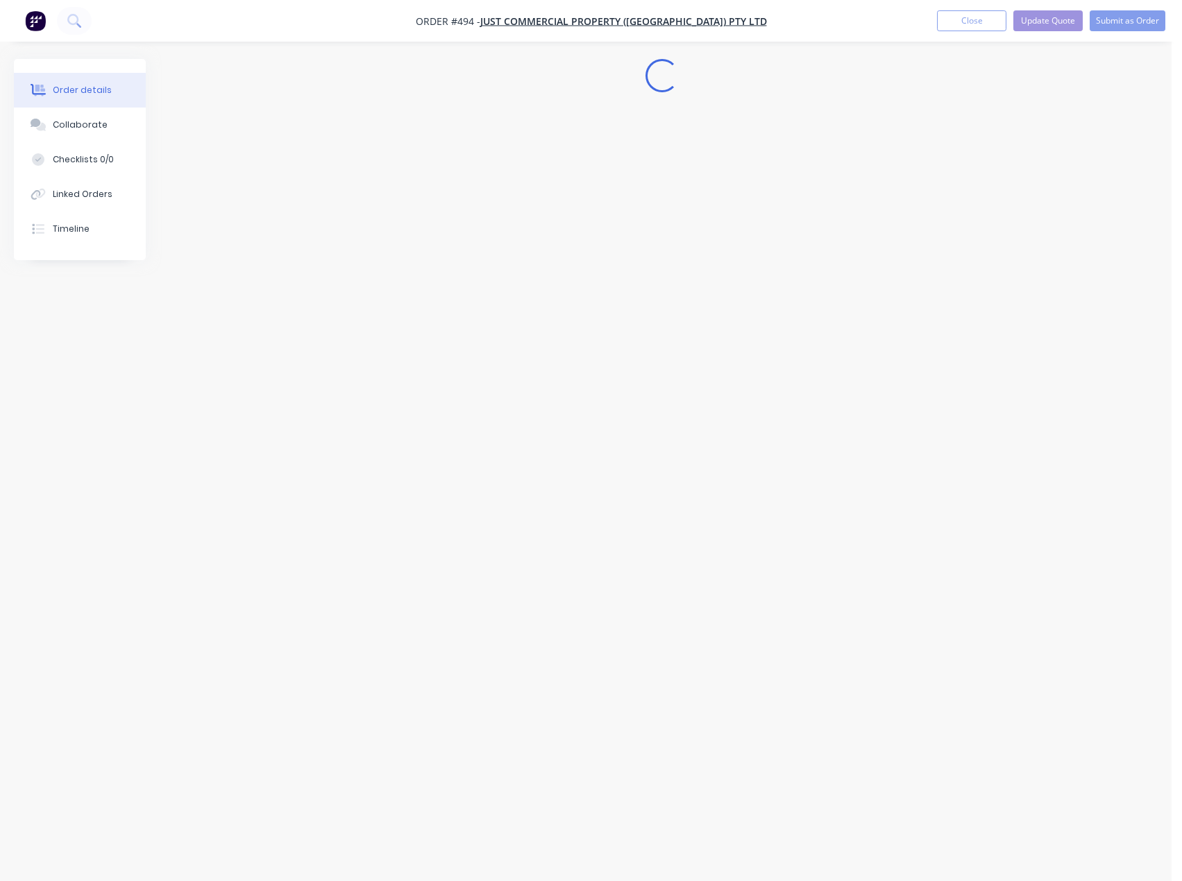
scroll to position [0, 0]
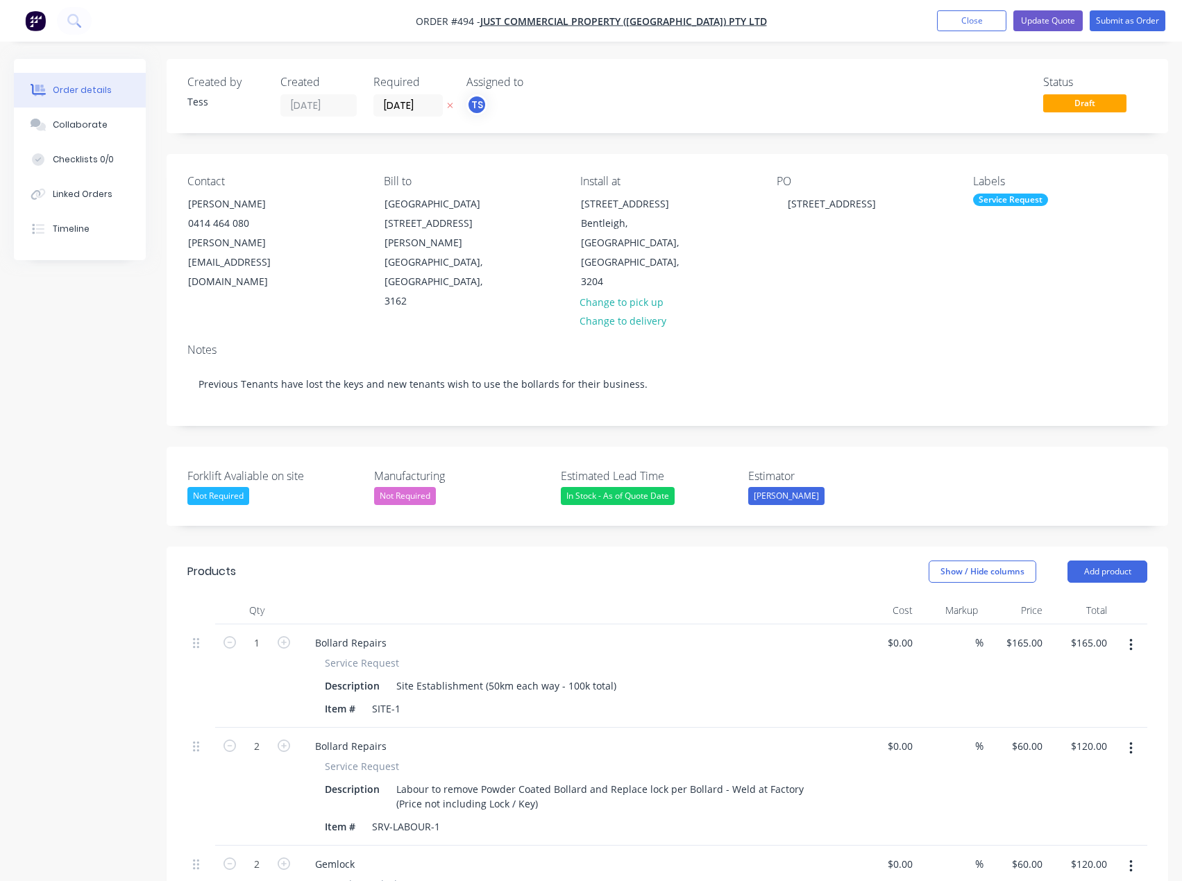
click at [786, 487] on div "[PERSON_NAME]" at bounding box center [786, 496] width 76 height 18
click at [776, 545] on div "[PERSON_NAME]" at bounding box center [796, 541] width 76 height 18
click at [865, 447] on div "Forklift Avaliable on site Not Required Manufacturing Not Required Estimated Le…" at bounding box center [667, 486] width 1001 height 79
click at [973, 26] on button "Close" at bounding box center [971, 20] width 69 height 21
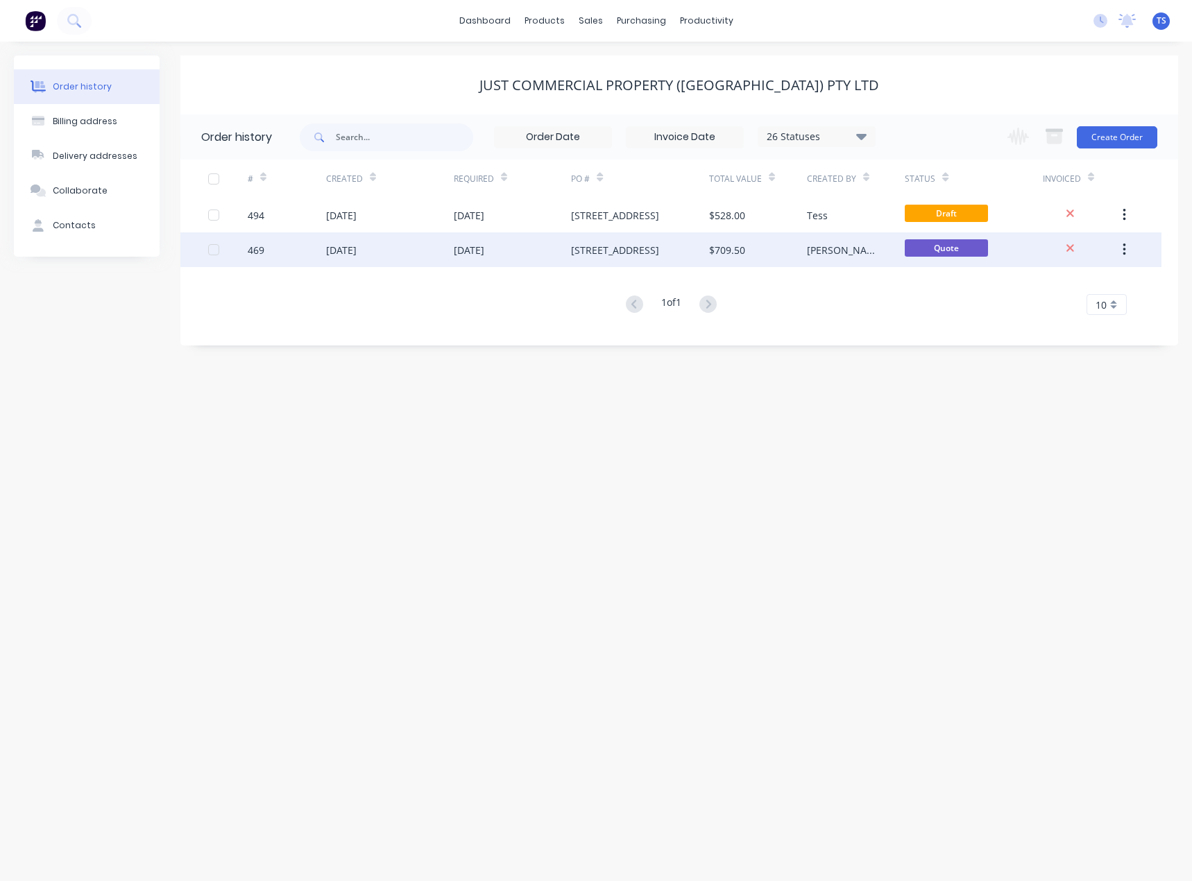
click at [817, 253] on div "[PERSON_NAME]" at bounding box center [842, 250] width 70 height 15
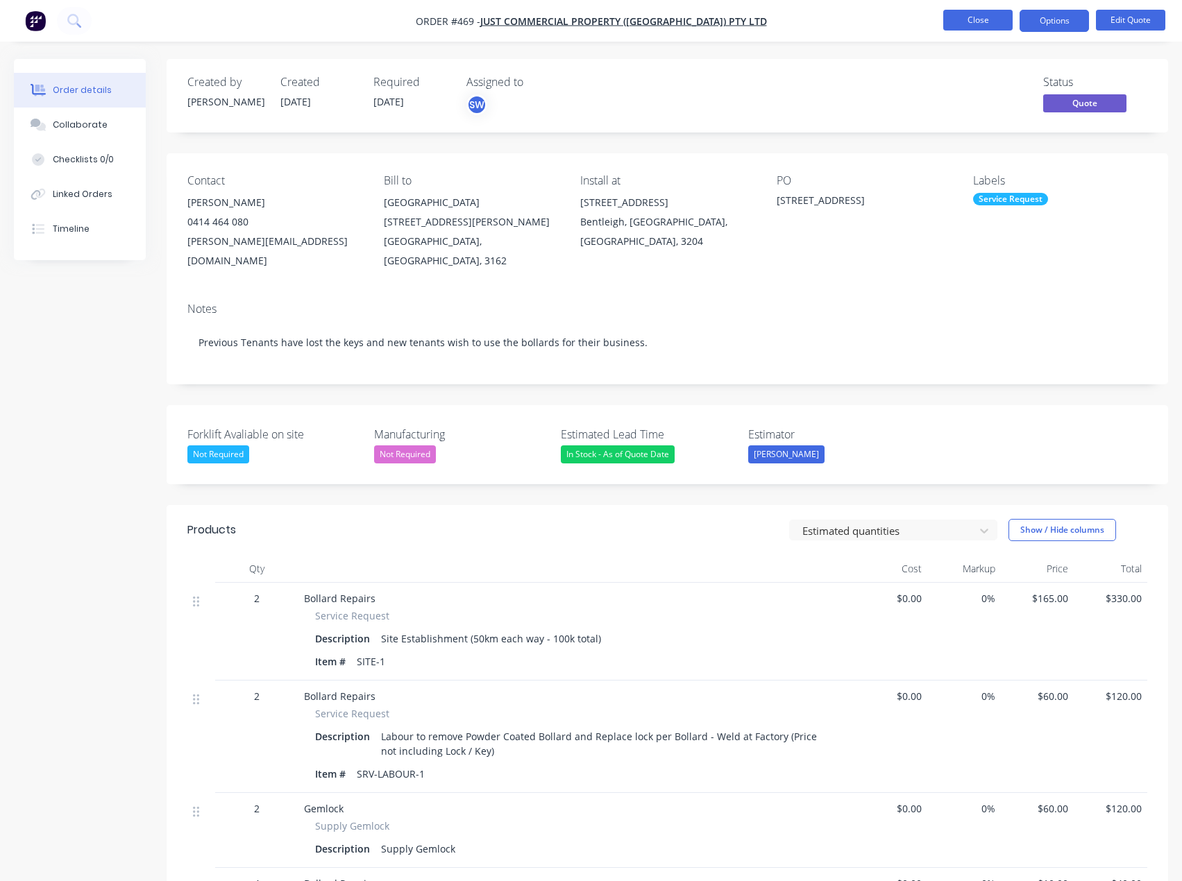
click at [986, 22] on button "Close" at bounding box center [977, 20] width 69 height 21
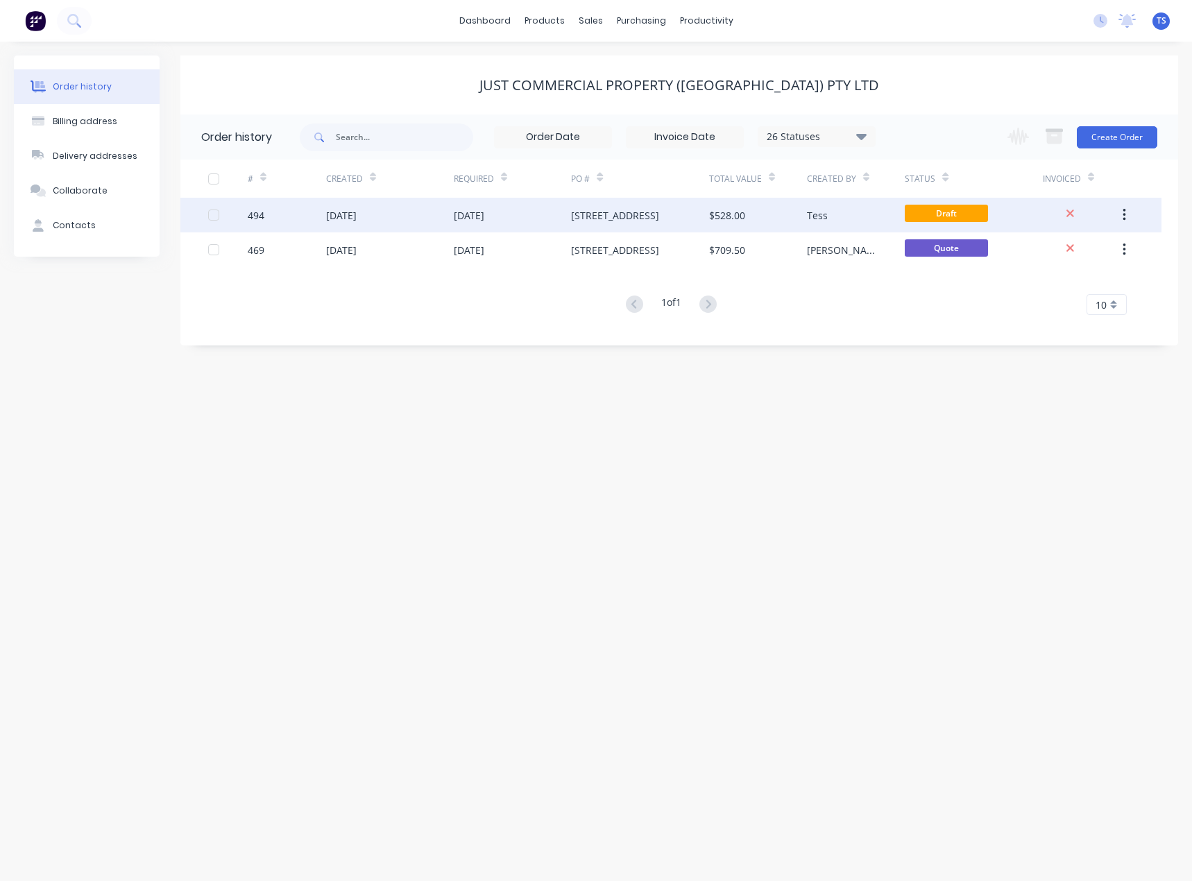
click at [613, 219] on div "[STREET_ADDRESS]" at bounding box center [615, 215] width 88 height 15
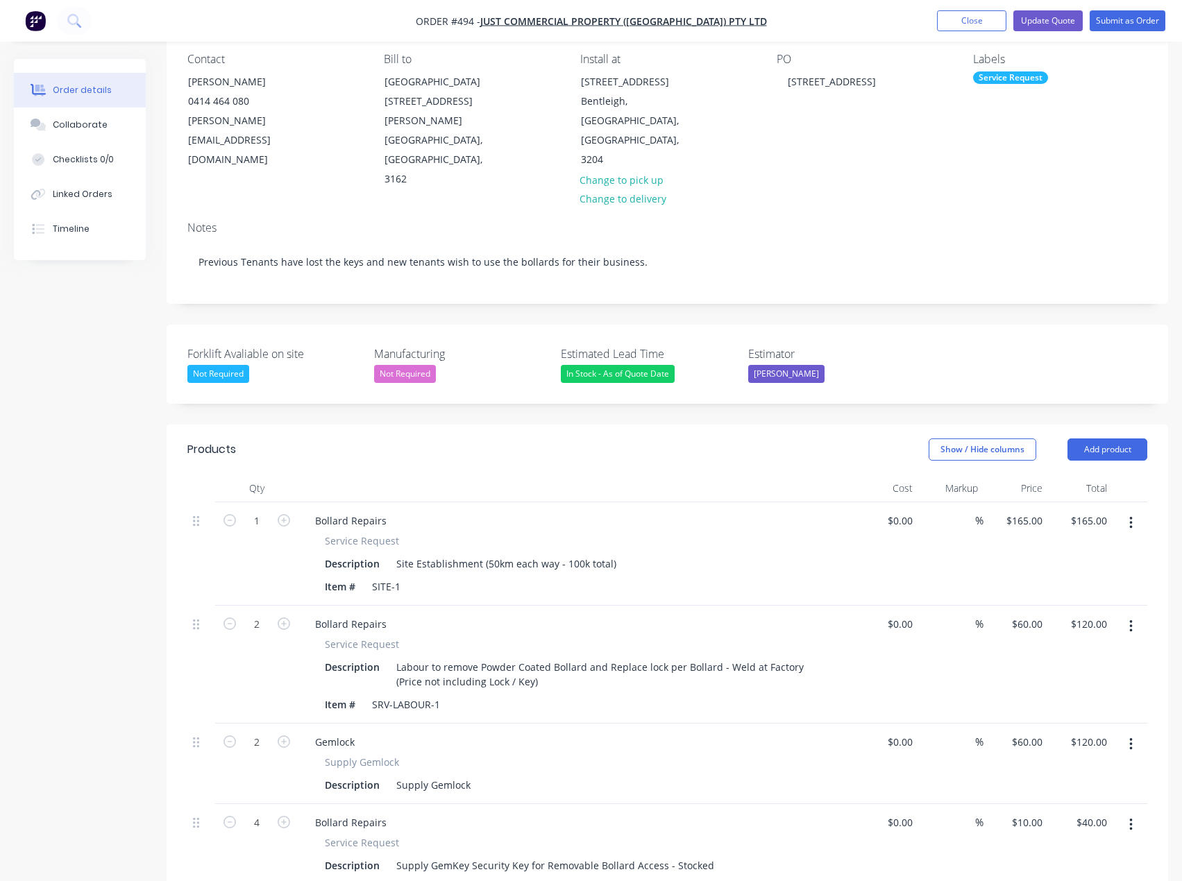
scroll to position [139, 0]
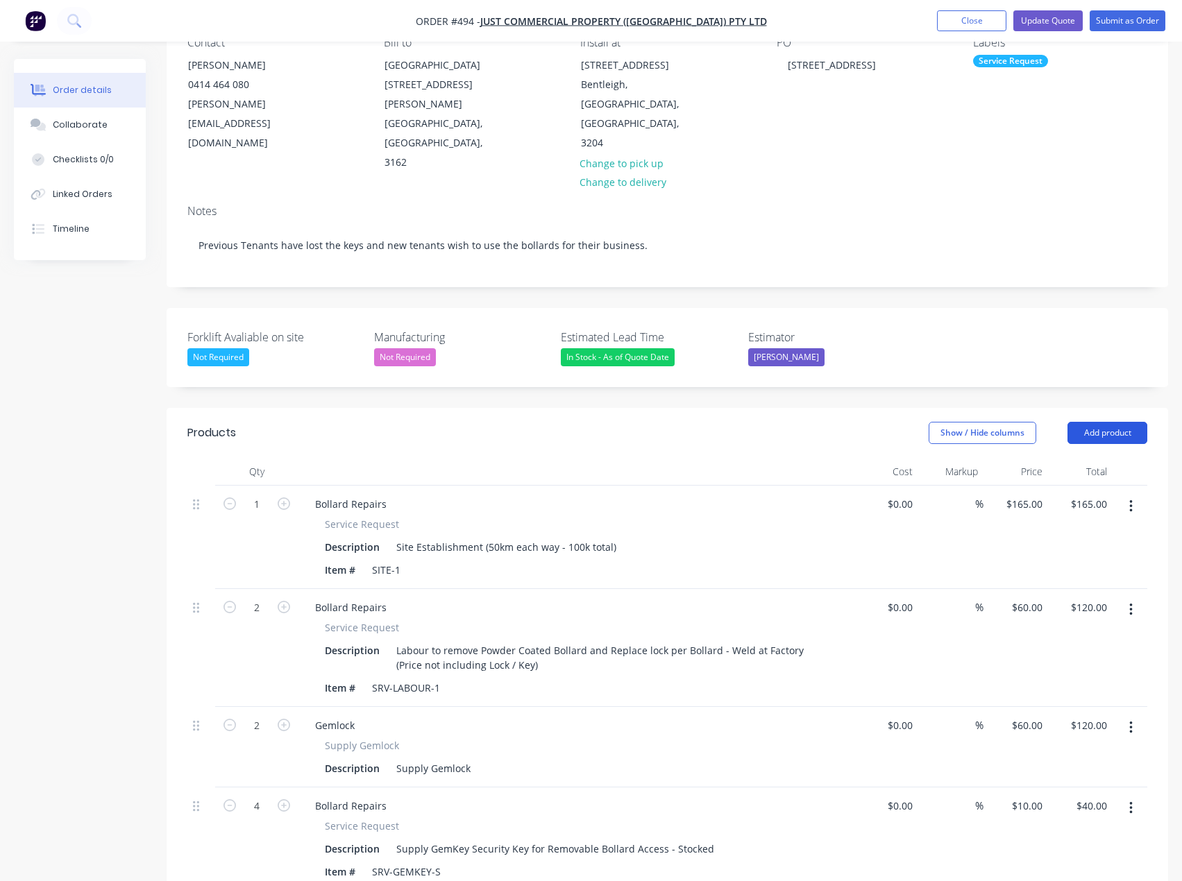
click at [1098, 422] on button "Add product" at bounding box center [1107, 433] width 80 height 22
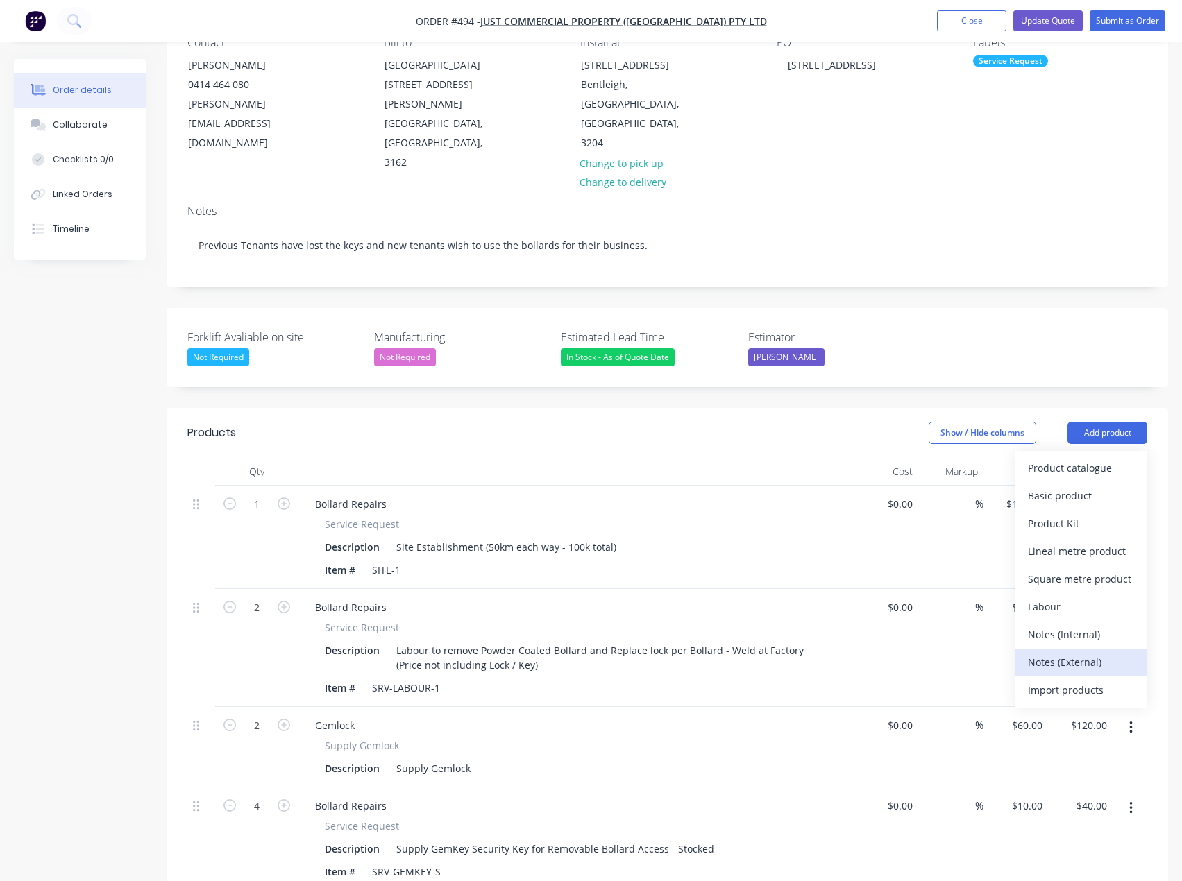
click at [1085, 652] on div "Notes (External)" at bounding box center [1081, 662] width 107 height 20
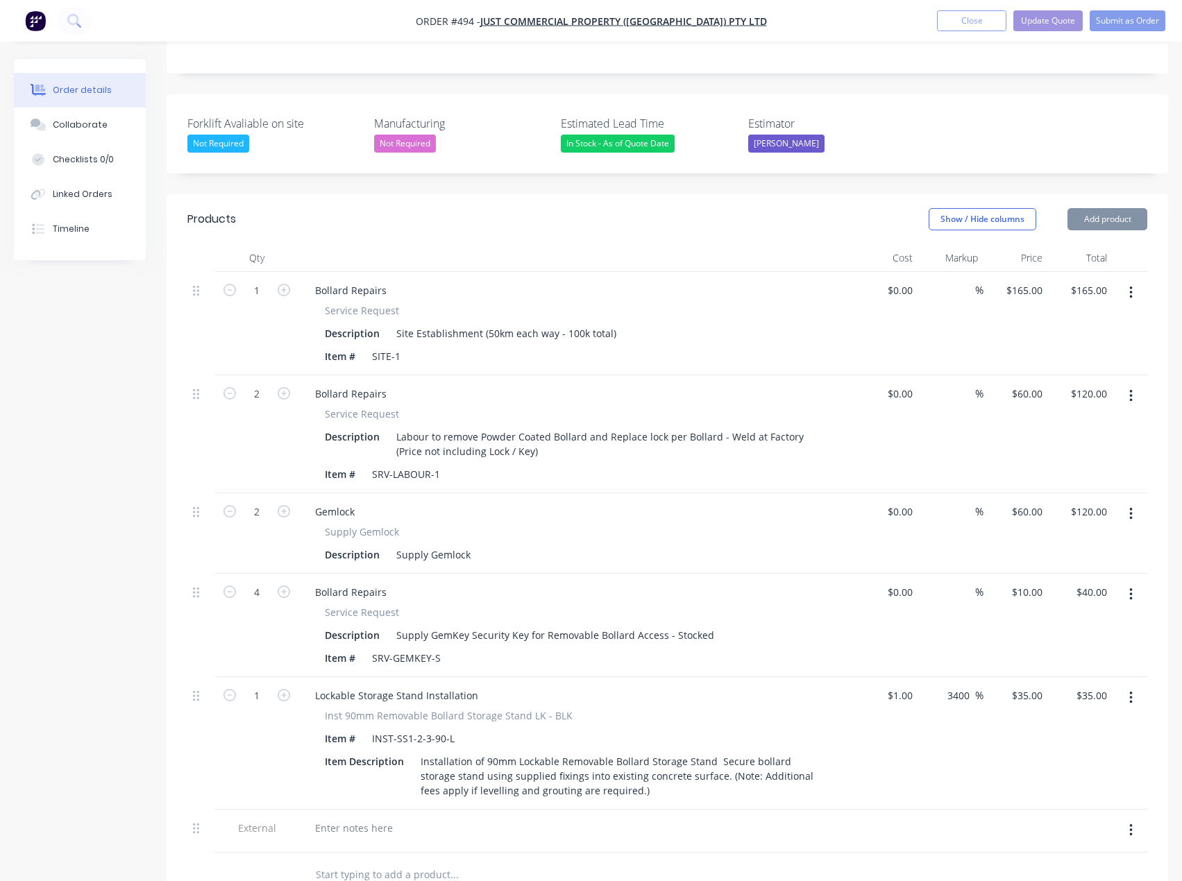
scroll to position [416, 0]
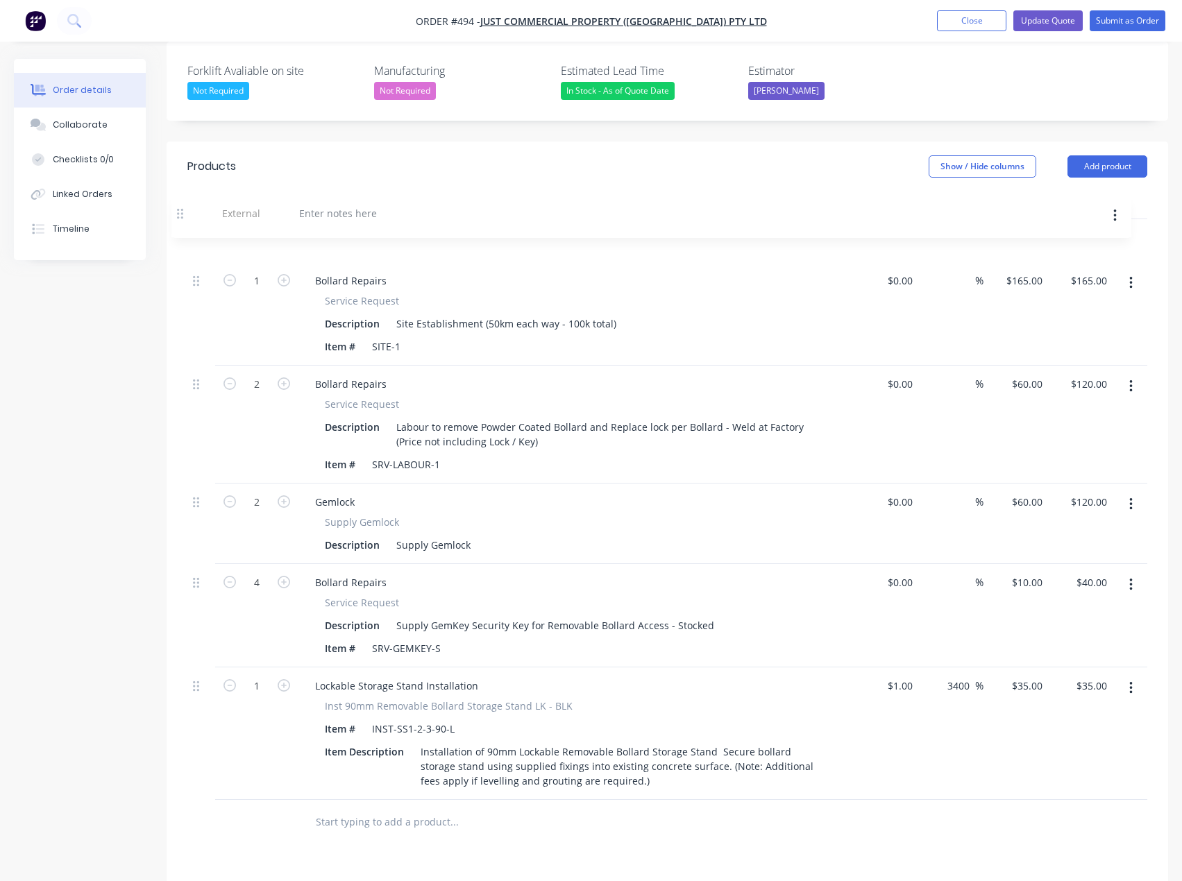
drag, startPoint x: 196, startPoint y: 659, endPoint x: 181, endPoint y: 203, distance: 456.8
click at [181, 203] on div "Qty Cost Markup Price Total 1 Bollard Repairs Service Request Description Site …" at bounding box center [667, 519] width 1001 height 654
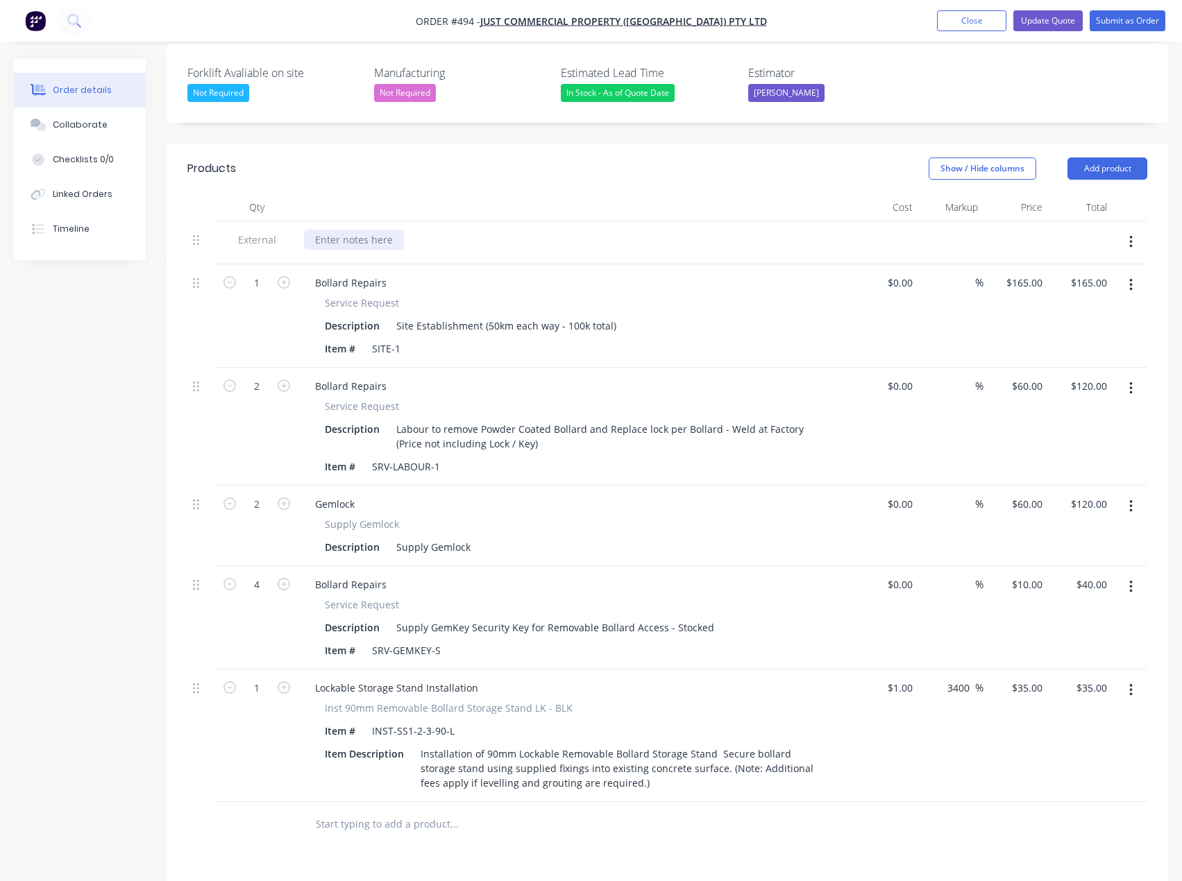
click at [354, 230] on div at bounding box center [354, 240] width 100 height 20
type input "38.50"
click at [653, 804] on div at bounding box center [548, 824] width 500 height 45
click at [441, 230] on div "Thisd quote allows Supamaxx to remove" at bounding box center [409, 240] width 210 height 20
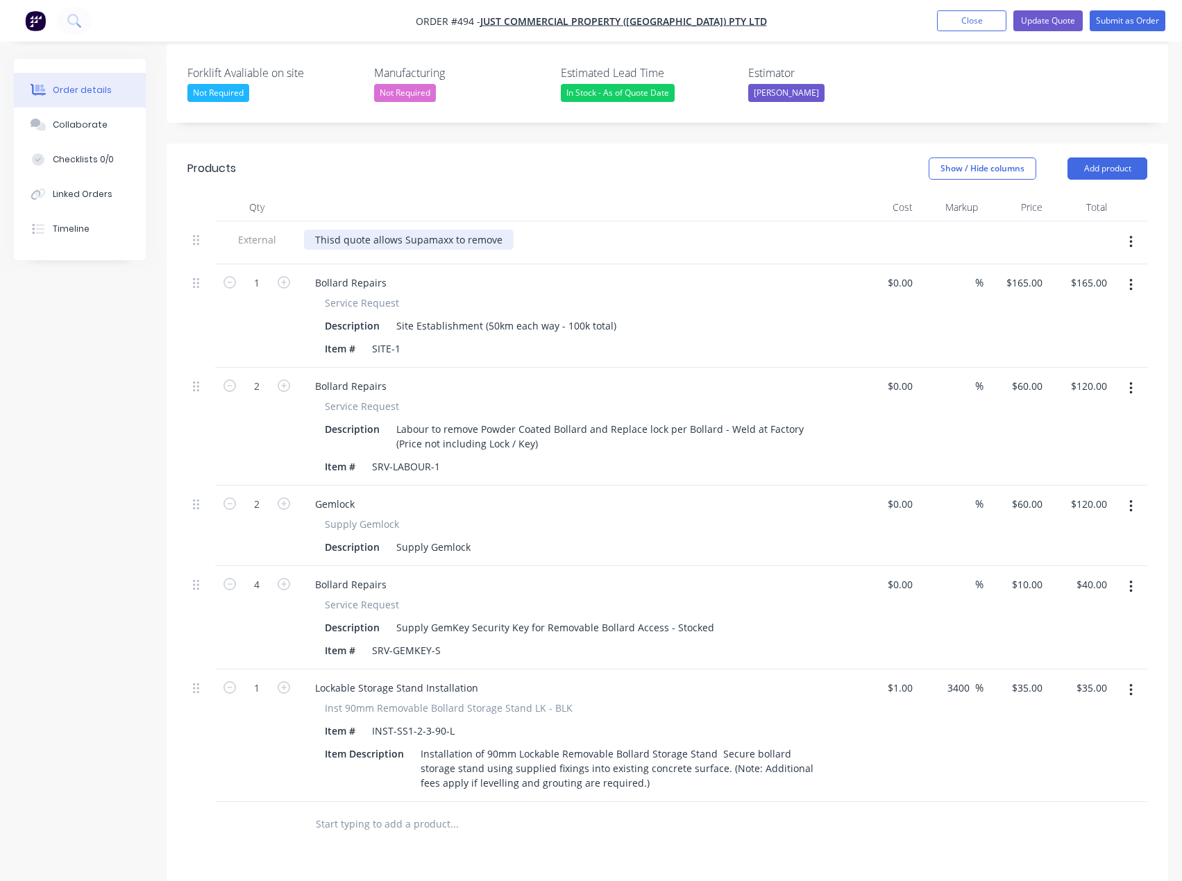
click at [507, 230] on div "Thisd quote allows Supamaxx to remove" at bounding box center [409, 240] width 210 height 20
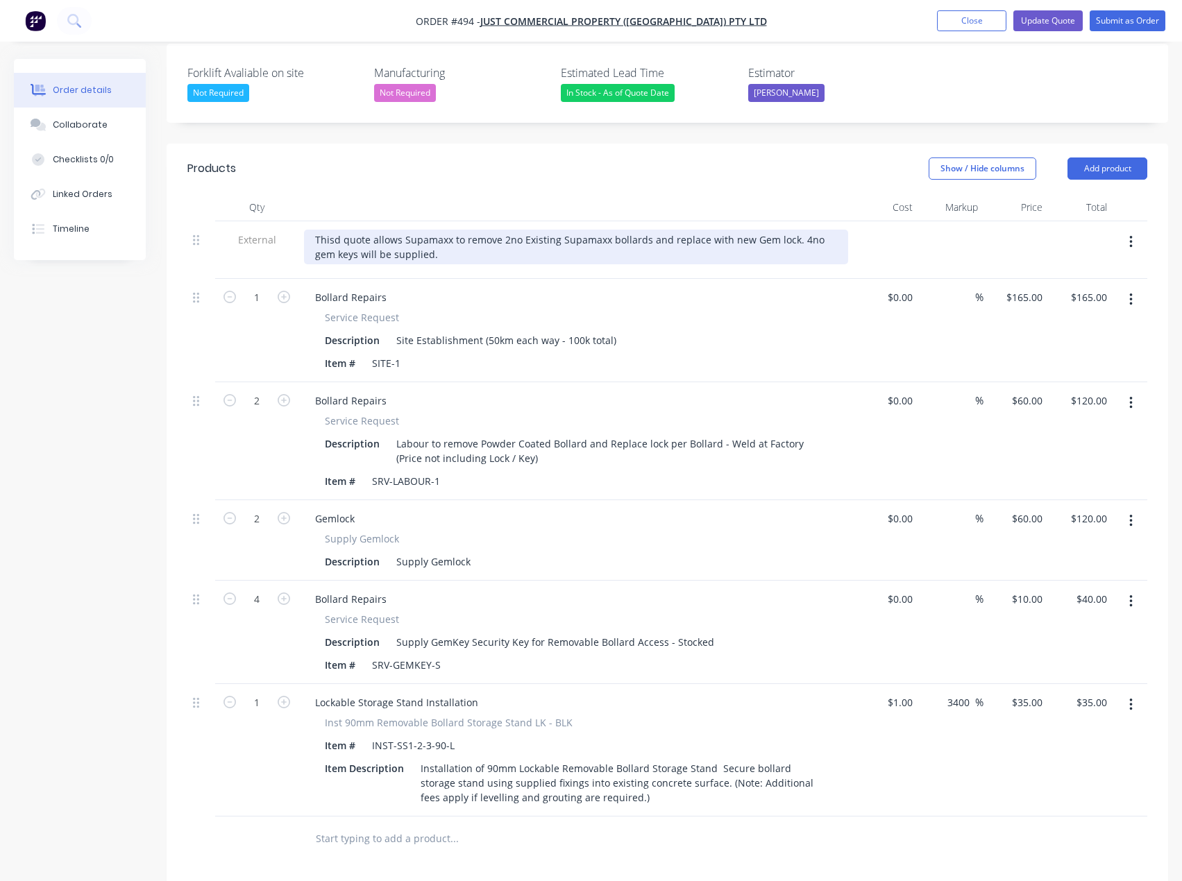
click at [338, 230] on div "Thisd quote allows Supamaxx to remove 2no Existing Supamaxx bollards and replac…" at bounding box center [576, 247] width 544 height 35
click at [449, 230] on div "This quote allows Supamaxx to remove 2no Existing Supamaxx bollards and replace…" at bounding box center [576, 247] width 544 height 35
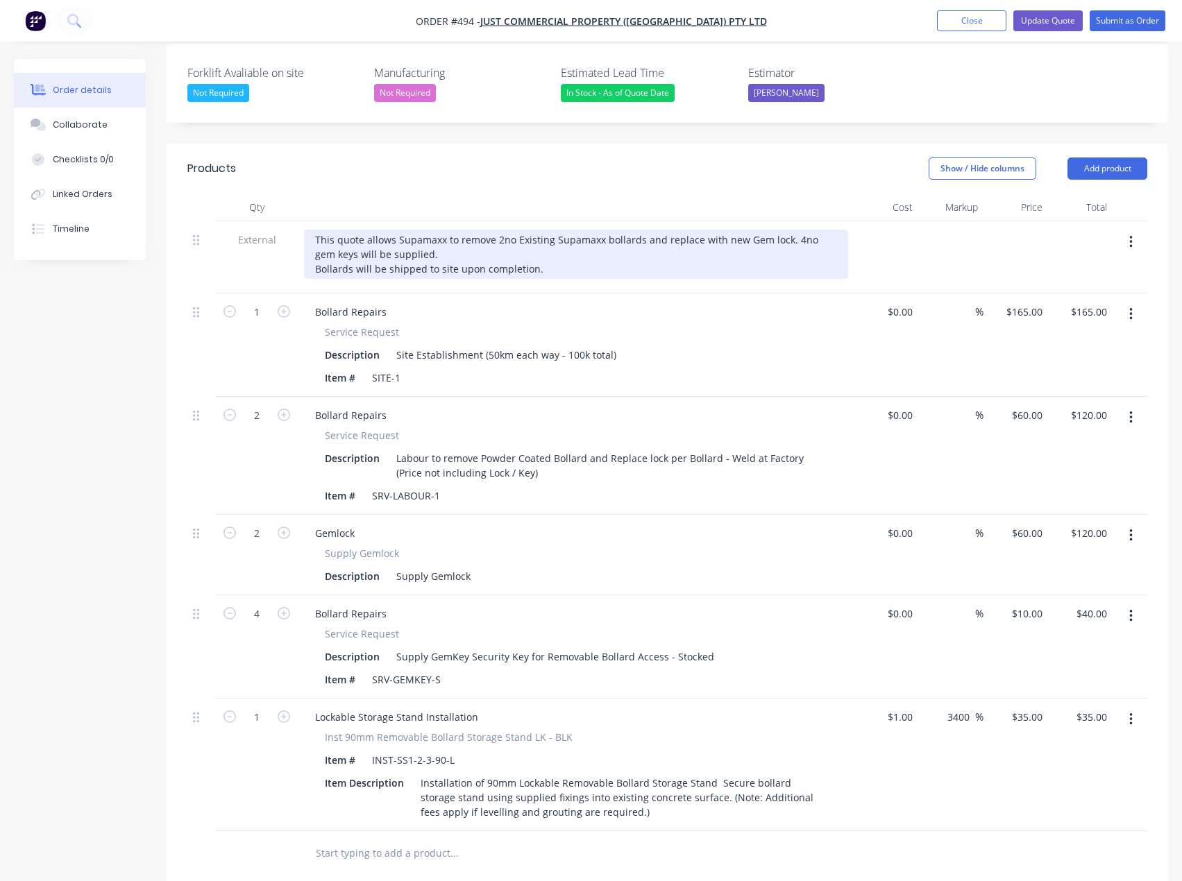
click at [718, 230] on div "This quote allows Supamaxx to remove 2no Existing Supamaxx bollards and replace…" at bounding box center [576, 254] width 544 height 49
click at [789, 230] on div "This quote allows Supamaxx to remove 2no Existing Supamaxx bollards and replace…" at bounding box center [576, 254] width 544 height 49
click at [790, 230] on div "This quote allows Supamaxx to remove 2no Existing Supamaxx bollards and replace…" at bounding box center [576, 254] width 544 height 49
click at [381, 230] on div "This quote allows Supamaxx to remove 2no Existing Supamaxx bollards and replace…" at bounding box center [576, 254] width 544 height 49
click at [556, 230] on div "This quote allows Supamaxx to remove 2no Existing Supamaxx bollards and replace…" at bounding box center [576, 254] width 544 height 49
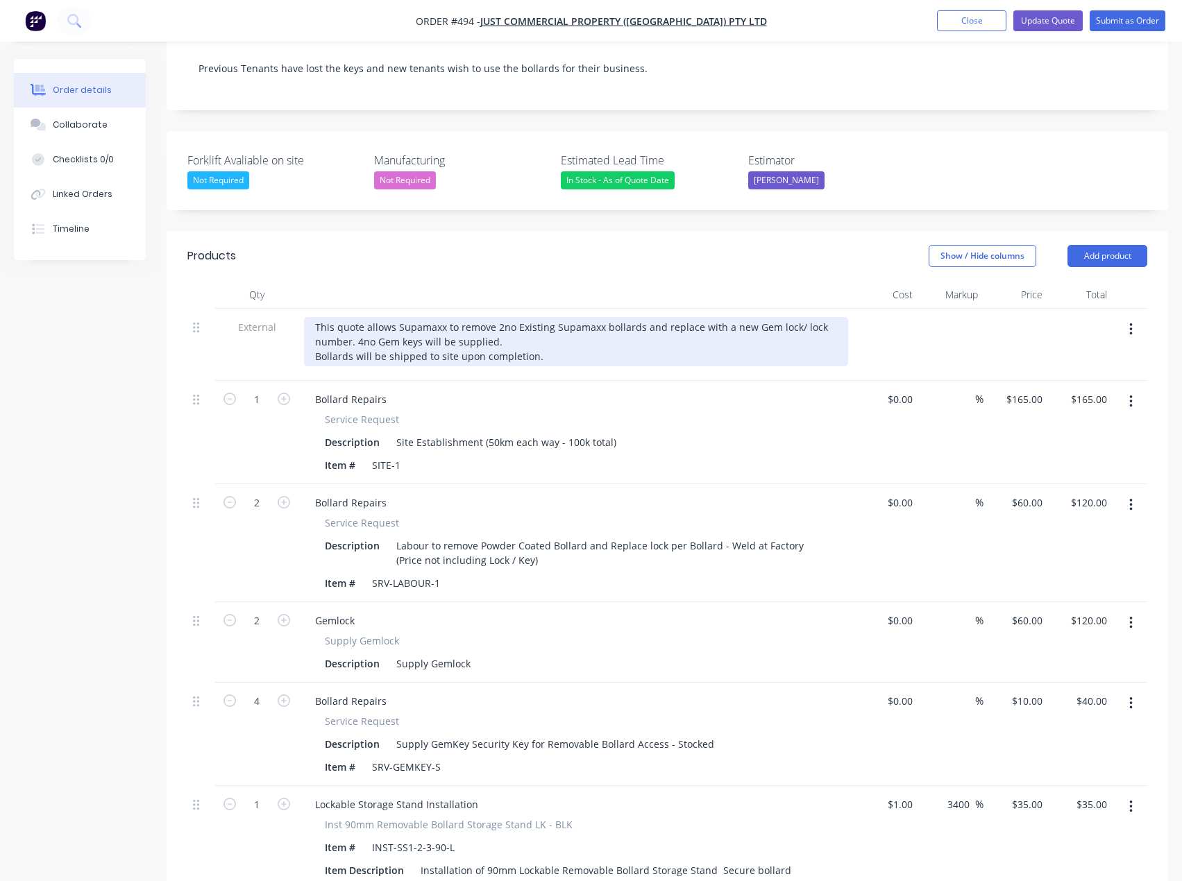
scroll to position [264, 0]
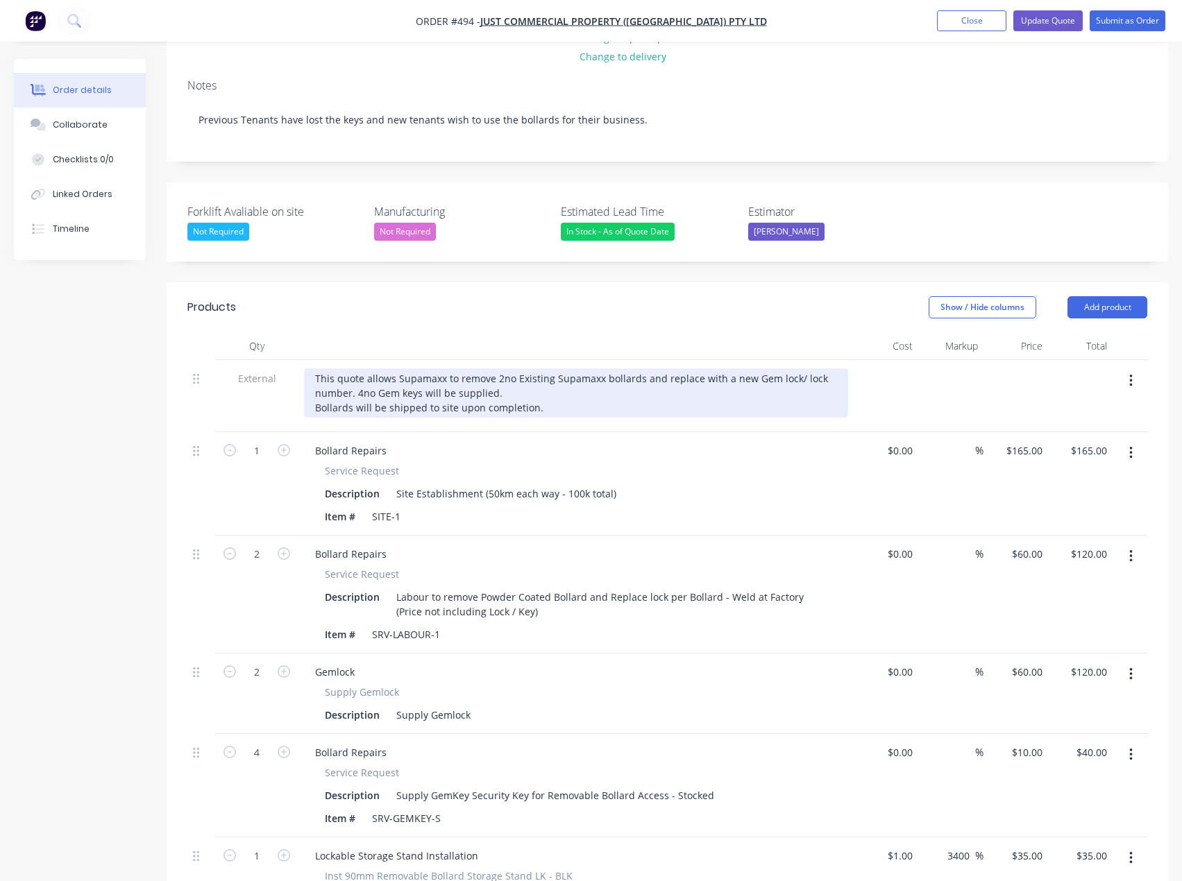
click at [513, 368] on div "This quote allows Supamaxx to remove 2no Existing Supamaxx bollards and replace…" at bounding box center [576, 392] width 544 height 49
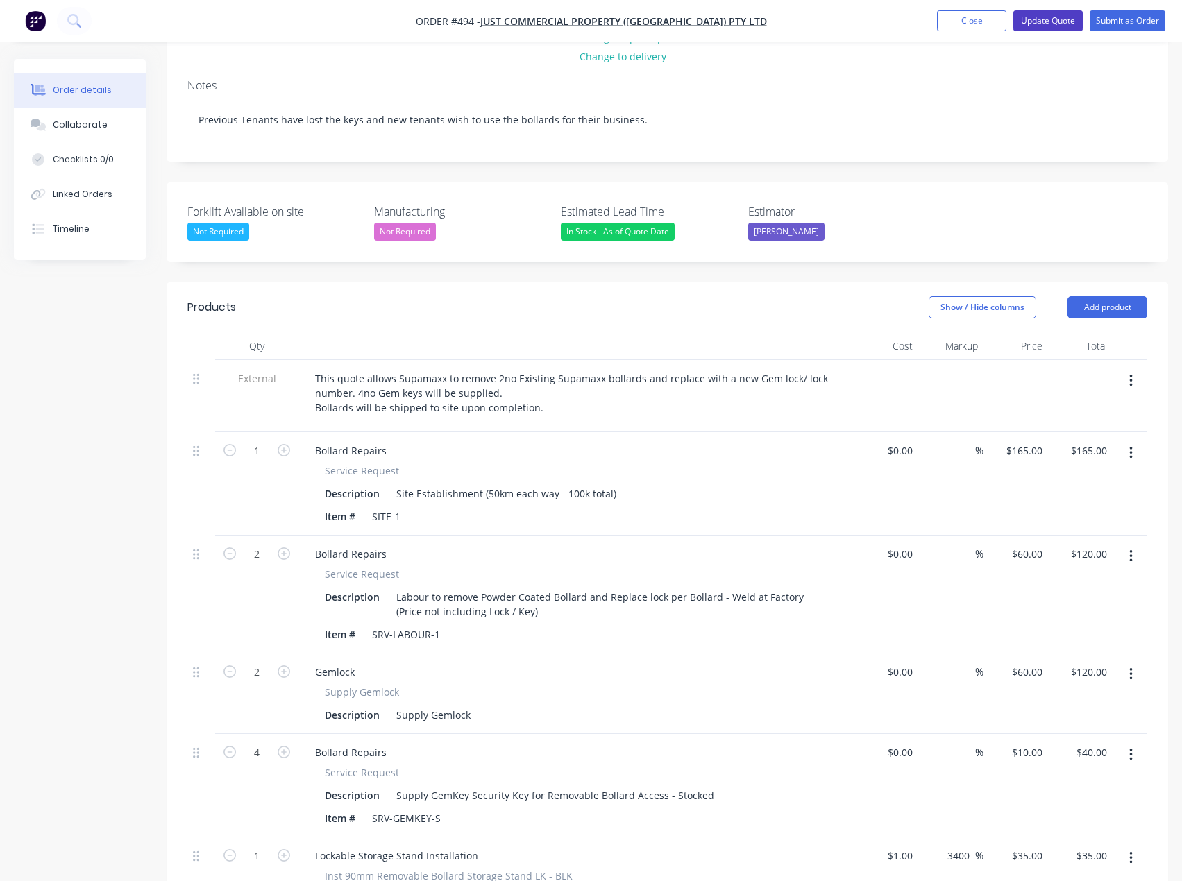
click at [1055, 19] on button "Update Quote" at bounding box center [1047, 20] width 69 height 21
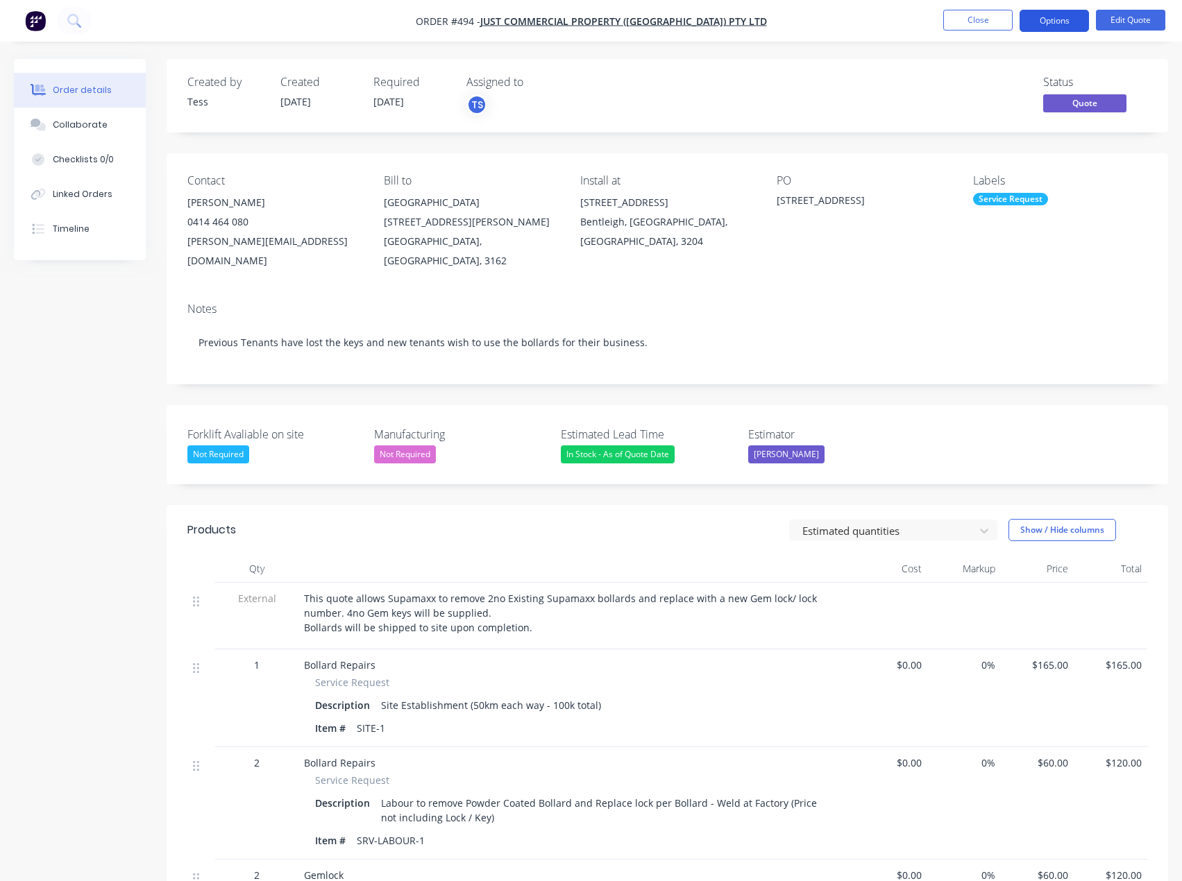
click at [1059, 18] on button "Options" at bounding box center [1053, 21] width 69 height 22
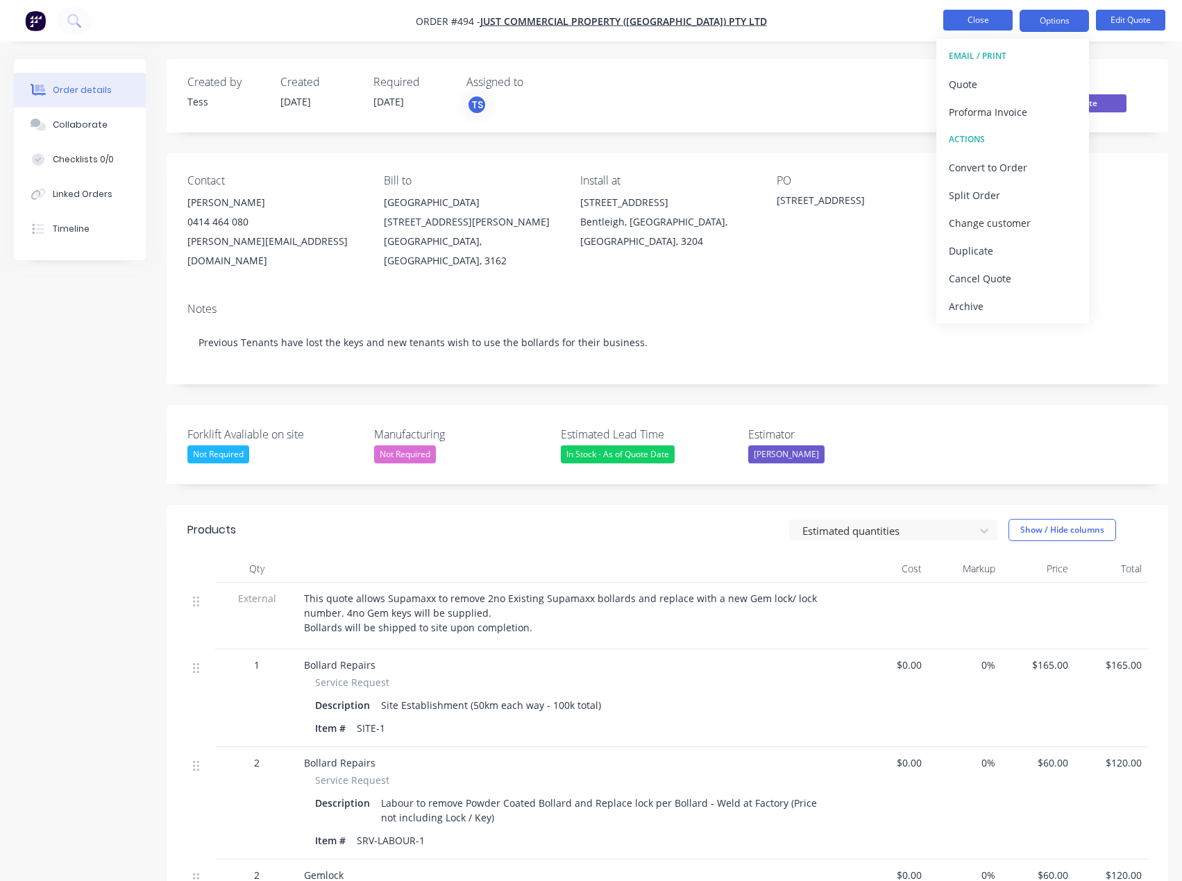
click at [952, 22] on button "Close" at bounding box center [977, 20] width 69 height 21
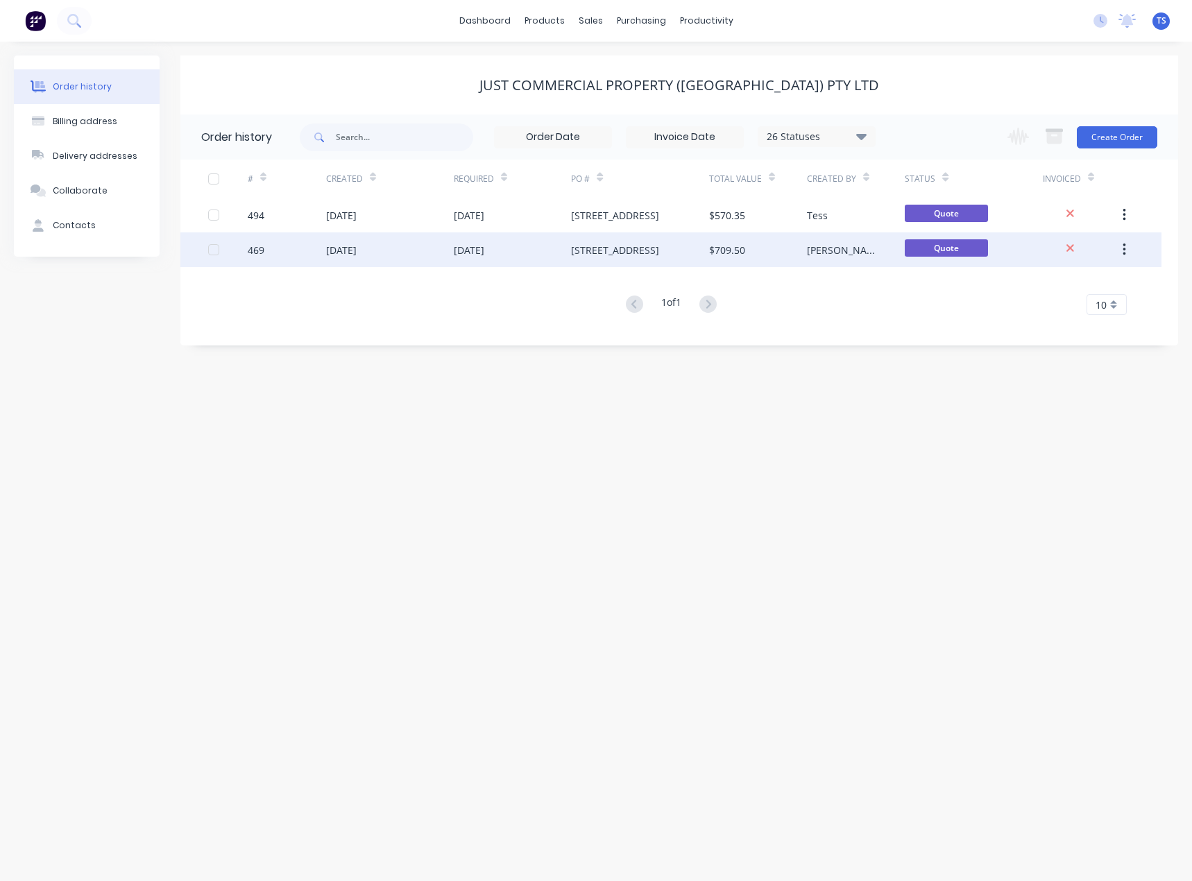
click at [643, 250] on div "[STREET_ADDRESS]" at bounding box center [615, 250] width 88 height 15
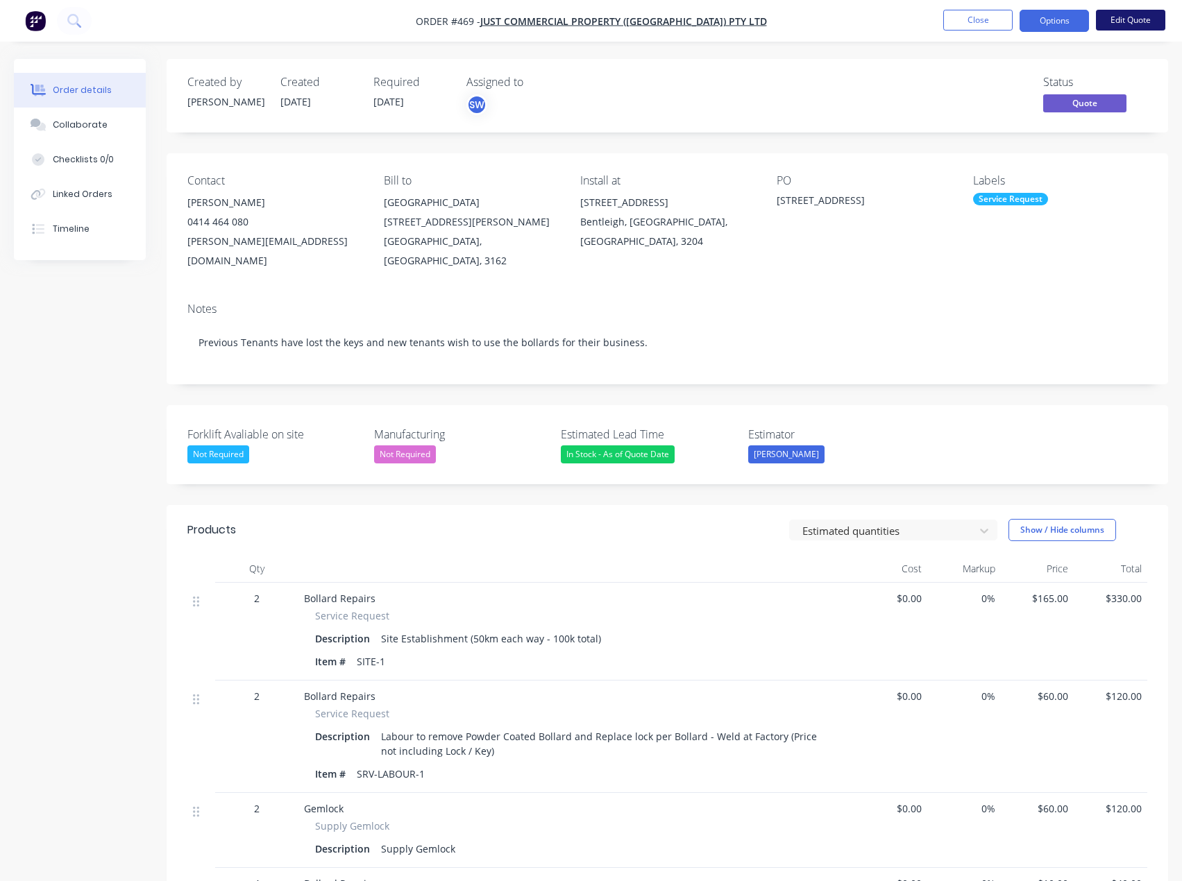
click at [1115, 19] on button "Edit Quote" at bounding box center [1130, 20] width 69 height 21
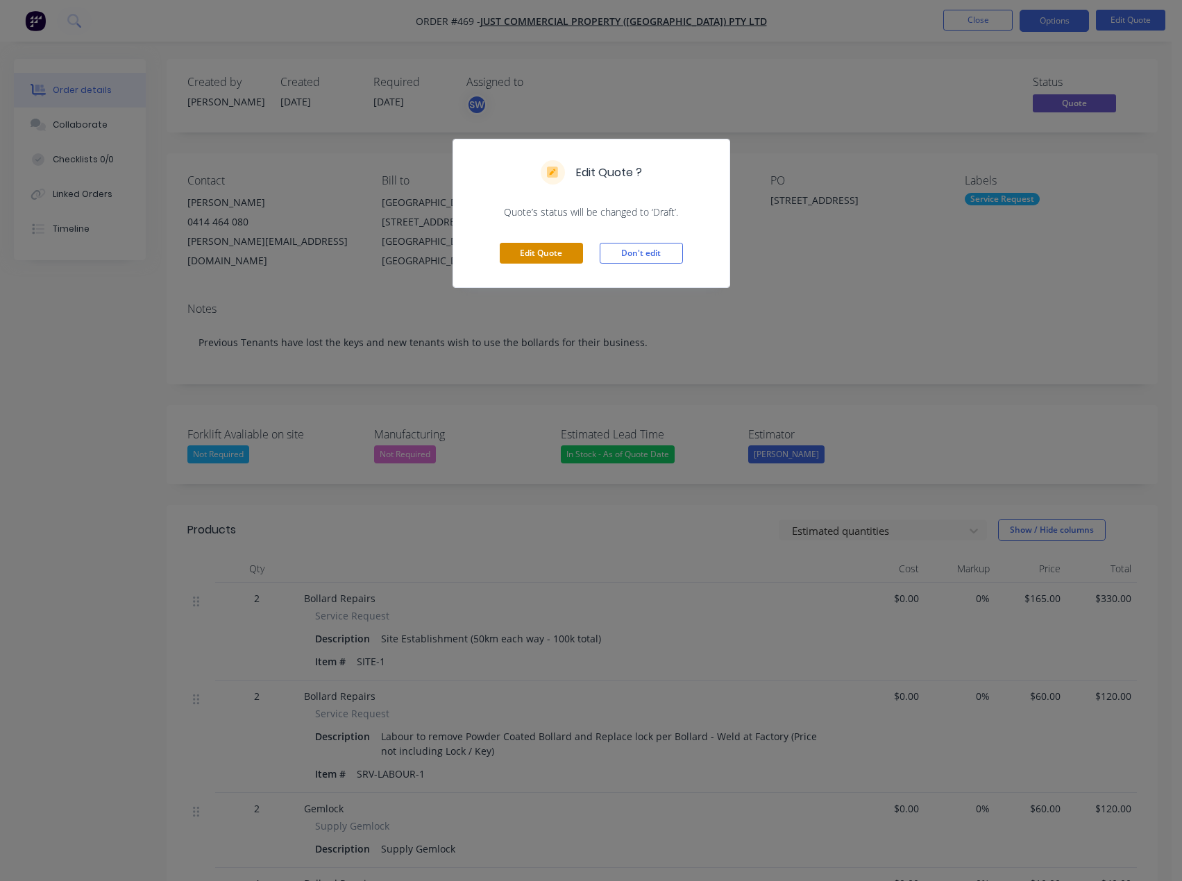
click at [530, 249] on button "Edit Quote" at bounding box center [541, 253] width 83 height 21
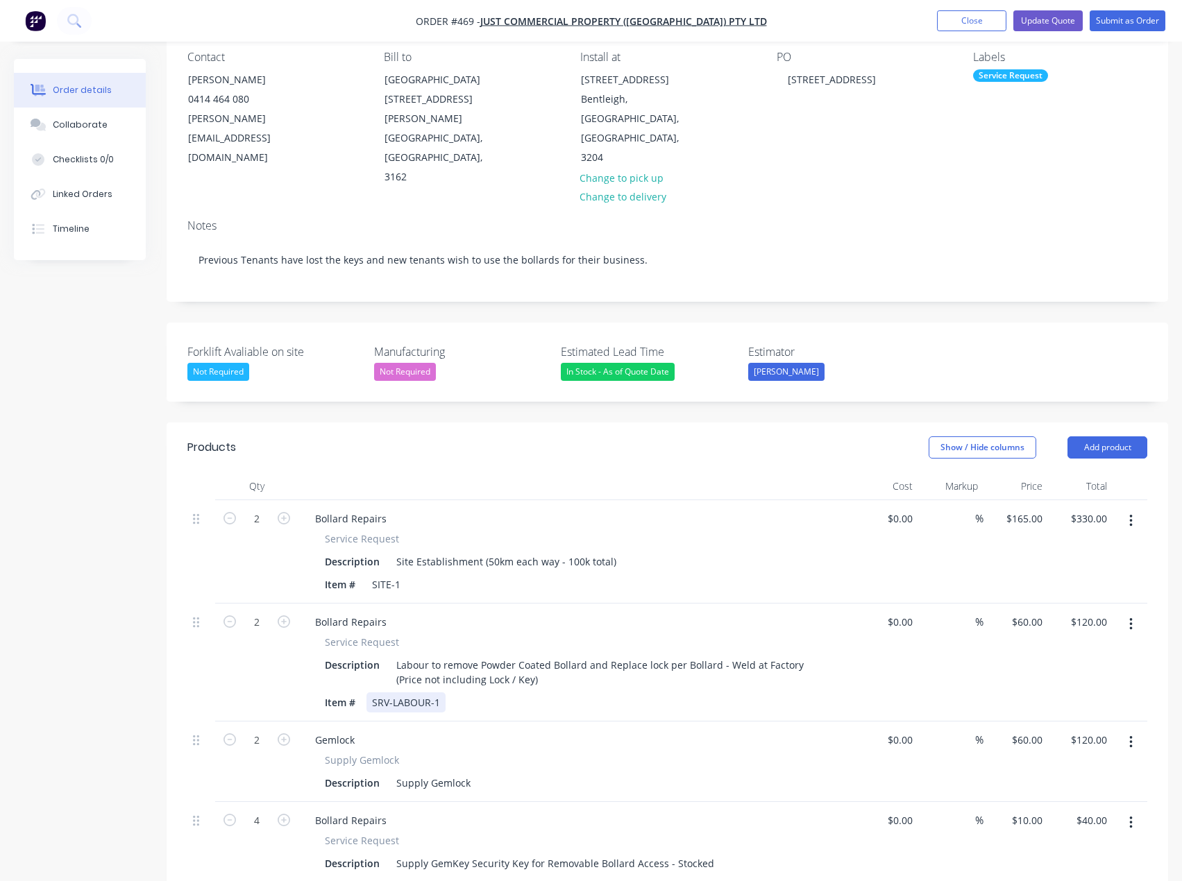
scroll to position [278, 0]
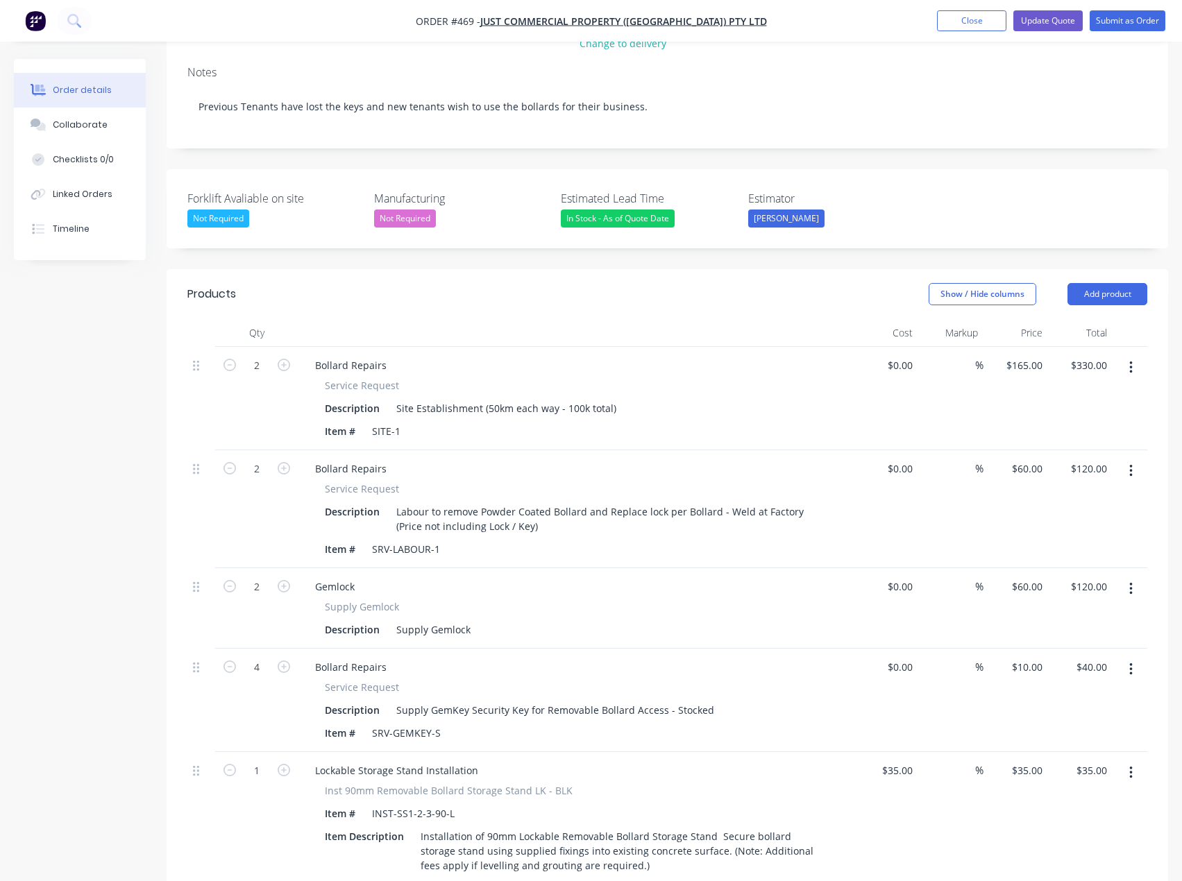
click at [1133, 355] on button "button" at bounding box center [1130, 367] width 33 height 25
click at [1056, 477] on div "Delete" at bounding box center [1081, 487] width 107 height 20
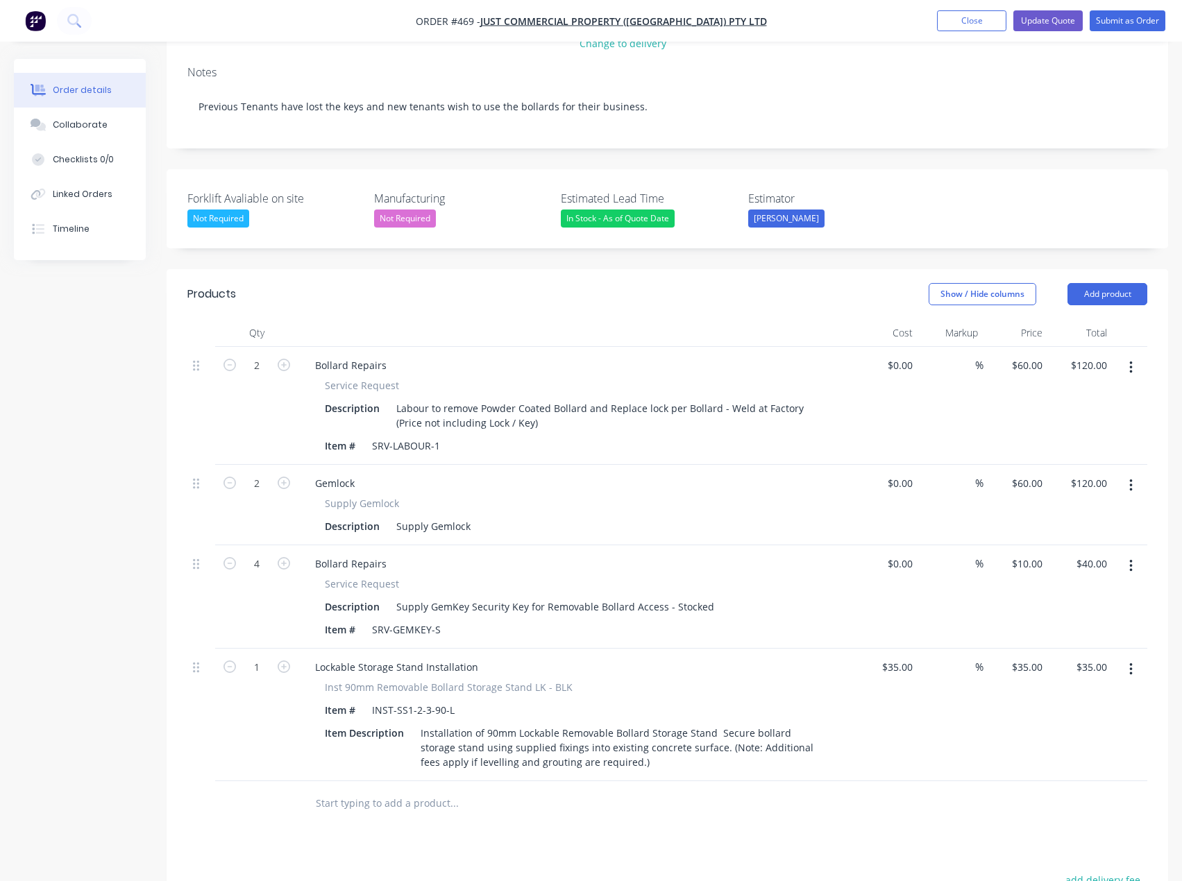
click at [1133, 355] on button "button" at bounding box center [1130, 367] width 33 height 25
click at [1085, 477] on div "Delete" at bounding box center [1081, 487] width 107 height 20
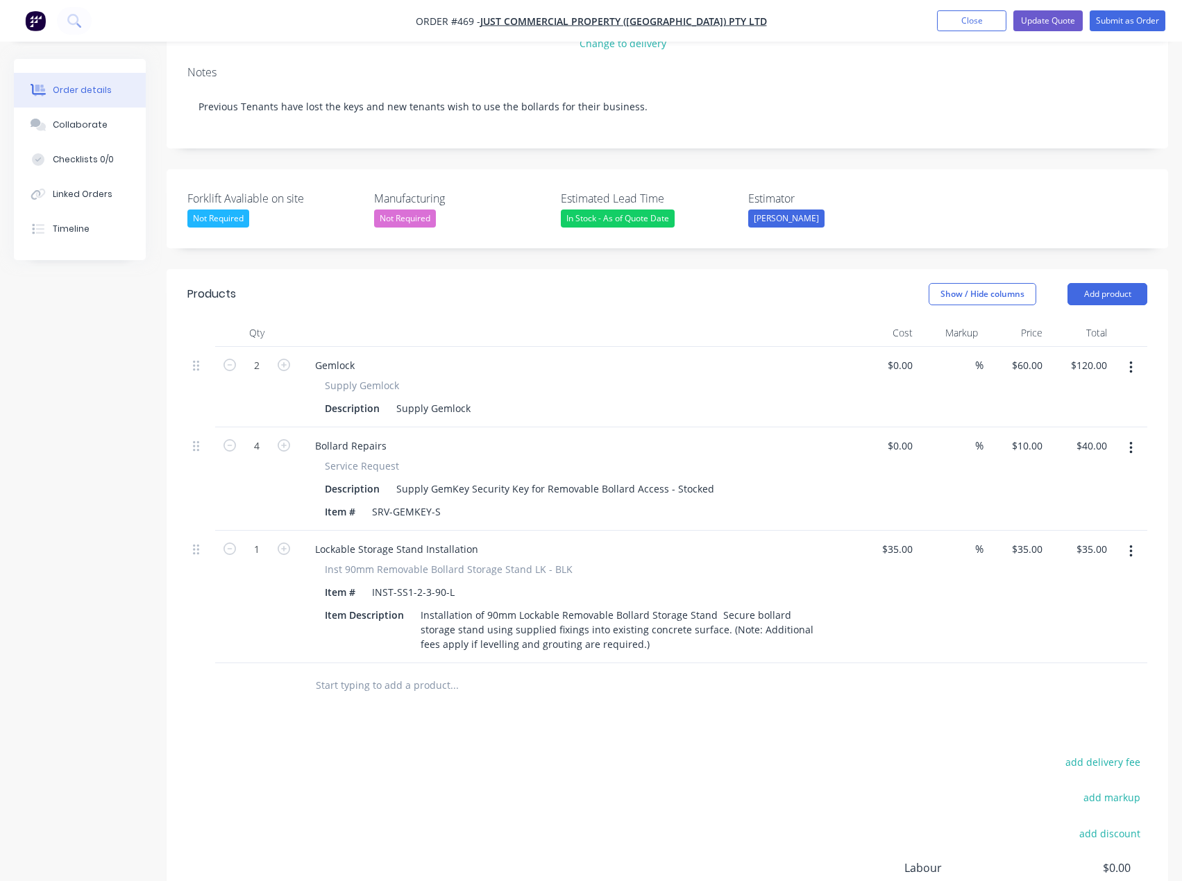
click at [1129, 360] on icon "button" at bounding box center [1130, 367] width 3 height 15
click at [1075, 477] on div "Delete" at bounding box center [1081, 487] width 107 height 20
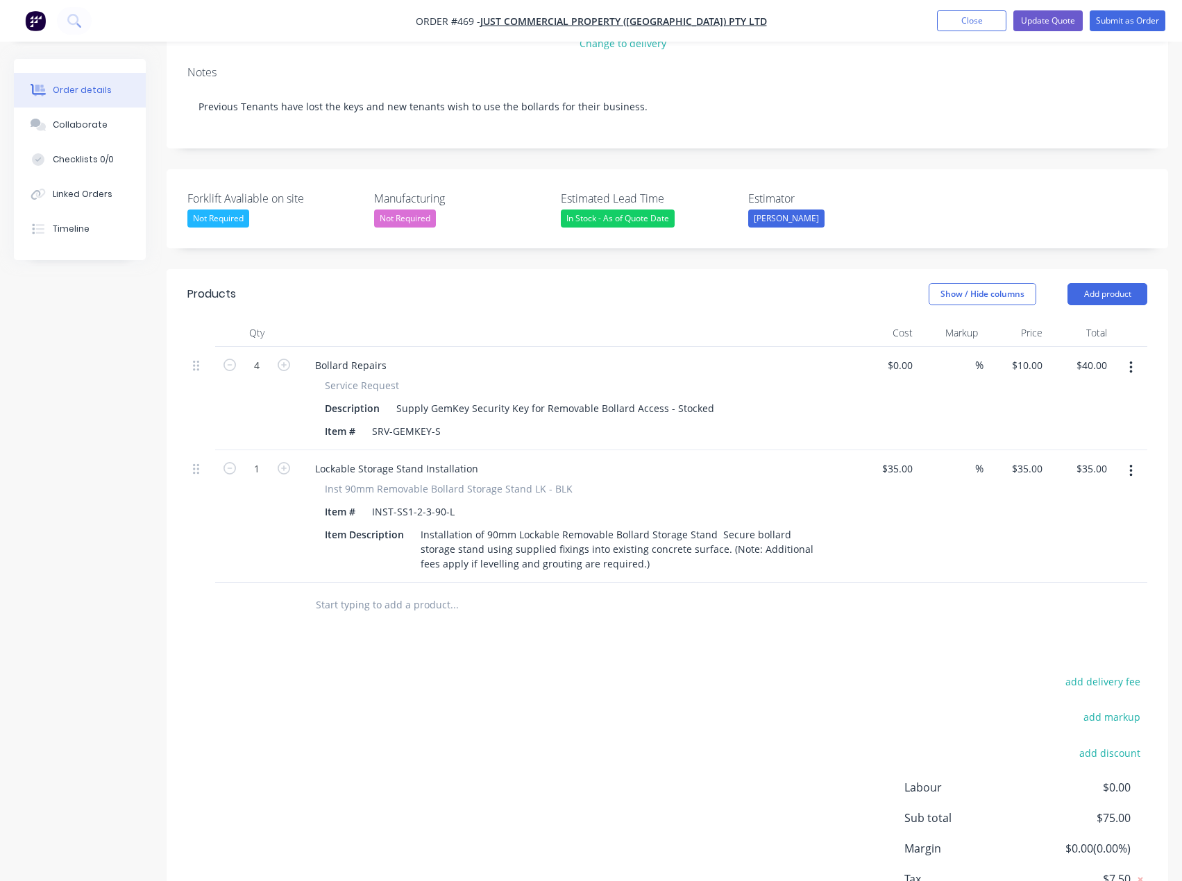
click at [1132, 360] on icon "button" at bounding box center [1130, 367] width 3 height 15
click at [1060, 477] on div "Delete" at bounding box center [1081, 487] width 107 height 20
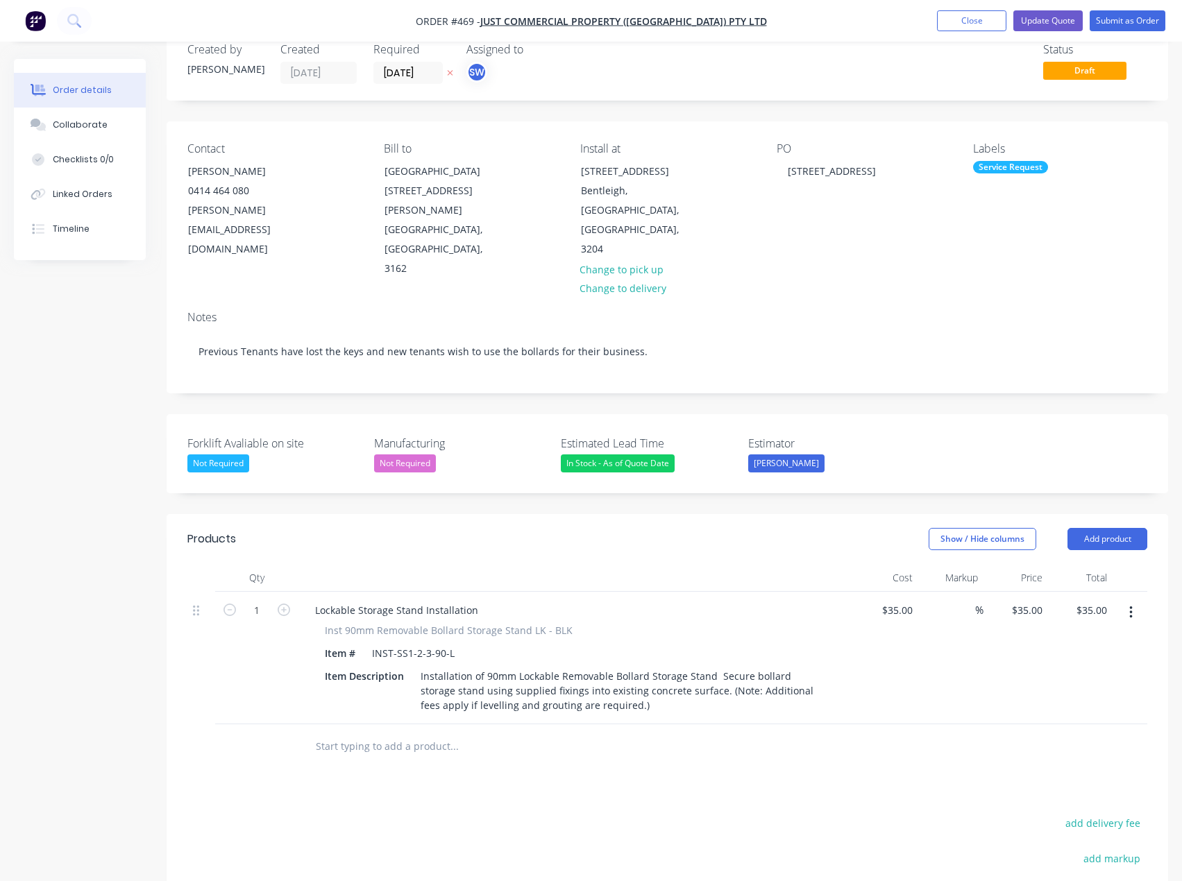
scroll to position [0, 0]
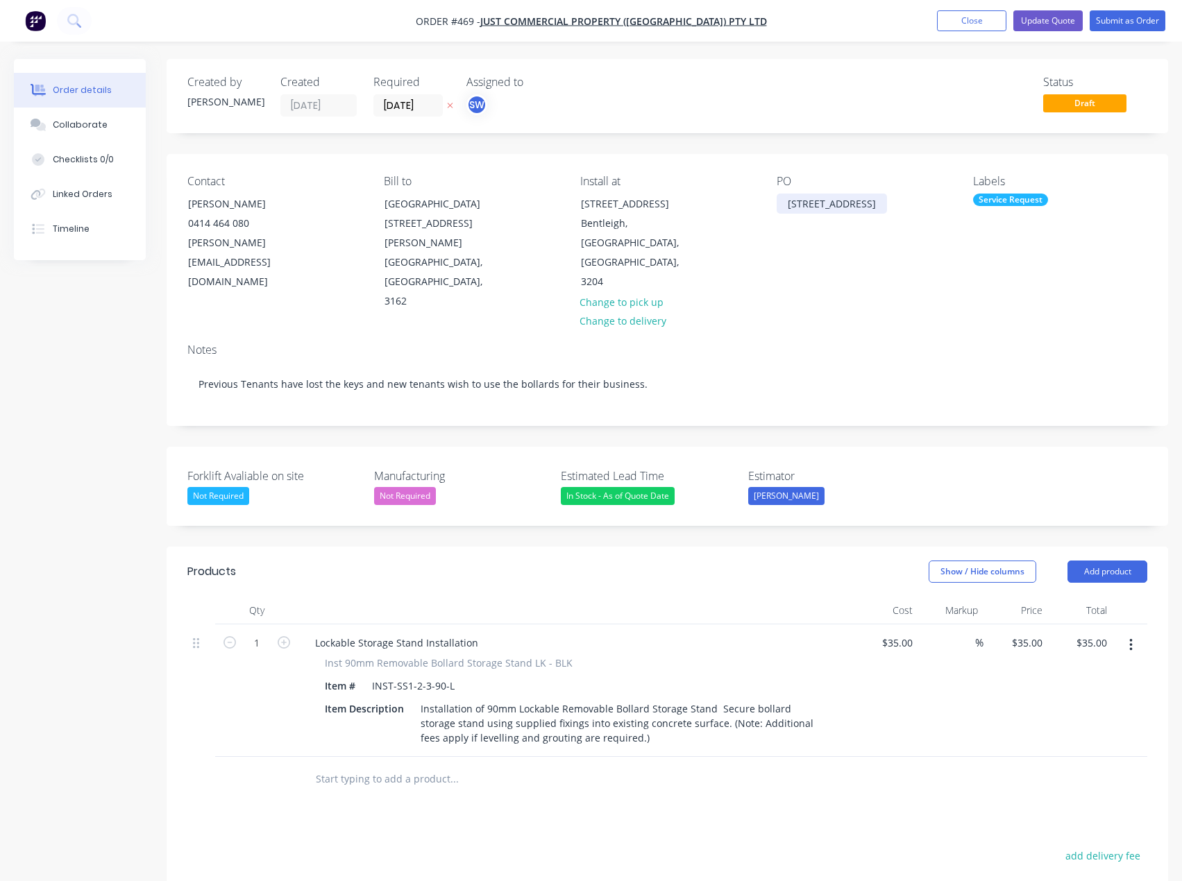
click at [833, 200] on div "[STREET_ADDRESS]" at bounding box center [831, 204] width 110 height 20
drag, startPoint x: 930, startPoint y: 205, endPoint x: 755, endPoint y: 245, distance: 179.4
click at [745, 222] on div "Contact [PERSON_NAME] 0414 464 080 [PERSON_NAME][EMAIL_ADDRESS][DOMAIN_NAME] Bi…" at bounding box center [667, 243] width 1001 height 178
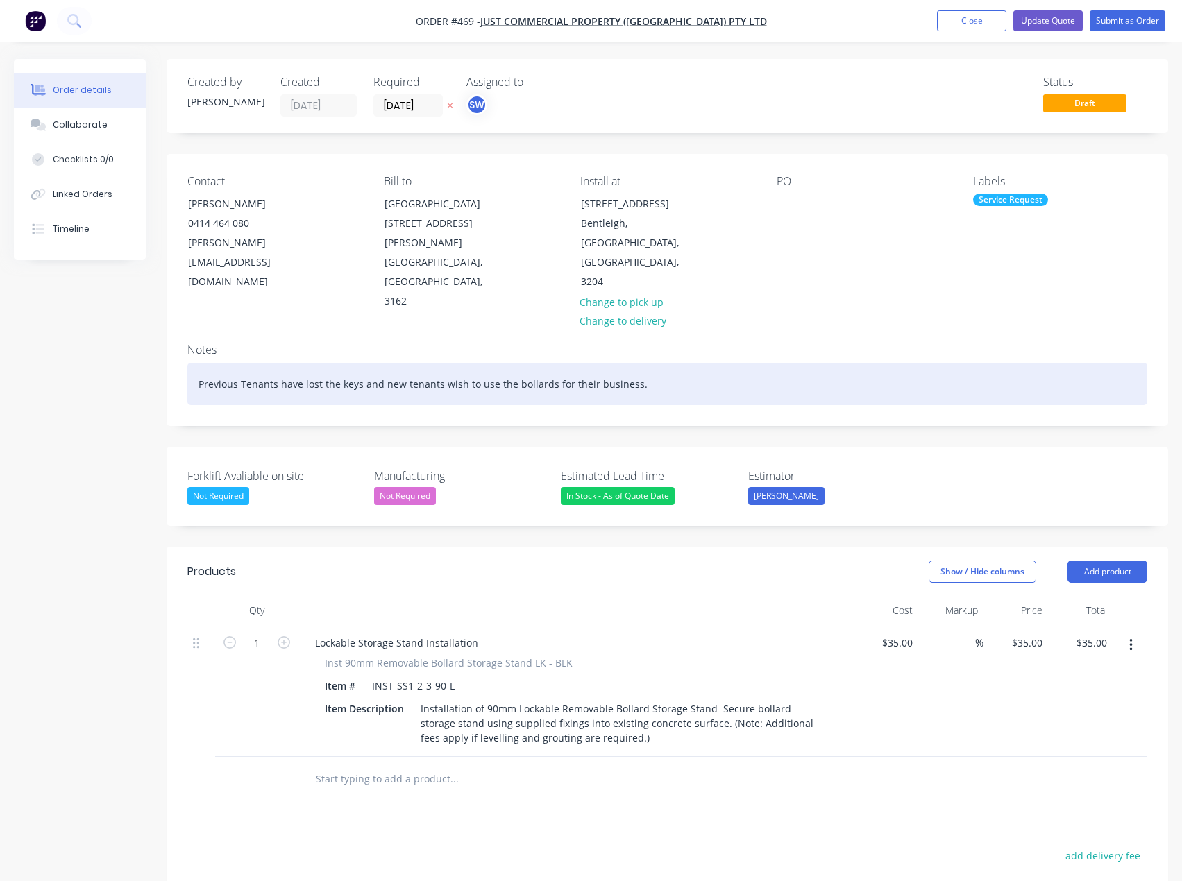
drag, startPoint x: 670, startPoint y: 348, endPoint x: 189, endPoint y: 347, distance: 480.2
click at [189, 363] on div "Previous Tenants have lost the keys and new tenants wish to use the bollards fo…" at bounding box center [667, 384] width 960 height 42
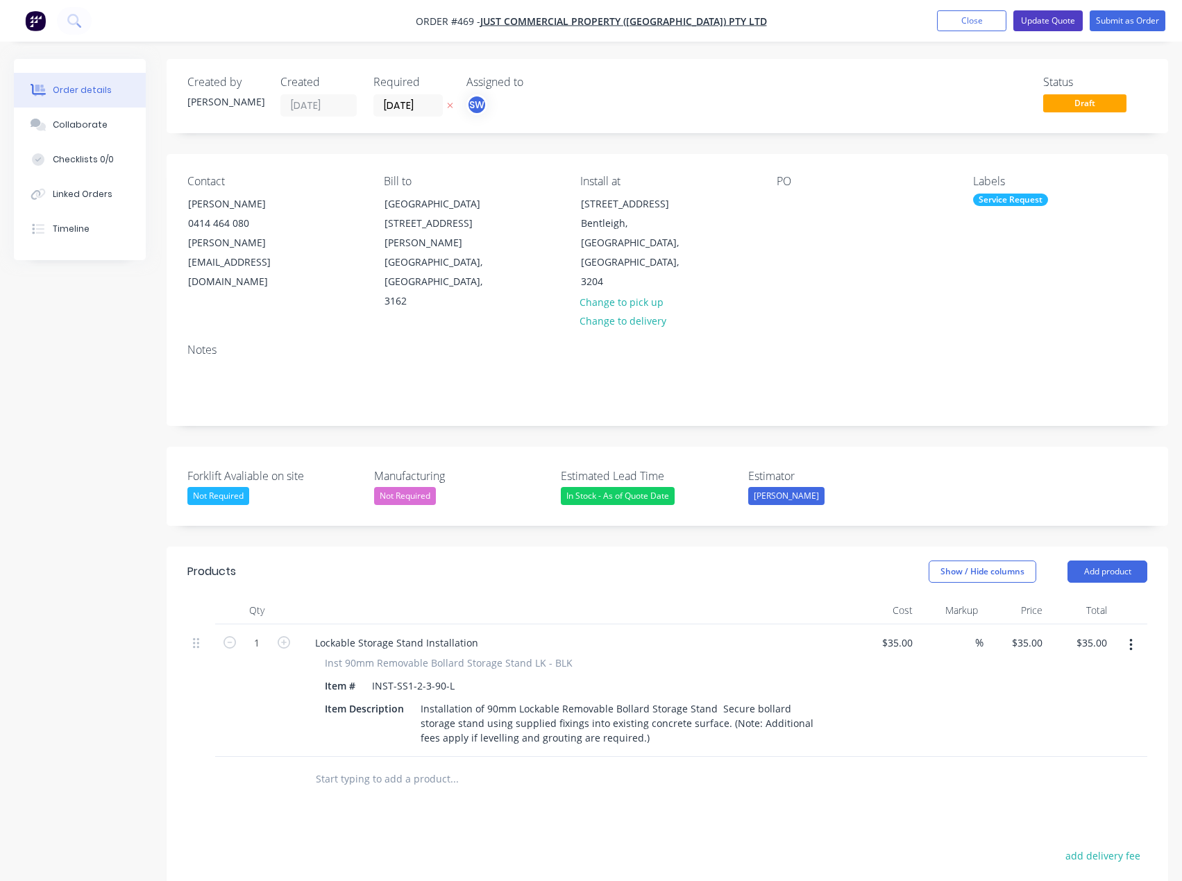
click at [1033, 20] on button "Update Quote" at bounding box center [1047, 20] width 69 height 21
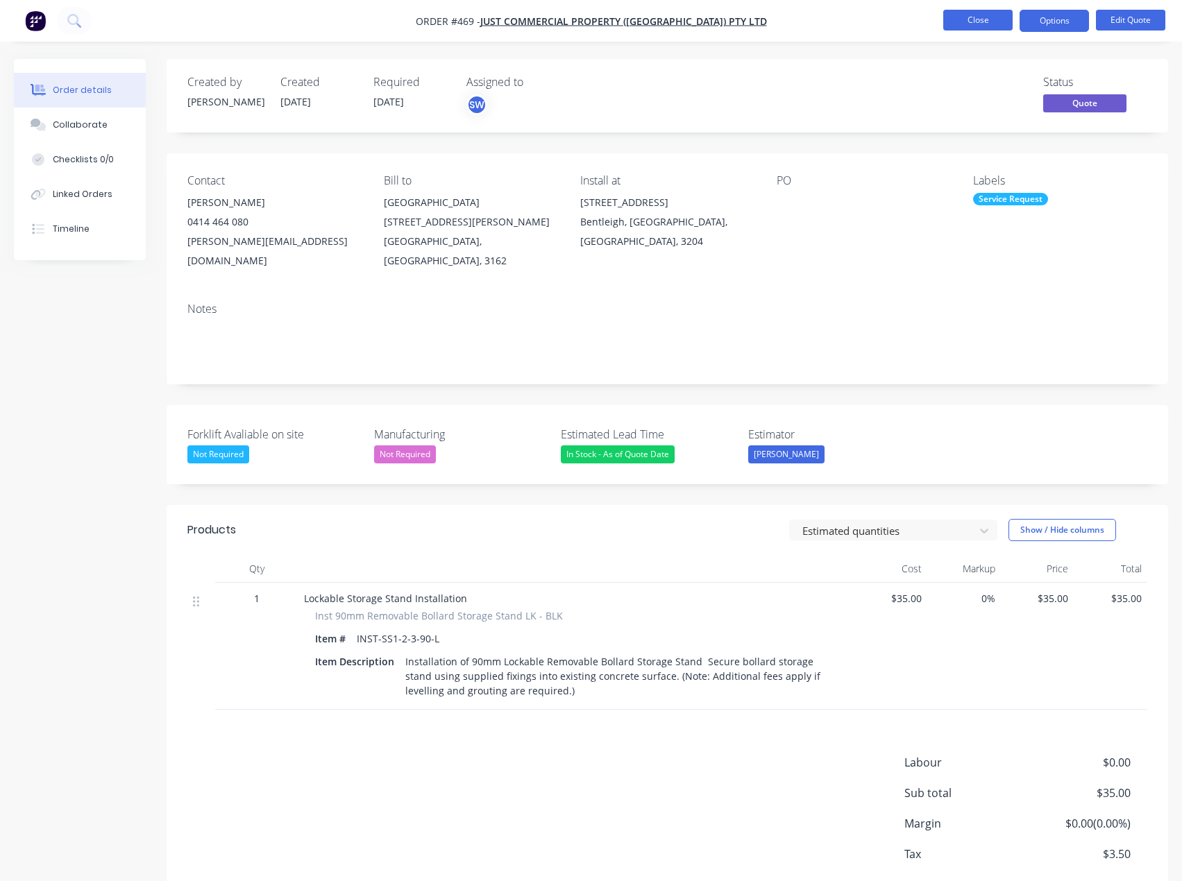
click at [987, 21] on button "Close" at bounding box center [977, 20] width 69 height 21
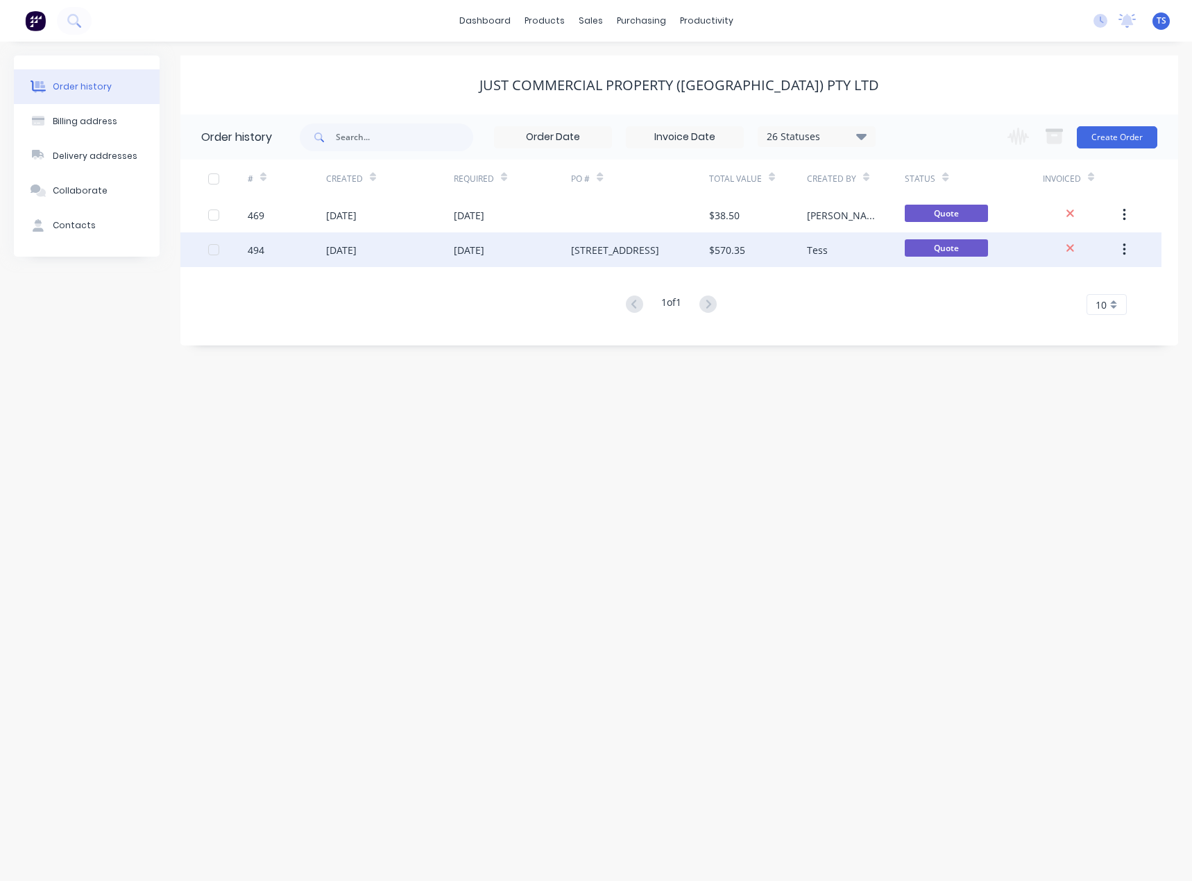
click at [659, 248] on div "[STREET_ADDRESS]" at bounding box center [615, 250] width 88 height 15
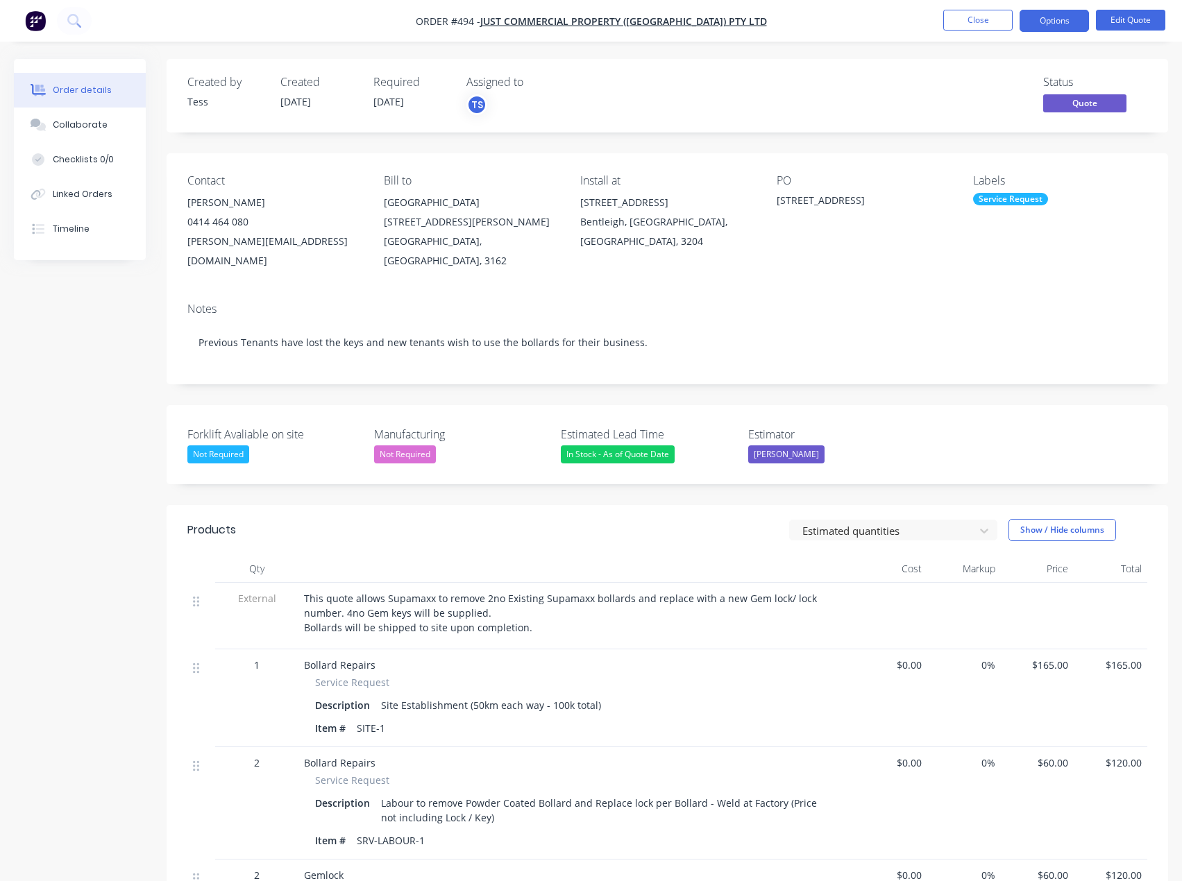
click at [986, 1] on nav "Order #494 - Just Commercial Property ([GEOGRAPHIC_DATA]) Pty Ltd Close Options…" at bounding box center [591, 21] width 1182 height 42
click at [981, 16] on button "Close" at bounding box center [977, 20] width 69 height 21
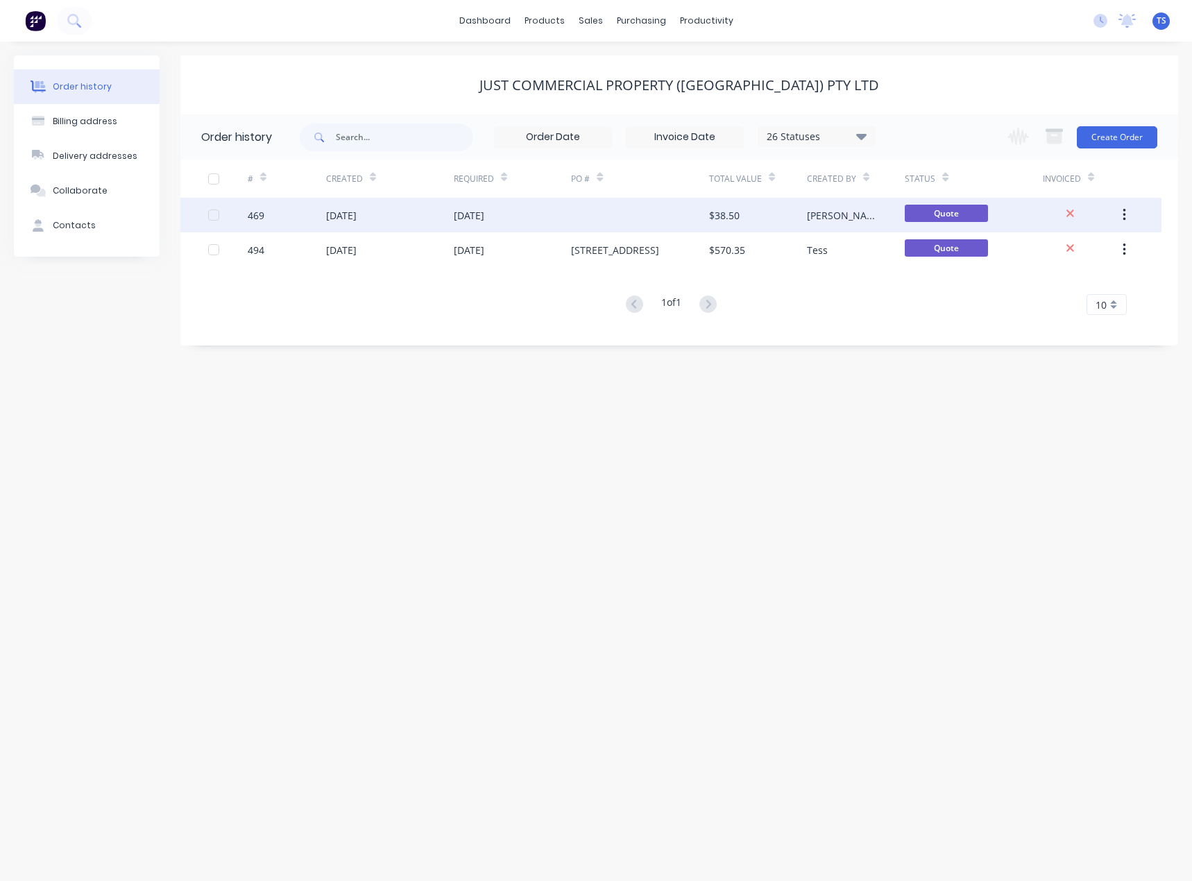
click at [1126, 215] on icon "button" at bounding box center [1124, 215] width 3 height 12
click at [1054, 253] on div "Archive" at bounding box center [1074, 251] width 107 height 20
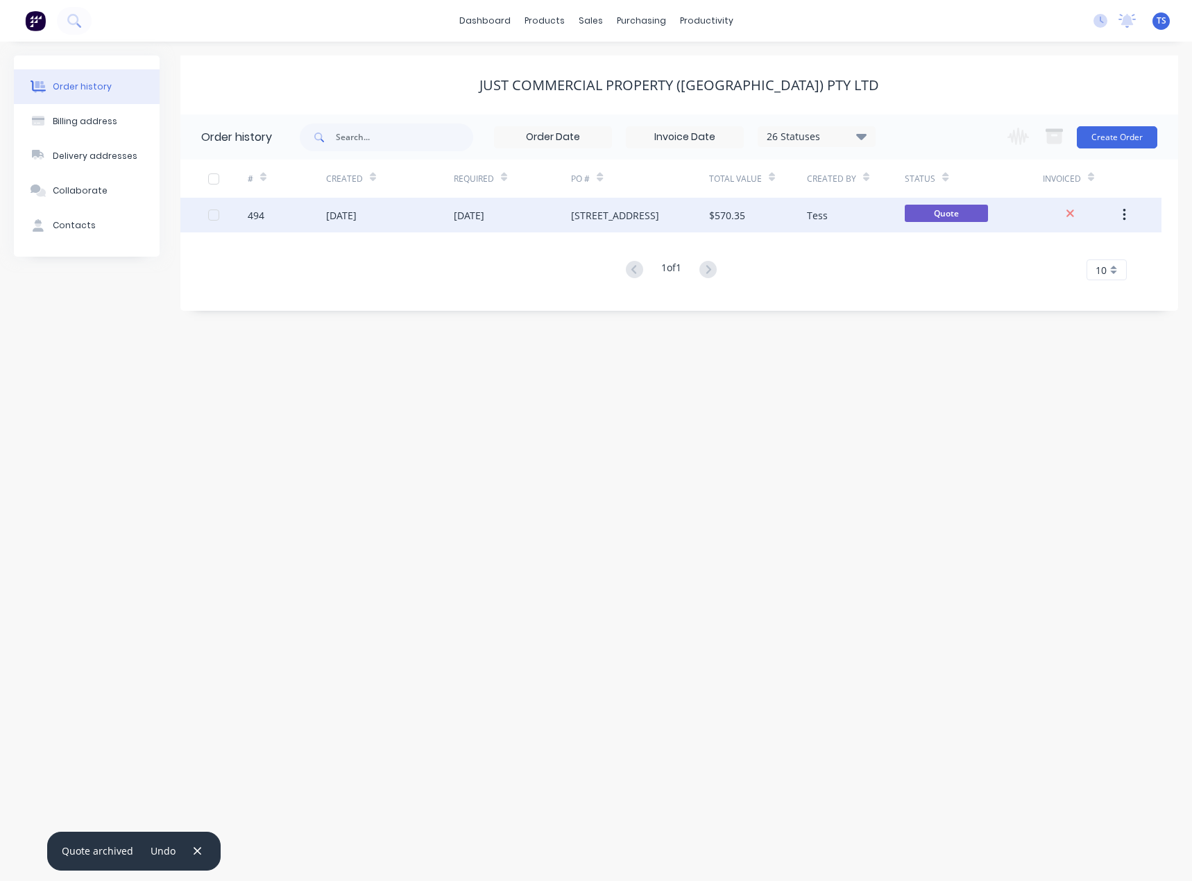
click at [357, 219] on div "[DATE]" at bounding box center [341, 215] width 31 height 15
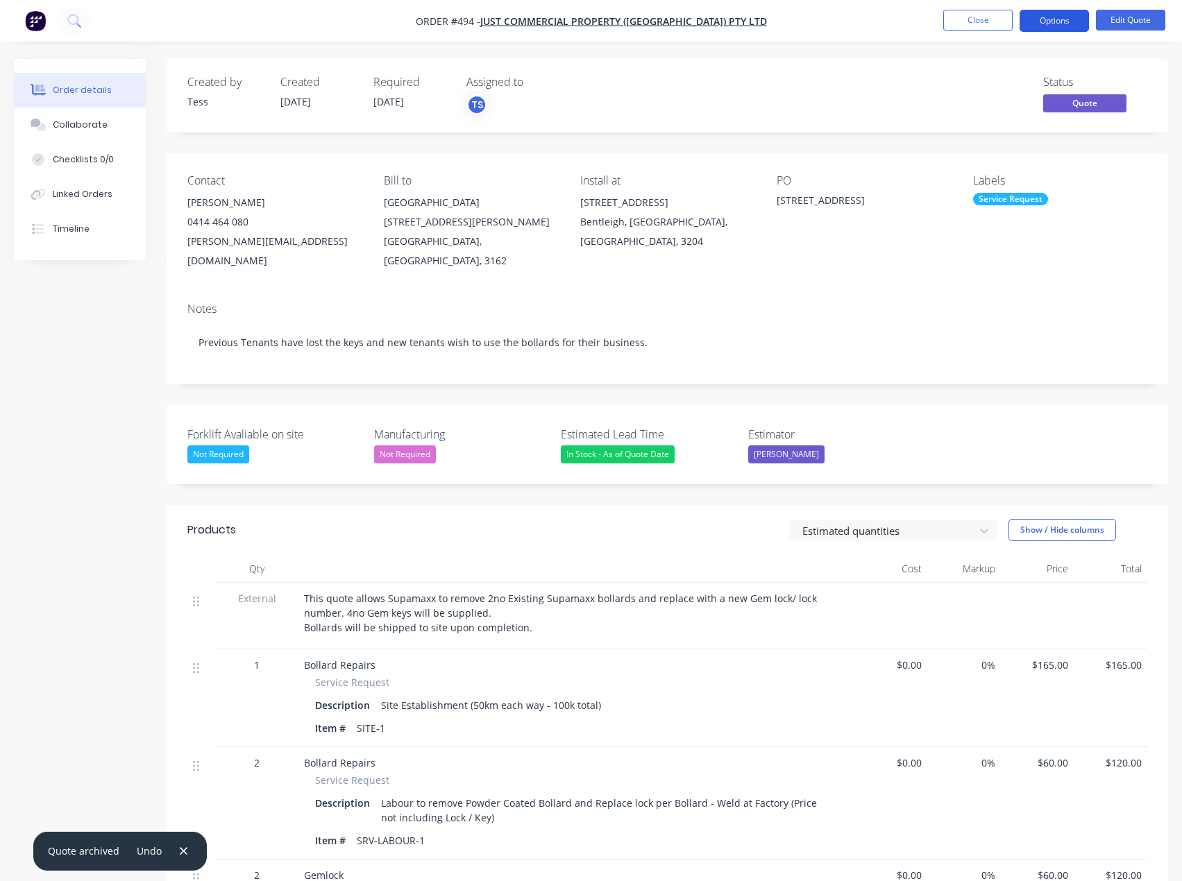
click at [1066, 25] on button "Options" at bounding box center [1053, 21] width 69 height 22
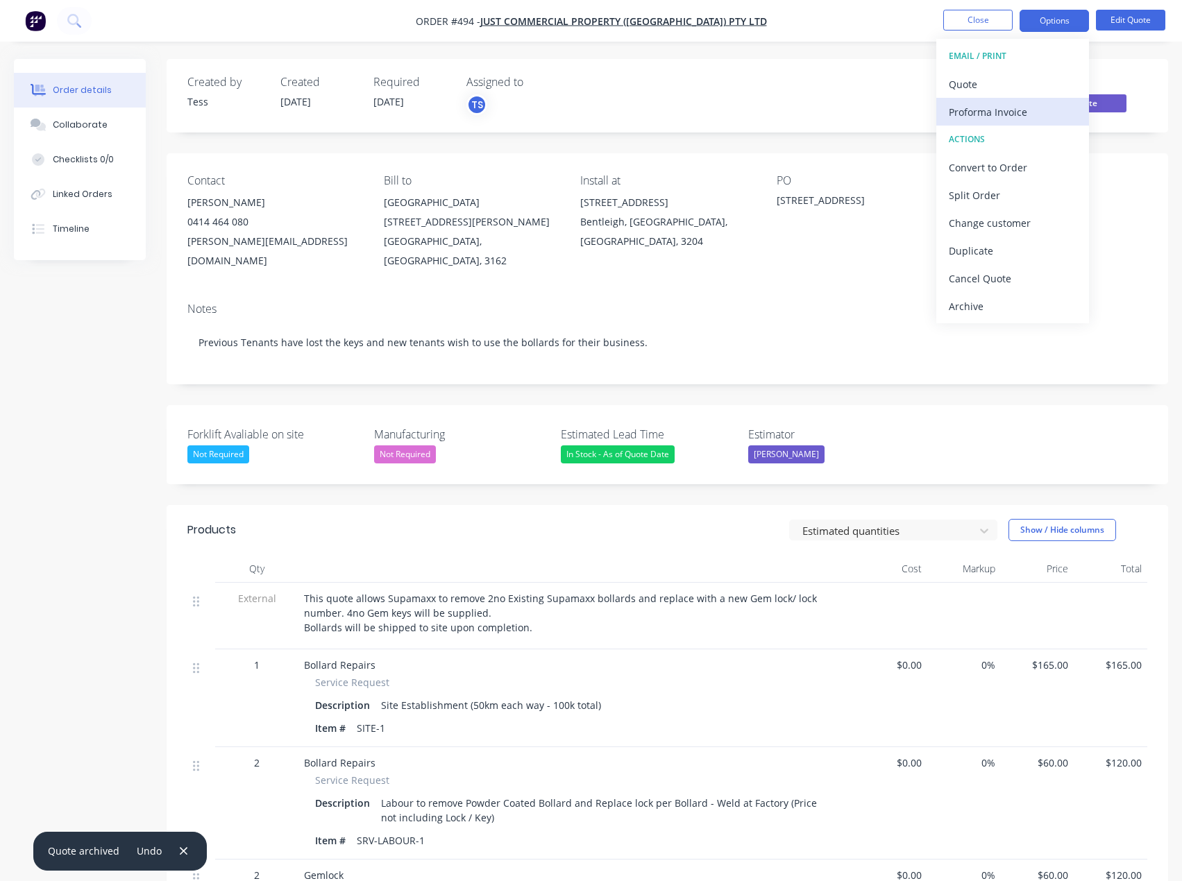
click at [986, 104] on div "Proforma Invoice" at bounding box center [1013, 112] width 128 height 20
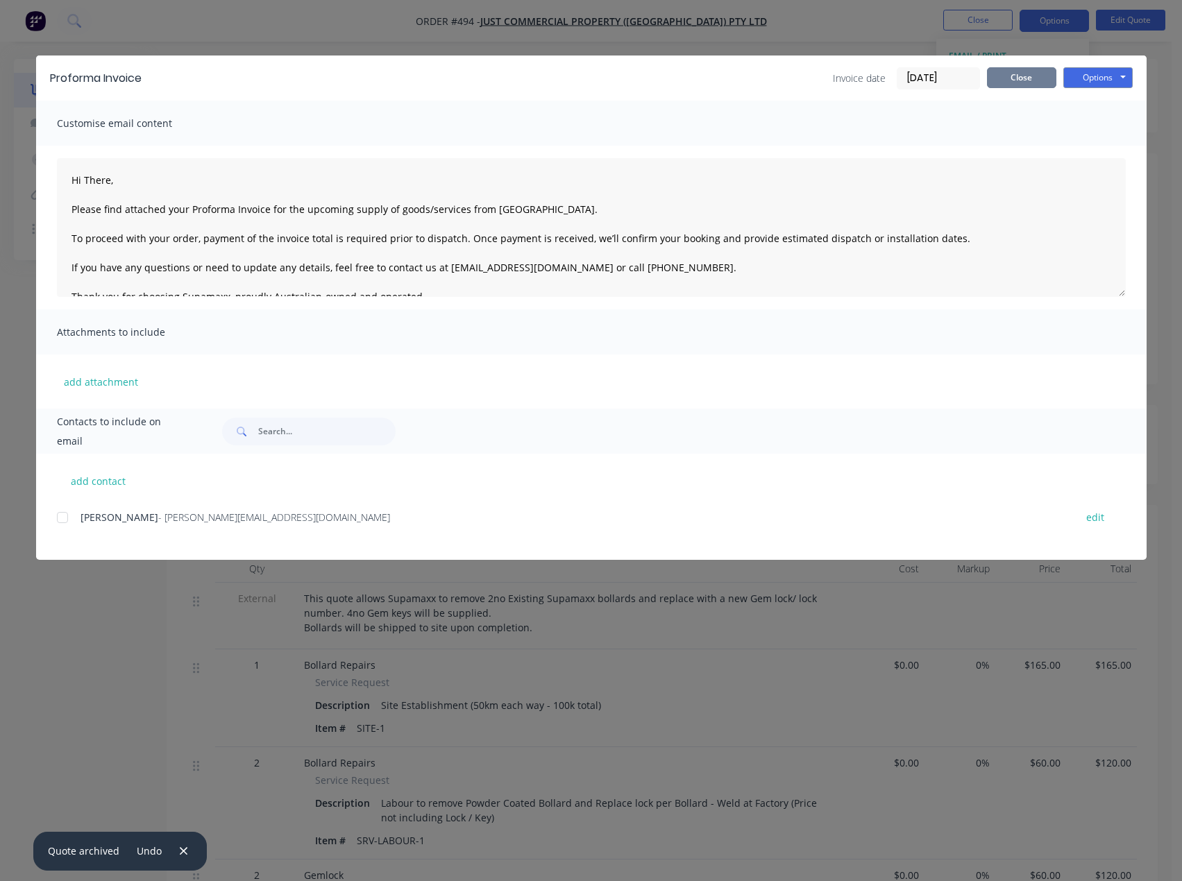
click at [1019, 73] on button "Close" at bounding box center [1021, 77] width 69 height 21
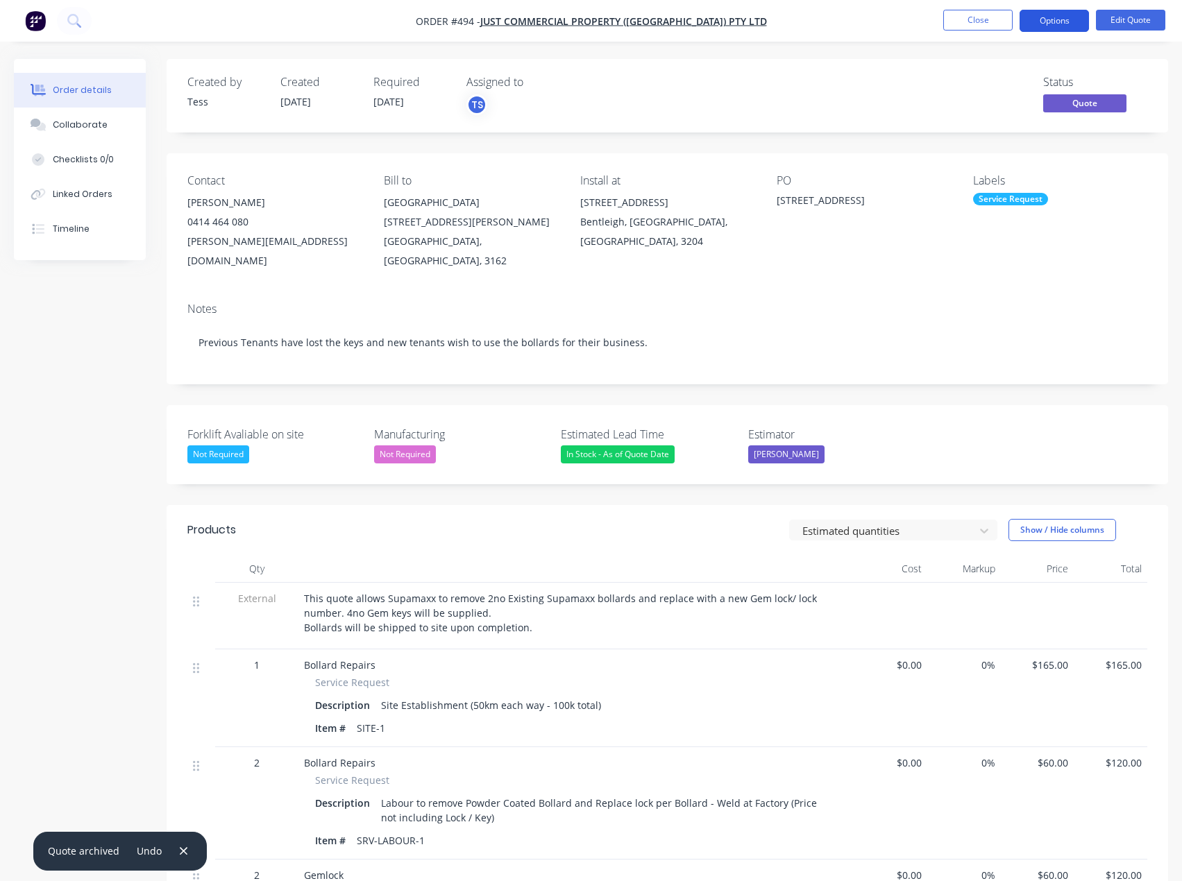
click at [1053, 22] on button "Options" at bounding box center [1053, 21] width 69 height 22
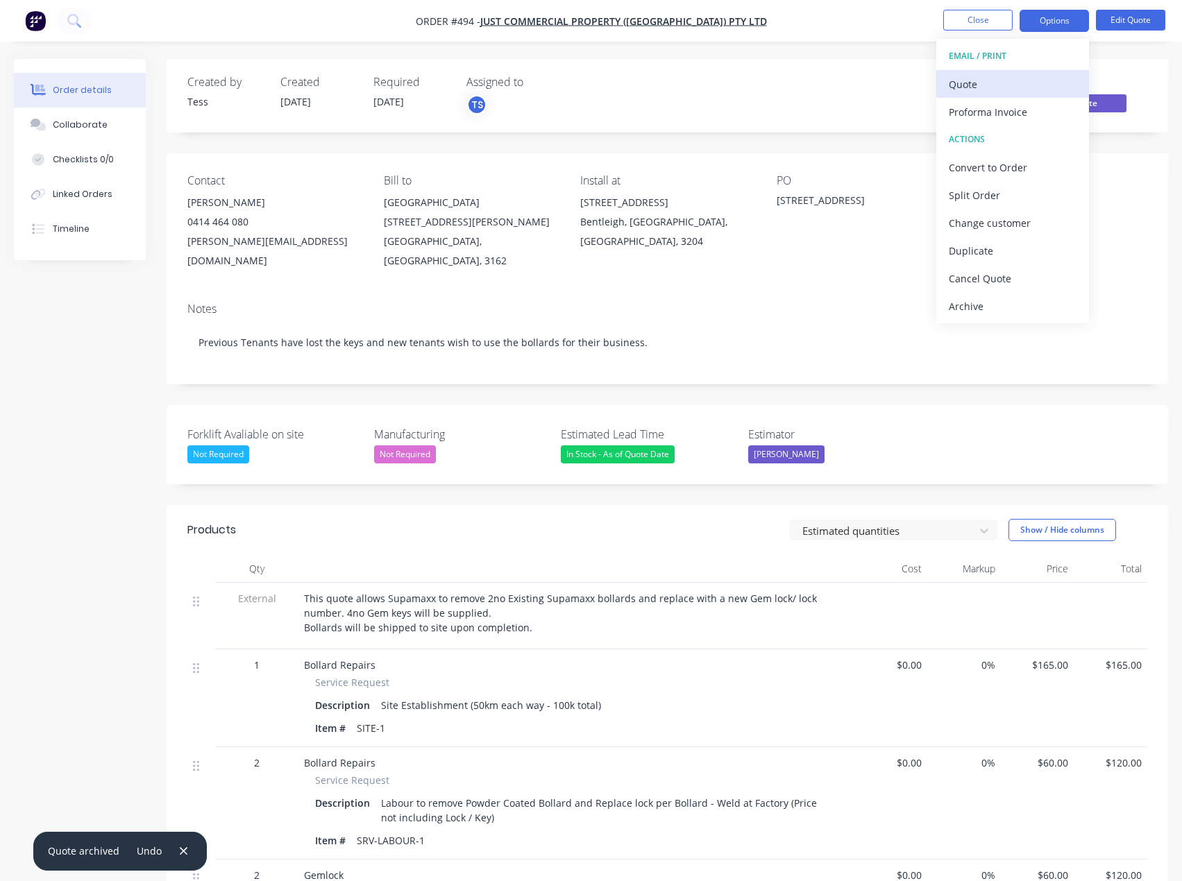
click at [972, 83] on div "Quote" at bounding box center [1013, 84] width 128 height 20
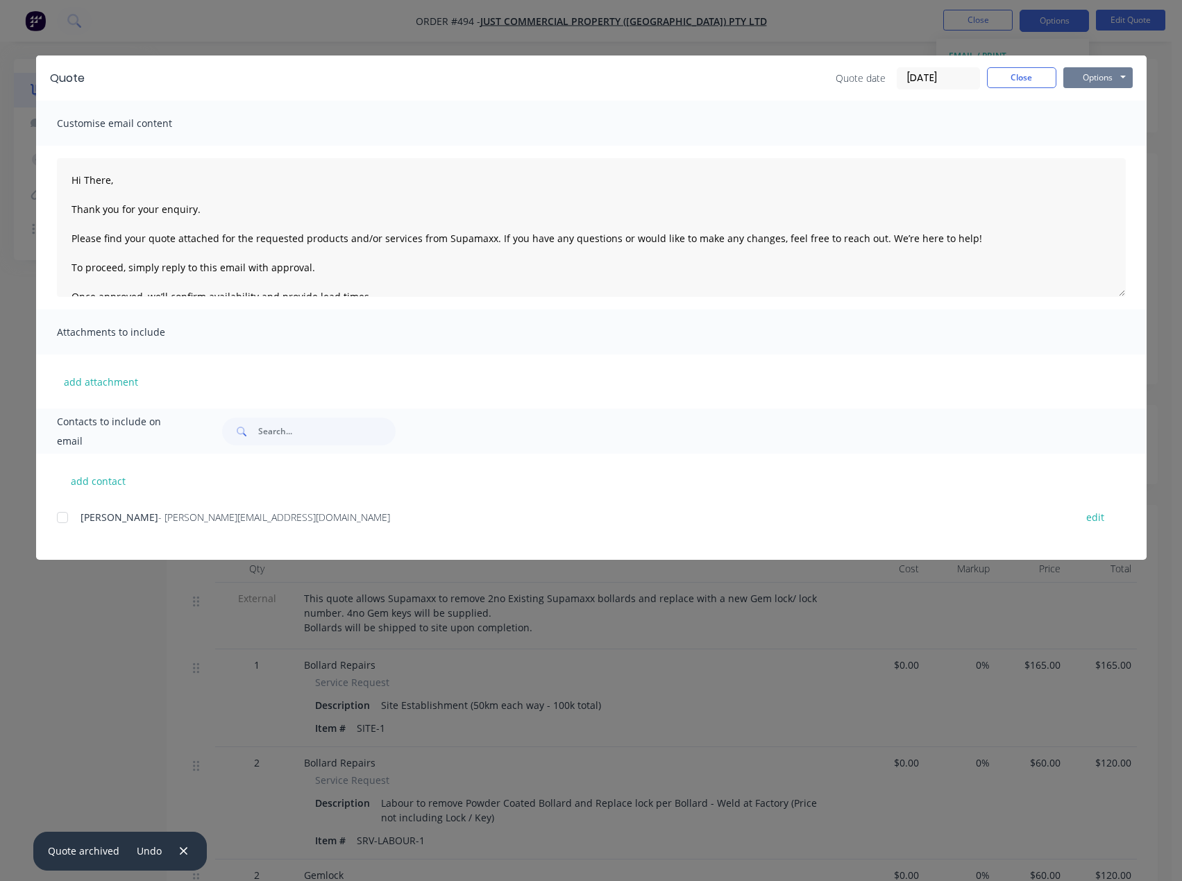
click at [1095, 77] on button "Options" at bounding box center [1097, 77] width 69 height 21
click at [1099, 101] on button "Preview" at bounding box center [1107, 102] width 89 height 23
click at [1039, 78] on button "Close" at bounding box center [1021, 77] width 69 height 21
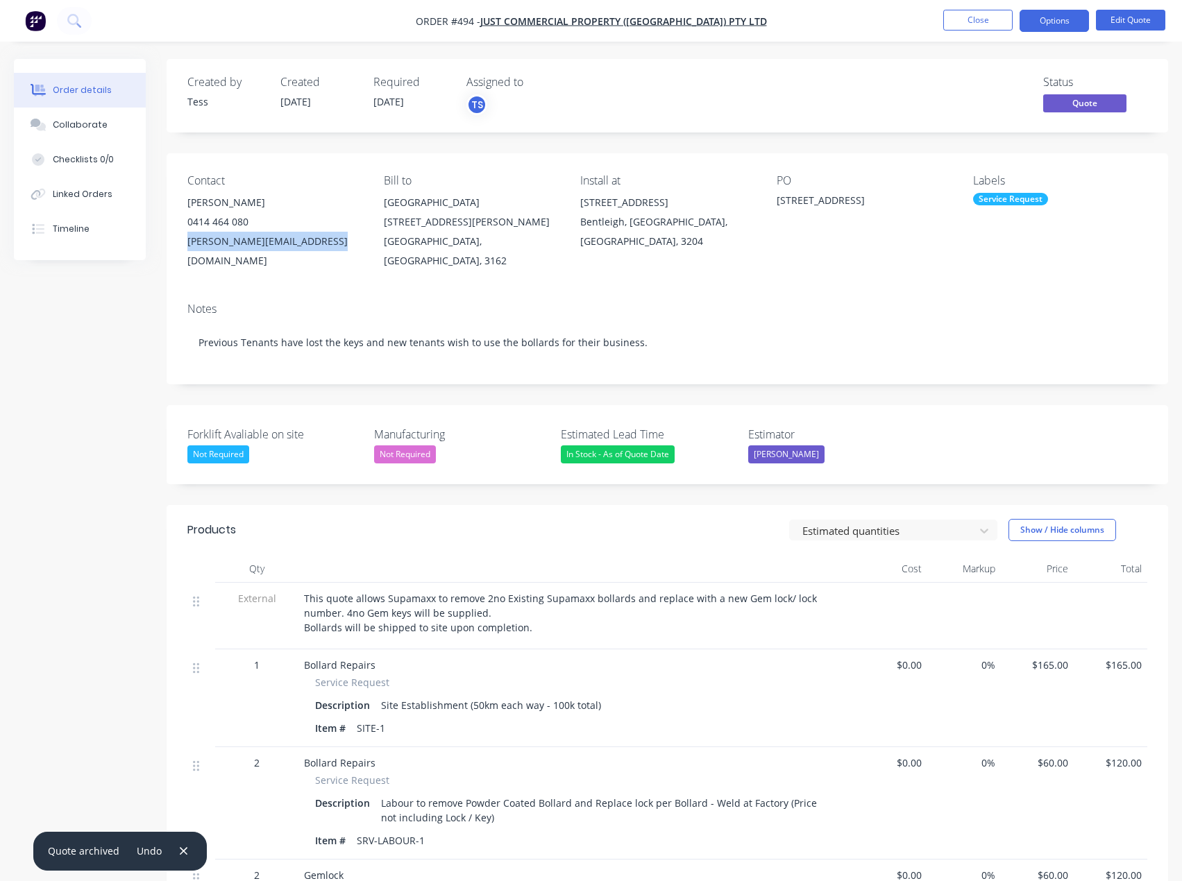
copy div "[PERSON_NAME][EMAIL_ADDRESS][DOMAIN_NAME]"
drag, startPoint x: 337, startPoint y: 242, endPoint x: 179, endPoint y: 237, distance: 157.6
click at [179, 237] on div "Contact [PERSON_NAME] 0414 464 080 [PERSON_NAME][EMAIL_ADDRESS][DOMAIN_NAME] Bi…" at bounding box center [667, 222] width 1001 height 138
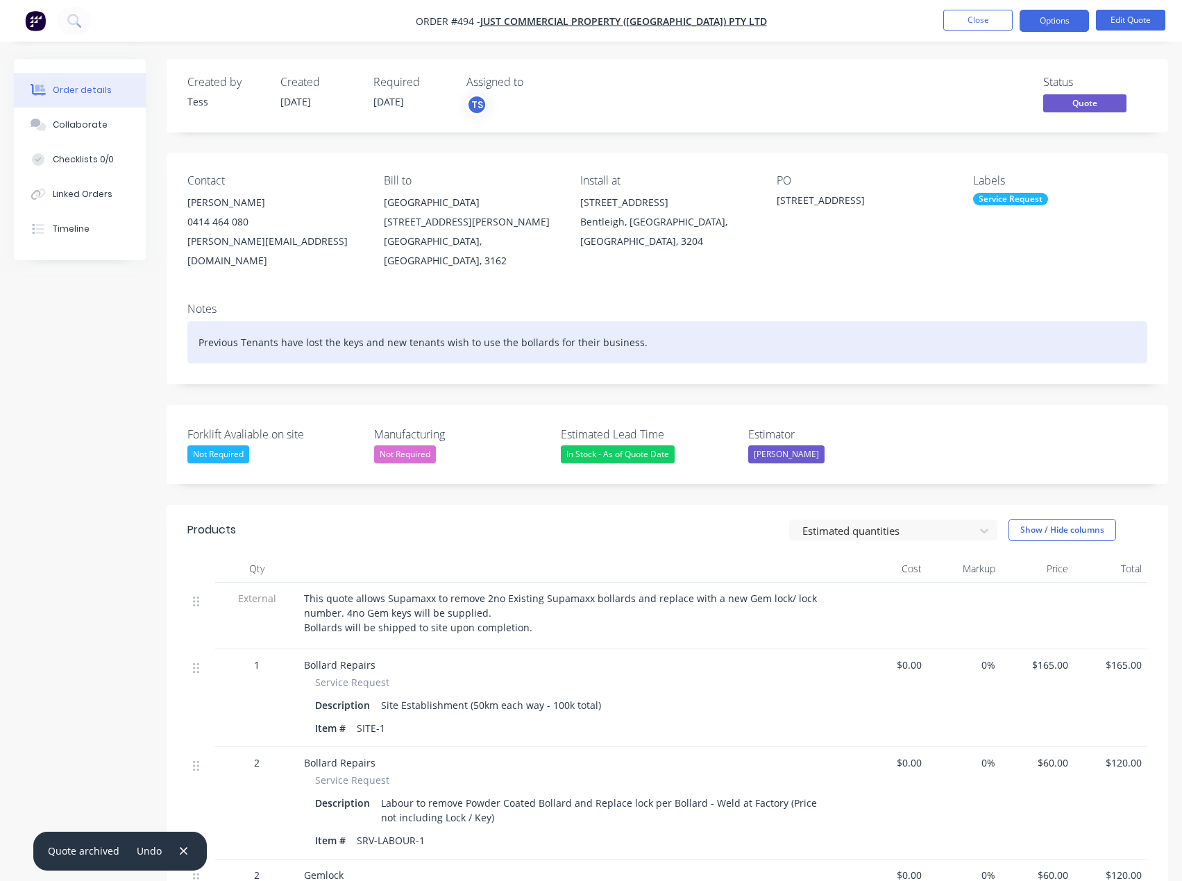
click at [654, 326] on div "Previous Tenants have lost the keys and new tenants wish to use the bollards fo…" at bounding box center [667, 342] width 960 height 42
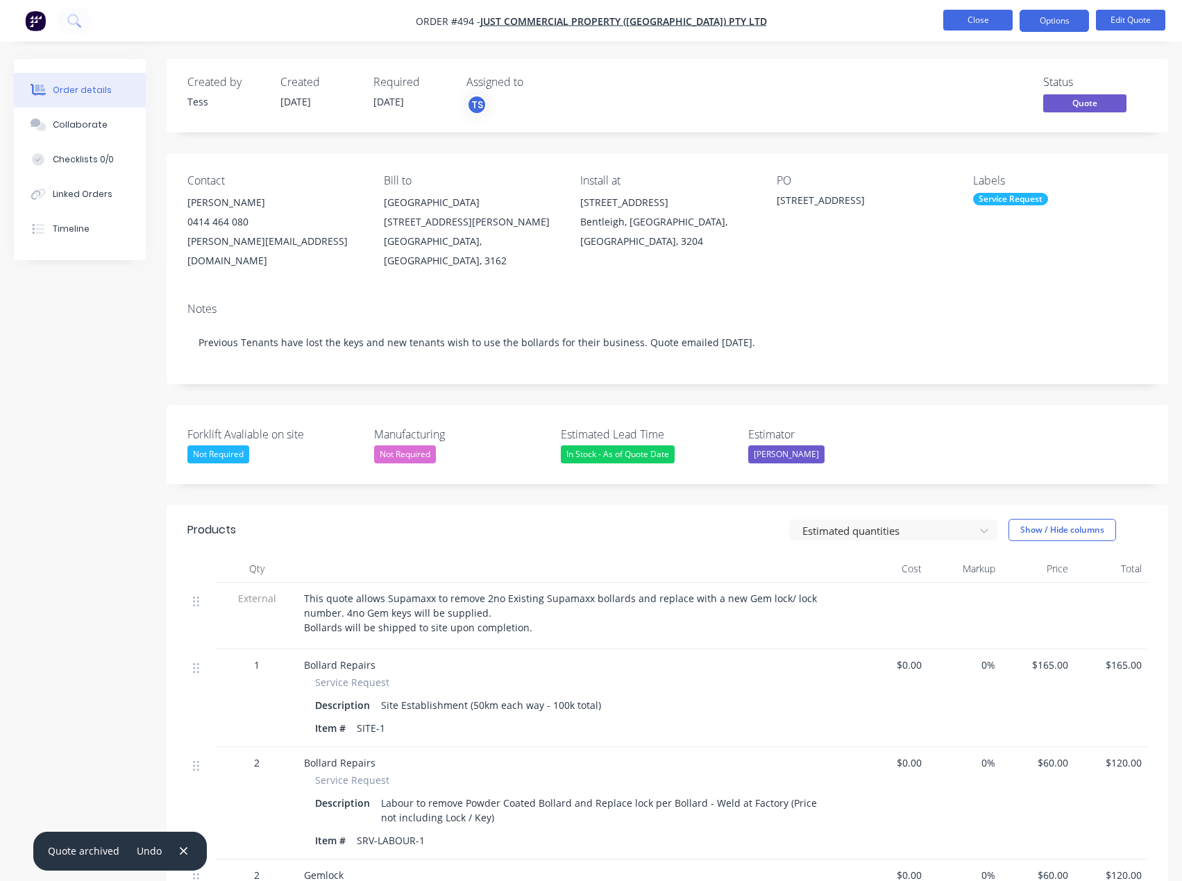
click at [990, 25] on button "Close" at bounding box center [977, 20] width 69 height 21
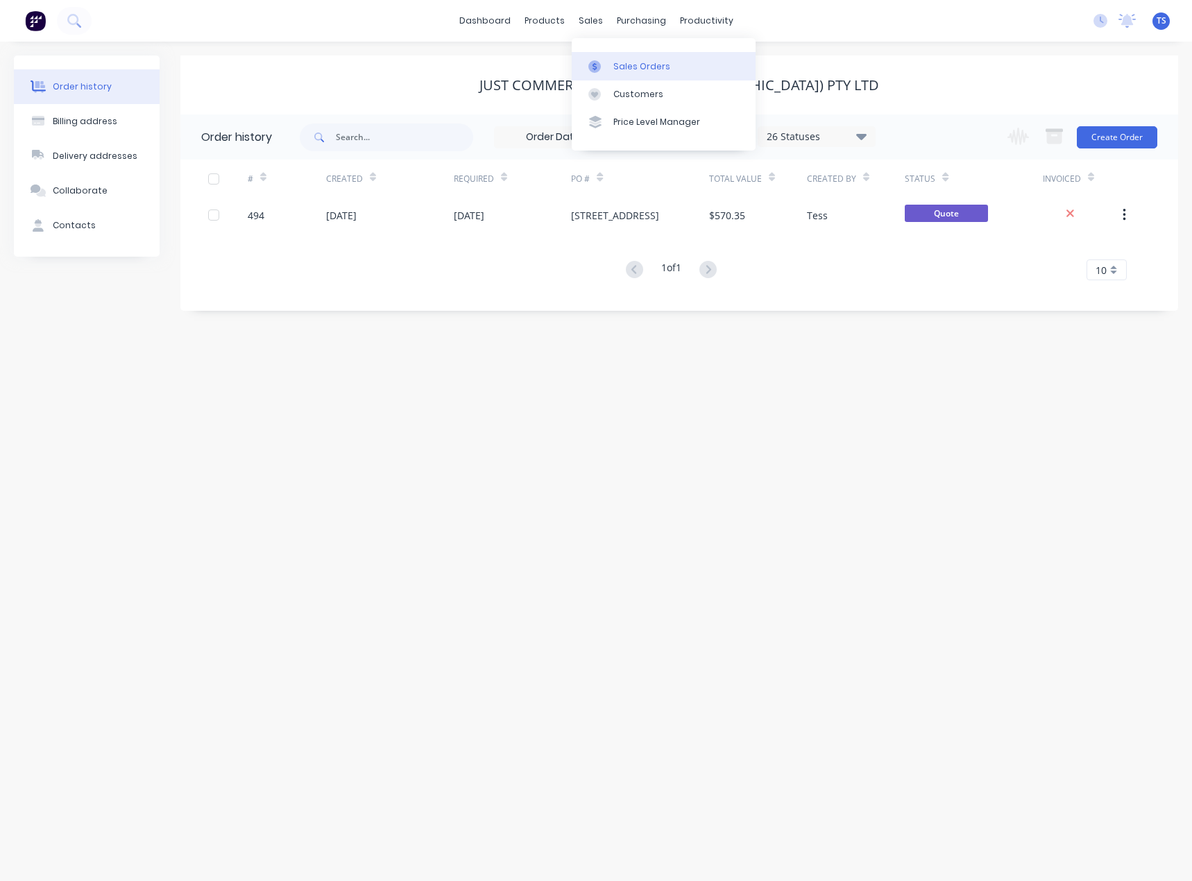
click at [640, 67] on div "Sales Orders" at bounding box center [641, 66] width 57 height 12
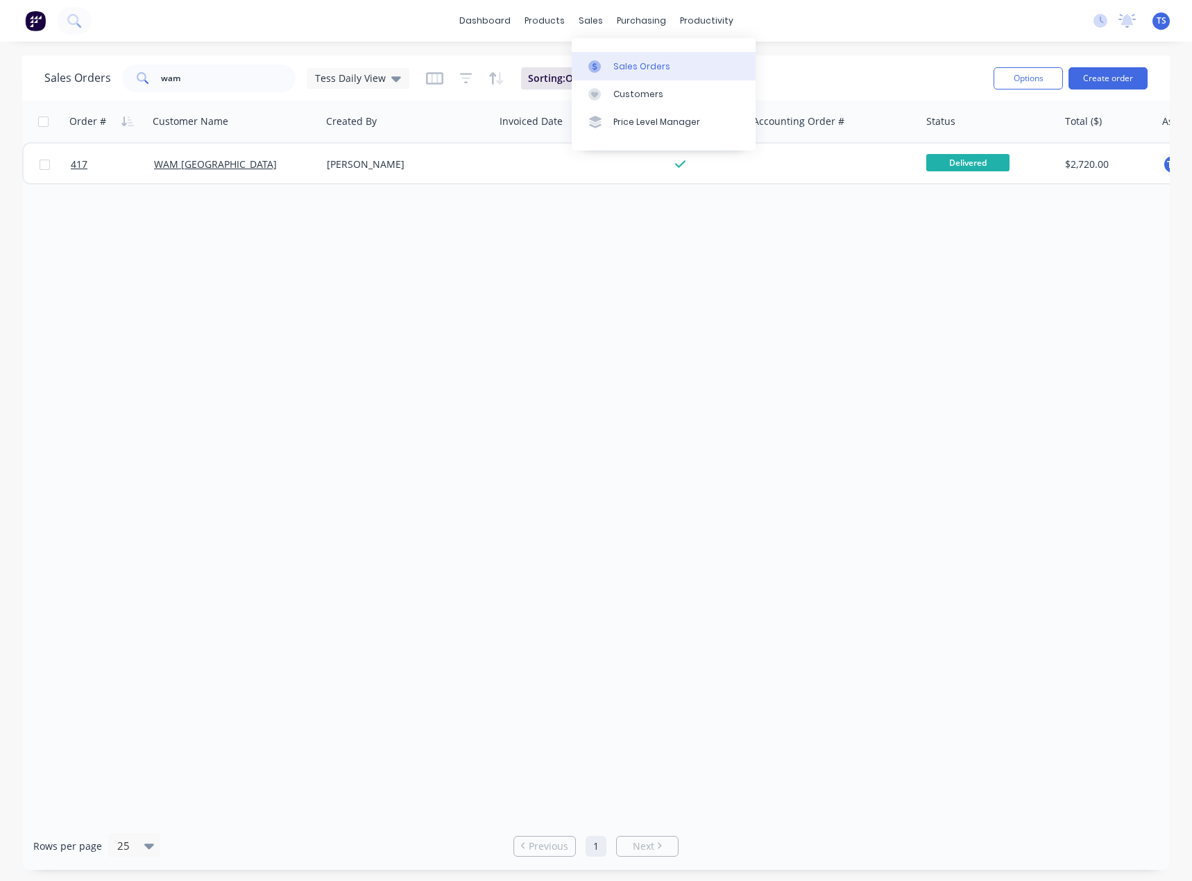
click at [621, 71] on div "Sales Orders" at bounding box center [641, 66] width 57 height 12
drag, startPoint x: 221, startPoint y: 80, endPoint x: 101, endPoint y: 108, distance: 122.7
click at [101, 108] on div "Sales Orders wam Tess Daily View Sorting: Order # Reset Options Create order Or…" at bounding box center [596, 463] width 1148 height 815
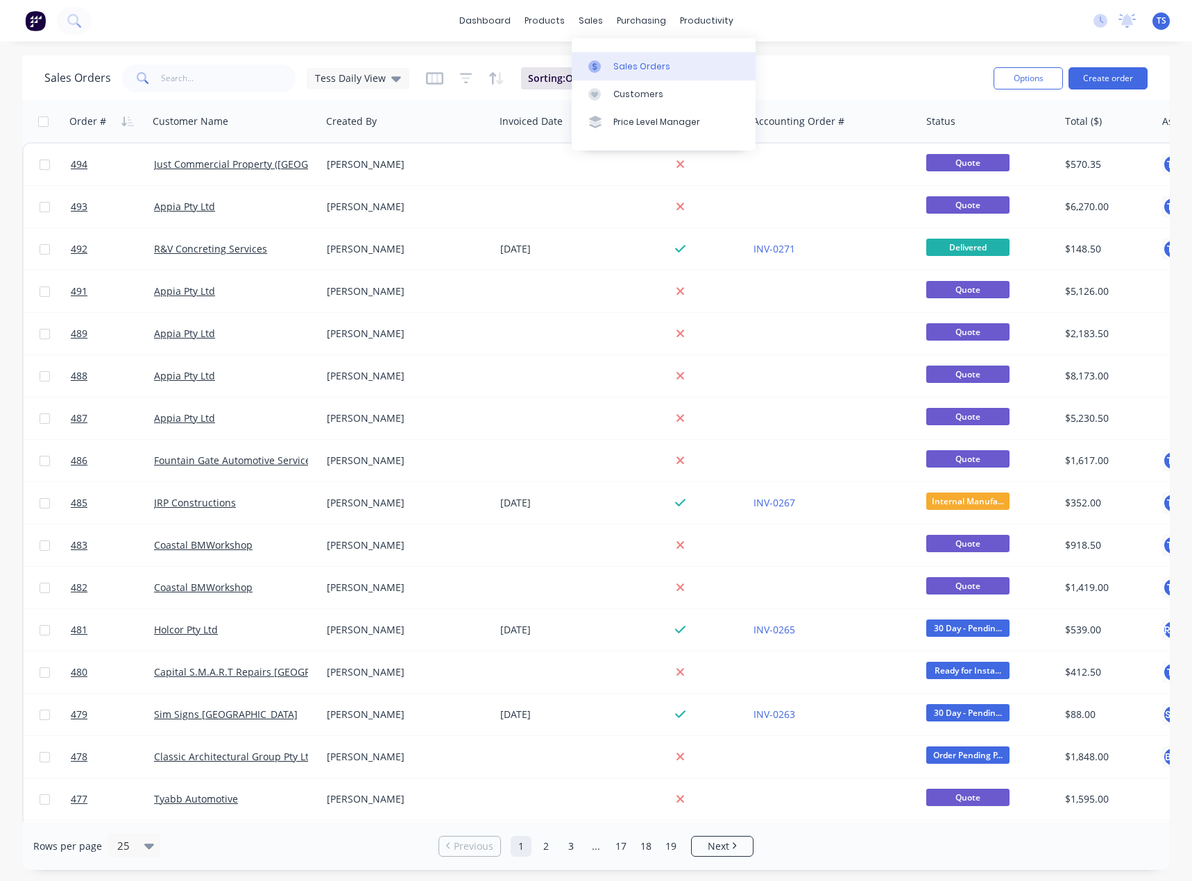
click at [620, 70] on div "Sales Orders" at bounding box center [641, 66] width 57 height 12
click at [611, 65] on link "Sales Orders" at bounding box center [664, 66] width 184 height 28
click at [193, 82] on input "text" at bounding box center [228, 79] width 135 height 28
click at [629, 102] on link "Customers" at bounding box center [664, 94] width 184 height 28
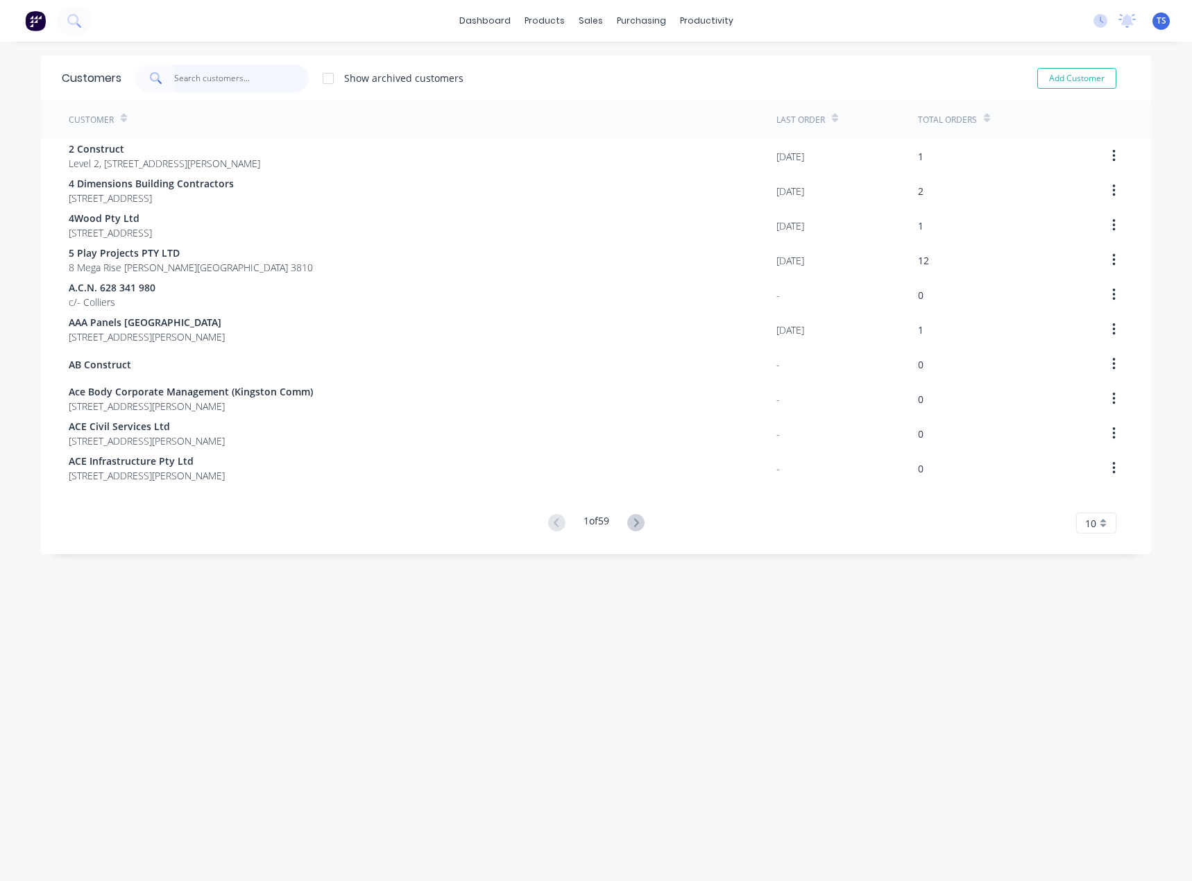
click at [235, 76] on input "text" at bounding box center [241, 79] width 135 height 28
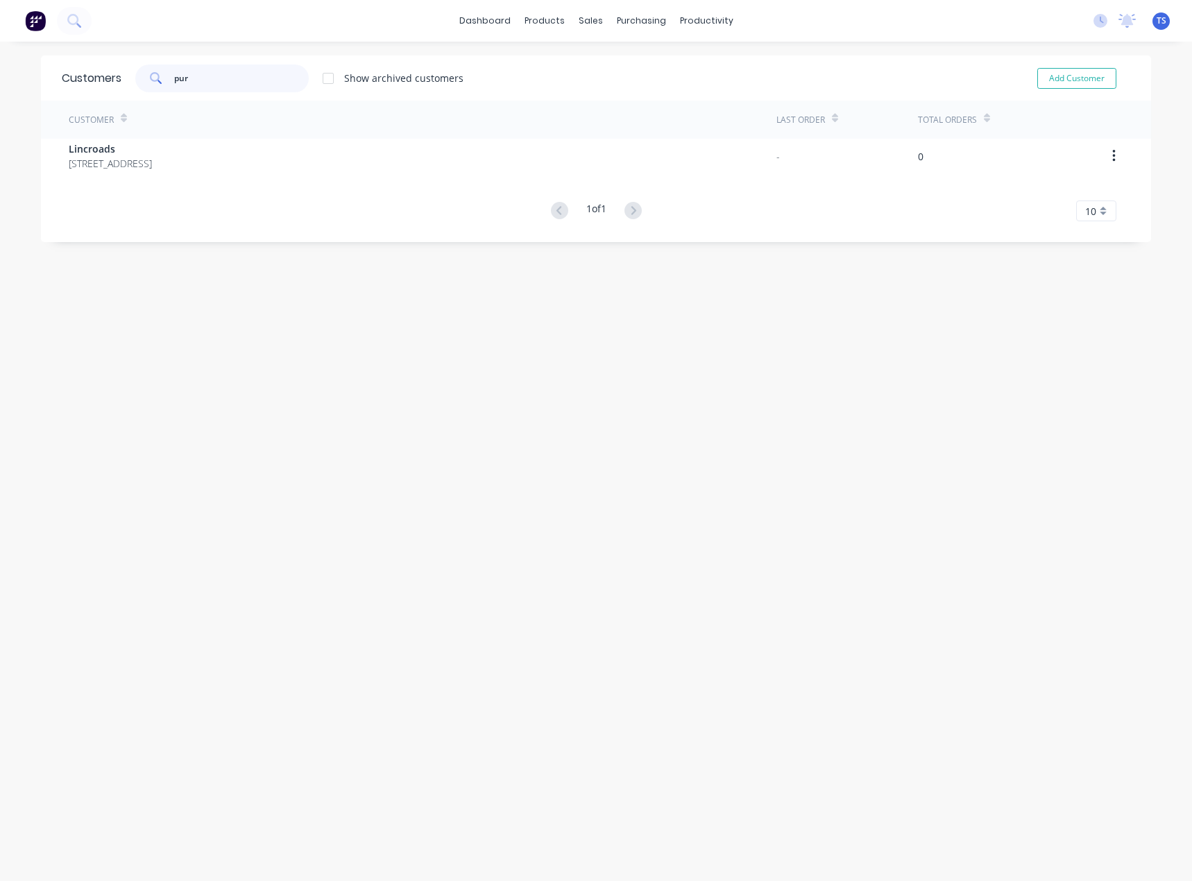
type input "pure"
drag, startPoint x: 221, startPoint y: 79, endPoint x: 137, endPoint y: 77, distance: 83.3
click at [137, 77] on div "pure" at bounding box center [221, 79] width 173 height 28
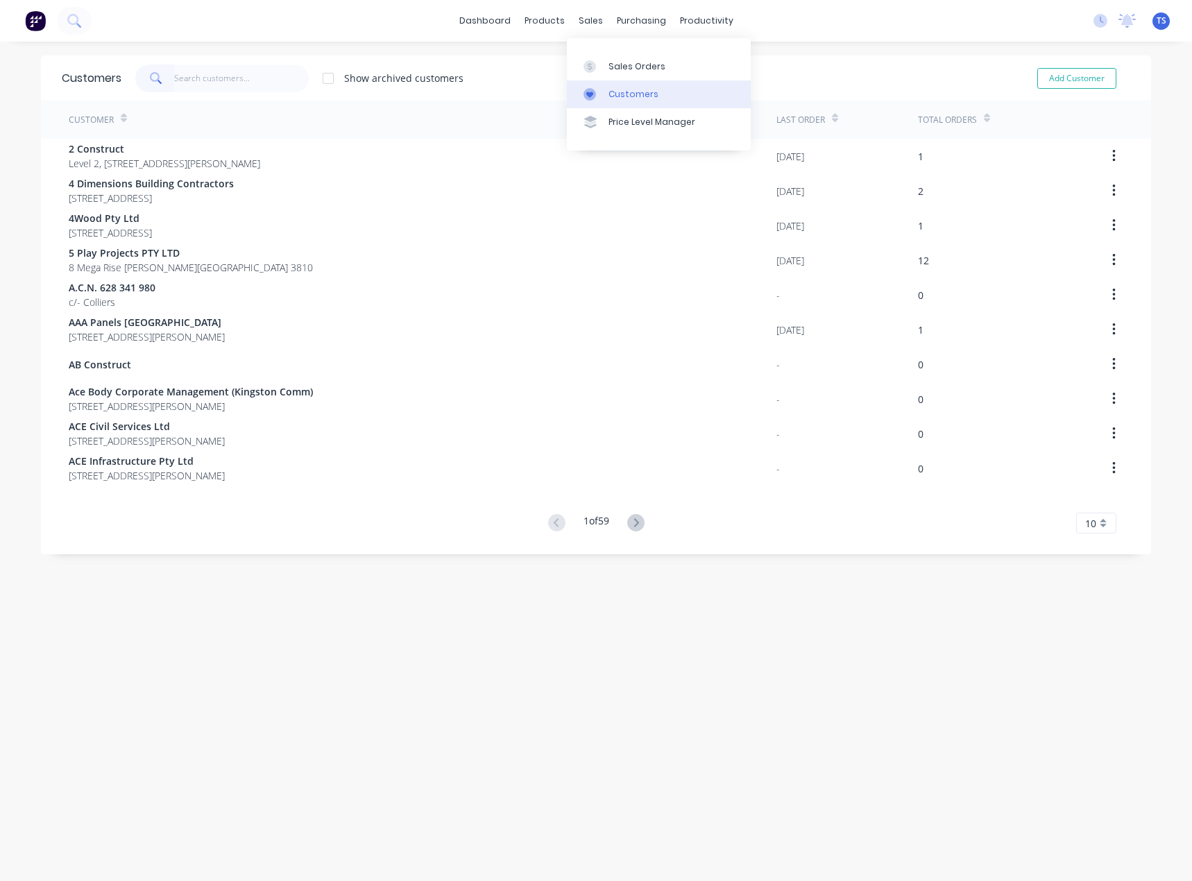
click at [618, 103] on link "Customers" at bounding box center [659, 94] width 184 height 28
click at [213, 75] on input "text" at bounding box center [241, 79] width 135 height 28
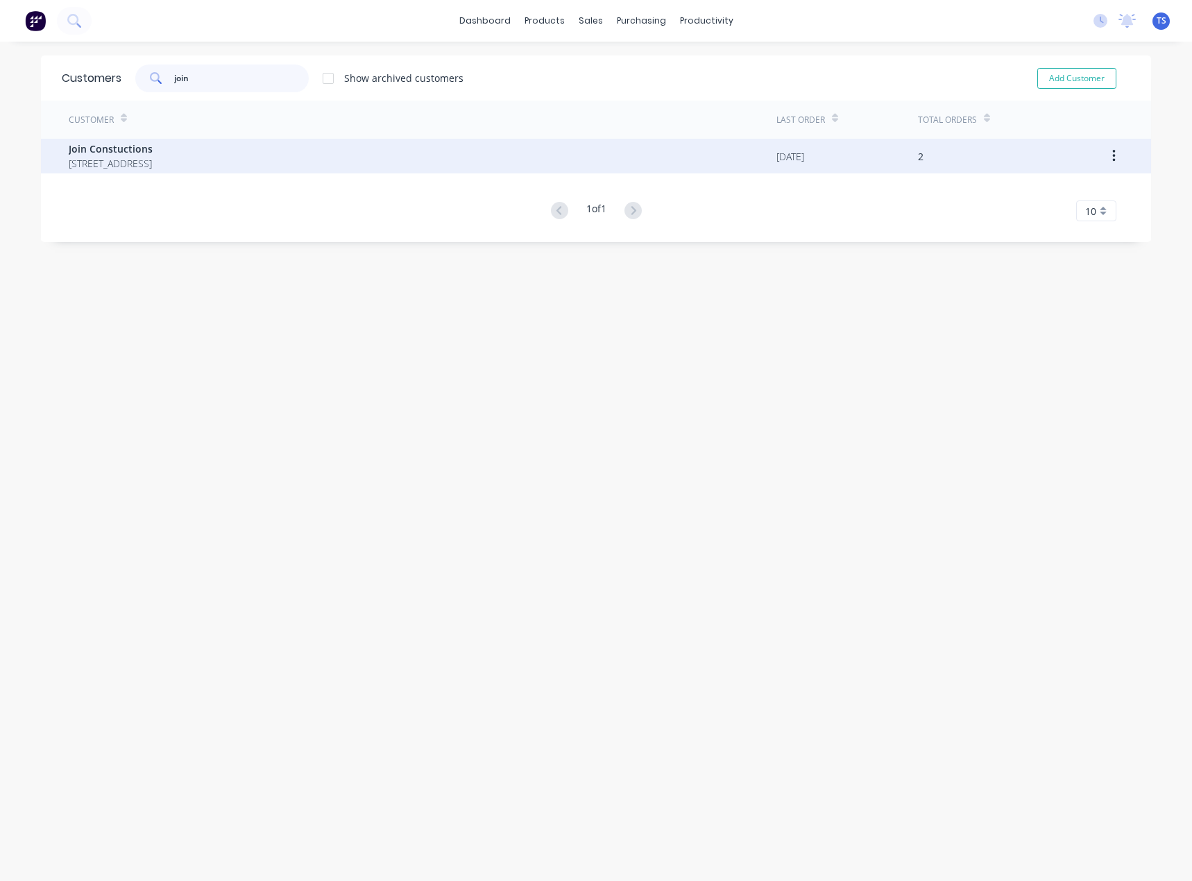
type input "join"
click at [112, 151] on span "Join Constuctions" at bounding box center [111, 149] width 84 height 15
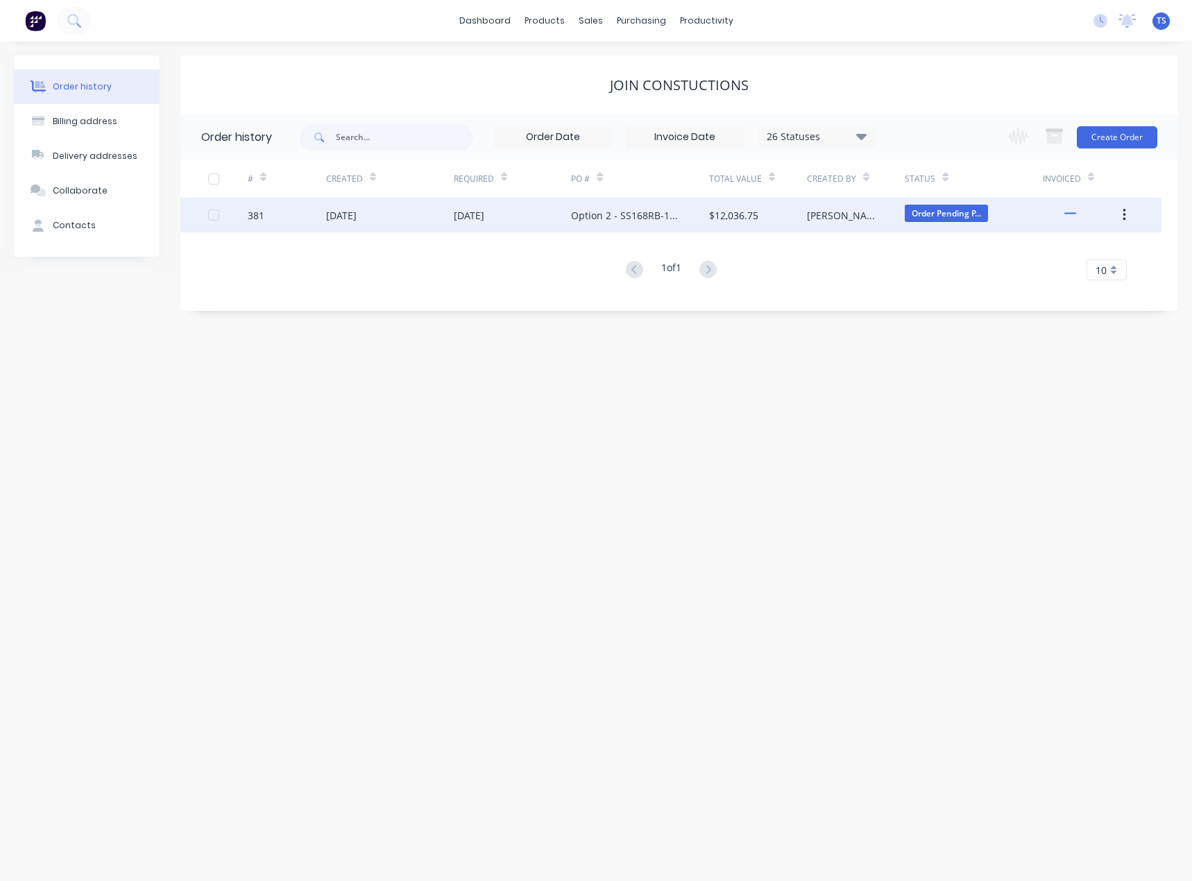
click at [468, 213] on div "[DATE]" at bounding box center [469, 215] width 31 height 15
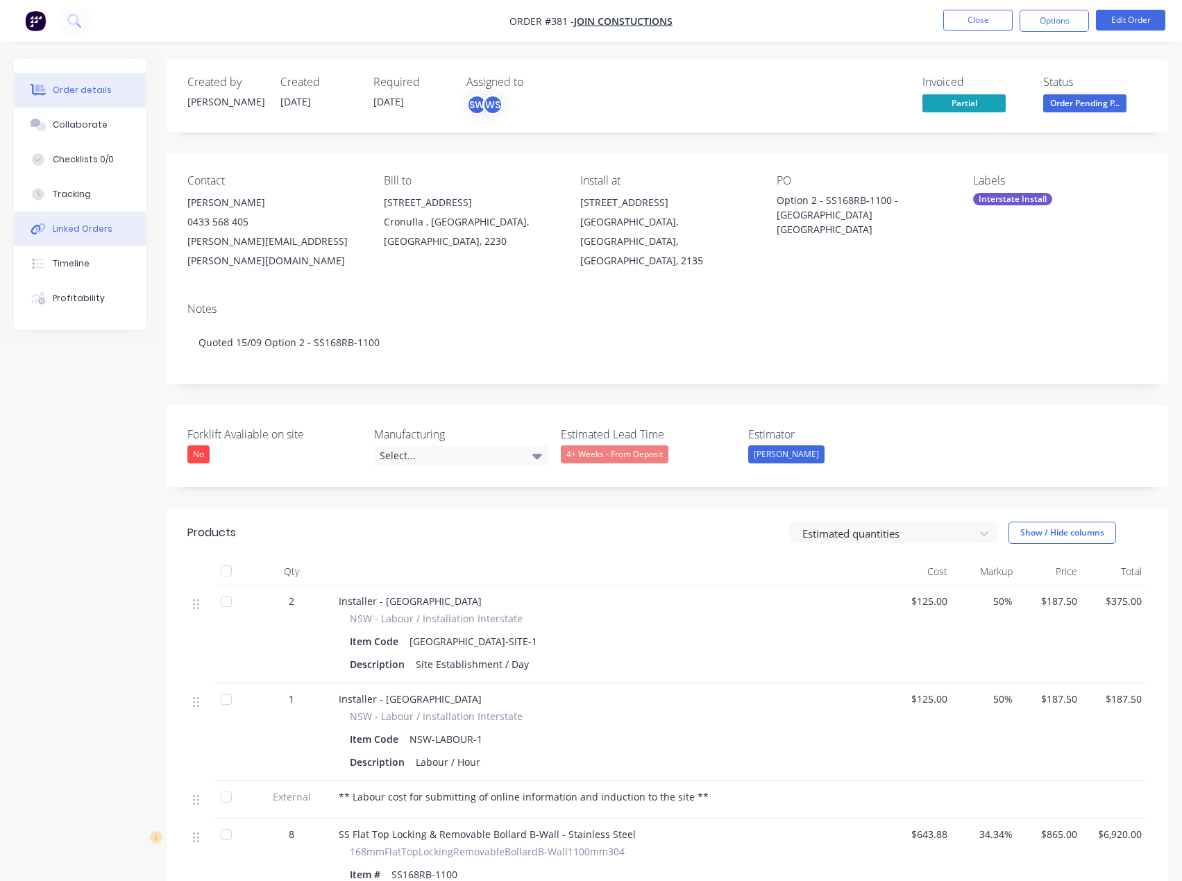
click at [69, 223] on div "Linked Orders" at bounding box center [83, 229] width 60 height 12
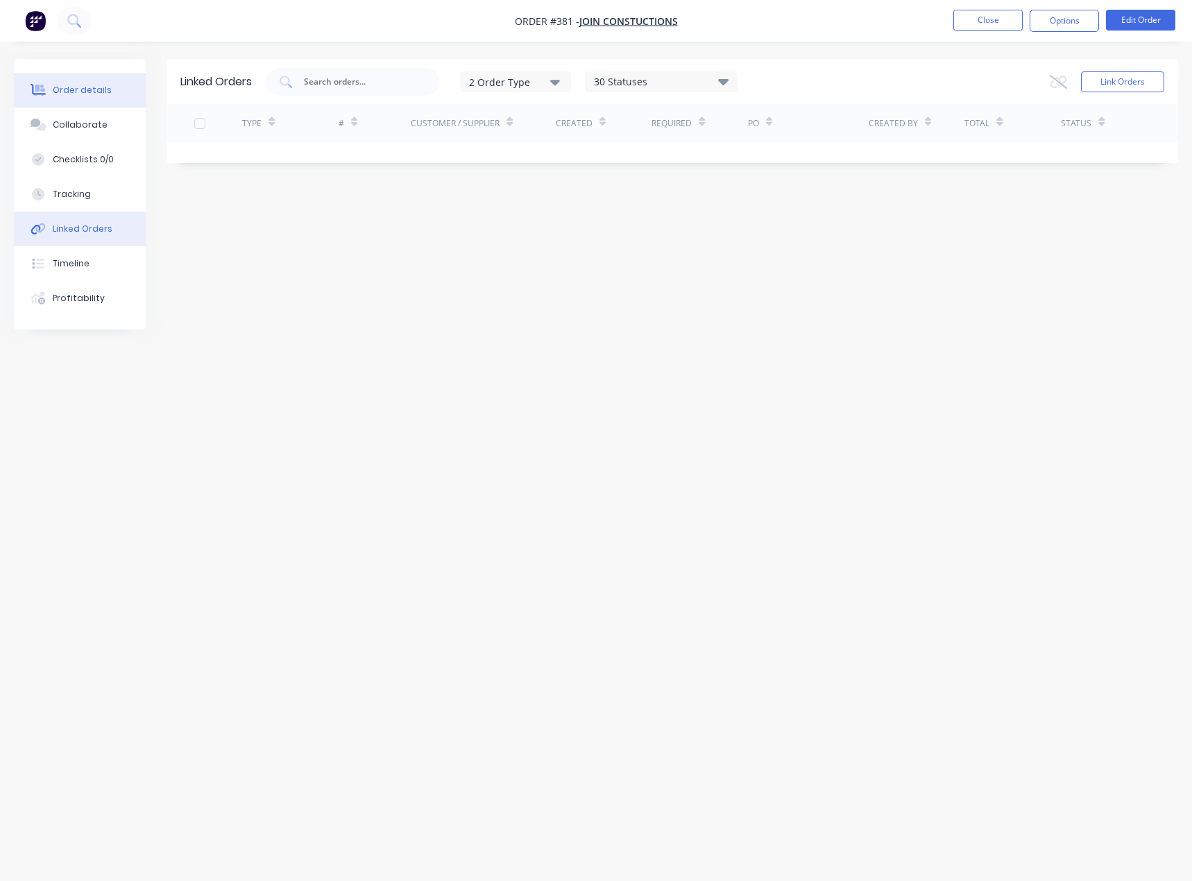
click at [87, 93] on div "Order details" at bounding box center [82, 90] width 59 height 12
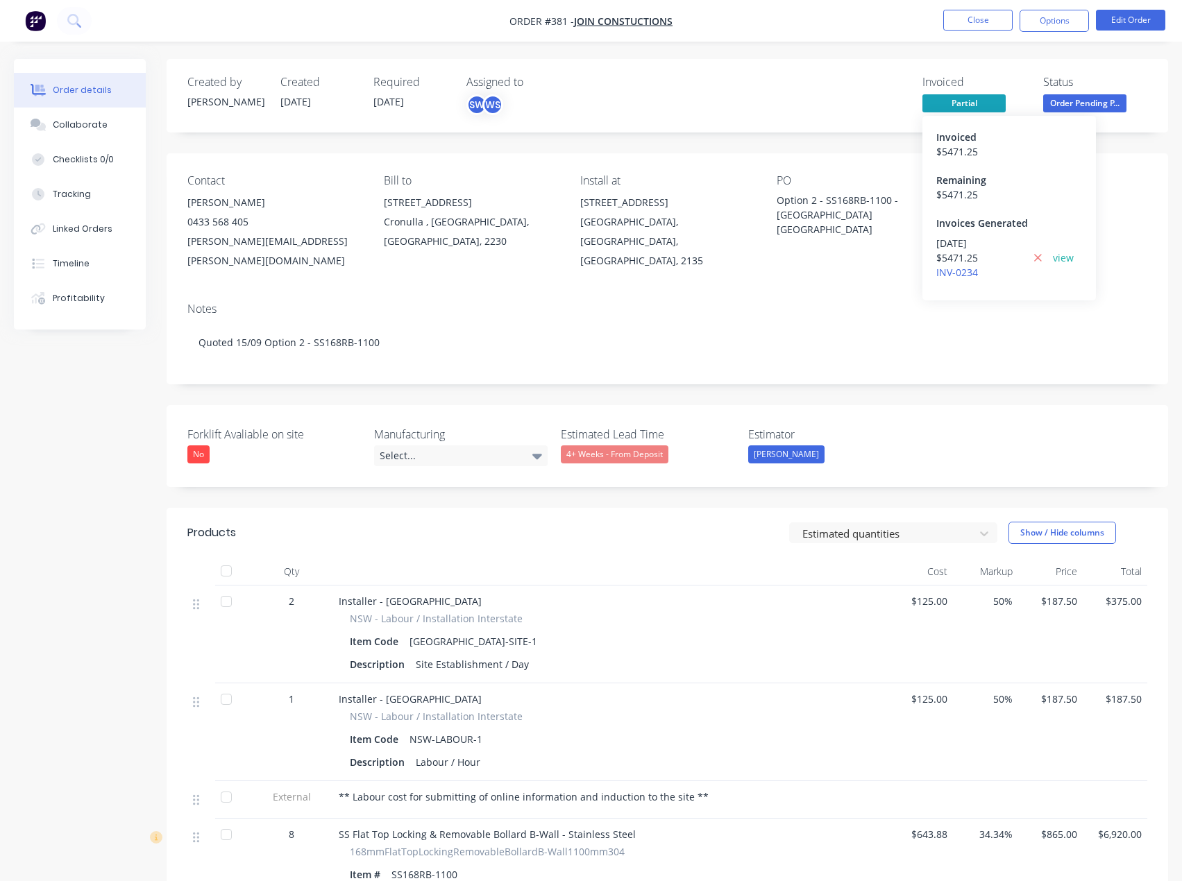
click at [979, 99] on span "Partial" at bounding box center [963, 102] width 83 height 17
click at [958, 100] on span "Partial" at bounding box center [963, 102] width 83 height 17
click at [949, 276] on link "INV-0234" at bounding box center [957, 272] width 42 height 13
click at [1044, 17] on button "Options" at bounding box center [1053, 21] width 69 height 22
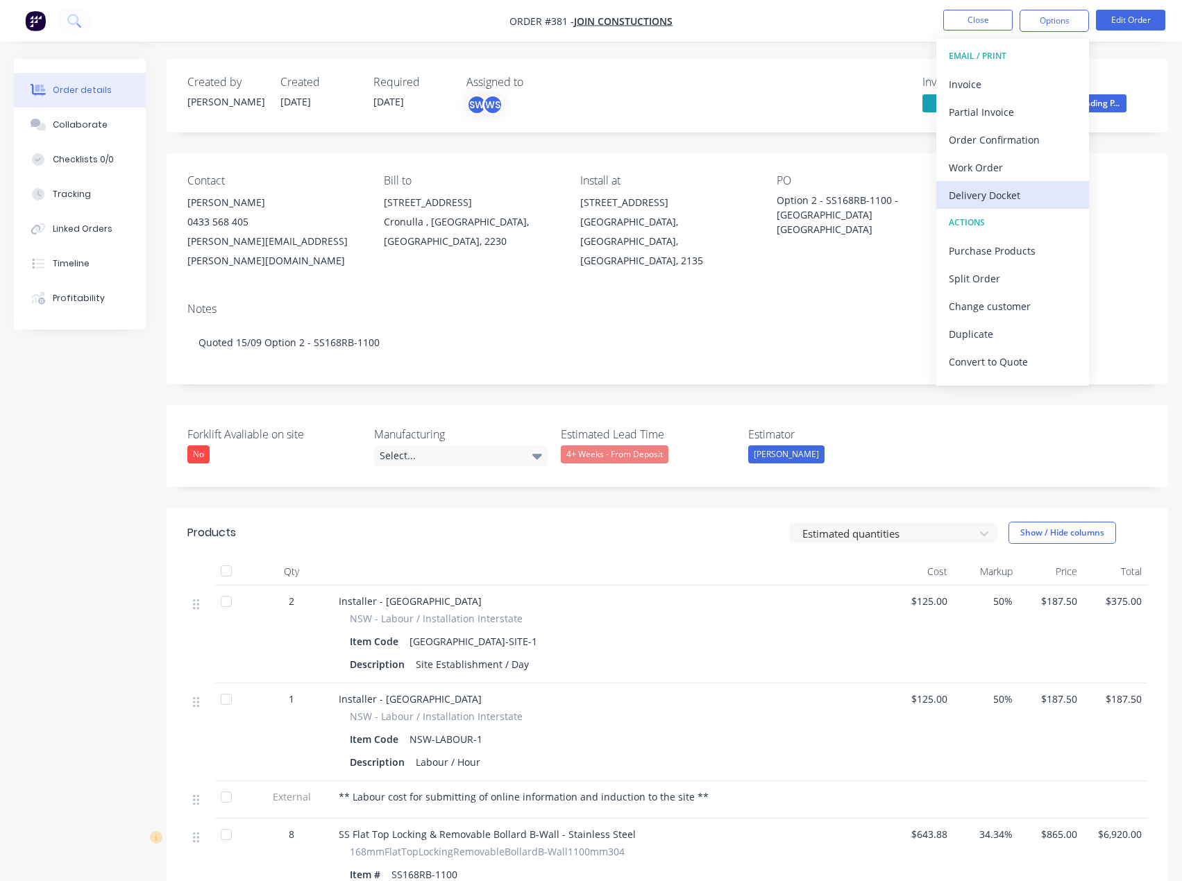
click at [1005, 202] on div "Delivery Docket" at bounding box center [1013, 195] width 128 height 20
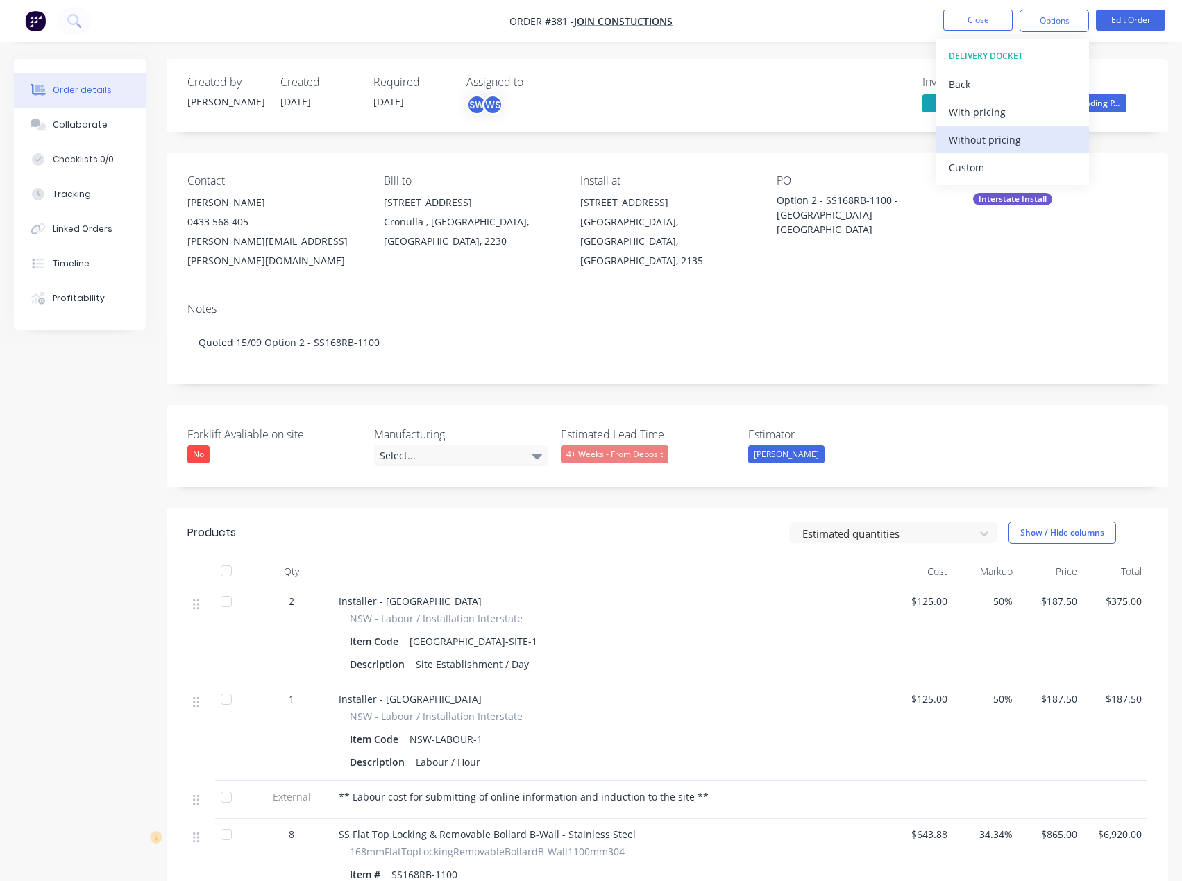
click at [966, 139] on div "Without pricing" at bounding box center [1013, 140] width 128 height 20
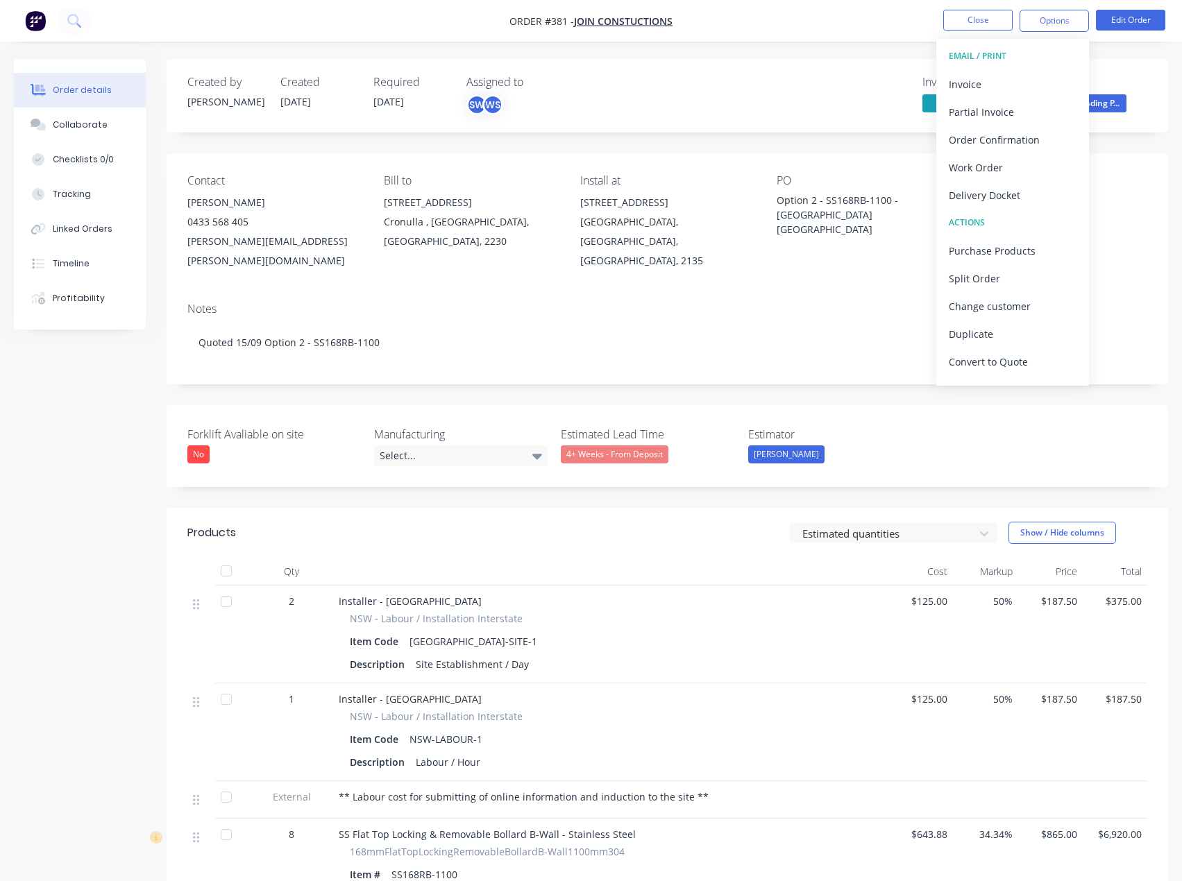
click at [541, 558] on div at bounding box center [610, 572] width 555 height 28
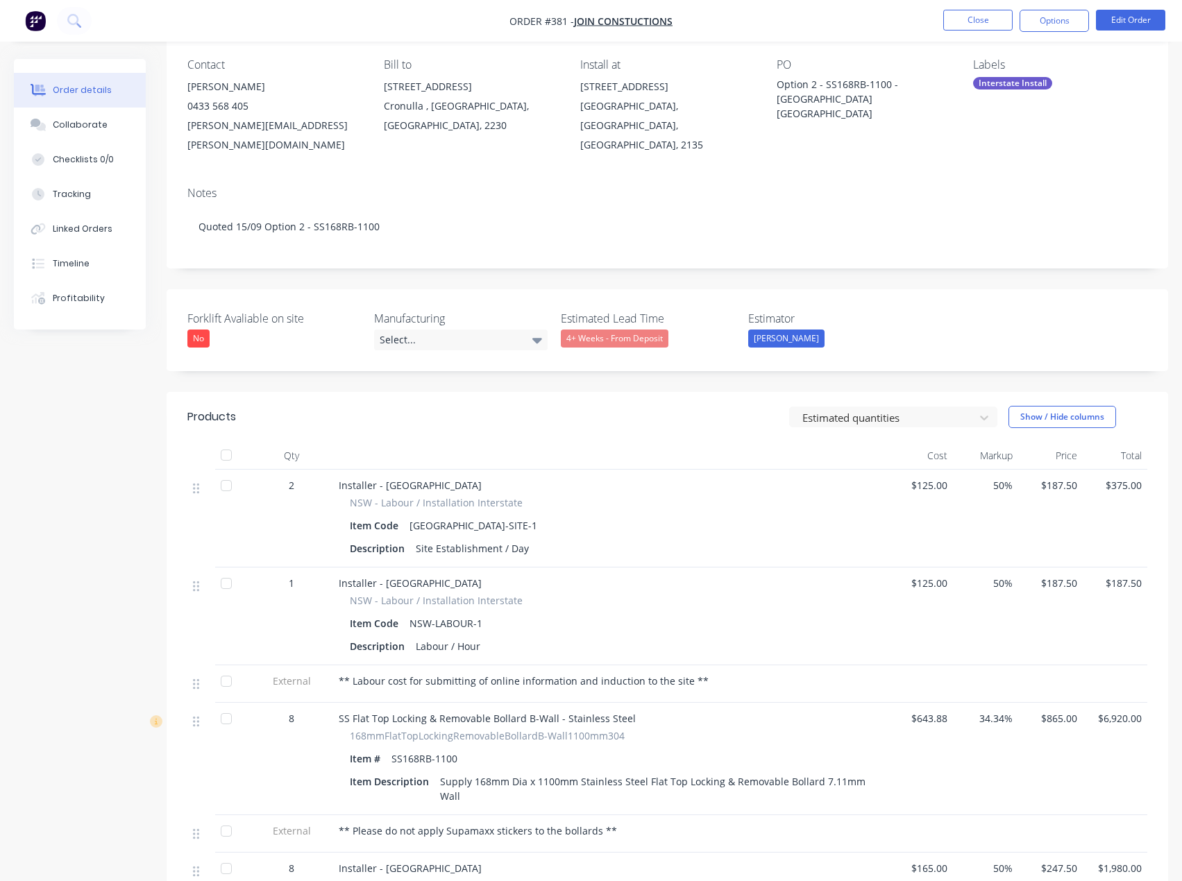
scroll to position [110, 0]
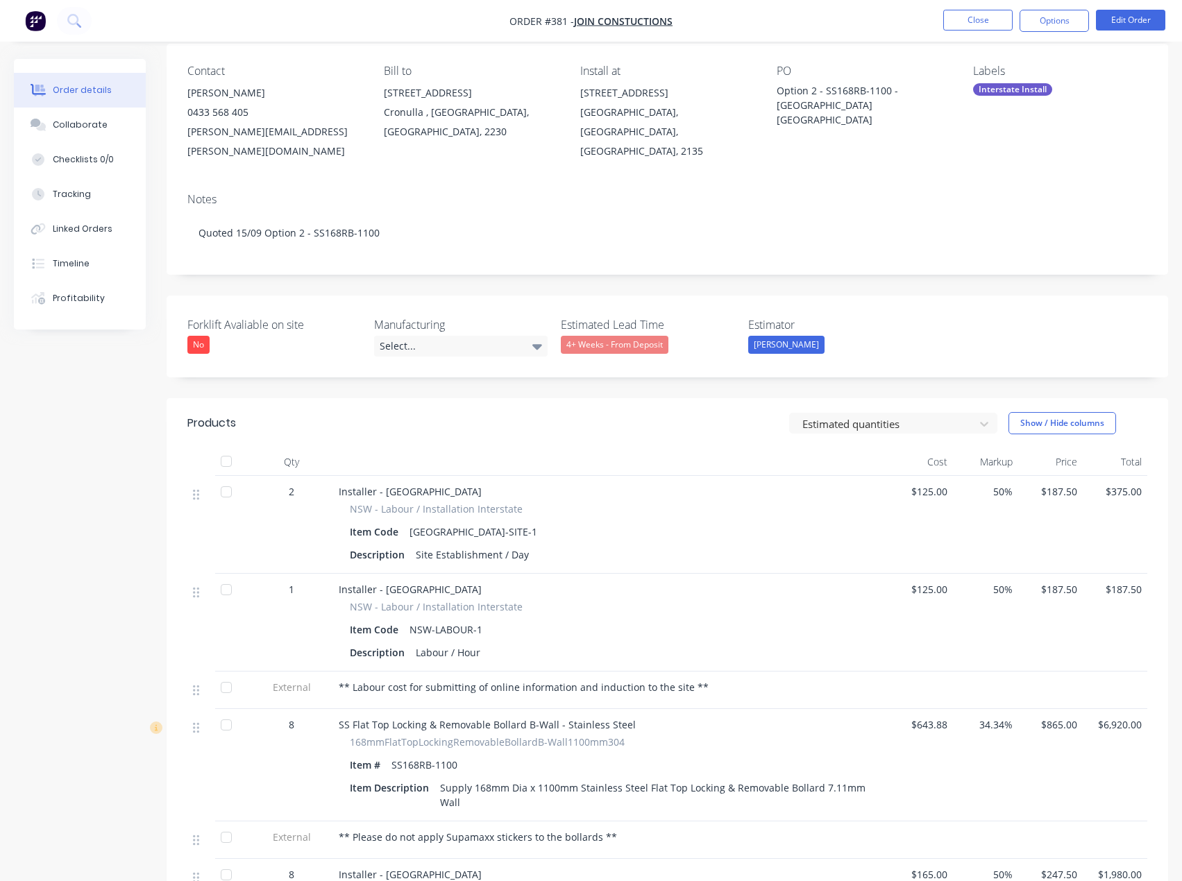
click at [682, 364] on div "Created by [PERSON_NAME] Created [DATE] Required [DATE] Assigned to SW WS Invoi…" at bounding box center [667, 761] width 1001 height 1624
click at [976, 19] on button "Close" at bounding box center [977, 20] width 69 height 21
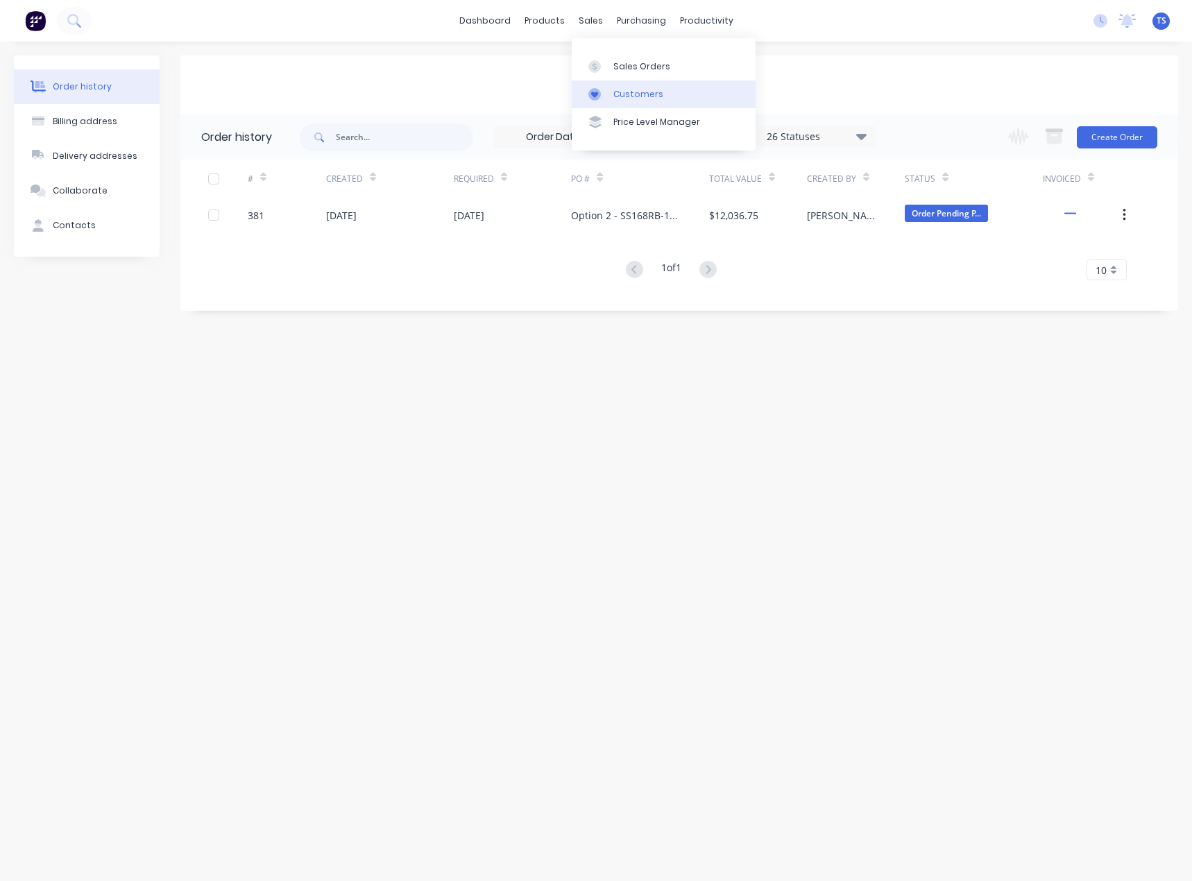
click at [620, 93] on div "Customers" at bounding box center [638, 94] width 50 height 12
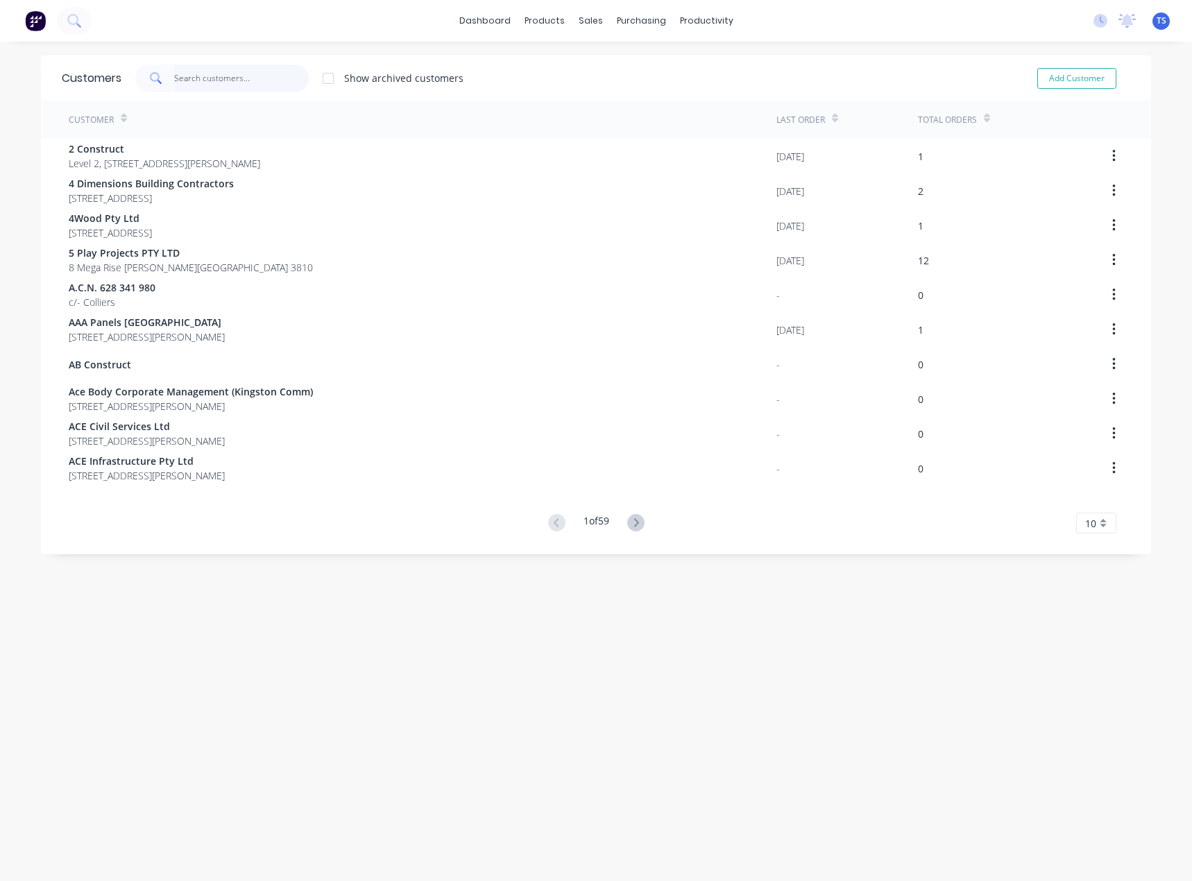
click at [272, 75] on input "text" at bounding box center [241, 79] width 135 height 28
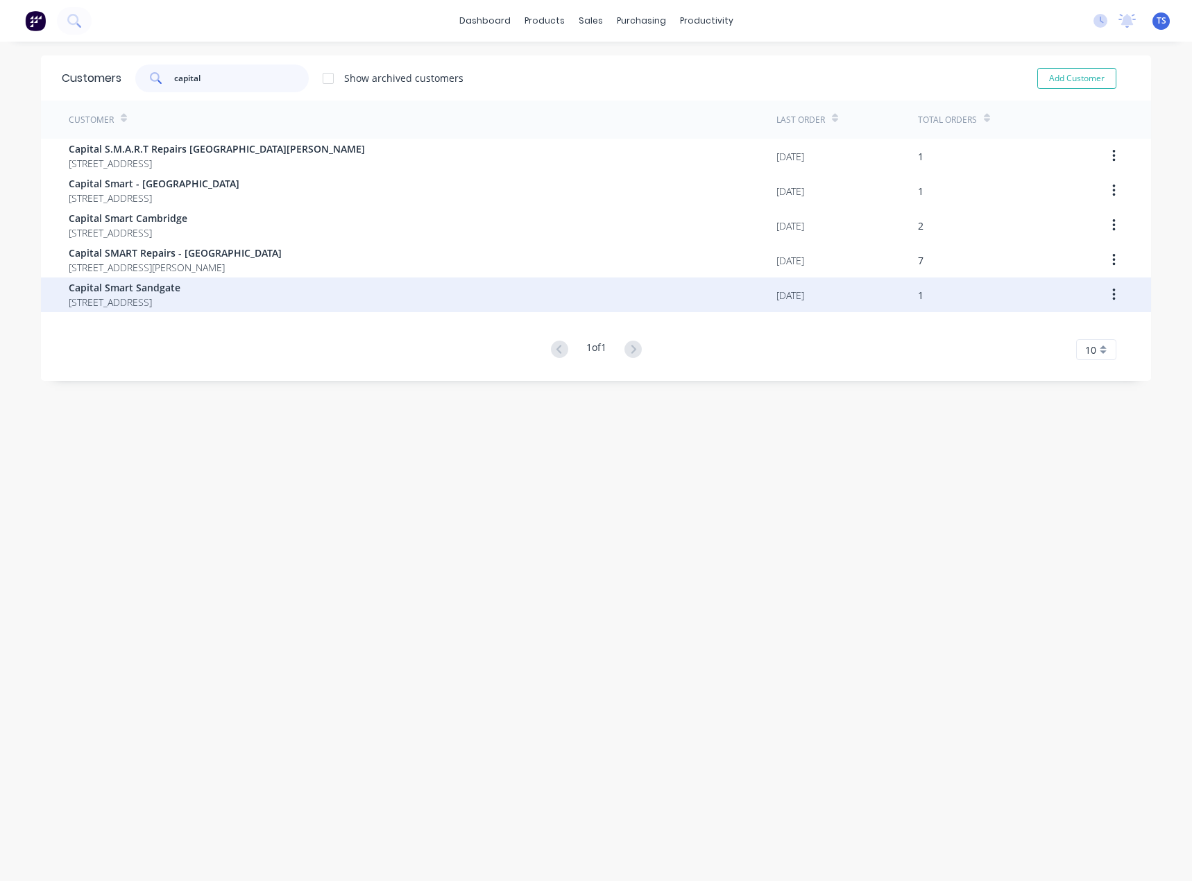
type input "capital"
click at [147, 294] on span "Capital Smart Sandgate" at bounding box center [125, 287] width 112 height 15
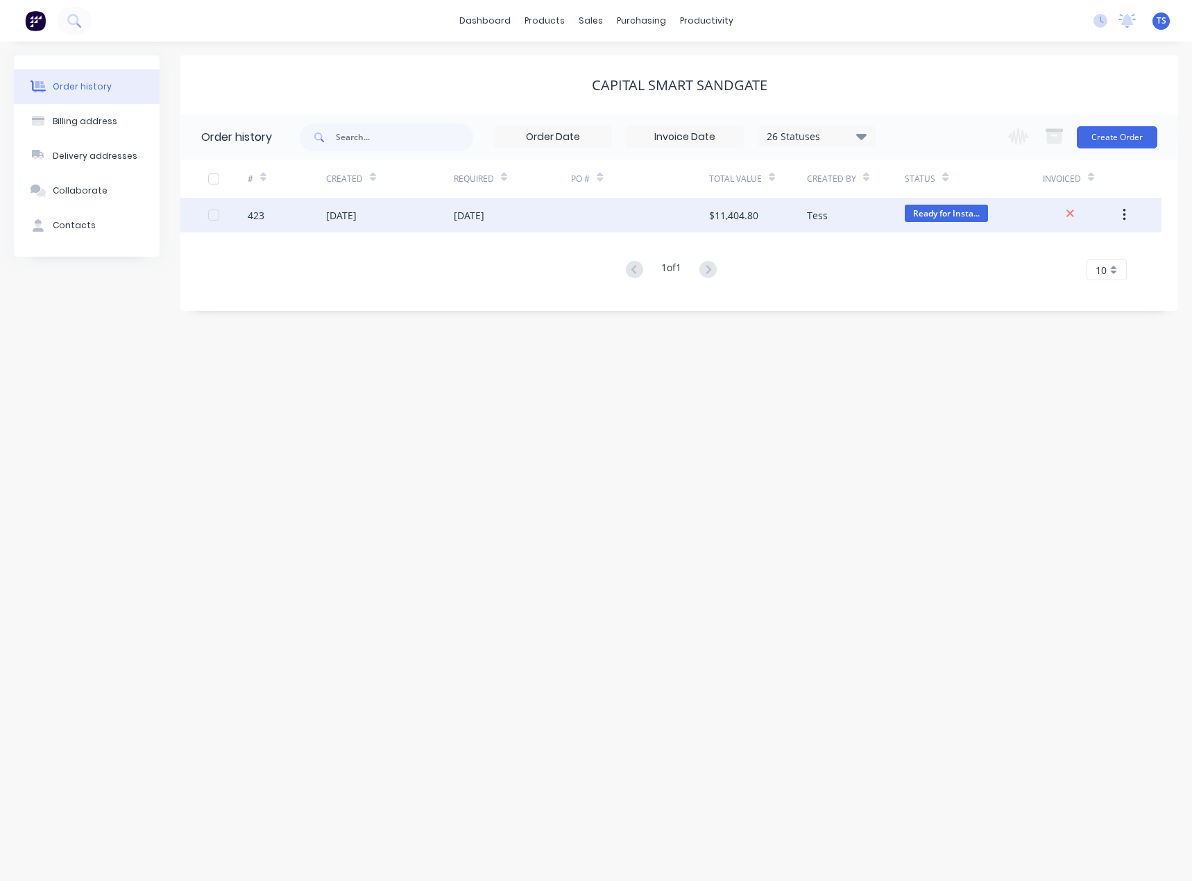
click at [450, 214] on div "[DATE]" at bounding box center [390, 215] width 128 height 35
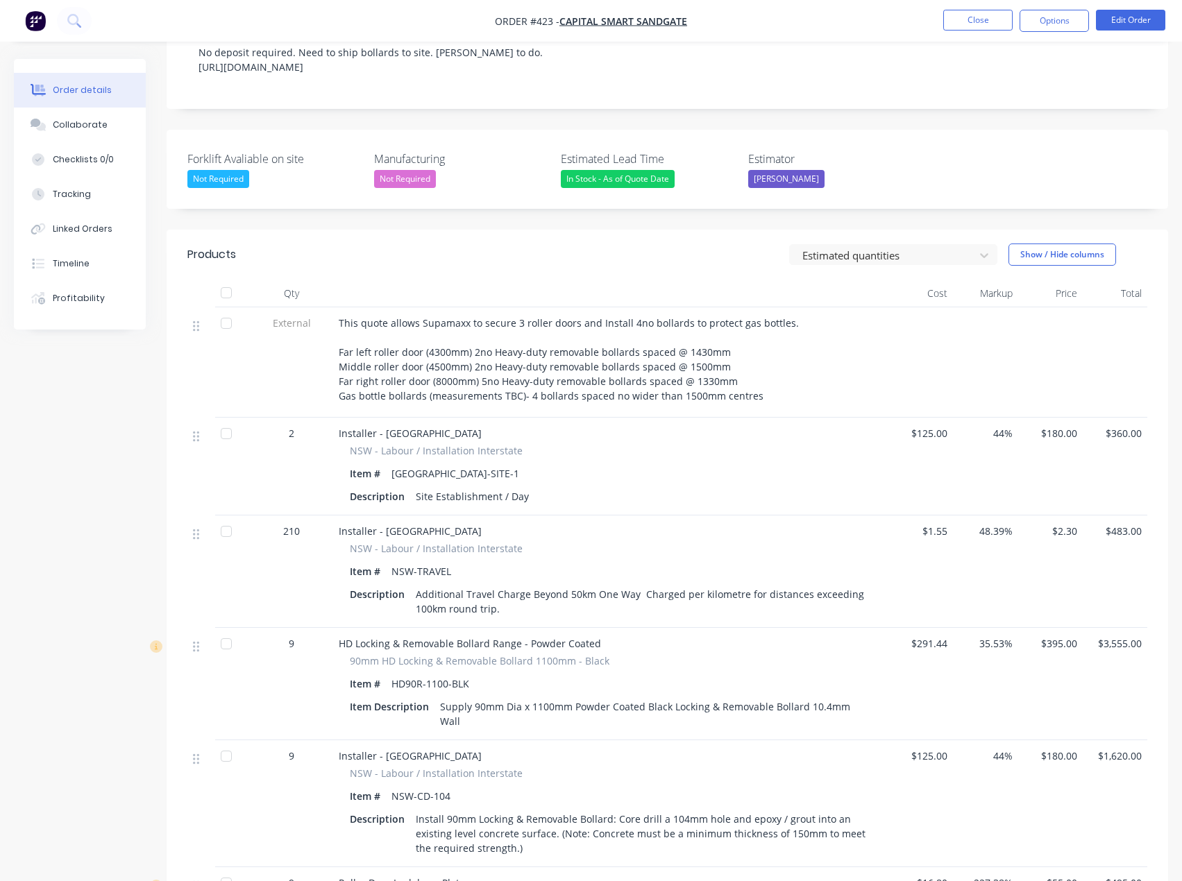
scroll to position [278, 0]
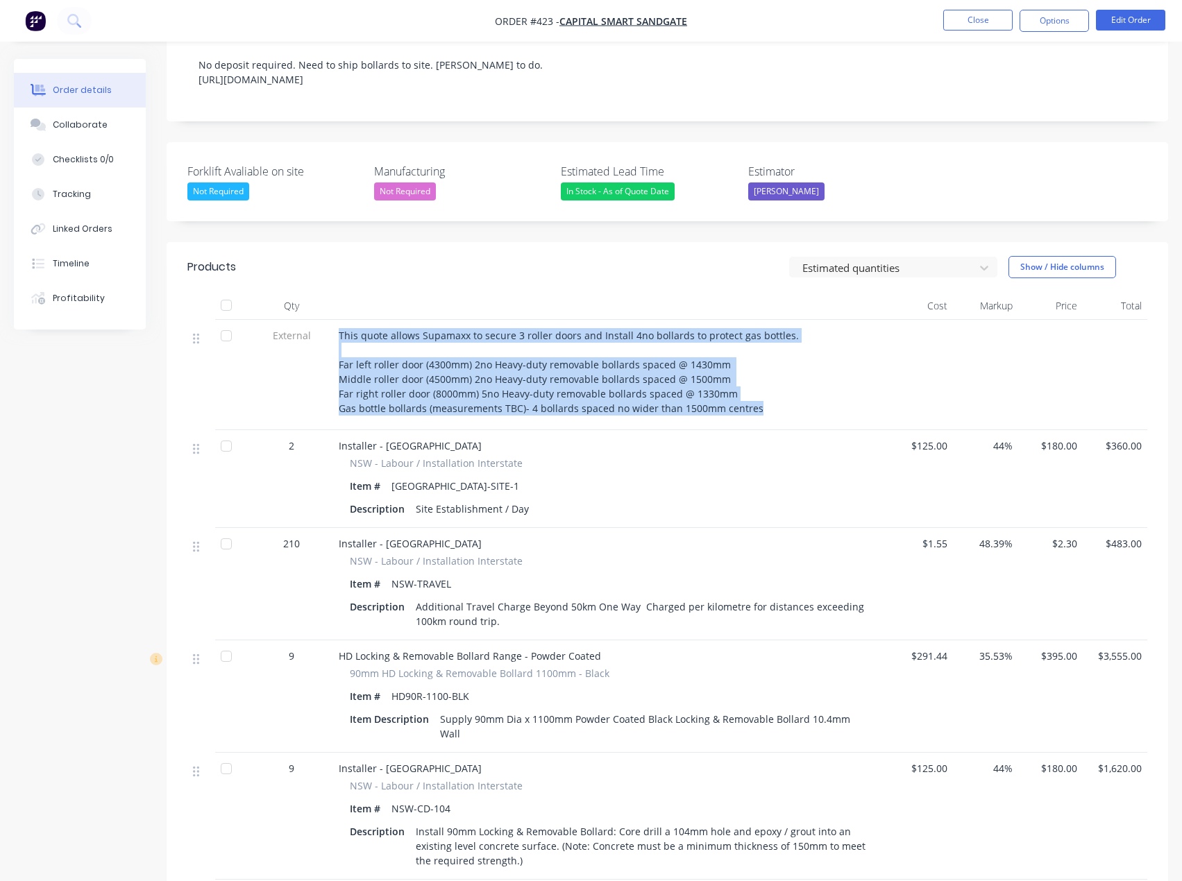
drag, startPoint x: 754, startPoint y: 405, endPoint x: 323, endPoint y: 342, distance: 436.1
click at [323, 342] on div "External This quote allows Supamaxx to secure 3 roller doors and Install 4no bo…" at bounding box center [667, 375] width 960 height 110
copy div "This quote allows Supamaxx to secure 3 roller doors and Install 4no bollards to…"
click at [55, 194] on div "Tracking" at bounding box center [72, 194] width 38 height 12
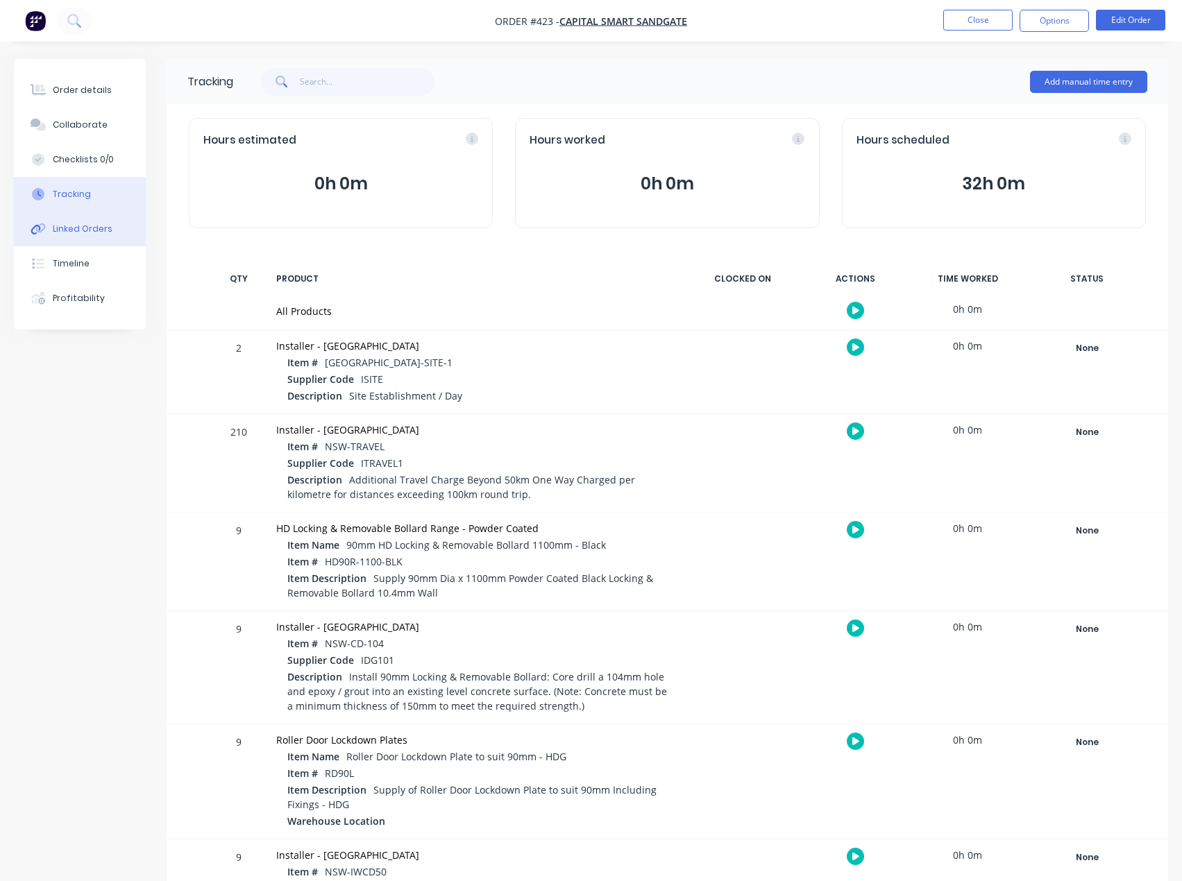
click at [61, 225] on div "Linked Orders" at bounding box center [83, 229] width 60 height 12
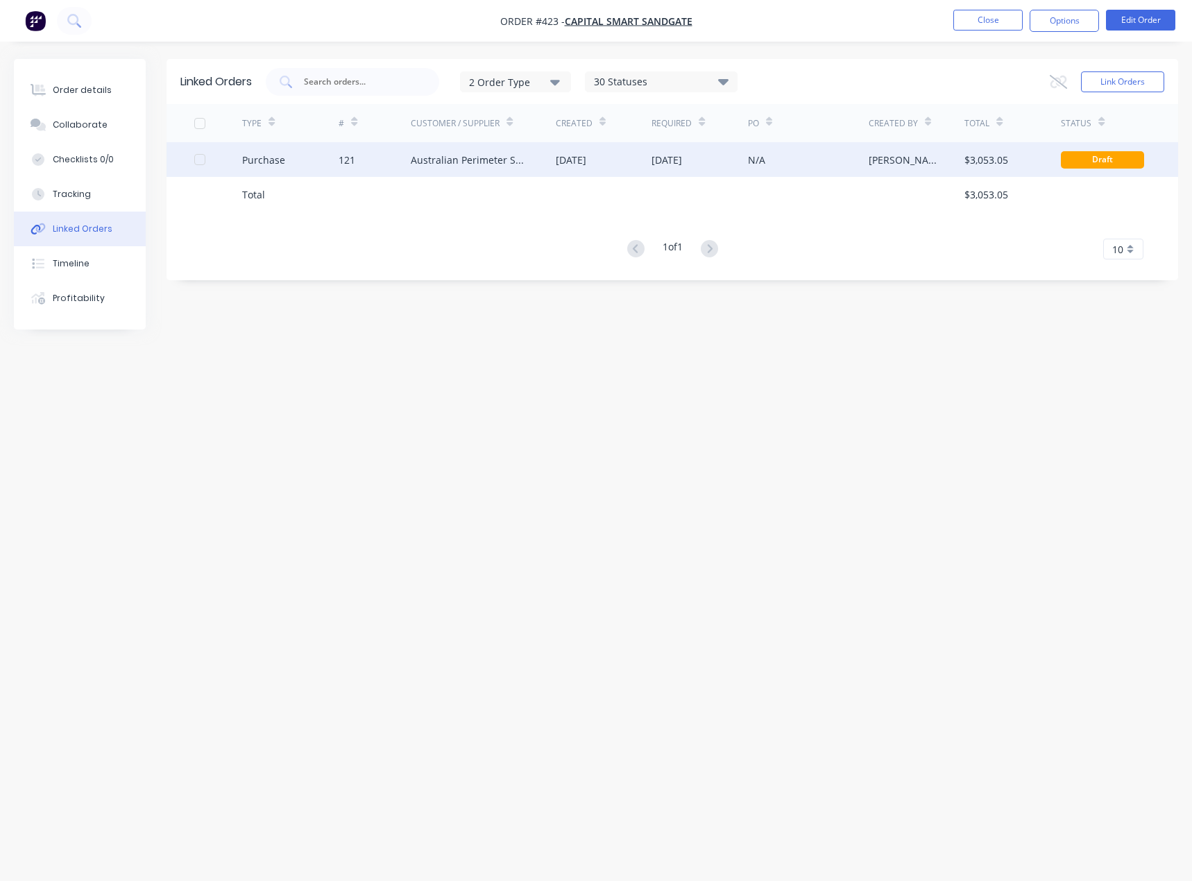
click at [491, 164] on div "Australian Perimeter Services" at bounding box center [469, 160] width 117 height 15
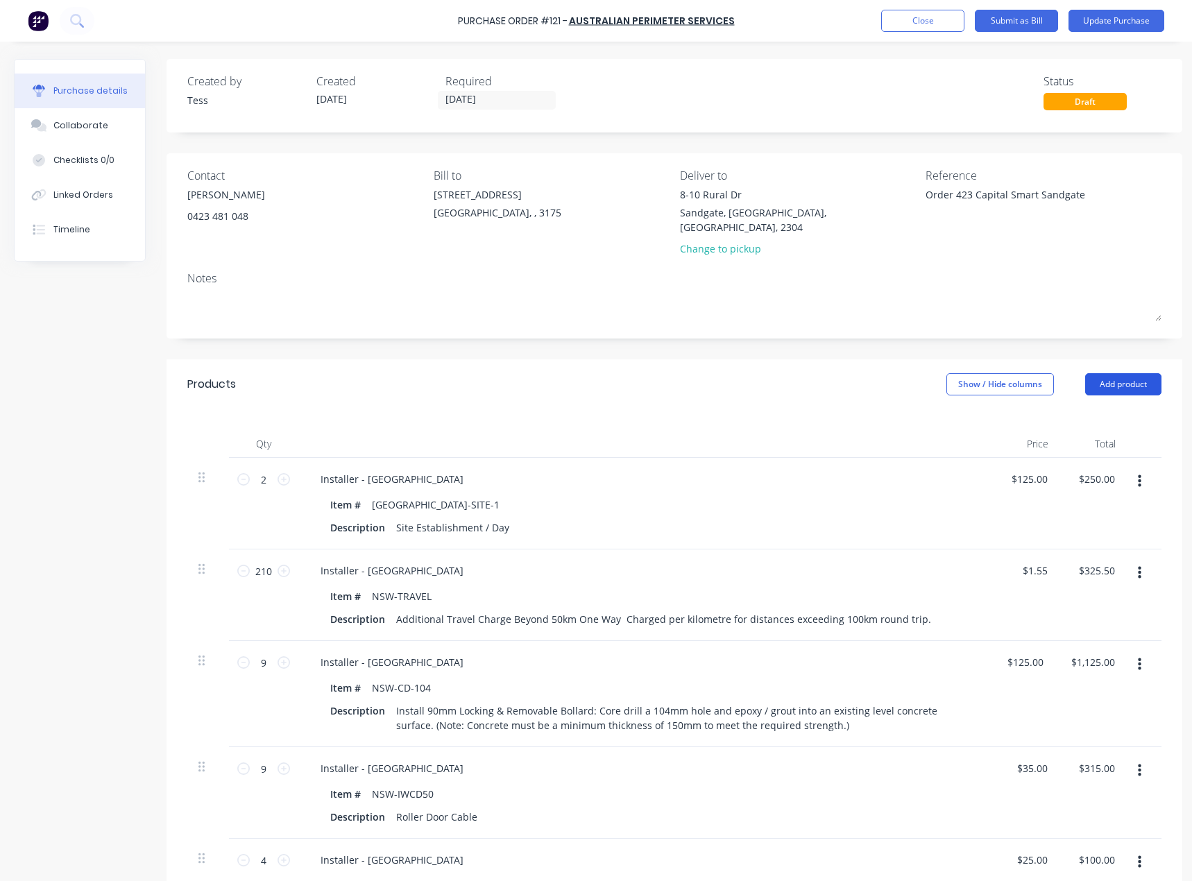
click at [1118, 373] on button "Add product" at bounding box center [1123, 384] width 76 height 22
click at [1090, 549] on div "Notes (External)" at bounding box center [1095, 559] width 107 height 20
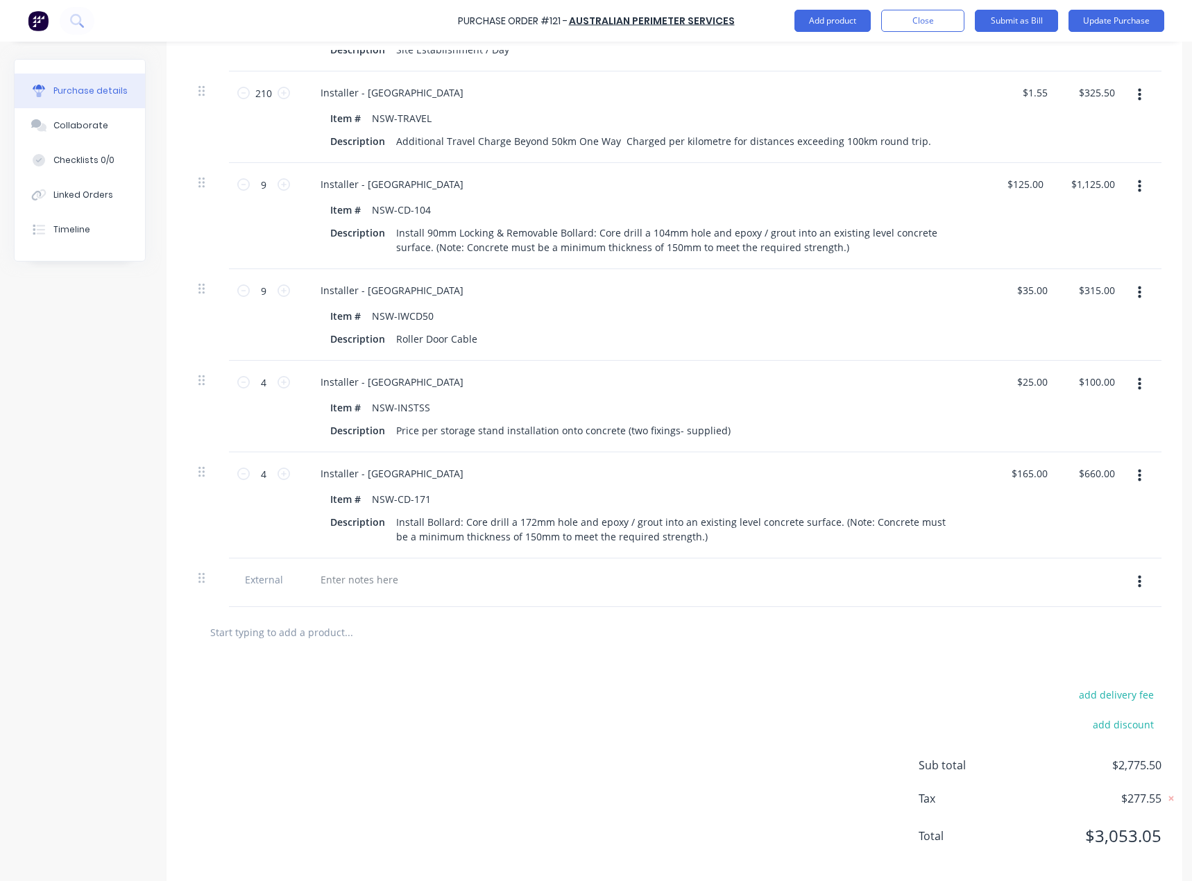
scroll to position [486, 0]
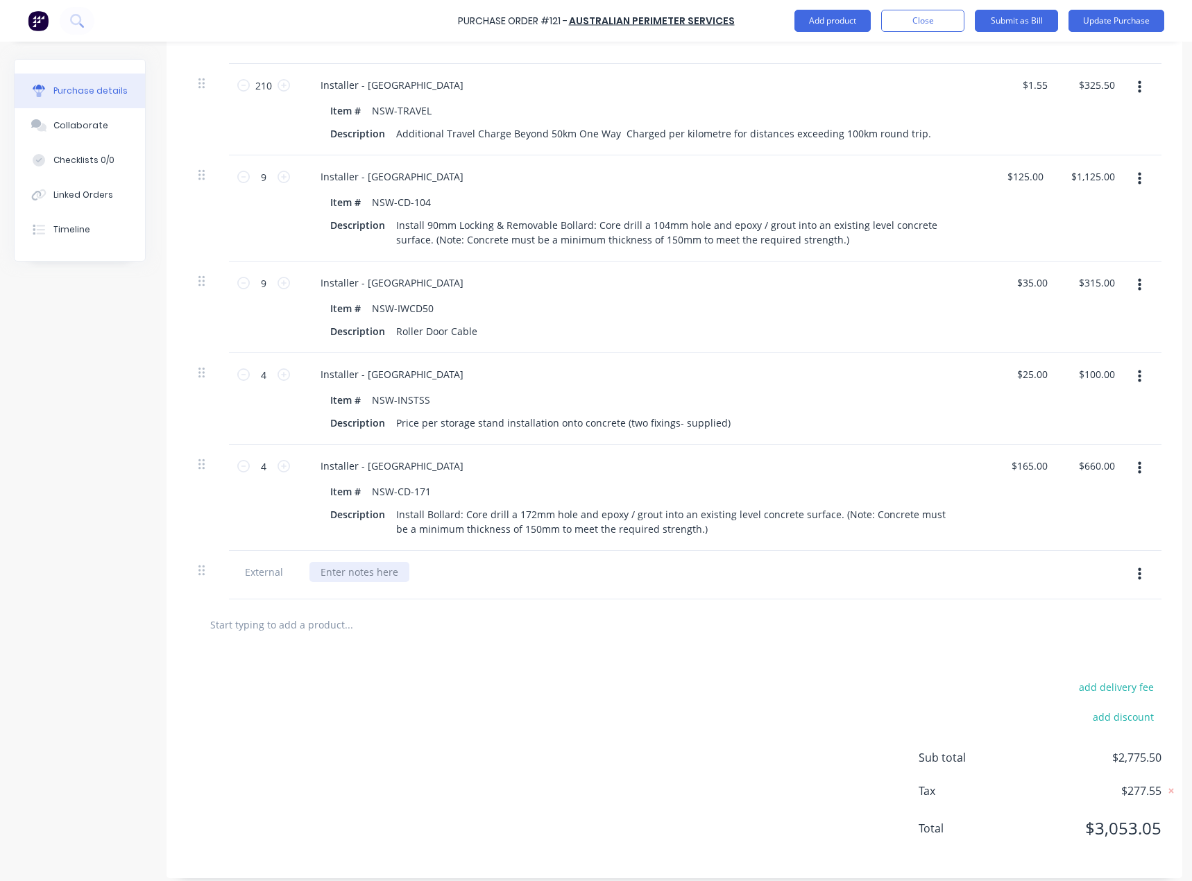
click at [323, 562] on div at bounding box center [359, 572] width 100 height 20
paste div
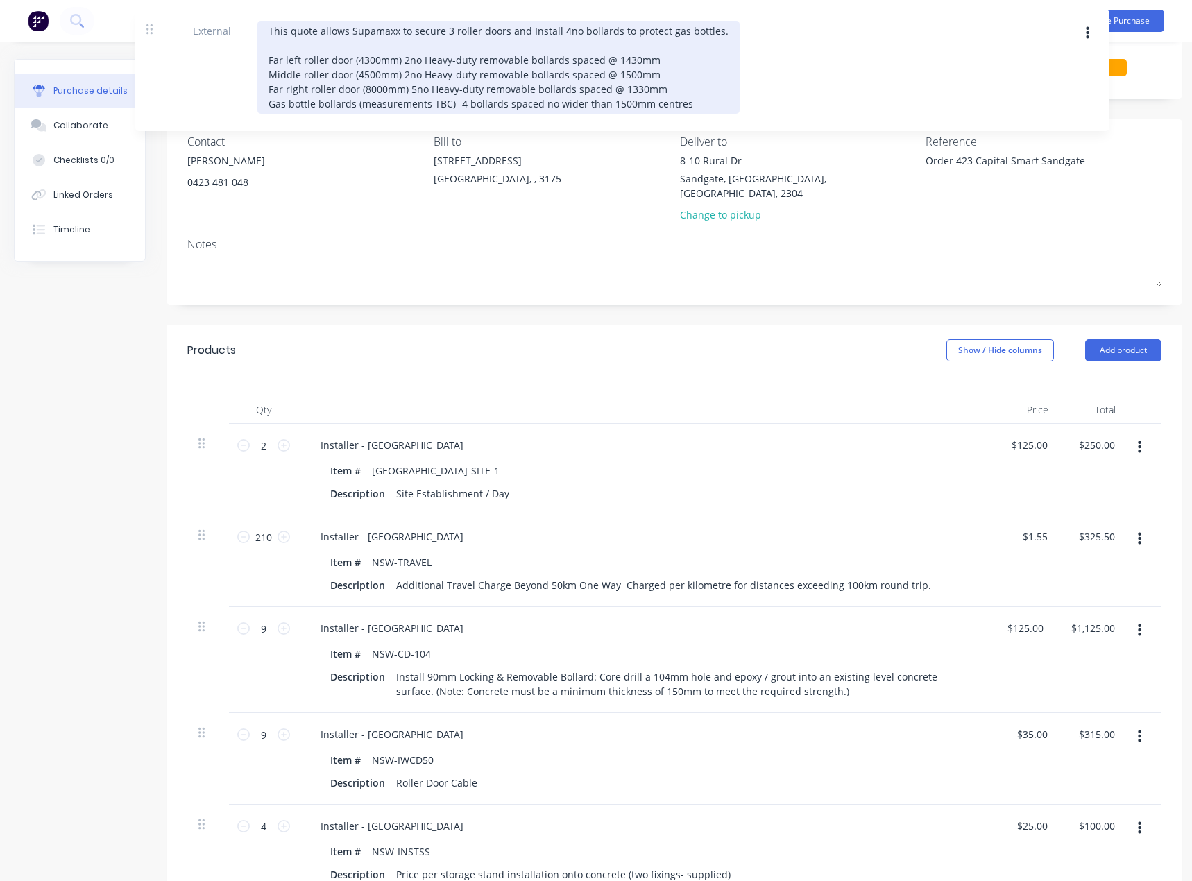
scroll to position [0, 0]
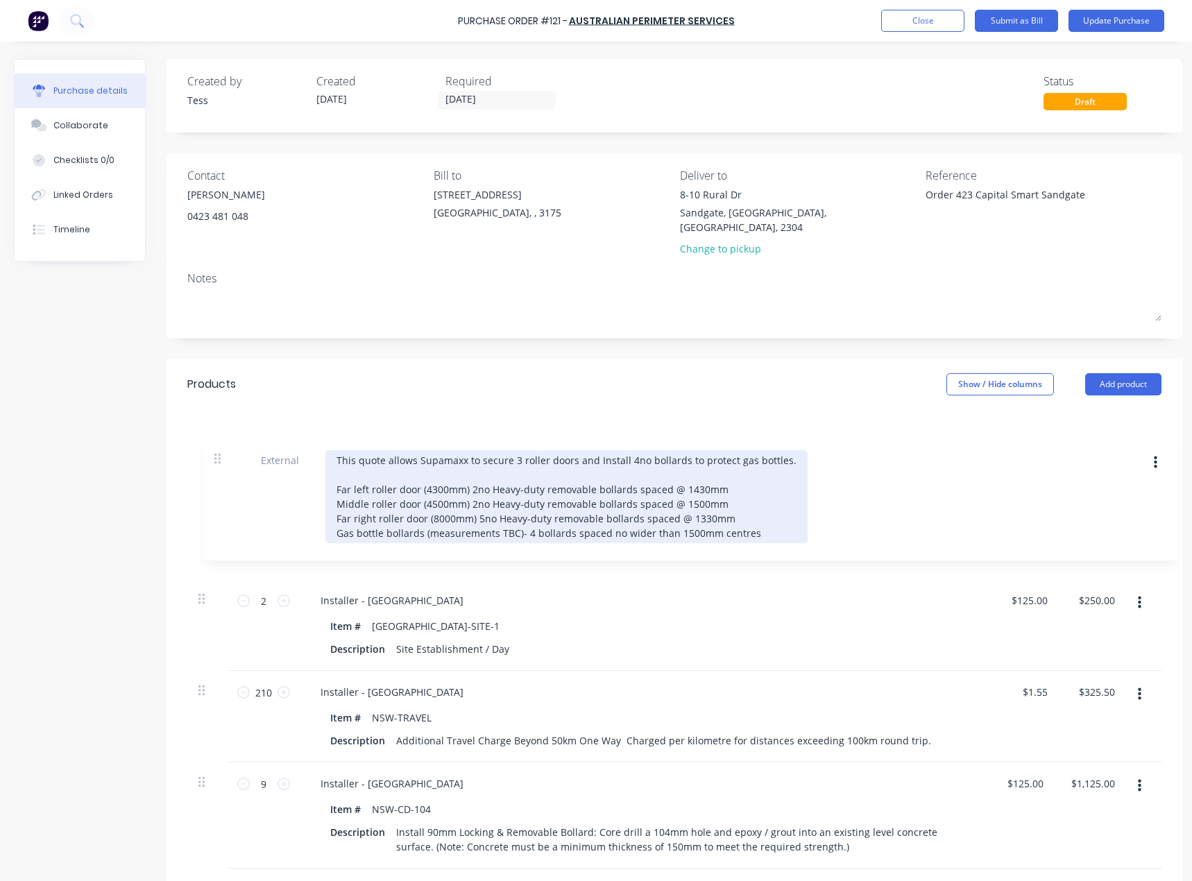
drag, startPoint x: 201, startPoint y: 539, endPoint x: 219, endPoint y: 456, distance: 85.1
click at [219, 458] on div "2 2 Installer - [GEOGRAPHIC_DATA] Item # [GEOGRAPHIC_DATA]-SITE-1 Description S…" at bounding box center [674, 747] width 974 height 579
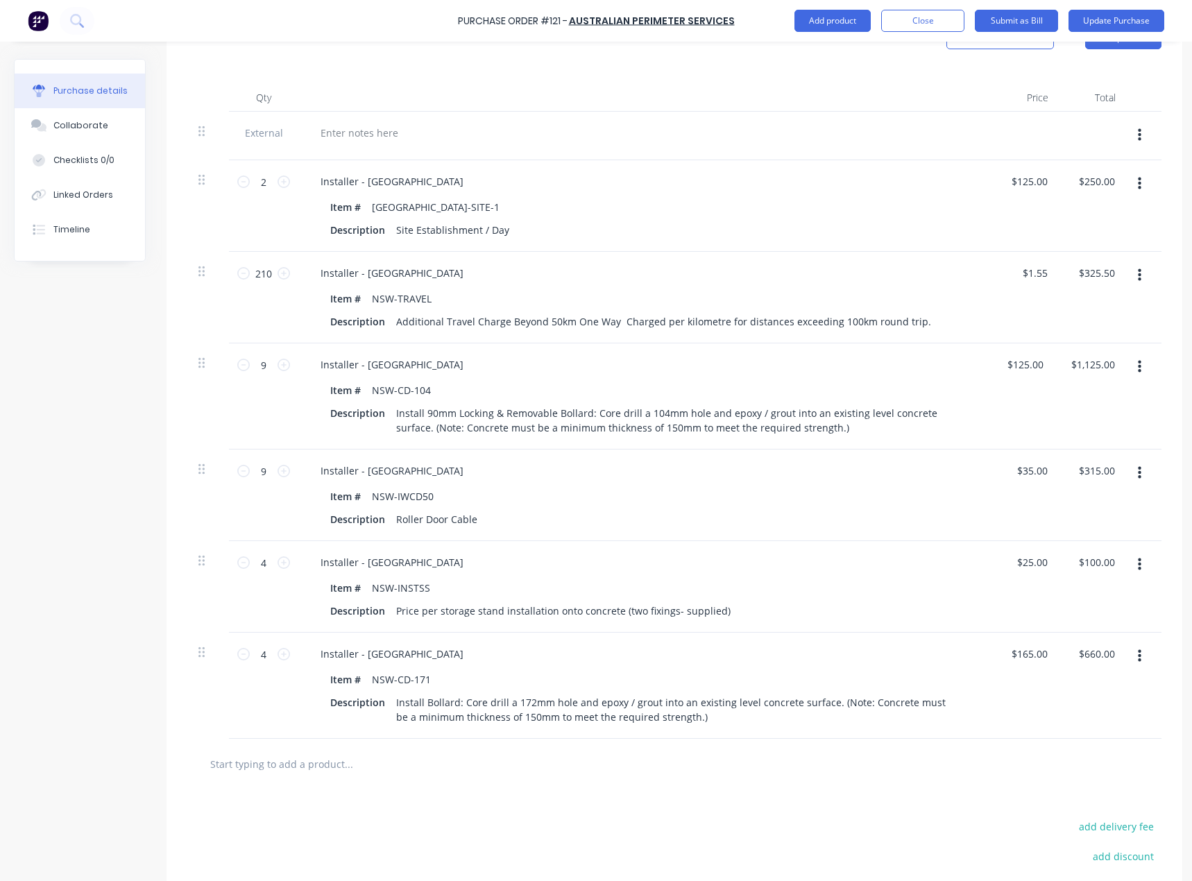
scroll to position [347, 0]
click at [355, 126] on div at bounding box center [359, 132] width 100 height 20
paste div
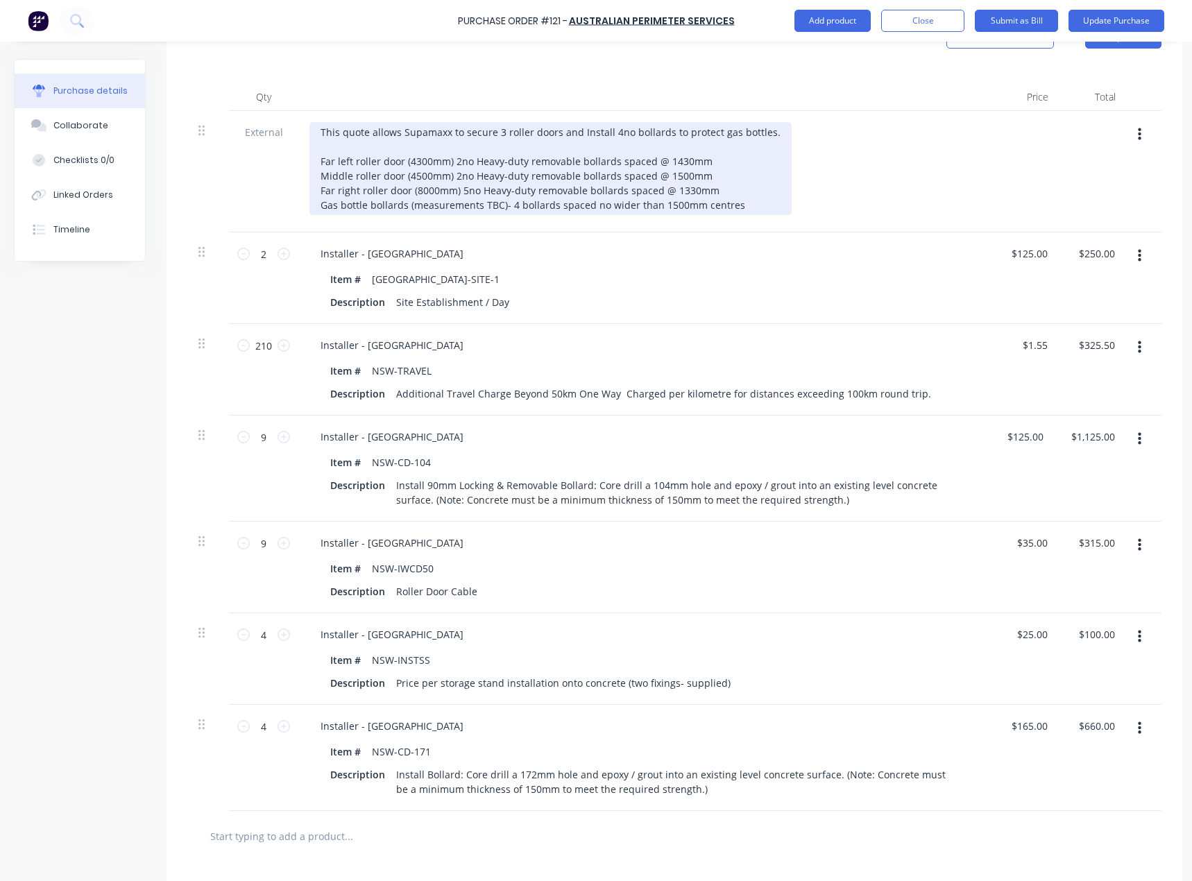
click at [754, 187] on div "This quote allows Supamaxx to secure 3 roller doors and Install 4no bollards to…" at bounding box center [550, 168] width 482 height 93
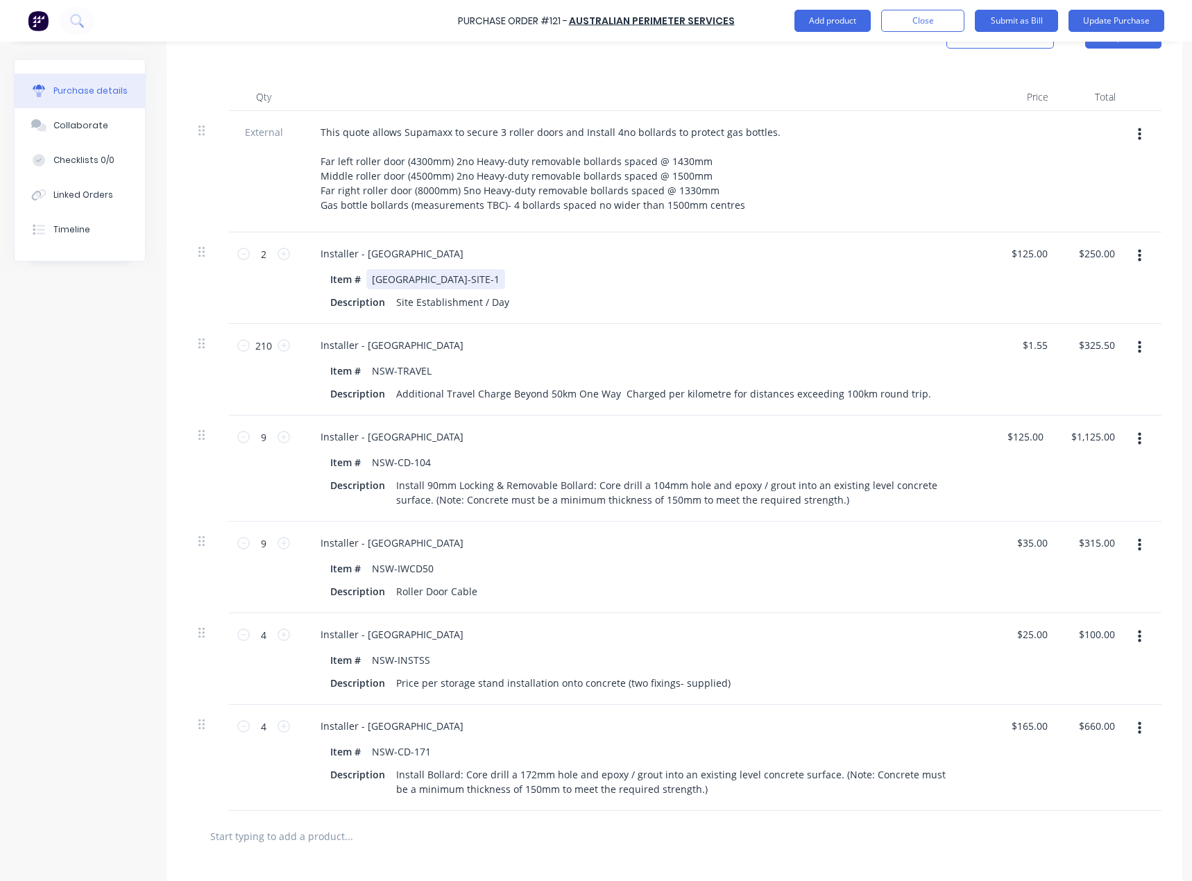
click at [678, 269] on div "Item # [GEOGRAPHIC_DATA]-SITE-1" at bounding box center [643, 279] width 636 height 20
click at [1128, 23] on button "Update Purchase" at bounding box center [1117, 21] width 96 height 22
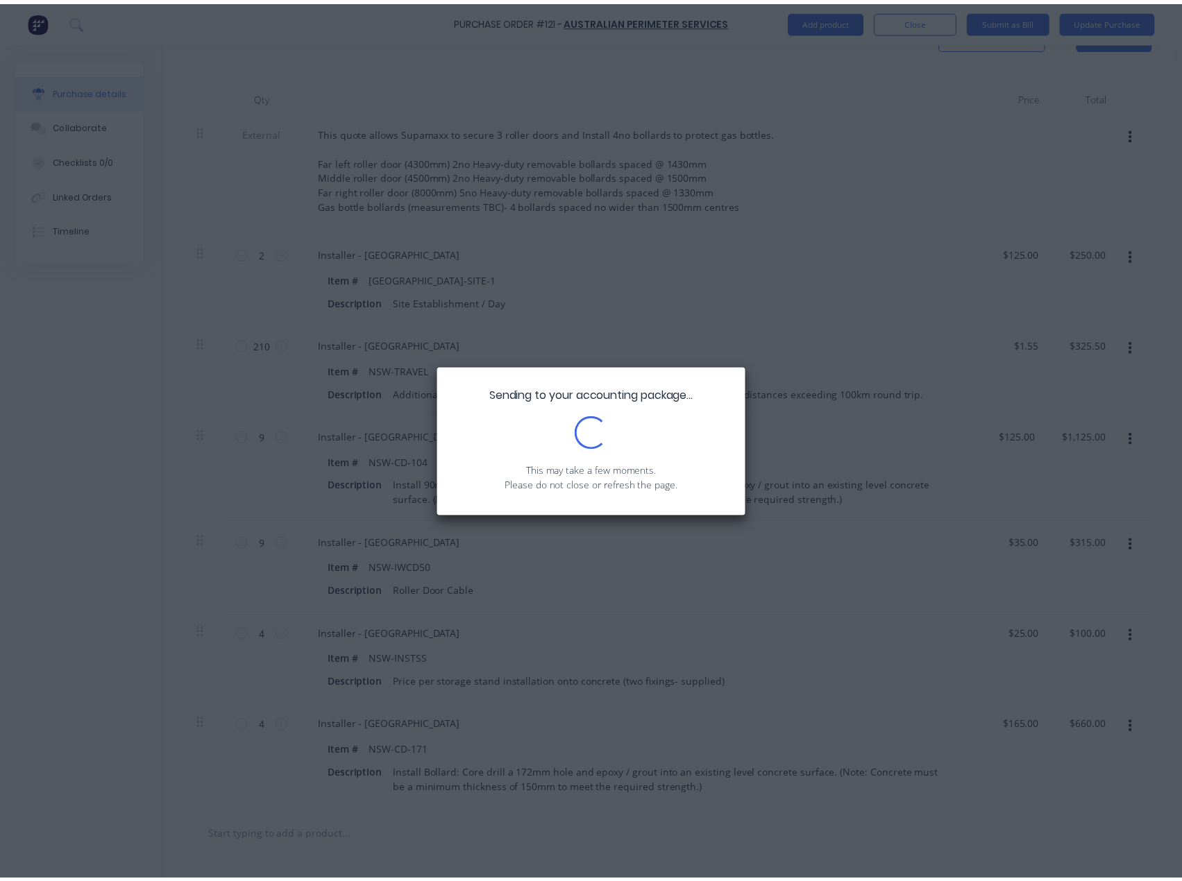
scroll to position [0, 0]
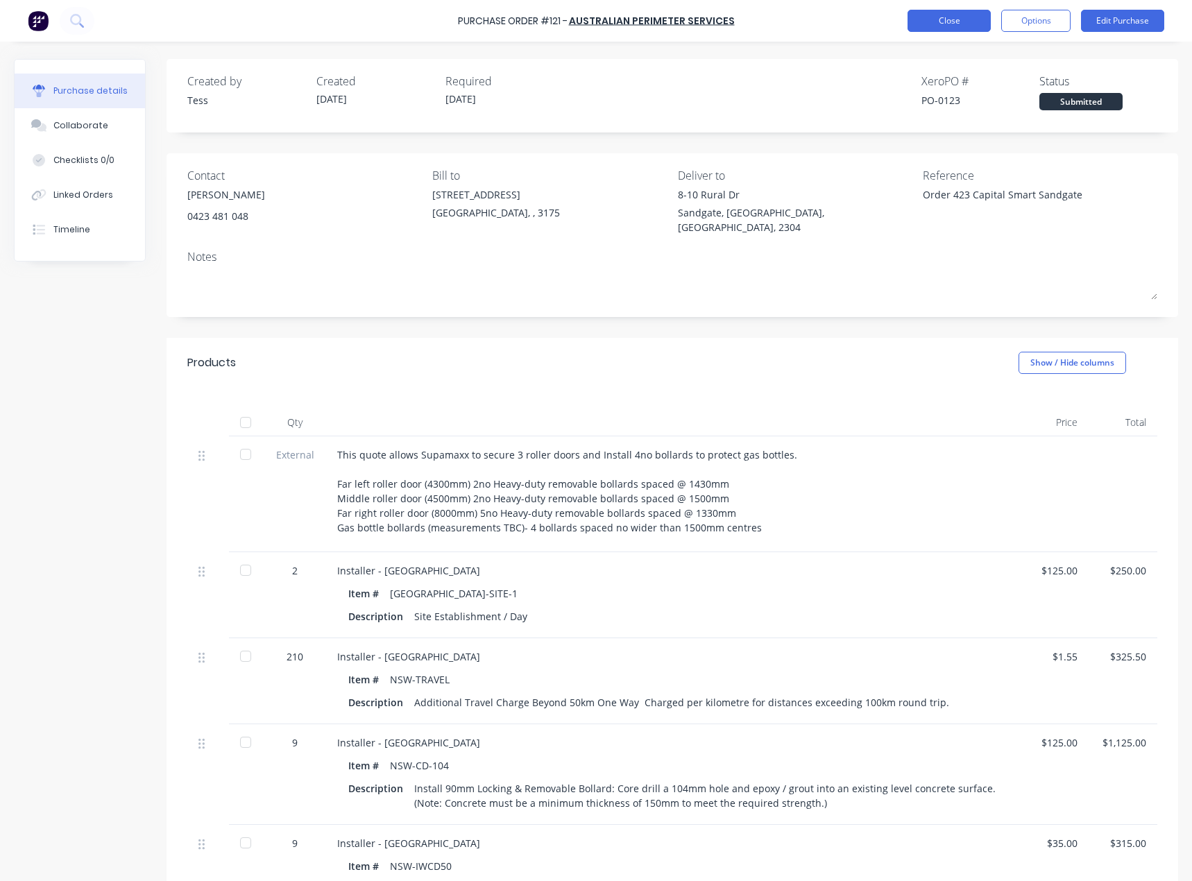
click at [928, 22] on button "Close" at bounding box center [949, 21] width 83 height 22
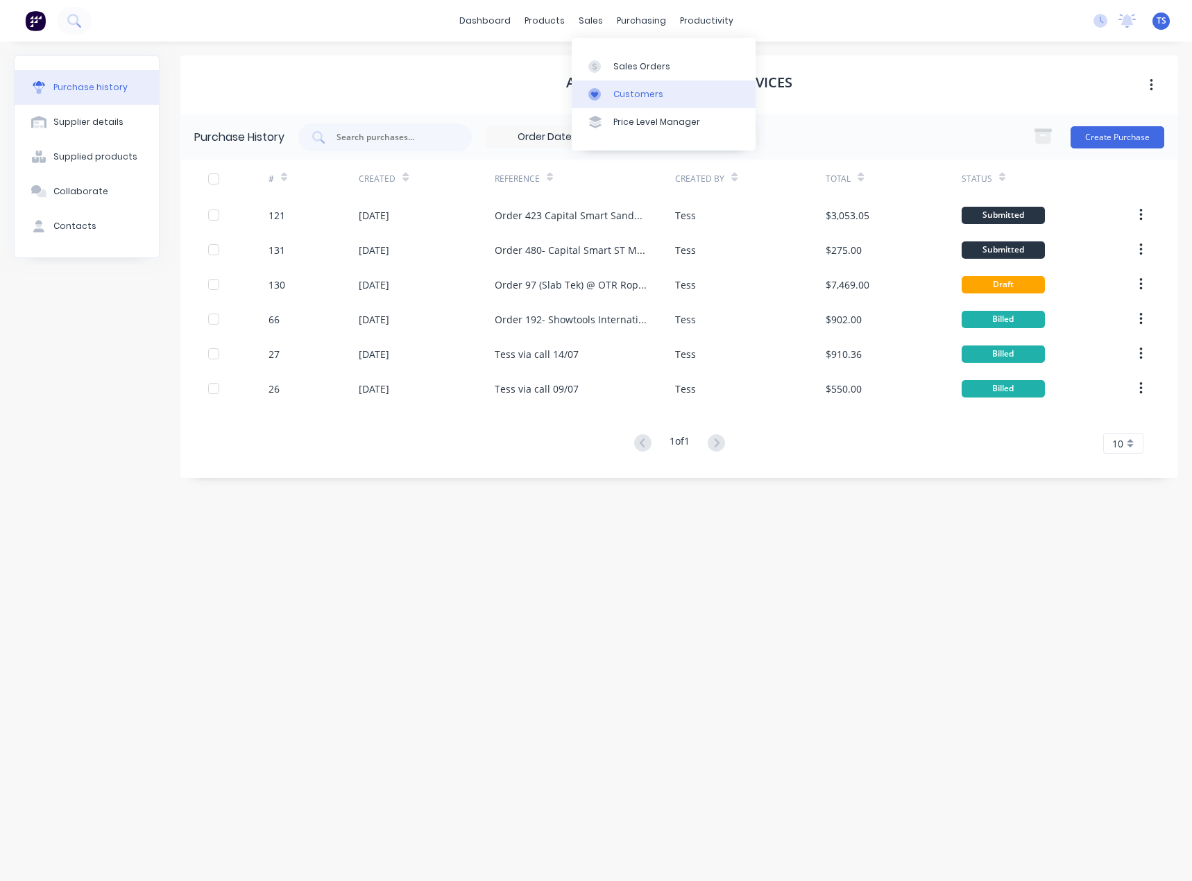
click at [609, 100] on link "Customers" at bounding box center [664, 94] width 184 height 28
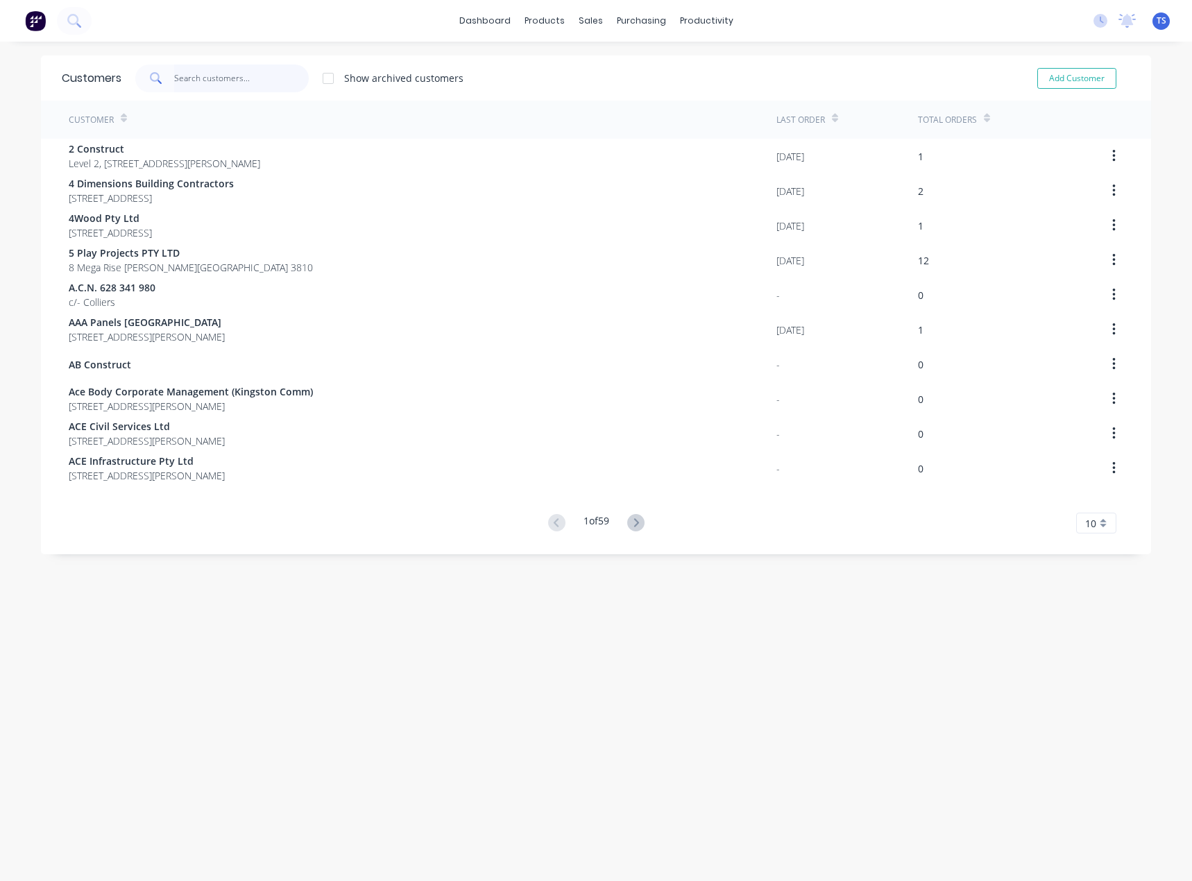
click at [234, 81] on input "text" at bounding box center [241, 79] width 135 height 28
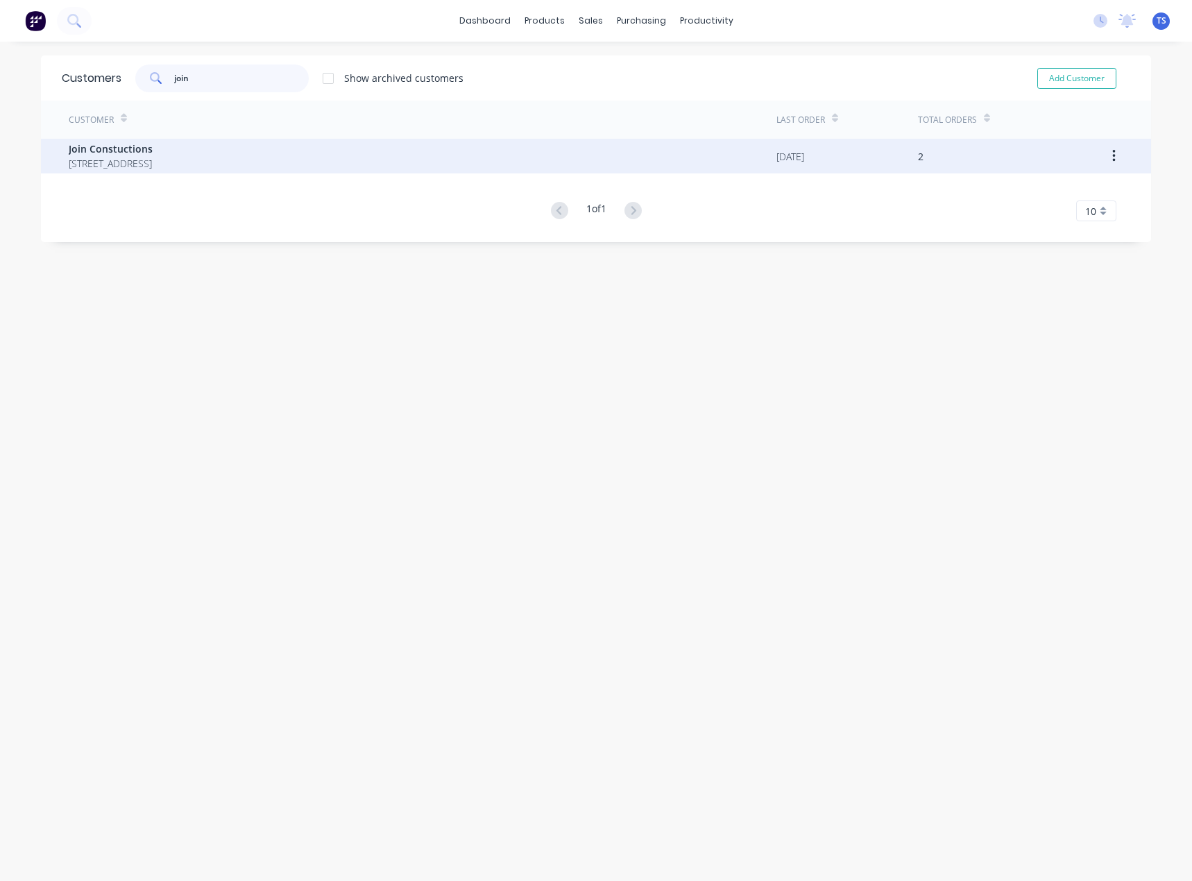
type input "join"
click at [153, 144] on span "Join Constuctions" at bounding box center [111, 149] width 84 height 15
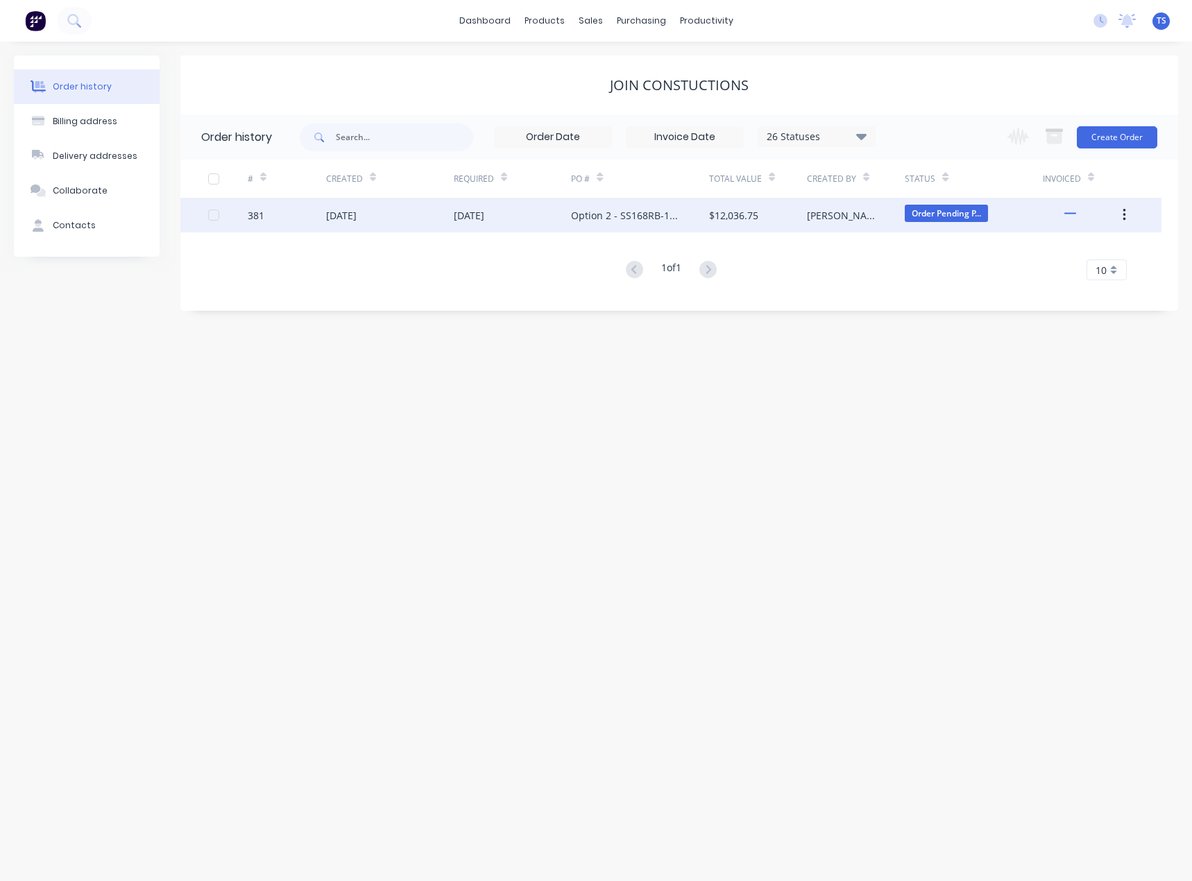
click at [357, 210] on div "[DATE]" at bounding box center [341, 215] width 31 height 15
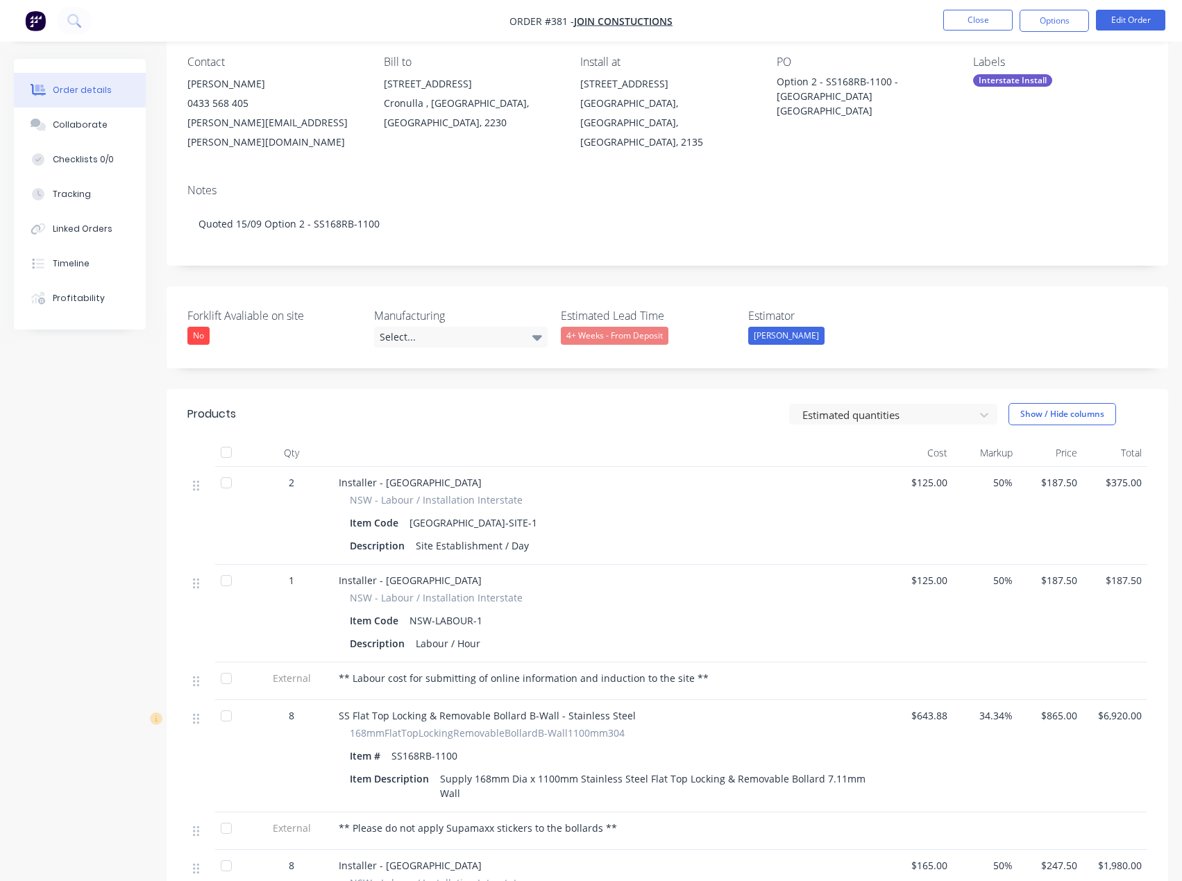
scroll to position [139, 0]
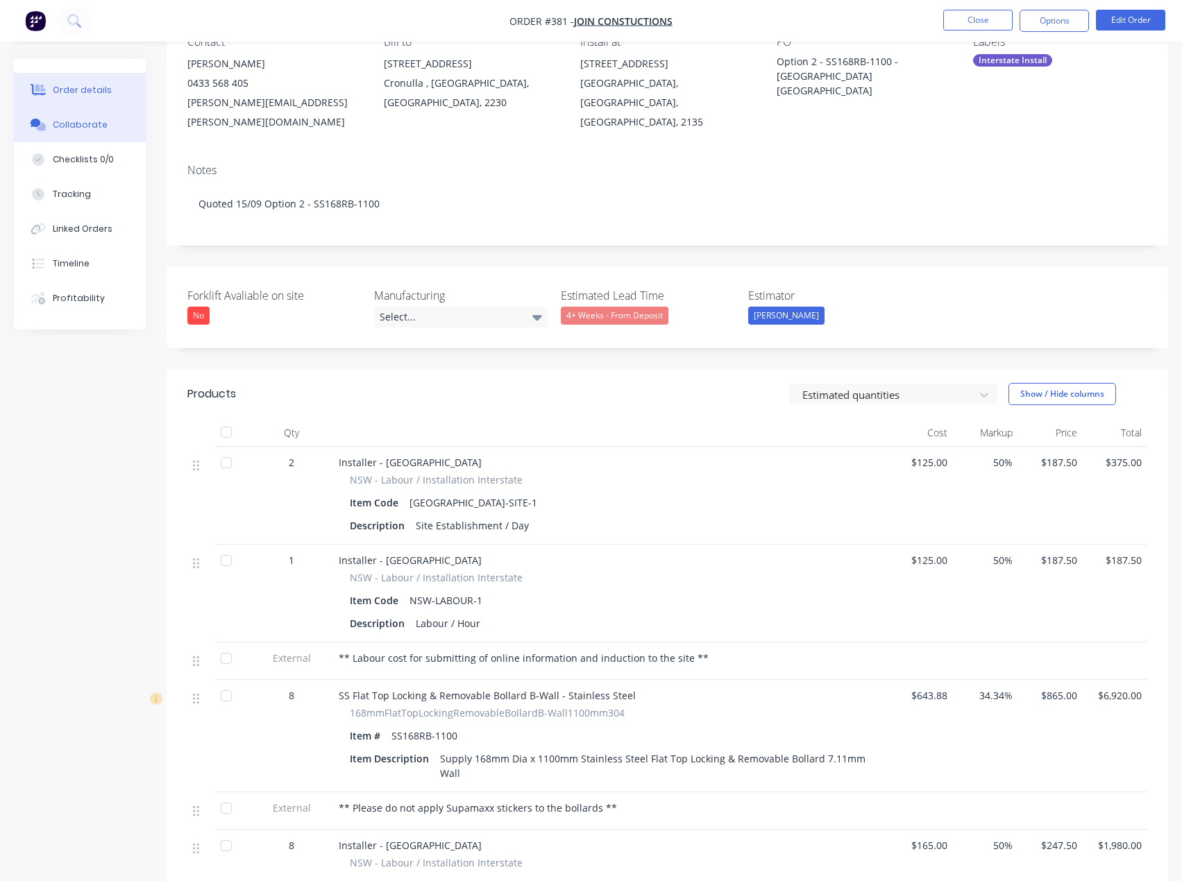
click at [64, 129] on div "Collaborate" at bounding box center [80, 125] width 55 height 12
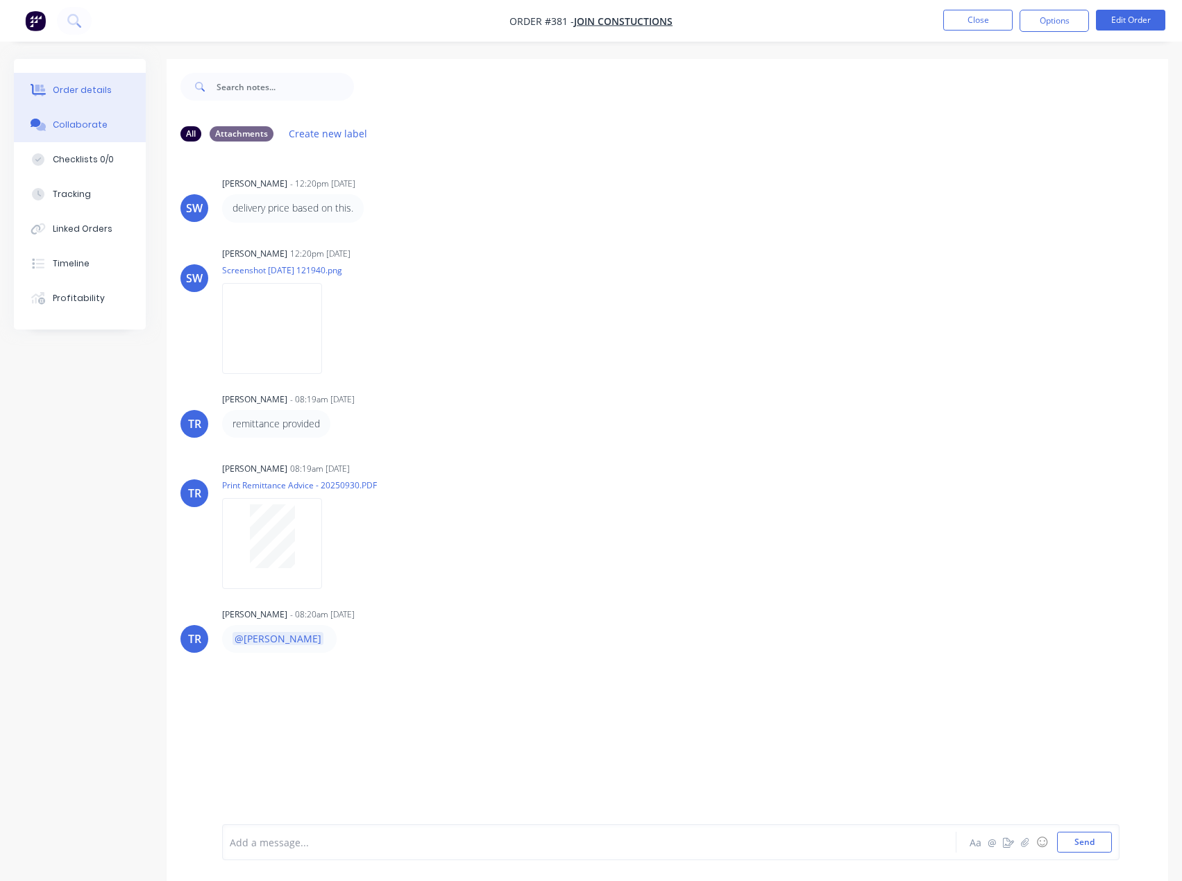
click at [61, 93] on div "Order details" at bounding box center [82, 90] width 59 height 12
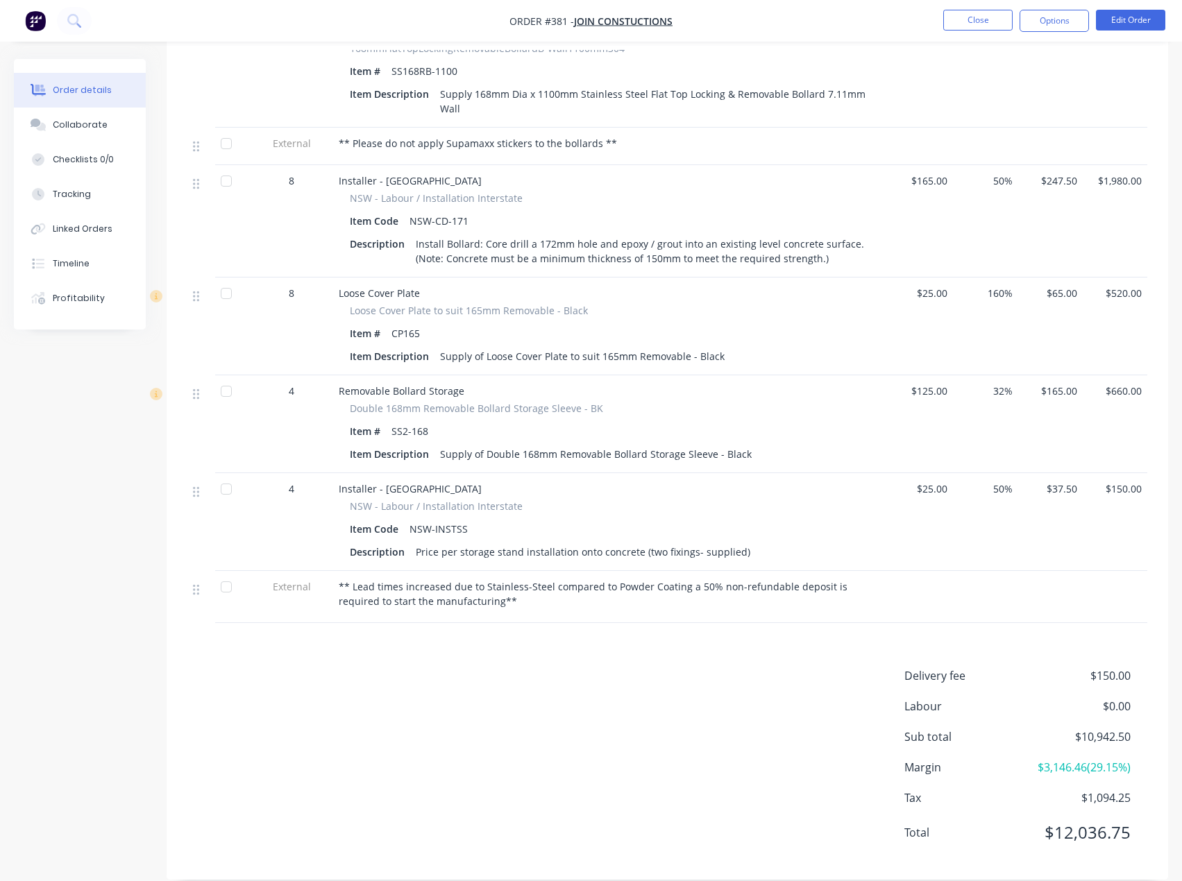
scroll to position [457, 0]
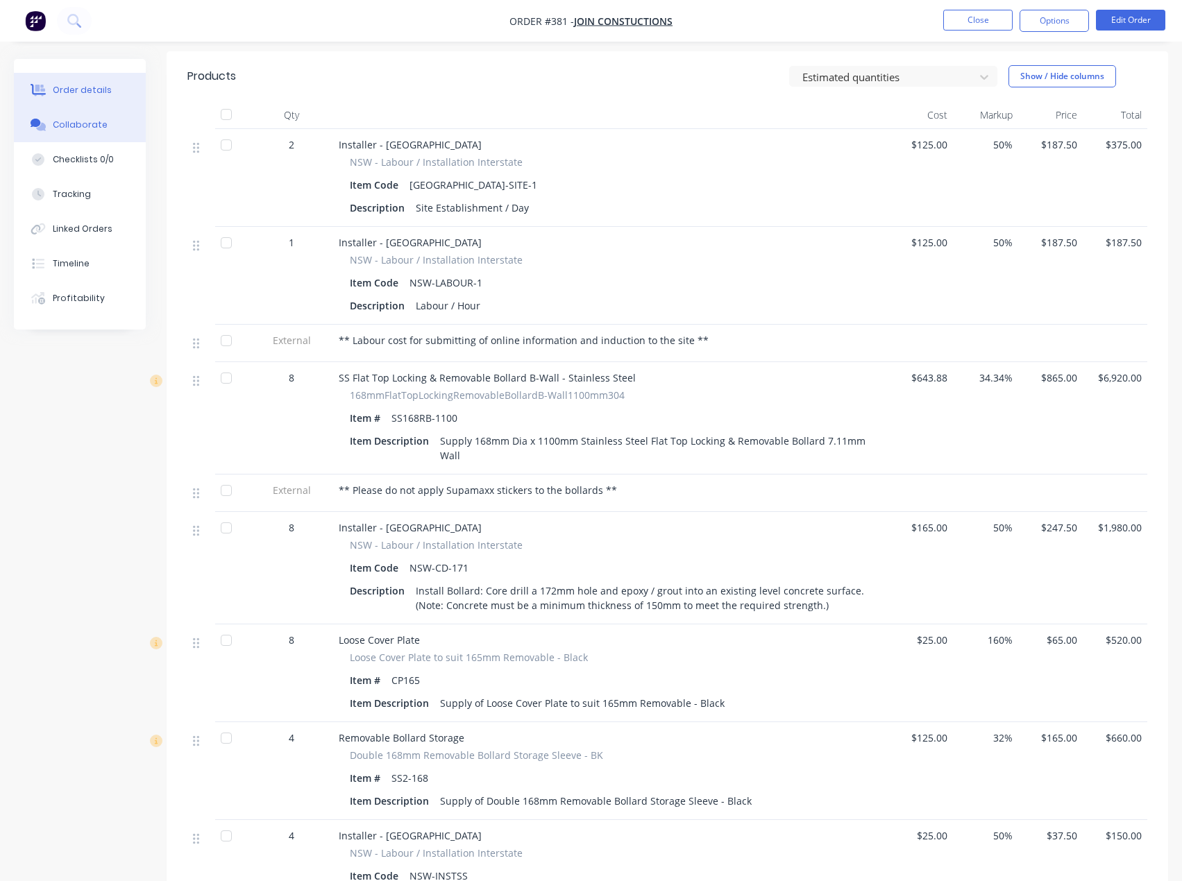
click at [76, 133] on button "Collaborate" at bounding box center [80, 125] width 132 height 35
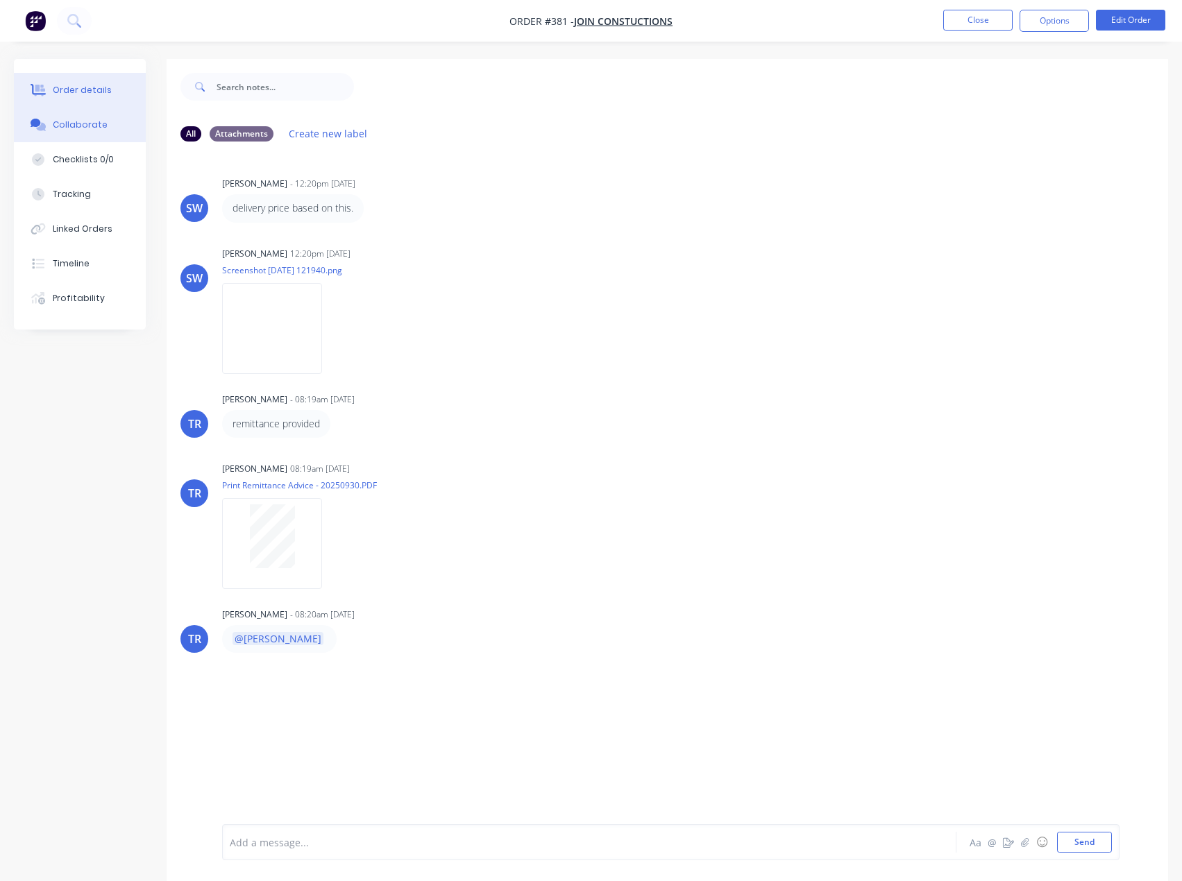
click at [83, 97] on button "Order details" at bounding box center [80, 90] width 132 height 35
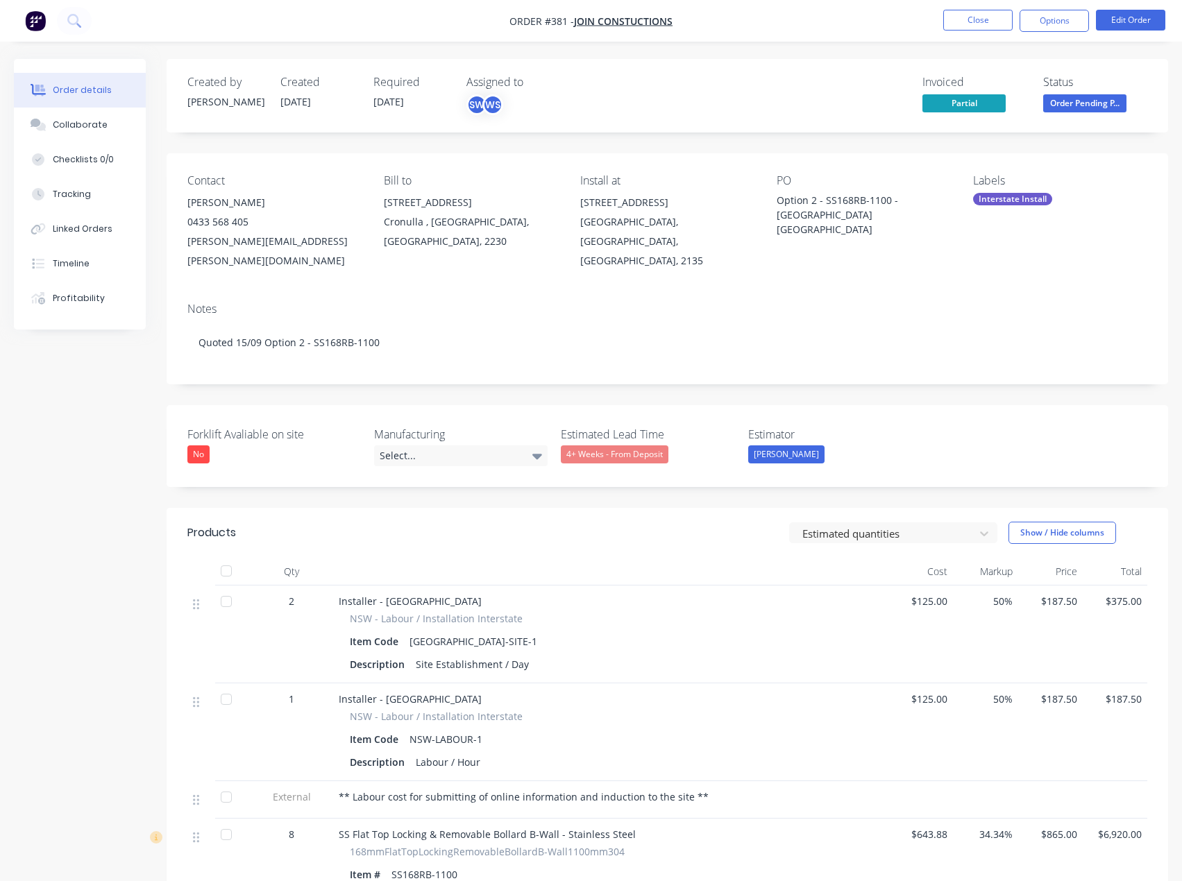
click at [73, 87] on div "Order details" at bounding box center [82, 90] width 59 height 12
click at [976, 19] on button "Close" at bounding box center [977, 20] width 69 height 21
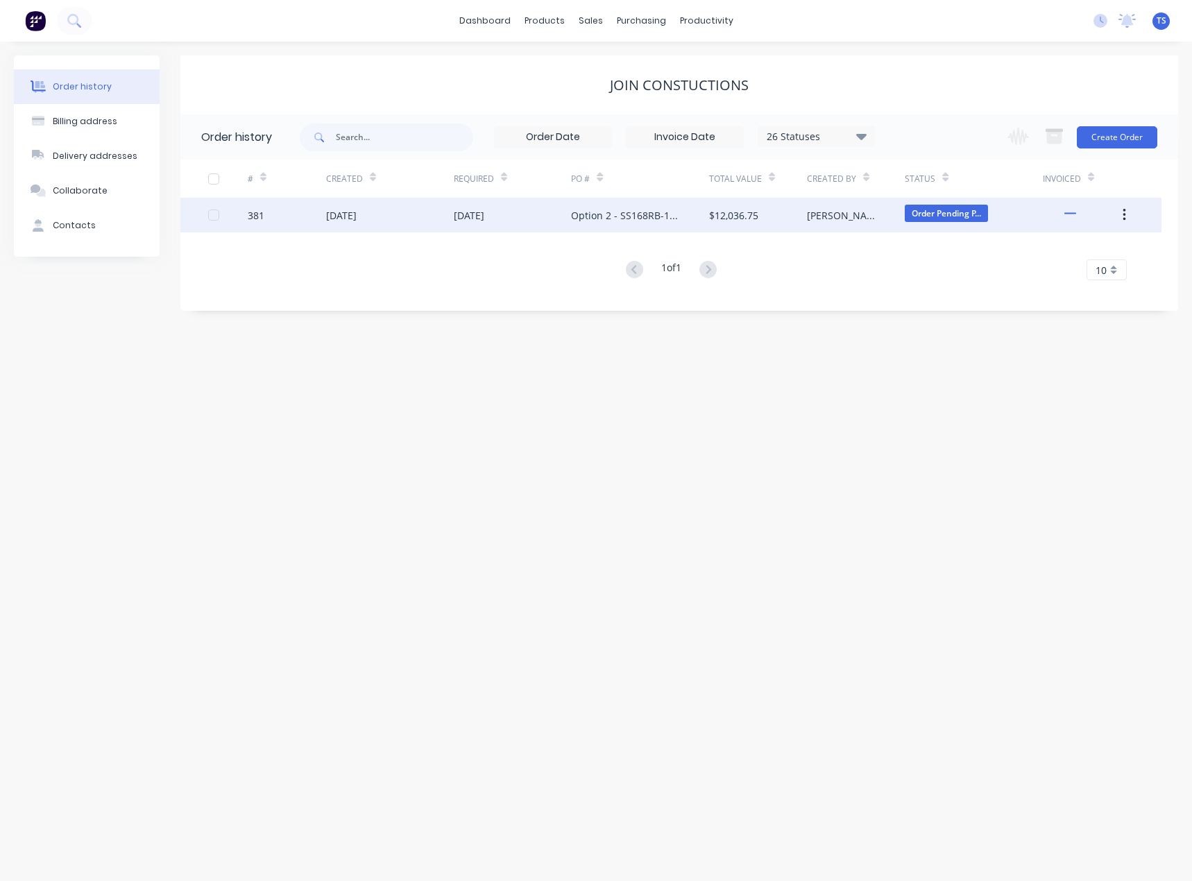
click at [468, 218] on div "[DATE]" at bounding box center [469, 215] width 31 height 15
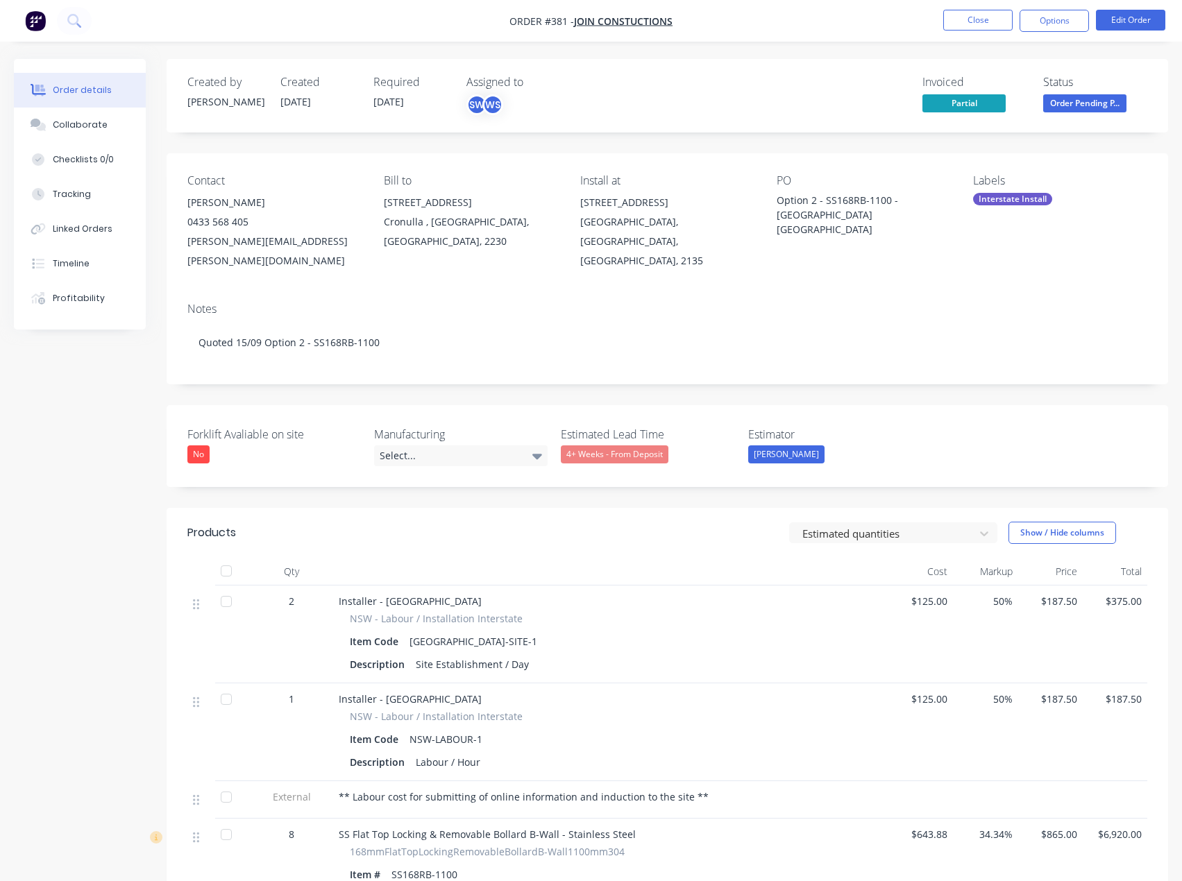
click at [770, 586] on div "Installer - [GEOGRAPHIC_DATA] [GEOGRAPHIC_DATA] - Labour / Installation Interst…" at bounding box center [610, 635] width 555 height 98
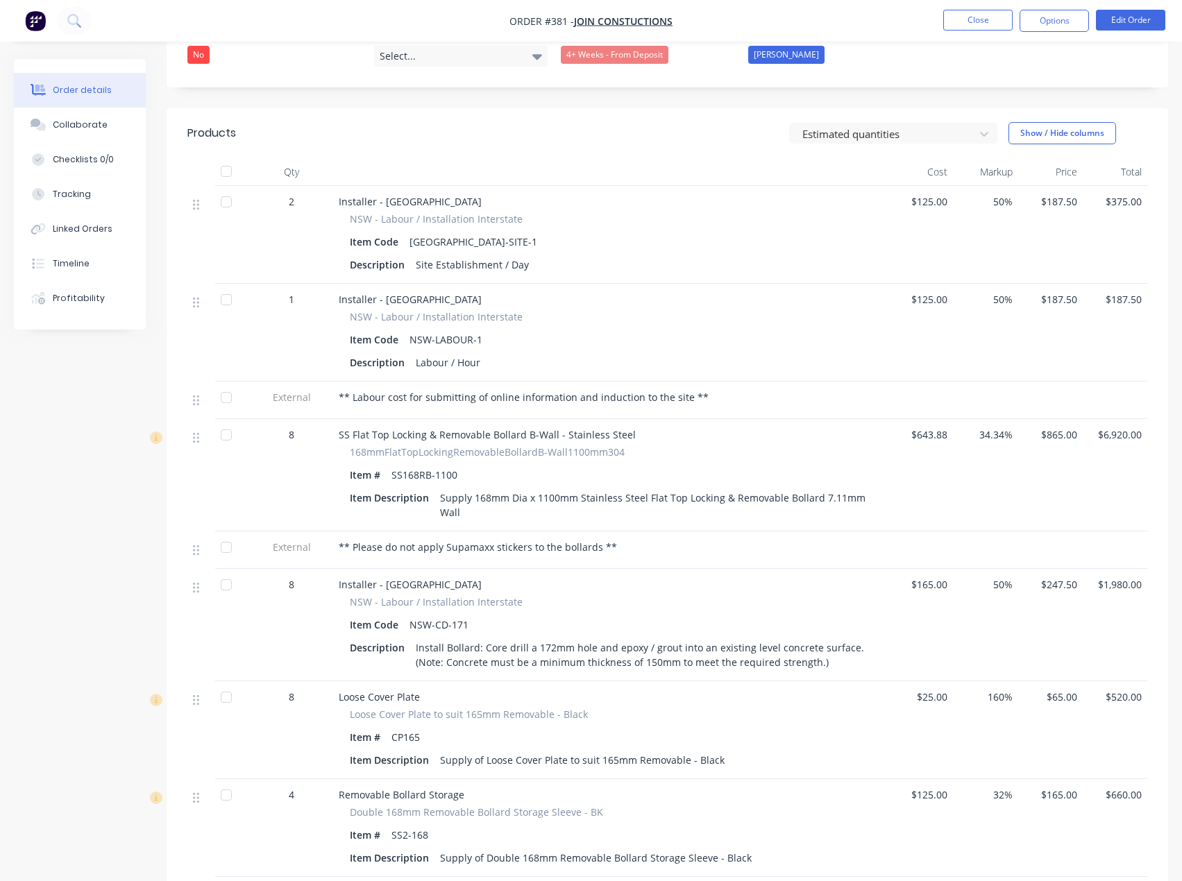
scroll to position [416, 0]
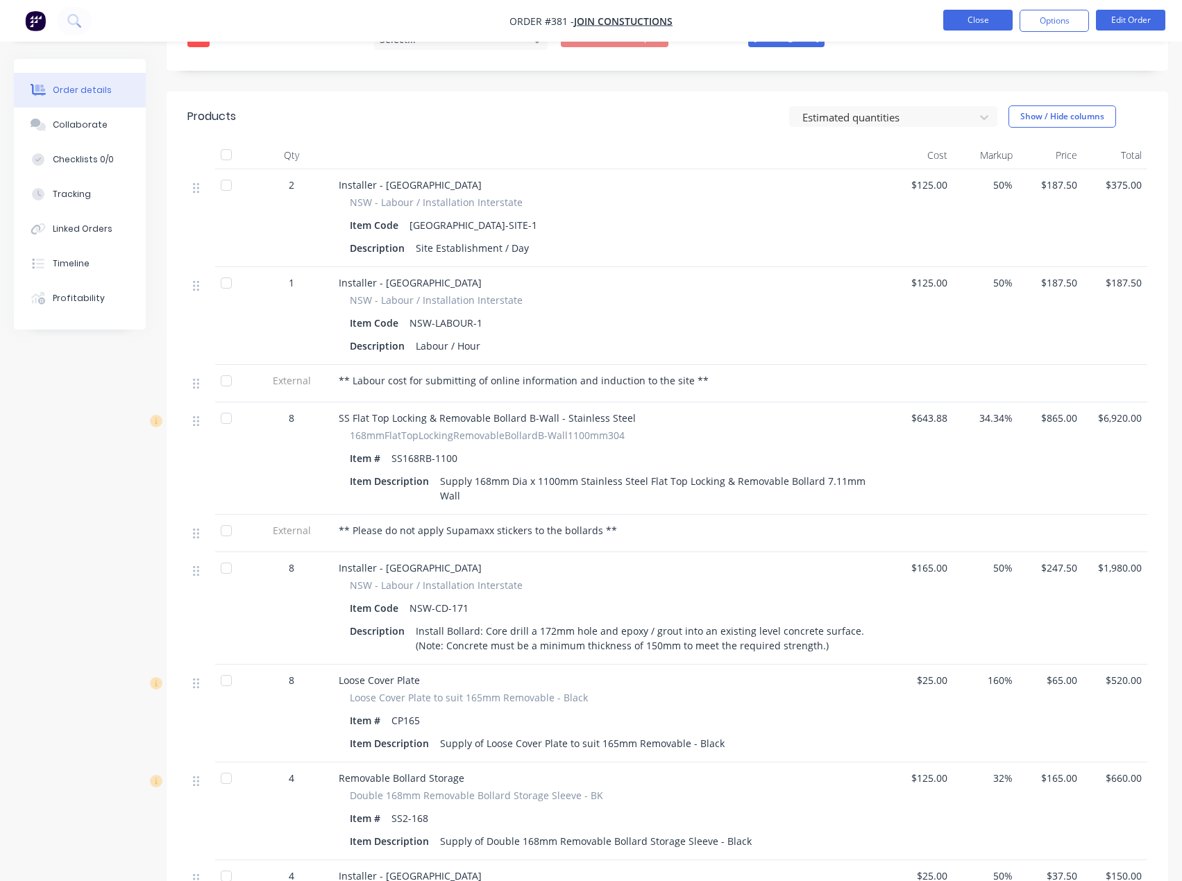
click at [969, 20] on button "Close" at bounding box center [977, 20] width 69 height 21
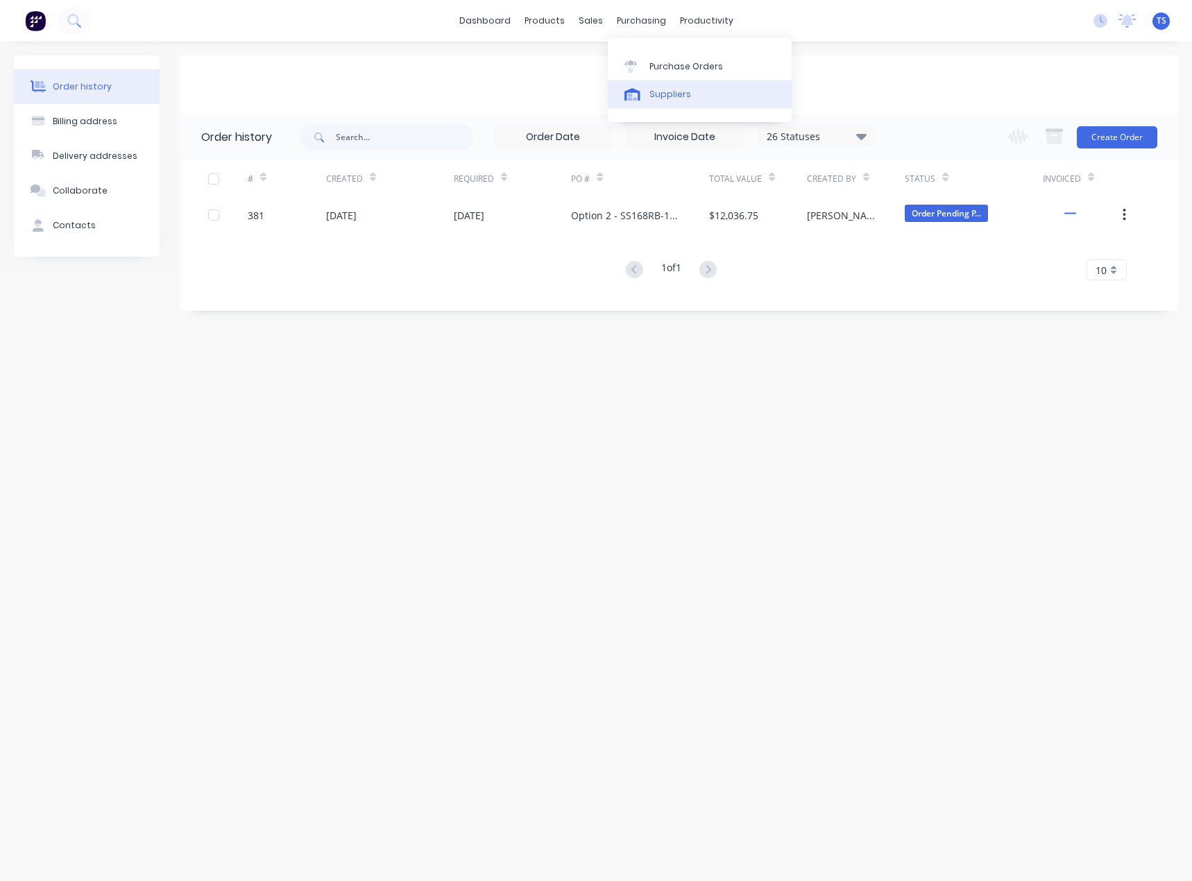
click at [650, 102] on link "Suppliers" at bounding box center [700, 94] width 184 height 28
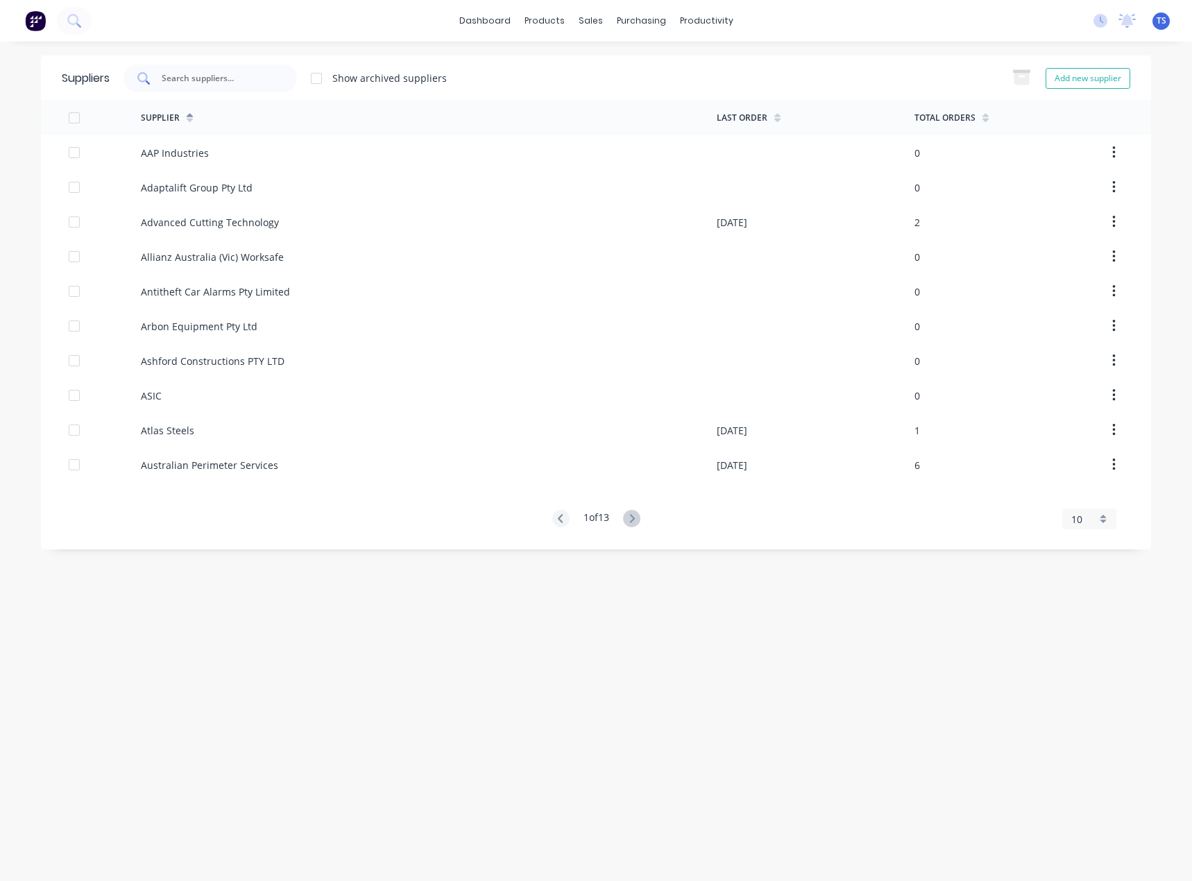
click at [235, 85] on div at bounding box center [210, 79] width 173 height 28
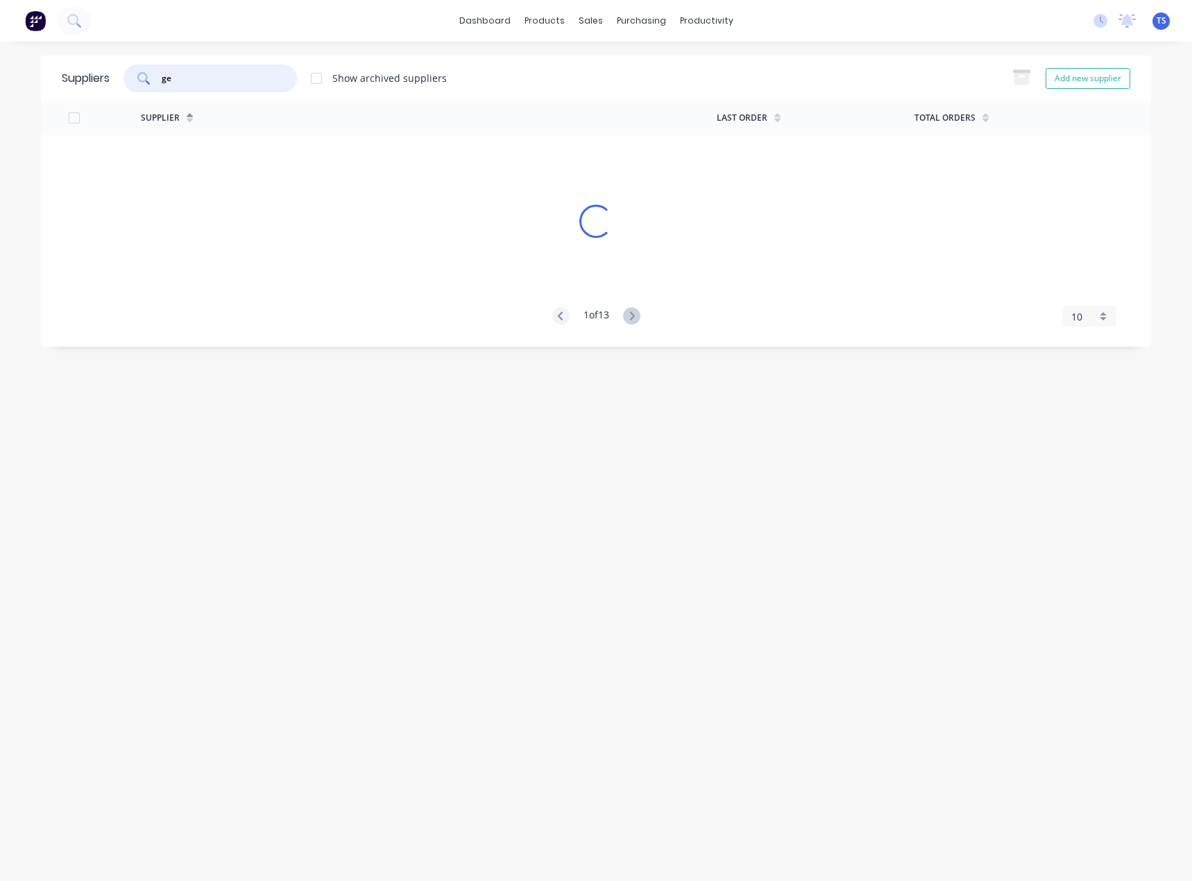
type input "g"
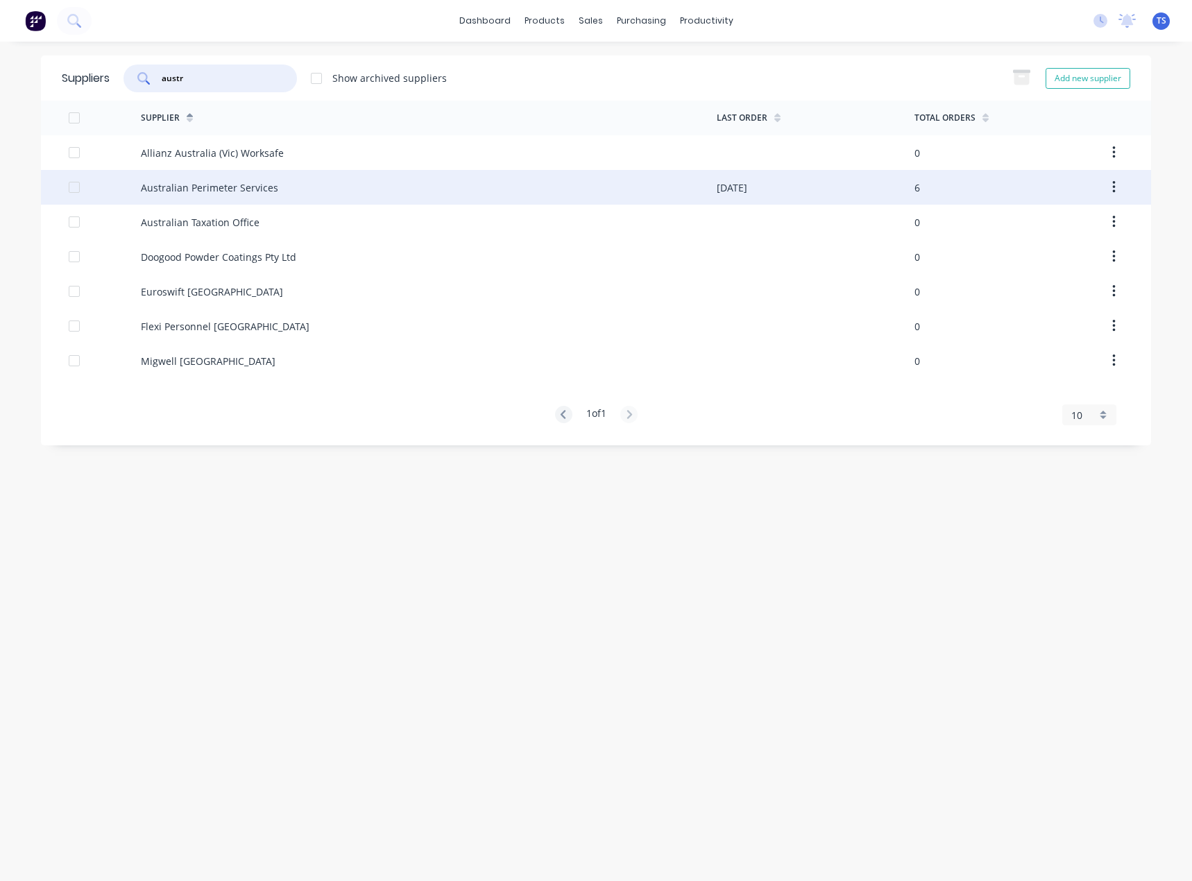
type input "austr"
click at [210, 194] on div "Australian Perimeter Services" at bounding box center [209, 187] width 137 height 15
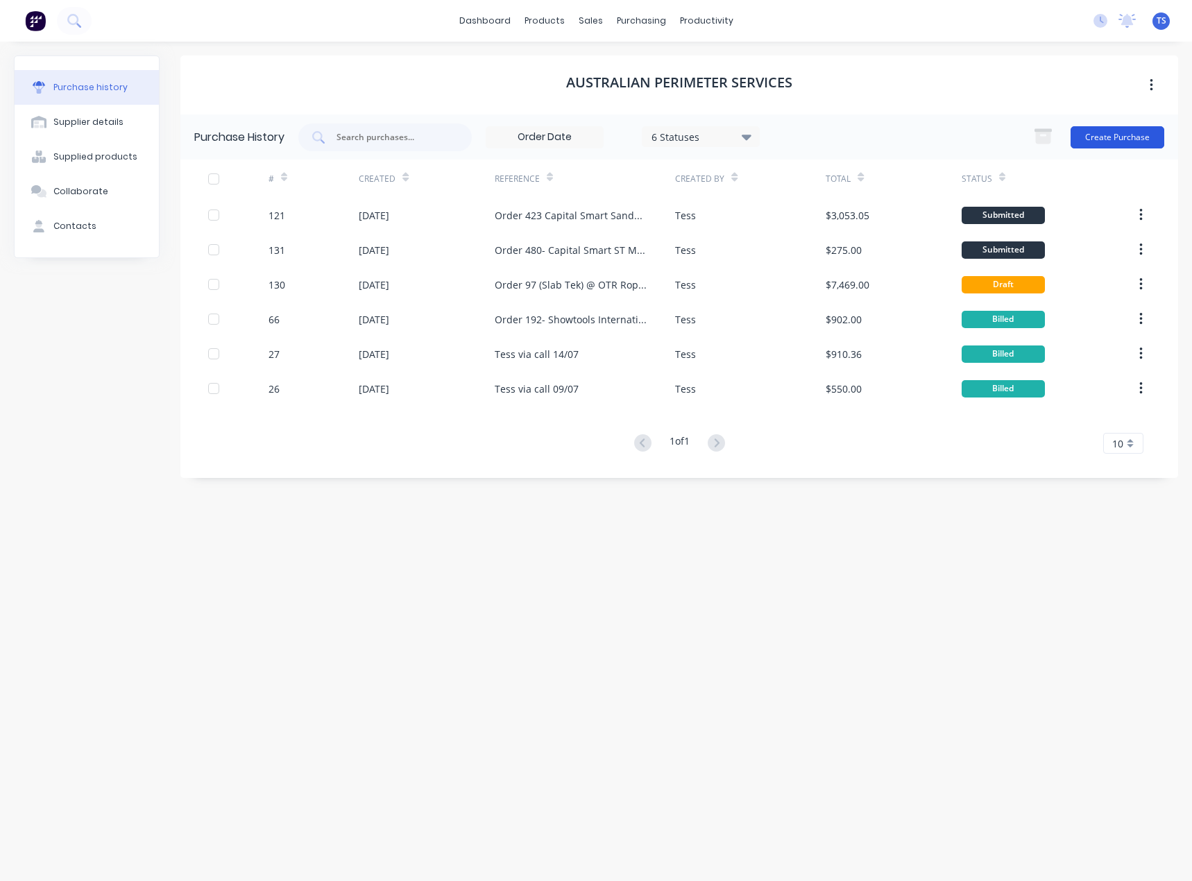
click at [1106, 143] on button "Create Purchase" at bounding box center [1118, 137] width 94 height 22
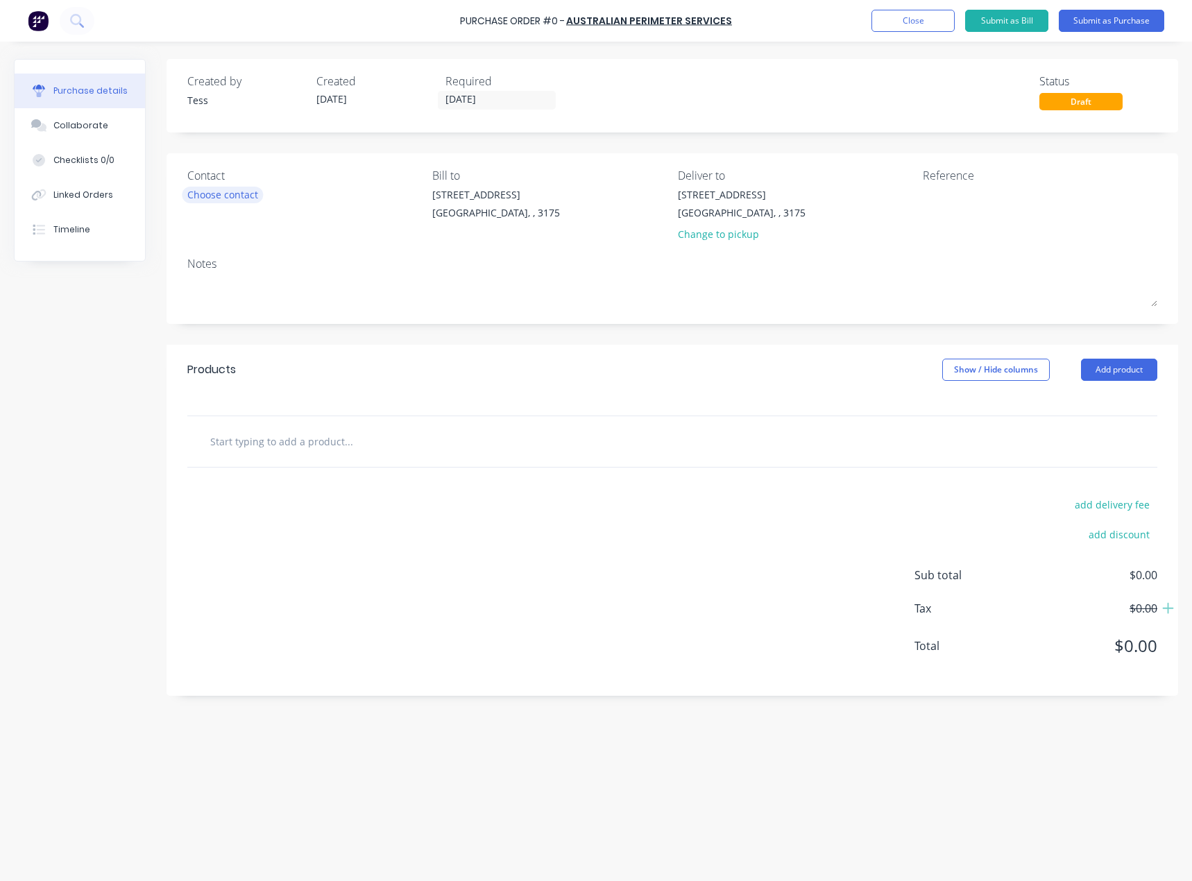
click at [246, 196] on div "Choose contact" at bounding box center [222, 194] width 71 height 15
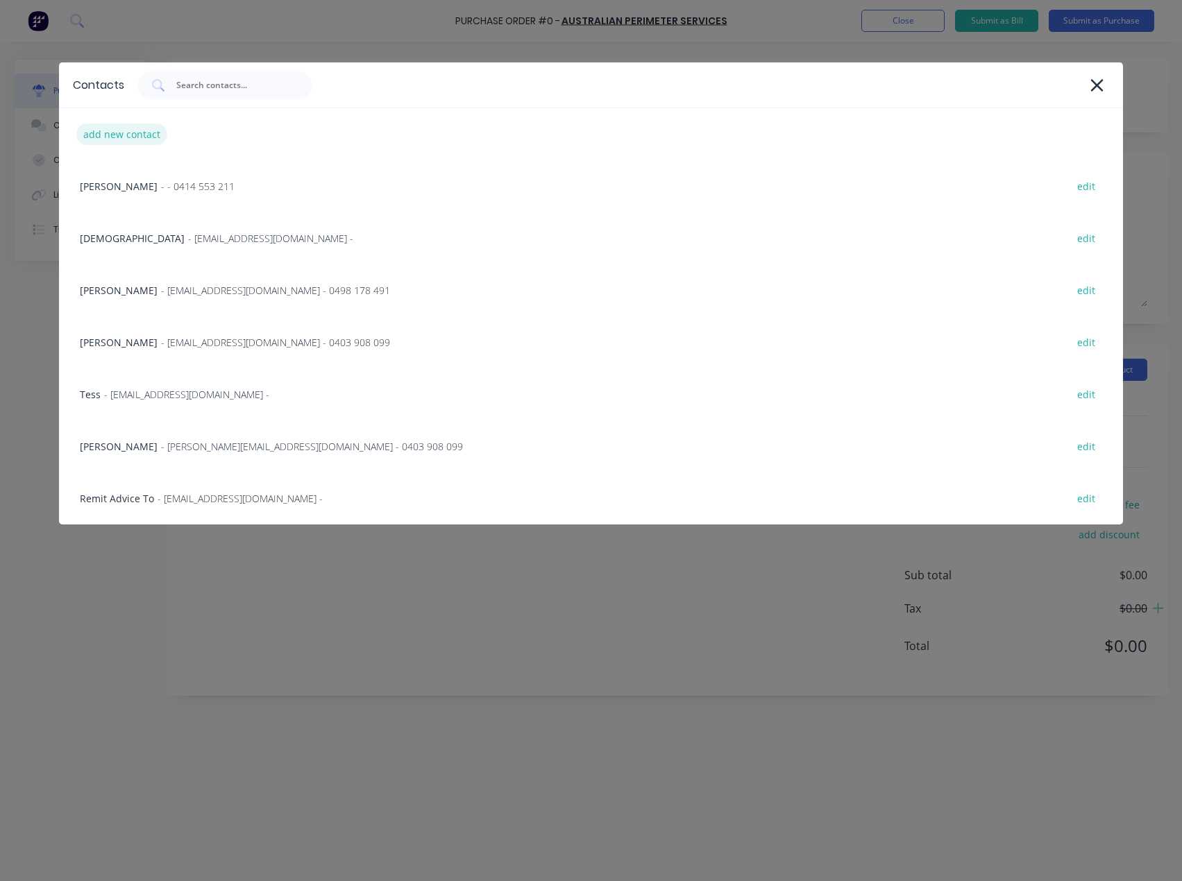
click at [139, 141] on div "add new contact" at bounding box center [121, 135] width 91 height 22
select select "AU"
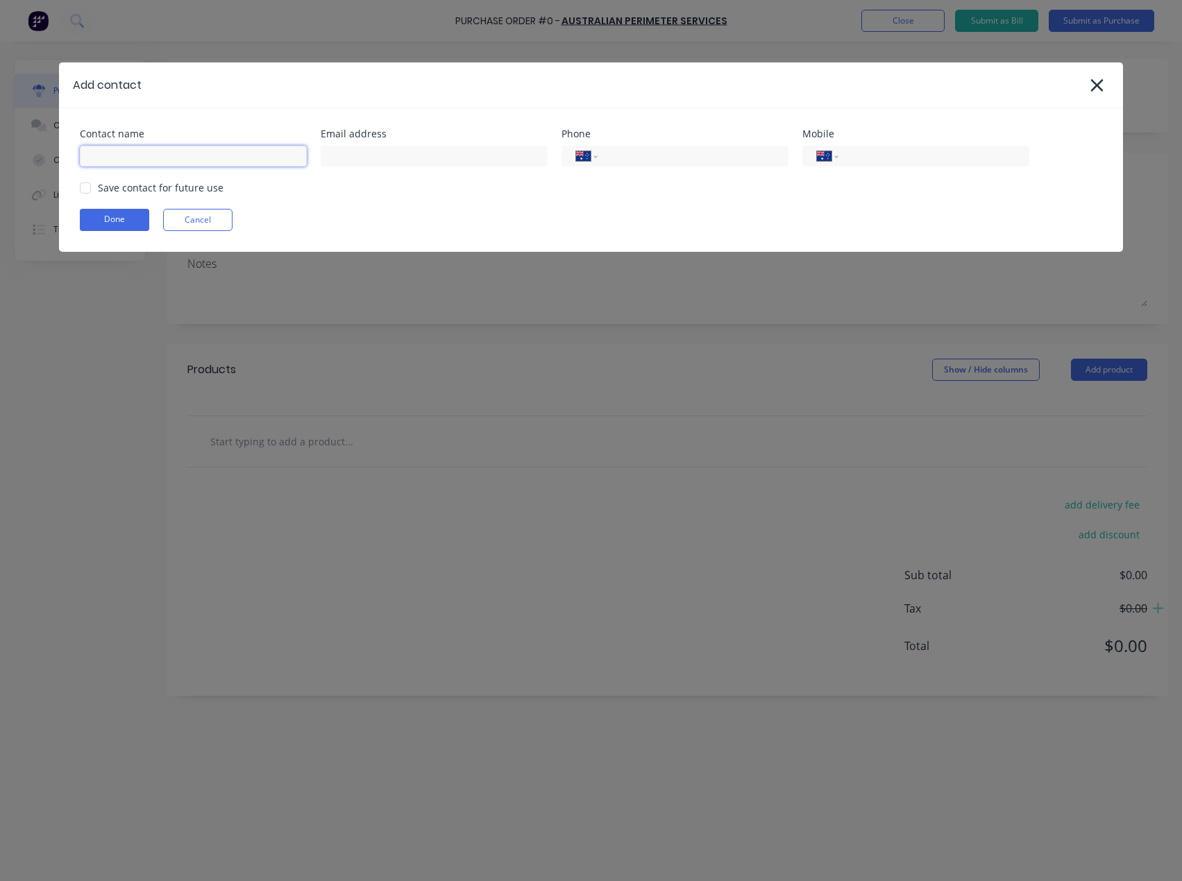
click at [194, 155] on input at bounding box center [193, 156] width 227 height 21
type input "[PERSON_NAME]"
click at [335, 160] on input at bounding box center [434, 156] width 227 height 21
click at [666, 158] on input "tel" at bounding box center [690, 156] width 167 height 16
click at [887, 157] on input "tel" at bounding box center [931, 156] width 167 height 16
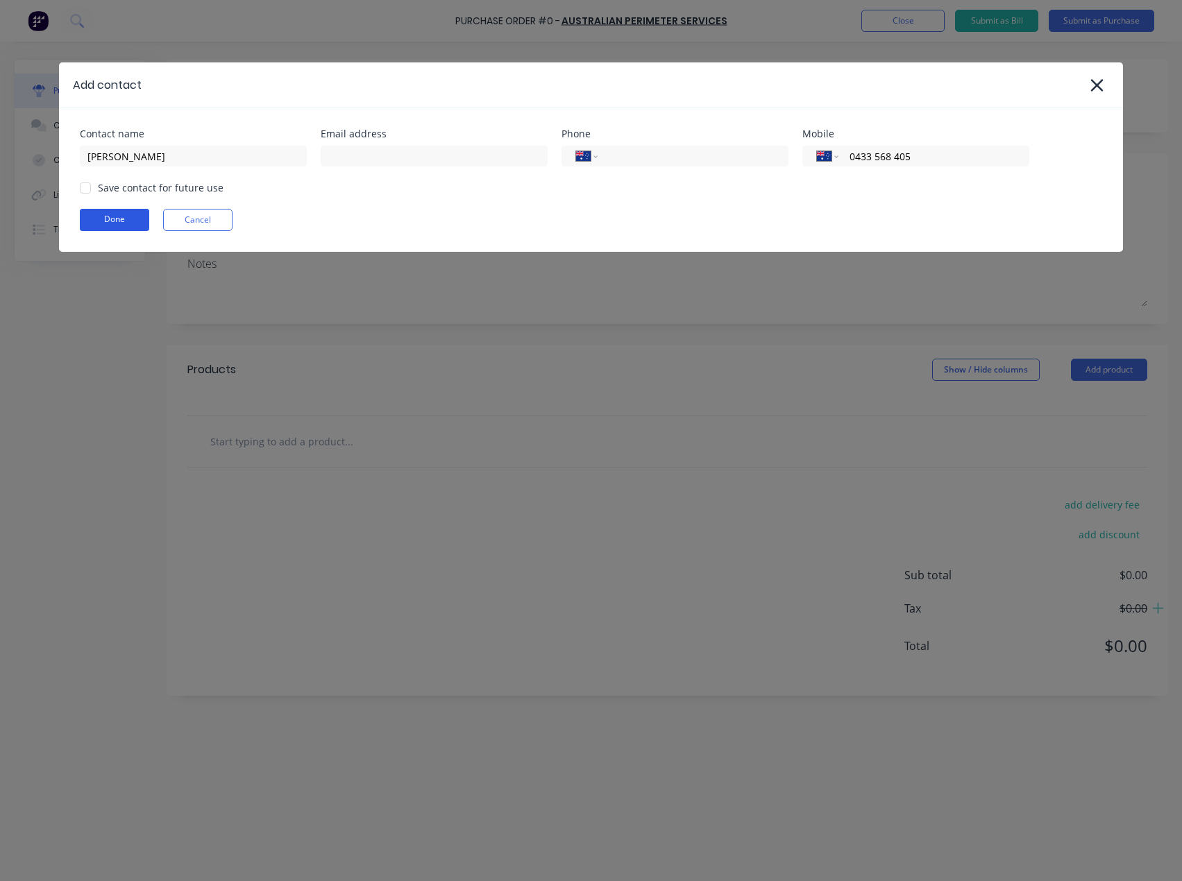
type input "0433 568 405"
click at [121, 219] on button "Done" at bounding box center [114, 220] width 69 height 22
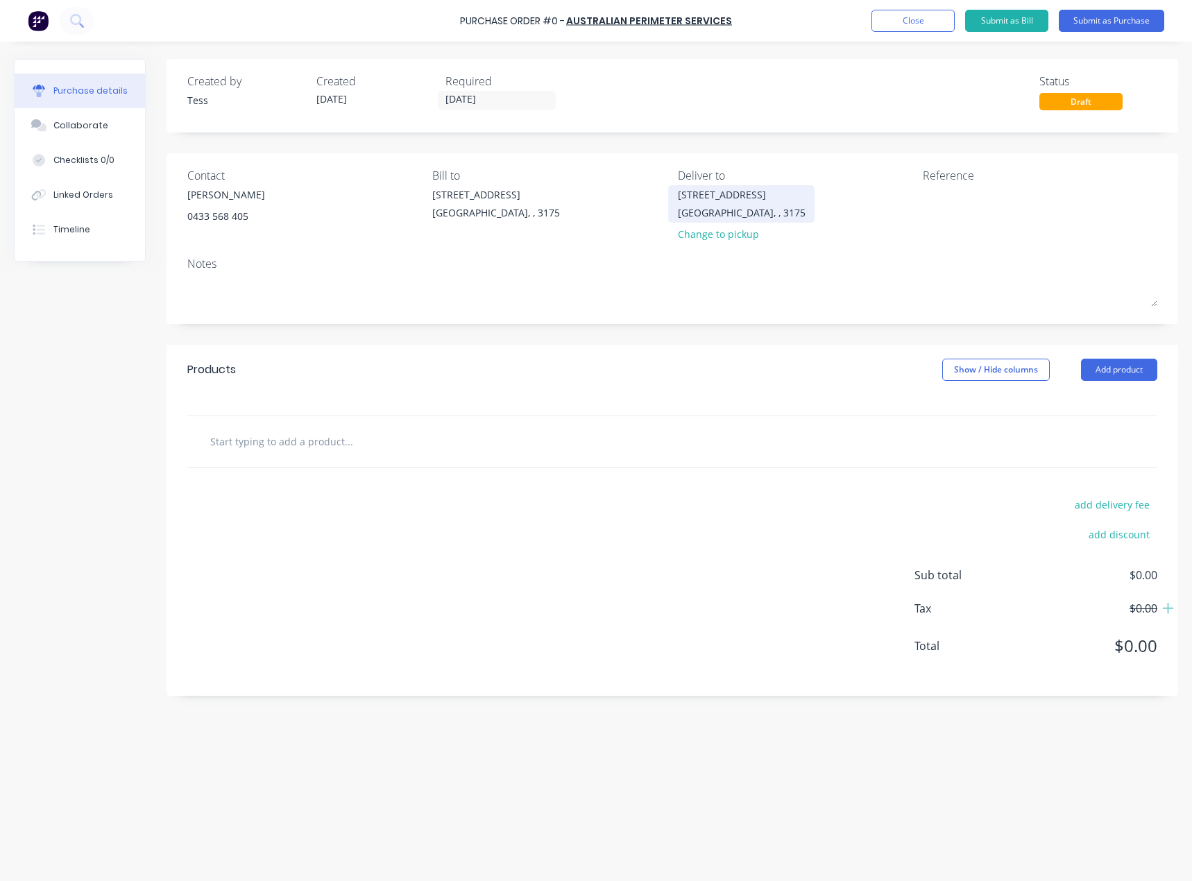
click at [708, 206] on div "[GEOGRAPHIC_DATA], , 3175" at bounding box center [742, 212] width 128 height 15
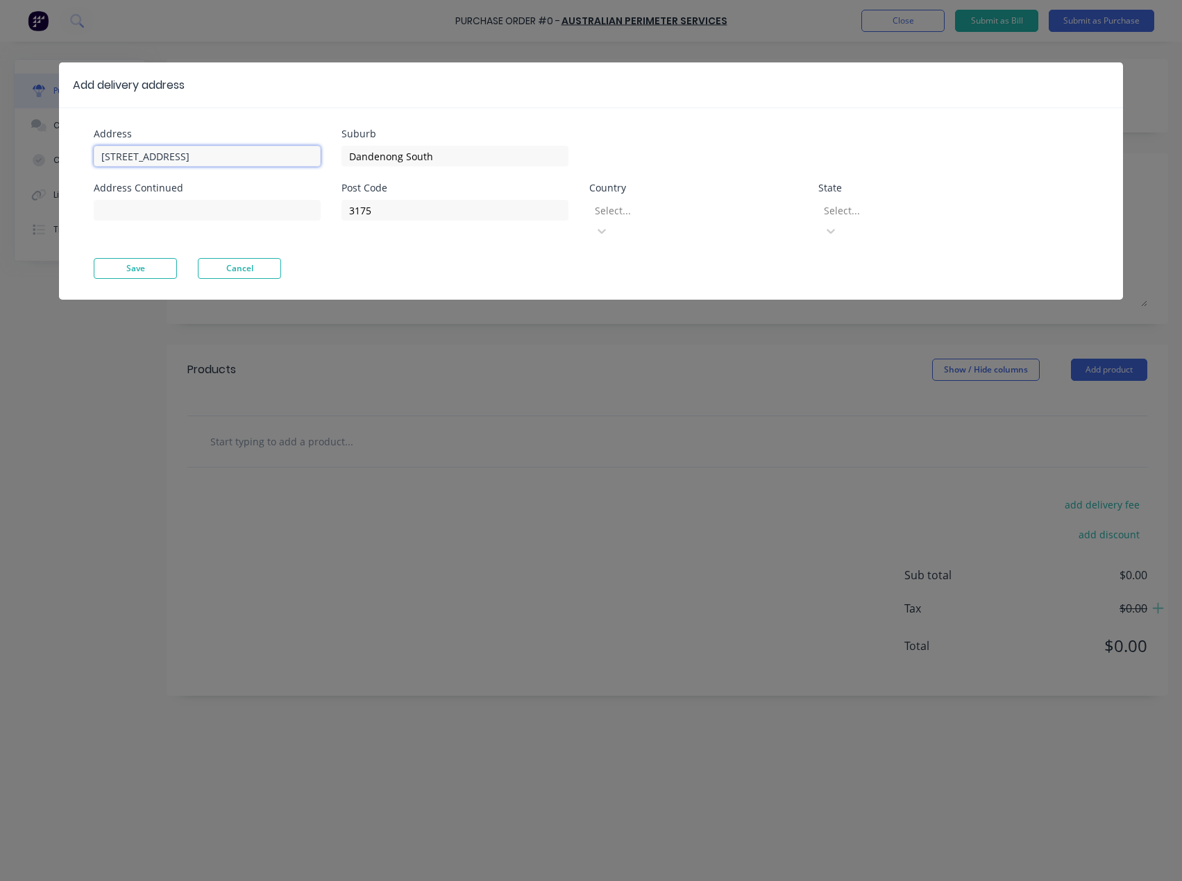
drag, startPoint x: -65, startPoint y: 163, endPoint x: -85, endPoint y: 166, distance: 20.3
click at [0, 166] on html "Purchase Order #0 - Australian Perimeter Services Add product Close Submit as B…" at bounding box center [591, 475] width 1182 height 951
type input "[STREET_ADDRESS],"
